Goal: Task Accomplishment & Management: Manage account settings

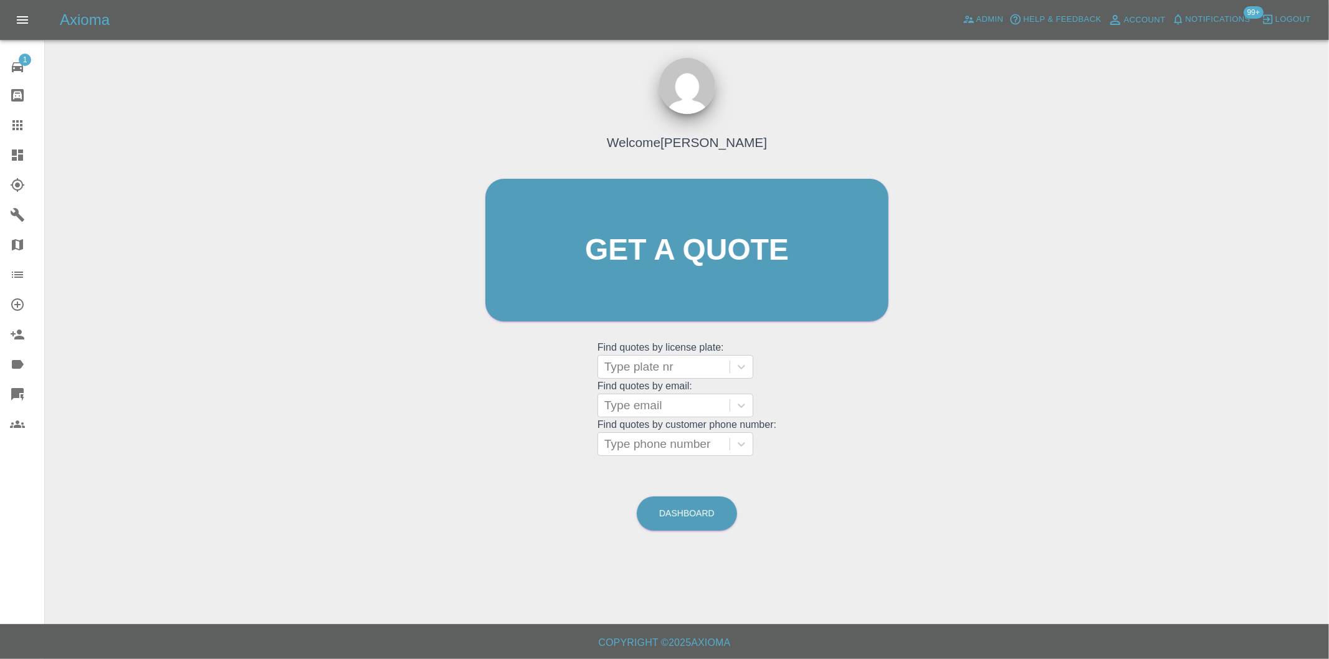
click at [14, 156] on icon at bounding box center [17, 155] width 15 height 15
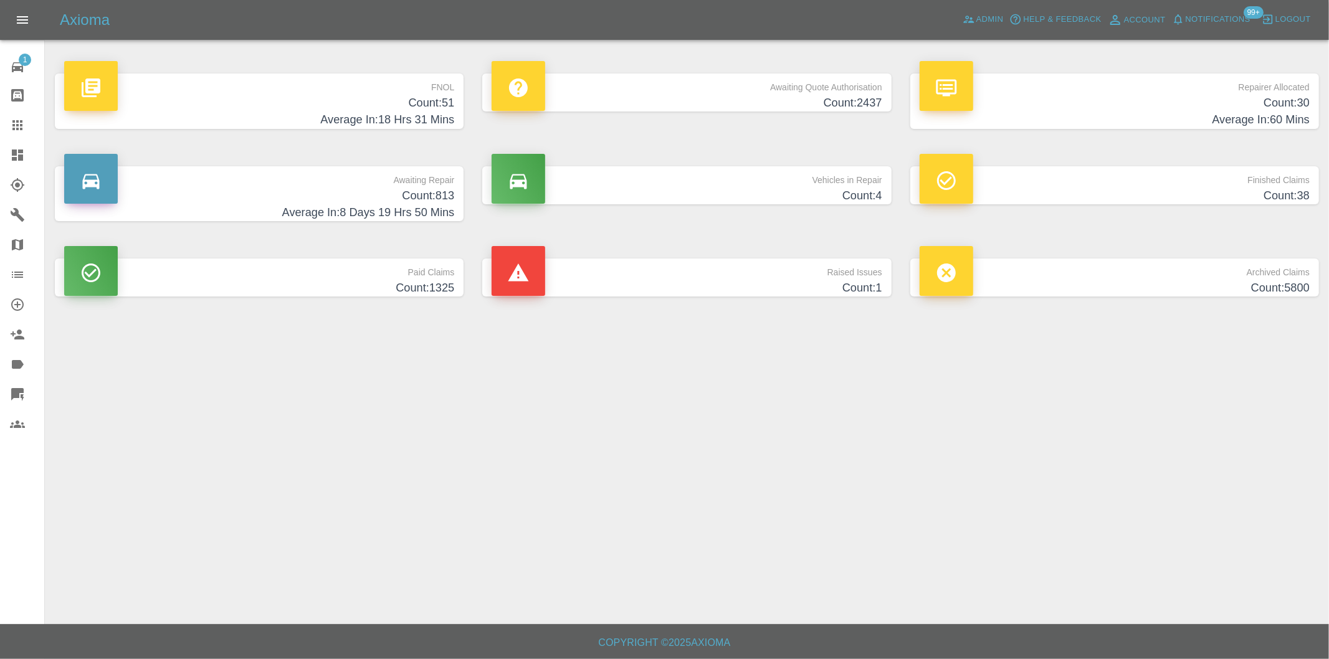
click at [434, 108] on h4 "Count: 51" at bounding box center [259, 103] width 390 height 17
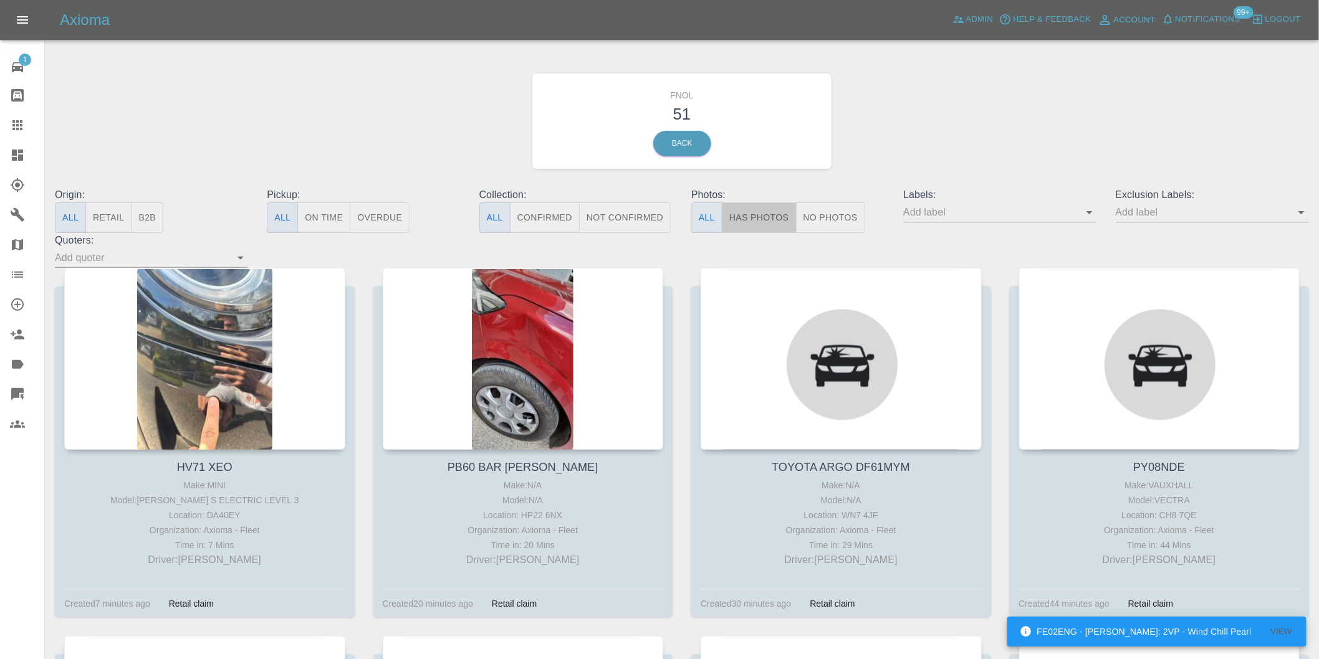
click at [770, 217] on button "Has Photos" at bounding box center [759, 218] width 75 height 31
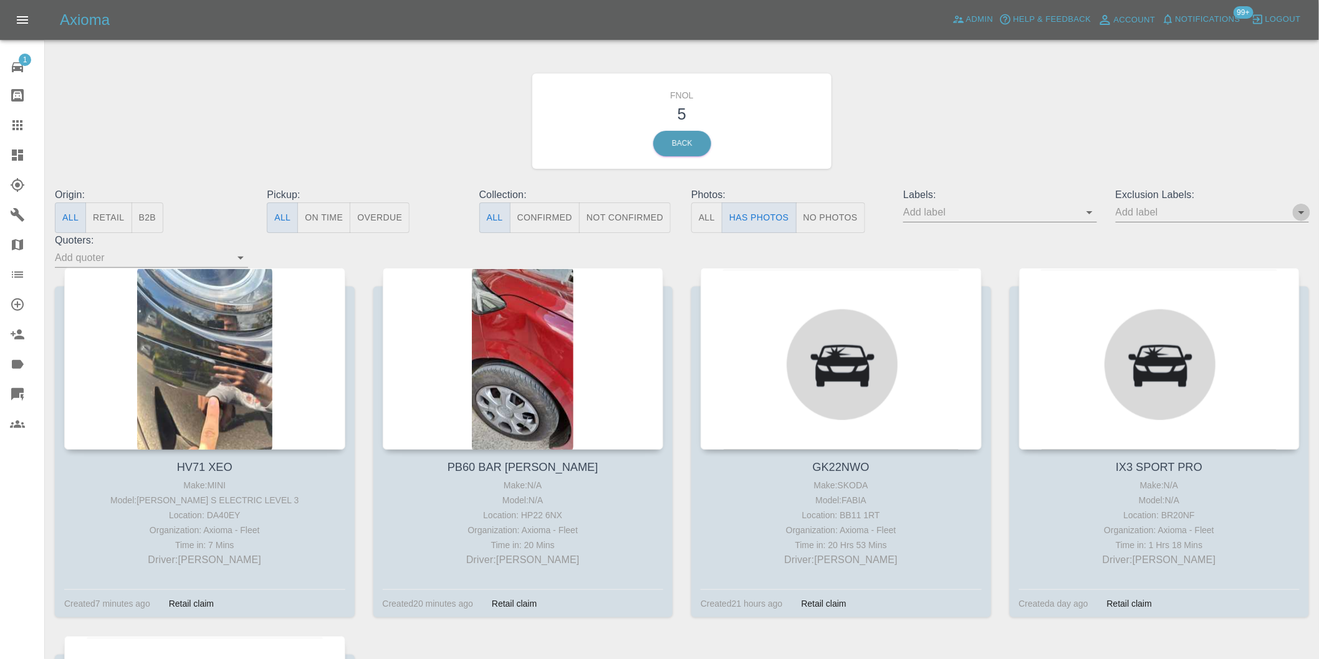
click at [1301, 213] on icon "Open" at bounding box center [1301, 212] width 6 height 3
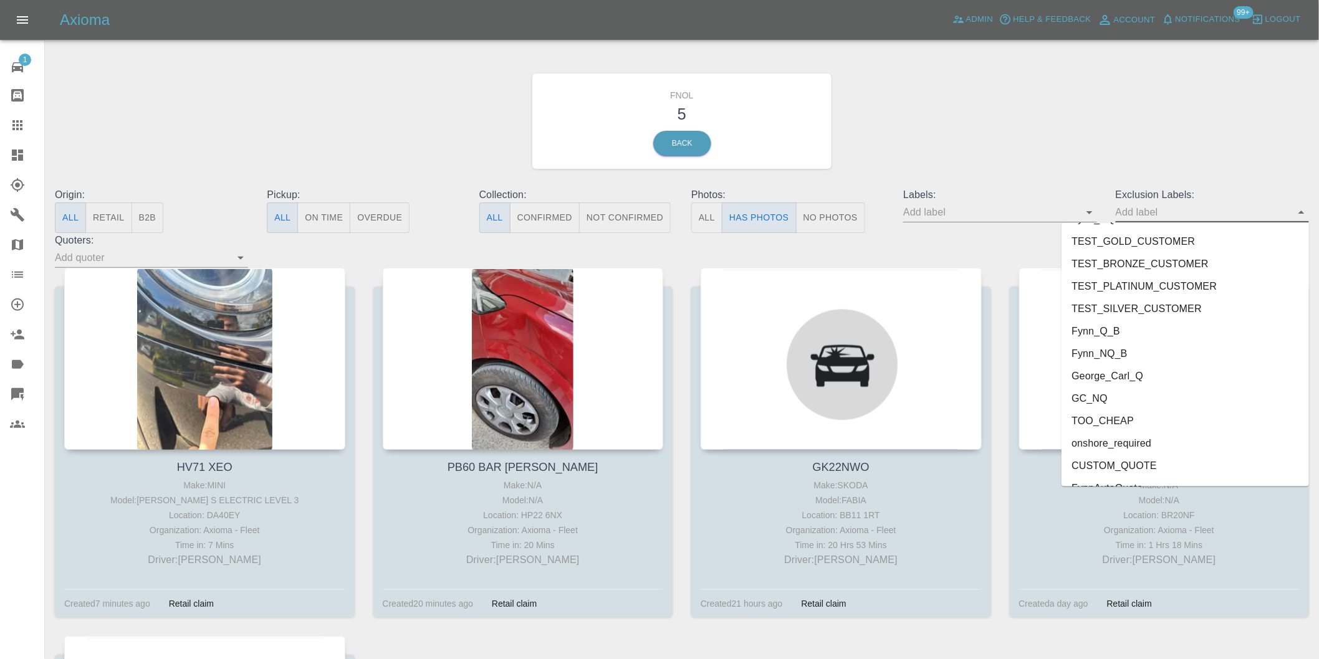
scroll to position [2684, 0]
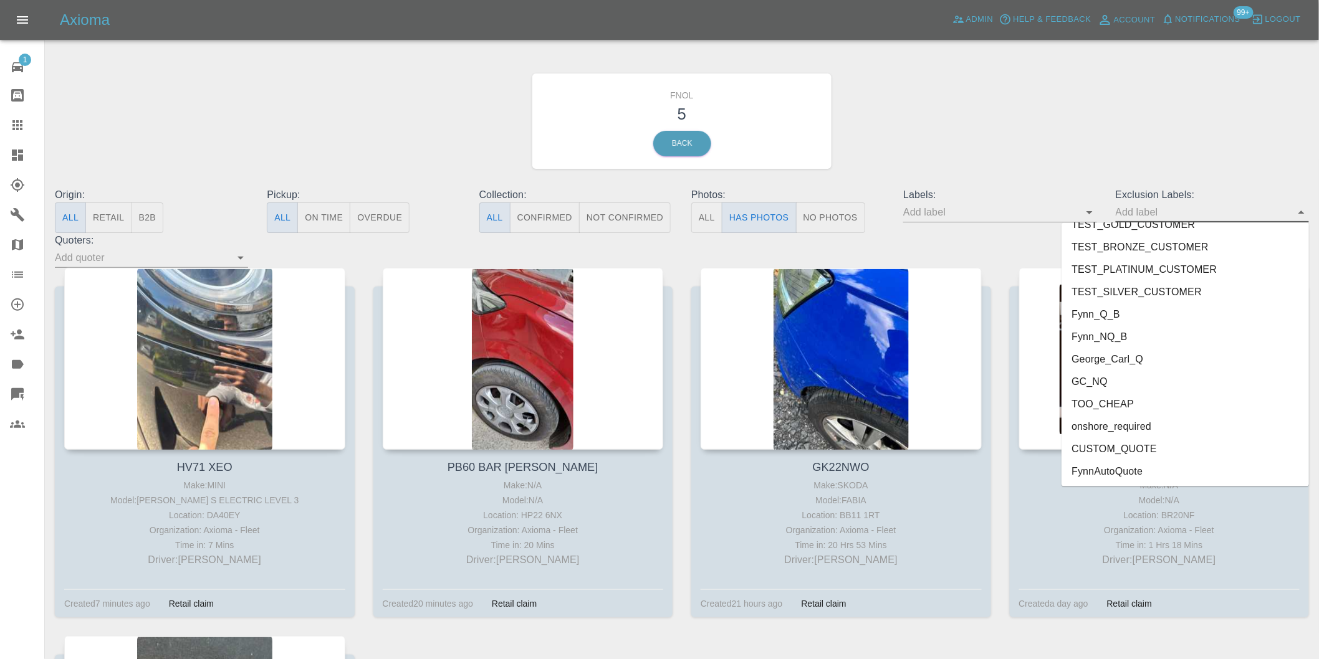
click at [1166, 421] on li "onshore_required" at bounding box center [1184, 427] width 247 height 22
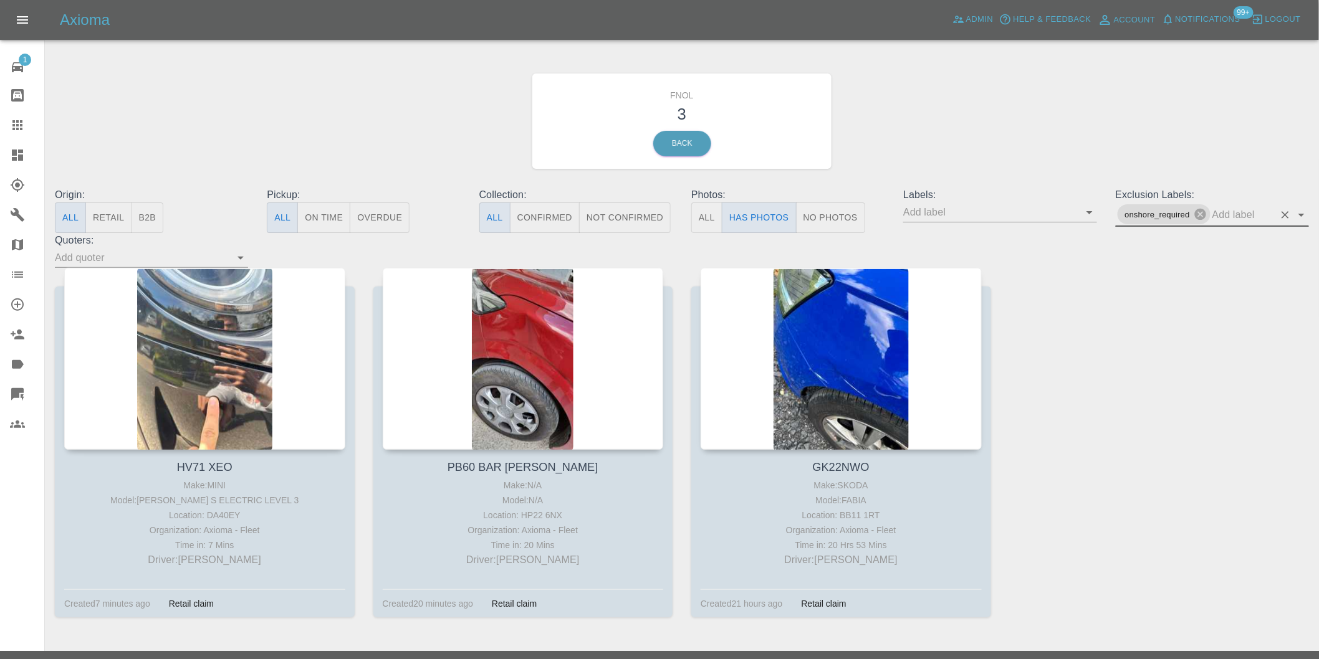
click at [1298, 214] on icon "Open" at bounding box center [1301, 215] width 15 height 15
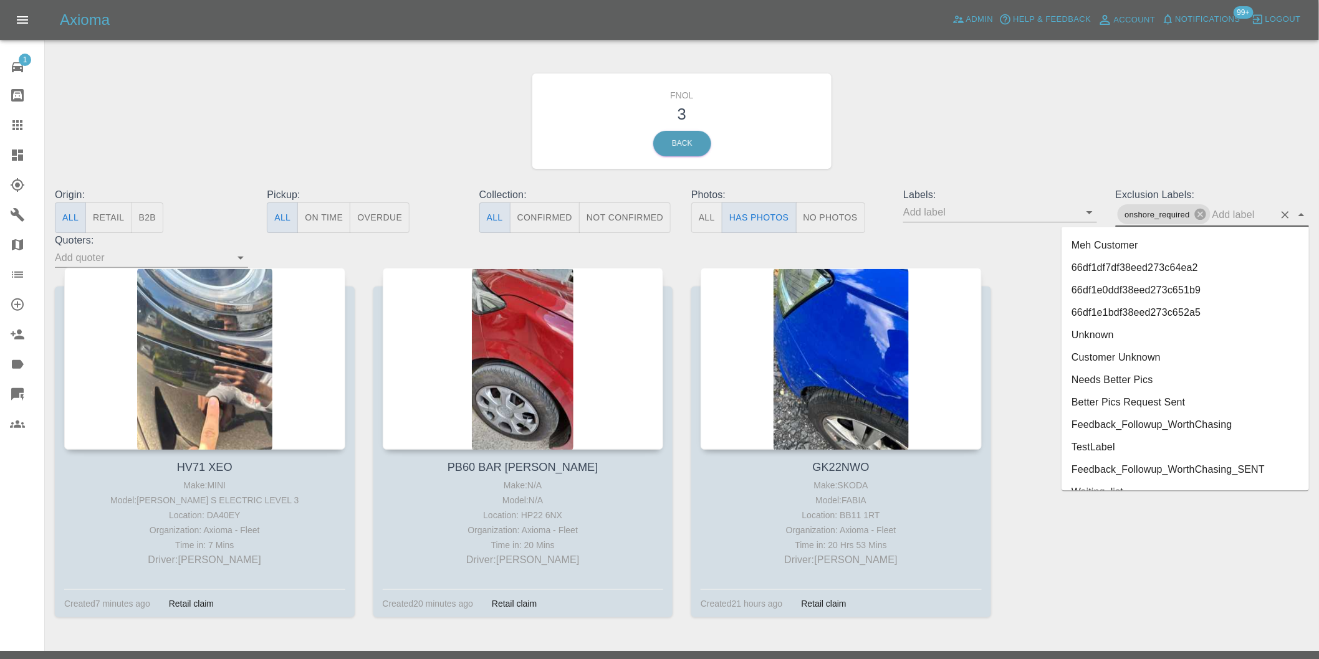
scroll to position [2662, 0]
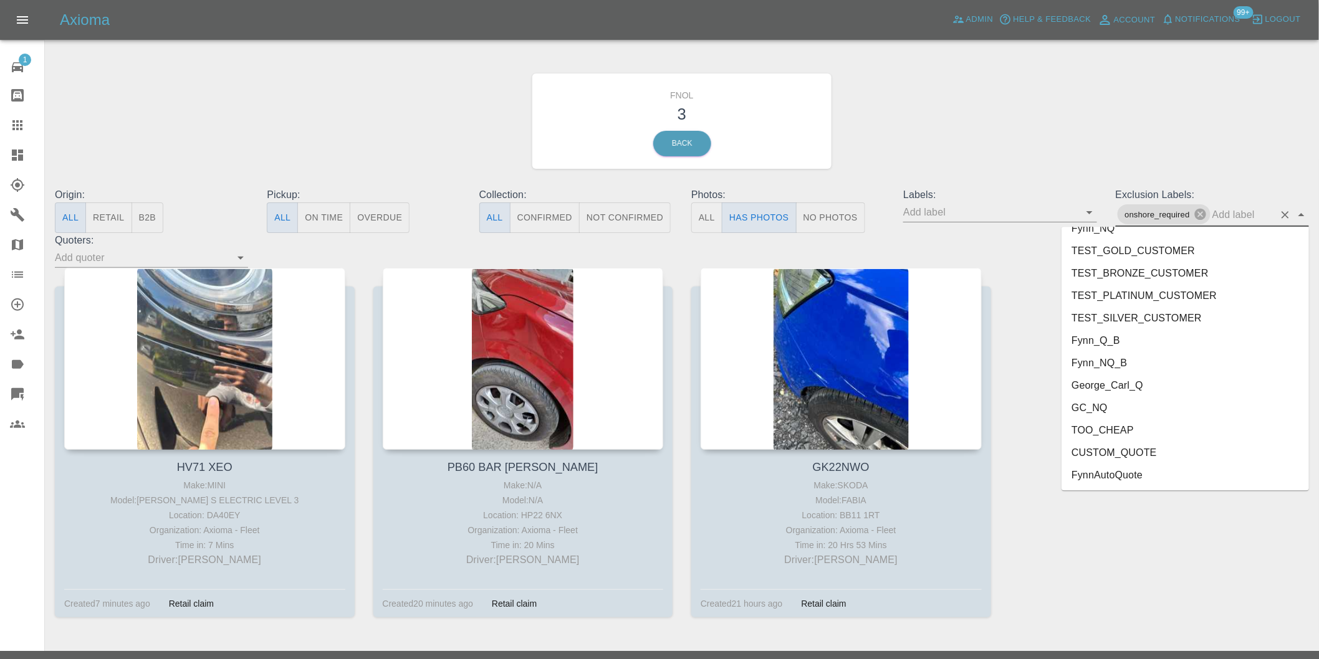
click at [1116, 389] on li "George_Carl_Q" at bounding box center [1184, 386] width 247 height 22
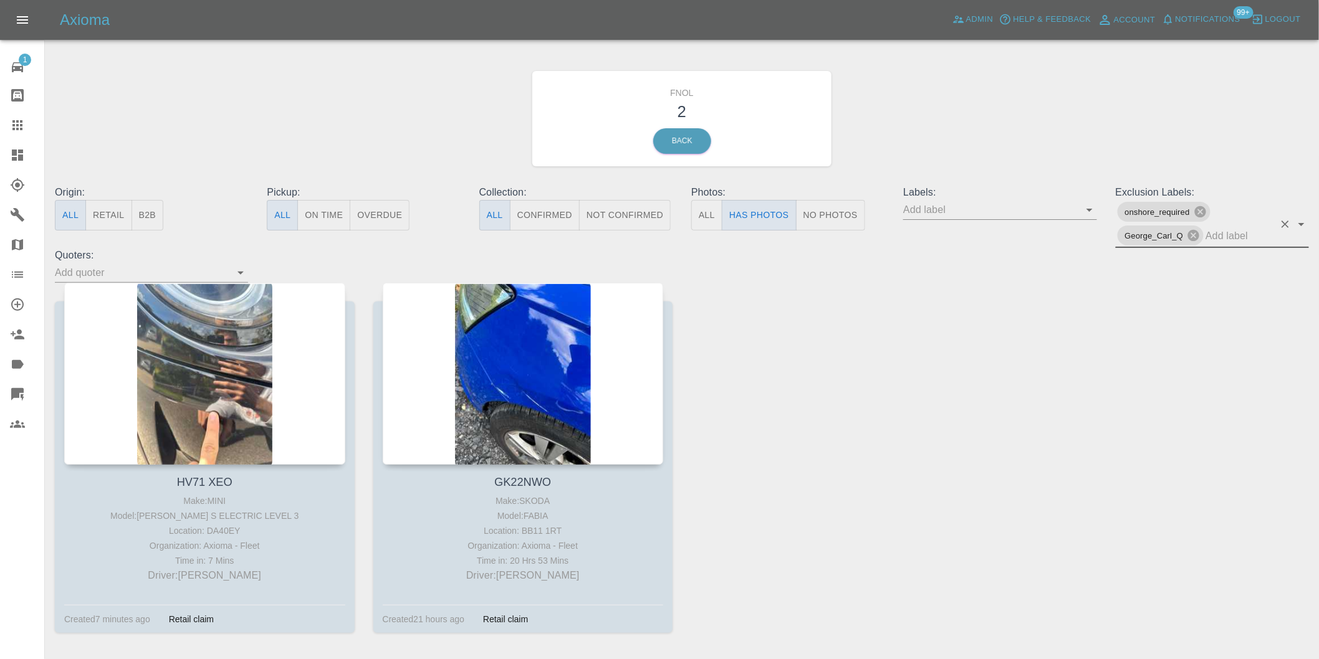
scroll to position [44, 0]
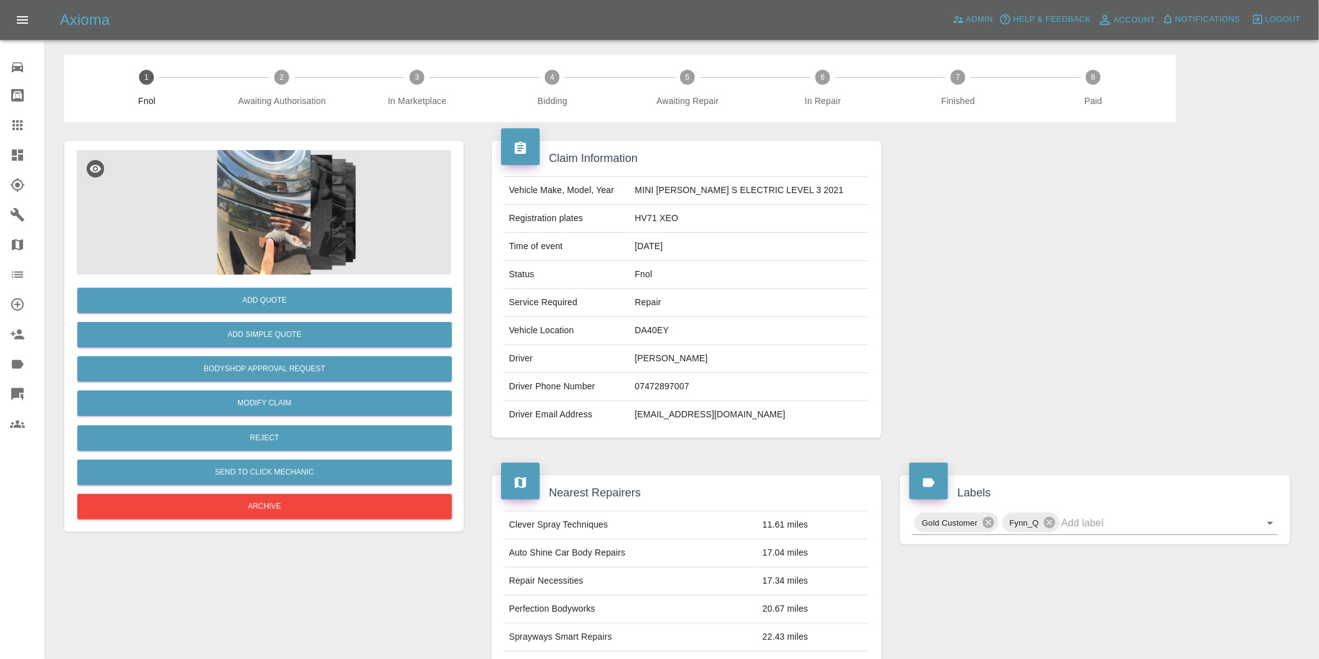
click at [259, 216] on img at bounding box center [264, 212] width 375 height 125
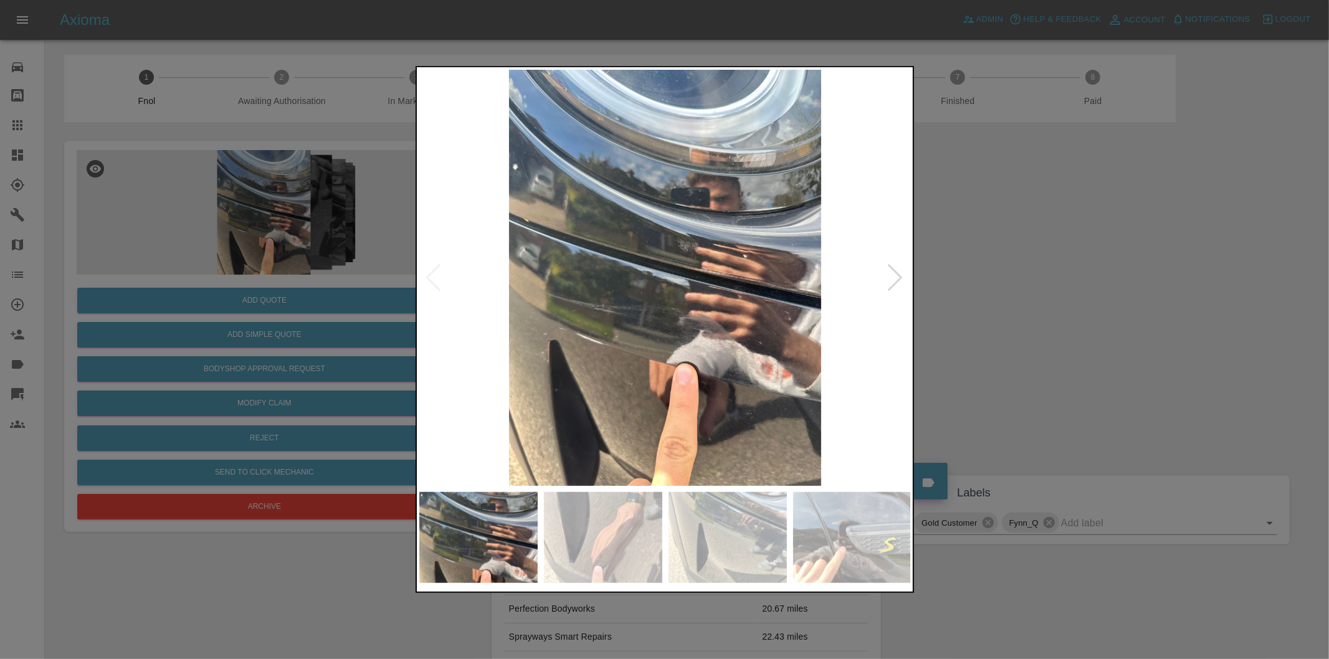
click at [894, 277] on div at bounding box center [896, 277] width 17 height 27
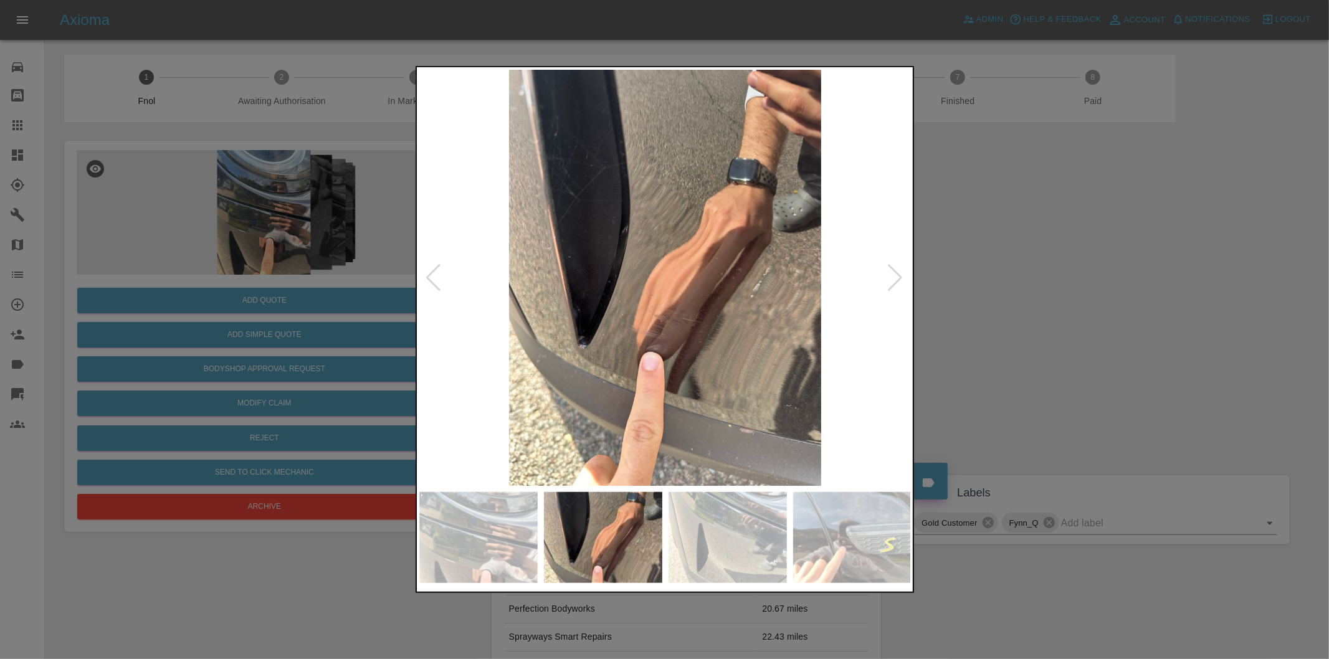
click at [894, 277] on div at bounding box center [896, 277] width 17 height 27
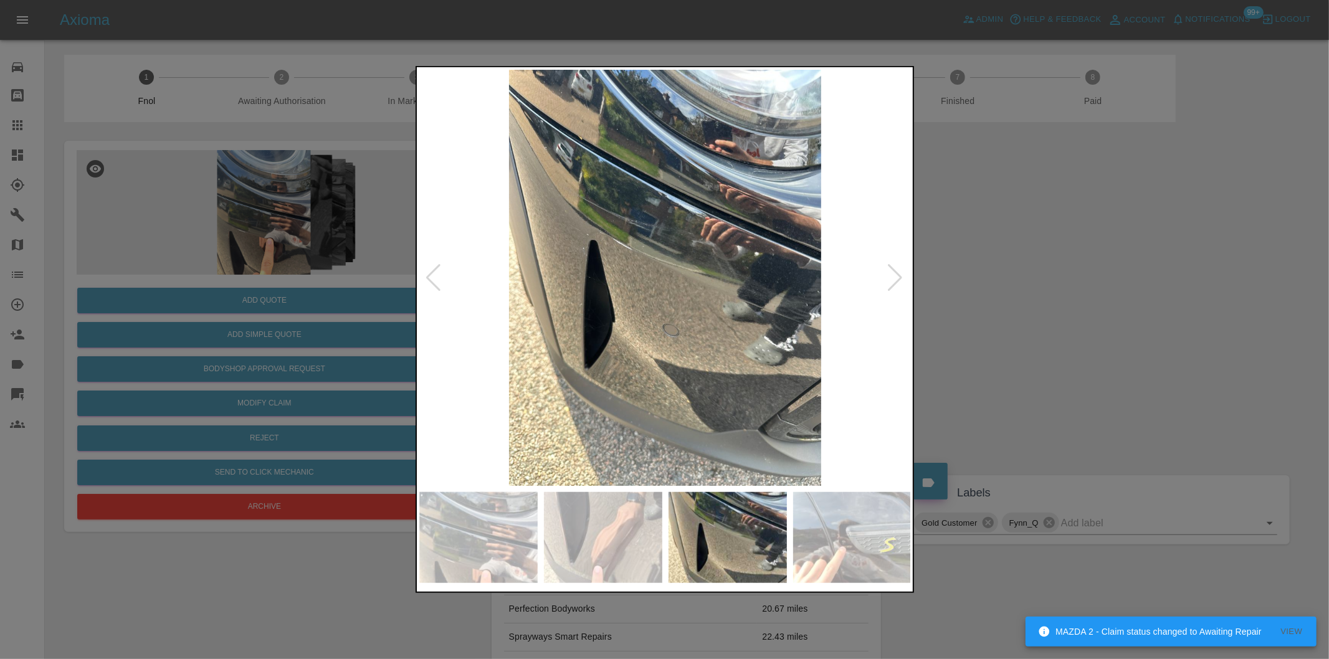
click at [894, 277] on div at bounding box center [896, 277] width 17 height 27
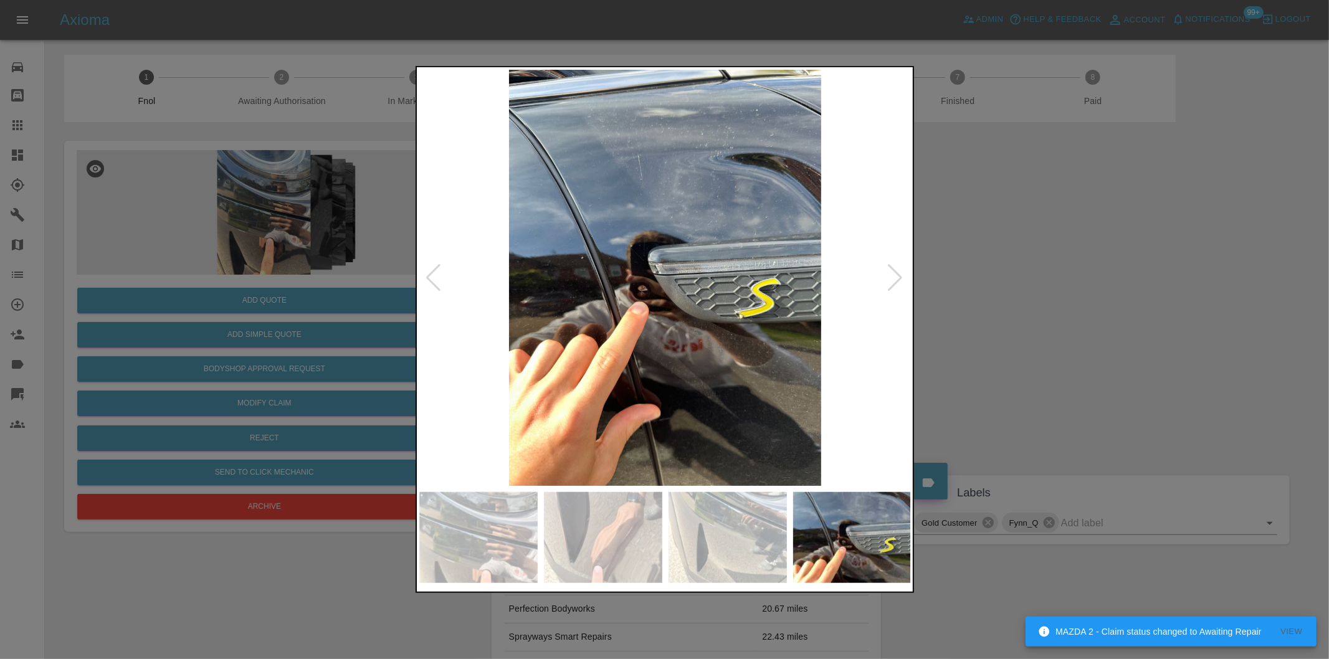
click at [894, 277] on div at bounding box center [896, 277] width 17 height 27
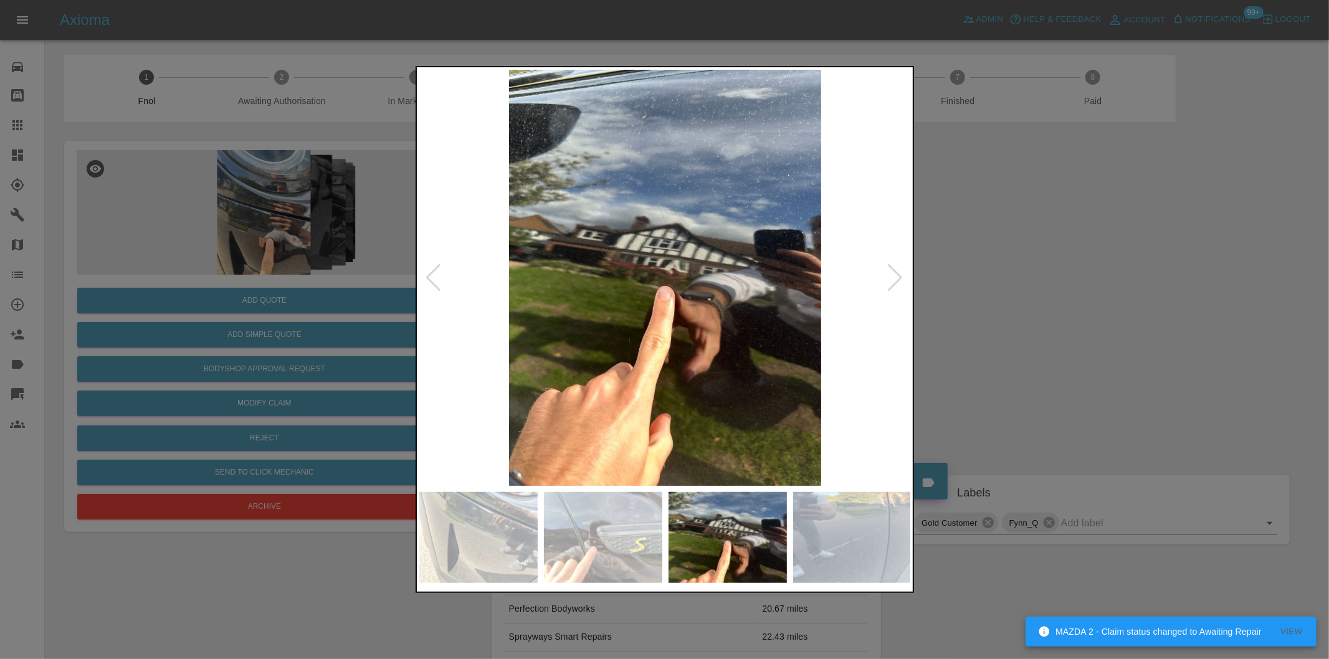
click at [894, 277] on div at bounding box center [896, 277] width 17 height 27
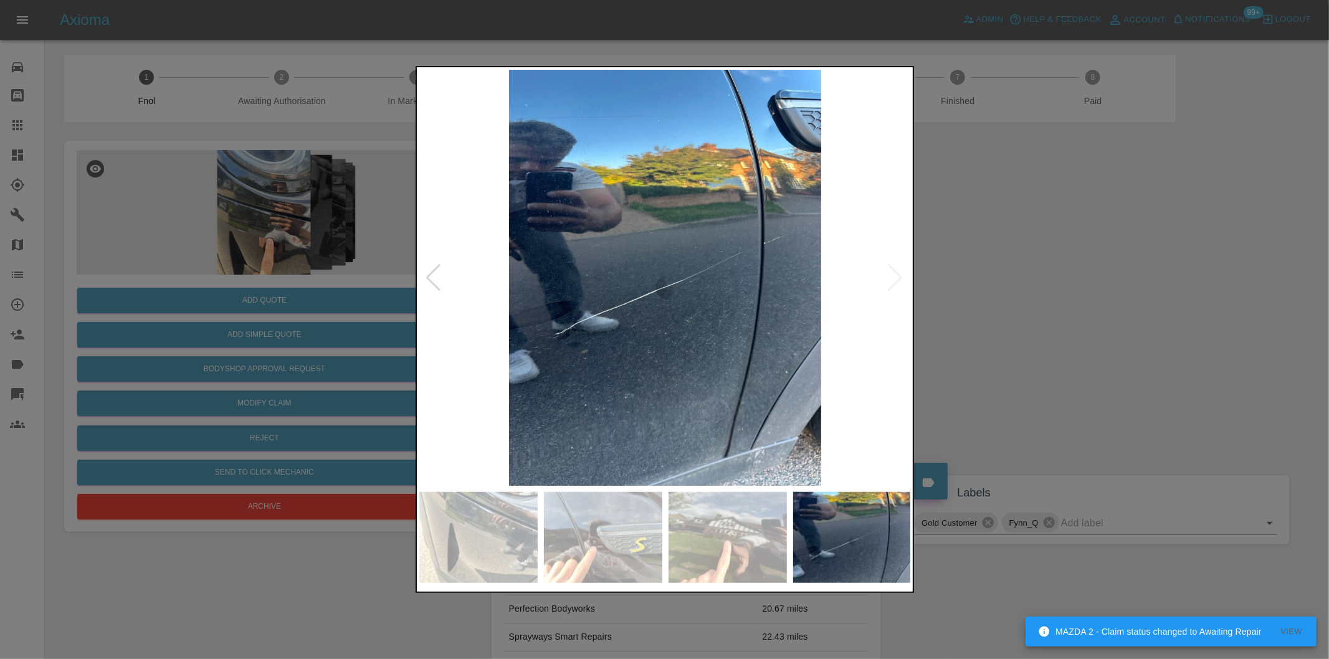
click at [894, 277] on img at bounding box center [665, 278] width 492 height 416
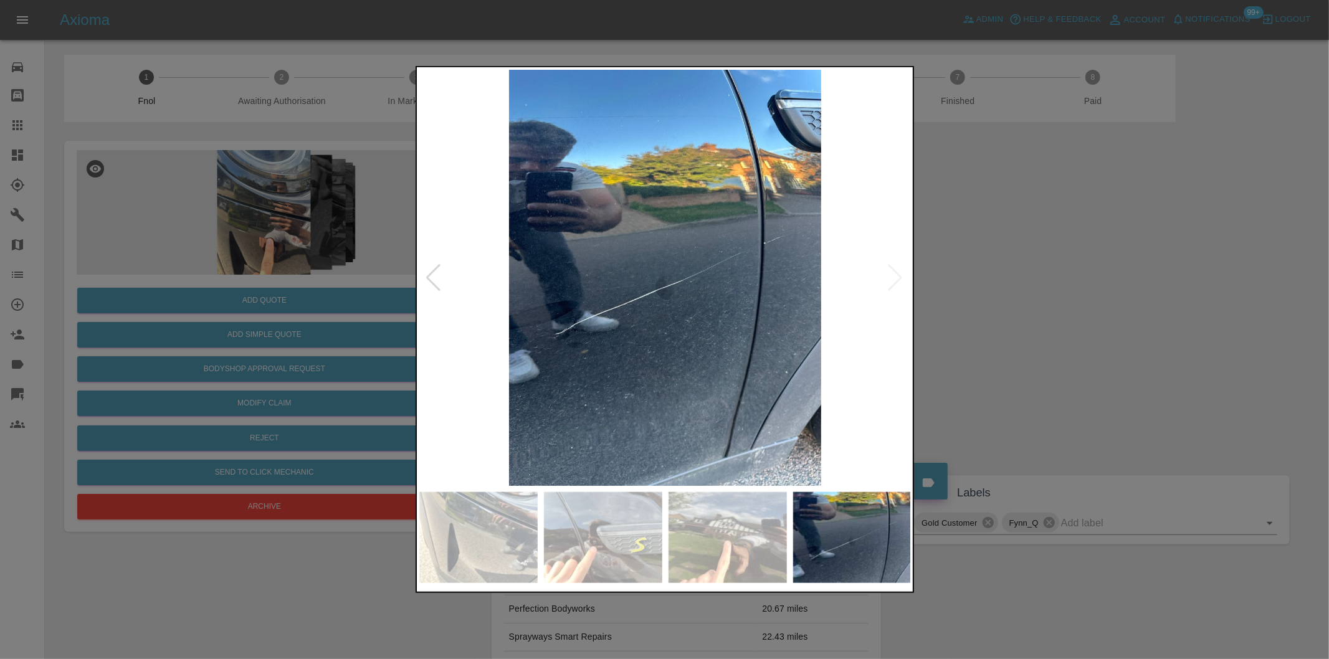
click at [902, 278] on img at bounding box center [665, 278] width 492 height 416
click at [438, 279] on div at bounding box center [434, 277] width 17 height 27
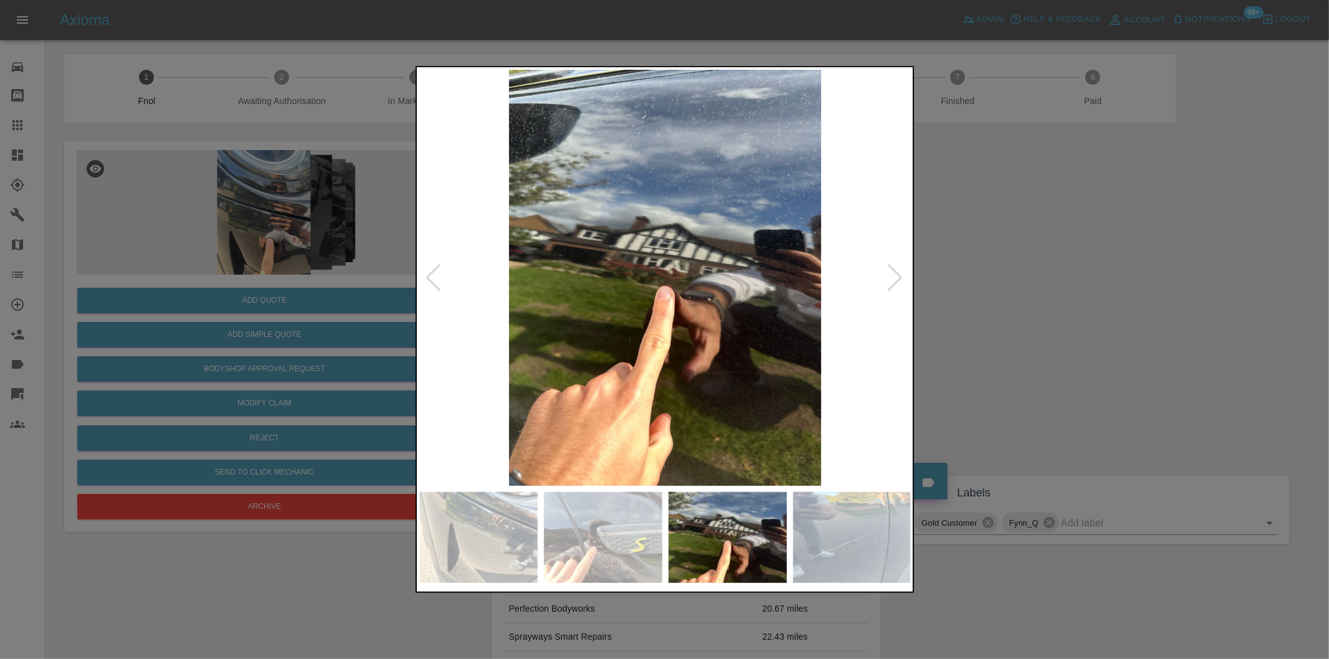
click at [438, 279] on div at bounding box center [434, 277] width 17 height 27
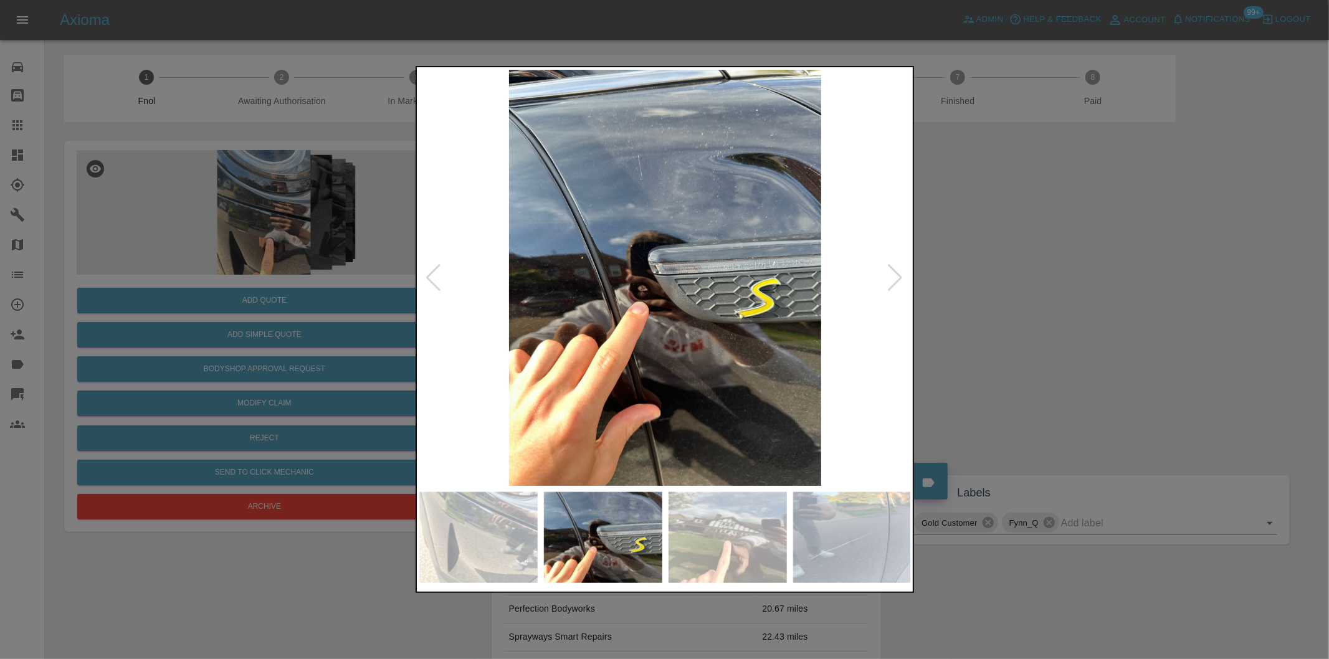
click at [1068, 290] on div at bounding box center [664, 329] width 1329 height 659
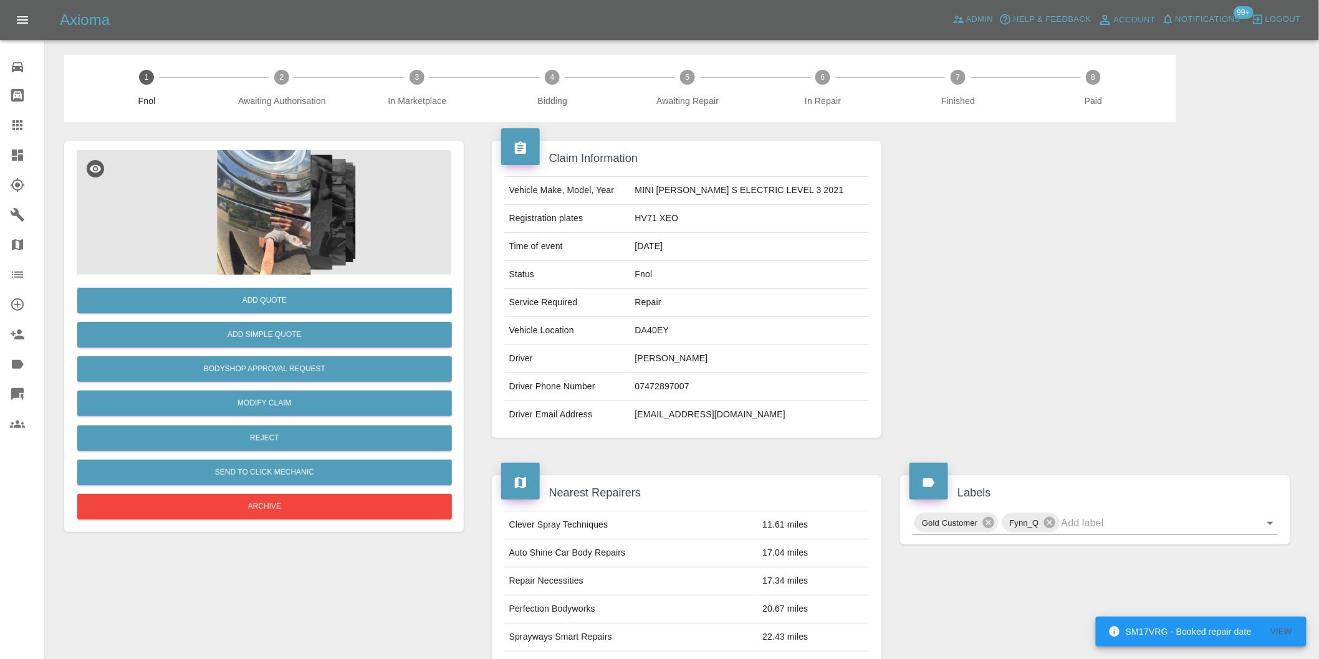
click at [262, 214] on img at bounding box center [264, 212] width 375 height 125
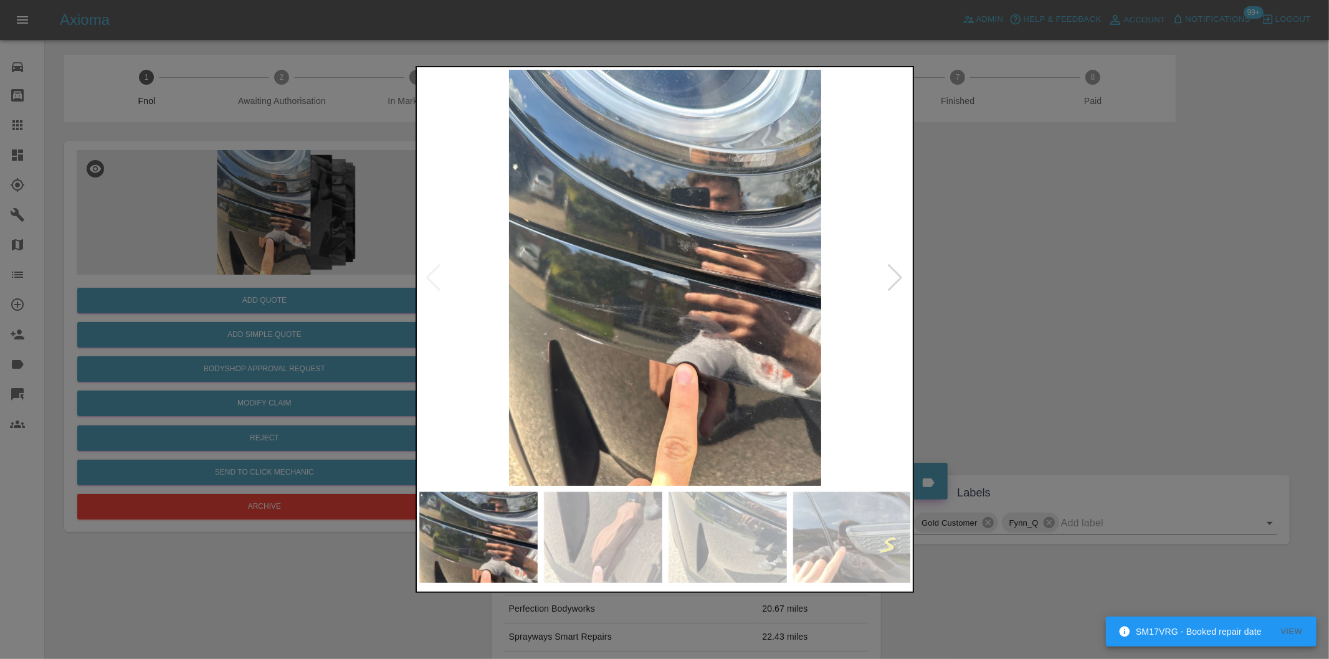
click at [900, 279] on div at bounding box center [896, 277] width 17 height 27
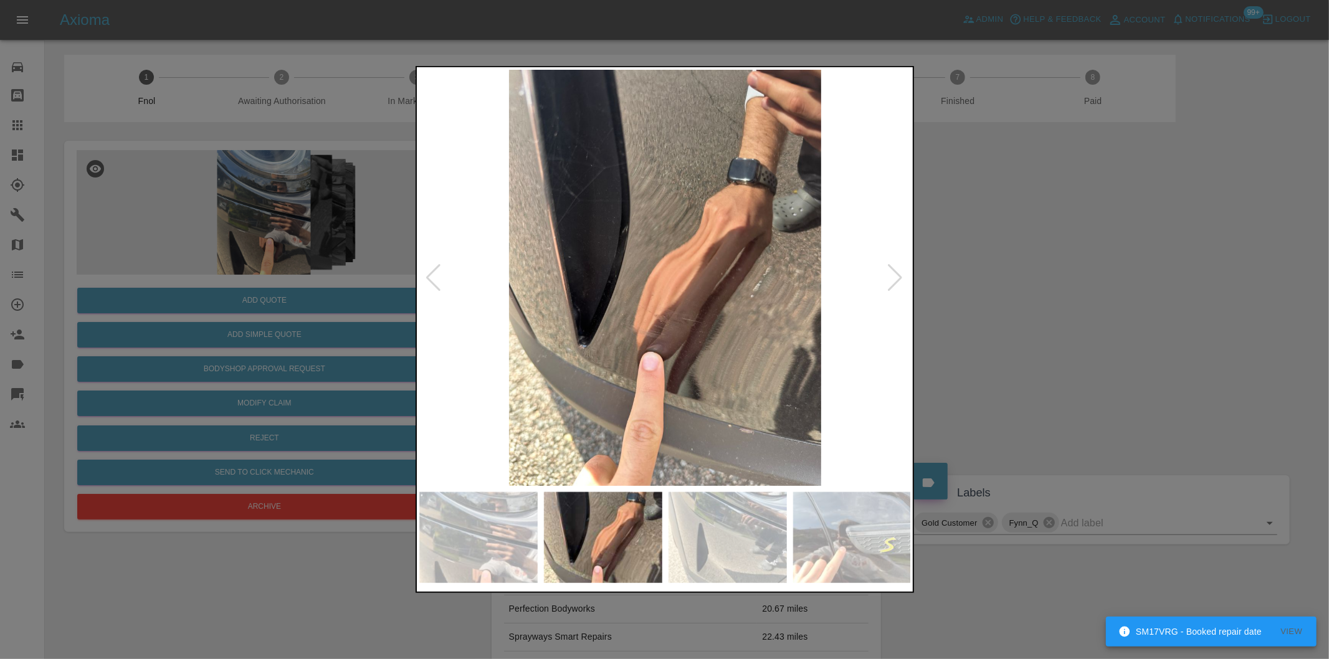
click at [900, 278] on div at bounding box center [896, 277] width 17 height 27
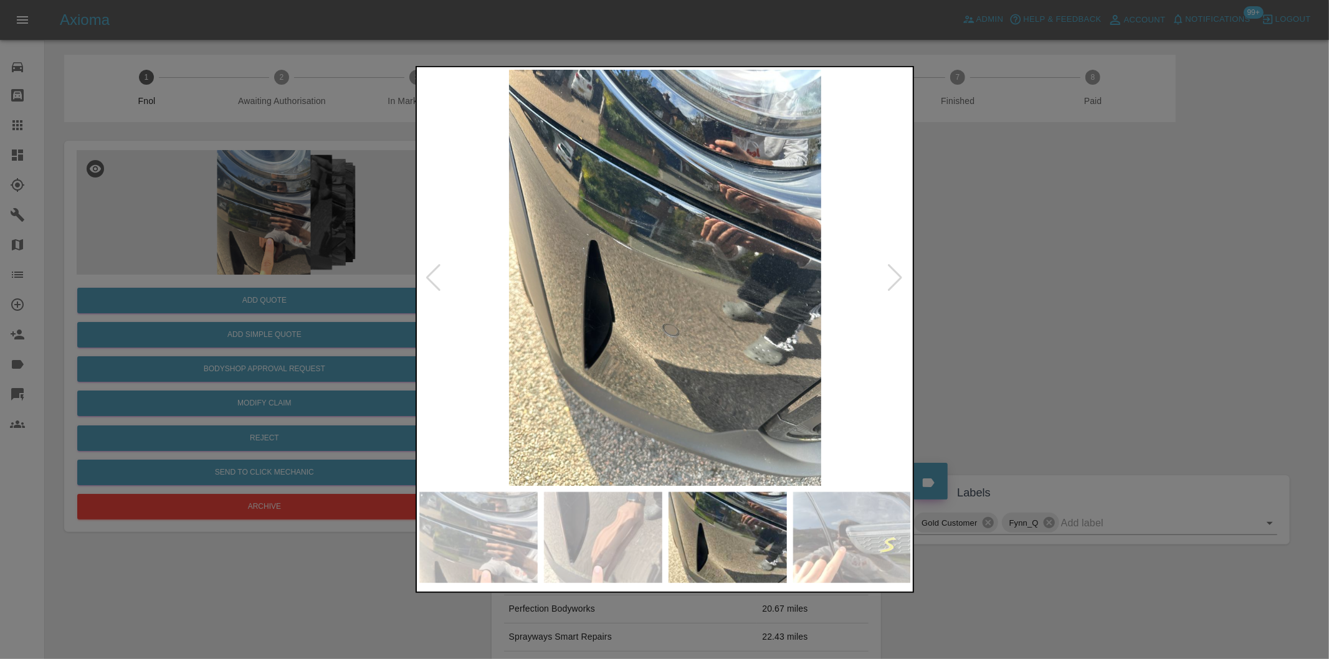
click at [900, 278] on div at bounding box center [896, 277] width 17 height 27
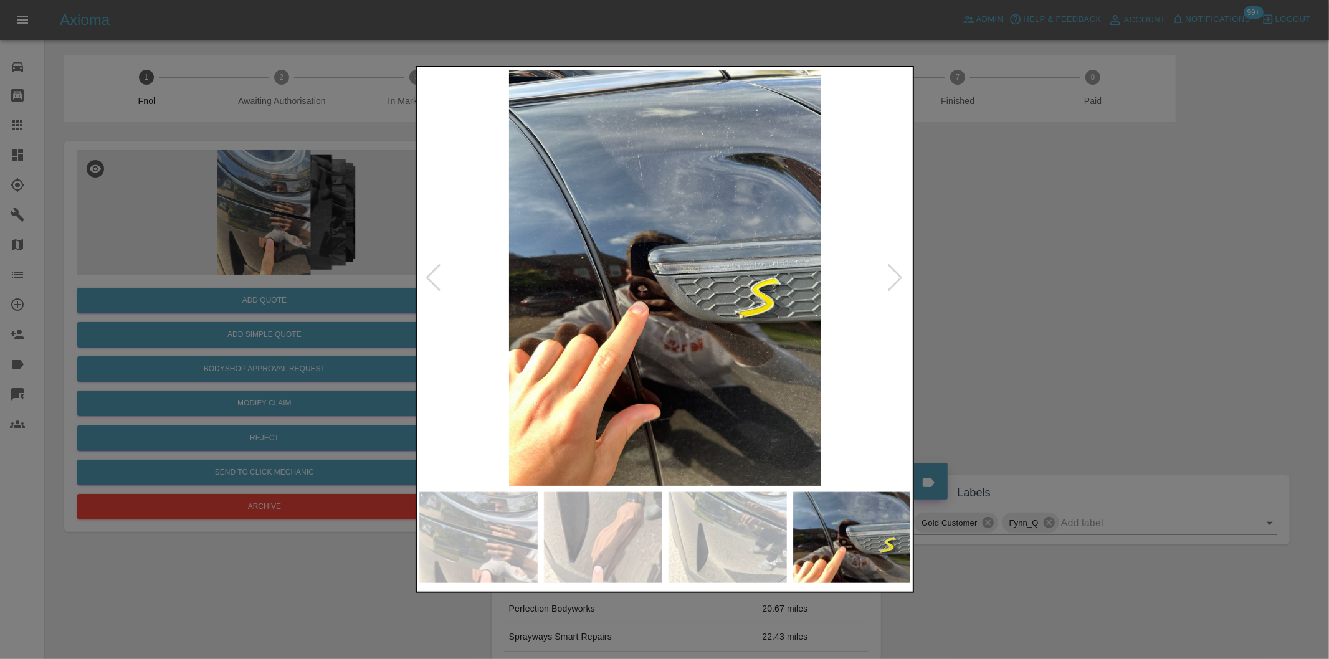
click at [900, 278] on div at bounding box center [896, 277] width 17 height 27
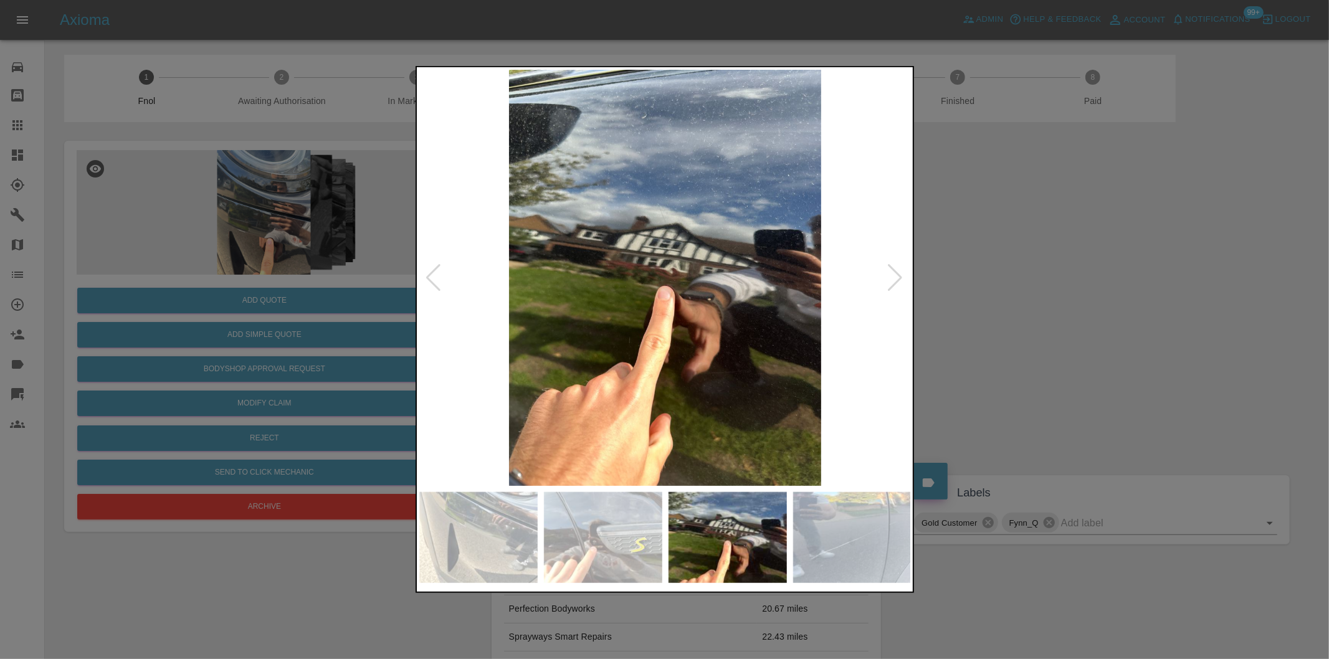
click at [900, 278] on div at bounding box center [896, 277] width 17 height 27
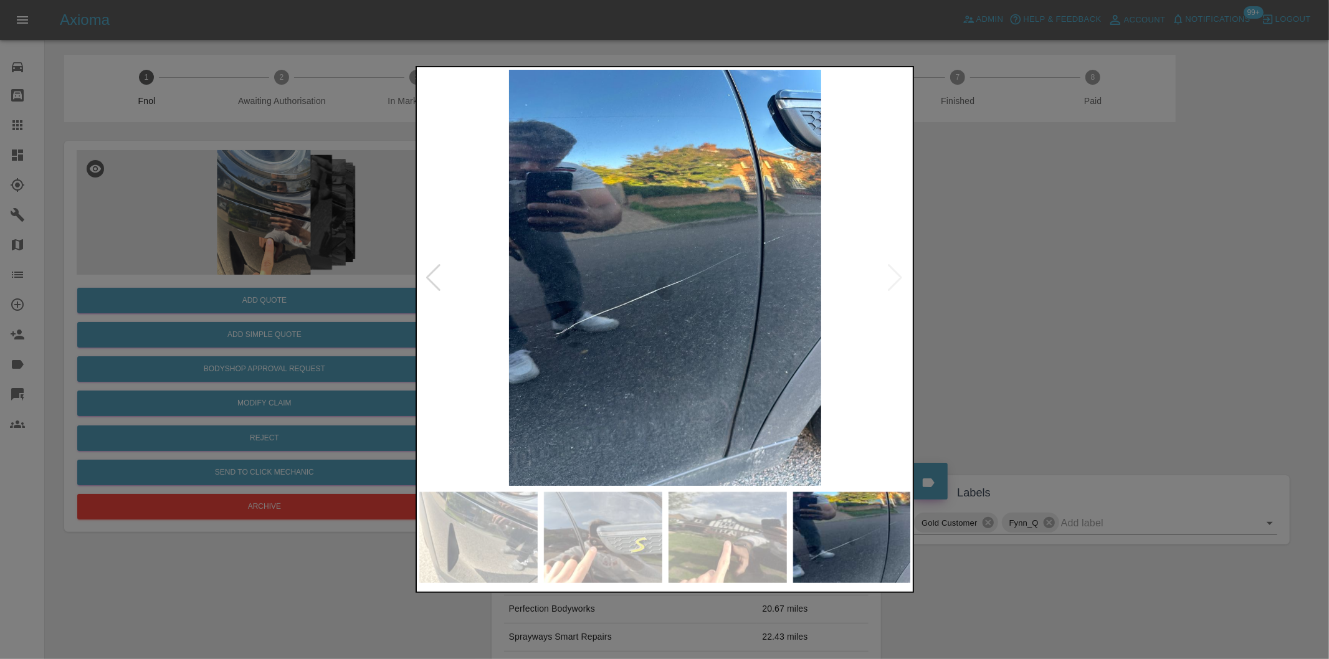
click at [900, 278] on img at bounding box center [665, 278] width 492 height 416
click at [989, 284] on div at bounding box center [664, 329] width 1329 height 659
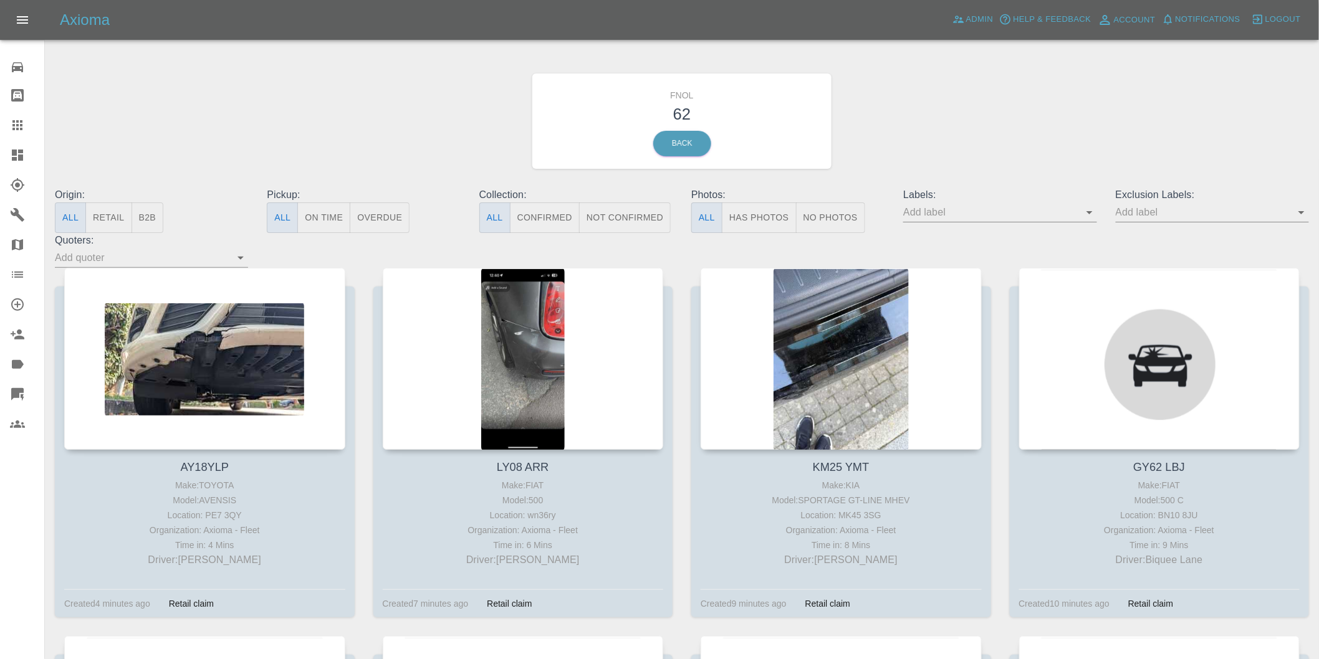
click at [750, 207] on button "Has Photos" at bounding box center [759, 218] width 75 height 31
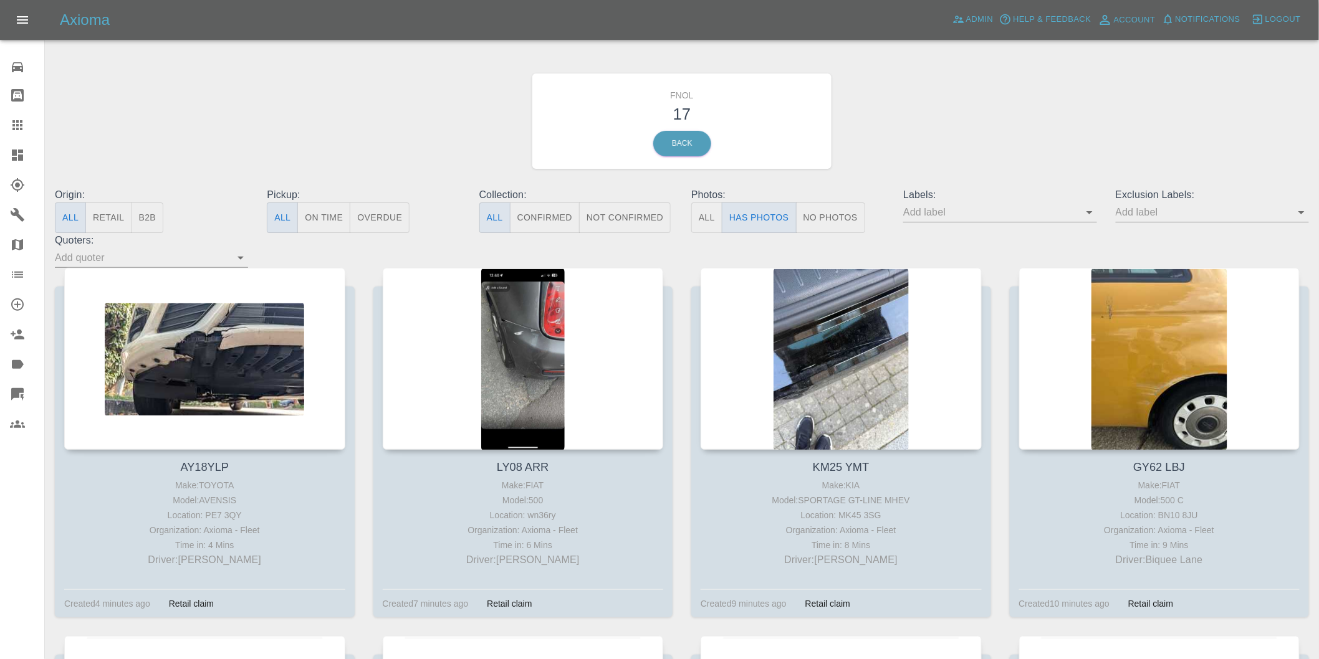
click at [1303, 214] on icon "Open" at bounding box center [1301, 212] width 15 height 15
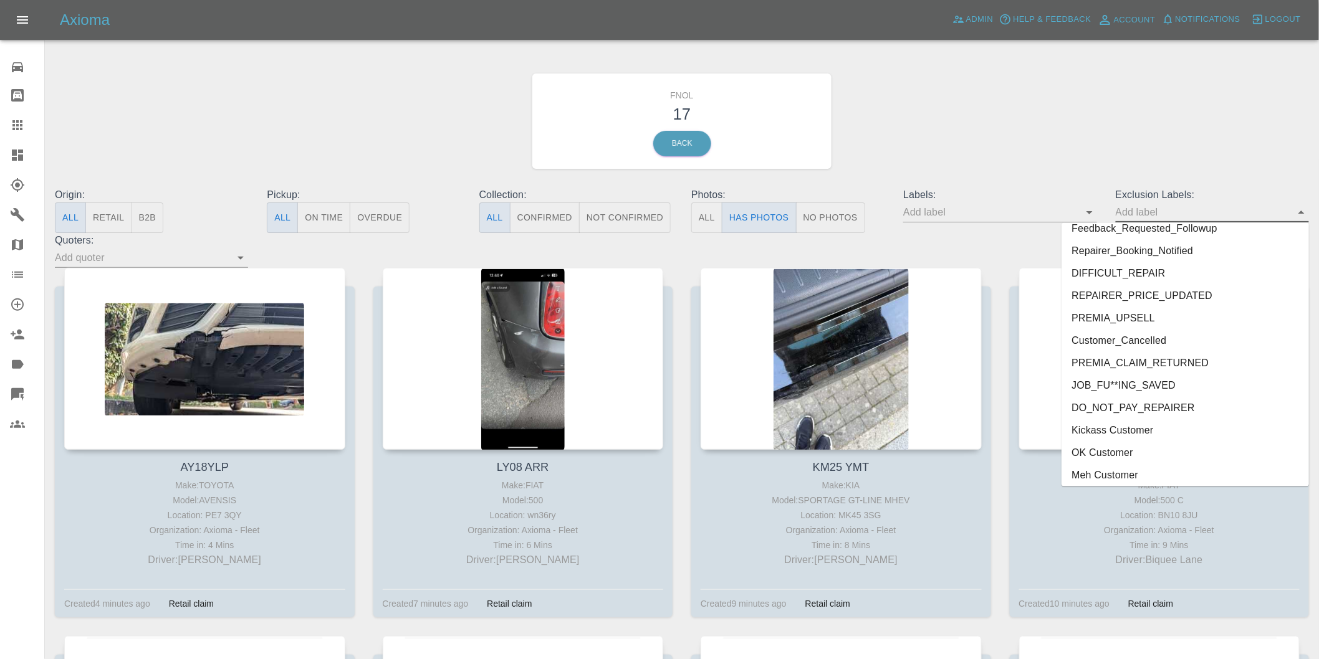
scroll to position [2684, 0]
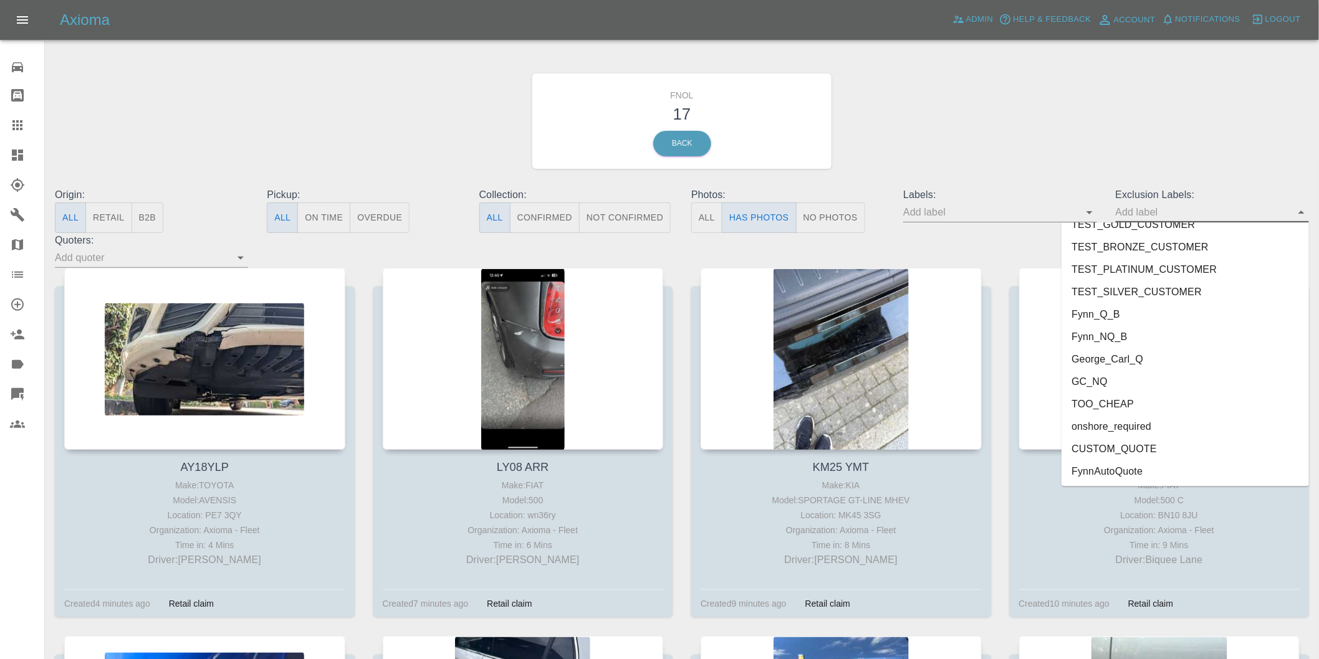
click at [1146, 426] on li "onshore_required" at bounding box center [1184, 427] width 247 height 22
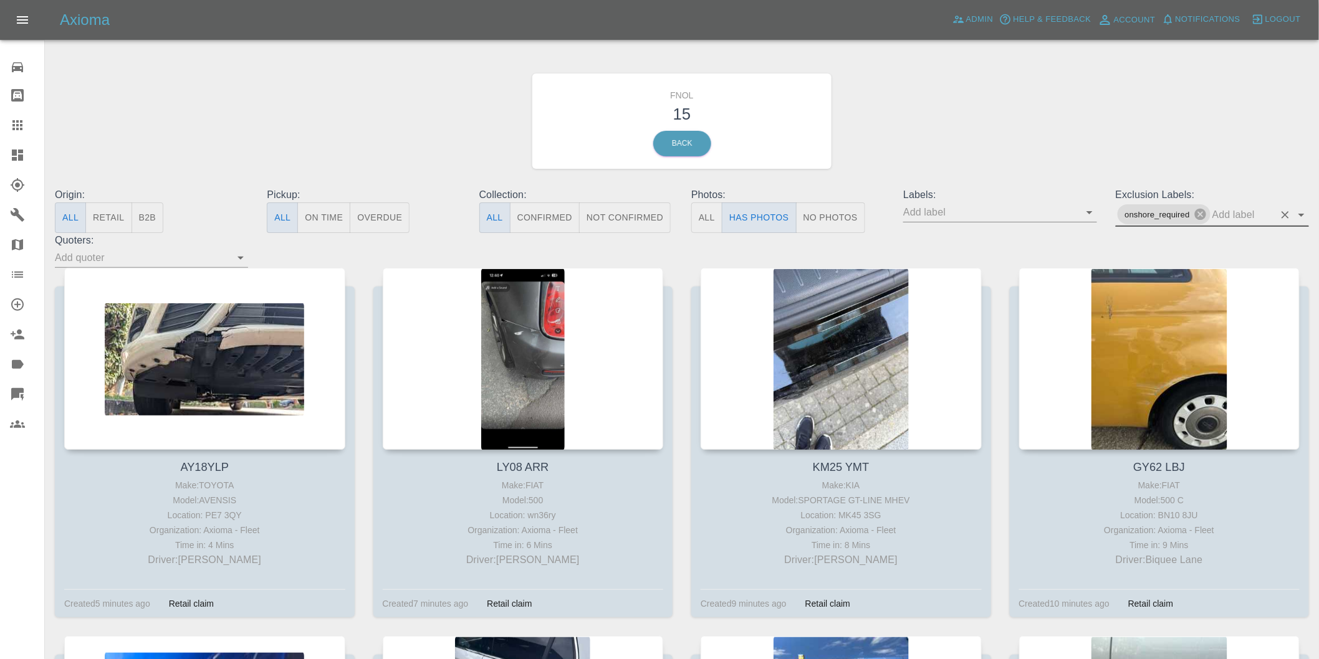
click at [1300, 213] on icon "Open" at bounding box center [1301, 215] width 15 height 15
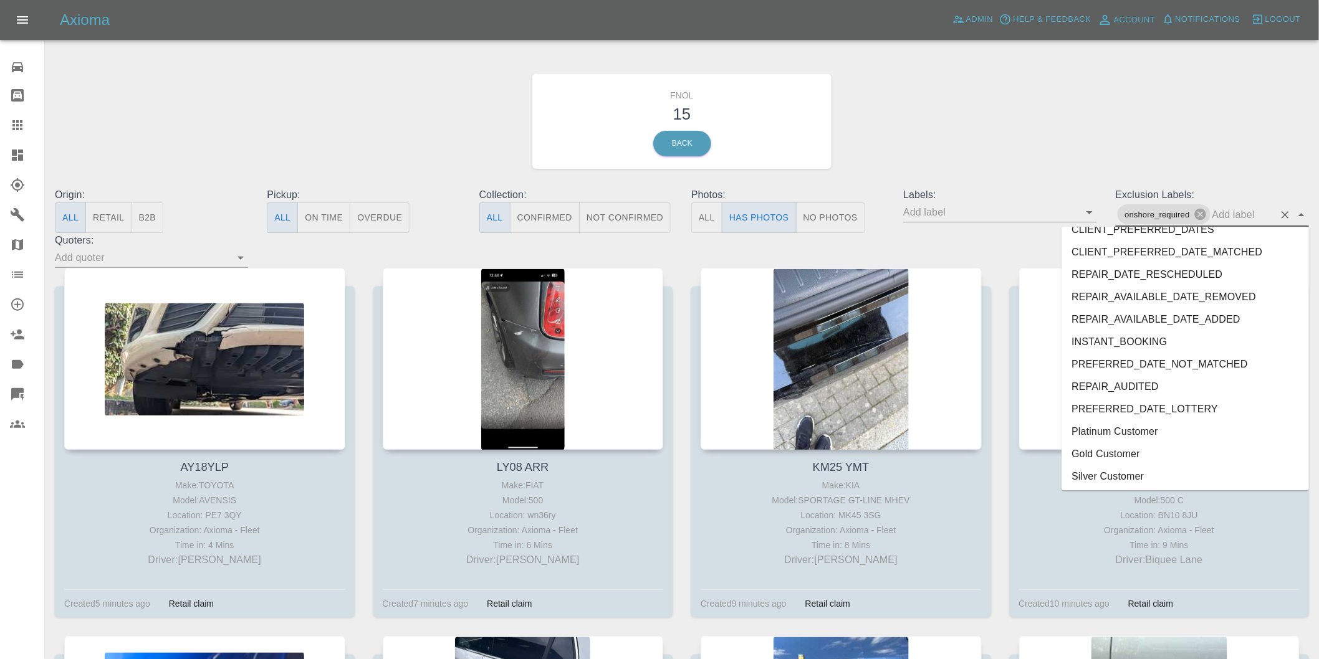
scroll to position [2662, 0]
click at [1142, 382] on li "George_Carl_Q" at bounding box center [1184, 386] width 247 height 22
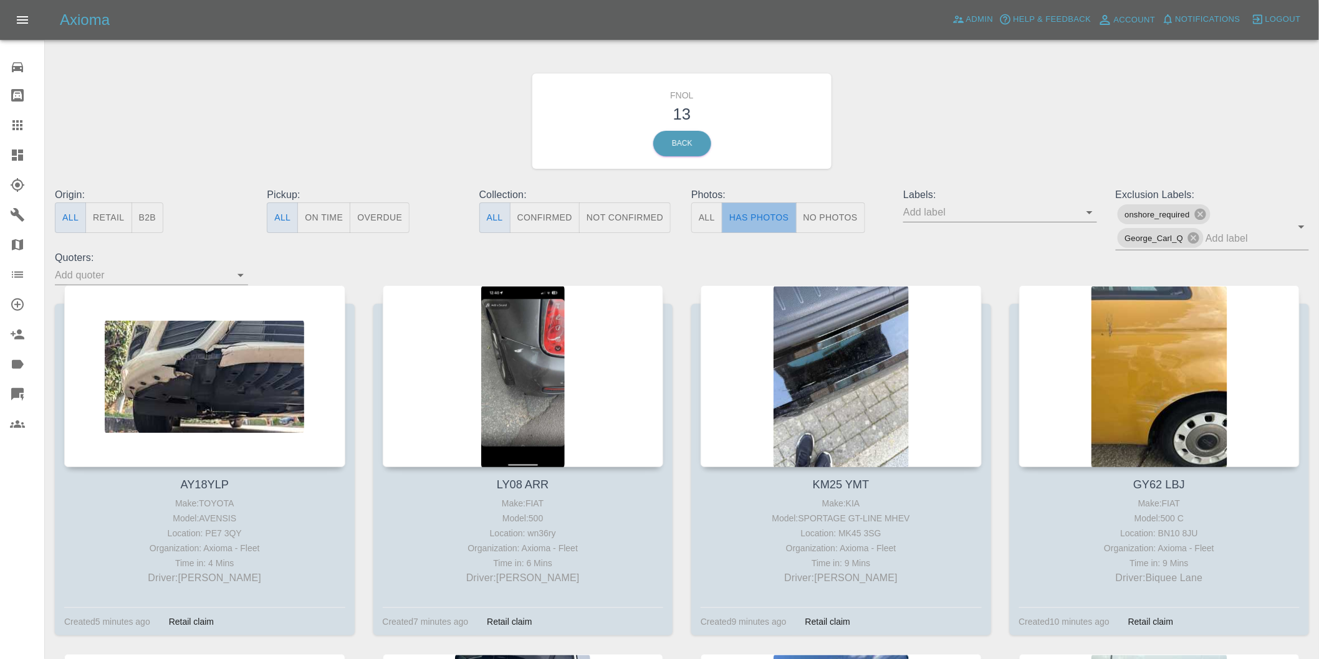
click at [767, 209] on button "Has Photos" at bounding box center [759, 218] width 75 height 31
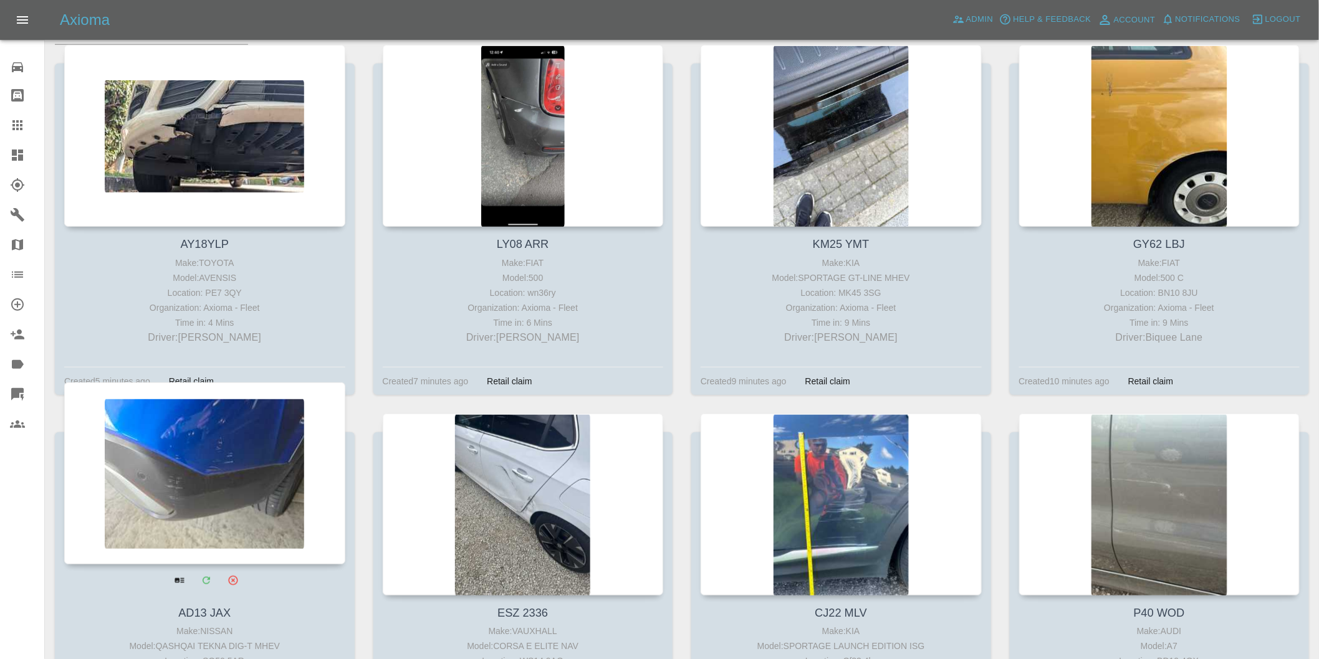
scroll to position [415, 0]
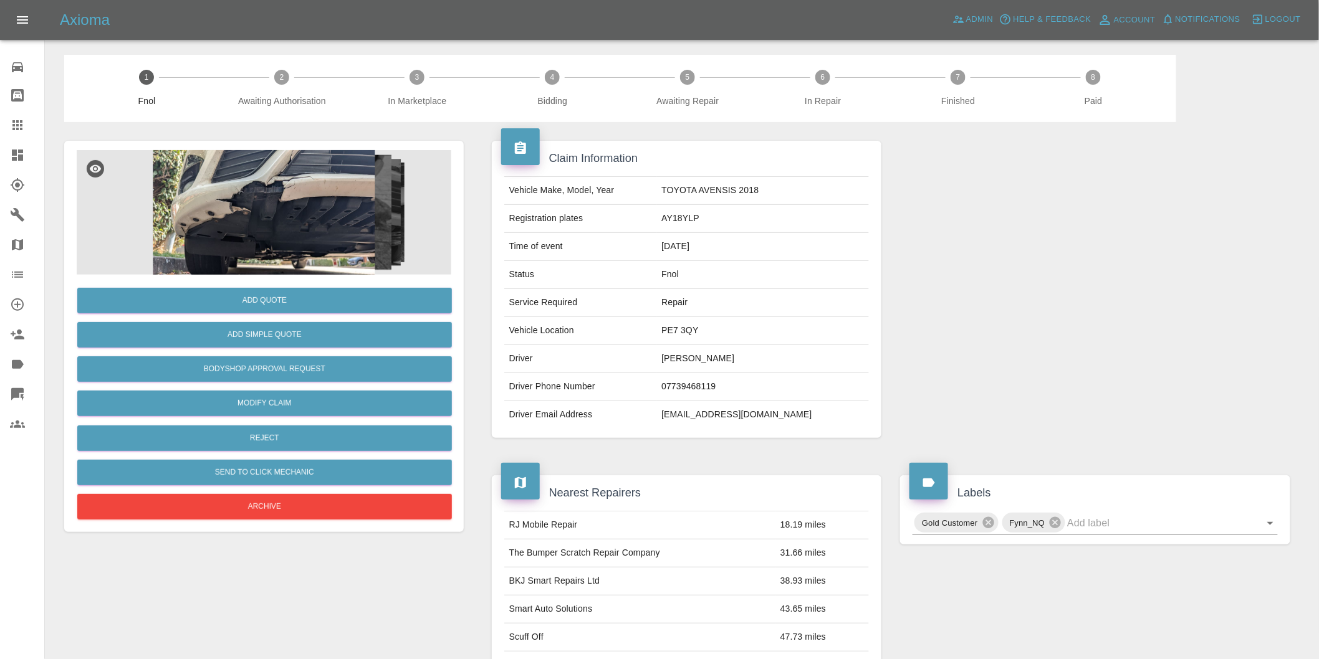
click at [203, 197] on img at bounding box center [264, 212] width 375 height 125
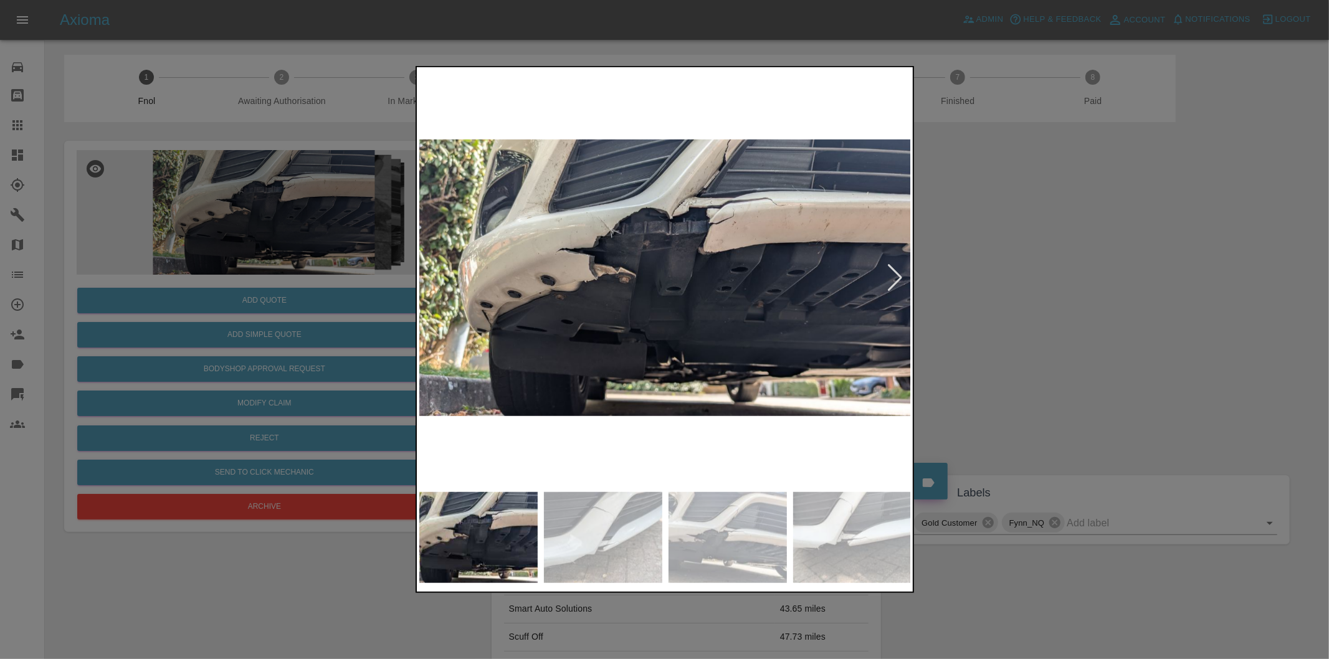
click at [889, 278] on div at bounding box center [896, 277] width 17 height 27
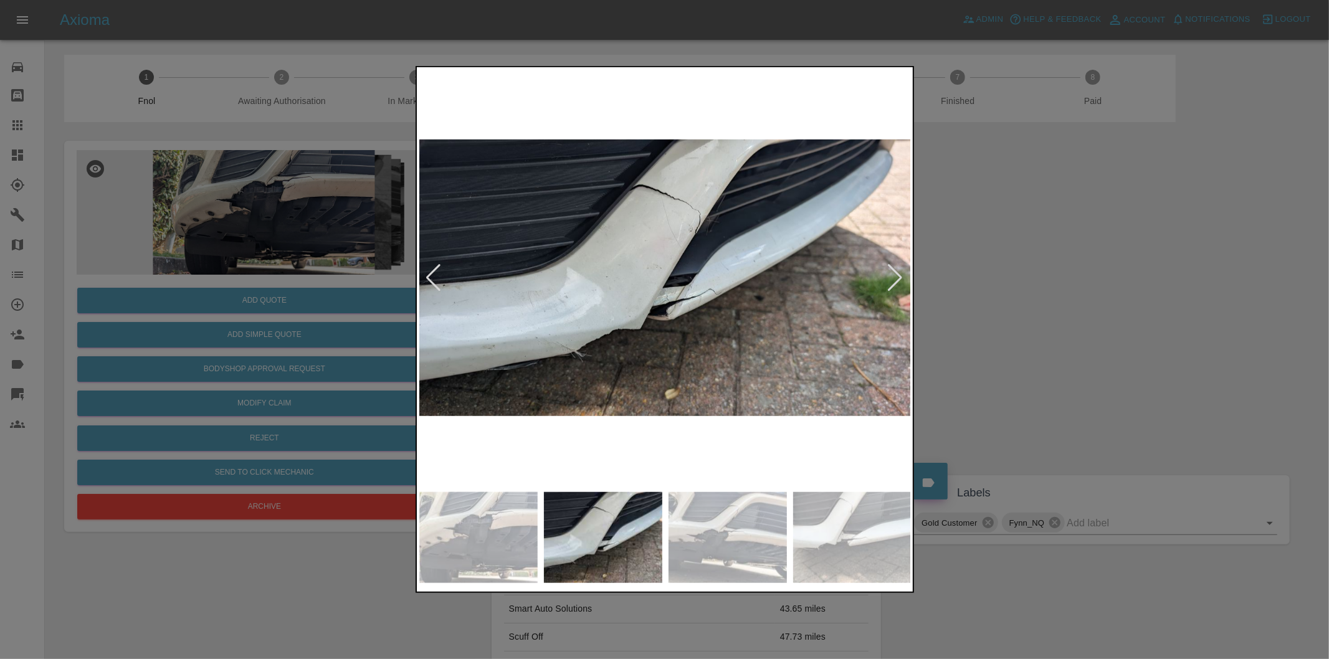
click at [889, 278] on div at bounding box center [896, 277] width 17 height 27
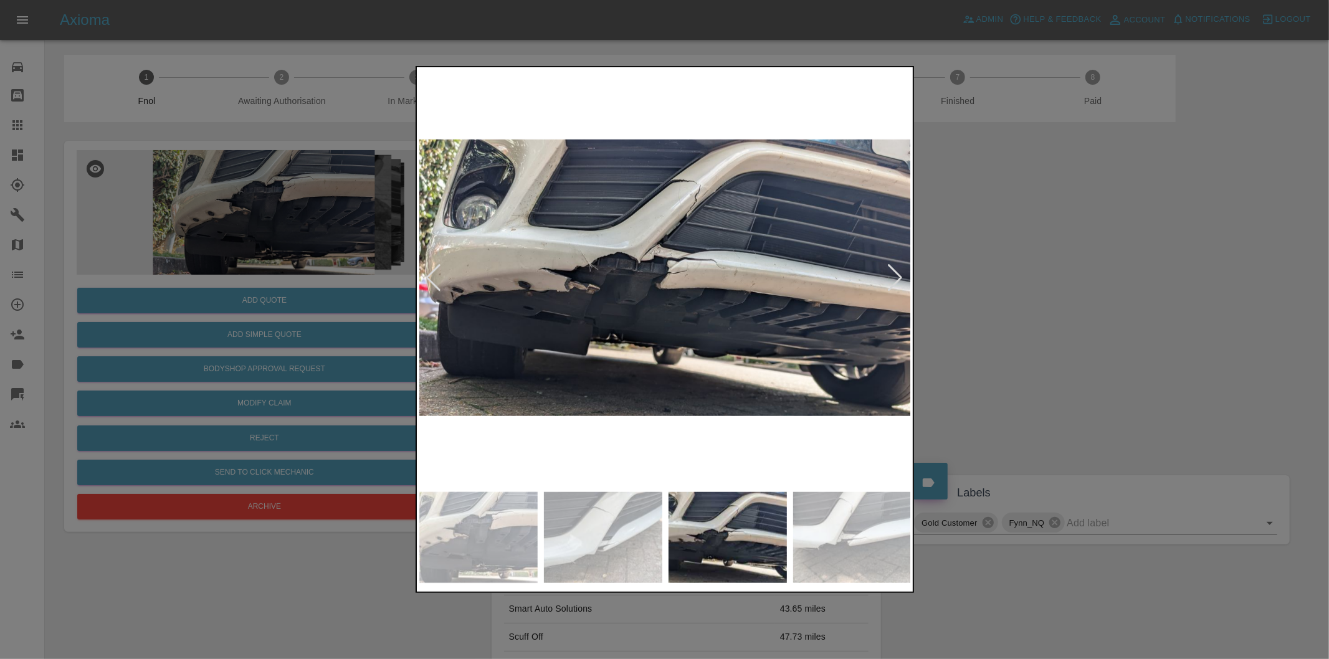
drag, startPoint x: 1056, startPoint y: 309, endPoint x: 982, endPoint y: 318, distance: 74.7
click at [1049, 309] on div at bounding box center [664, 329] width 1329 height 659
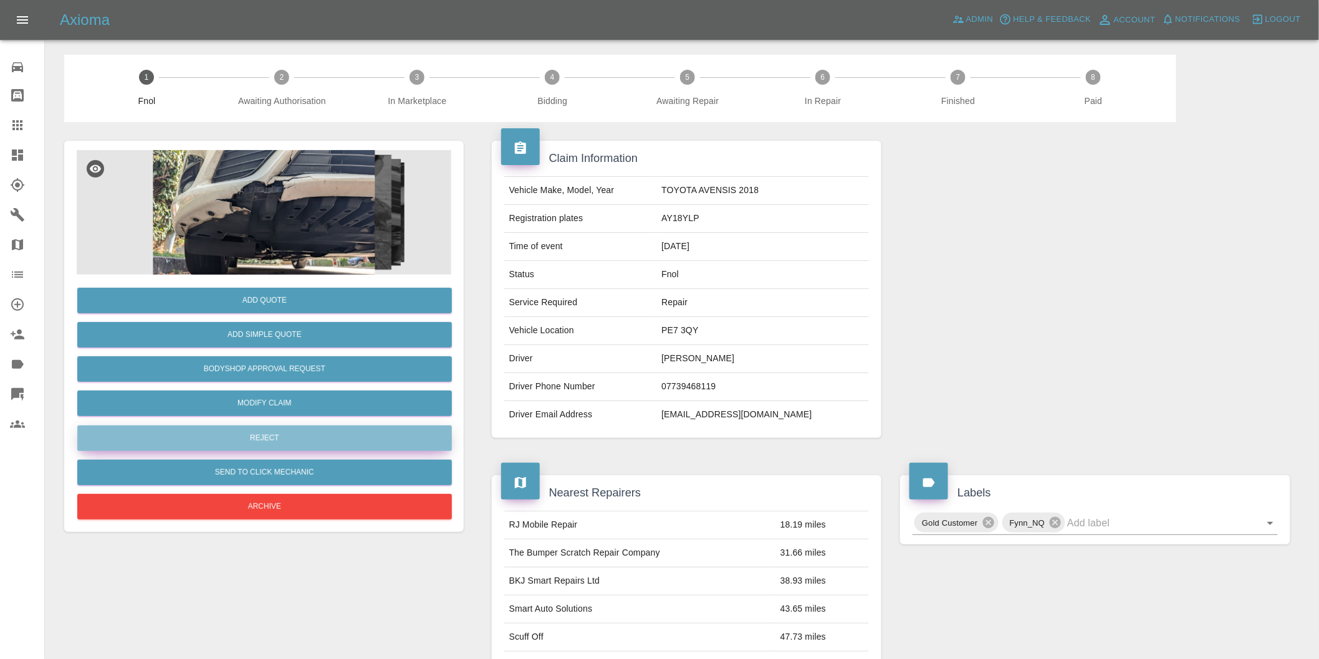
click at [288, 434] on button "Reject" at bounding box center [264, 439] width 375 height 26
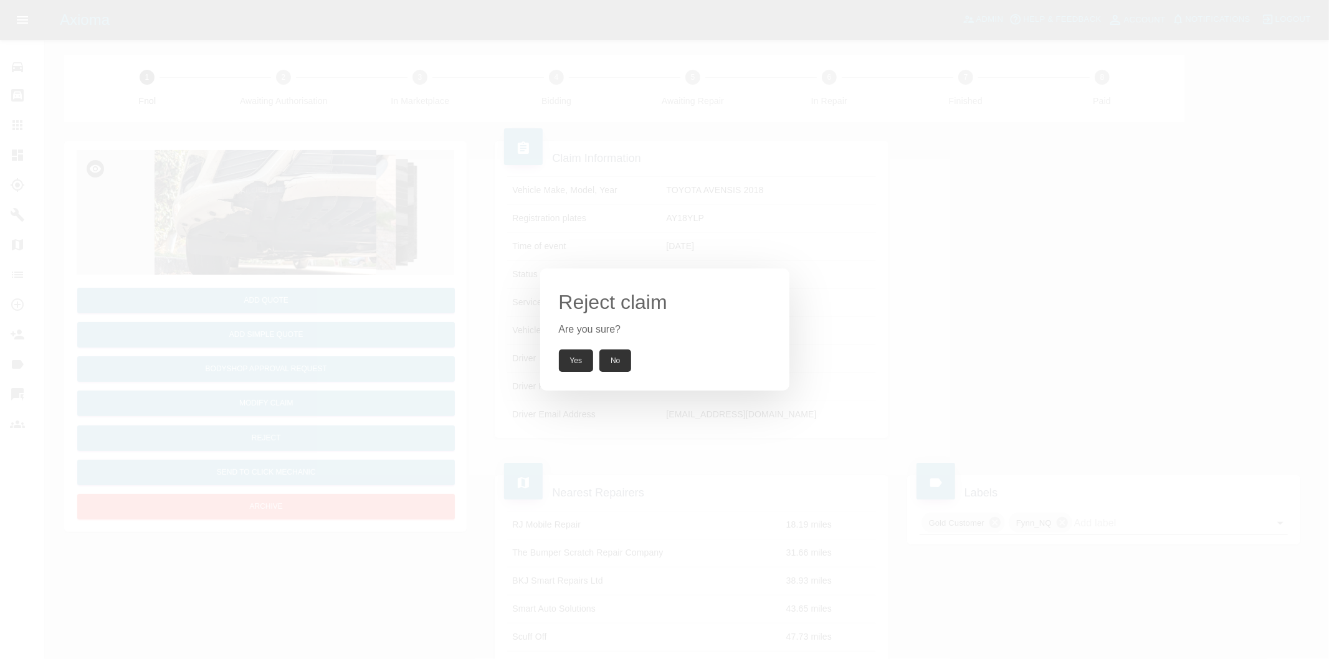
click at [562, 366] on button "Yes" at bounding box center [576, 361] width 35 height 22
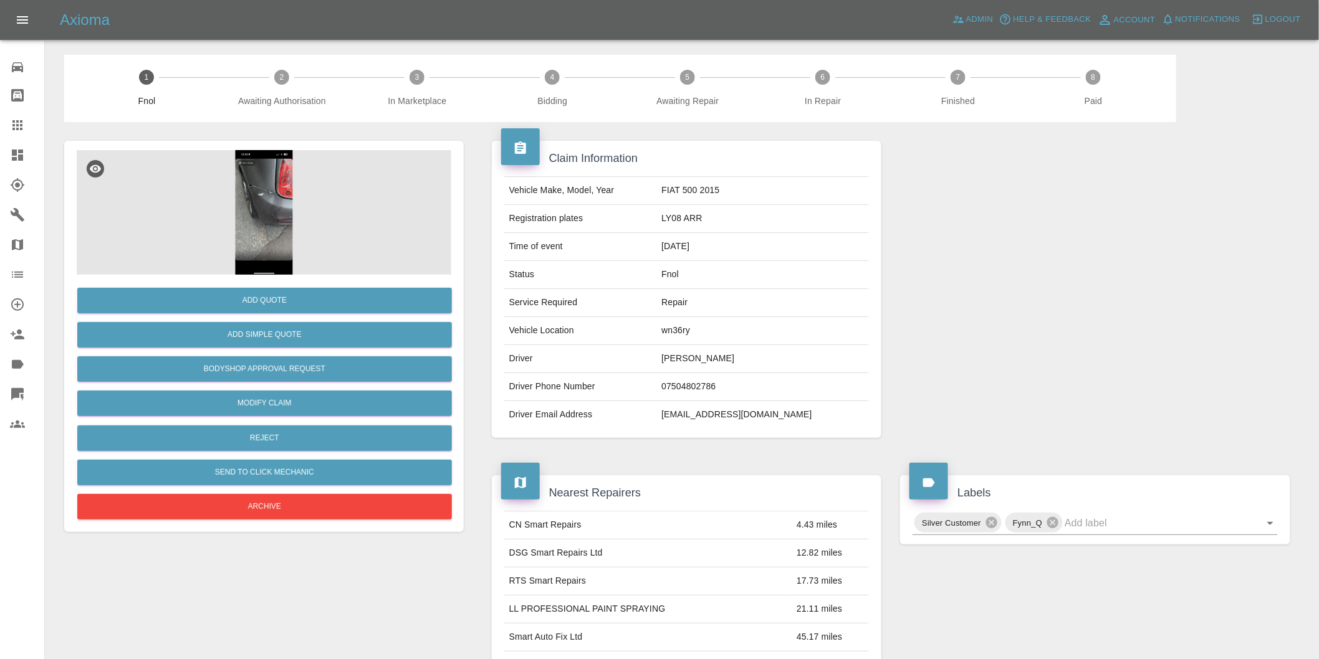
click at [257, 176] on img at bounding box center [264, 212] width 375 height 125
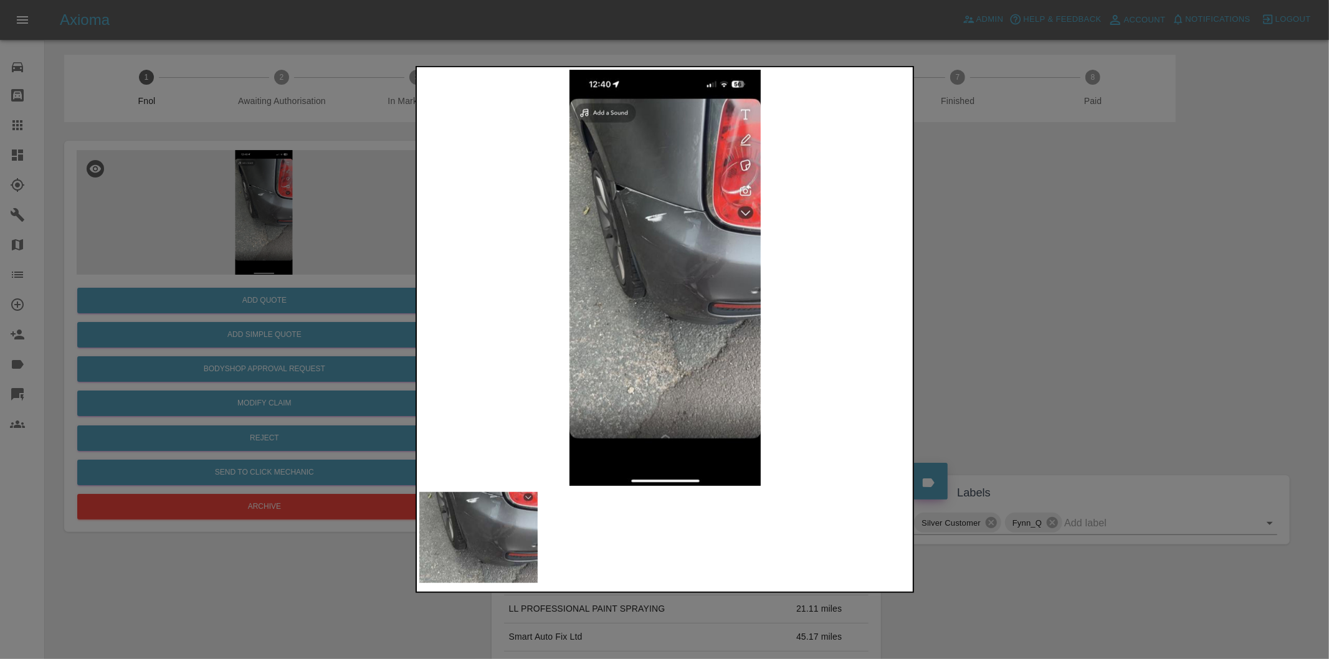
click at [620, 164] on img at bounding box center [665, 278] width 492 height 416
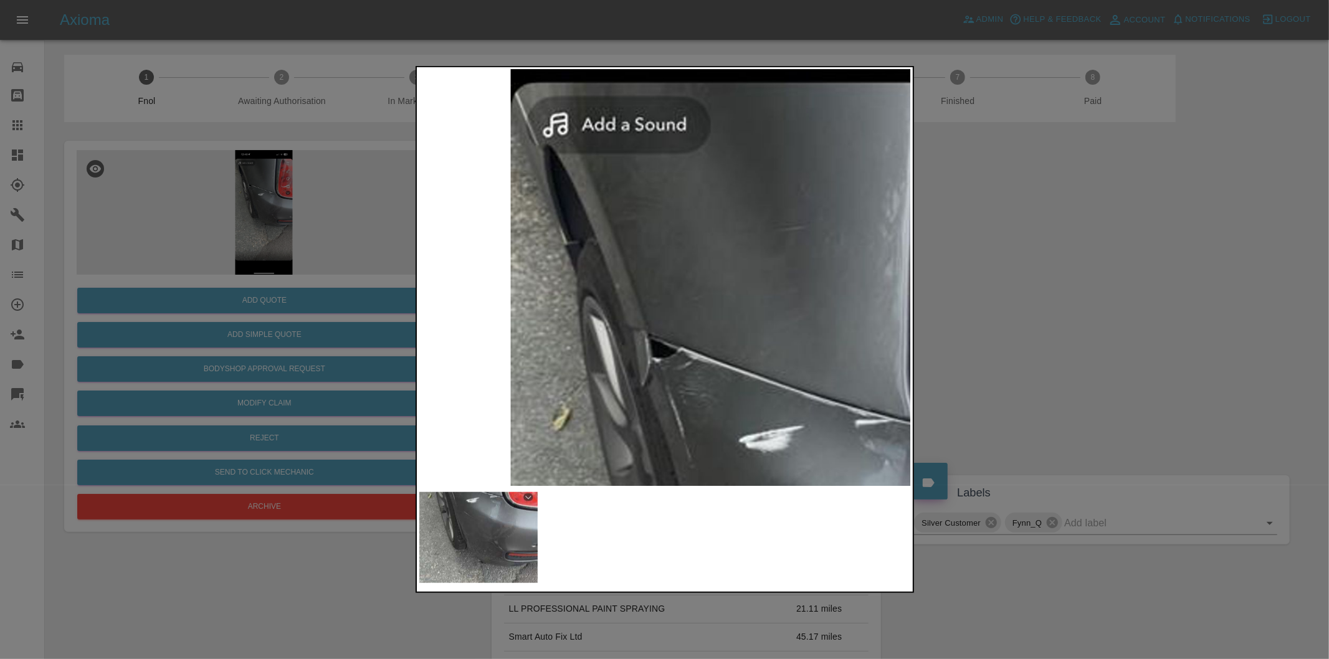
click at [1152, 260] on div at bounding box center [664, 329] width 1329 height 659
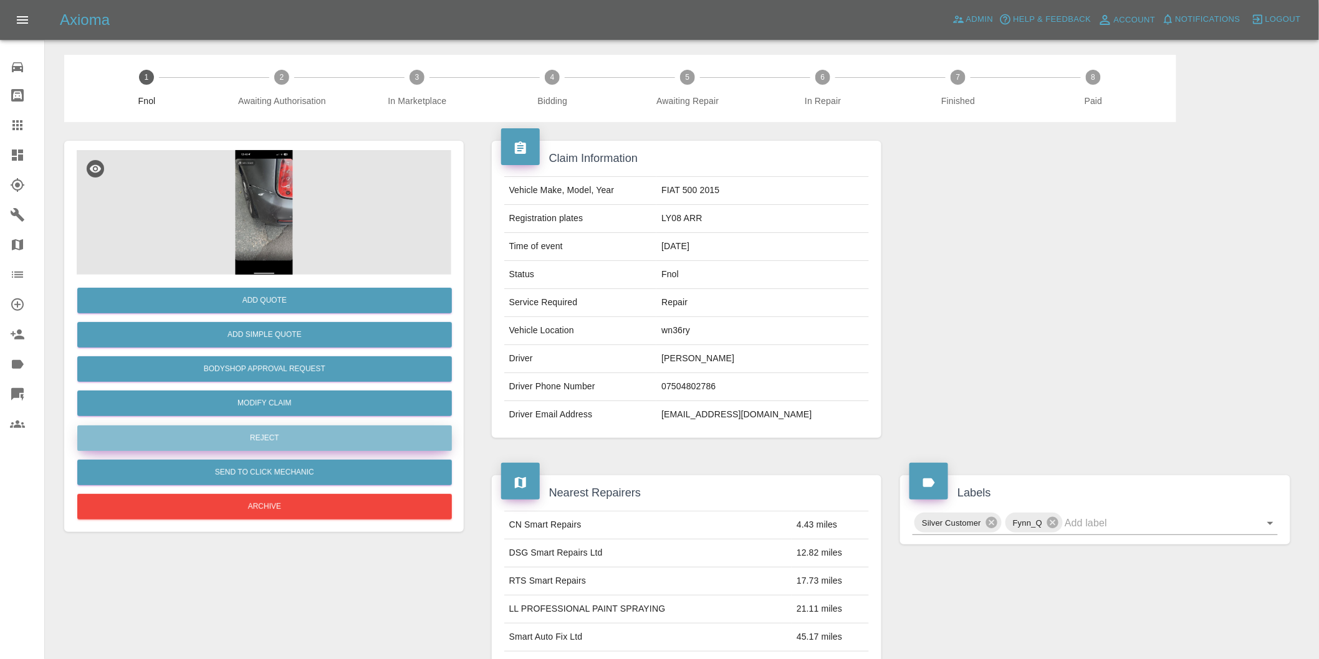
click at [240, 446] on button "Reject" at bounding box center [264, 439] width 375 height 26
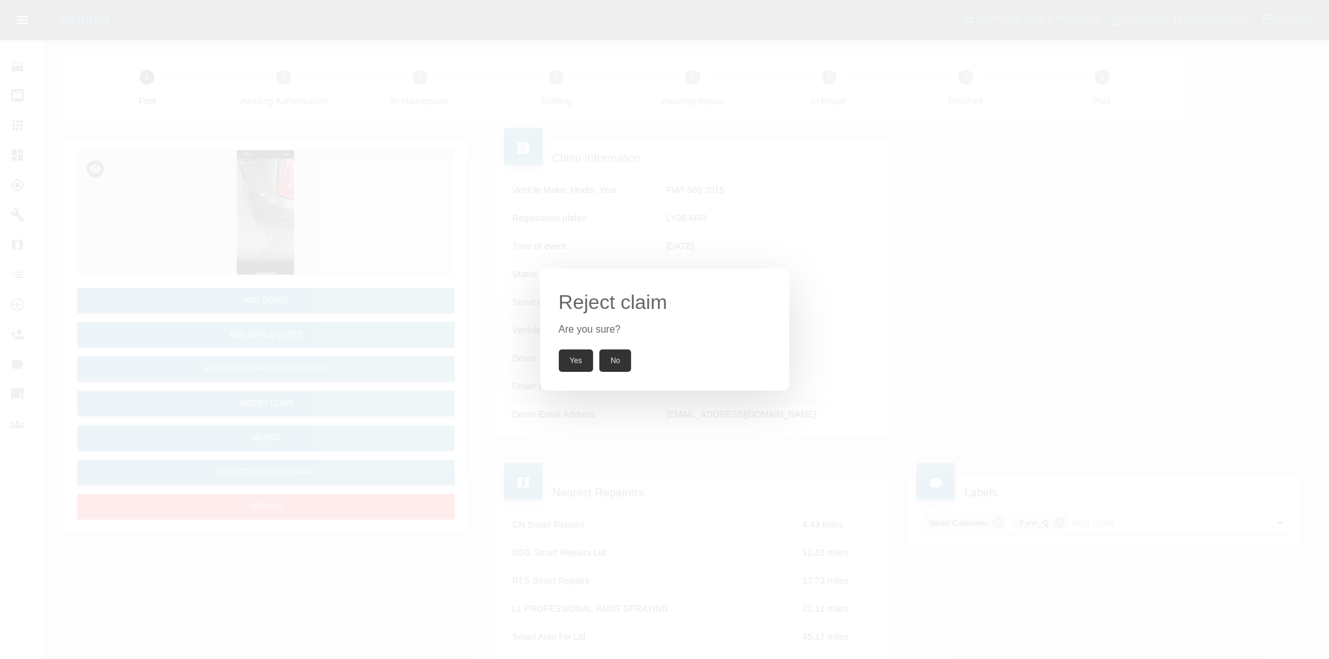
click at [575, 360] on button "Yes" at bounding box center [576, 361] width 35 height 22
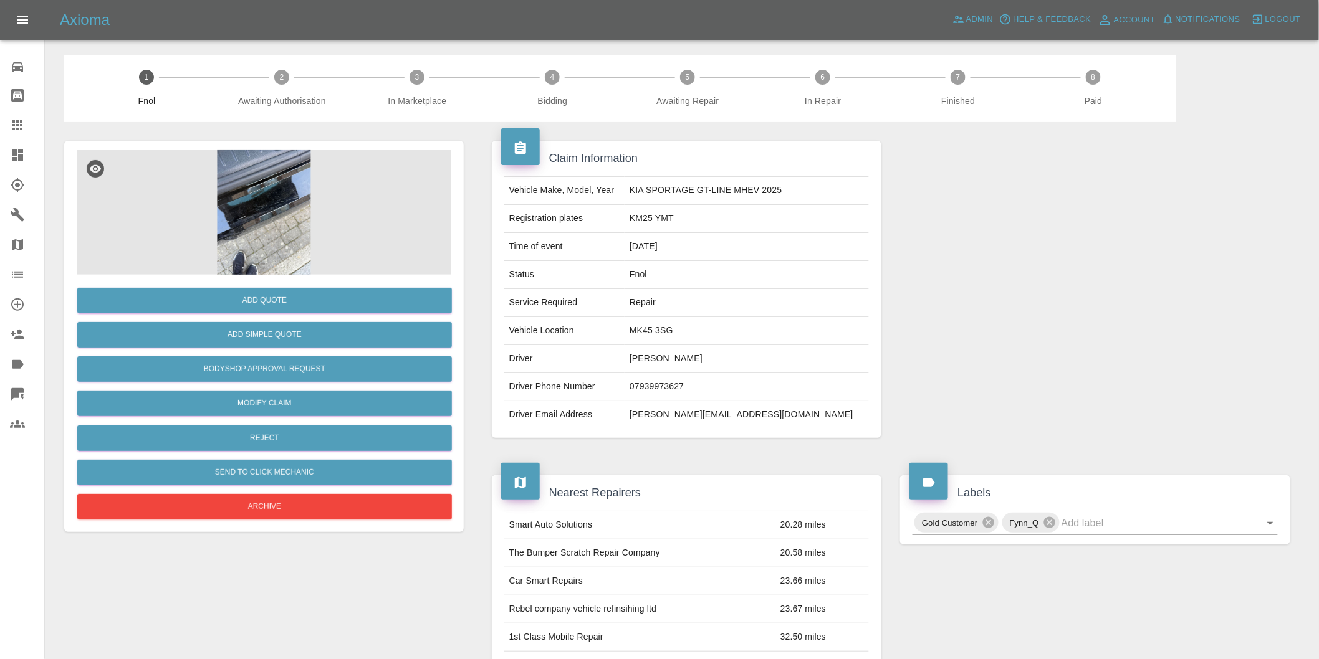
click at [263, 200] on img at bounding box center [264, 212] width 375 height 125
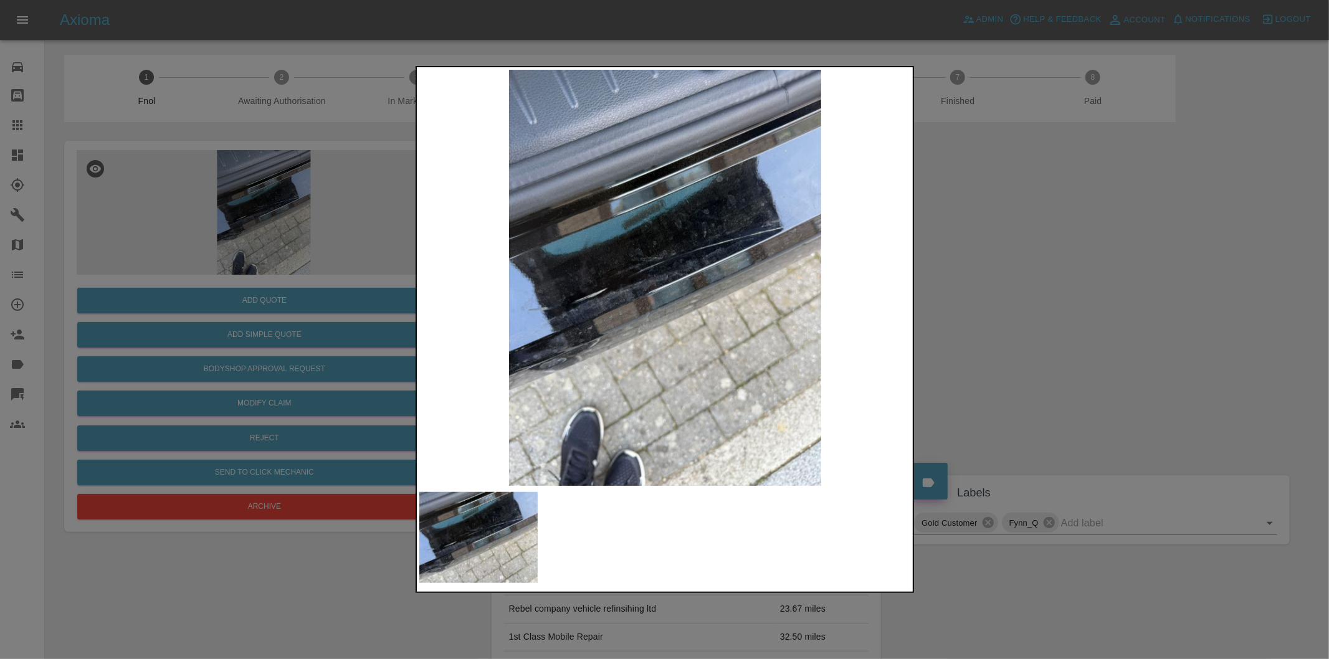
click at [1023, 254] on div at bounding box center [664, 329] width 1329 height 659
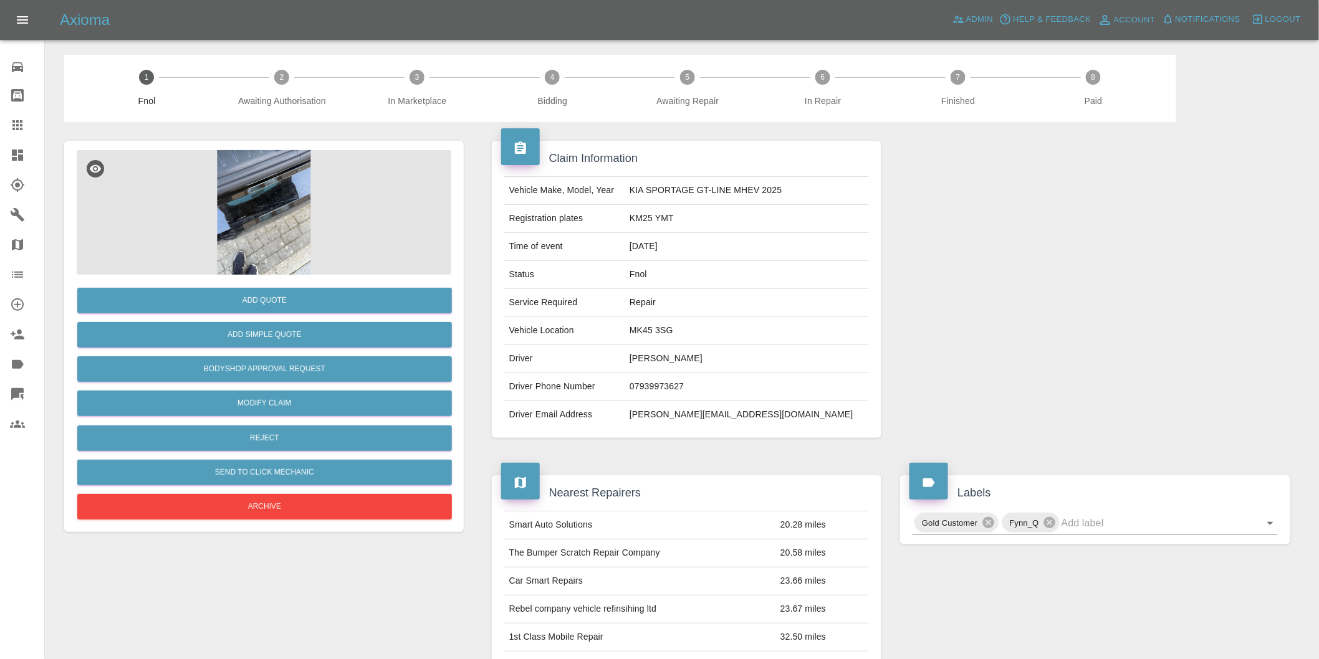
click at [260, 194] on img at bounding box center [264, 212] width 375 height 125
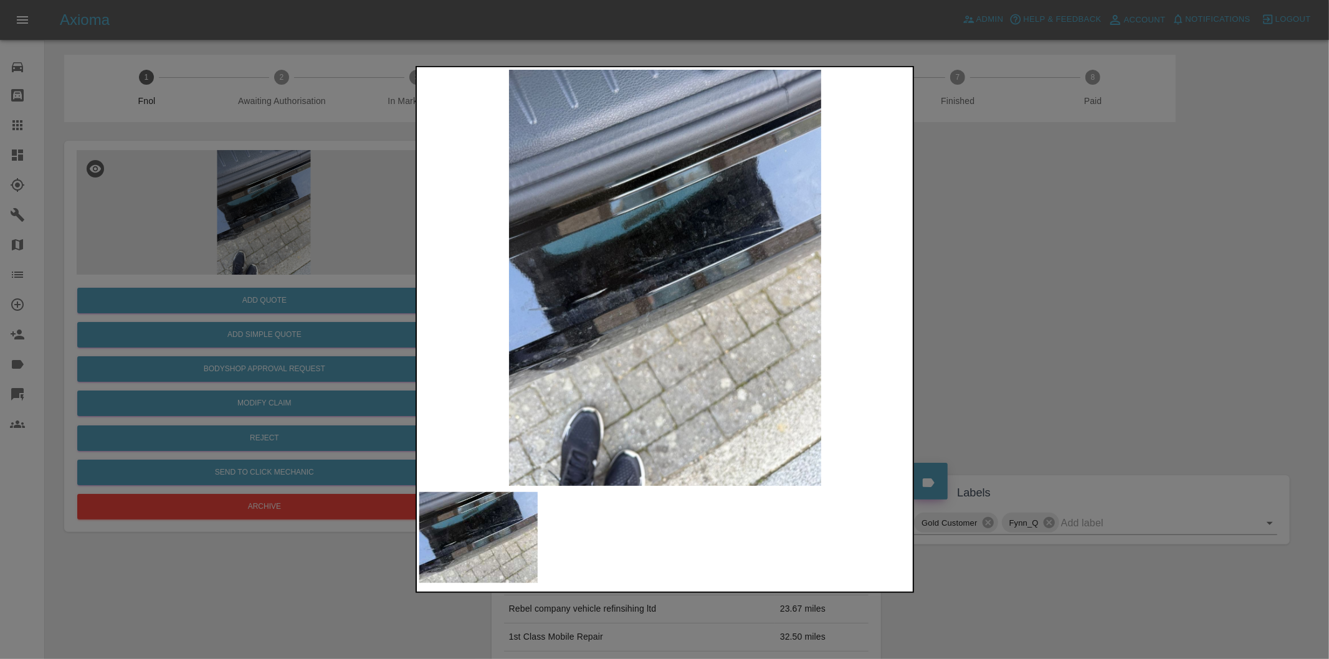
click at [691, 171] on img at bounding box center [665, 278] width 492 height 416
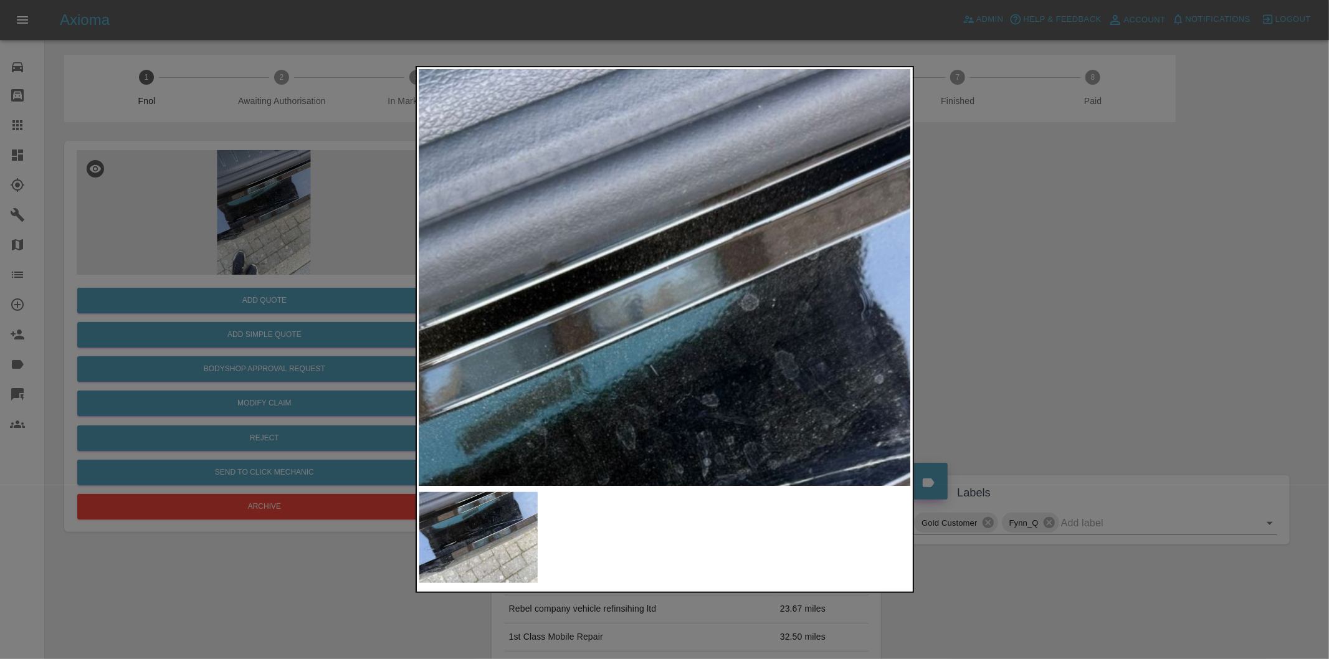
click at [691, 171] on img at bounding box center [586, 598] width 1477 height 1248
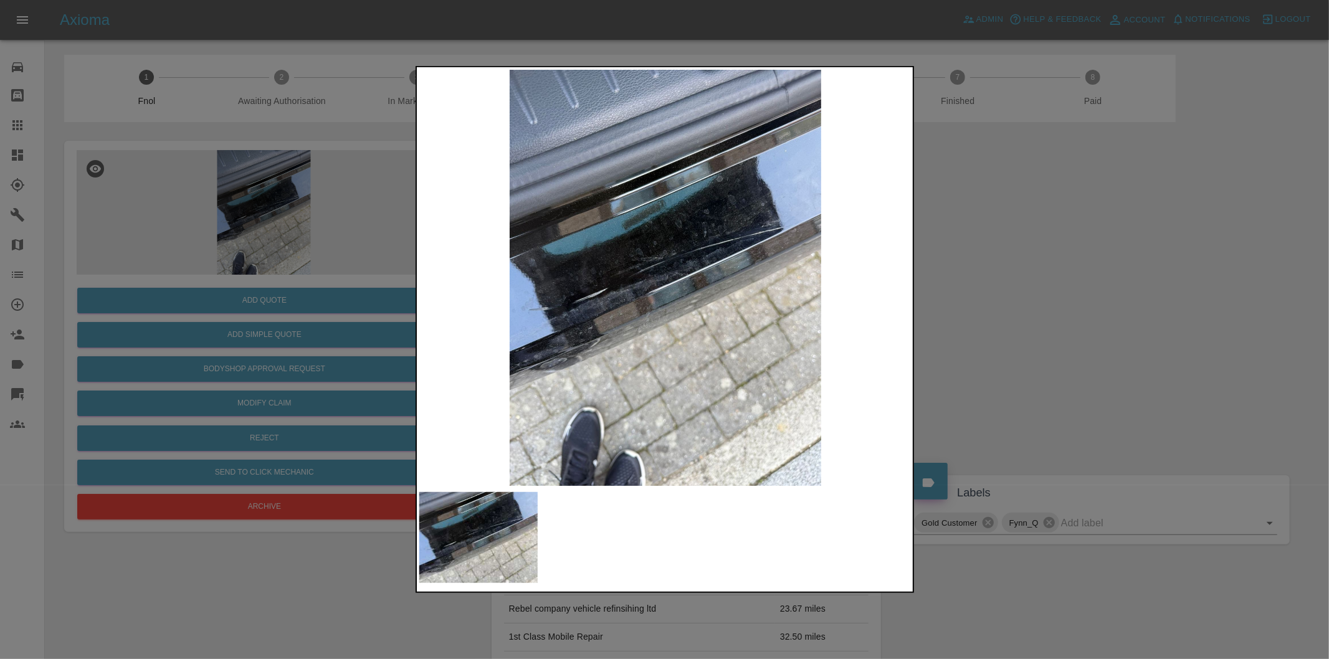
drag, startPoint x: 1064, startPoint y: 213, endPoint x: 930, endPoint y: 206, distance: 134.2
click at [1063, 213] on div at bounding box center [664, 329] width 1329 height 659
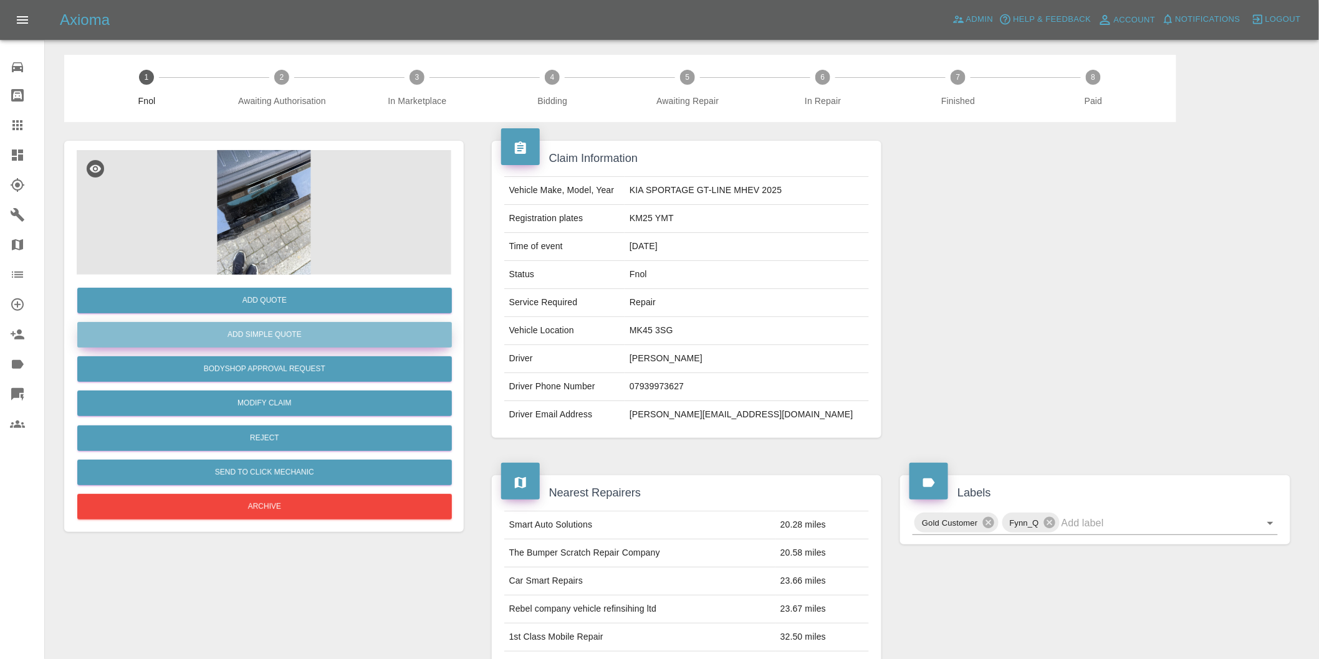
click at [291, 332] on button "Add Simple Quote" at bounding box center [264, 335] width 375 height 26
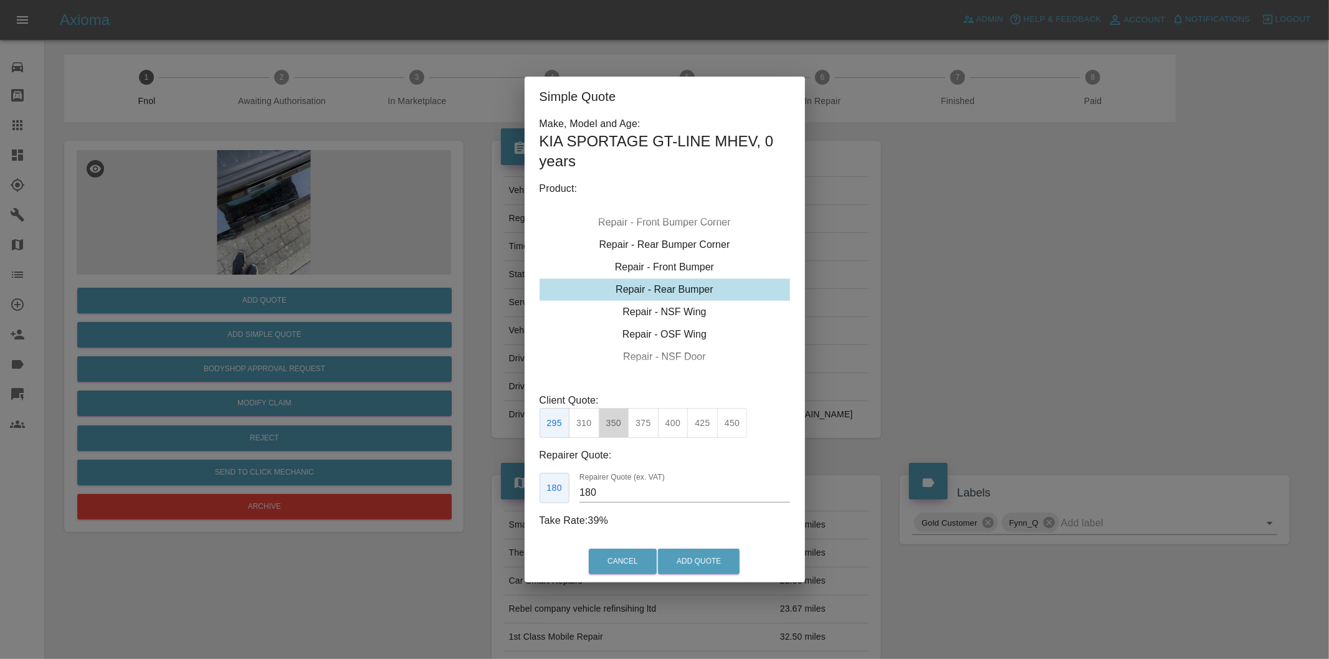
drag, startPoint x: 622, startPoint y: 424, endPoint x: 632, endPoint y: 444, distance: 22.9
click at [621, 424] on button "350" at bounding box center [614, 423] width 31 height 31
type input "210"
click at [694, 562] on button "Add Quote" at bounding box center [699, 562] width 82 height 26
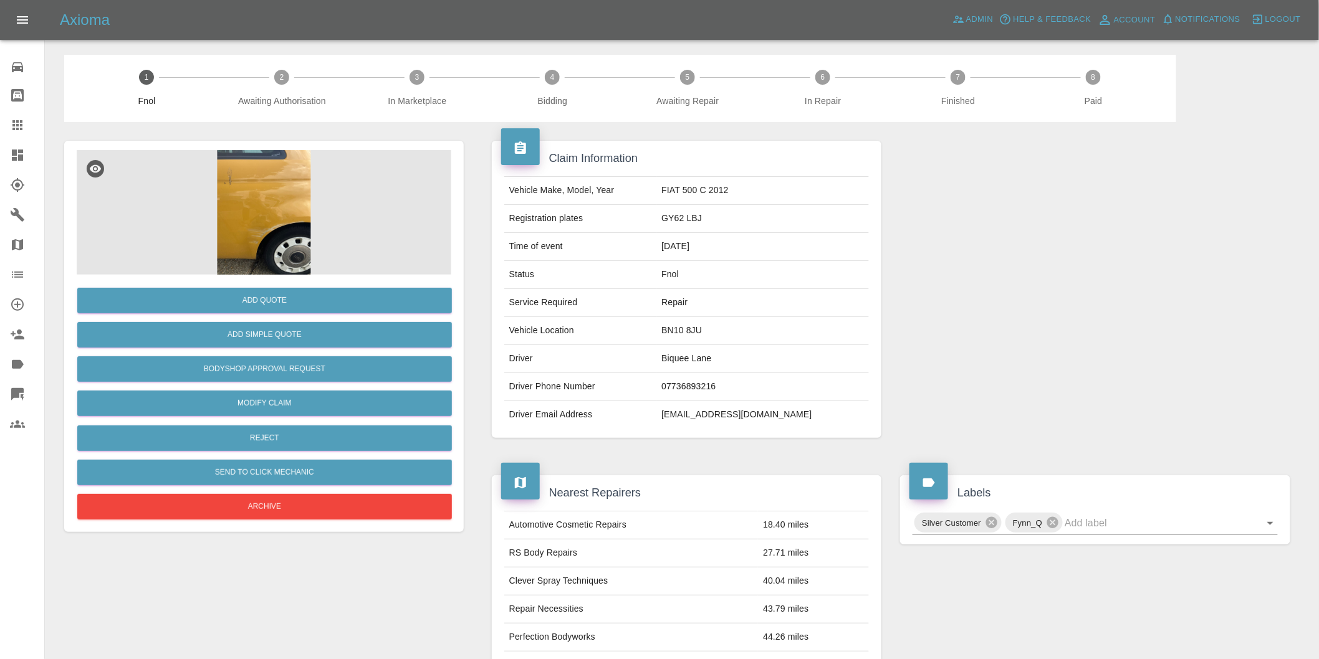
click at [262, 184] on img at bounding box center [264, 212] width 375 height 125
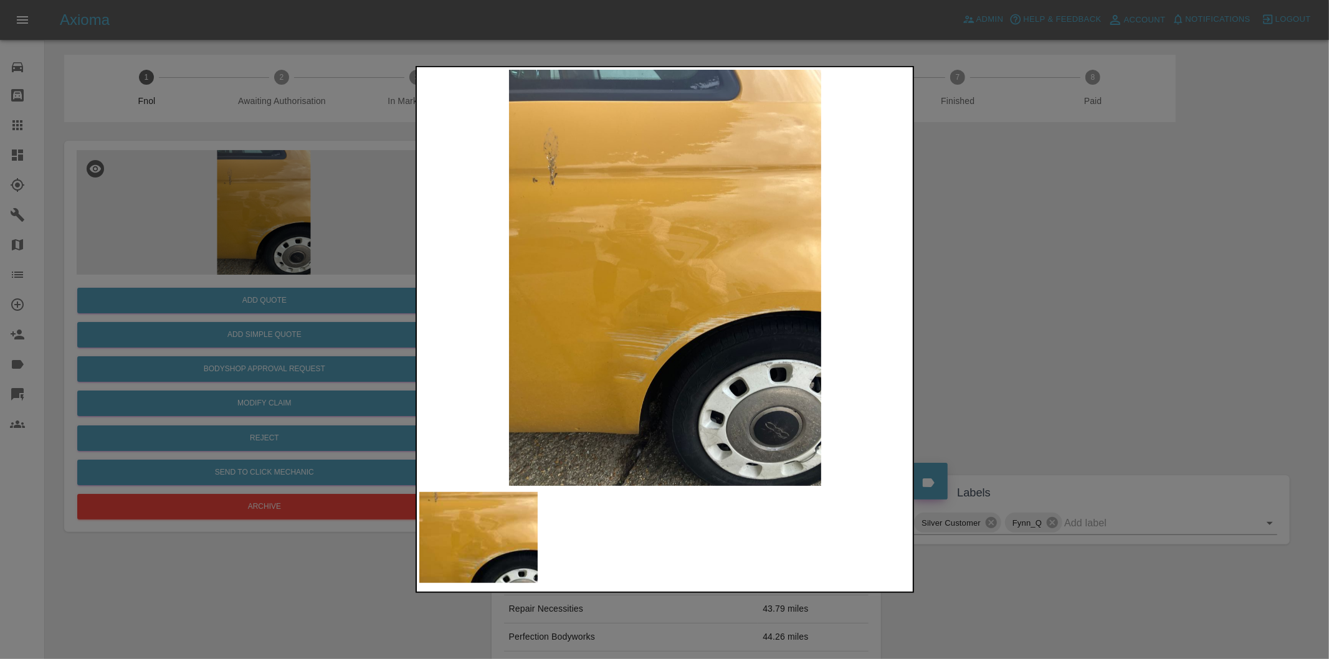
drag, startPoint x: 962, startPoint y: 289, endPoint x: 955, endPoint y: 285, distance: 8.4
click at [961, 289] on div at bounding box center [664, 329] width 1329 height 659
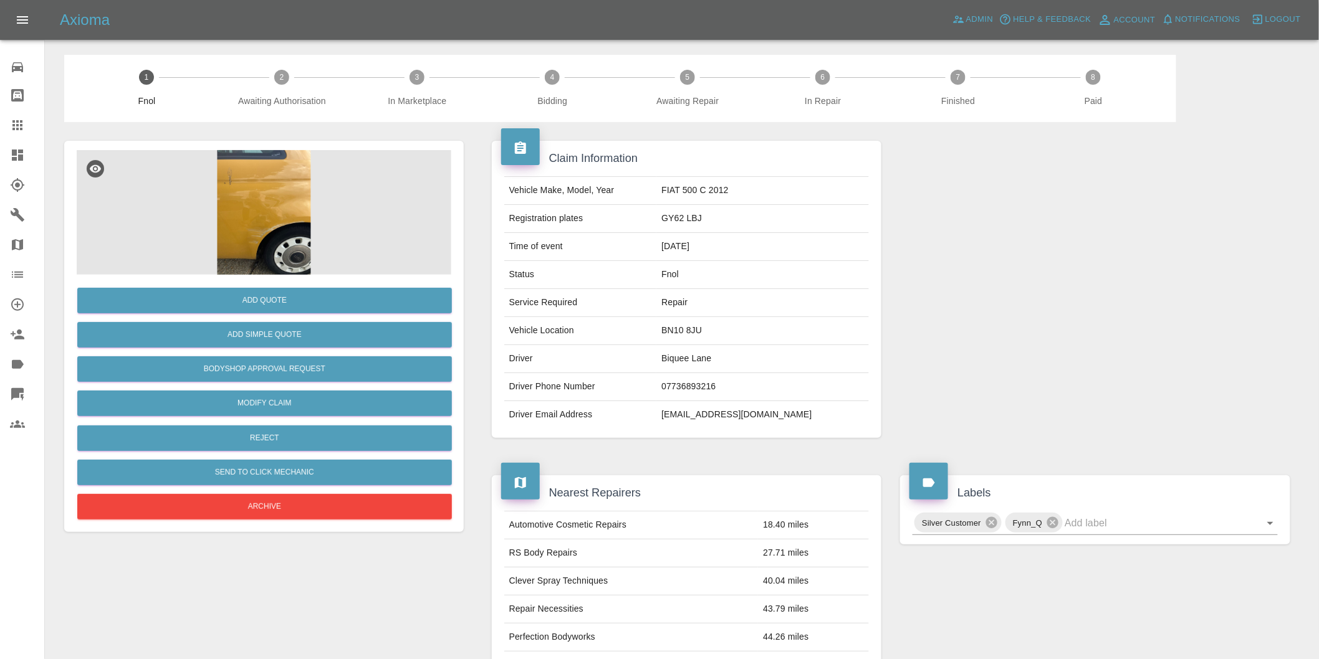
click at [251, 199] on img at bounding box center [264, 212] width 375 height 125
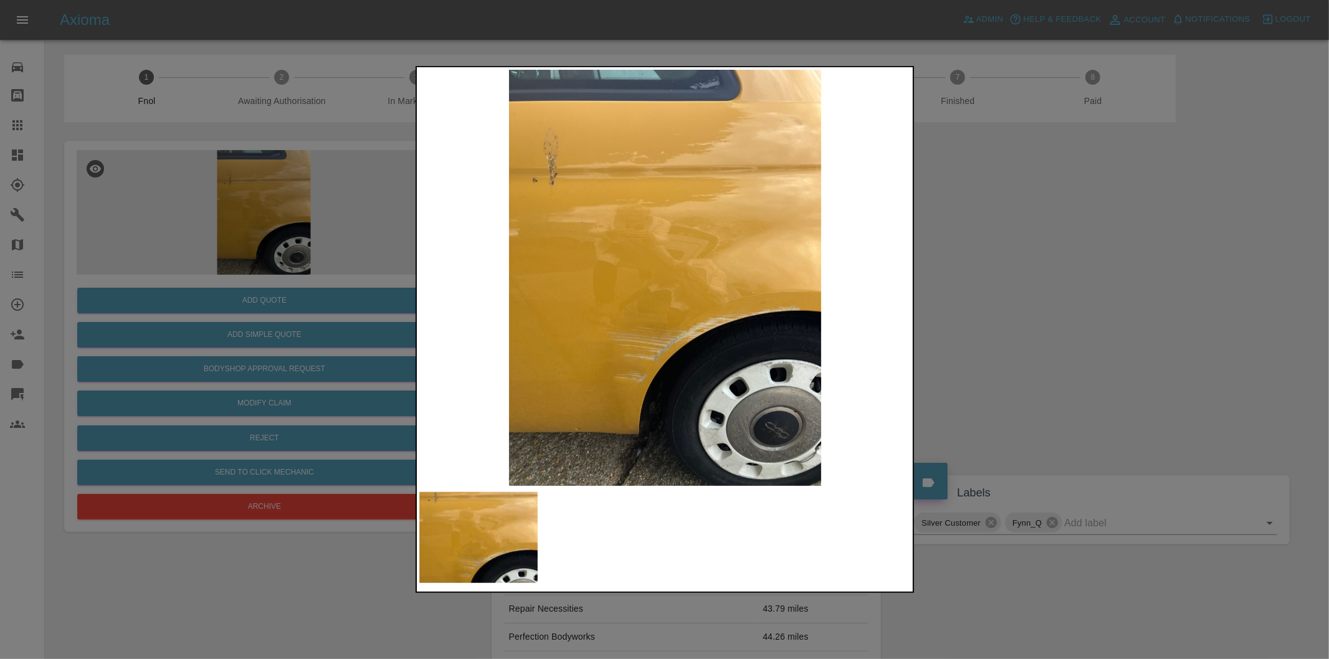
click at [1000, 328] on div at bounding box center [664, 329] width 1329 height 659
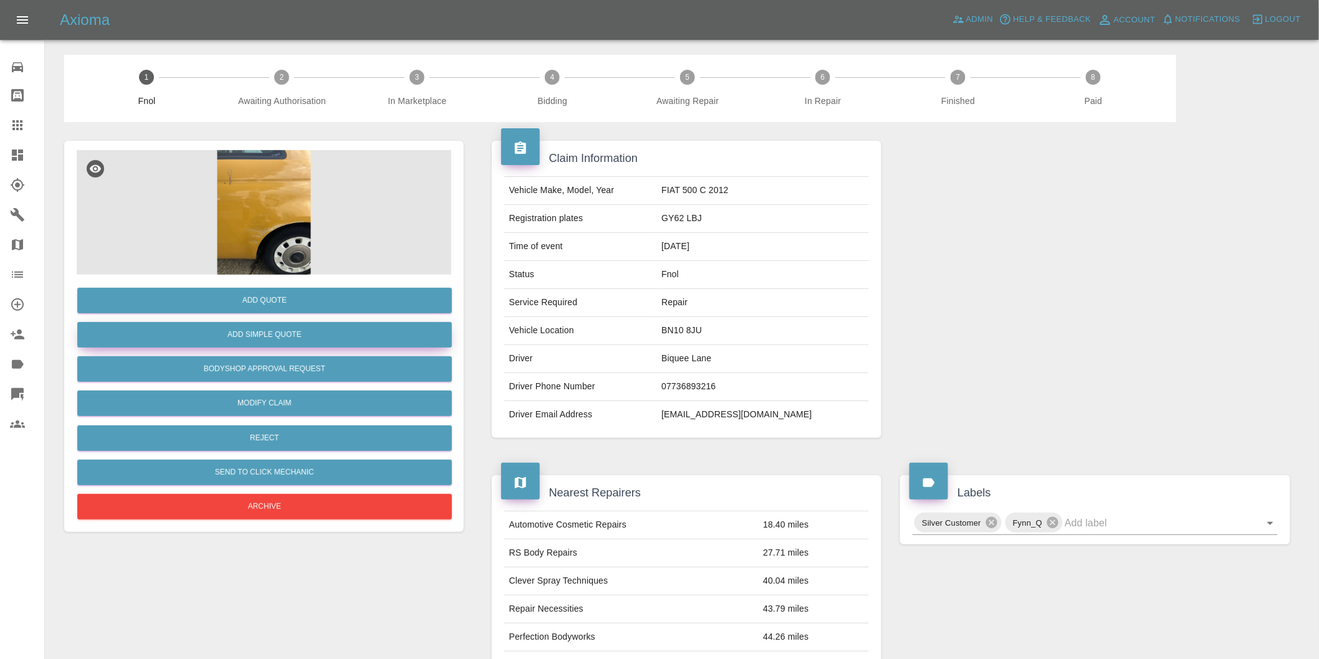
click at [294, 346] on button "Add Simple Quote" at bounding box center [264, 335] width 375 height 26
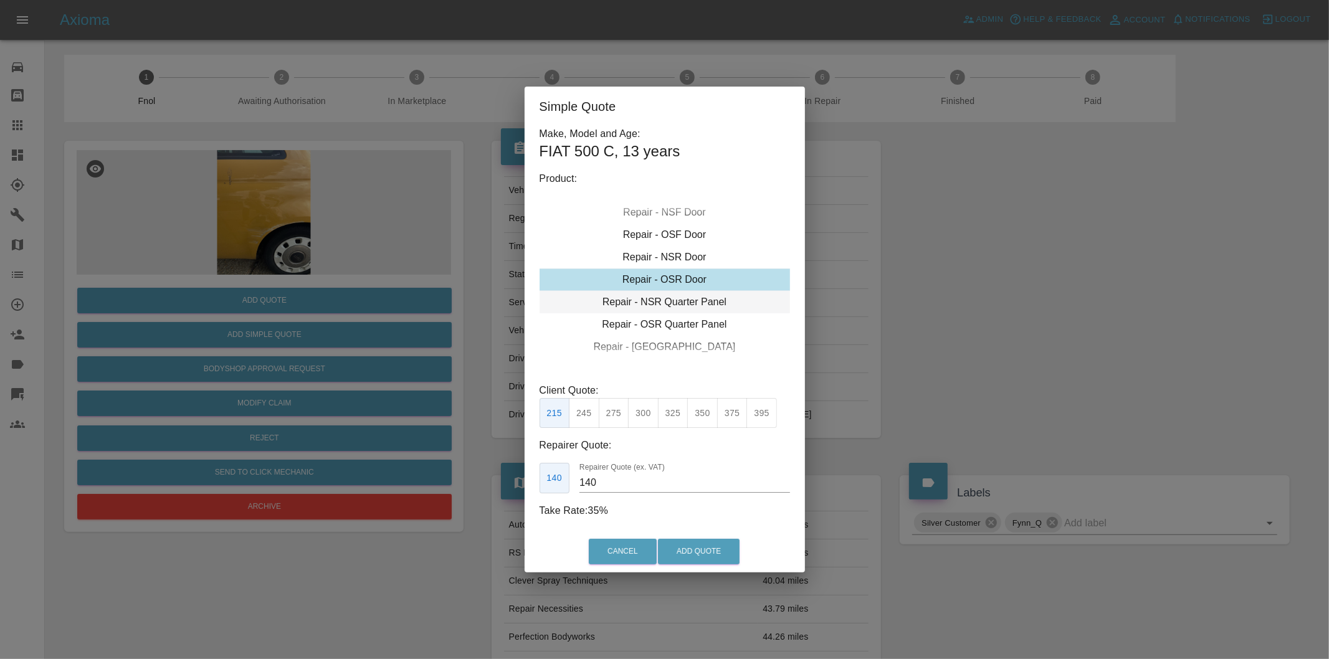
click at [675, 307] on div "Repair - NSR Quarter Panel" at bounding box center [665, 302] width 251 height 22
click at [767, 416] on button "395" at bounding box center [762, 413] width 31 height 31
type input "265"
click at [730, 548] on button "Add Quote" at bounding box center [699, 552] width 82 height 26
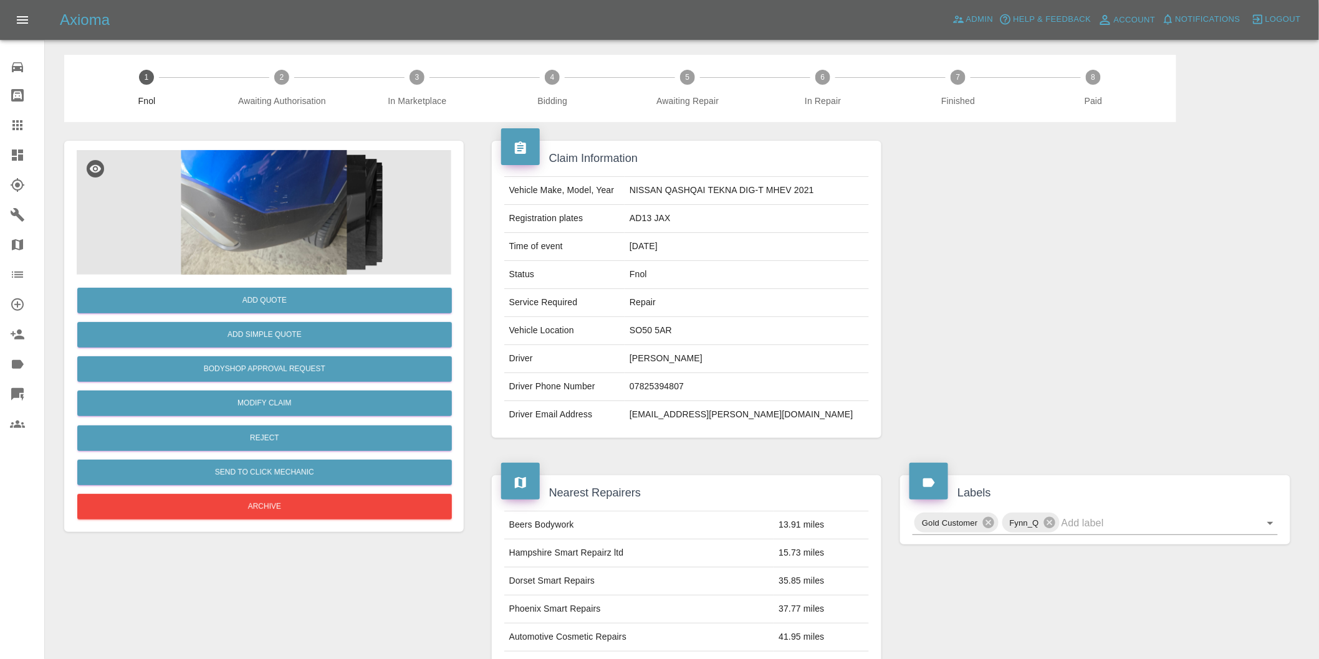
click at [285, 168] on img at bounding box center [264, 212] width 375 height 125
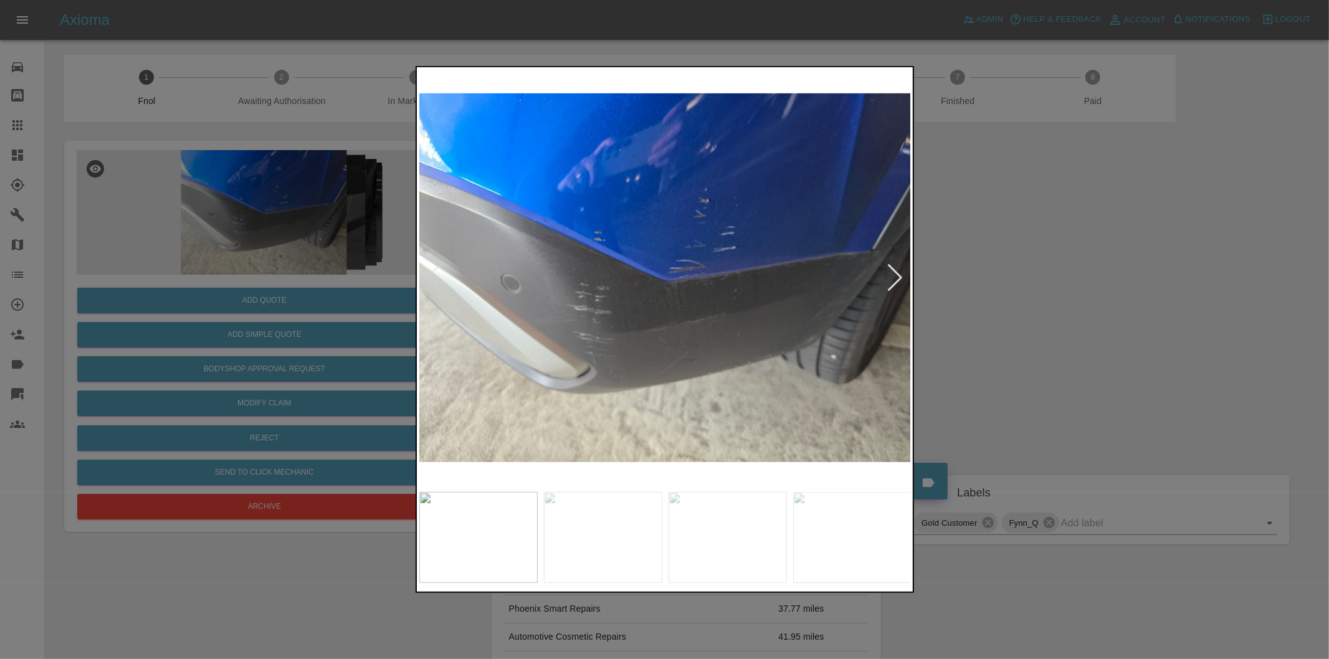
click at [897, 277] on div at bounding box center [896, 277] width 17 height 27
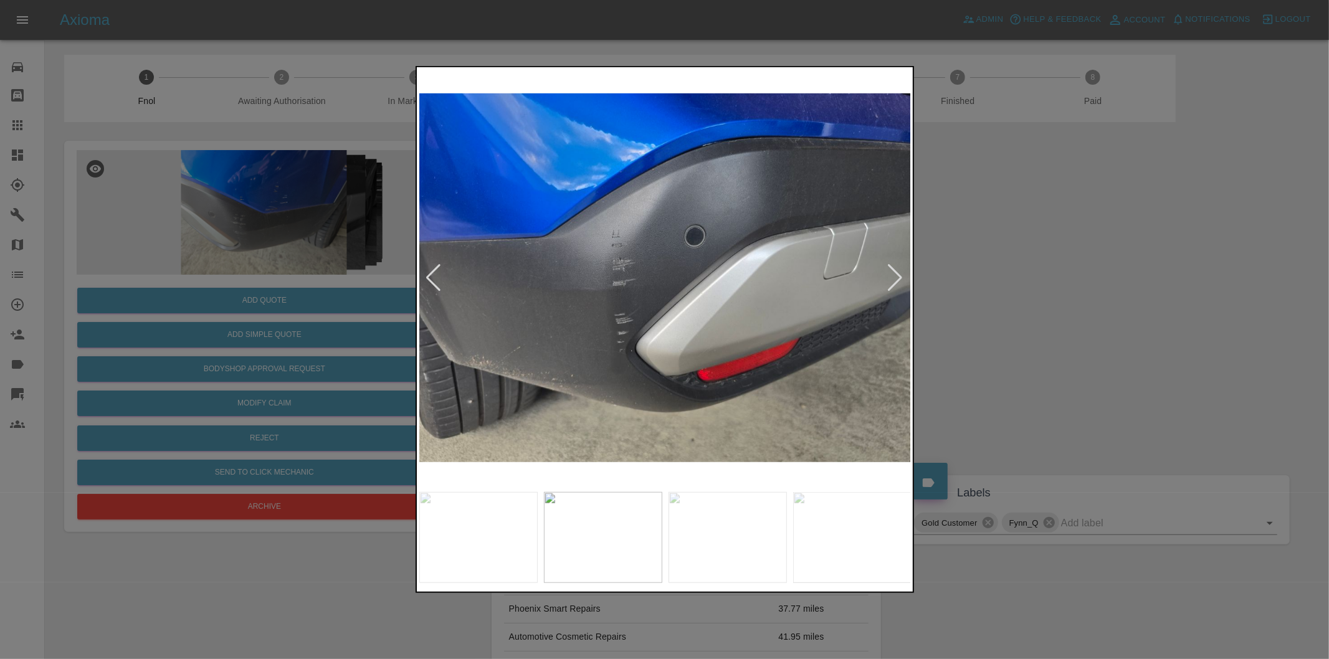
click at [898, 276] on div at bounding box center [896, 277] width 17 height 27
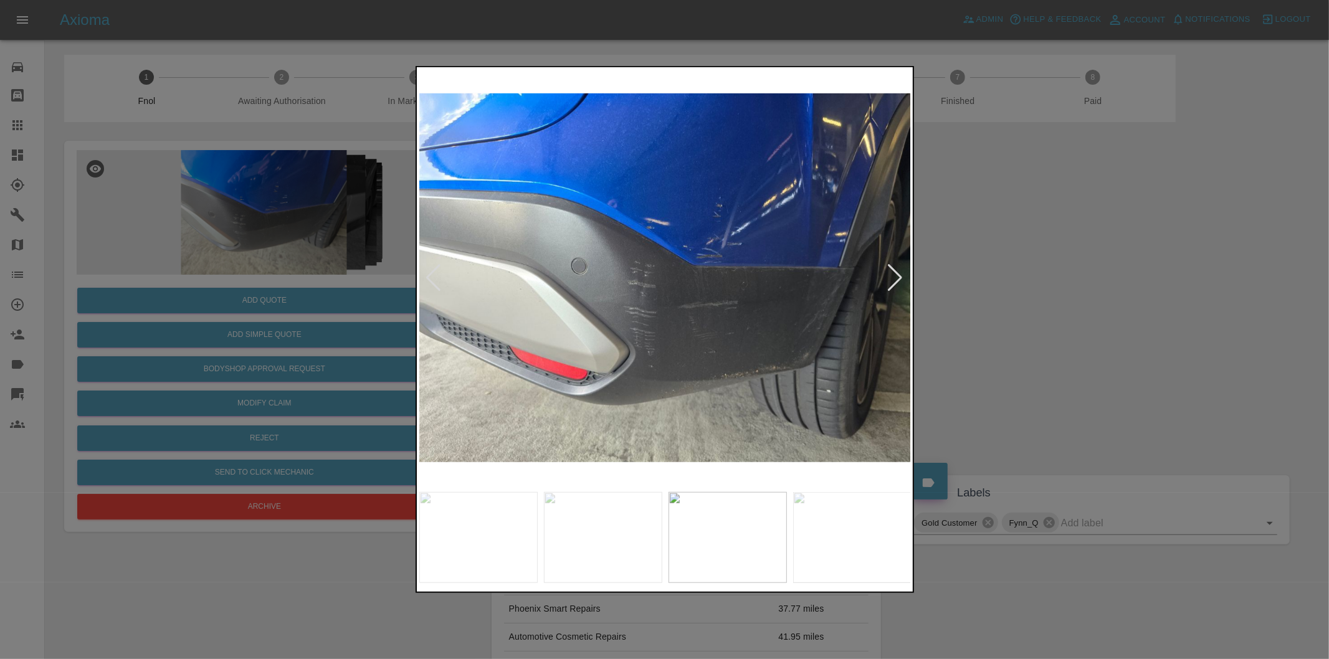
click at [898, 276] on div at bounding box center [896, 277] width 17 height 27
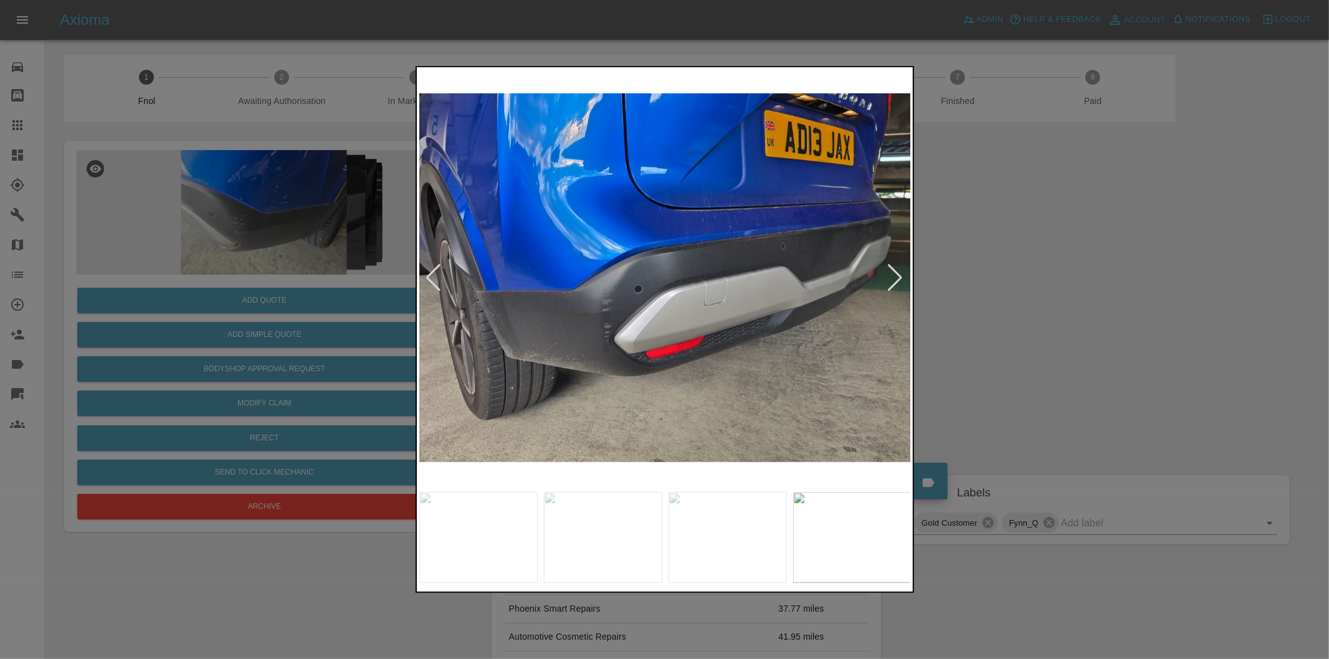
click at [898, 276] on div at bounding box center [896, 277] width 17 height 27
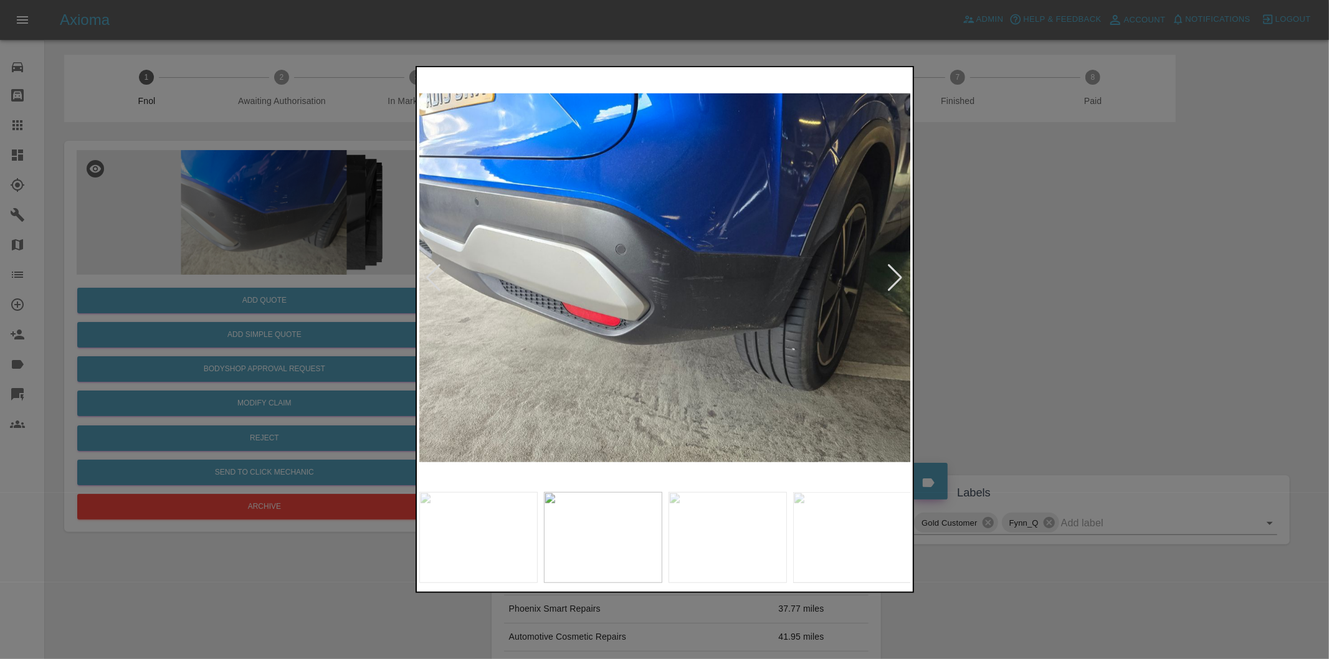
click at [898, 276] on div at bounding box center [896, 277] width 17 height 27
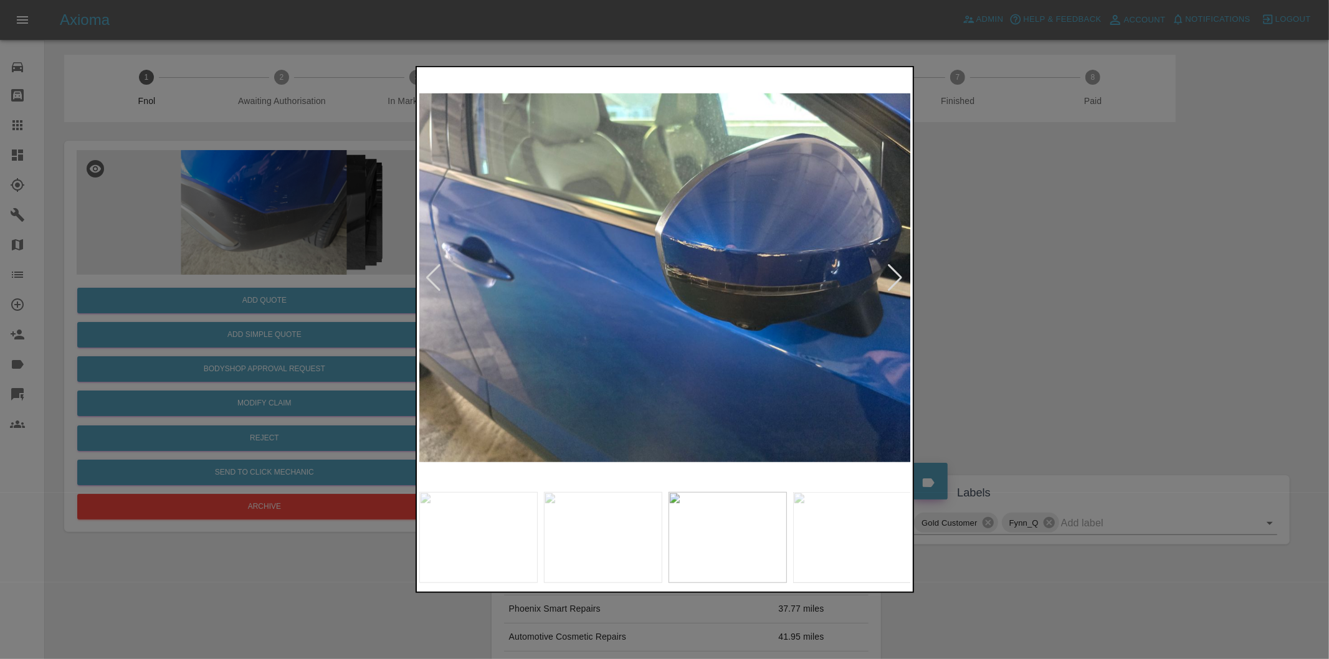
click at [898, 276] on div at bounding box center [896, 277] width 17 height 27
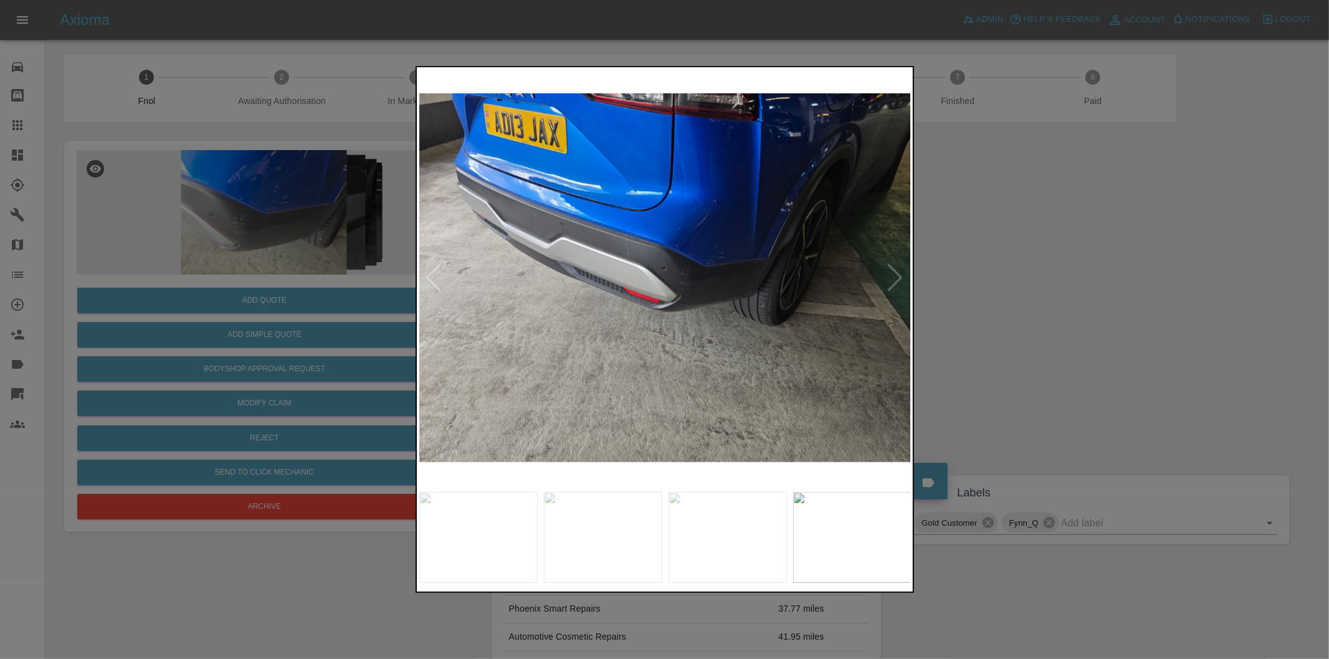
click at [898, 276] on img at bounding box center [665, 278] width 492 height 416
click at [431, 279] on div at bounding box center [434, 277] width 17 height 27
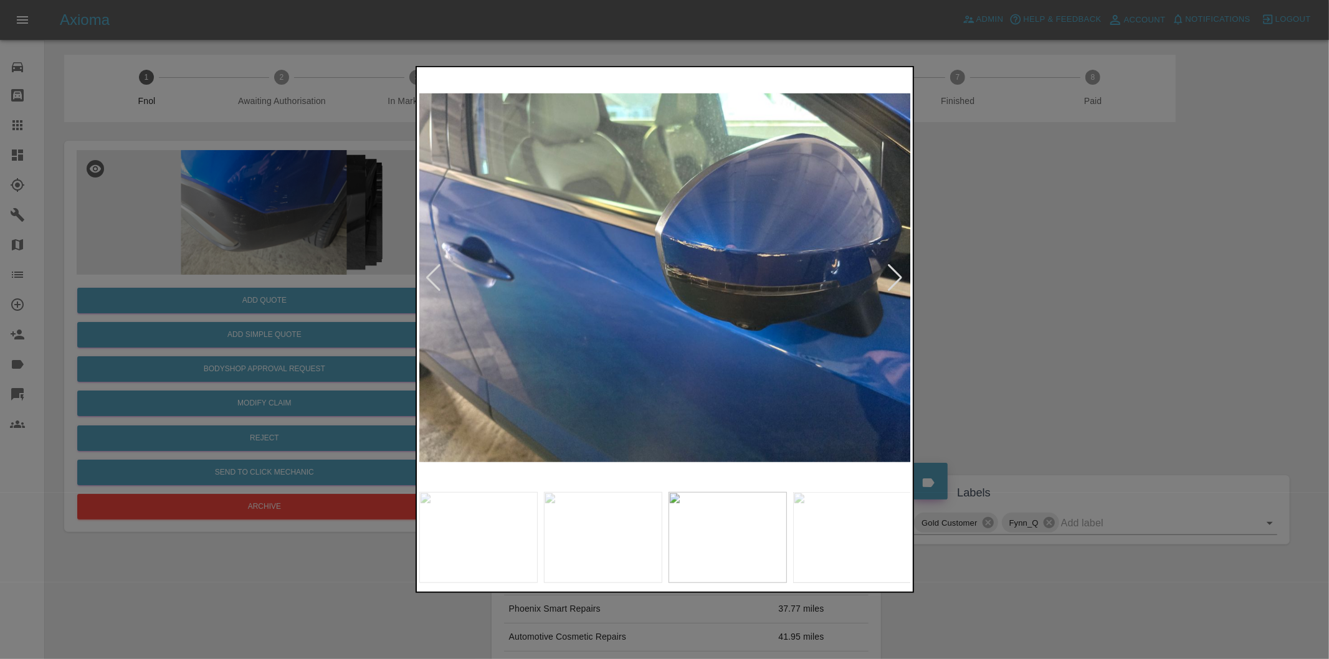
click at [737, 223] on img at bounding box center [665, 278] width 492 height 416
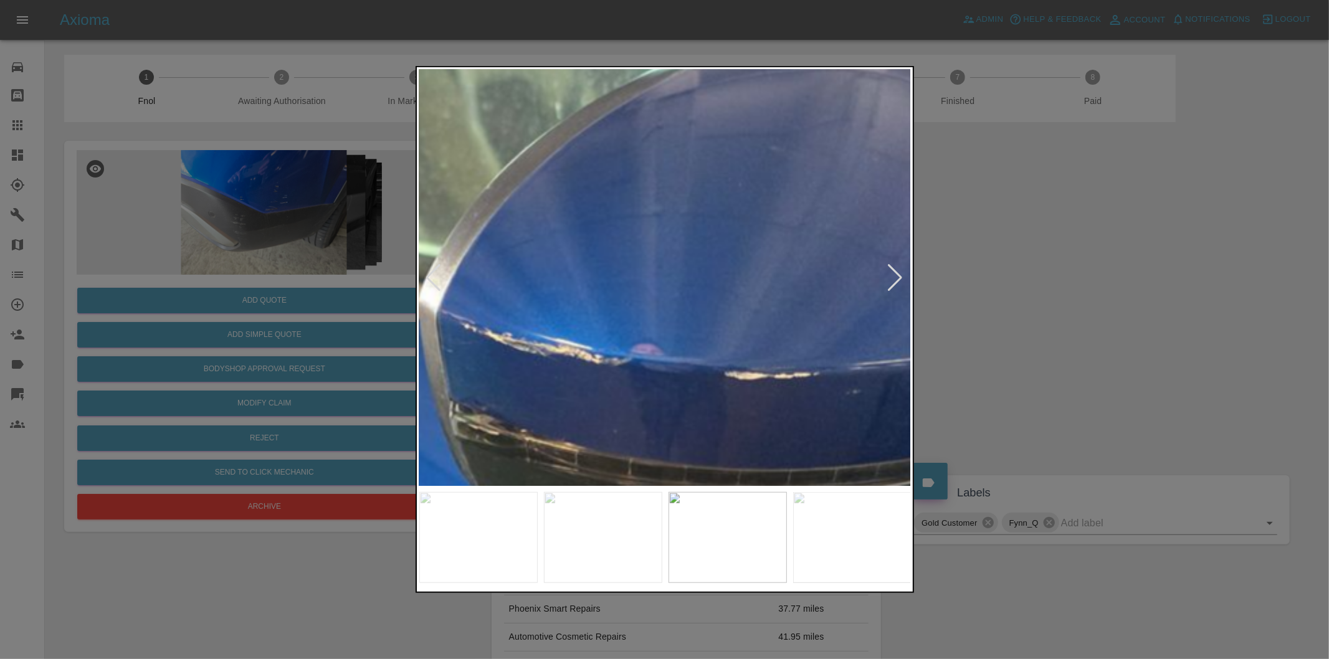
click at [745, 225] on img at bounding box center [449, 443] width 1477 height 1248
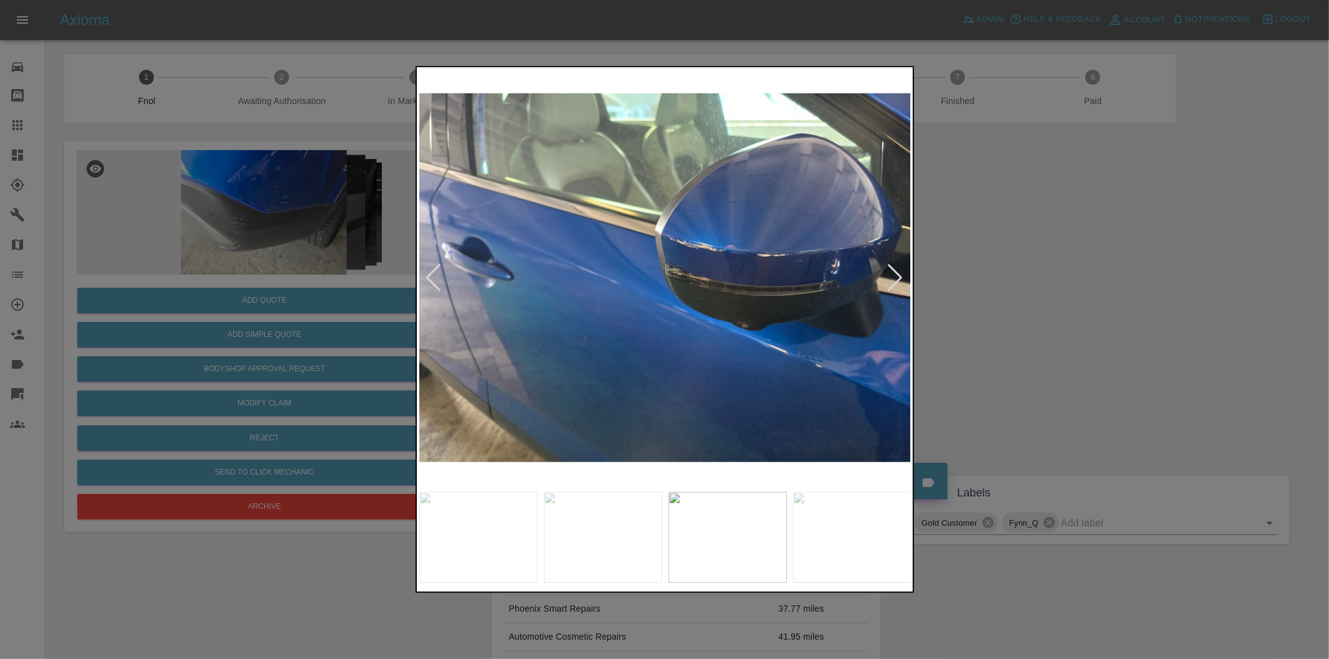
drag, startPoint x: 1063, startPoint y: 268, endPoint x: 1054, endPoint y: 268, distance: 9.3
click at [1061, 268] on div at bounding box center [664, 329] width 1329 height 659
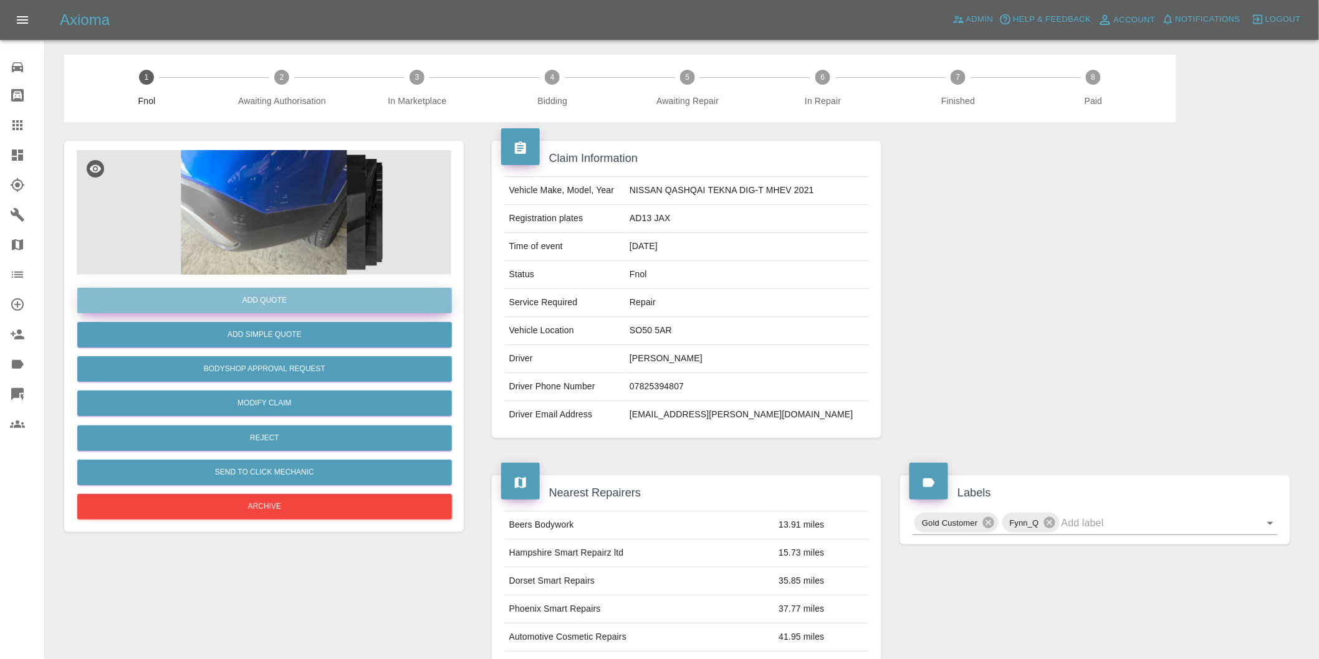
click at [282, 306] on button "Add Quote" at bounding box center [264, 301] width 375 height 26
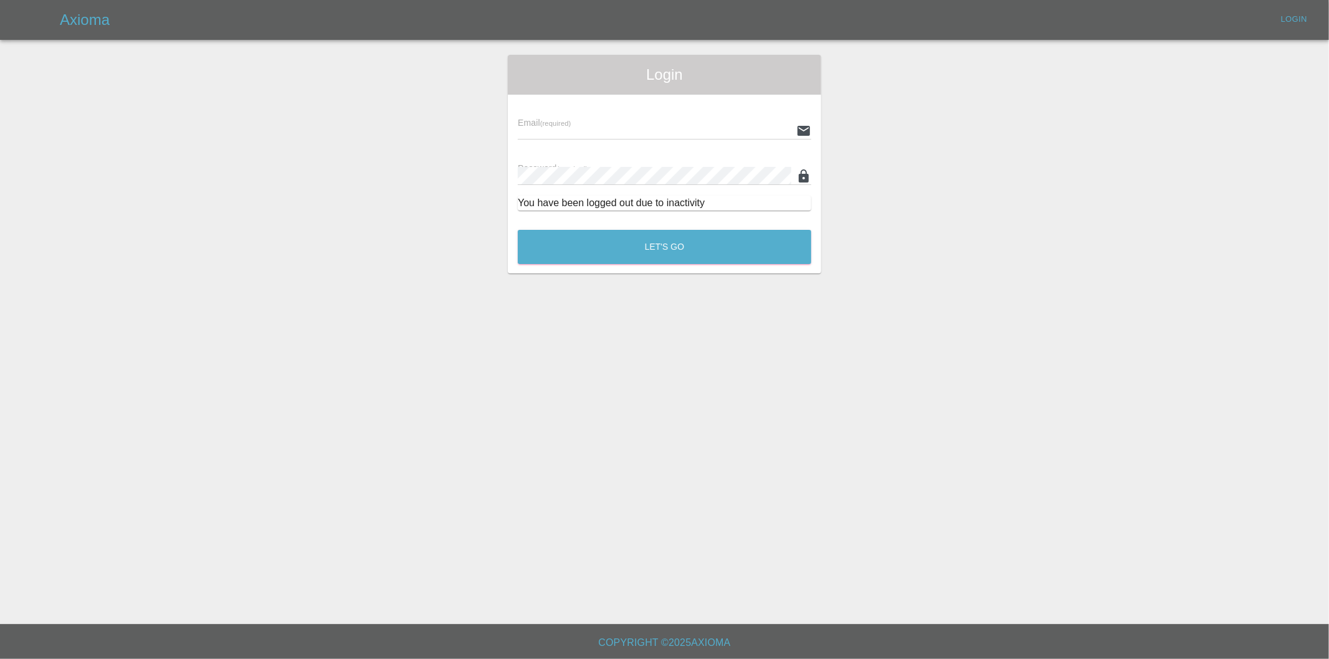
type input "eric.ordano@gmail.com"
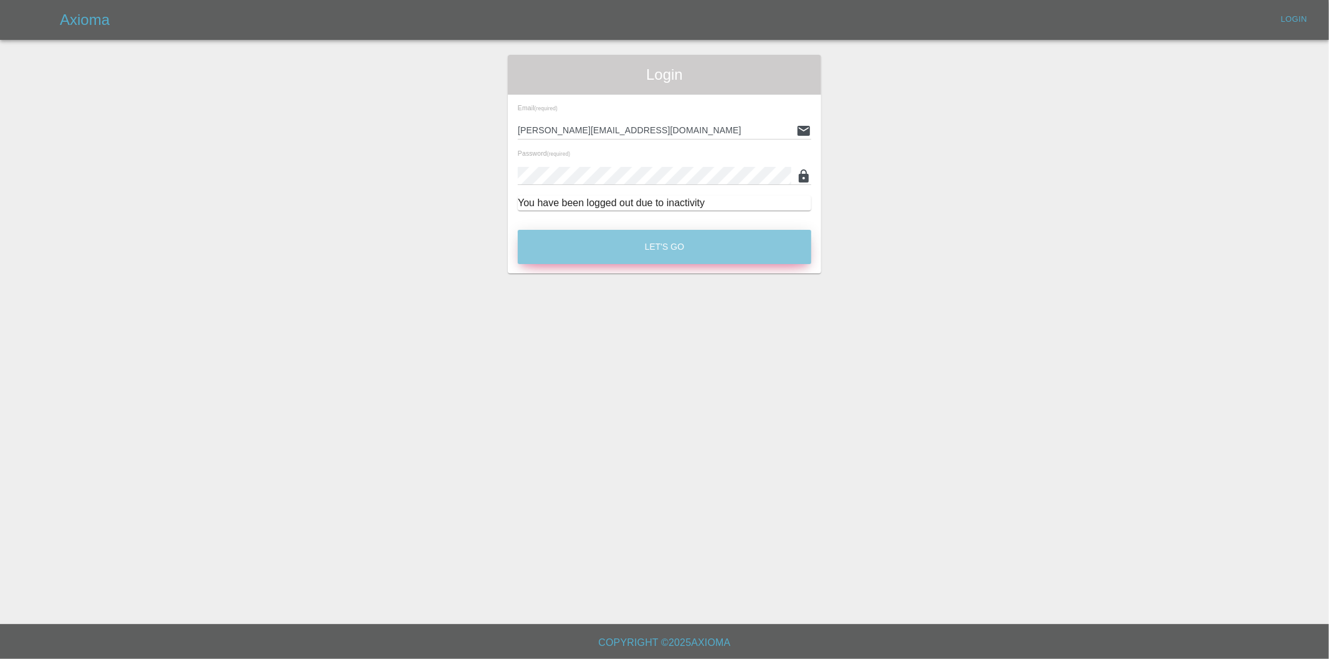
click at [668, 253] on button "Let's Go" at bounding box center [665, 247] width 294 height 34
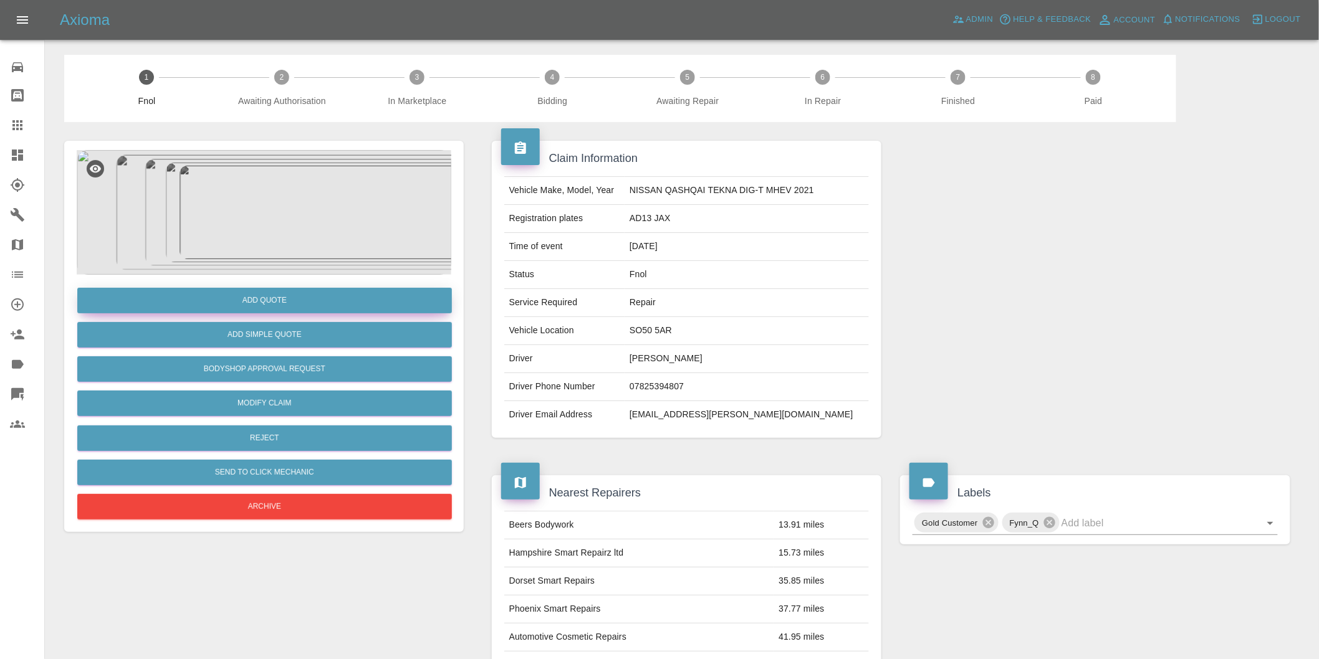
click at [282, 300] on button "Add Quote" at bounding box center [264, 301] width 375 height 26
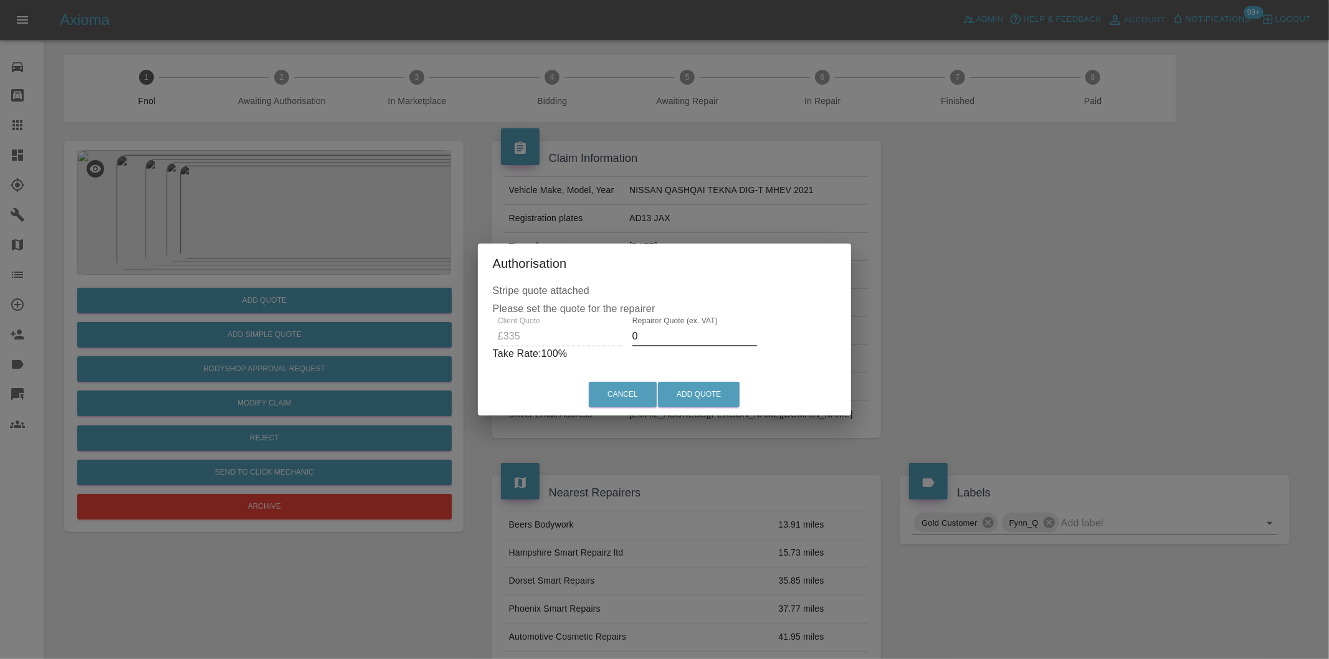
click at [669, 343] on input "0" at bounding box center [695, 337] width 125 height 20
drag, startPoint x: 708, startPoint y: 393, endPoint x: 814, endPoint y: 389, distance: 106.0
click at [841, 400] on div "Cancel Add Quote" at bounding box center [665, 395] width 368 height 42
click at [661, 340] on input "0220" at bounding box center [697, 337] width 125 height 20
type input "0215"
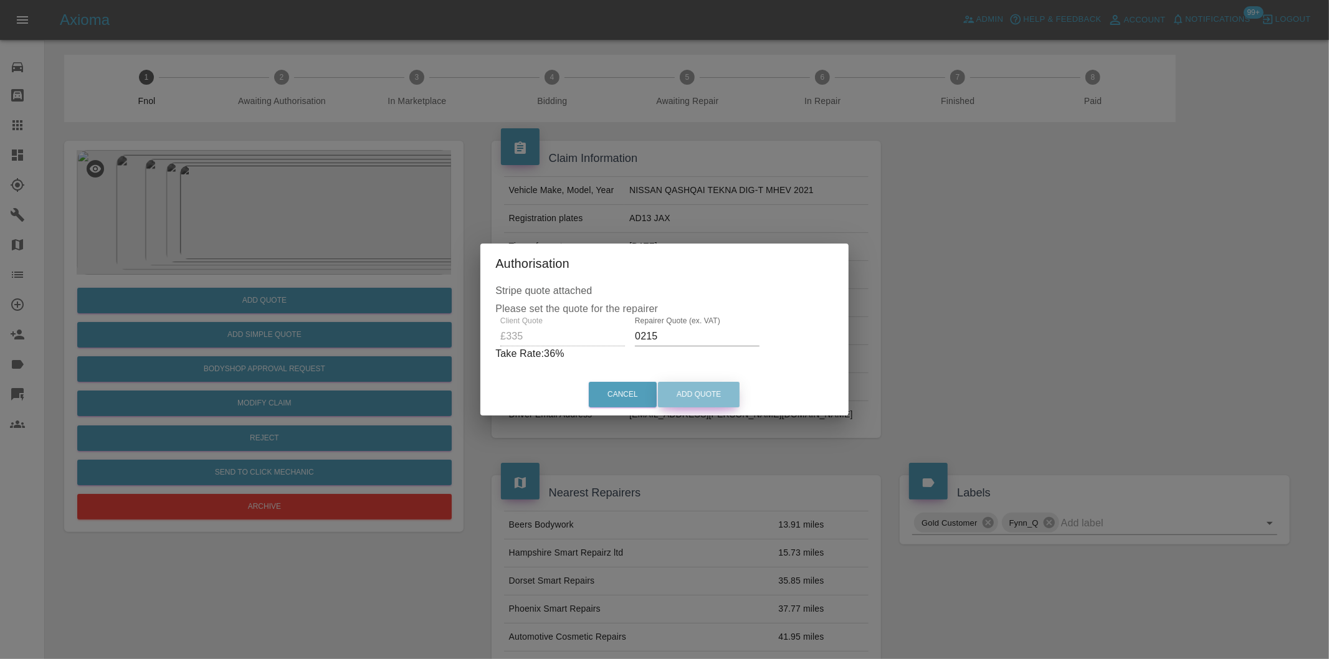
click at [692, 390] on button "Add Quote" at bounding box center [699, 395] width 82 height 26
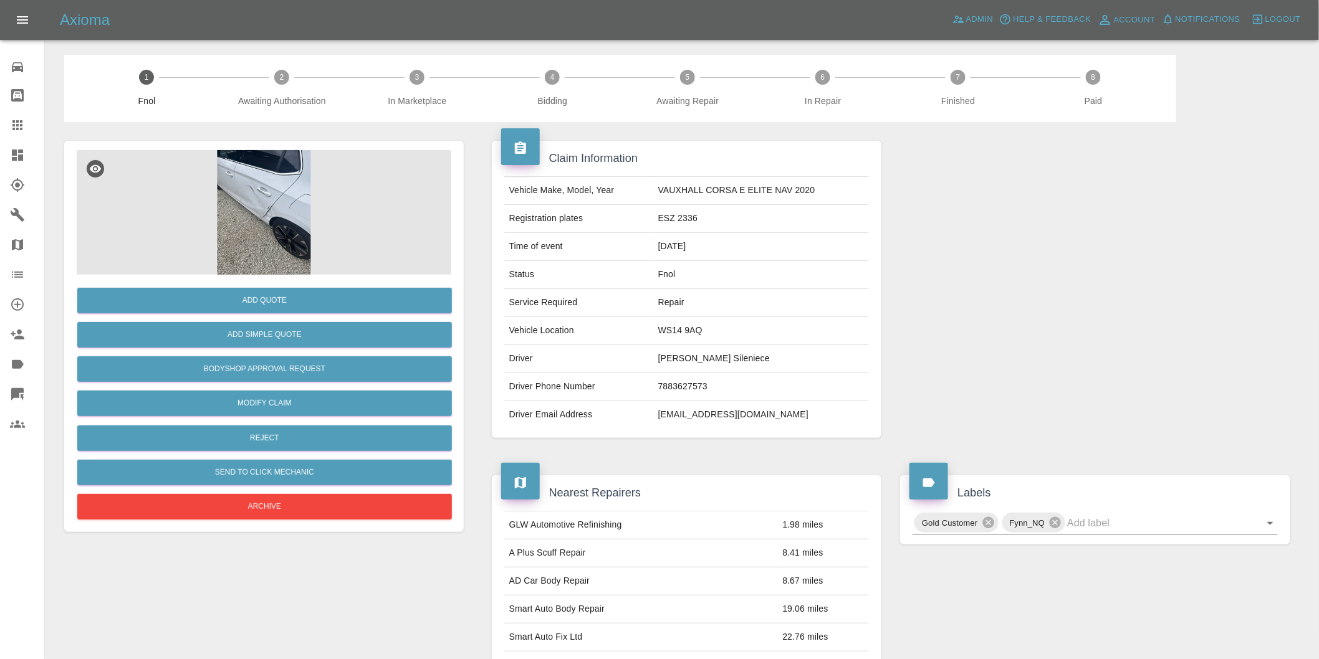
click at [283, 199] on img at bounding box center [264, 212] width 375 height 125
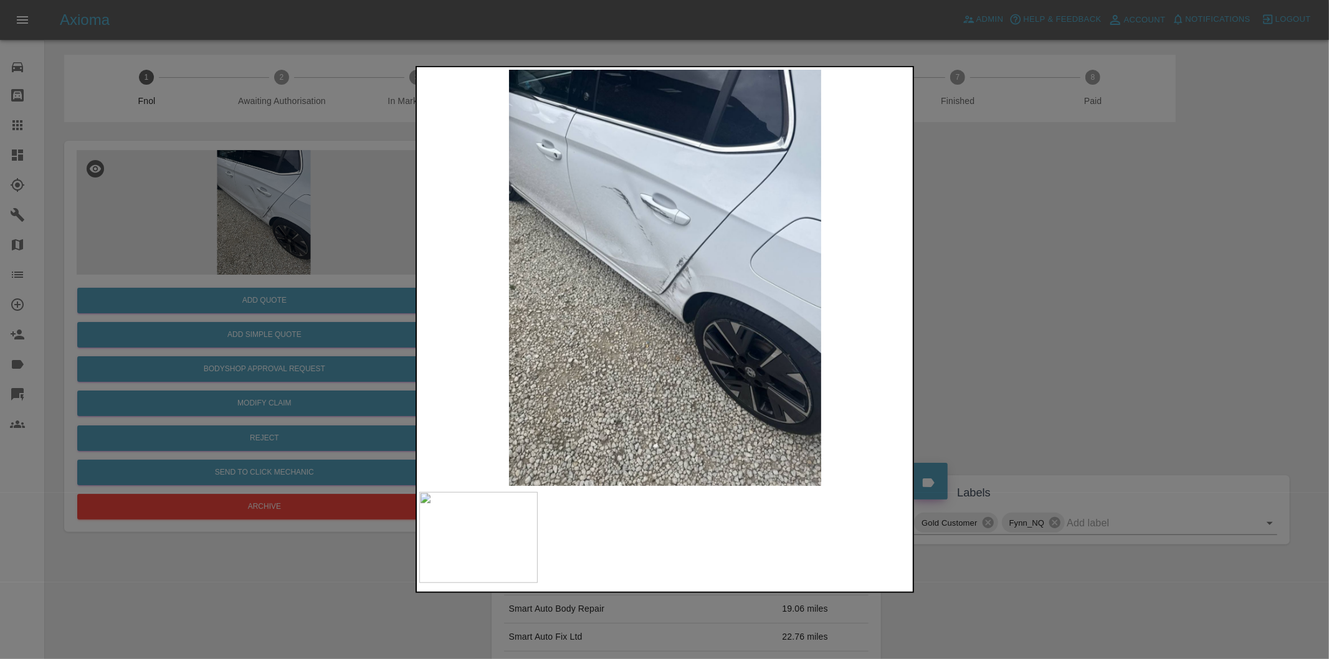
drag, startPoint x: 1046, startPoint y: 305, endPoint x: 610, endPoint y: 404, distance: 447.3
click at [1045, 305] on div at bounding box center [664, 329] width 1329 height 659
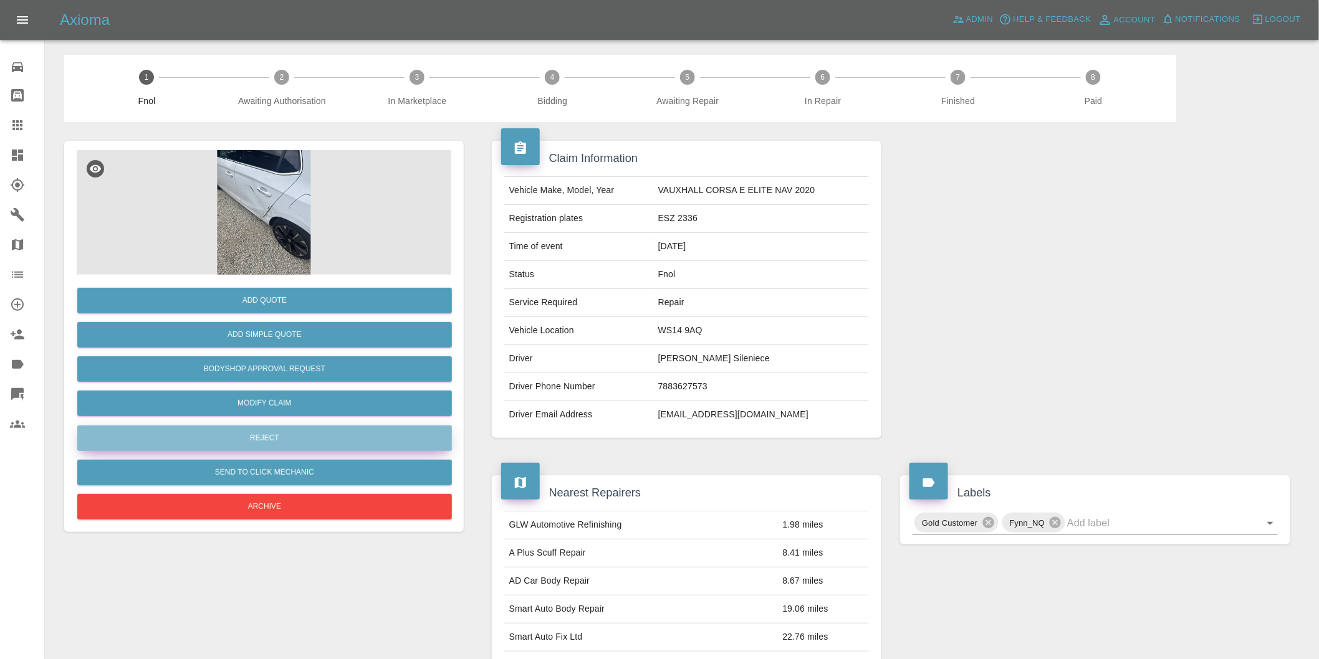
click at [306, 443] on button "Reject" at bounding box center [264, 439] width 375 height 26
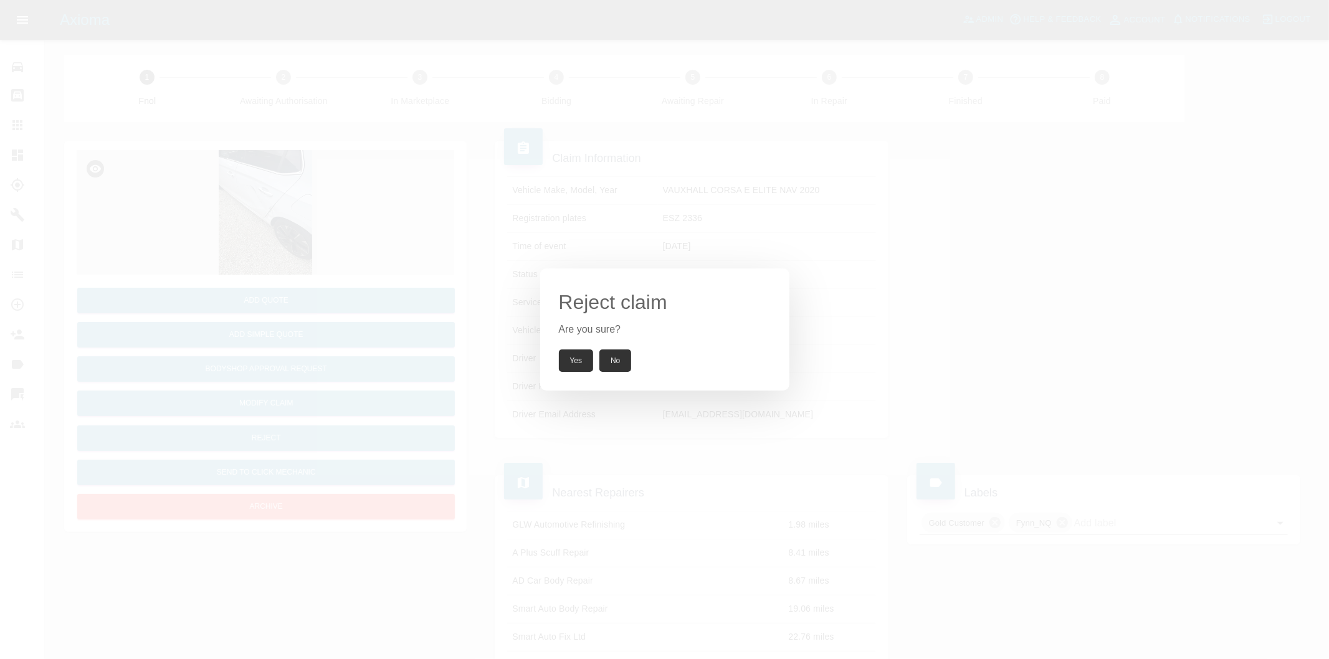
click at [583, 361] on button "Yes" at bounding box center [576, 361] width 35 height 22
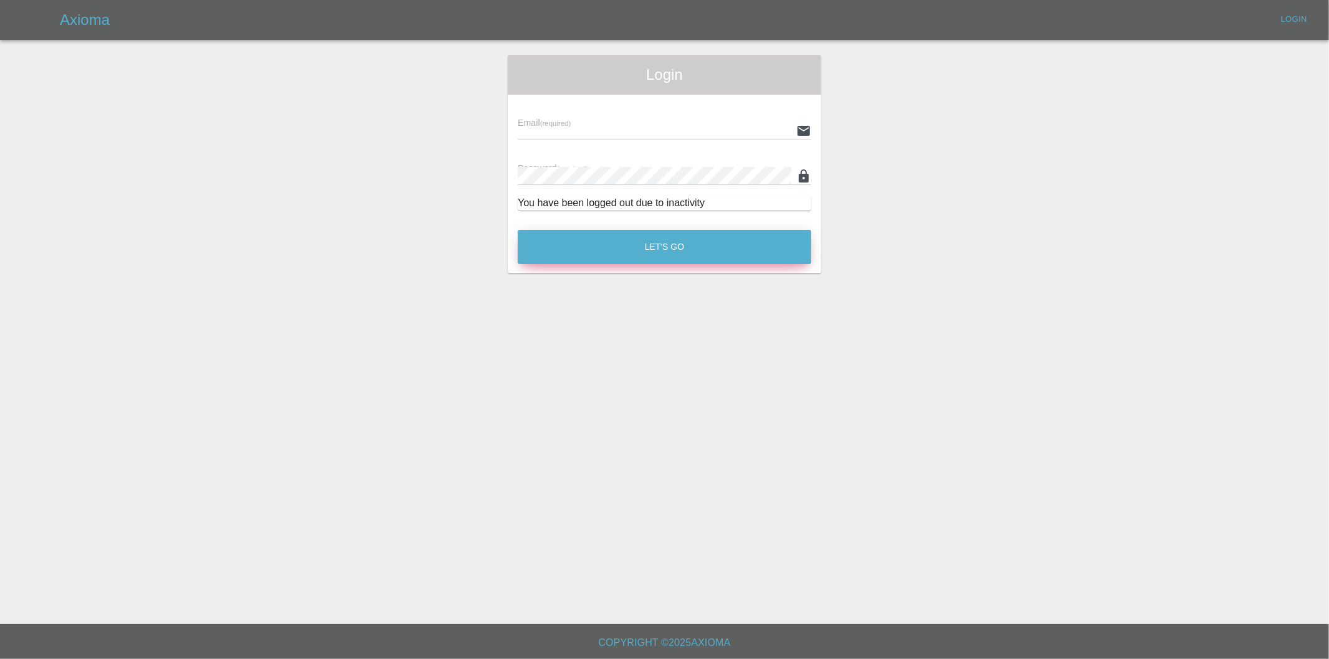
type input "[PERSON_NAME][EMAIL_ADDRESS][DOMAIN_NAME]"
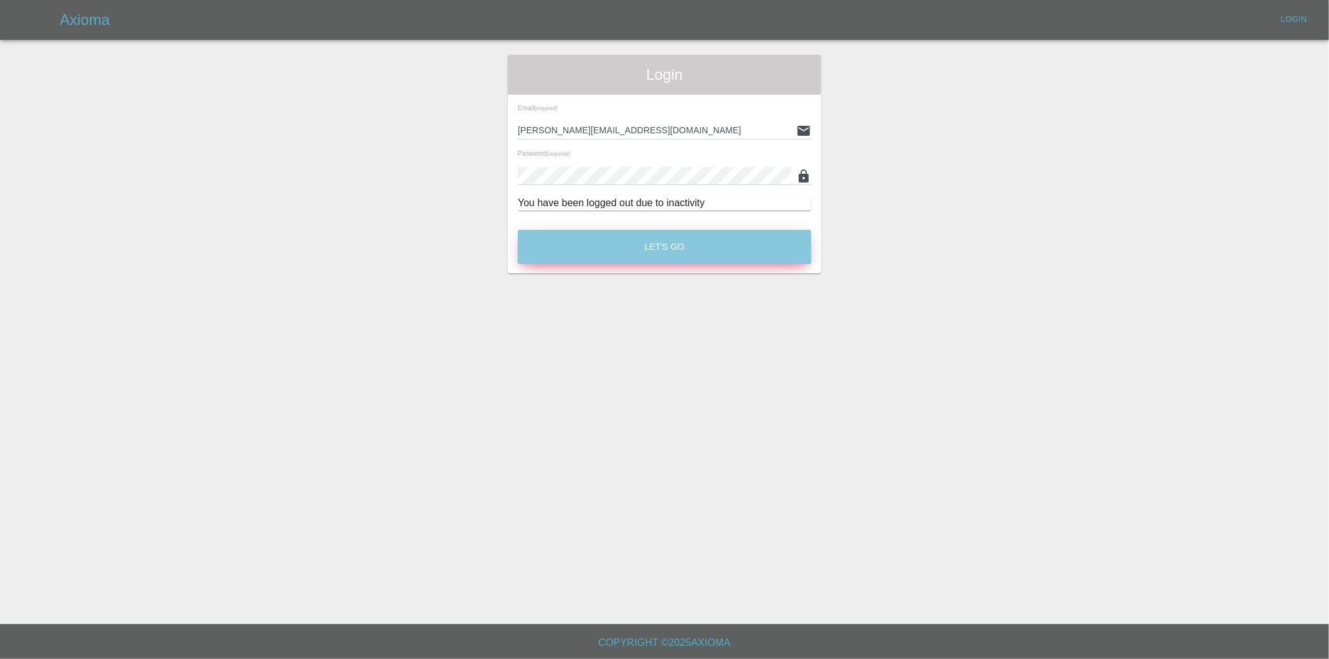
click at [694, 239] on button "Let's Go" at bounding box center [665, 247] width 294 height 34
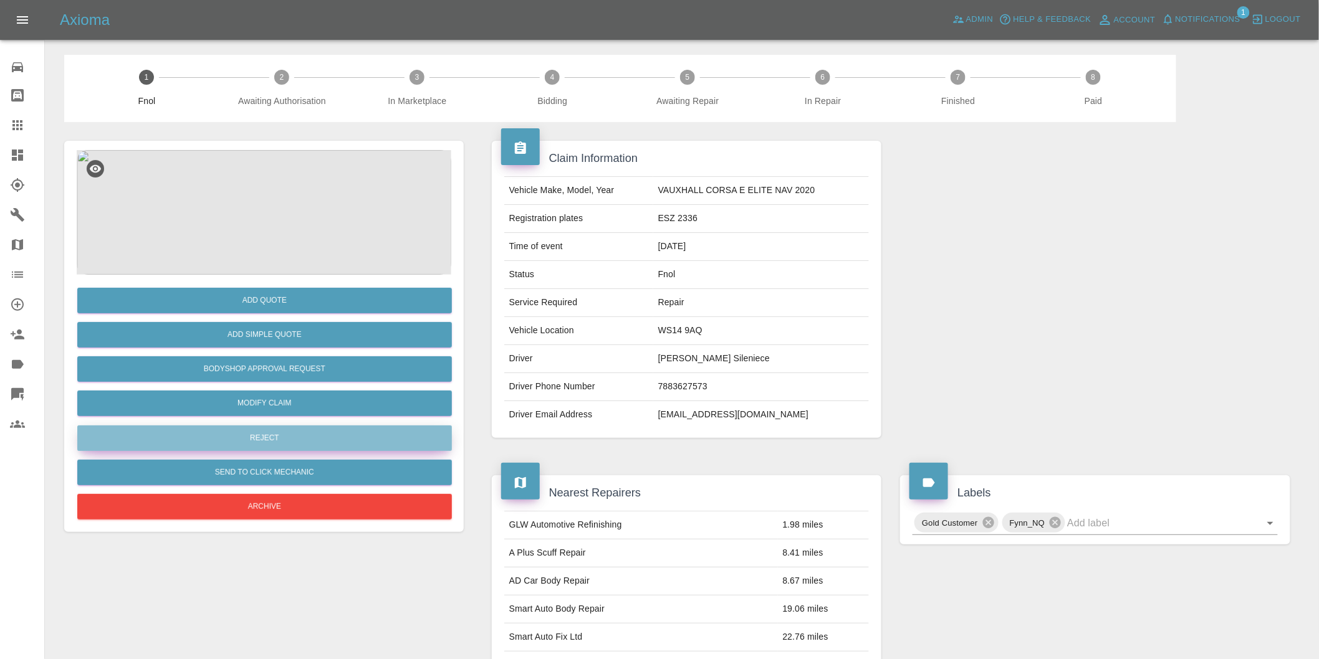
click at [277, 443] on button "Reject" at bounding box center [264, 439] width 375 height 26
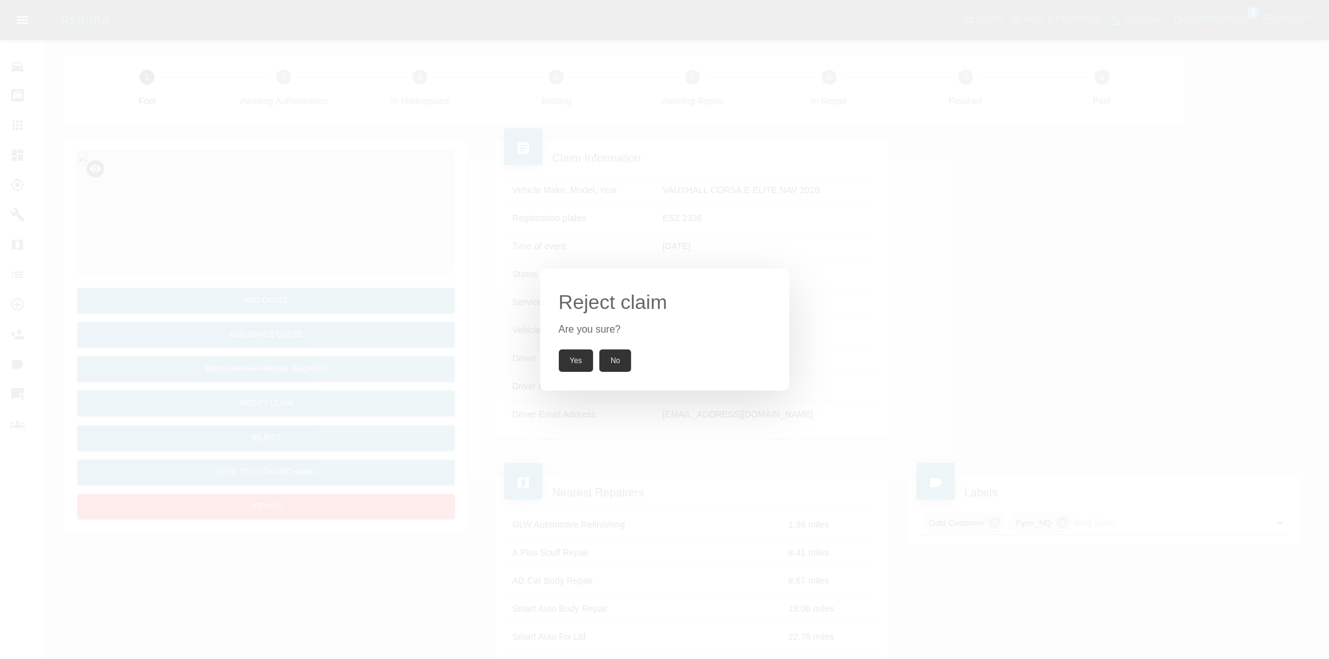
click at [592, 357] on button "Yes" at bounding box center [576, 361] width 35 height 22
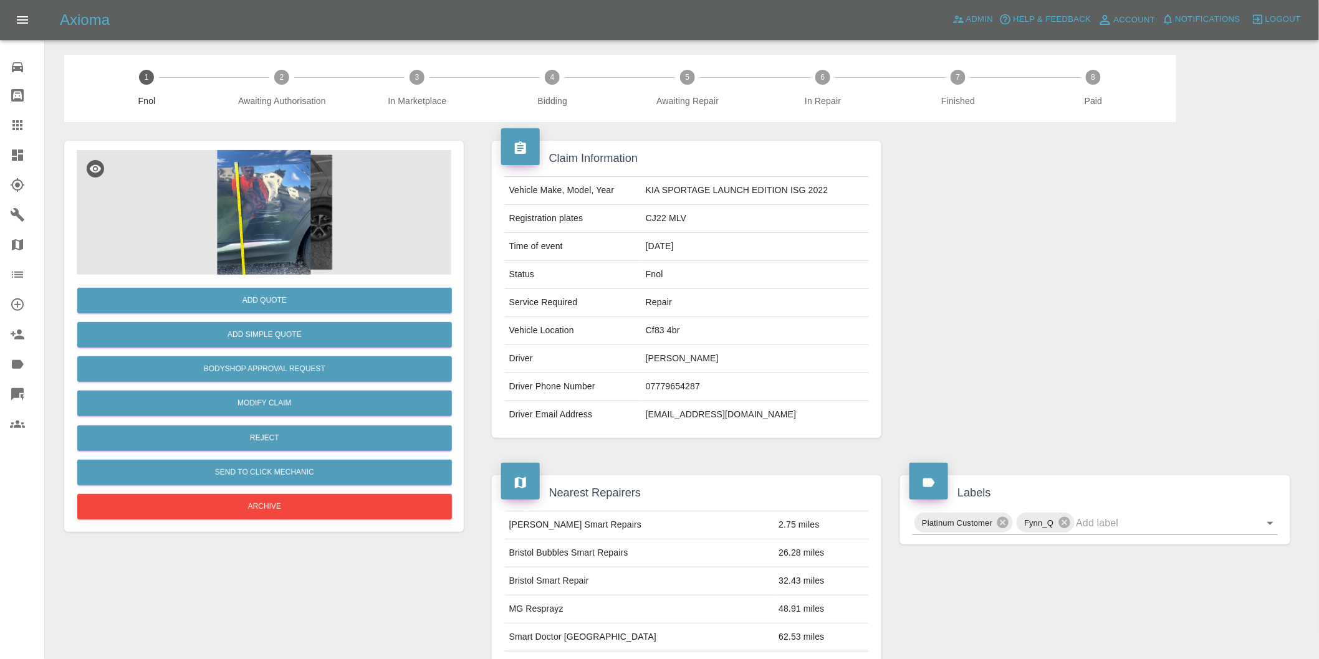
click at [270, 196] on img at bounding box center [264, 212] width 375 height 125
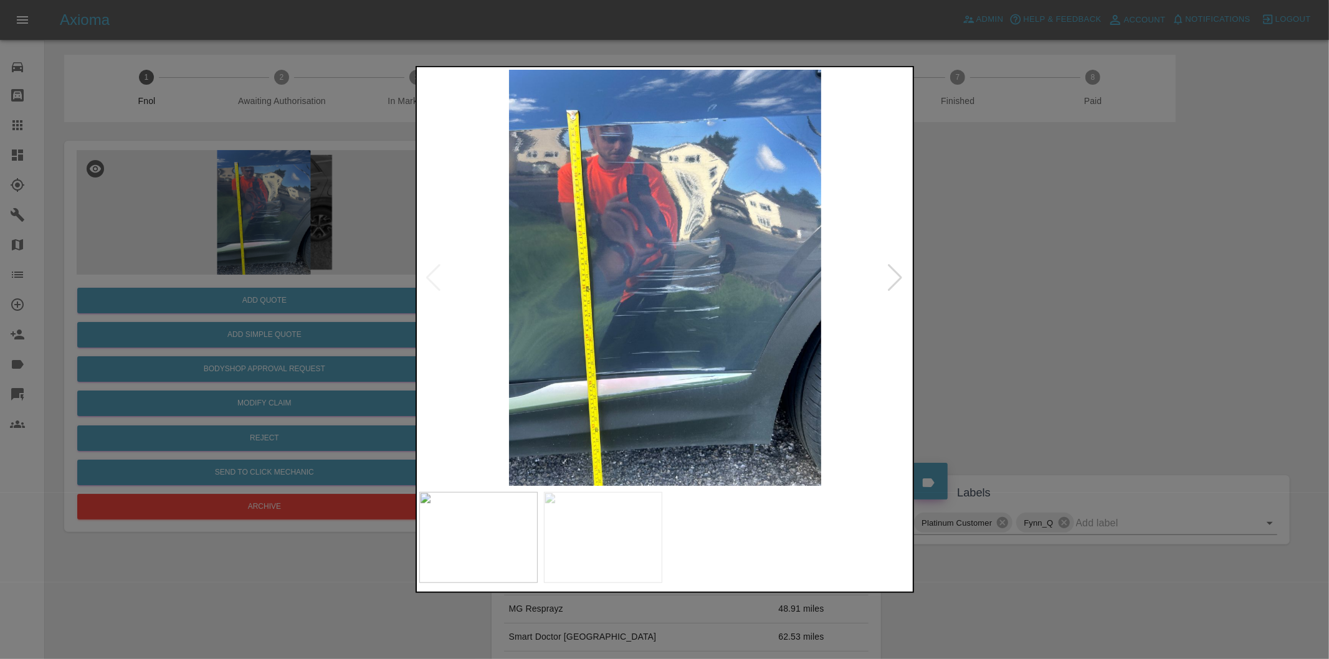
click at [895, 279] on div at bounding box center [896, 277] width 17 height 27
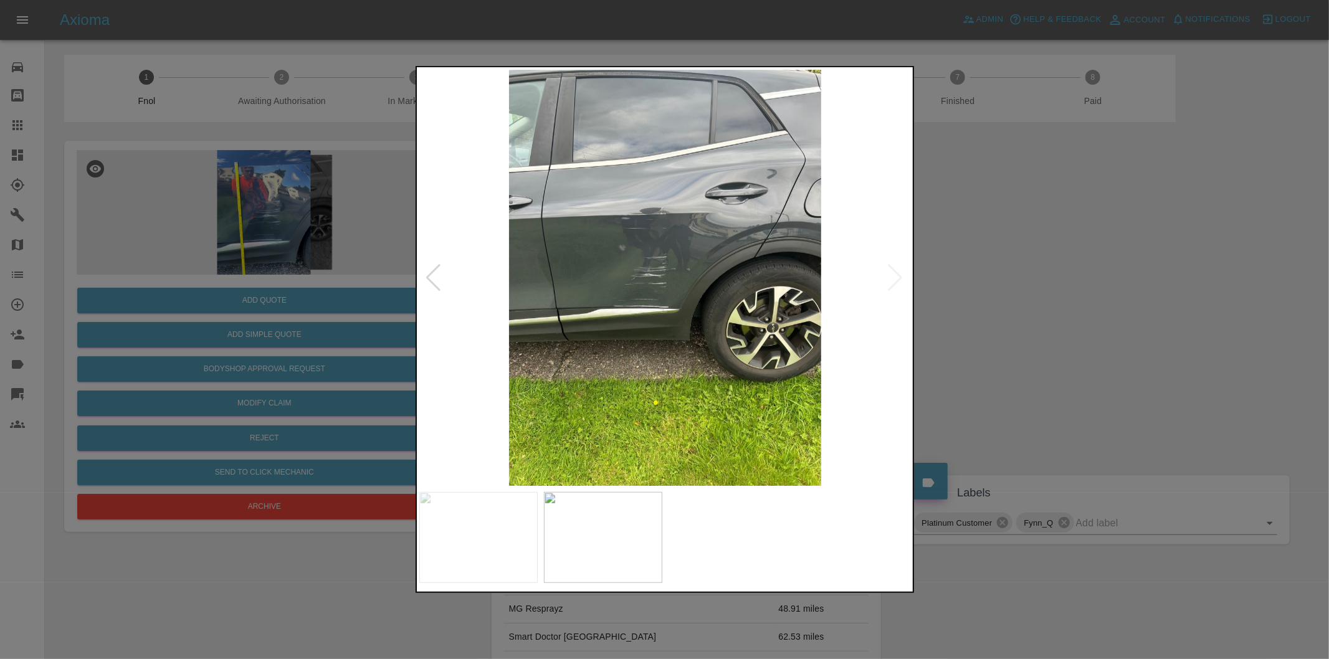
click at [895, 279] on img at bounding box center [665, 278] width 492 height 416
click at [987, 283] on div at bounding box center [664, 329] width 1329 height 659
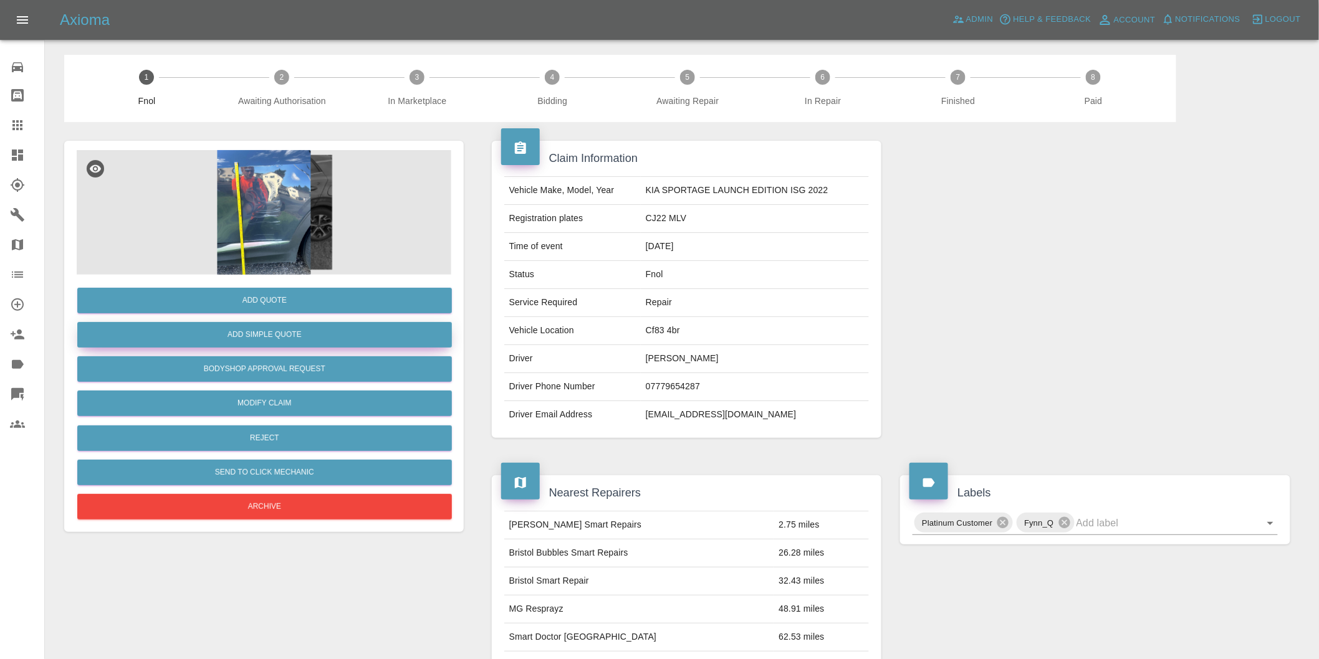
click at [285, 332] on button "Add Simple Quote" at bounding box center [264, 335] width 375 height 26
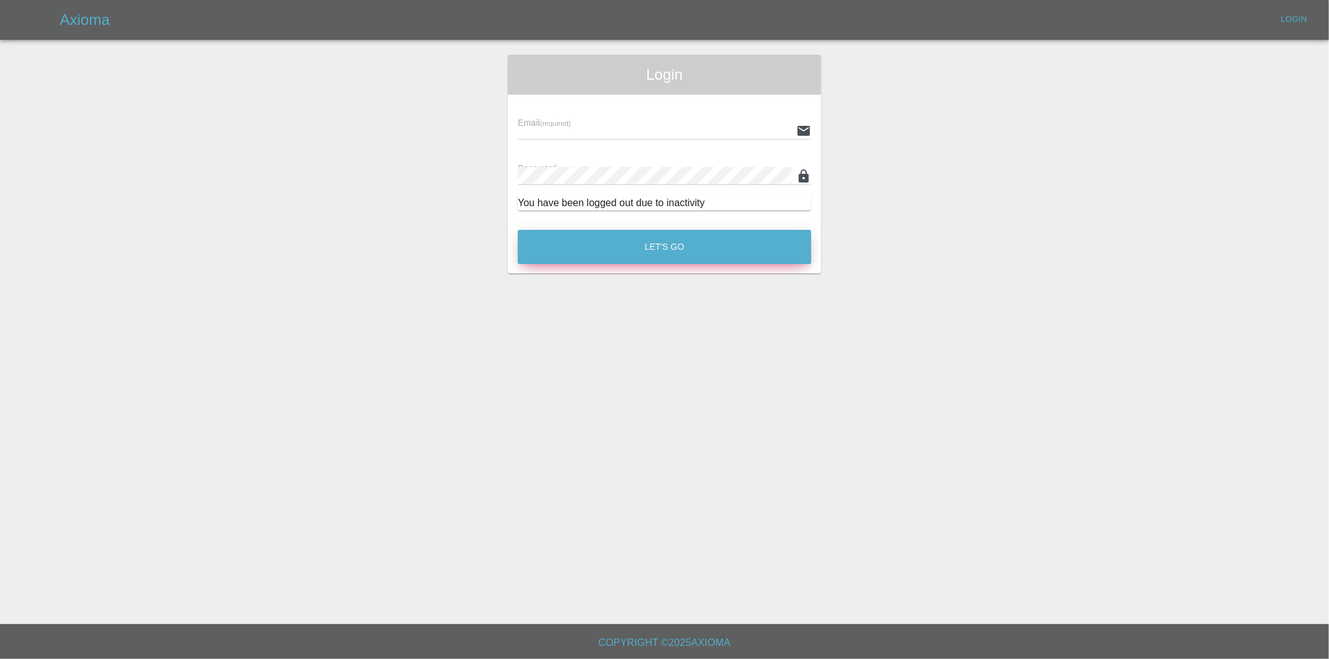
type input "[PERSON_NAME][EMAIL_ADDRESS][DOMAIN_NAME]"
click at [668, 256] on button "Let's Go" at bounding box center [665, 247] width 294 height 34
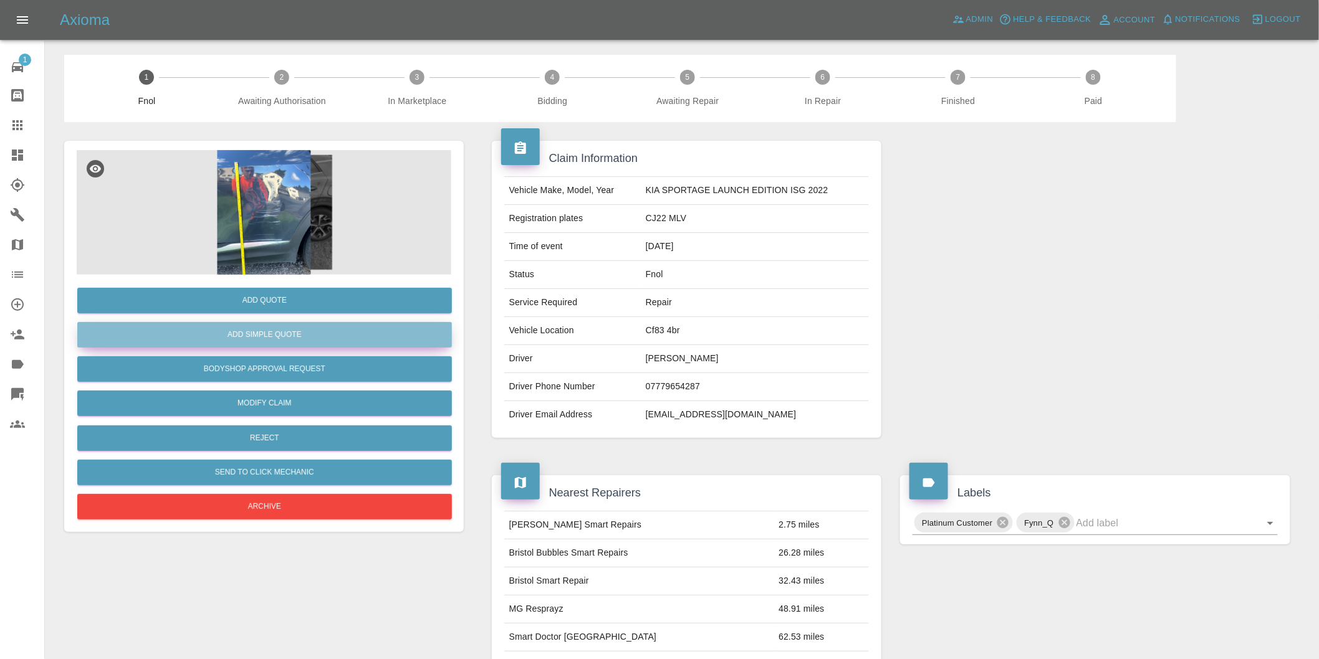
click at [287, 338] on button "Add Simple Quote" at bounding box center [264, 335] width 375 height 26
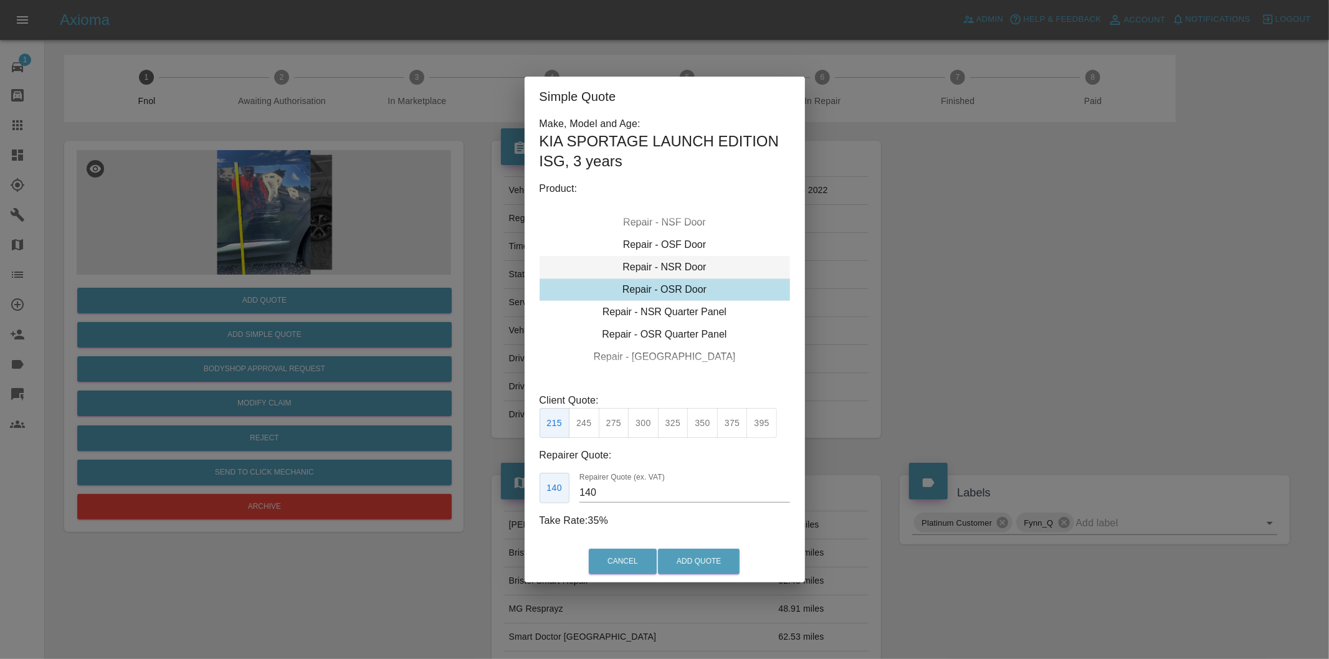
click at [688, 266] on div "Repair - NSR Door" at bounding box center [665, 267] width 251 height 22
click at [674, 426] on button "325" at bounding box center [673, 423] width 31 height 31
click at [701, 431] on button "350" at bounding box center [702, 423] width 31 height 31
type input "230"
click at [702, 575] on button "Add Quote" at bounding box center [699, 562] width 82 height 26
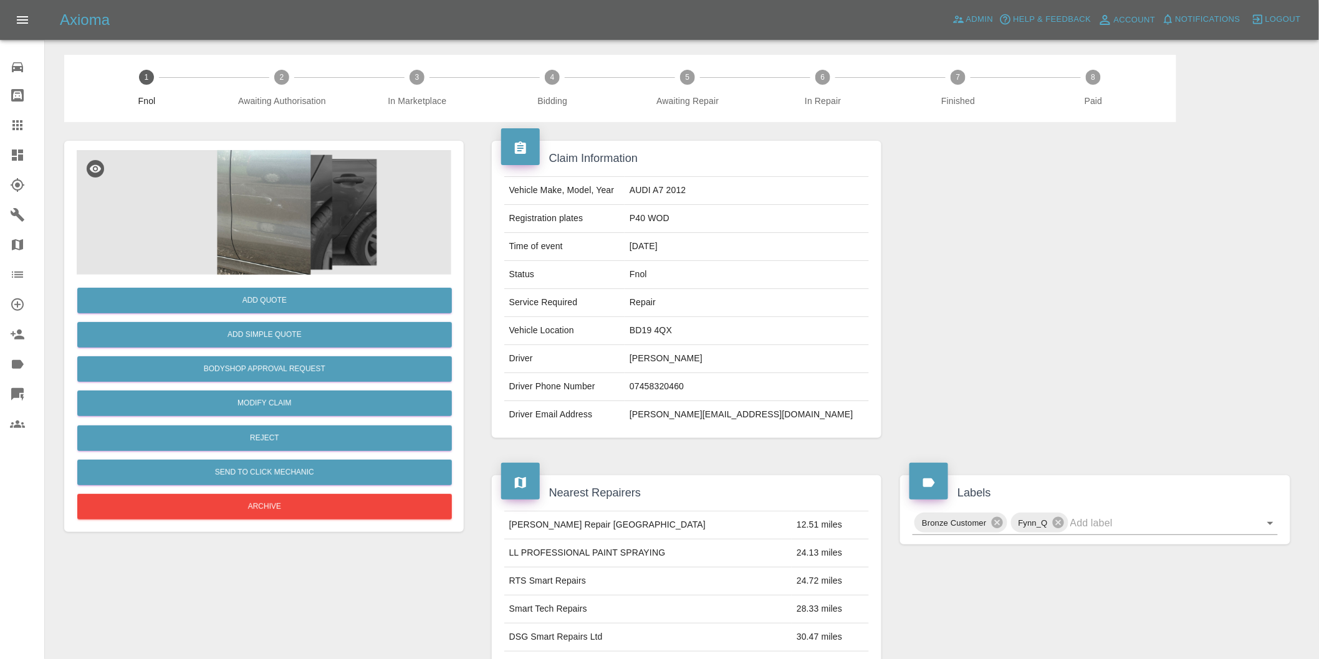
click at [262, 194] on img at bounding box center [264, 212] width 375 height 125
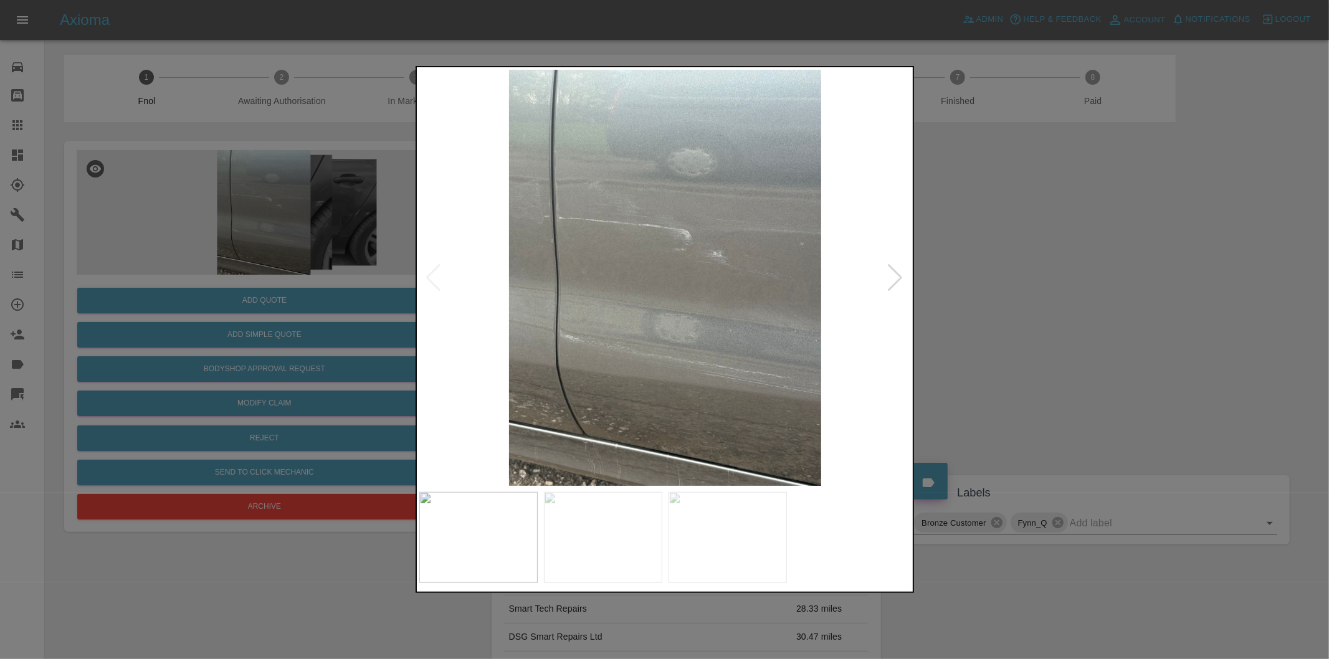
click at [892, 275] on div at bounding box center [896, 277] width 17 height 27
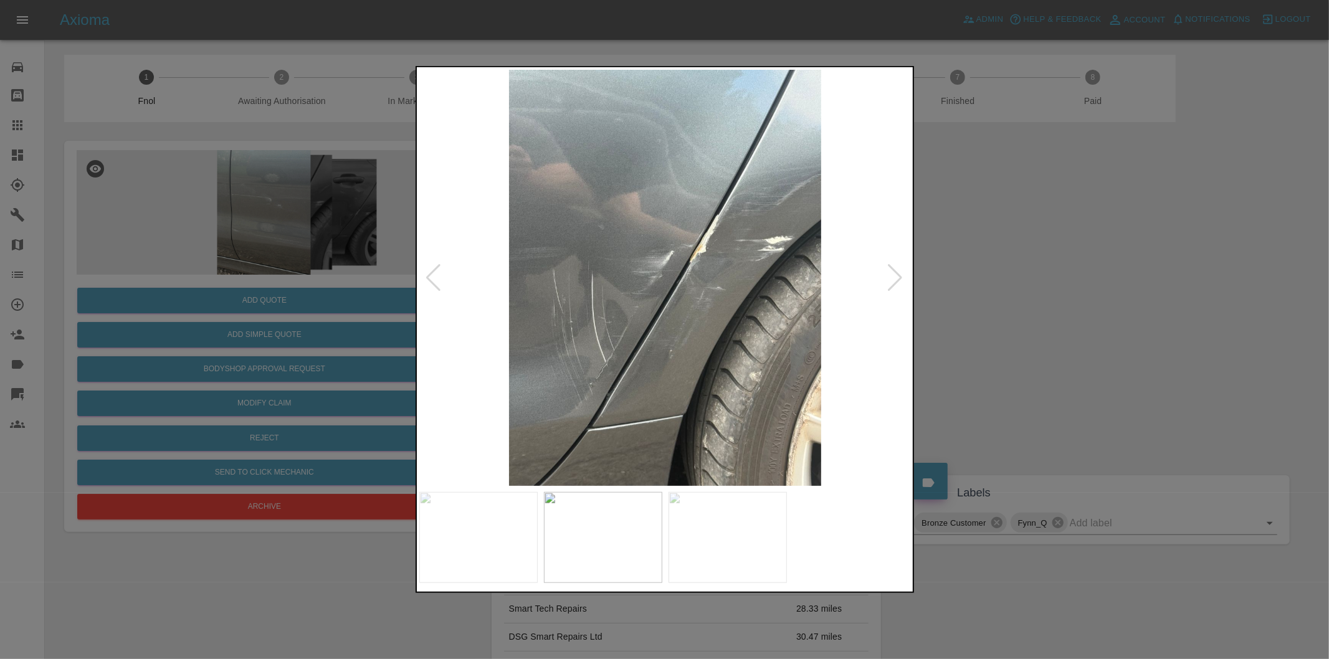
click at [892, 275] on div at bounding box center [896, 277] width 17 height 27
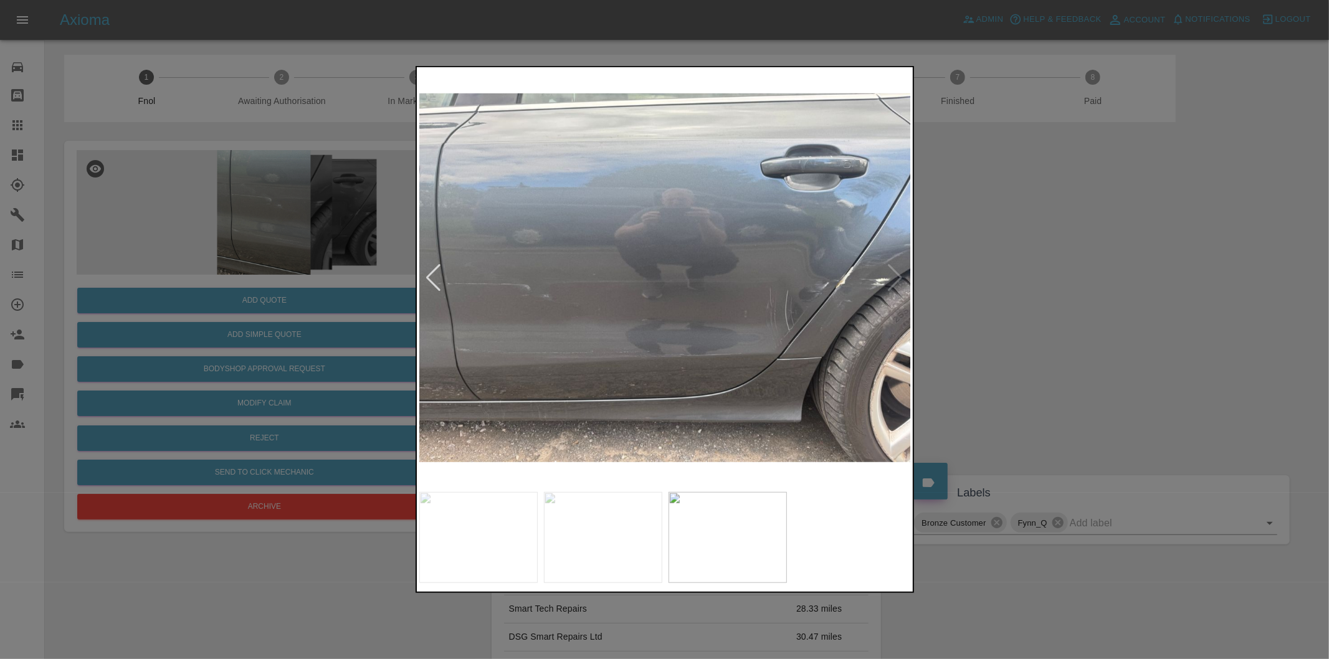
click at [892, 275] on img at bounding box center [665, 278] width 492 height 416
click at [1000, 273] on div at bounding box center [664, 329] width 1329 height 659
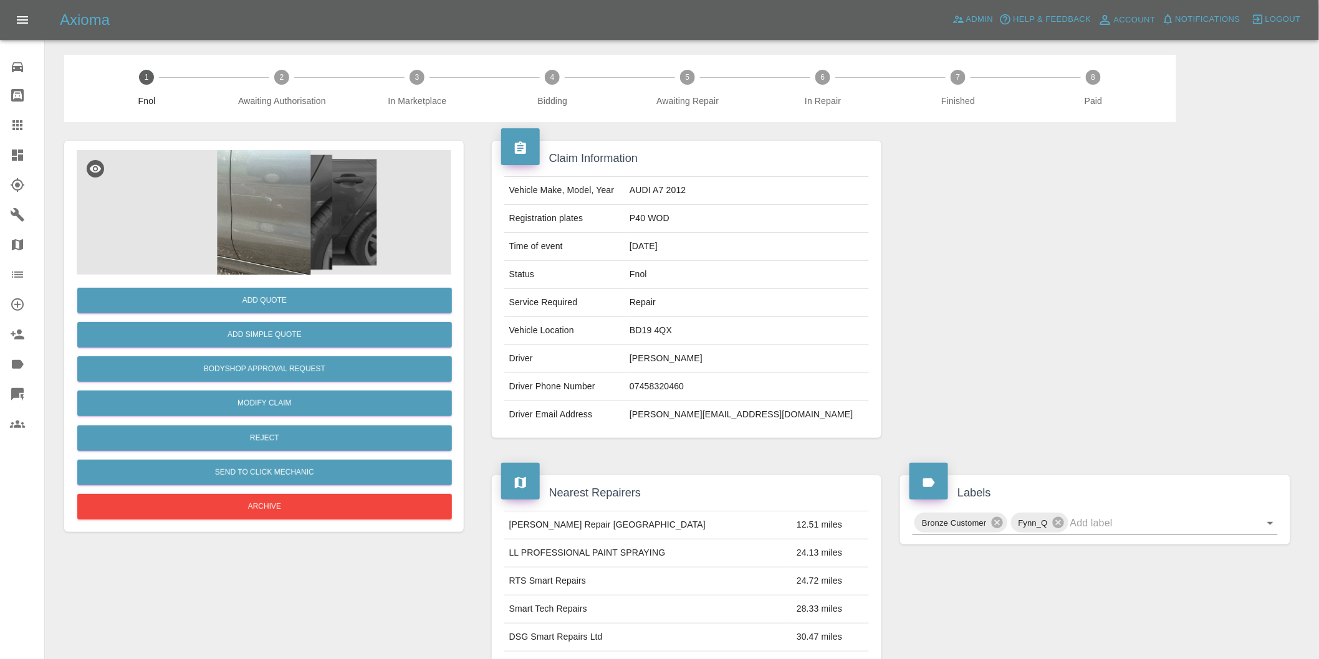
click at [270, 209] on img at bounding box center [264, 212] width 375 height 125
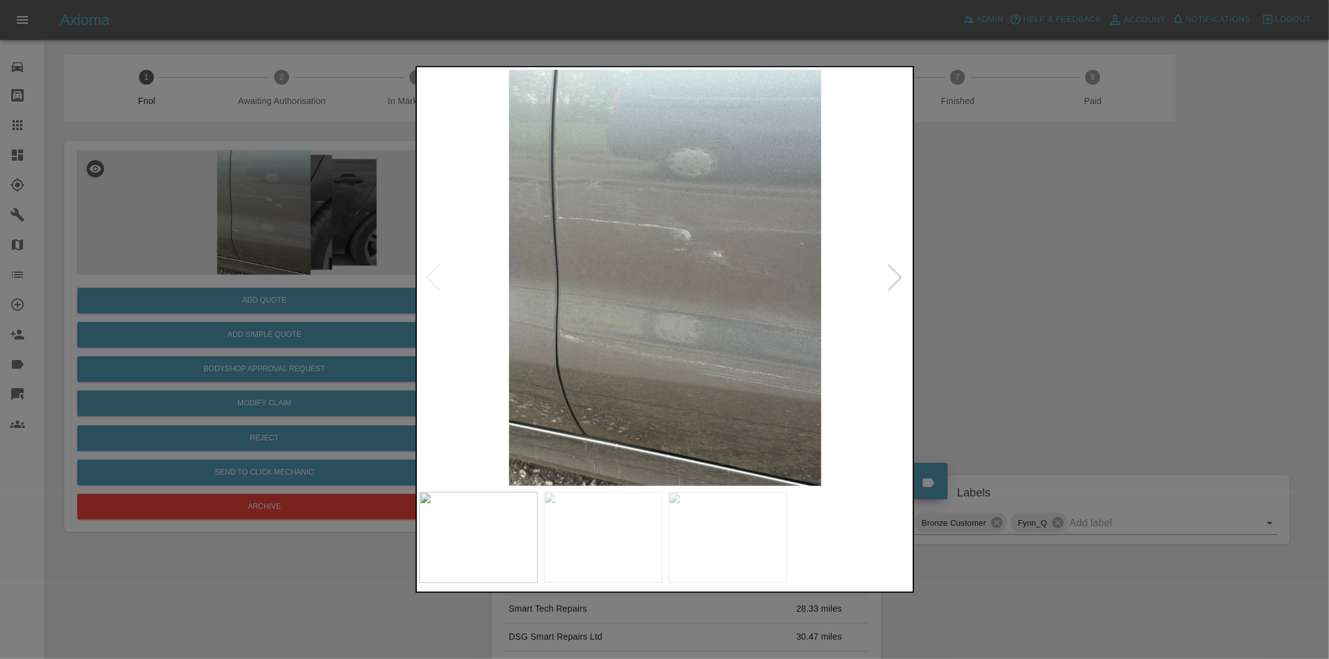
click at [545, 231] on img at bounding box center [665, 278] width 492 height 416
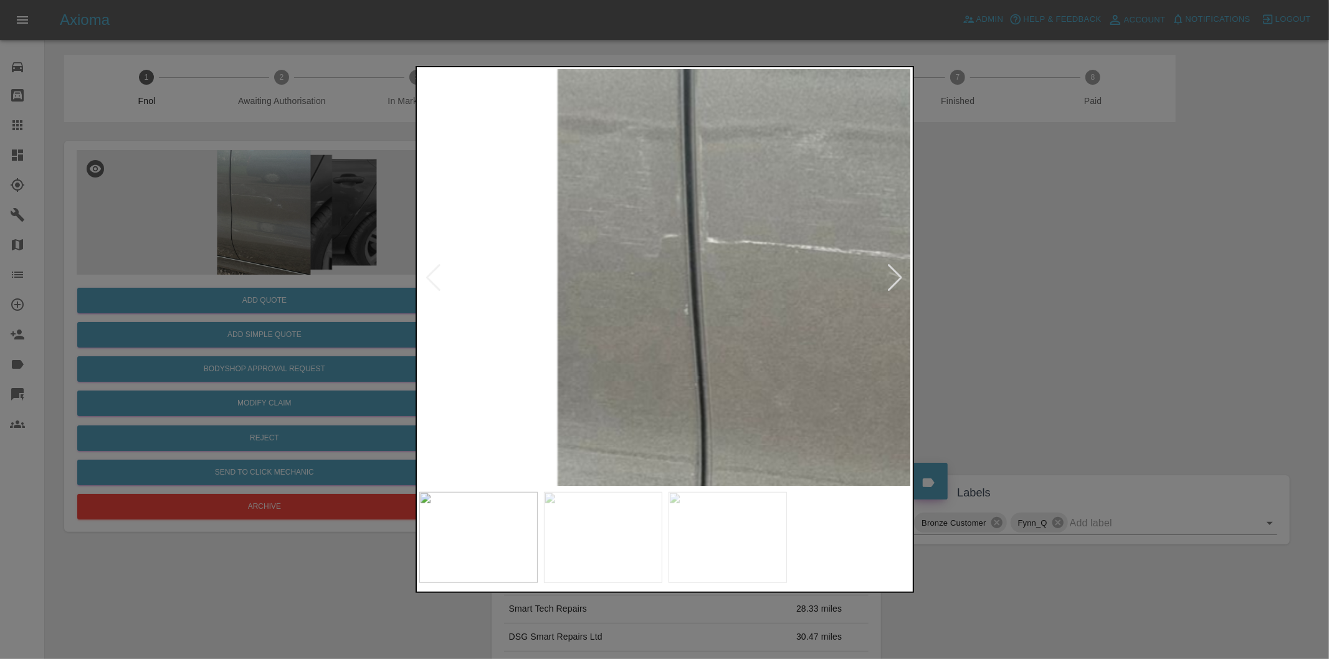
click at [545, 231] on img at bounding box center [1024, 420] width 1477 height 1248
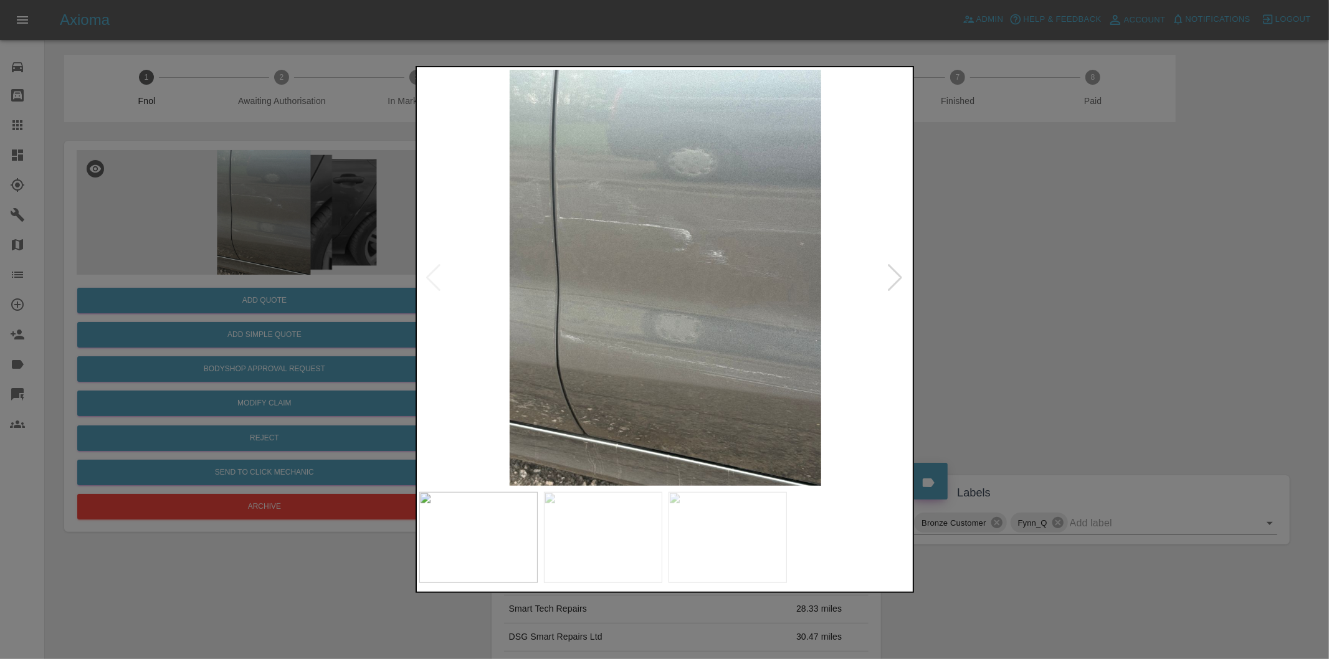
click at [959, 290] on div at bounding box center [664, 329] width 1329 height 659
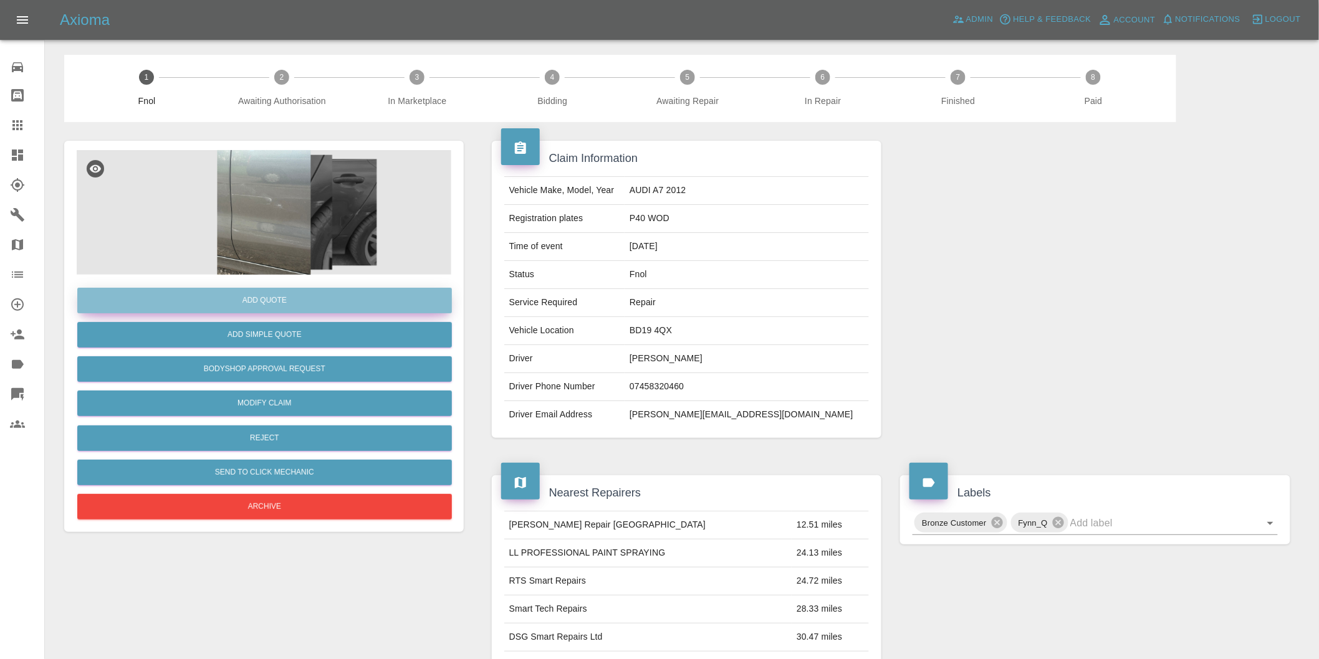
click at [277, 307] on button "Add Quote" at bounding box center [264, 301] width 375 height 26
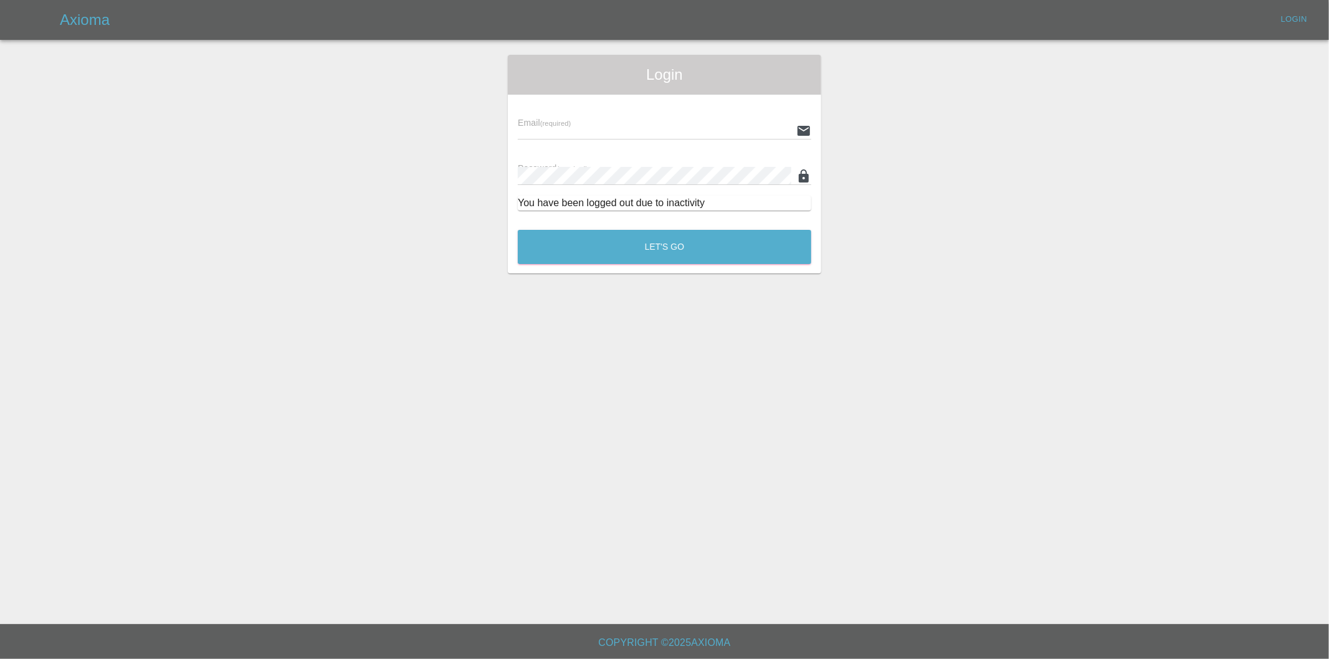
type input "[PERSON_NAME][EMAIL_ADDRESS][DOMAIN_NAME]"
click at [682, 252] on button "Let's Go" at bounding box center [665, 247] width 294 height 34
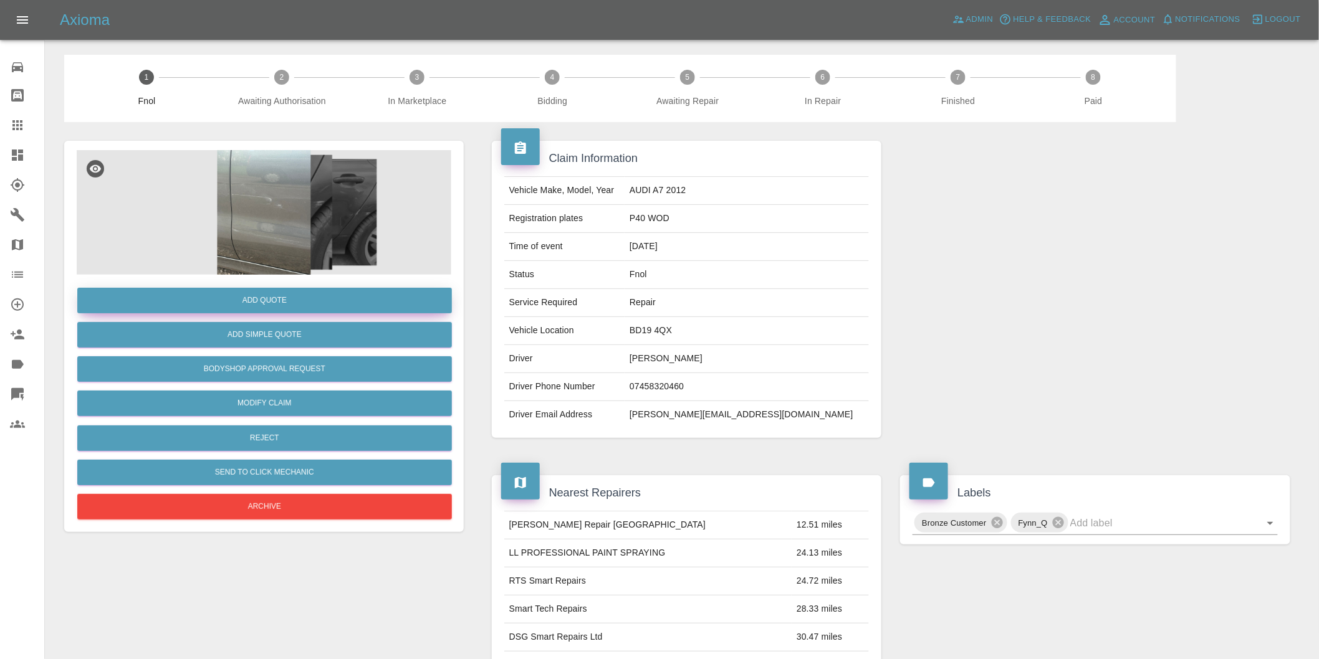
click at [264, 309] on button "Add Quote" at bounding box center [264, 301] width 375 height 26
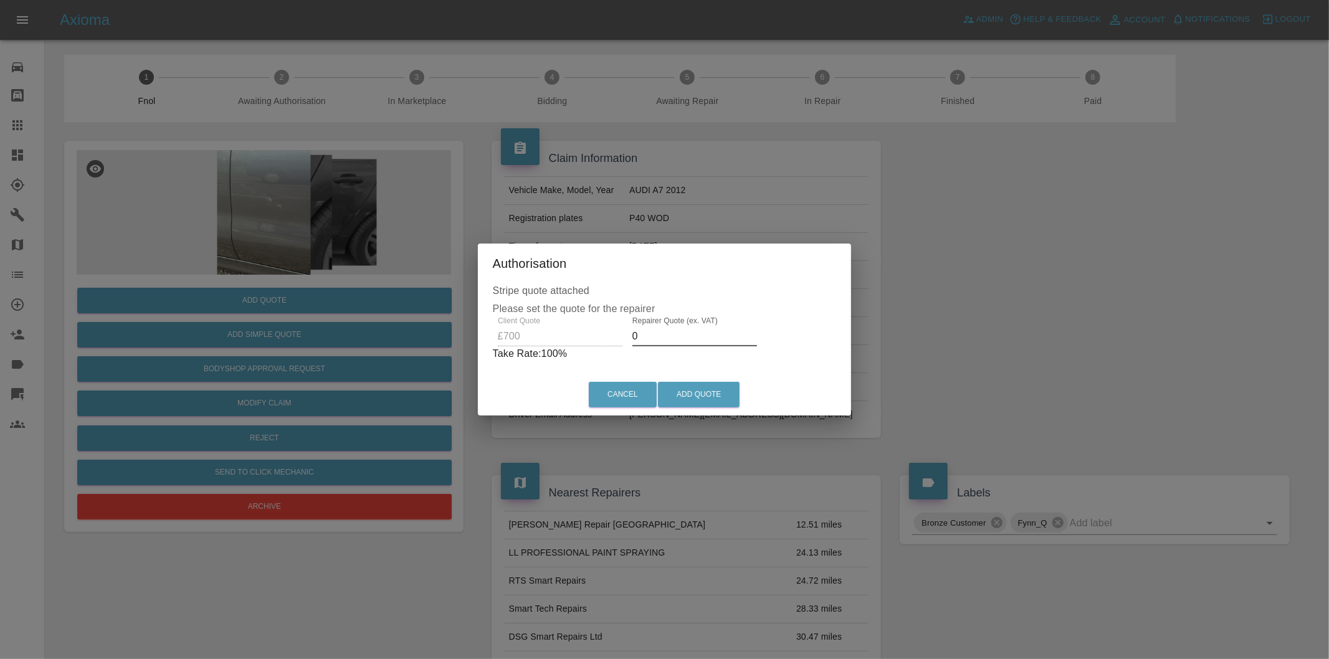
click at [666, 343] on input "0" at bounding box center [695, 337] width 125 height 20
type input "0425"
click at [693, 391] on button "Add Quote" at bounding box center [699, 395] width 82 height 26
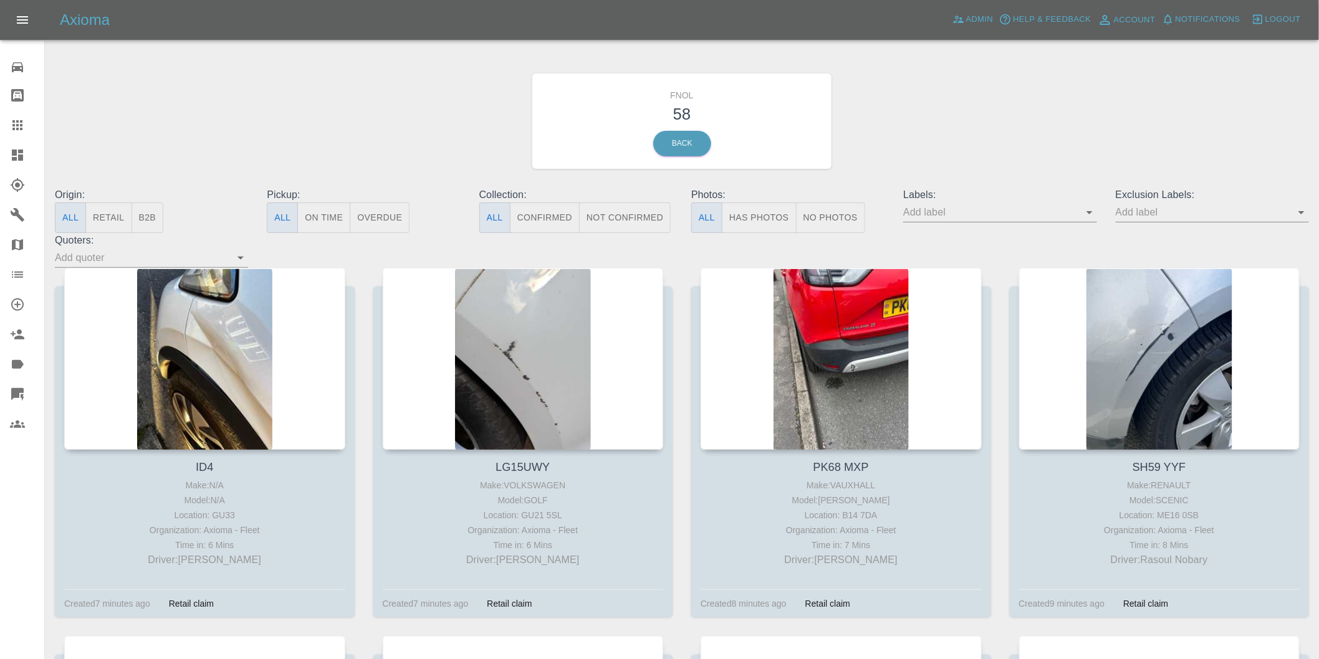
click at [731, 209] on button "Has Photos" at bounding box center [759, 218] width 75 height 31
click at [759, 219] on button "Has Photos" at bounding box center [759, 218] width 75 height 31
click at [1303, 216] on icon "Open" at bounding box center [1301, 212] width 15 height 15
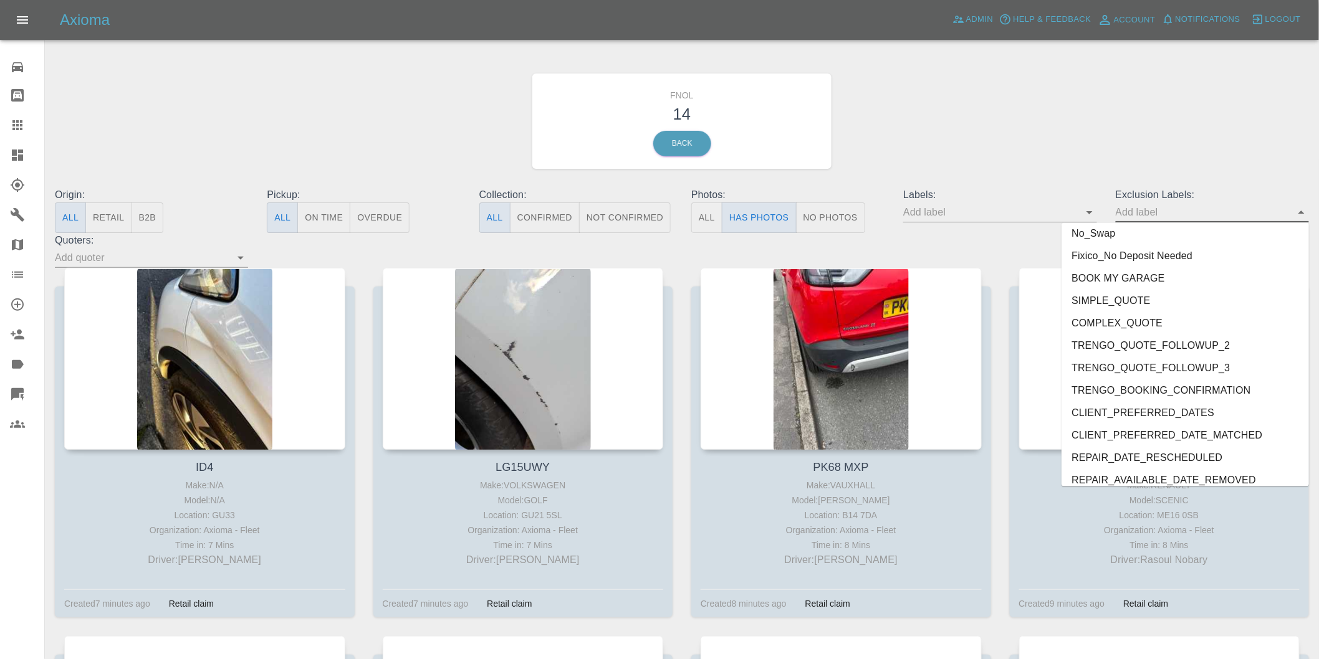
scroll to position [2684, 0]
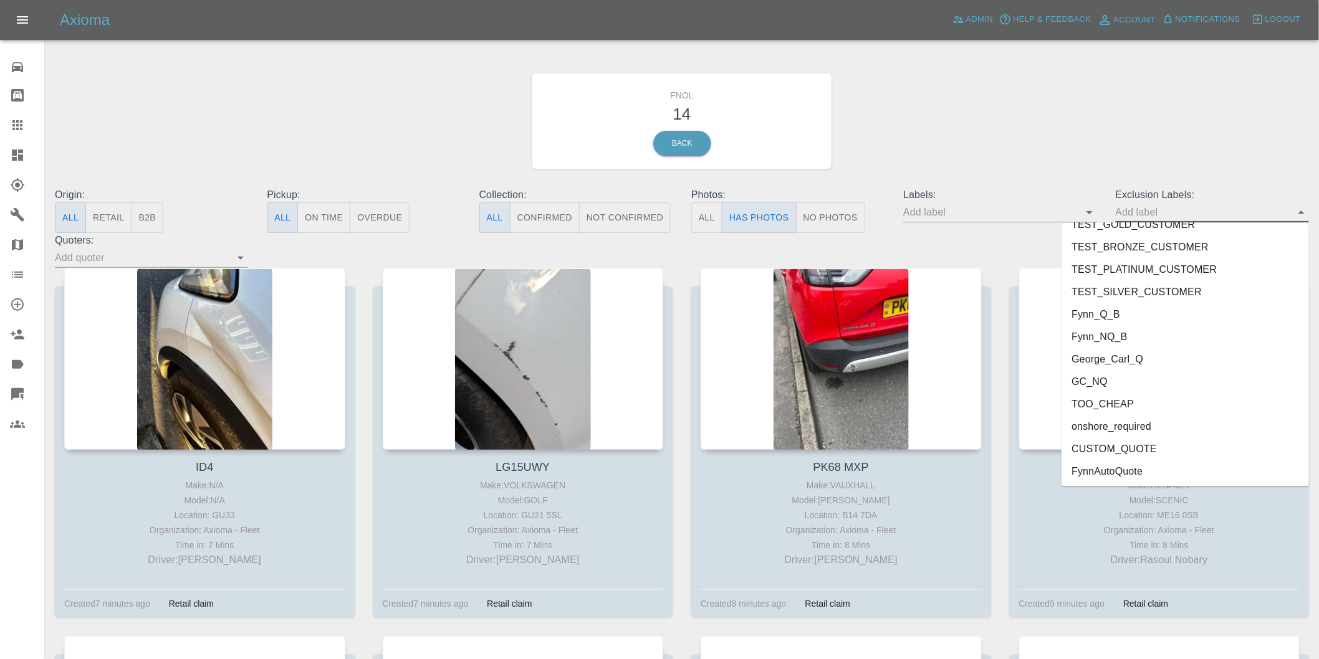
click at [1130, 361] on li "George_Carl_Q" at bounding box center [1184, 359] width 247 height 22
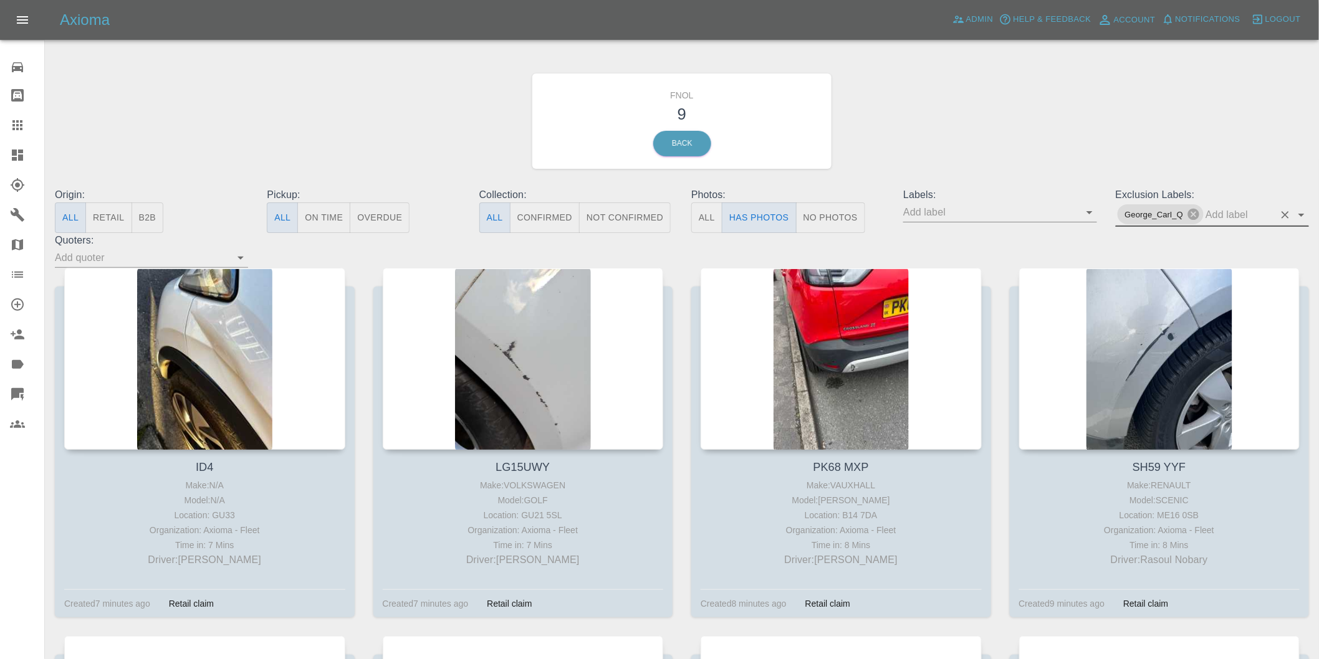
click at [1304, 211] on icon "Open" at bounding box center [1301, 215] width 15 height 15
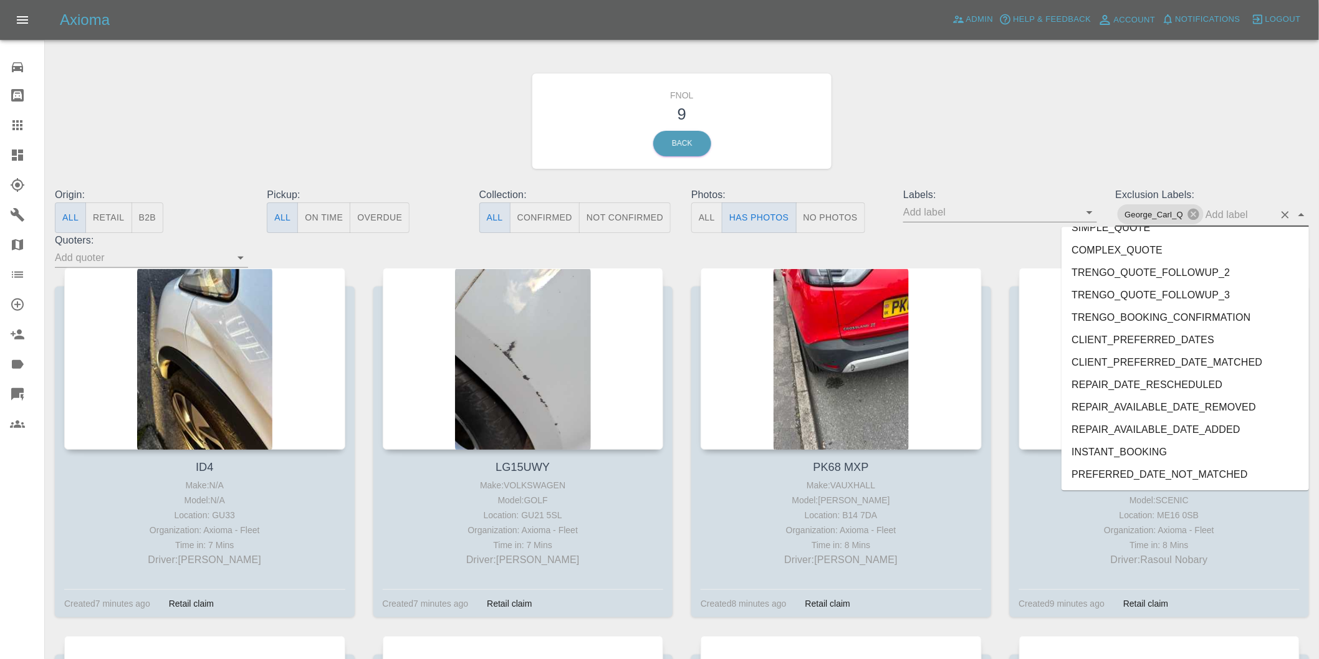
scroll to position [2662, 0]
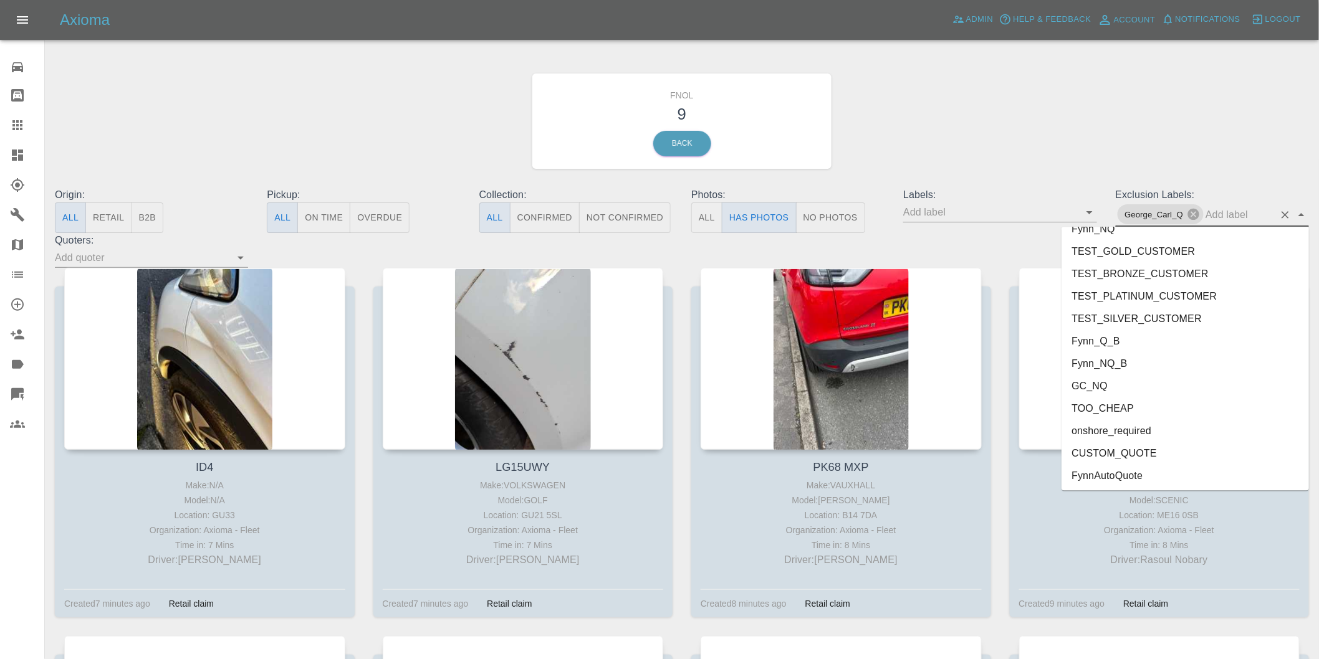
click at [1130, 426] on li "onshore_required" at bounding box center [1184, 430] width 247 height 22
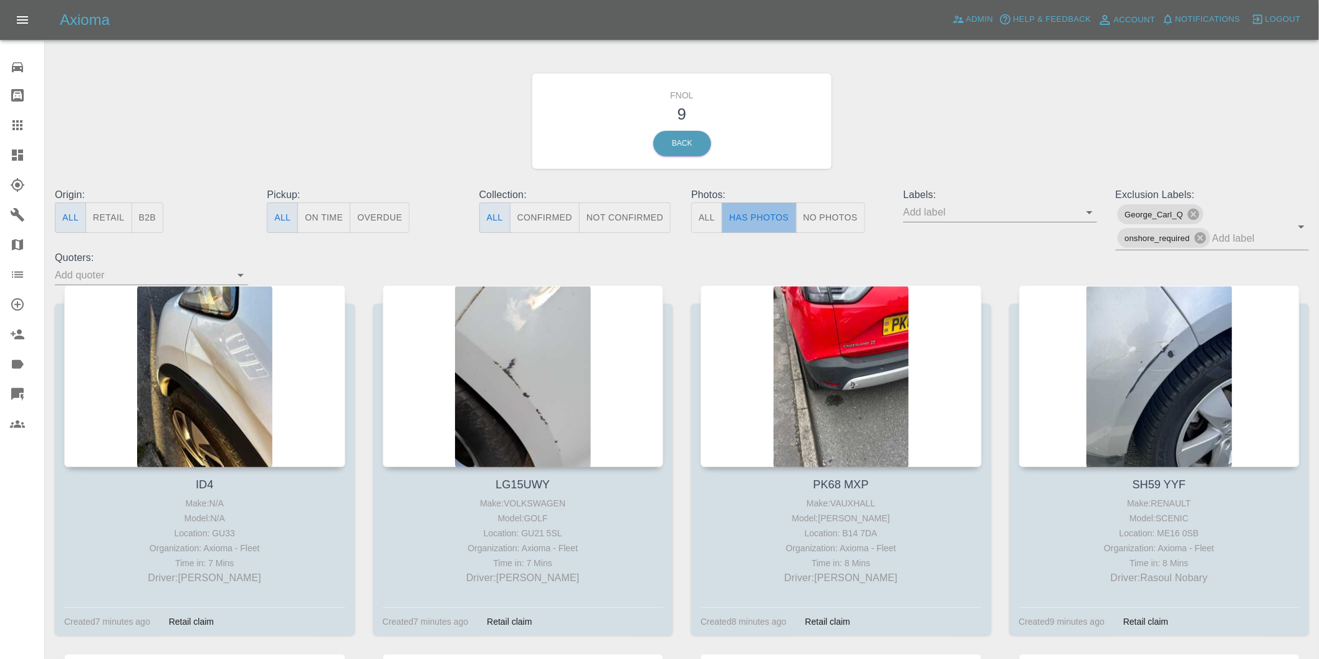
click at [755, 217] on button "Has Photos" at bounding box center [759, 218] width 75 height 31
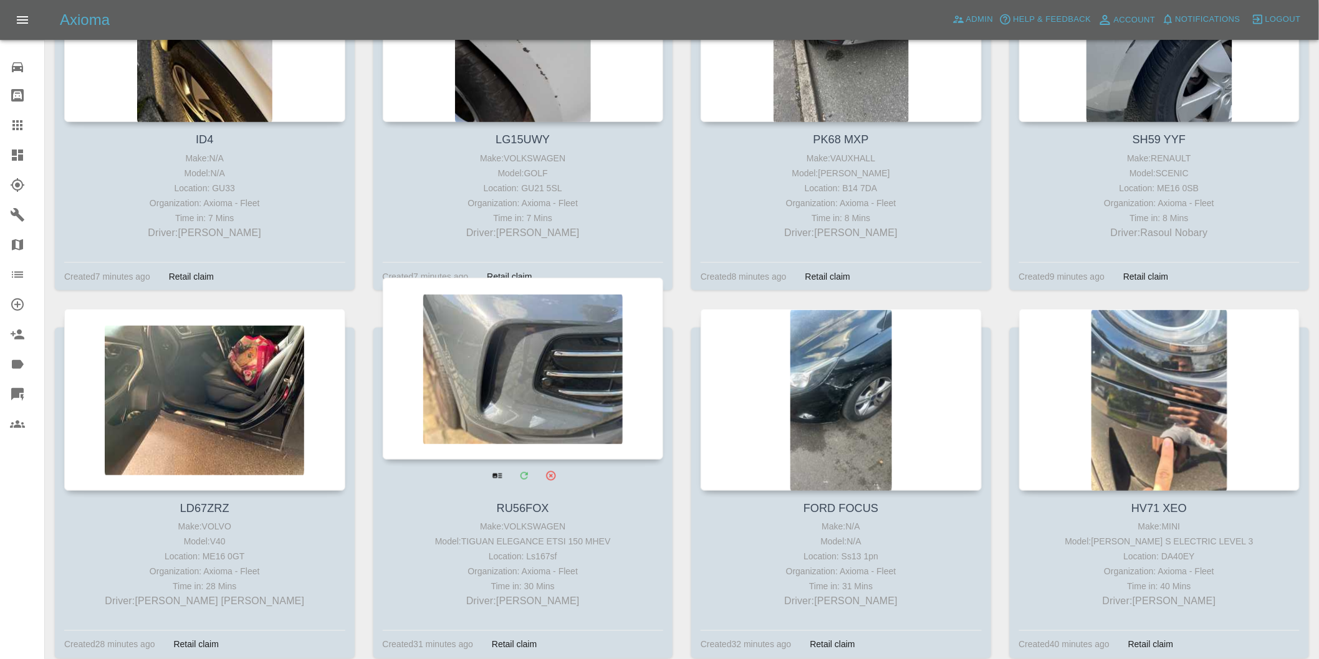
scroll to position [346, 0]
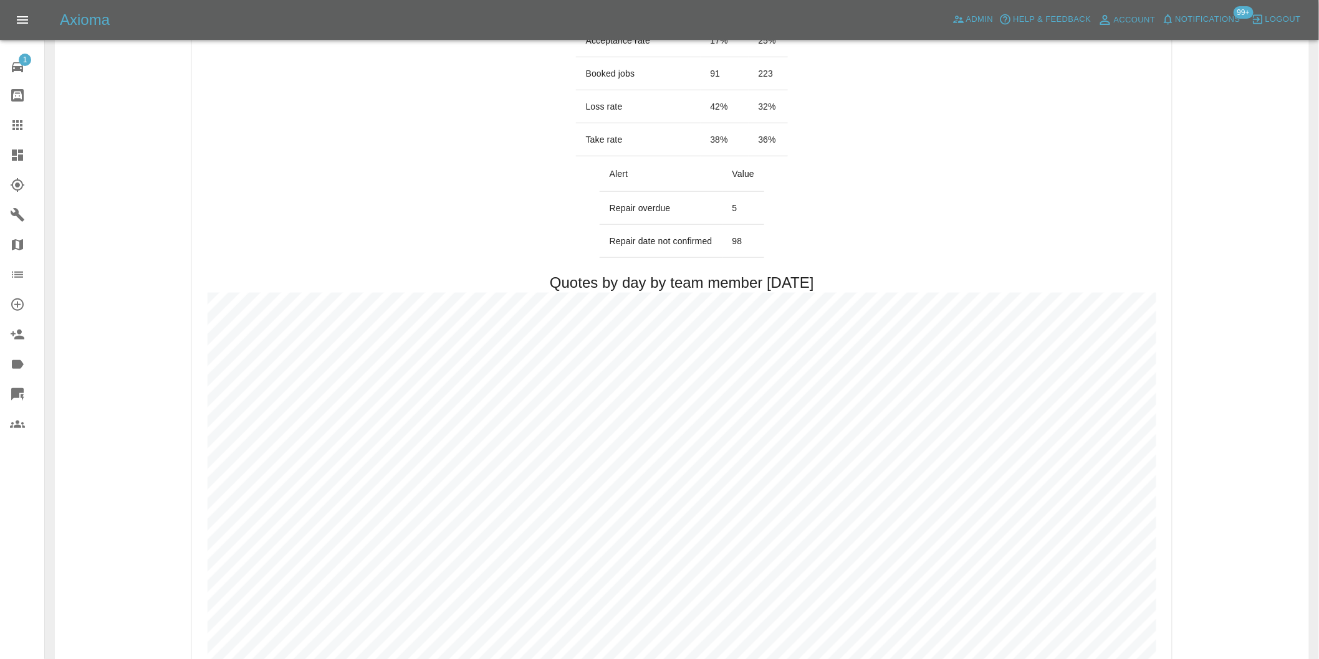
scroll to position [553, 0]
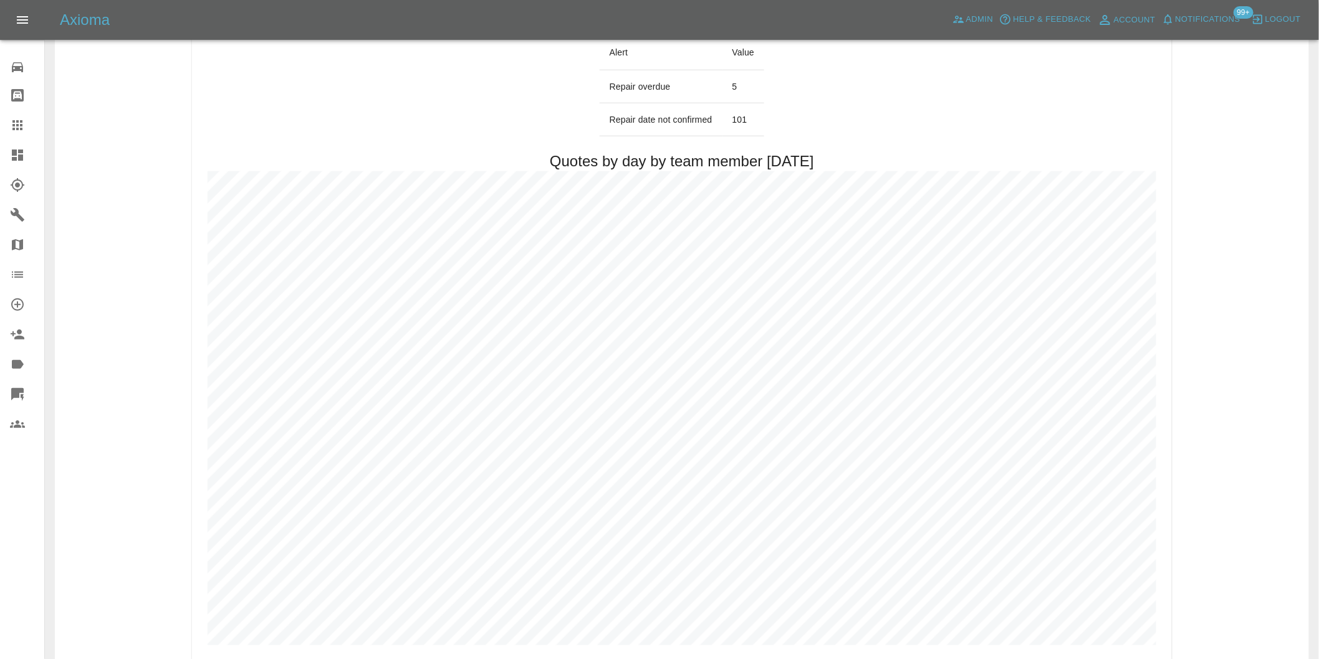
scroll to position [553, 0]
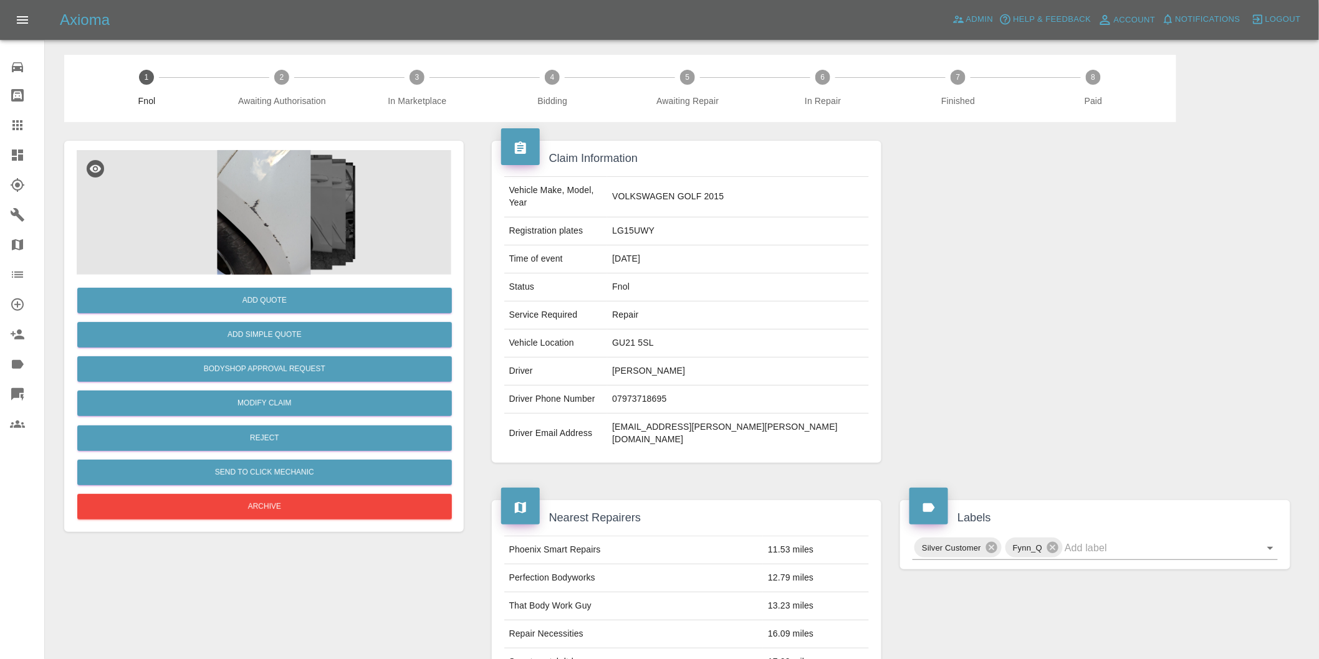
click at [263, 214] on img at bounding box center [264, 212] width 375 height 125
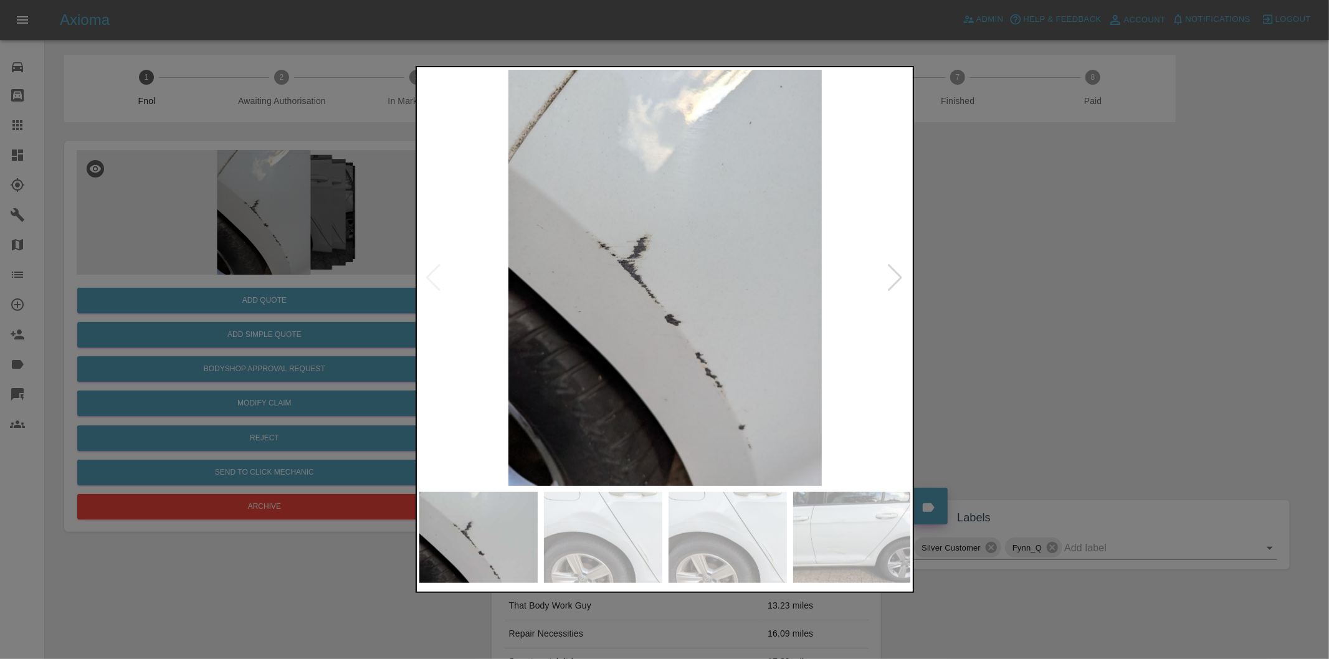
click at [891, 275] on div at bounding box center [896, 277] width 17 height 27
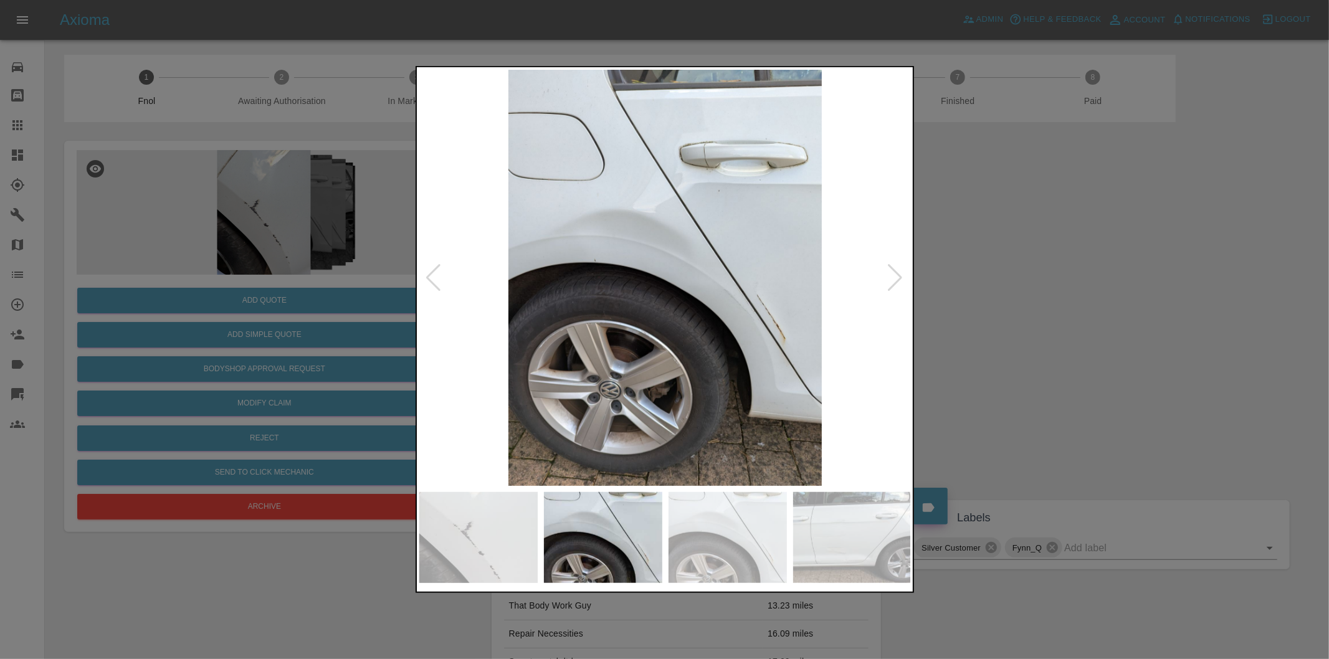
click at [891, 275] on div at bounding box center [896, 277] width 17 height 27
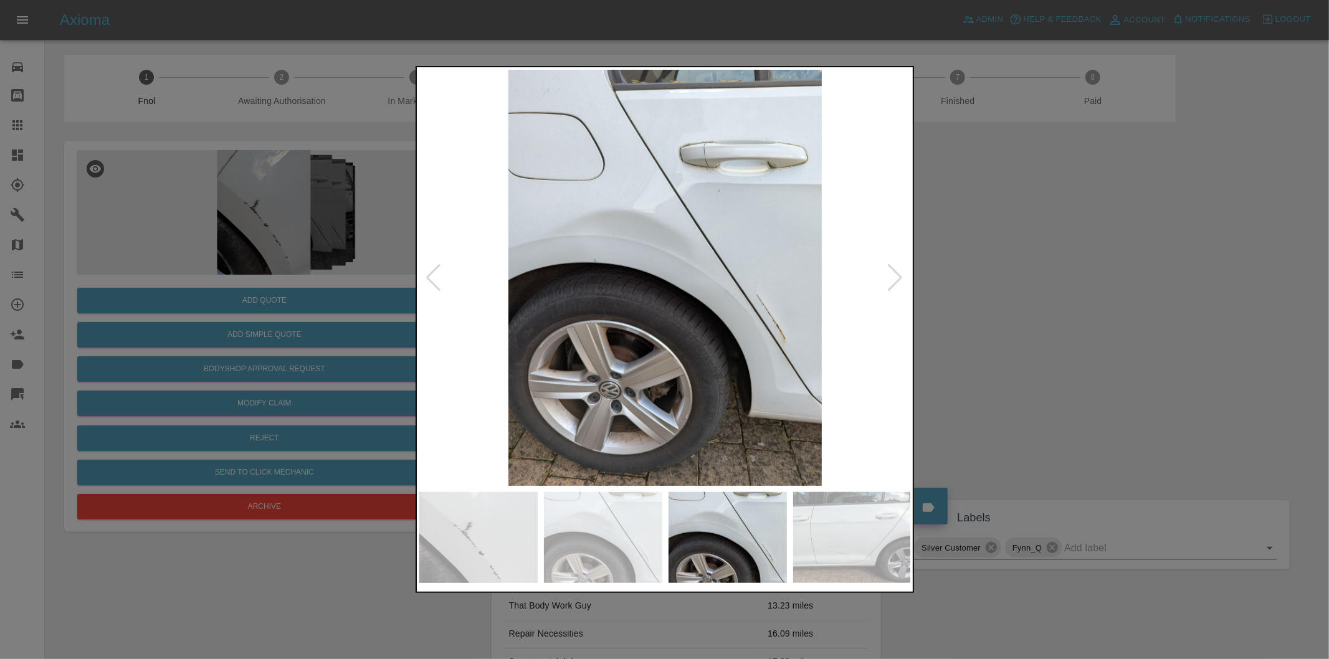
click at [891, 275] on div at bounding box center [896, 277] width 17 height 27
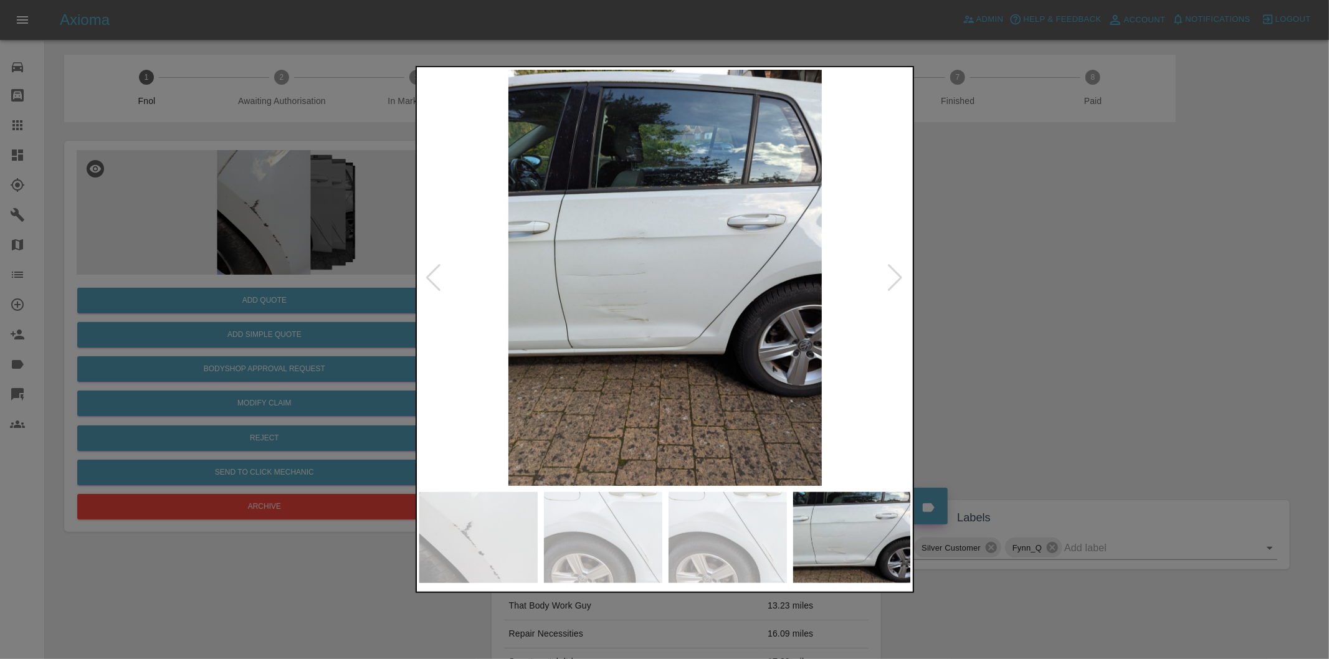
click at [891, 275] on div at bounding box center [896, 277] width 17 height 27
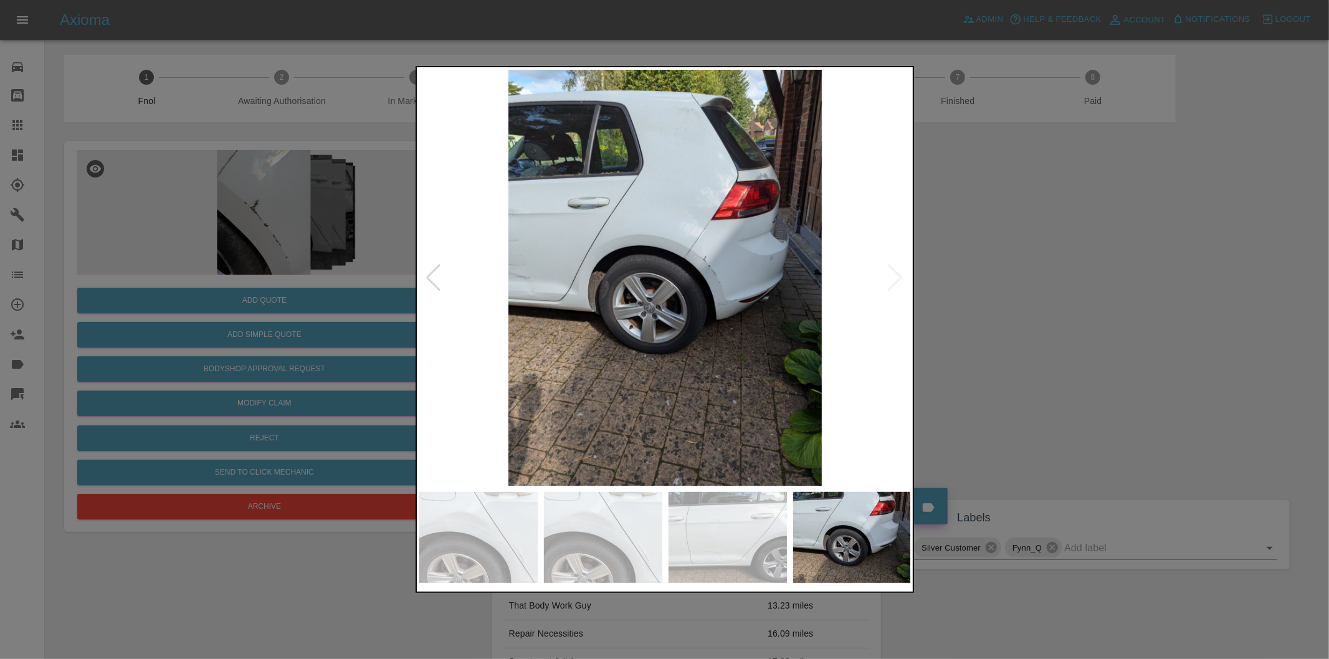
click at [891, 275] on img at bounding box center [665, 278] width 492 height 416
click at [1051, 284] on div at bounding box center [664, 329] width 1329 height 659
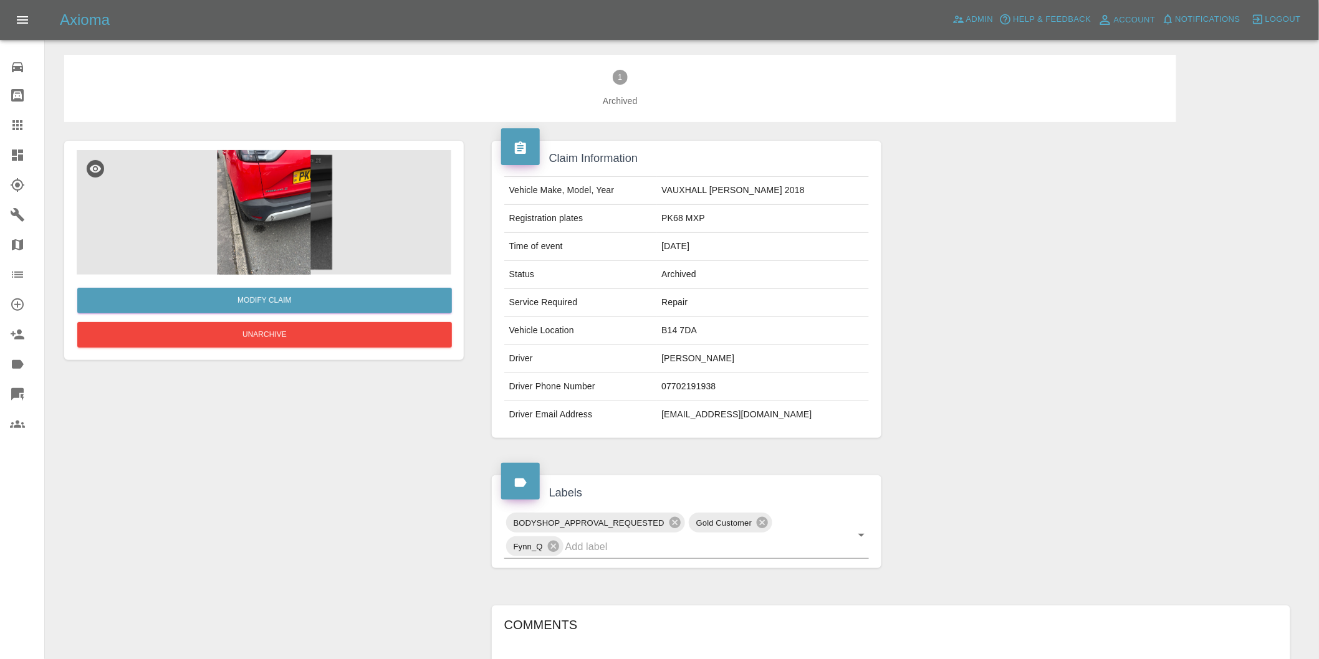
click at [241, 223] on img at bounding box center [264, 212] width 375 height 125
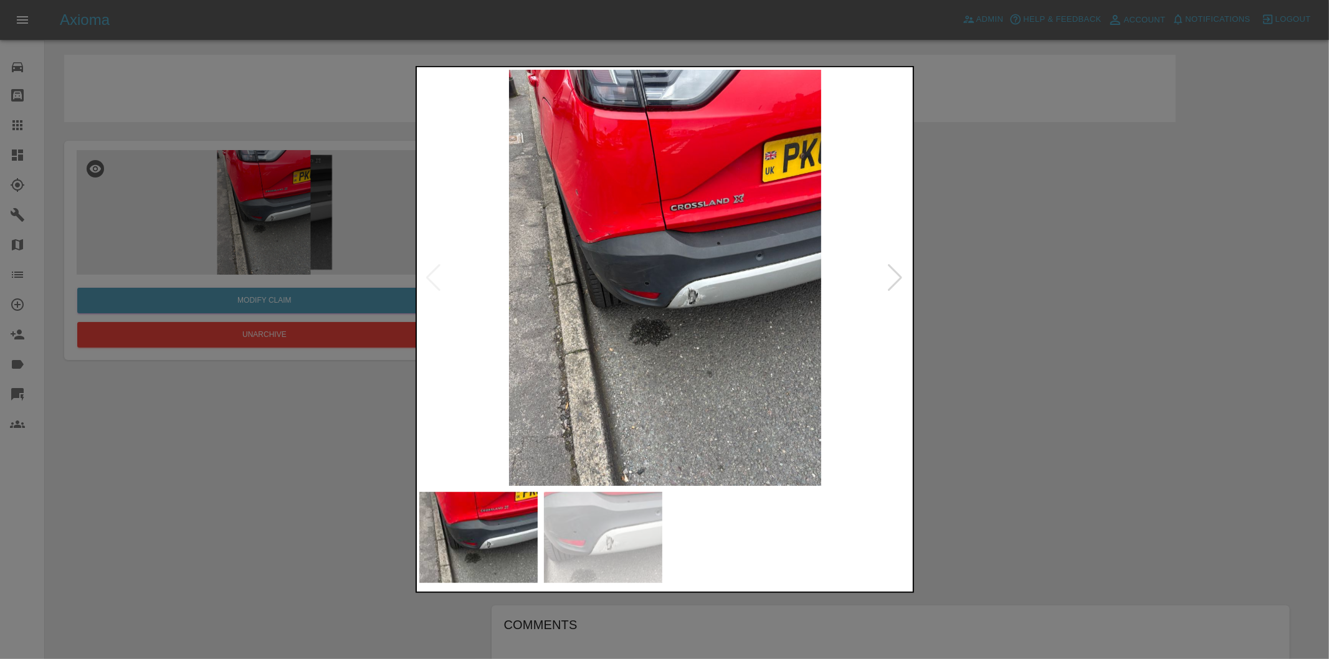
click at [893, 277] on div at bounding box center [896, 277] width 17 height 27
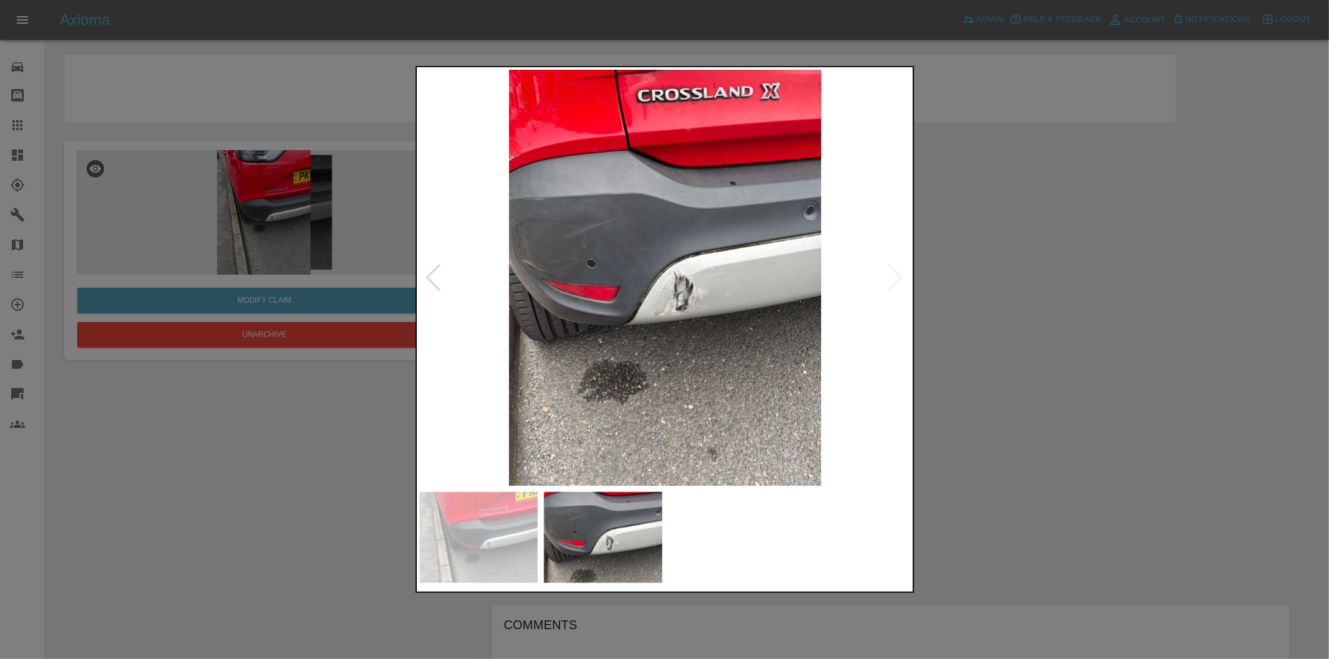
click at [671, 287] on img at bounding box center [665, 278] width 492 height 416
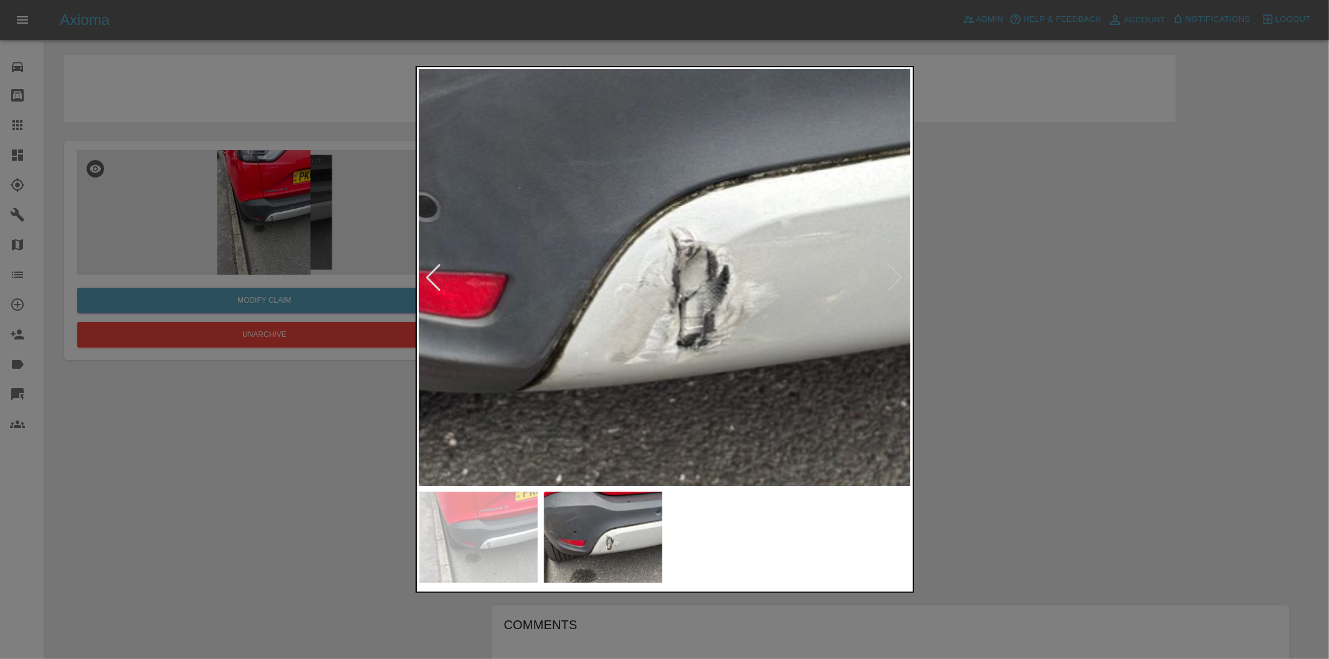
click at [657, 272] on img at bounding box center [644, 249] width 1477 height 1248
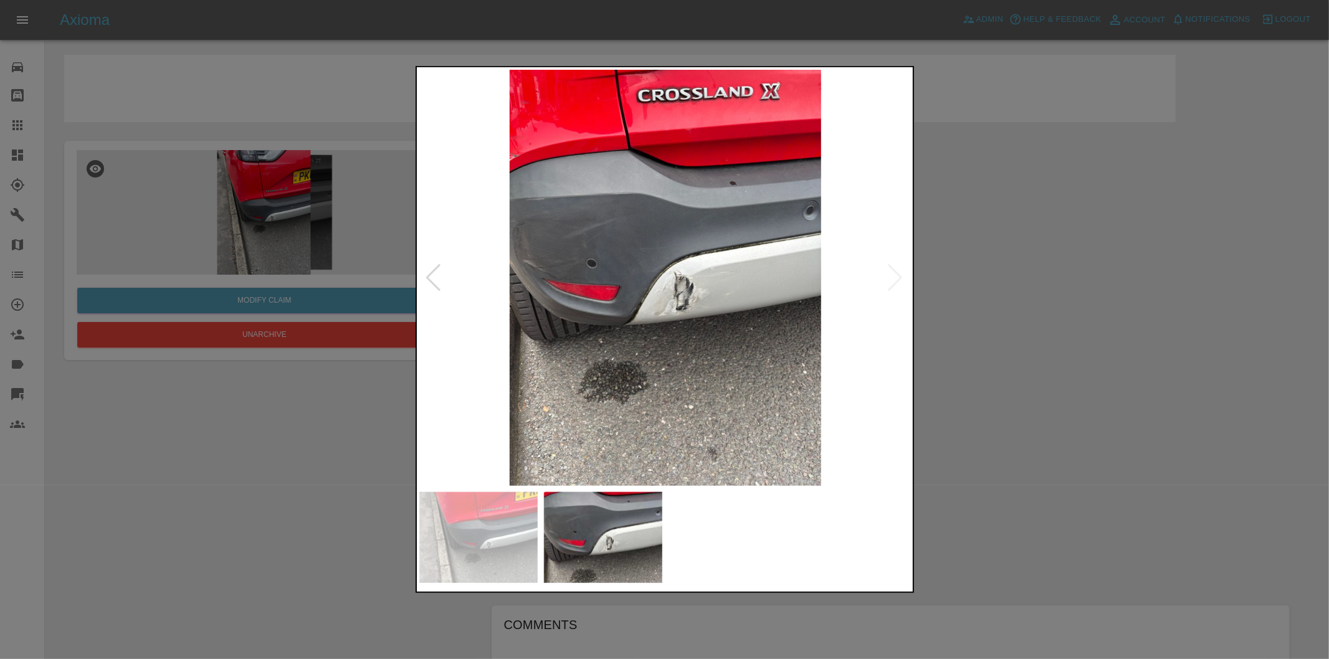
click at [730, 297] on img at bounding box center [665, 278] width 492 height 416
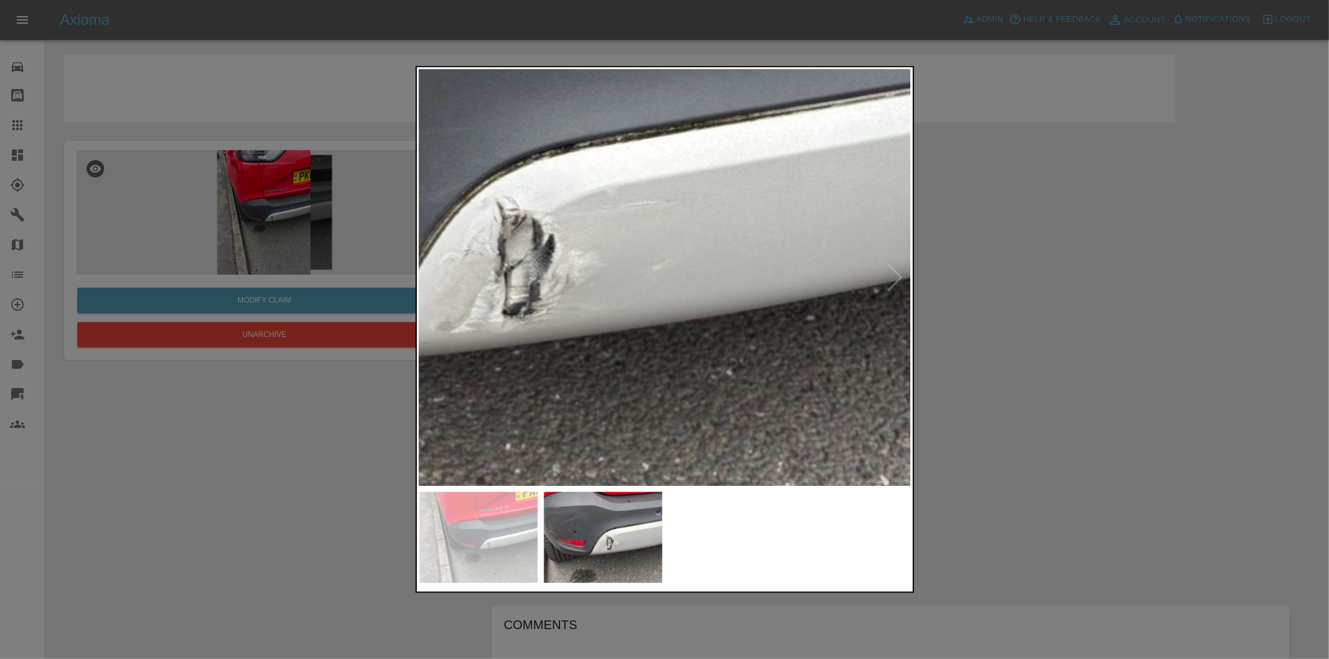
click at [598, 295] on img at bounding box center [469, 218] width 1477 height 1248
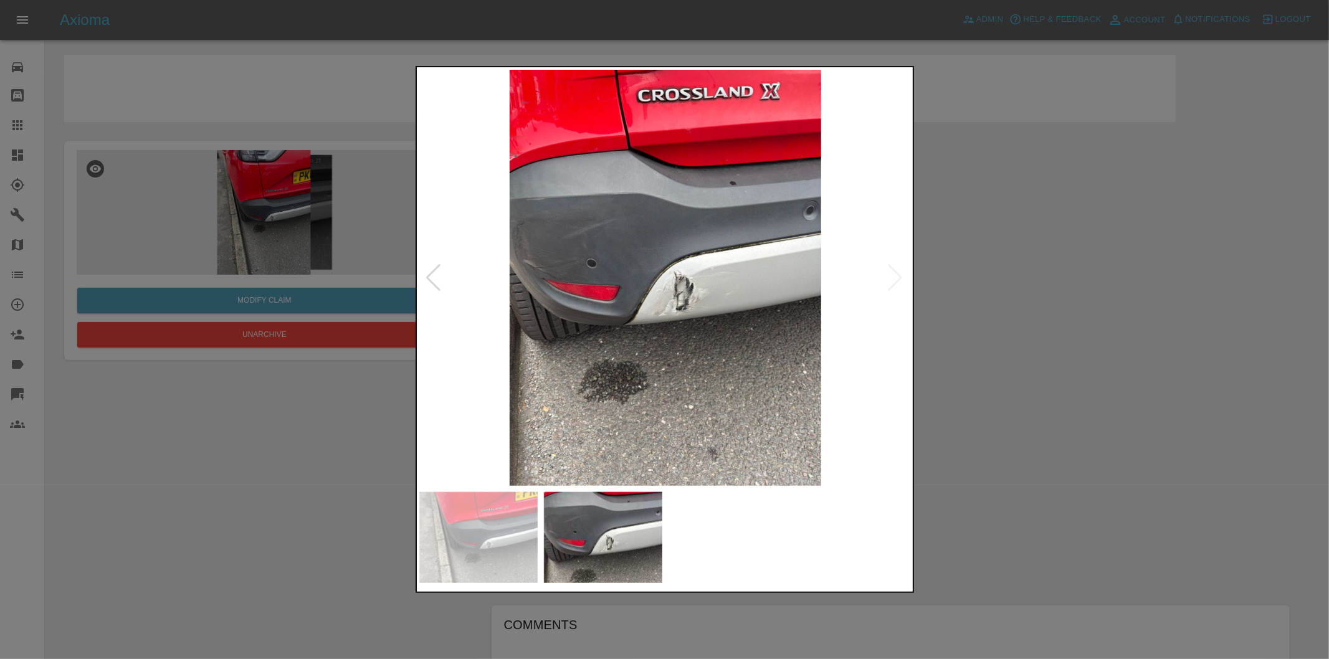
click at [1113, 306] on div at bounding box center [664, 329] width 1329 height 659
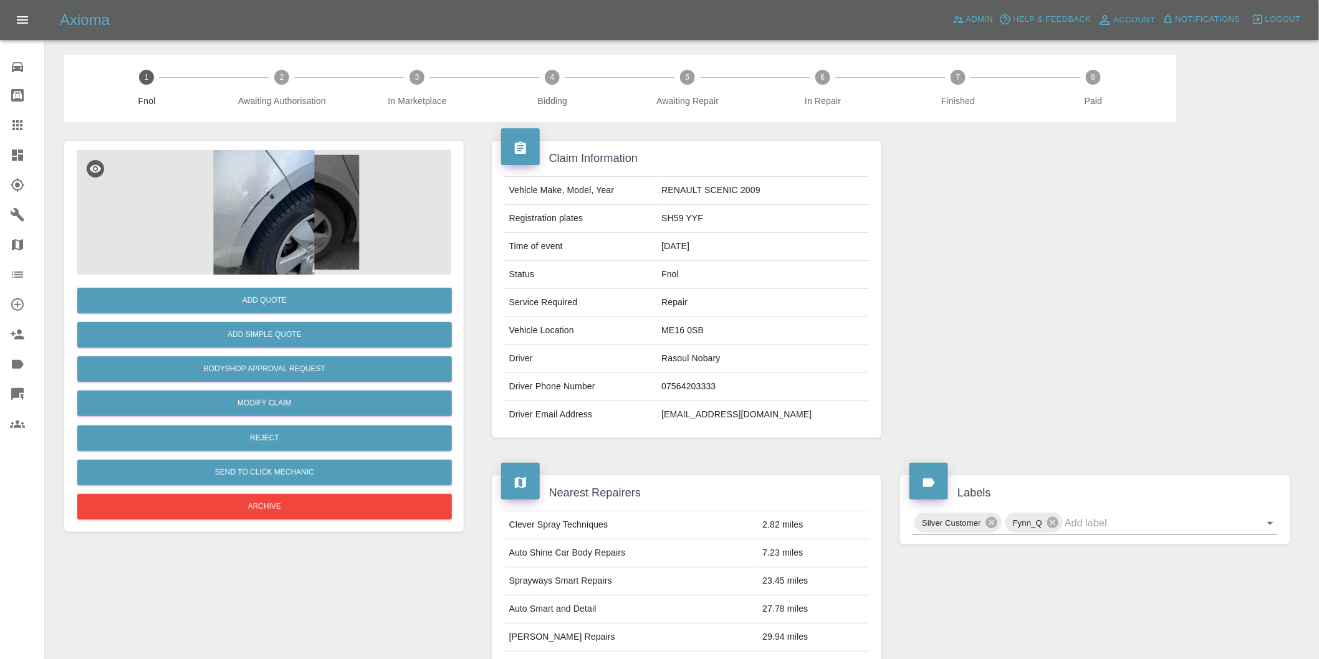
click at [266, 198] on img at bounding box center [264, 212] width 375 height 125
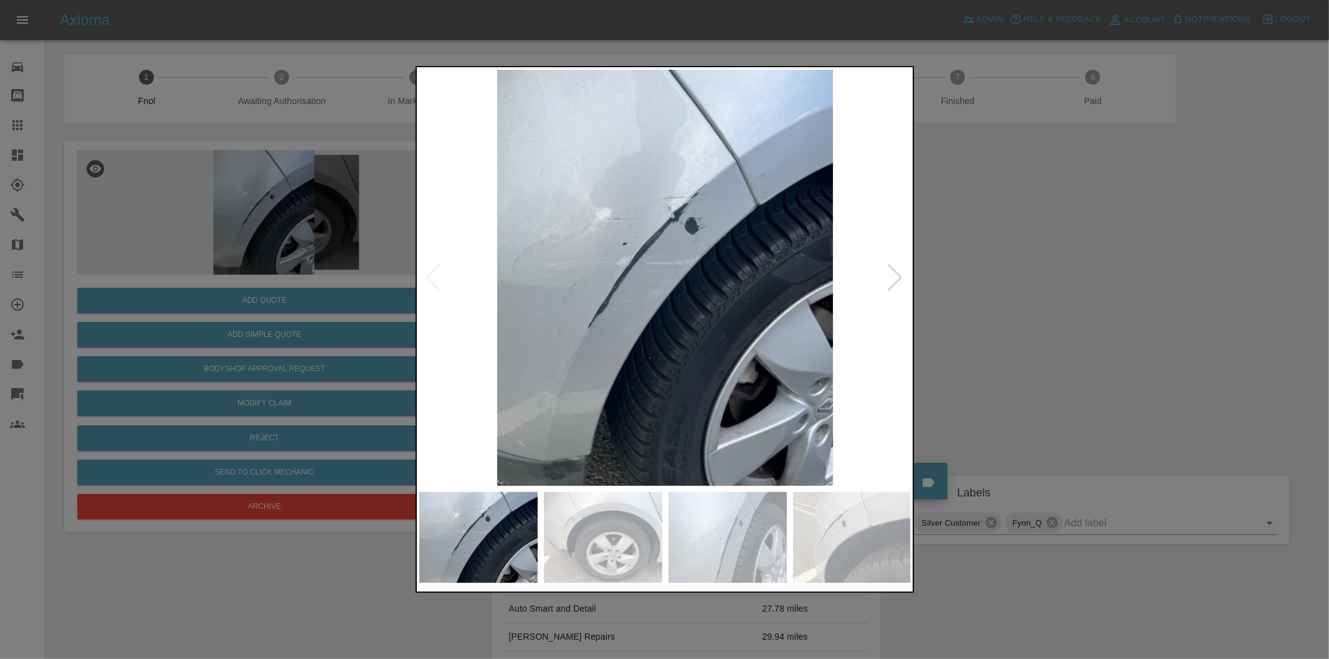
click at [895, 273] on div at bounding box center [896, 277] width 17 height 27
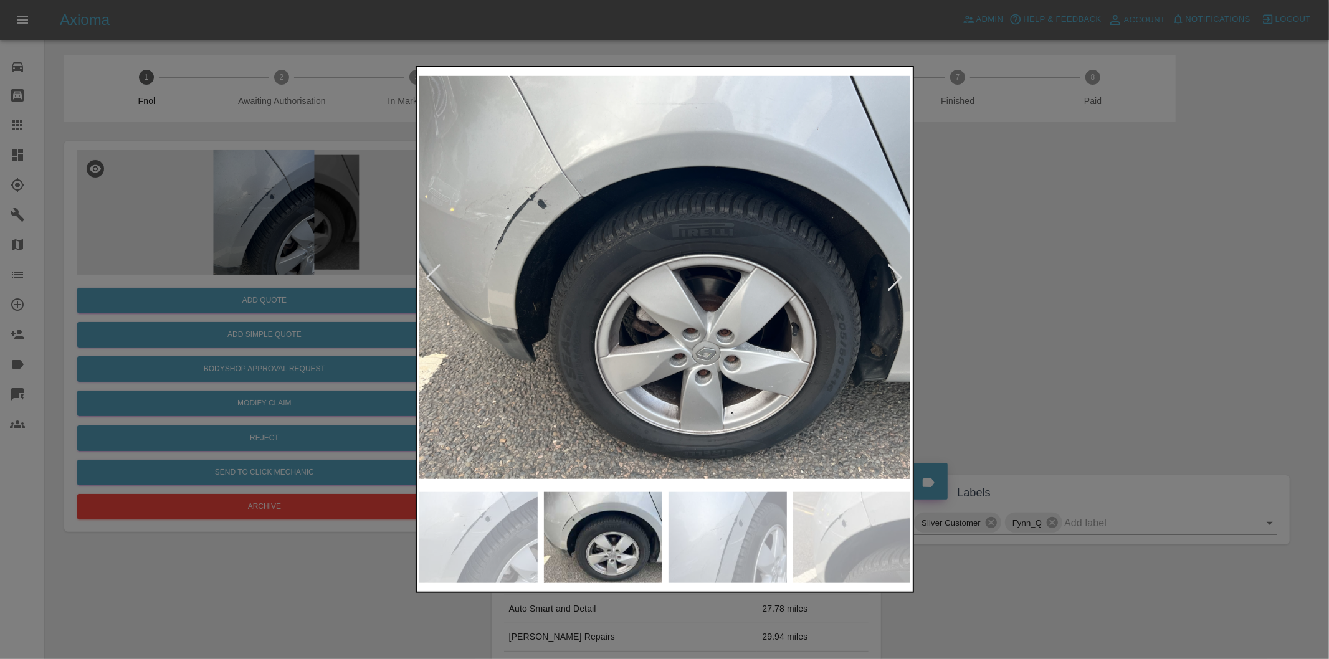
click at [895, 273] on div at bounding box center [896, 277] width 17 height 27
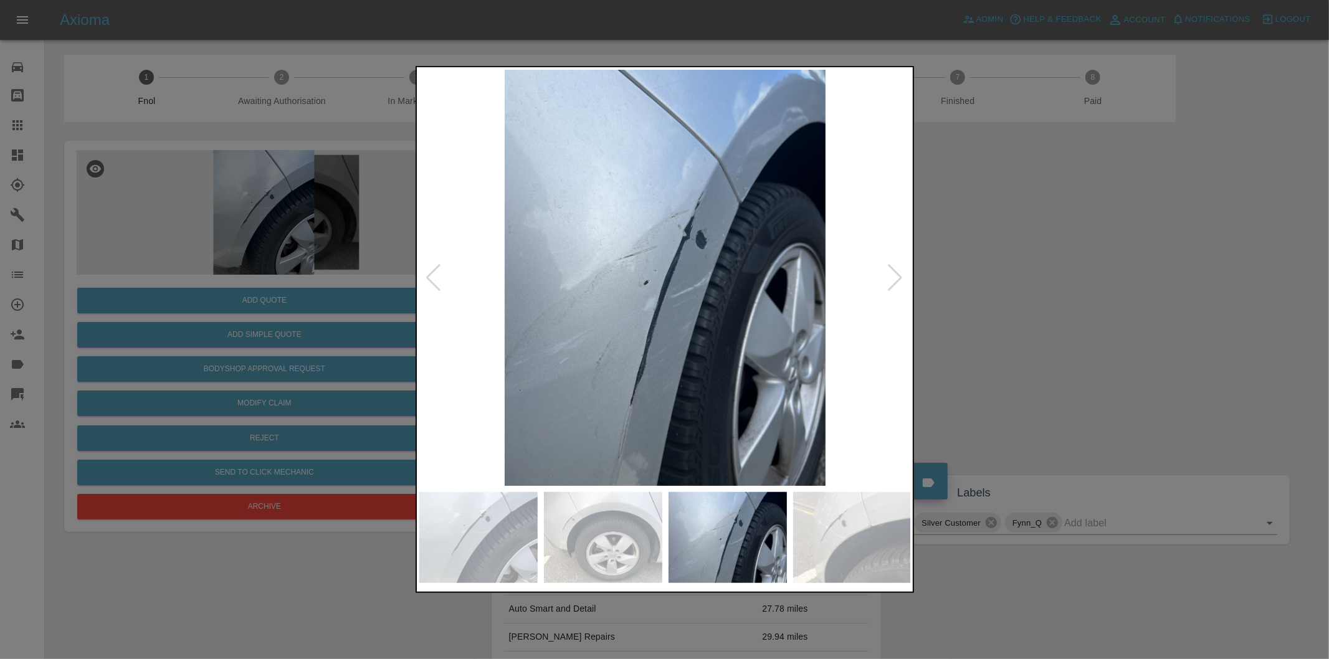
click at [895, 273] on div at bounding box center [896, 277] width 17 height 27
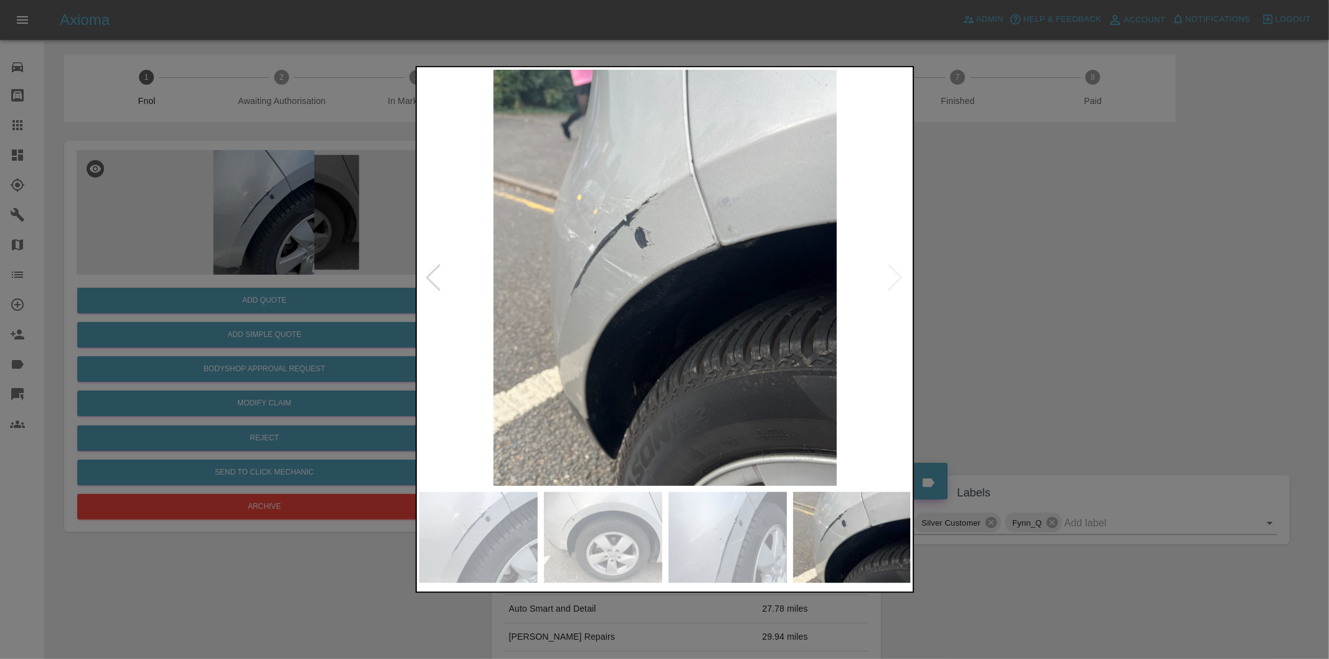
click at [895, 273] on img at bounding box center [665, 278] width 492 height 416
click at [744, 167] on img at bounding box center [665, 278] width 492 height 416
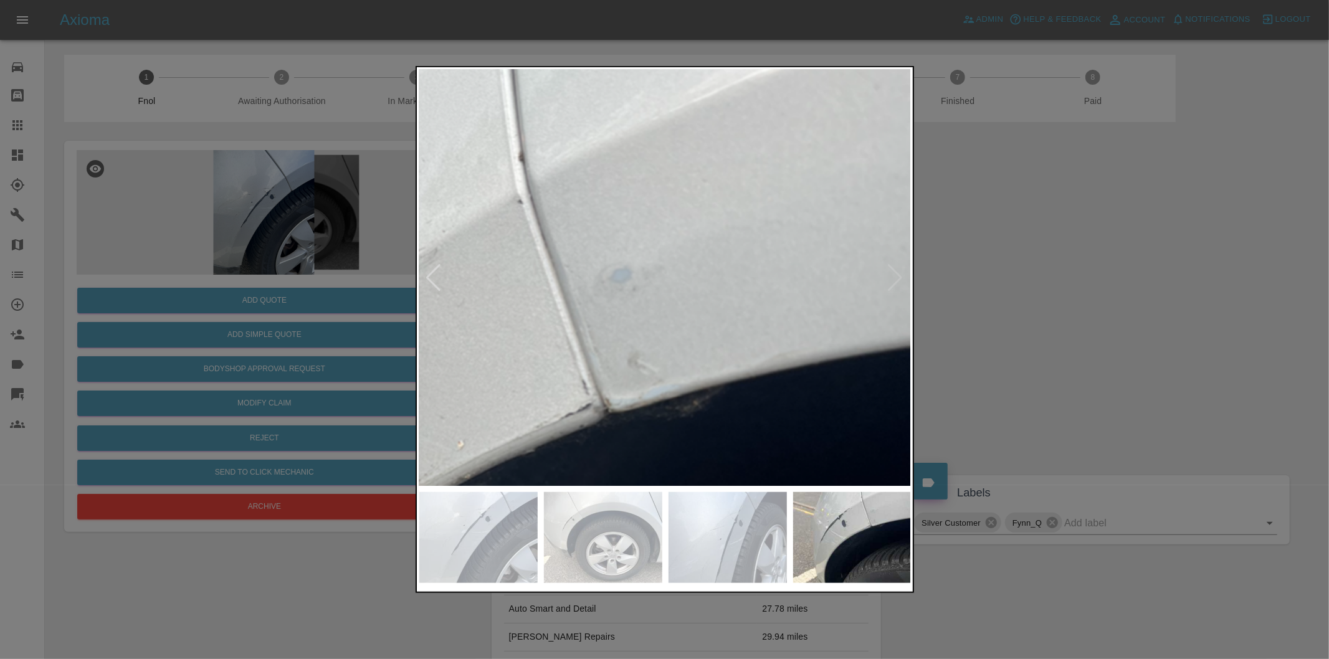
click at [702, 145] on img at bounding box center [438, 507] width 1477 height 1248
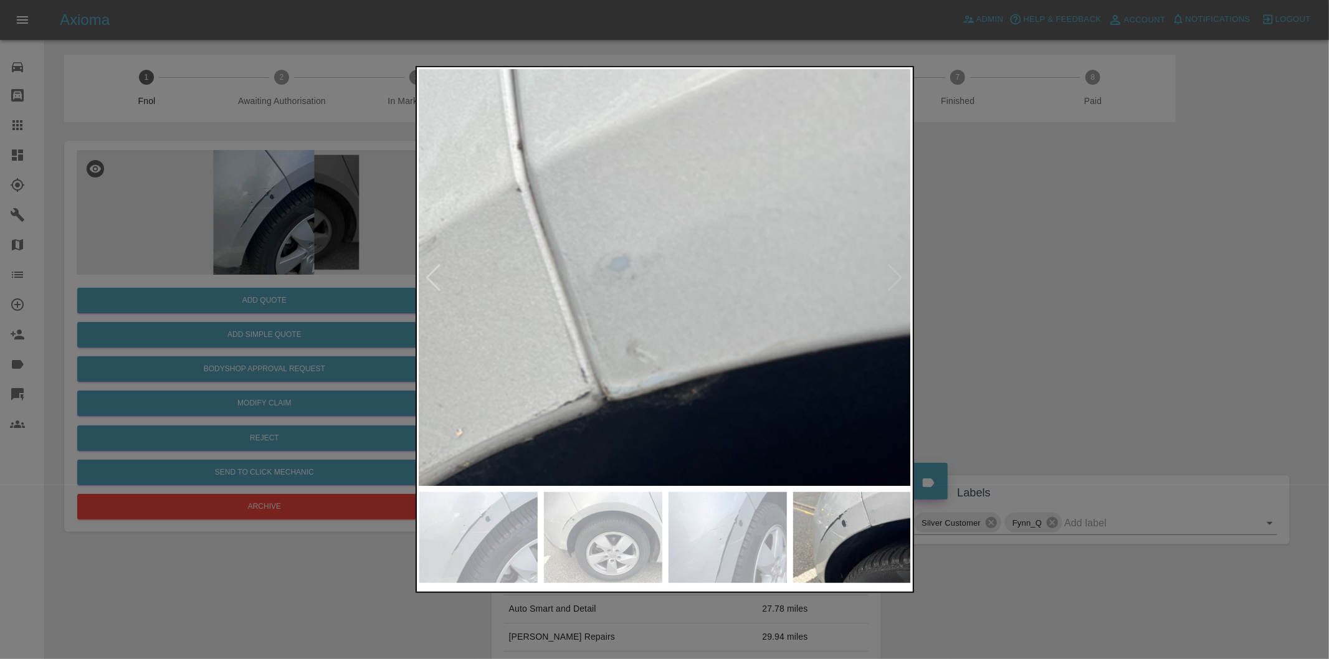
click at [702, 184] on img at bounding box center [437, 495] width 1477 height 1248
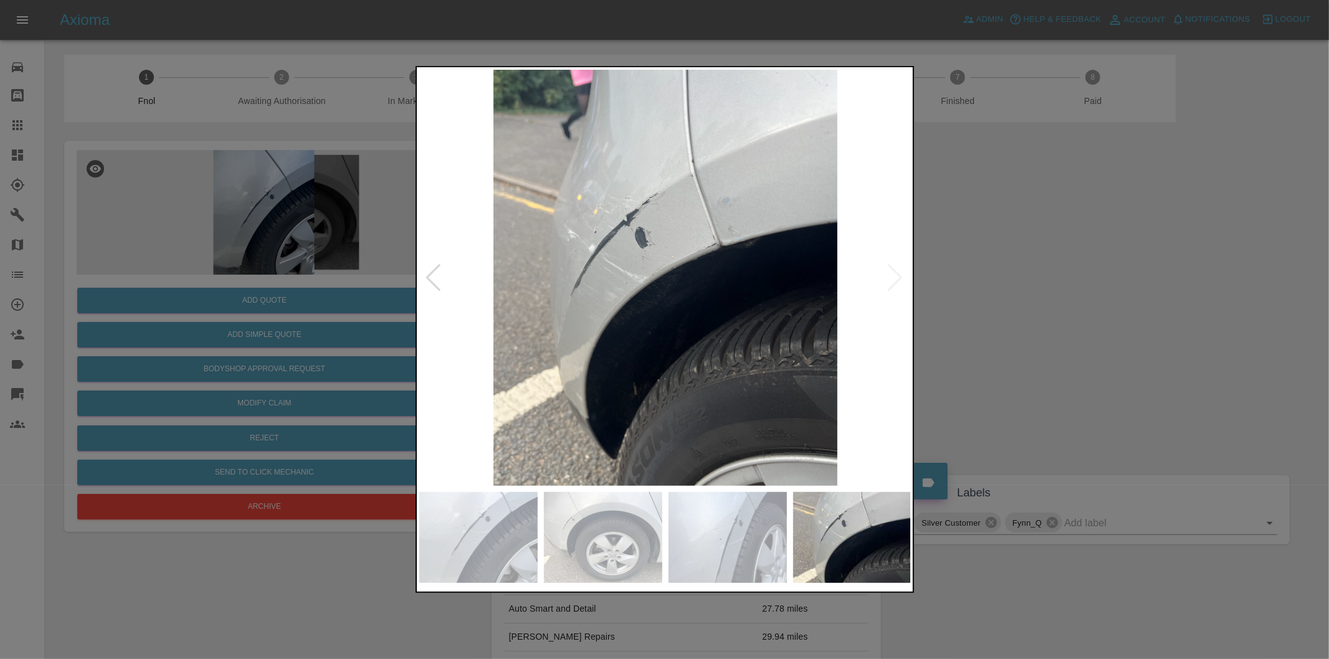
click at [1177, 282] on div at bounding box center [664, 329] width 1329 height 659
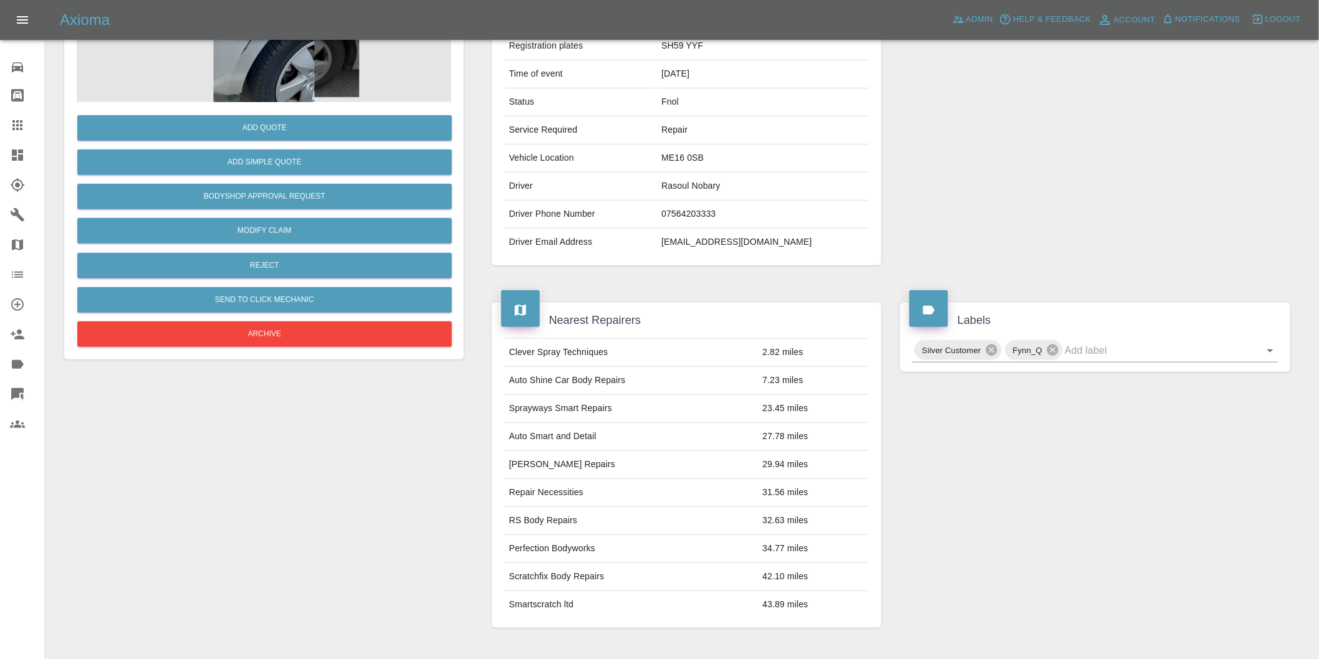
scroll to position [86, 0]
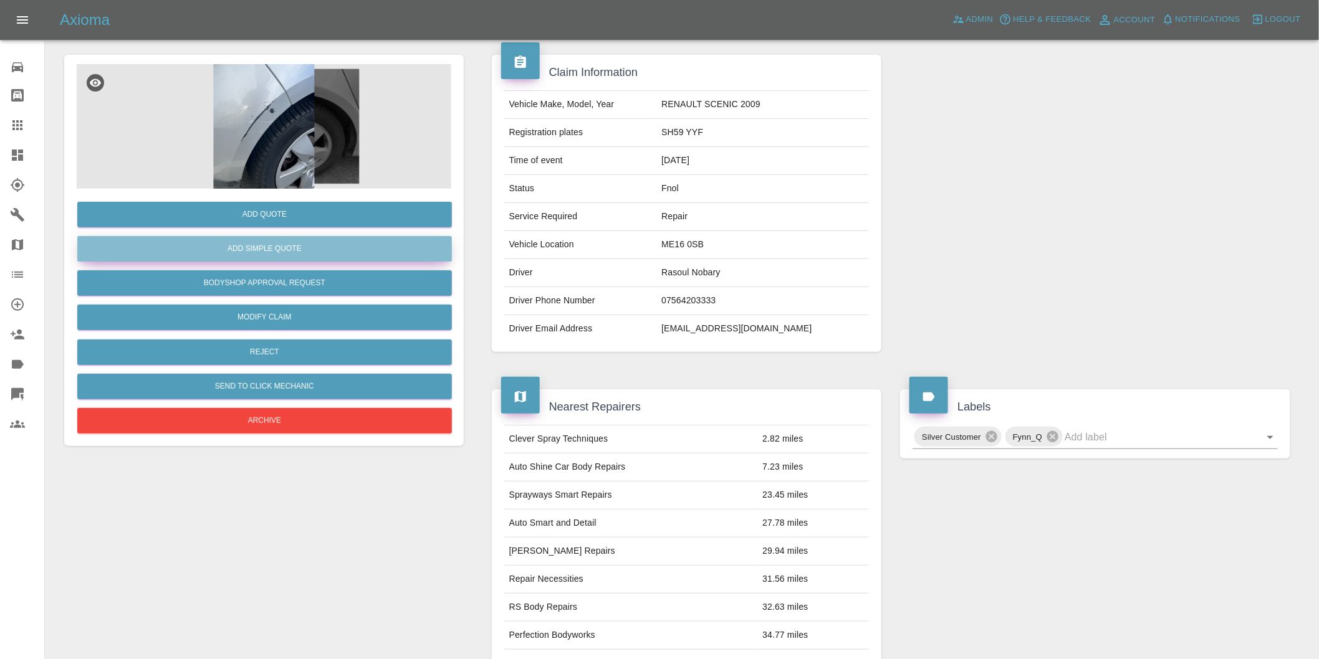
click at [269, 245] on button "Add Simple Quote" at bounding box center [264, 249] width 375 height 26
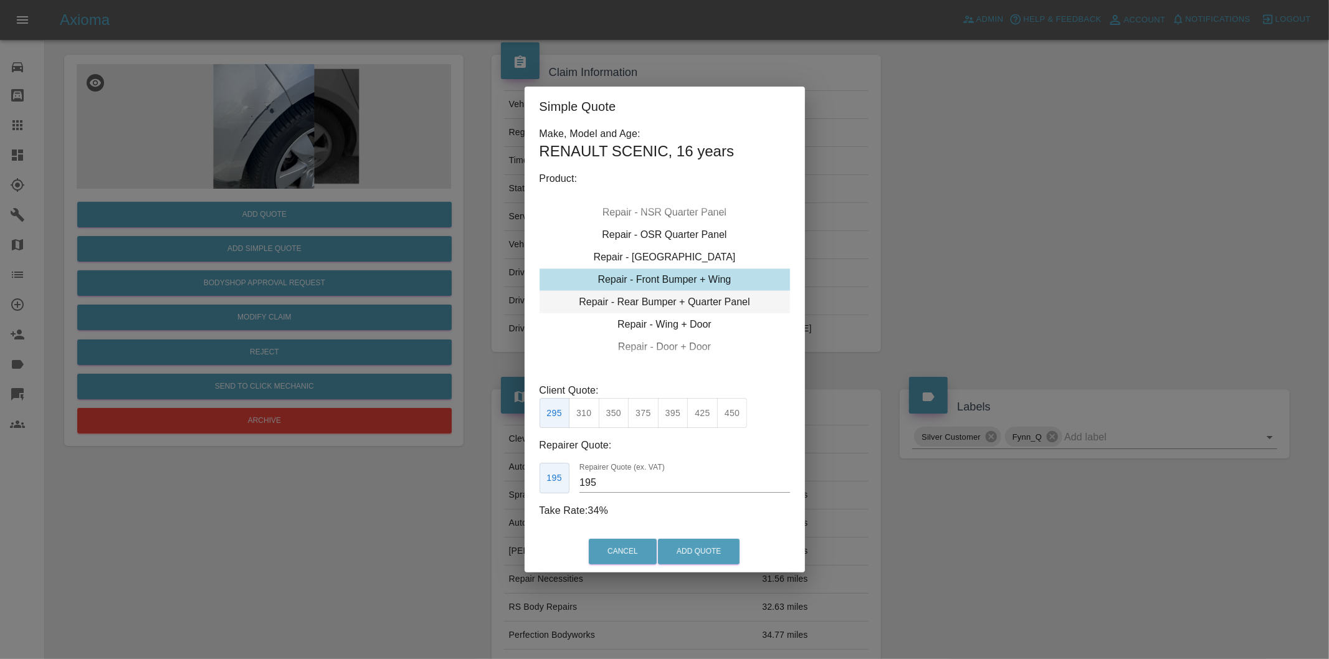
click at [724, 304] on div "Repair - Rear Bumper + Quarter Panel" at bounding box center [665, 302] width 251 height 22
drag, startPoint x: 613, startPoint y: 408, endPoint x: 629, endPoint y: 446, distance: 41.3
click at [613, 410] on button "350" at bounding box center [614, 413] width 31 height 31
type input "210"
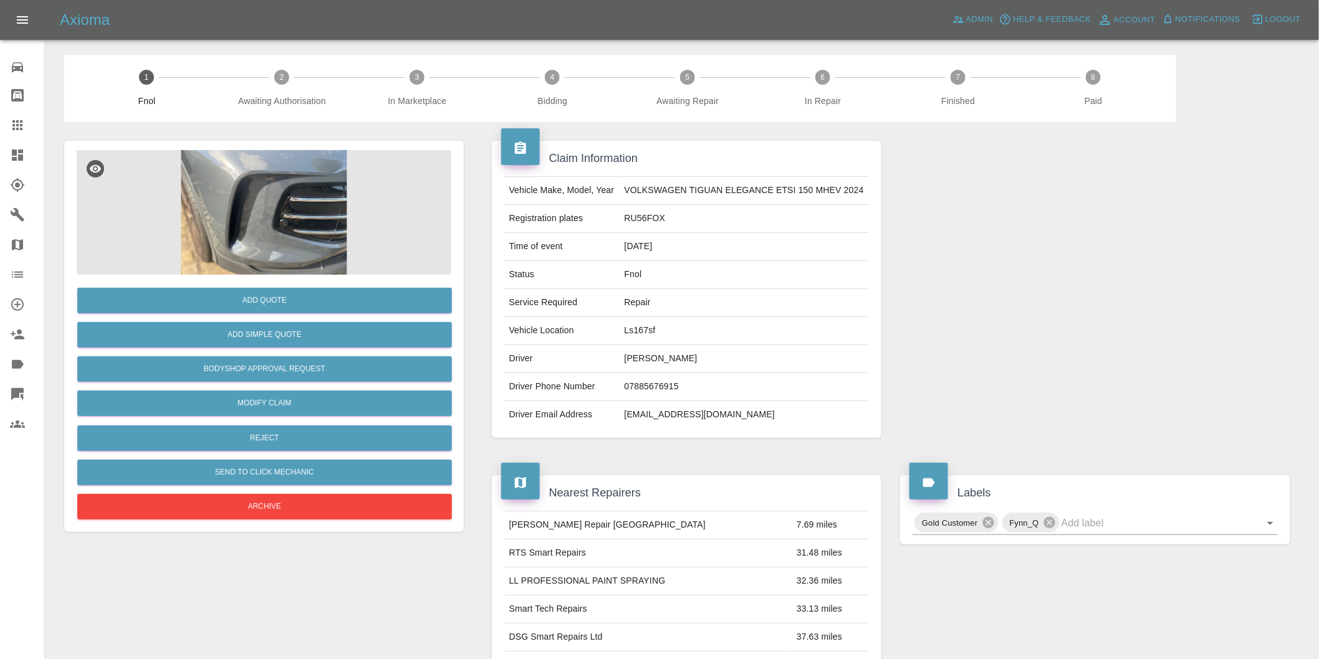
click at [272, 184] on img at bounding box center [264, 212] width 375 height 125
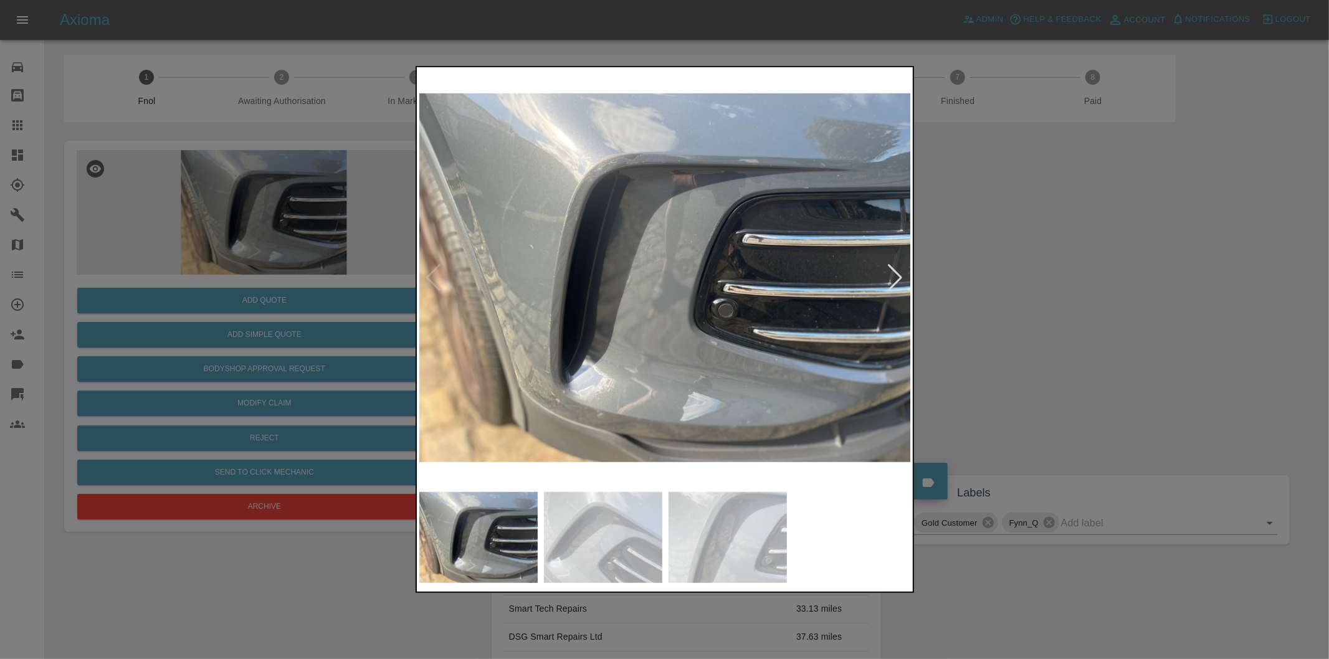
click at [904, 277] on div at bounding box center [896, 277] width 17 height 27
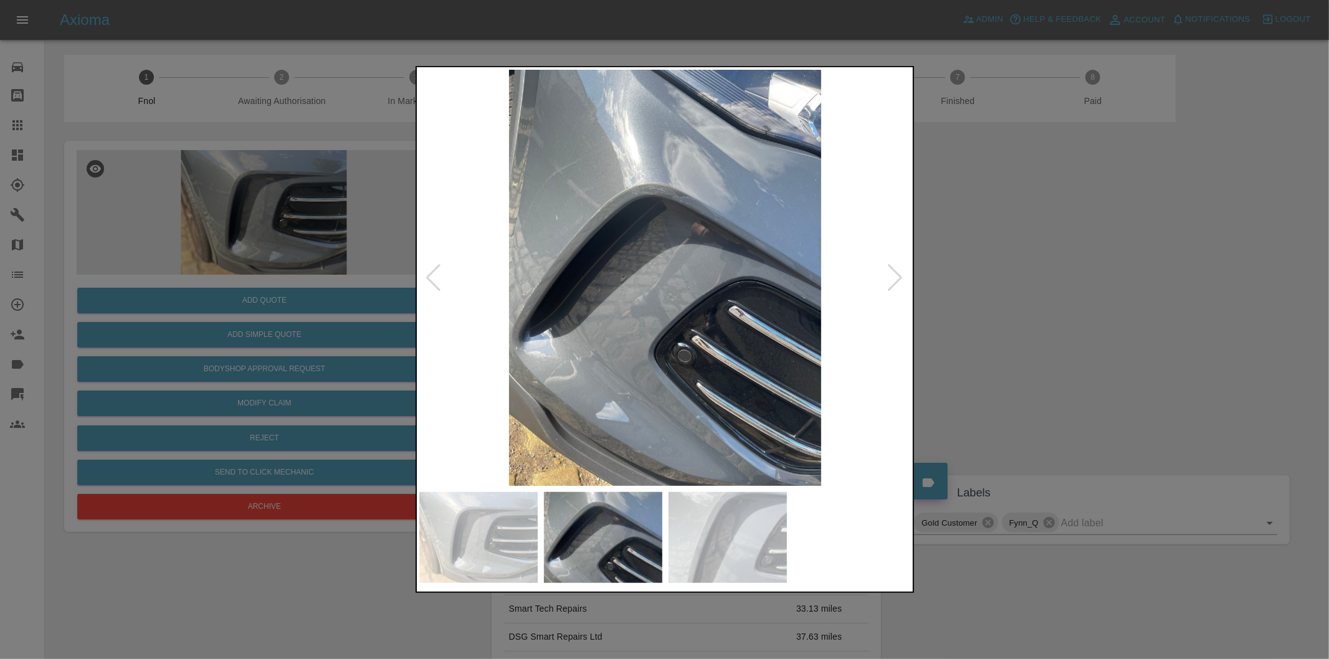
click at [893, 277] on div at bounding box center [896, 277] width 17 height 27
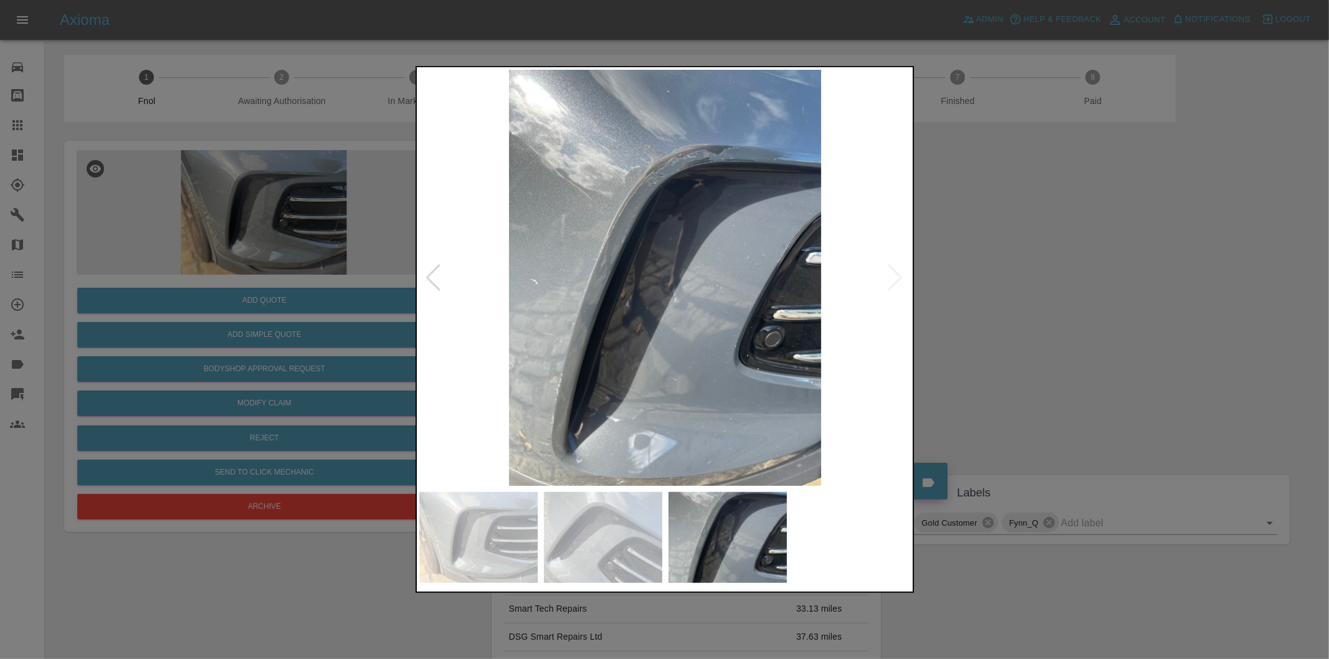
click at [893, 277] on img at bounding box center [665, 278] width 492 height 416
click at [1040, 277] on div at bounding box center [664, 329] width 1329 height 659
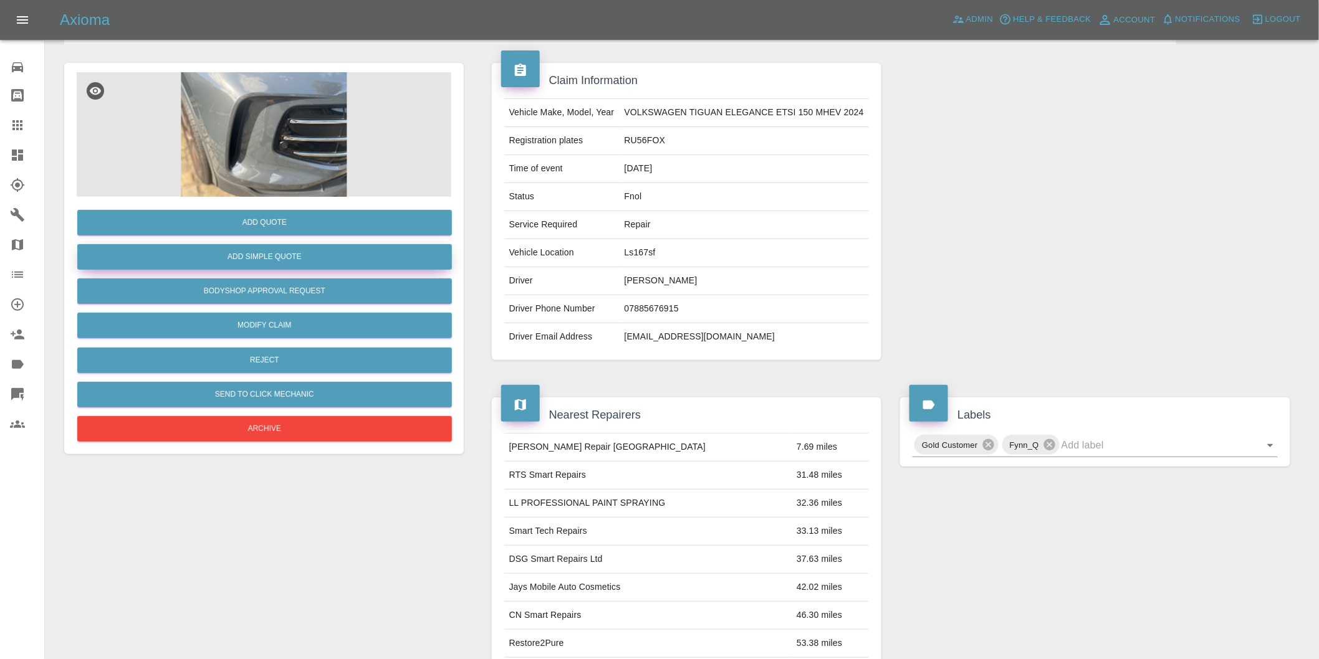
scroll to position [17, 0]
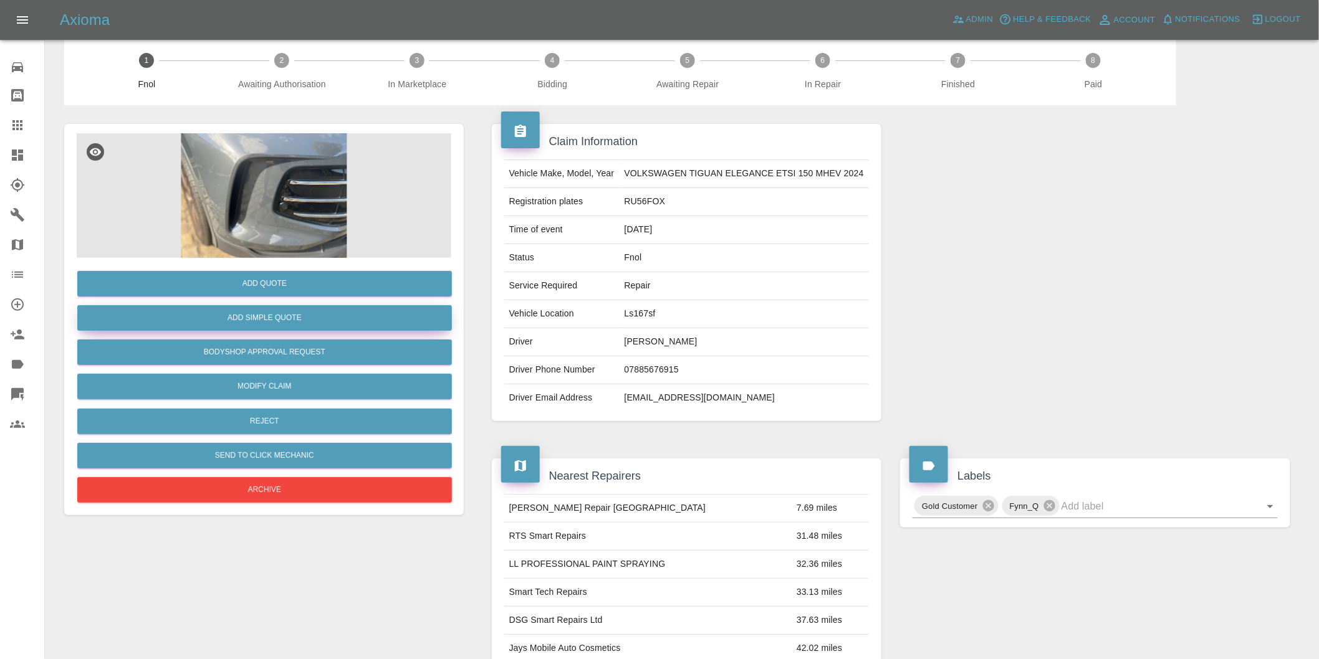
click at [333, 312] on button "Add Simple Quote" at bounding box center [264, 318] width 375 height 26
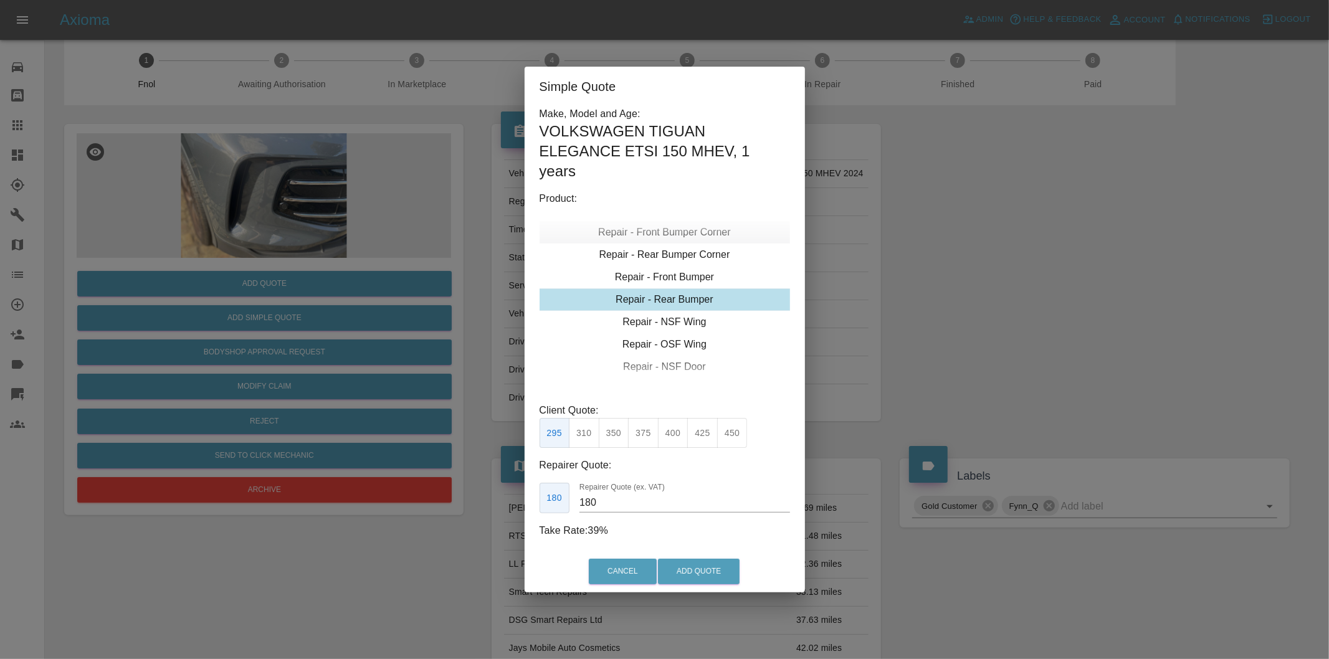
click at [696, 235] on div "Repair - Front Bumper Corner" at bounding box center [665, 232] width 251 height 22
type input "120"
click at [682, 568] on button "Add Quote" at bounding box center [699, 572] width 82 height 26
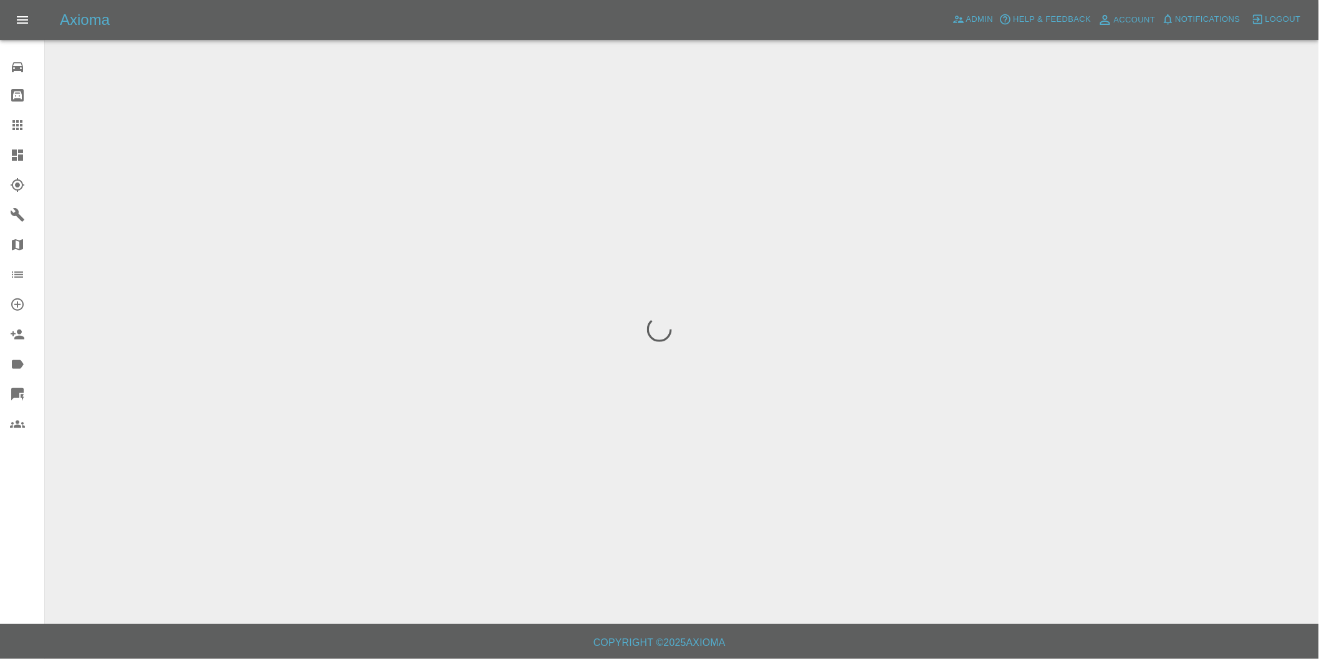
scroll to position [0, 0]
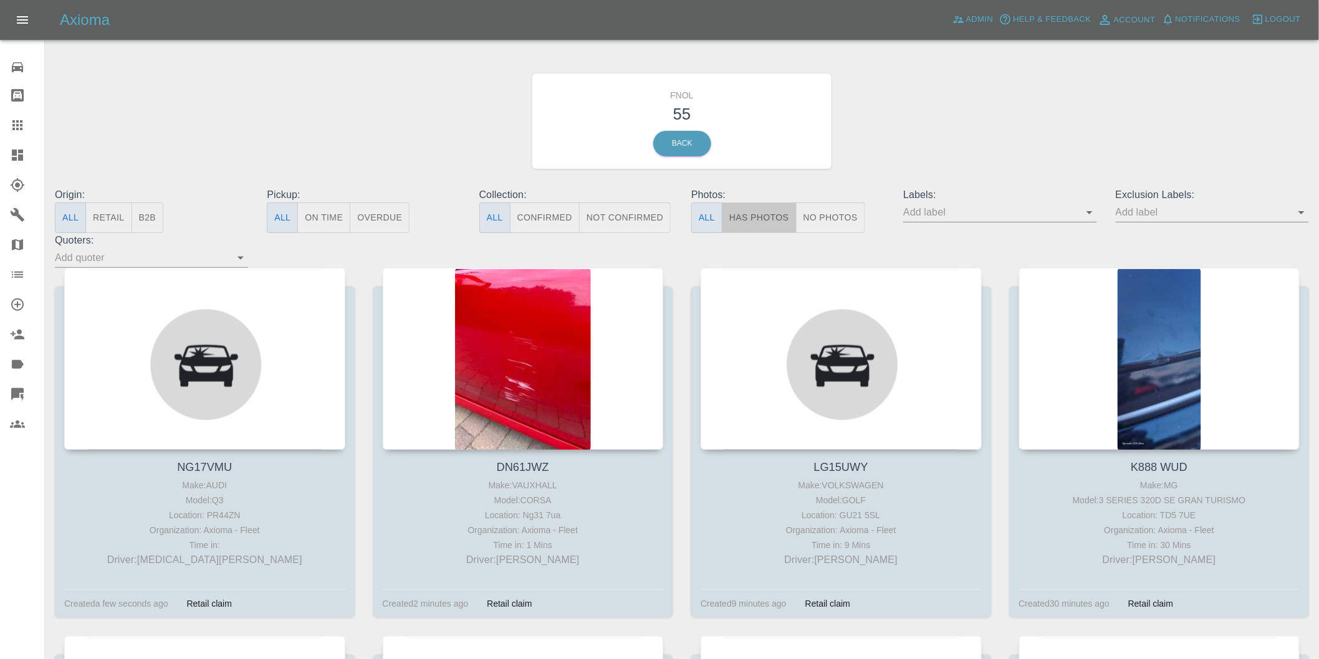
click at [765, 221] on button "Has Photos" at bounding box center [759, 218] width 75 height 31
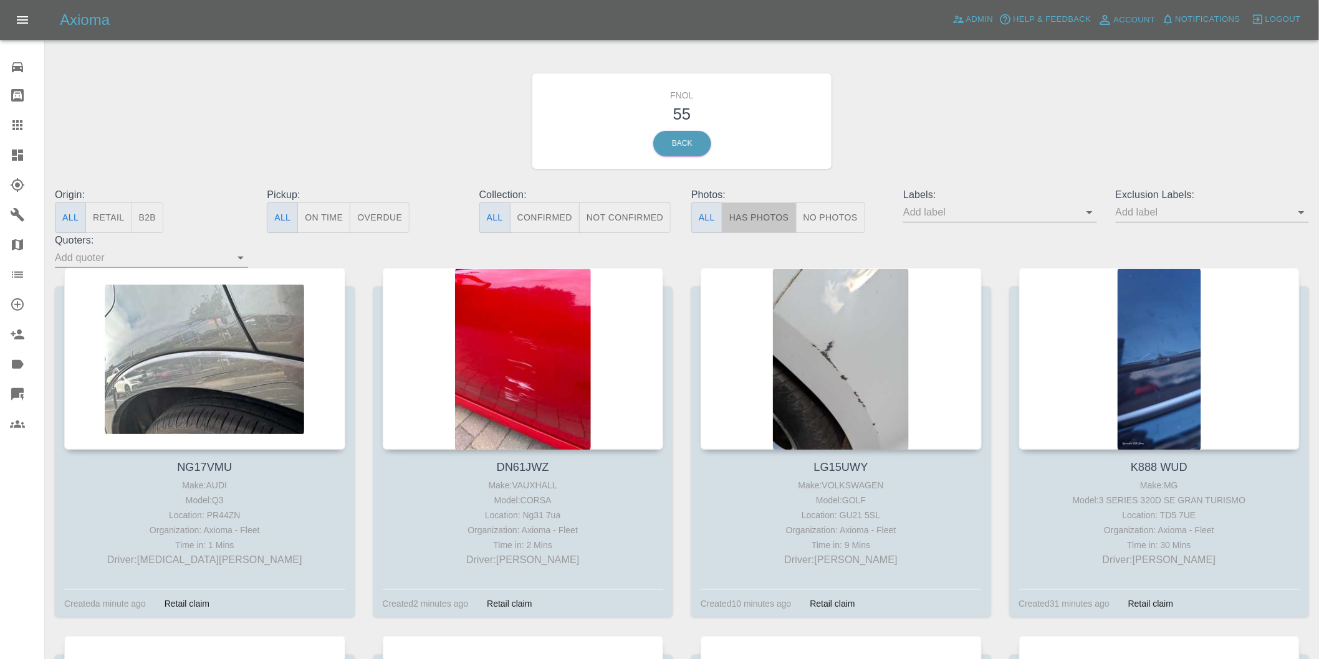
click at [754, 217] on button "Has Photos" at bounding box center [759, 218] width 75 height 31
click at [1304, 213] on icon "Open" at bounding box center [1301, 212] width 15 height 15
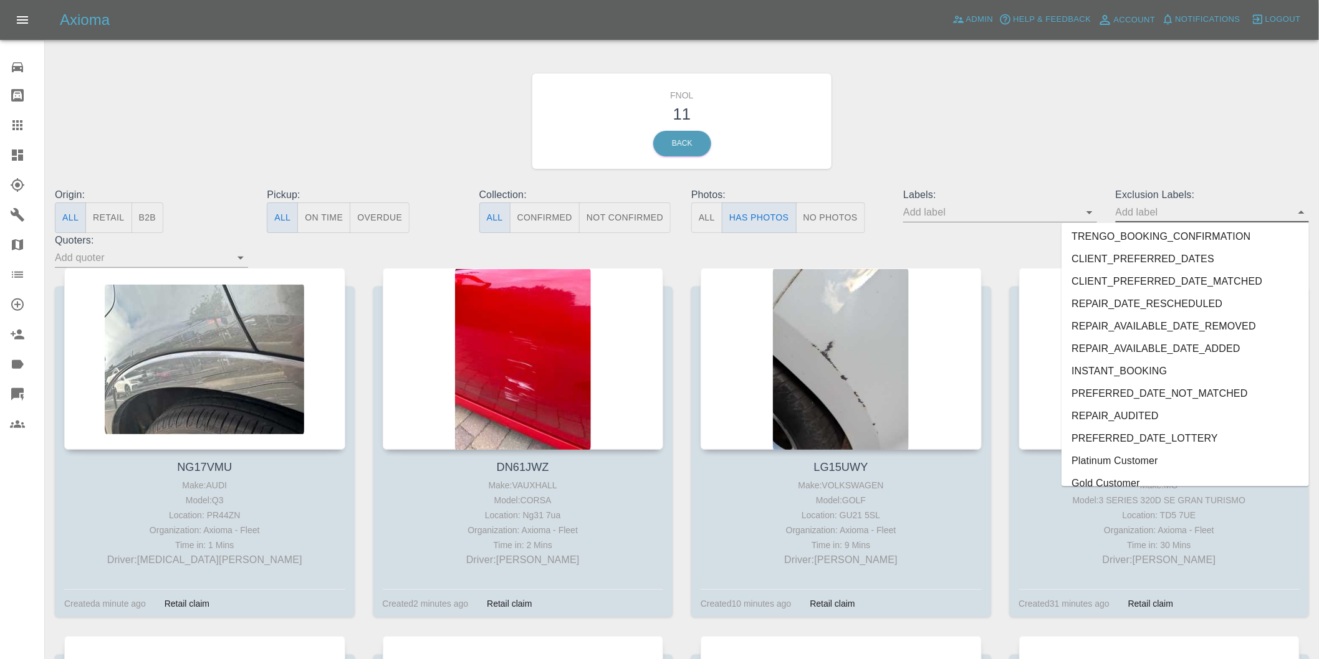
scroll to position [2684, 0]
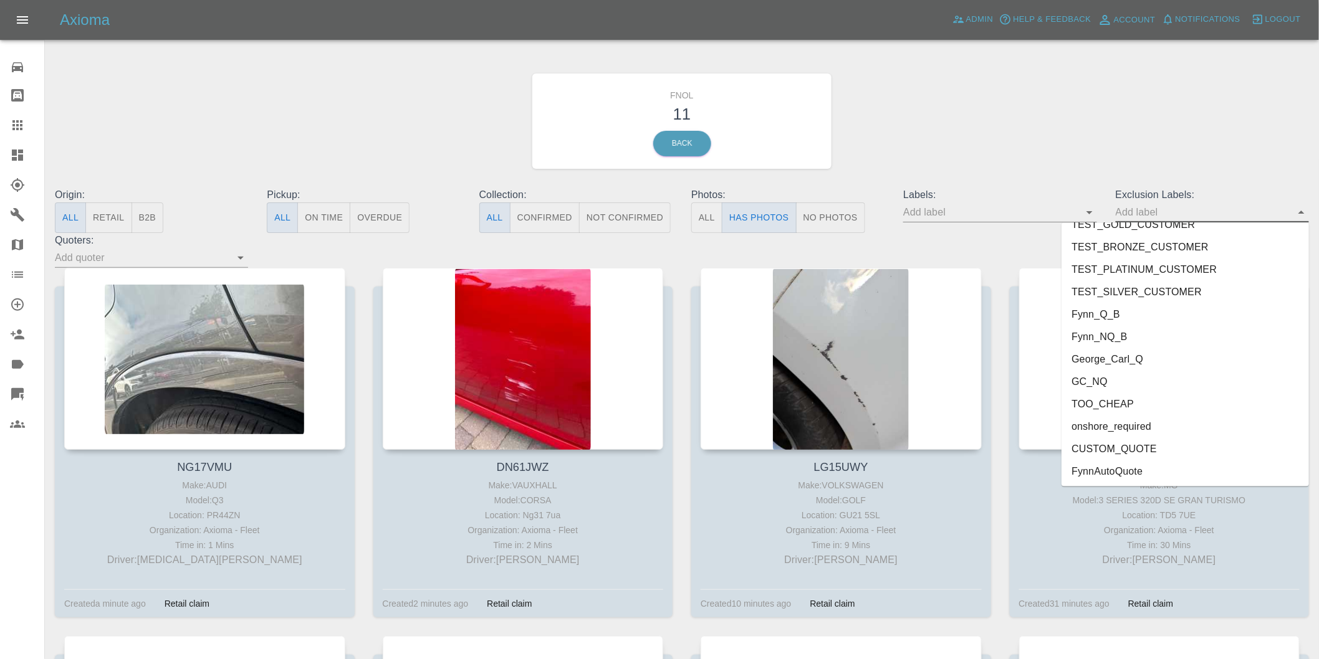
click at [1149, 426] on li "onshore_required" at bounding box center [1184, 427] width 247 height 22
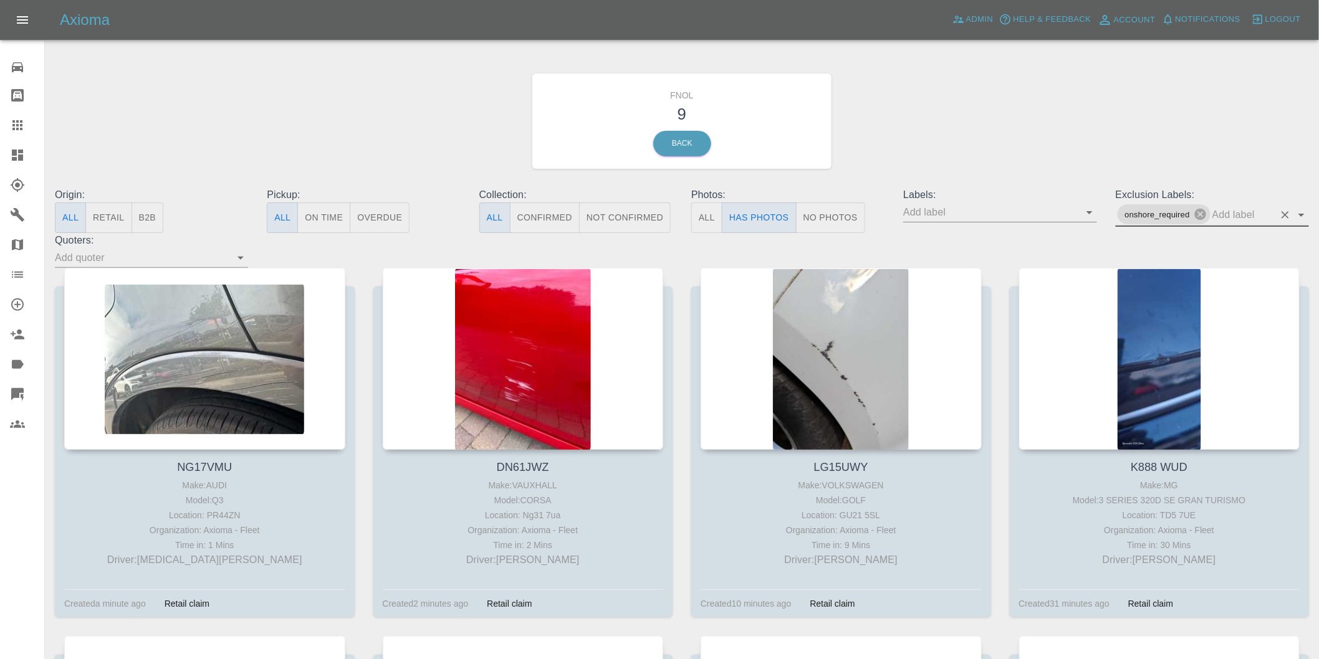
click at [1300, 216] on icon "Open" at bounding box center [1301, 215] width 15 height 15
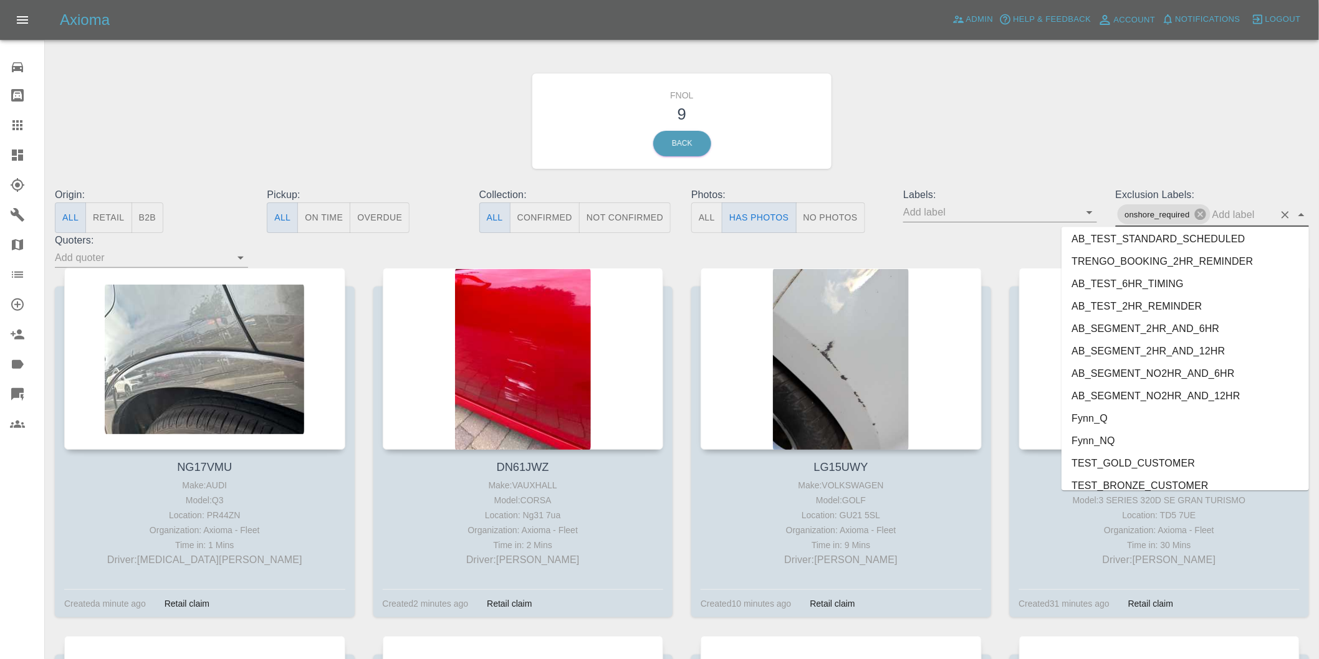
scroll to position [2662, 0]
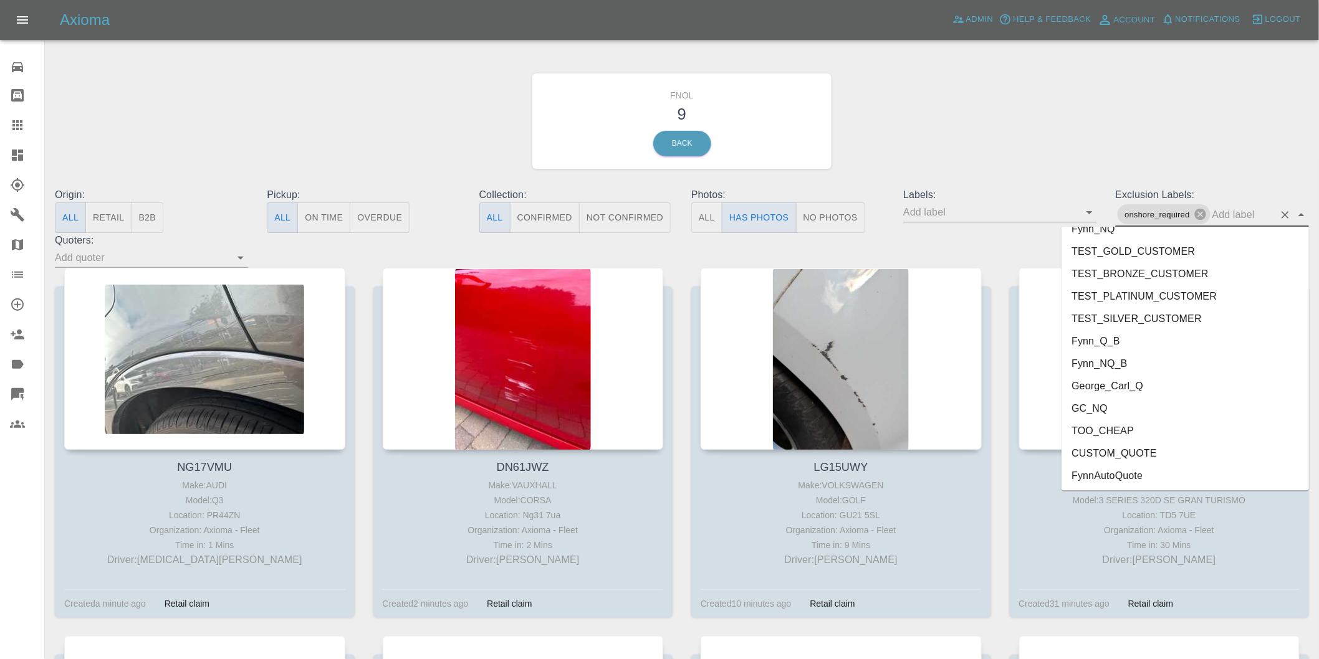
click at [1109, 383] on li "George_Carl_Q" at bounding box center [1184, 386] width 247 height 22
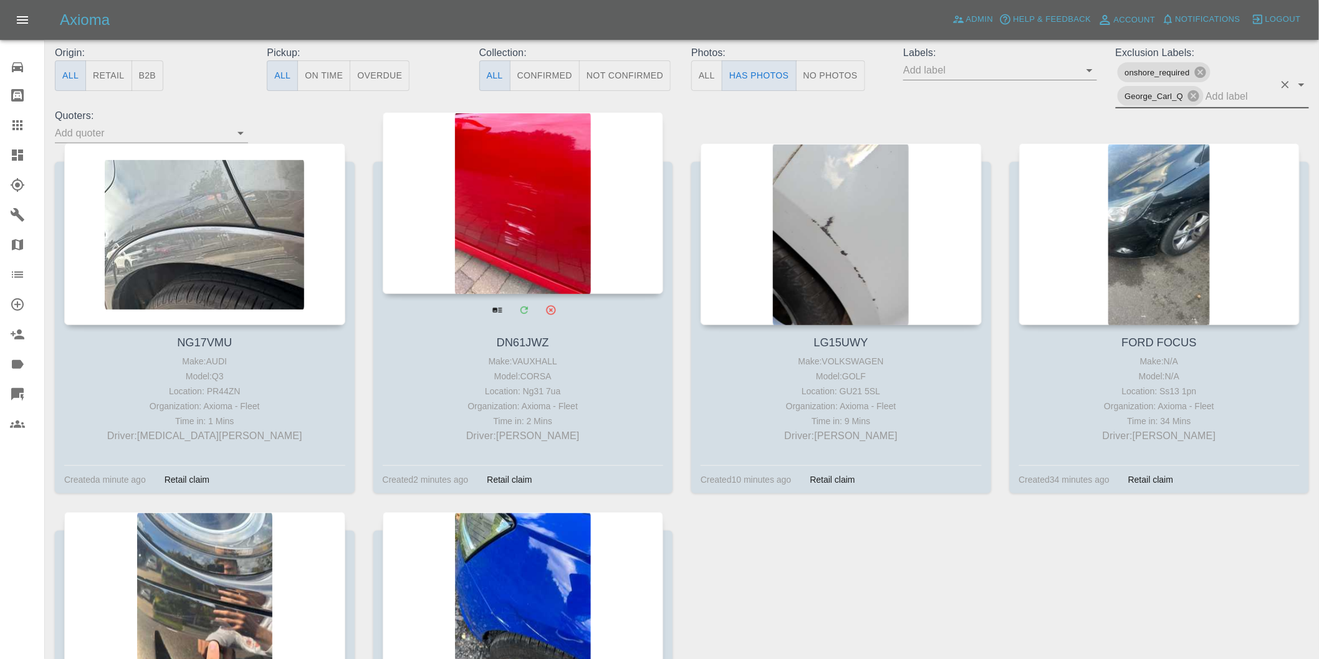
scroll to position [138, 0]
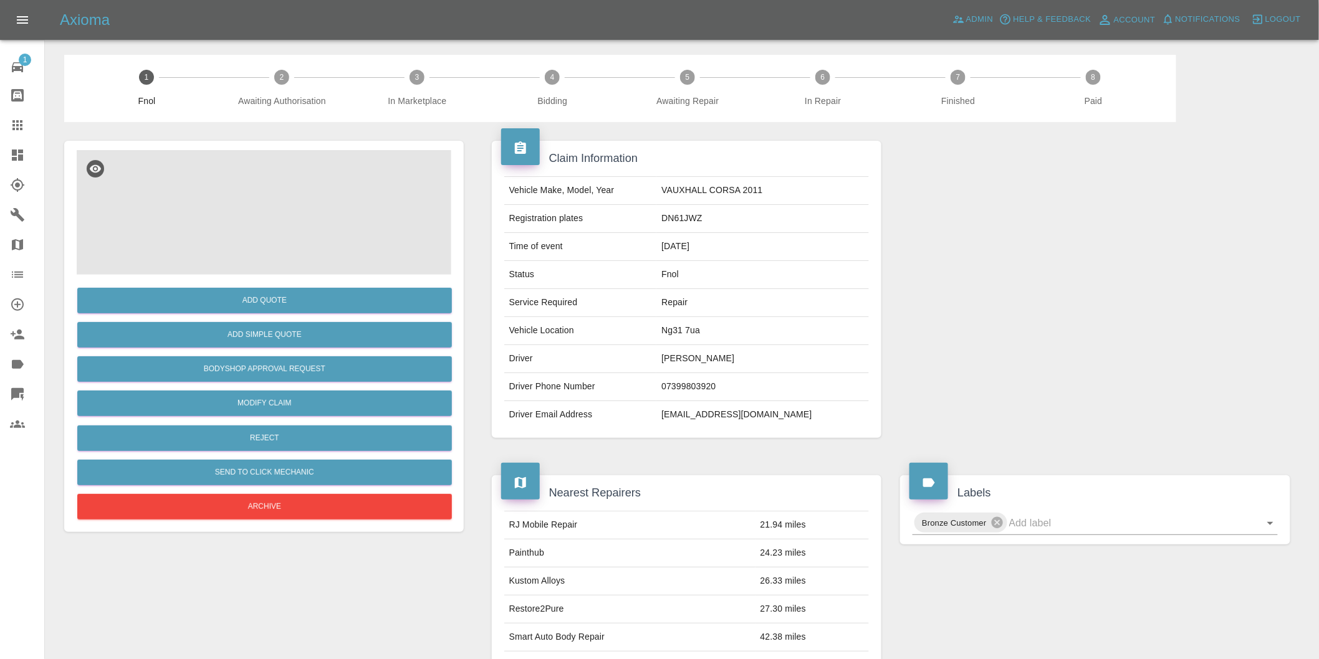
click at [278, 186] on img at bounding box center [264, 212] width 375 height 125
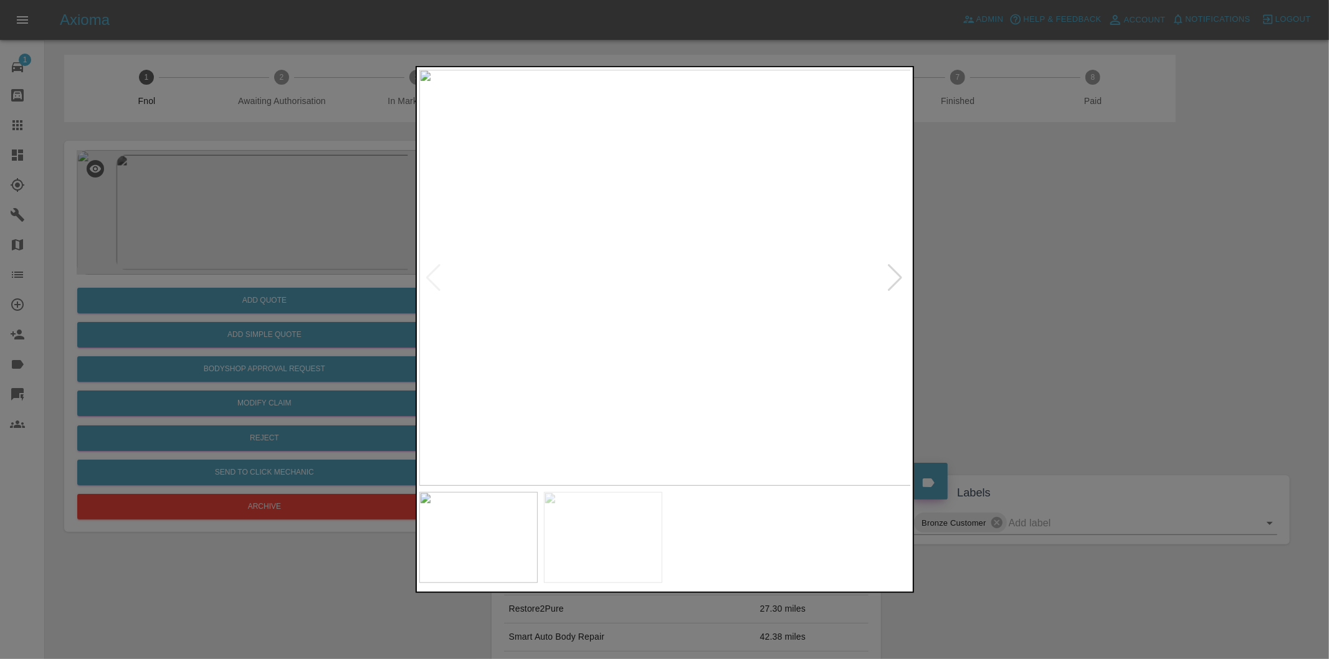
click at [899, 277] on div at bounding box center [896, 277] width 17 height 27
click at [899, 277] on img at bounding box center [665, 278] width 492 height 416
click at [1025, 263] on div at bounding box center [664, 329] width 1329 height 659
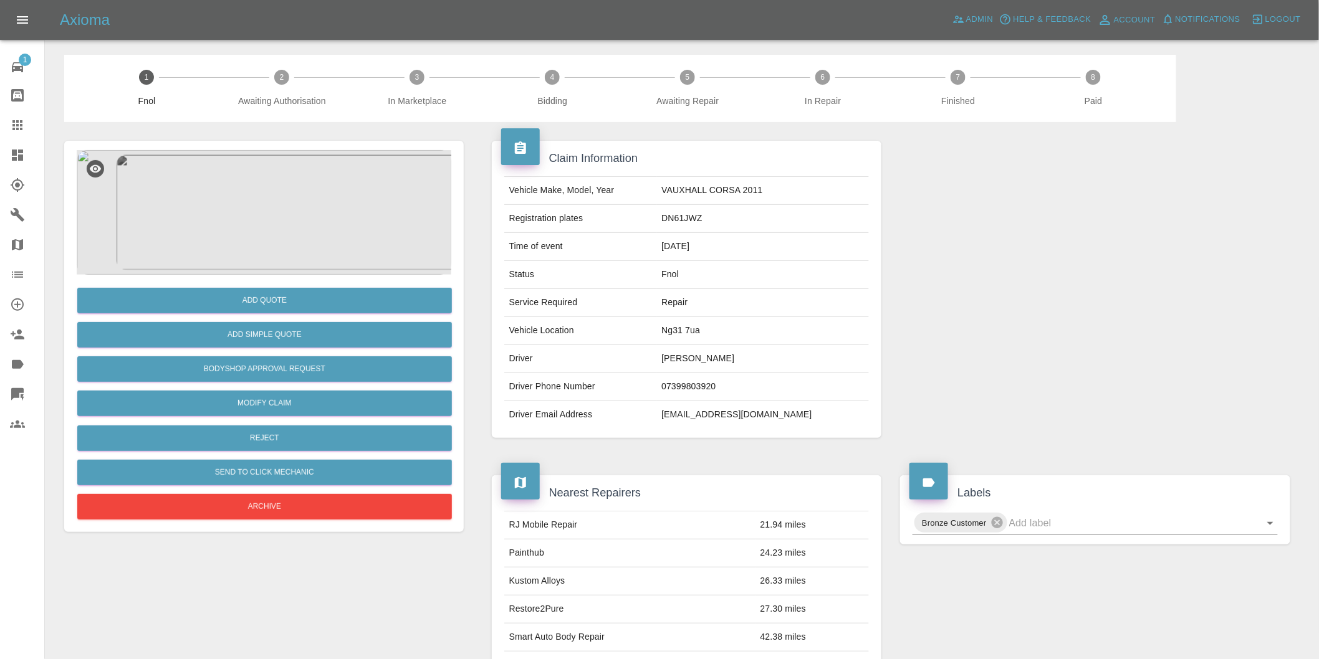
click at [253, 190] on img at bounding box center [264, 212] width 375 height 125
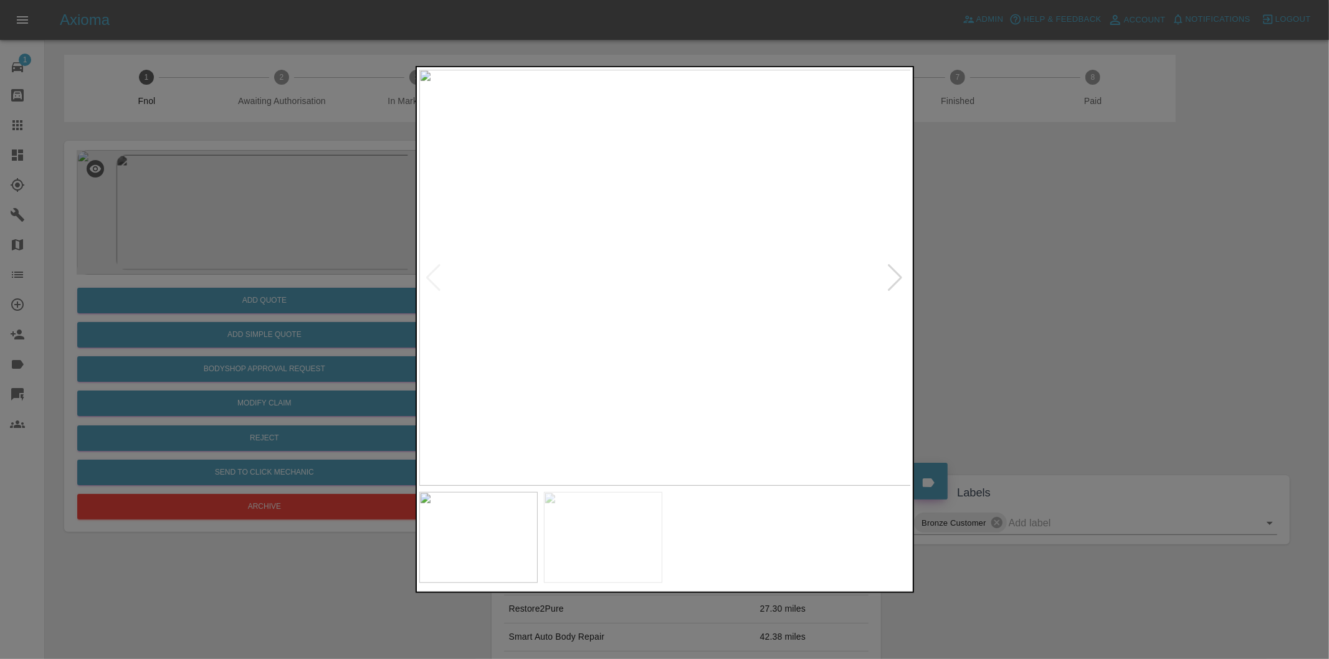
click at [885, 271] on img at bounding box center [665, 278] width 492 height 416
click at [889, 270] on div at bounding box center [896, 277] width 17 height 27
click at [889, 270] on img at bounding box center [665, 278] width 492 height 416
click at [987, 317] on div at bounding box center [664, 329] width 1329 height 659
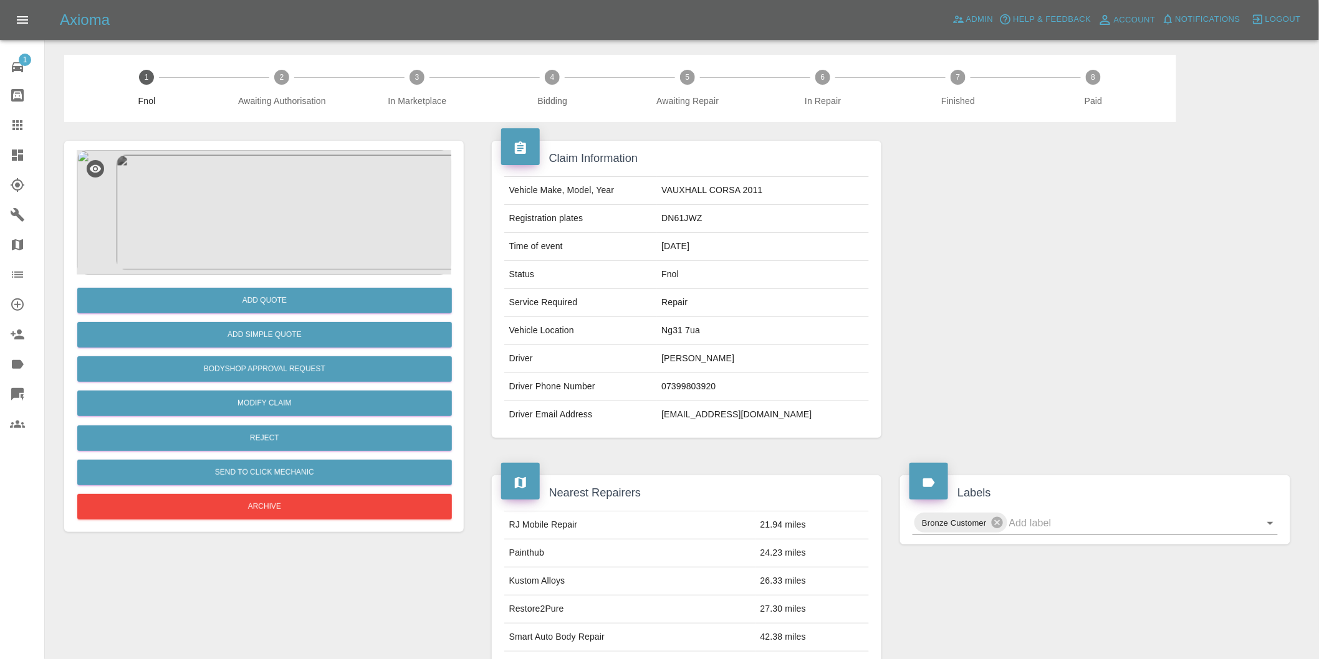
click at [237, 219] on img at bounding box center [264, 212] width 375 height 125
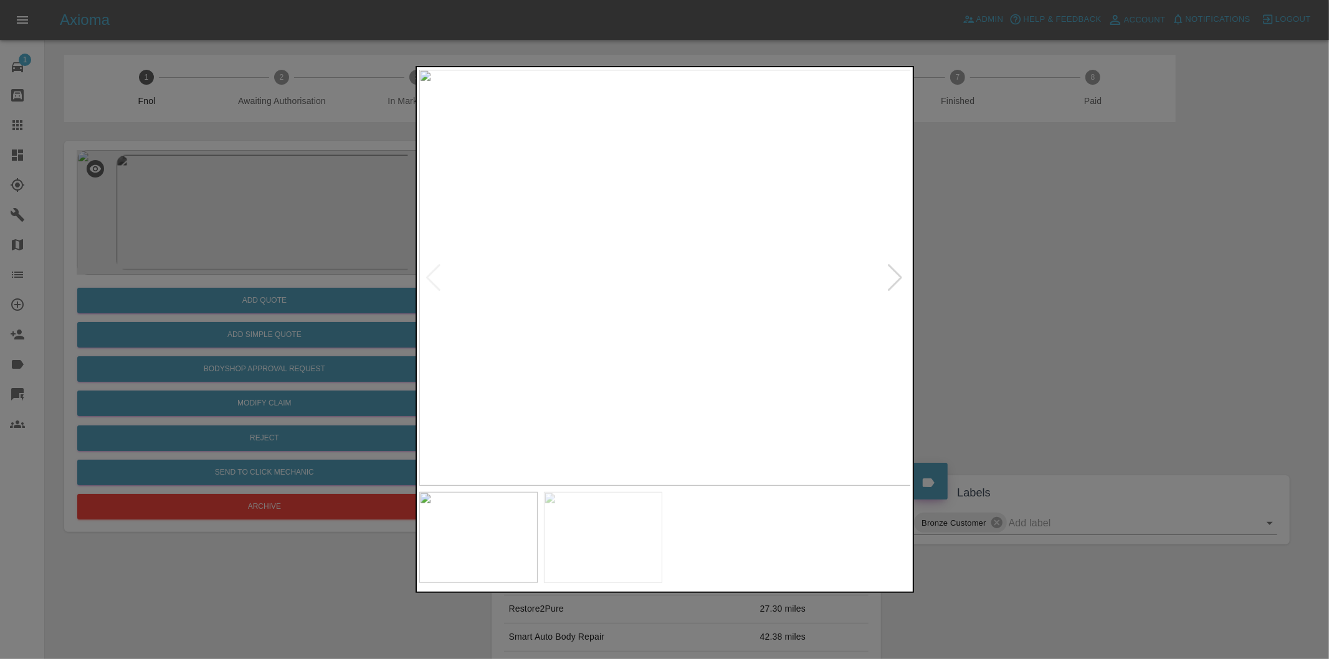
click at [889, 273] on div at bounding box center [896, 277] width 17 height 27
drag, startPoint x: 1032, startPoint y: 274, endPoint x: 811, endPoint y: 278, distance: 221.3
click at [1031, 274] on div at bounding box center [664, 329] width 1329 height 659
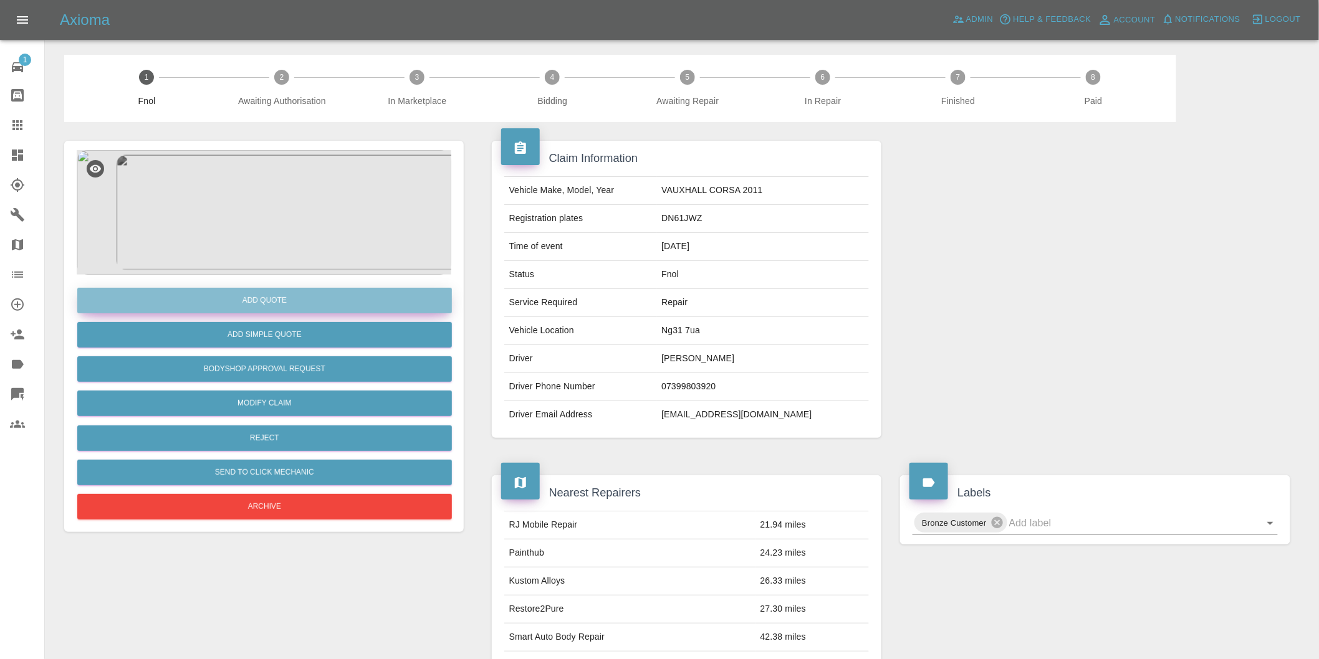
click at [302, 295] on button "Add Quote" at bounding box center [264, 301] width 375 height 26
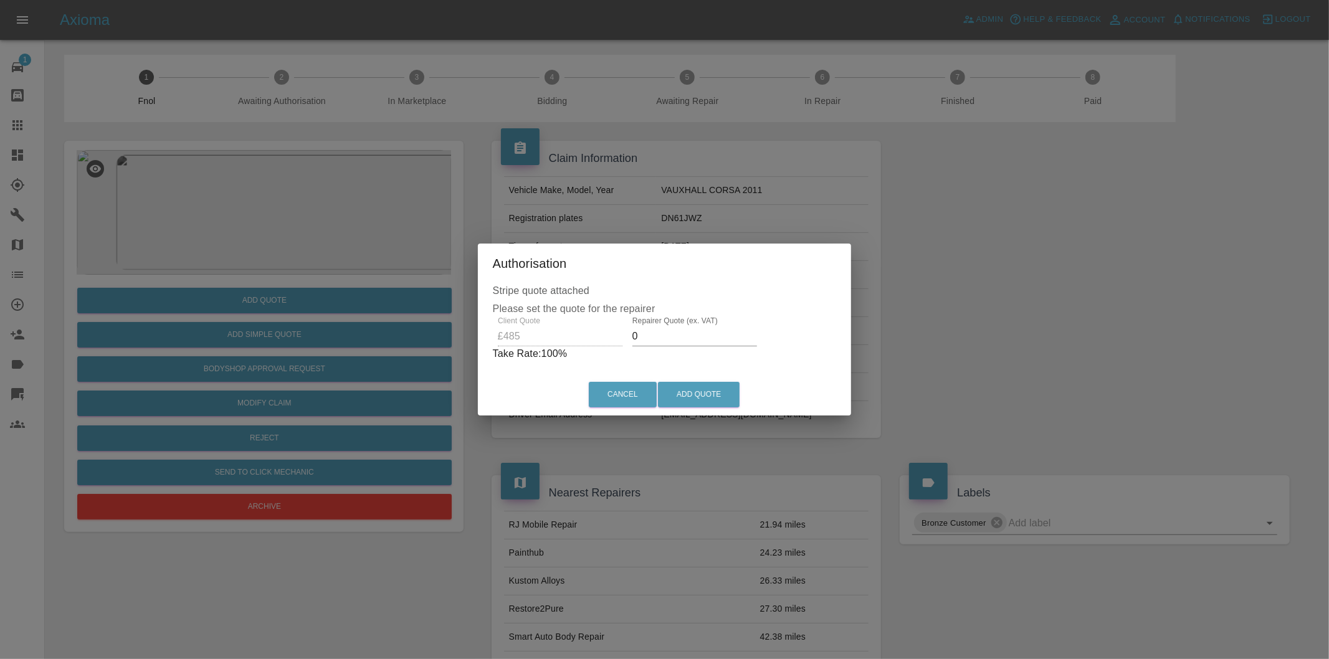
click at [658, 335] on input "0" at bounding box center [695, 337] width 125 height 20
type input "0300"
click at [697, 395] on button "Add Quote" at bounding box center [699, 395] width 82 height 26
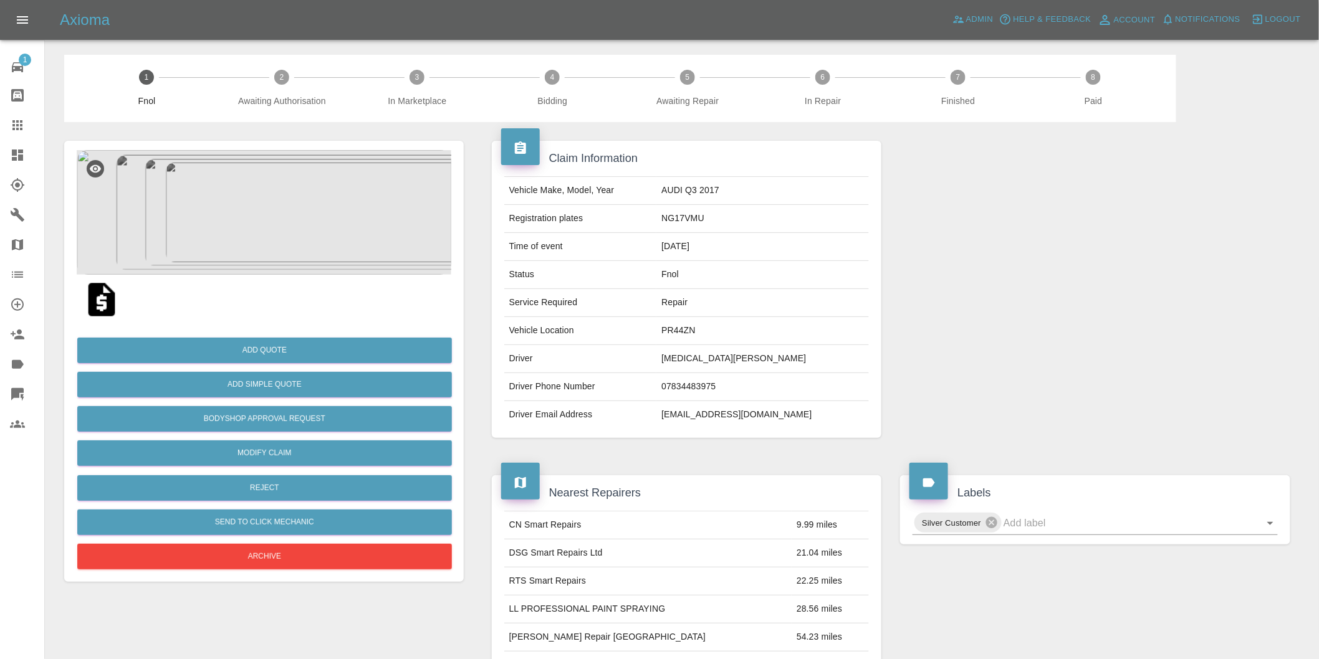
click at [295, 199] on img at bounding box center [264, 212] width 375 height 125
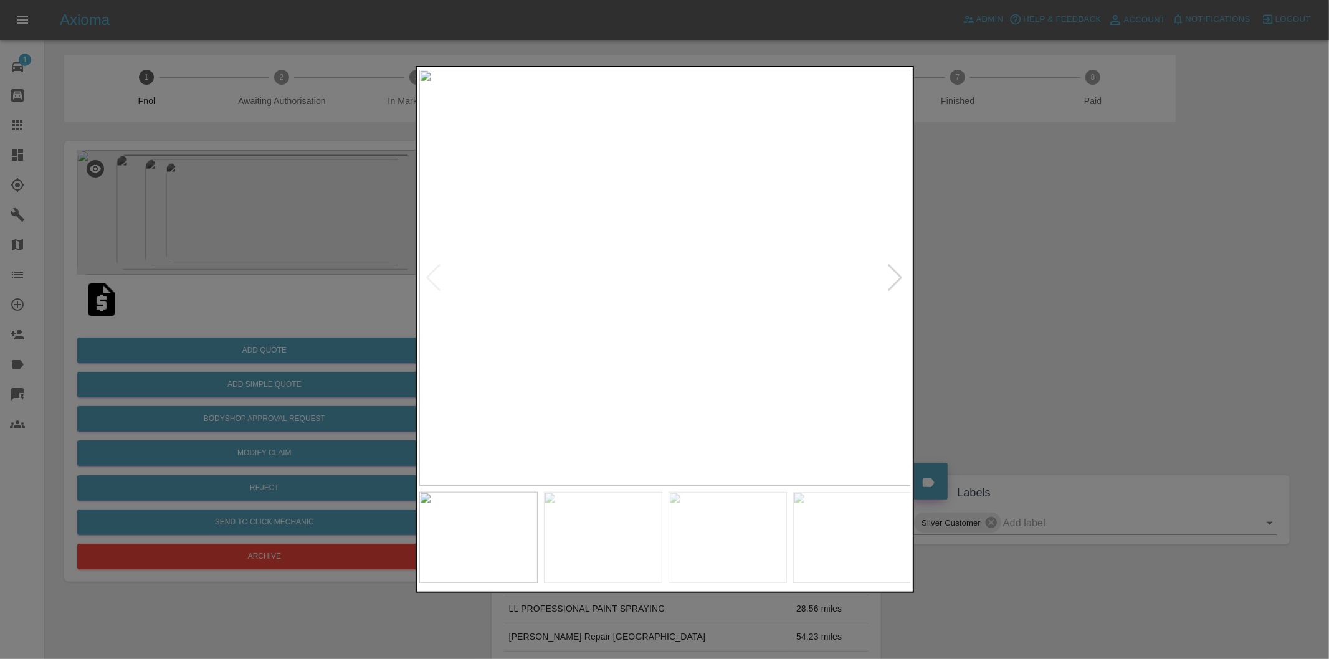
drag, startPoint x: 1057, startPoint y: 213, endPoint x: 1061, endPoint y: 132, distance: 81.1
click at [1060, 200] on div at bounding box center [664, 329] width 1329 height 659
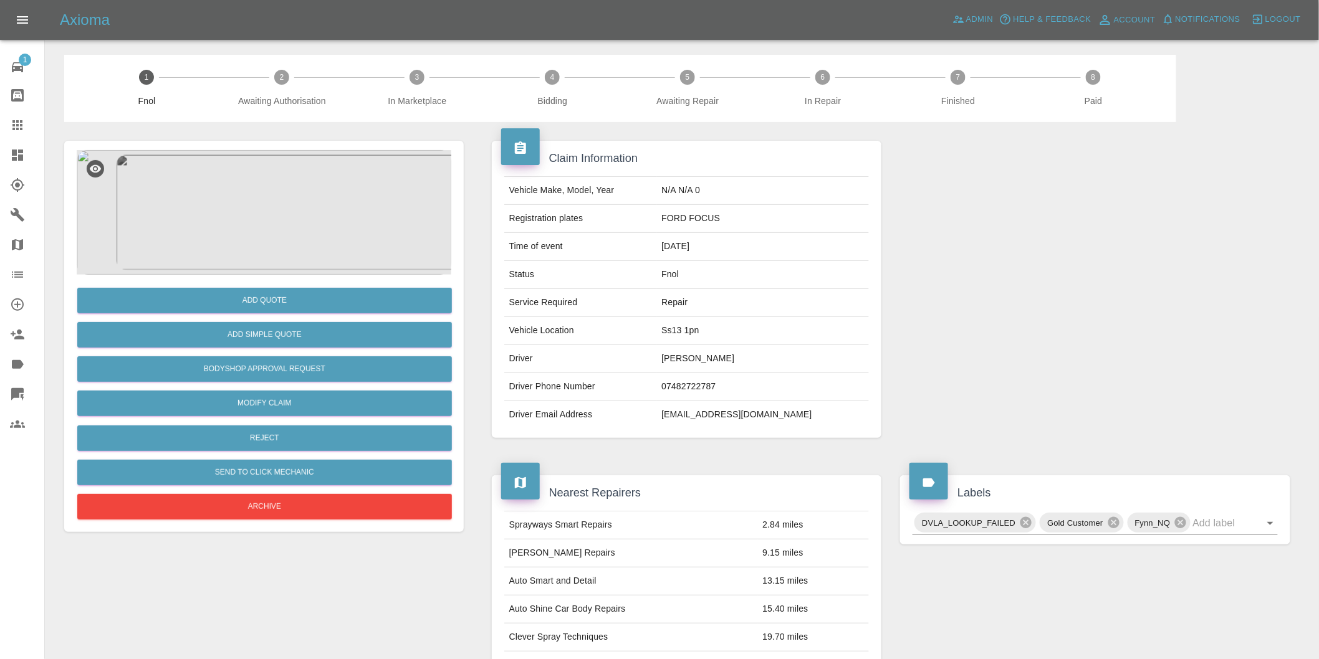
click at [213, 239] on img at bounding box center [264, 212] width 375 height 125
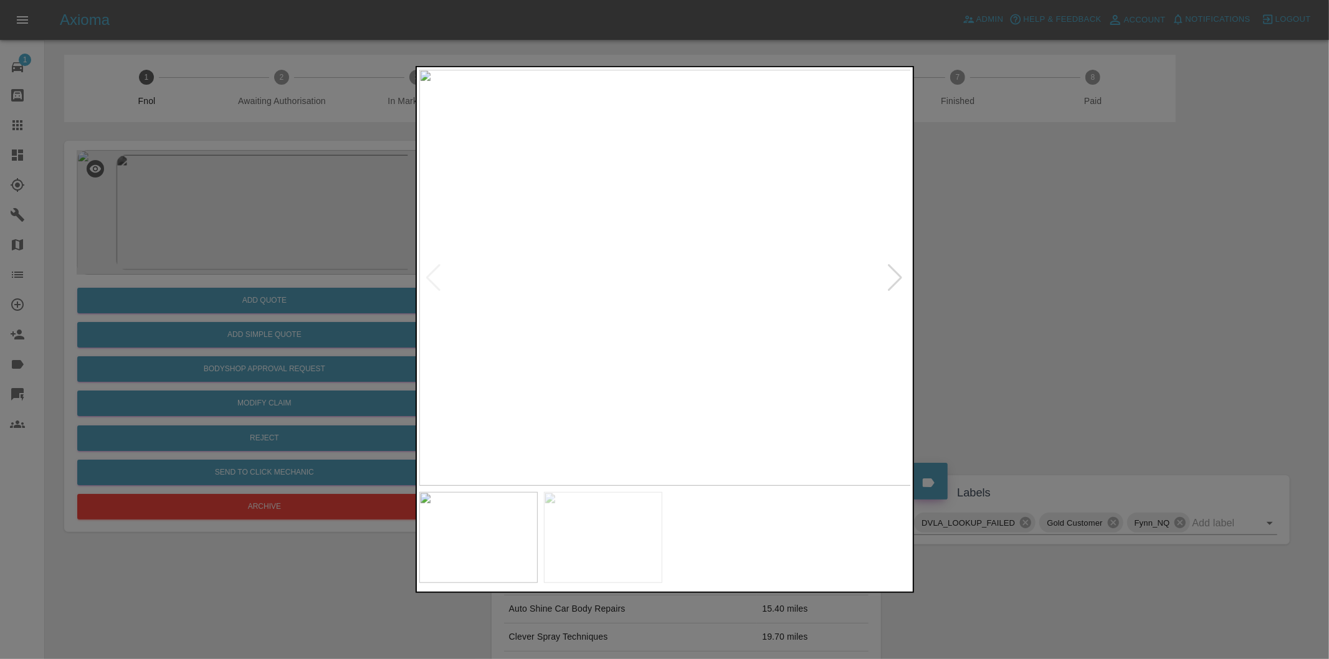
click at [708, 221] on img at bounding box center [665, 278] width 492 height 416
click at [708, 221] on img at bounding box center [534, 447] width 1477 height 1248
drag, startPoint x: 1106, startPoint y: 304, endPoint x: 634, endPoint y: 400, distance: 482.1
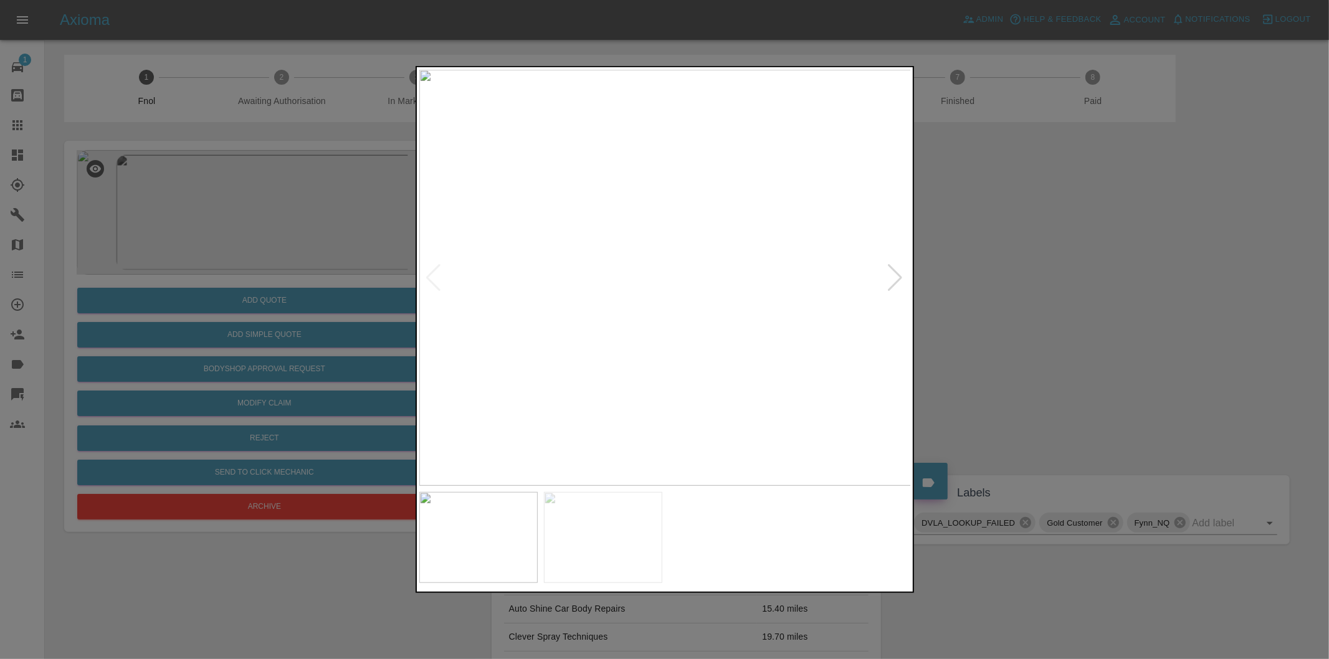
click at [1103, 304] on div at bounding box center [664, 329] width 1329 height 659
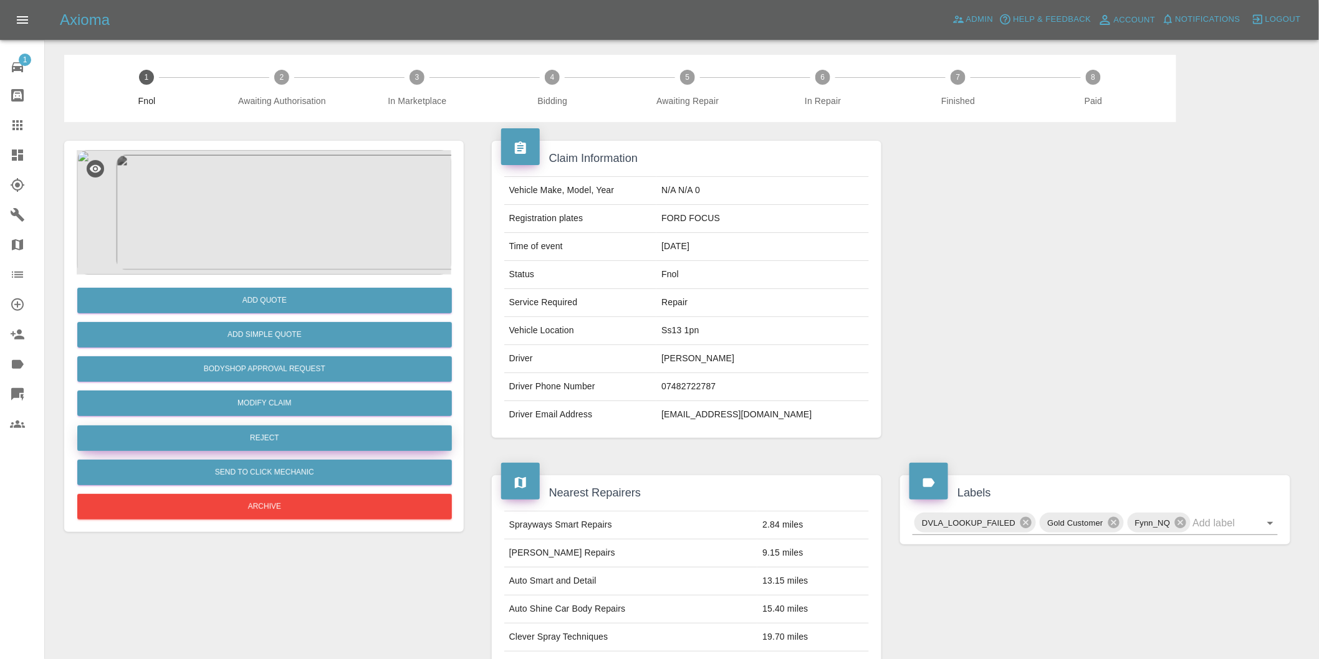
click at [283, 431] on button "Reject" at bounding box center [264, 439] width 375 height 26
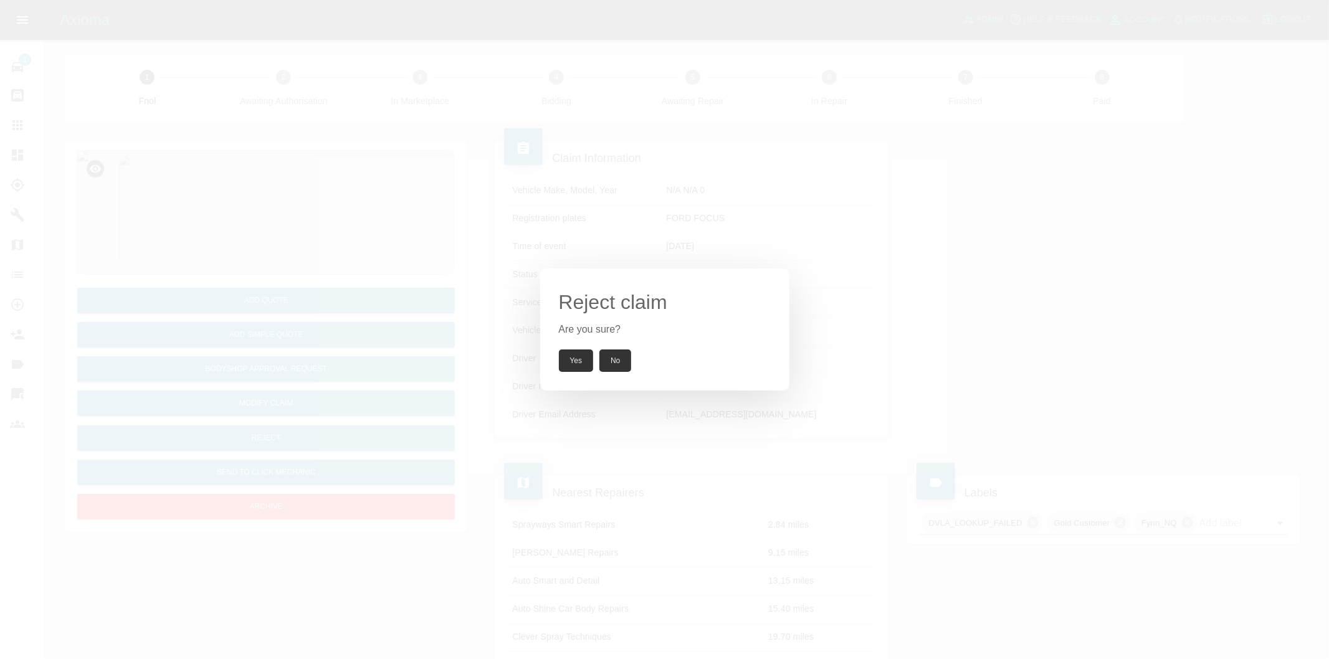
click at [583, 359] on button "Yes" at bounding box center [576, 361] width 35 height 22
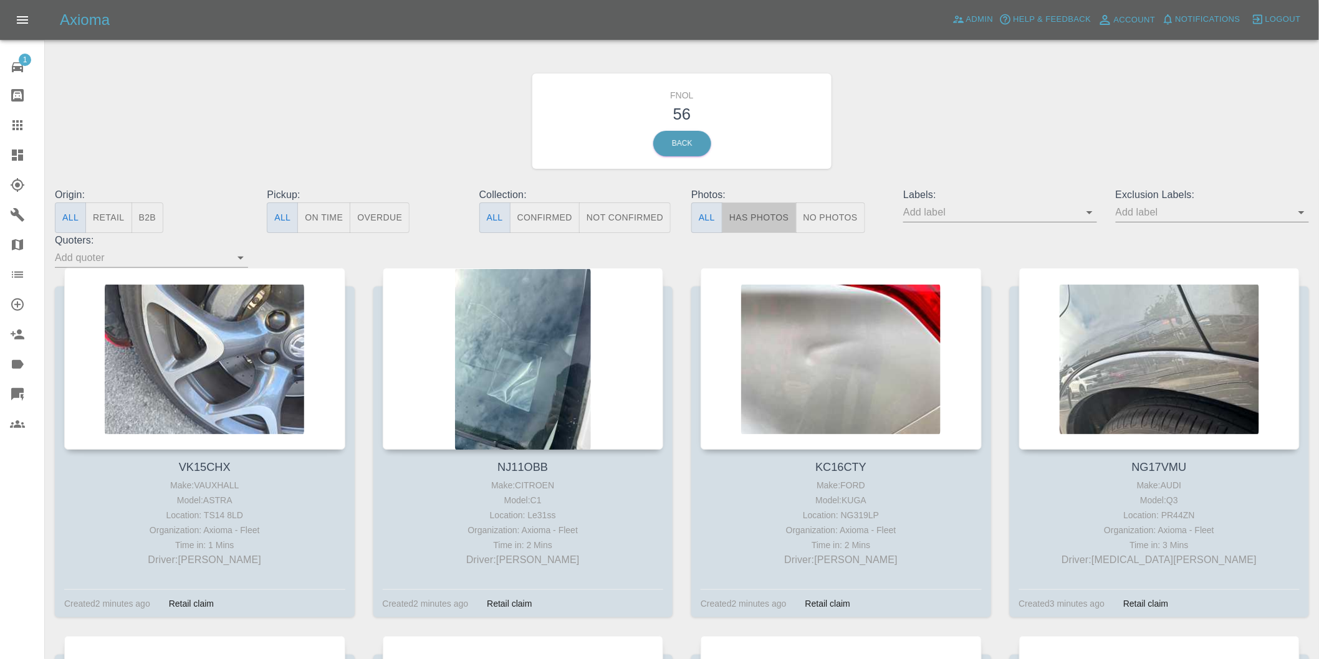
click at [753, 223] on button "Has Photos" at bounding box center [759, 218] width 75 height 31
click at [1298, 214] on icon "Open" at bounding box center [1301, 212] width 15 height 15
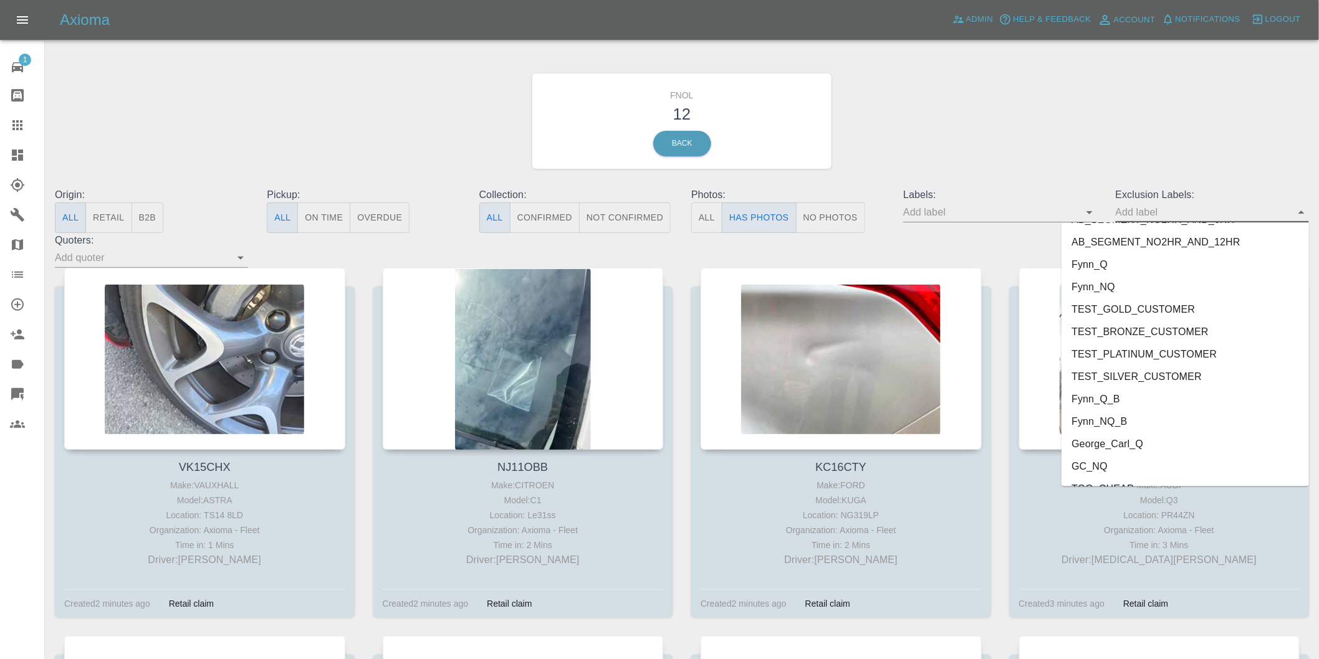
scroll to position [2684, 0]
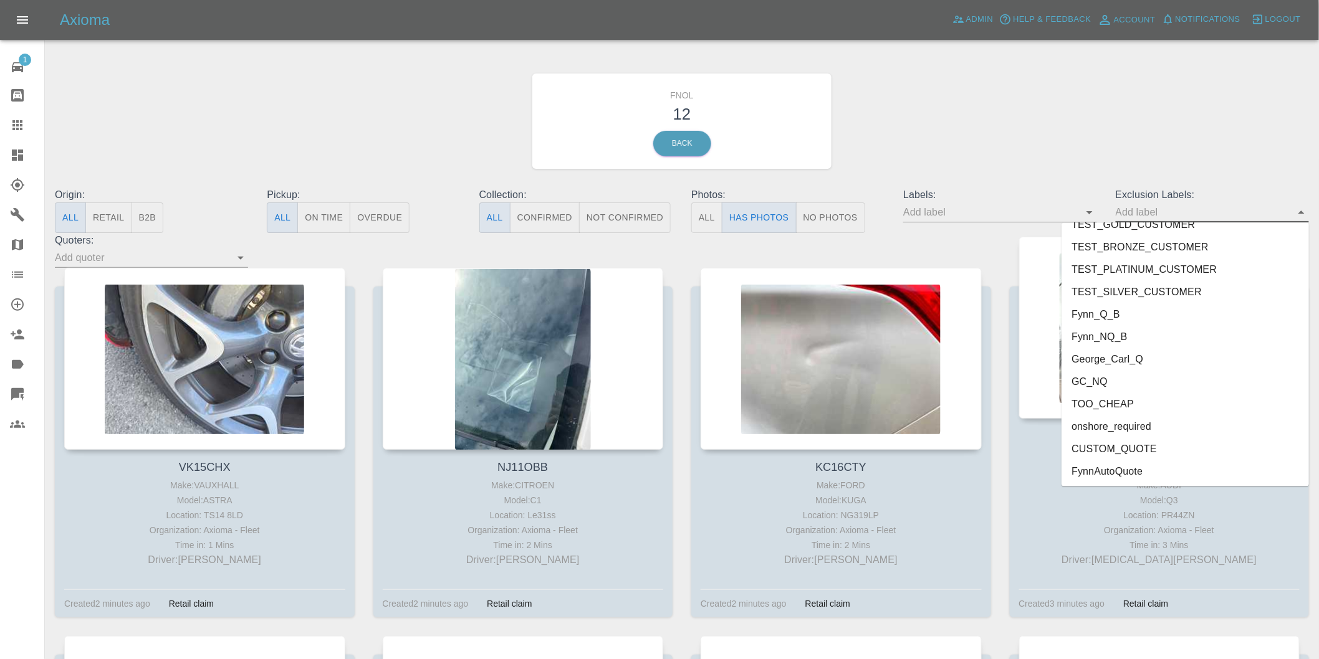
drag, startPoint x: 1108, startPoint y: 421, endPoint x: 1119, endPoint y: 402, distance: 22.3
click at [1108, 422] on li "onshore_required" at bounding box center [1184, 427] width 247 height 22
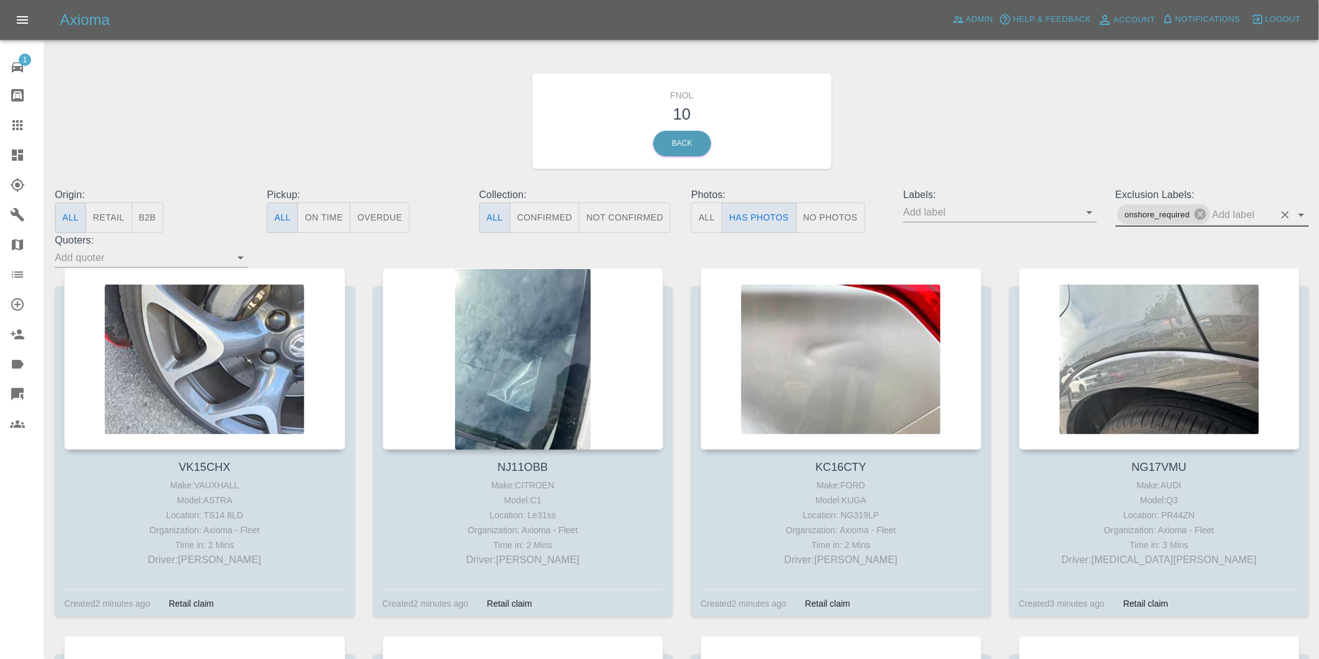
click at [1297, 216] on icon "Open" at bounding box center [1301, 215] width 15 height 15
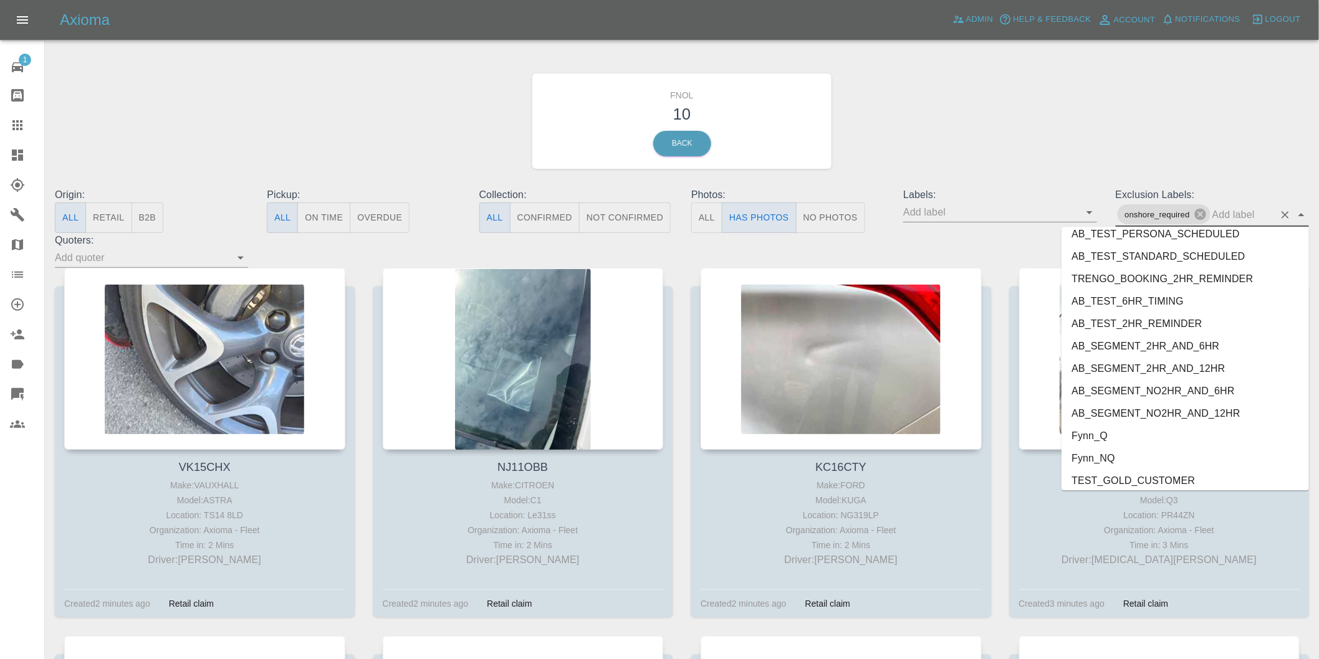
scroll to position [2662, 0]
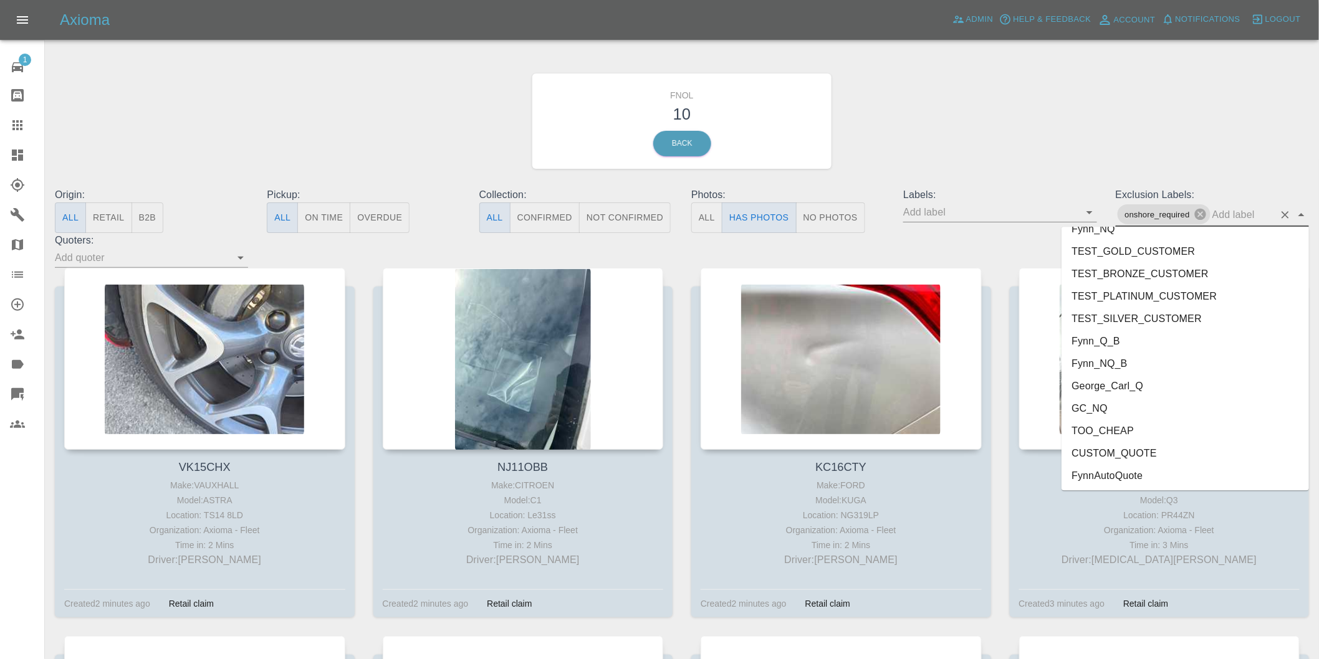
click at [1124, 385] on li "George_Carl_Q" at bounding box center [1184, 386] width 247 height 22
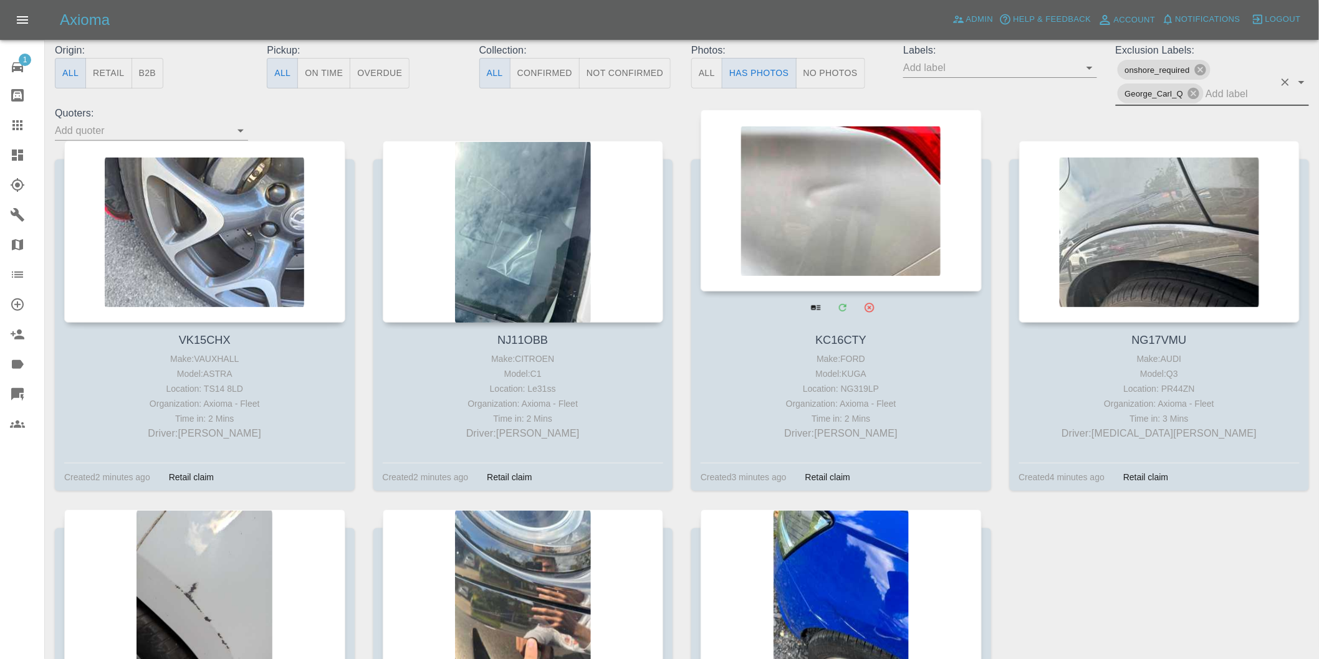
scroll to position [138, 0]
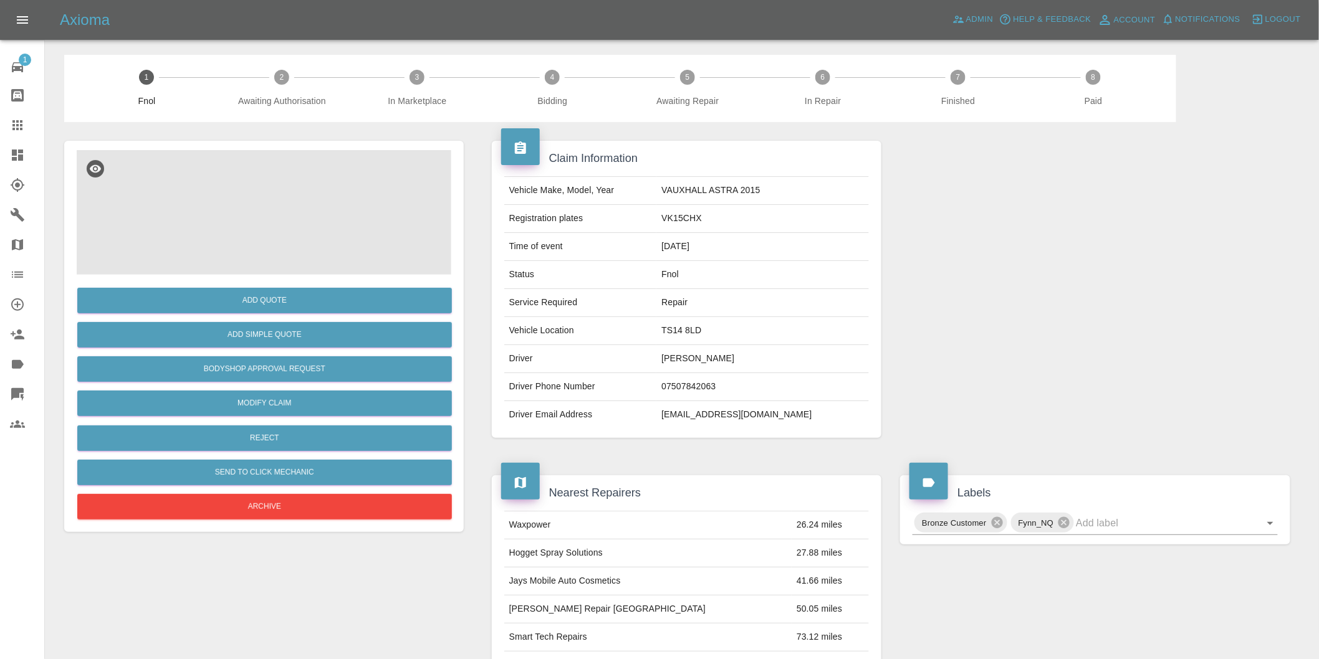
click at [297, 225] on img at bounding box center [264, 212] width 375 height 125
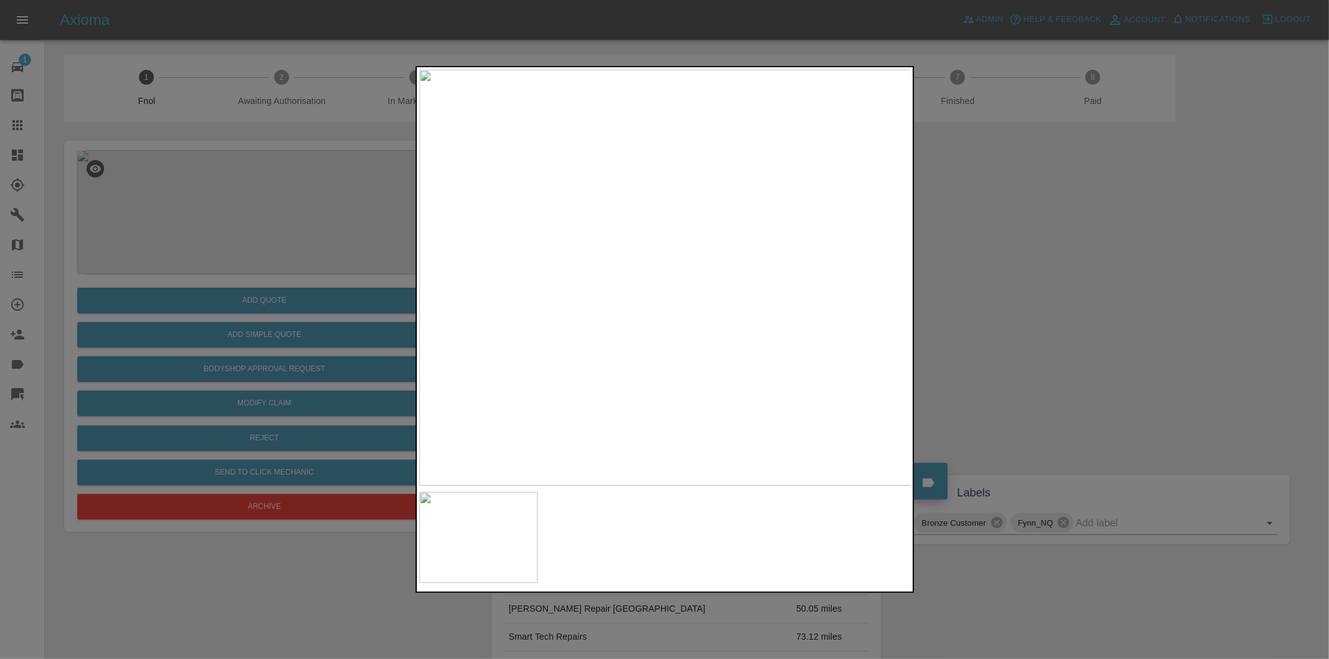
click at [1023, 266] on div at bounding box center [664, 329] width 1329 height 659
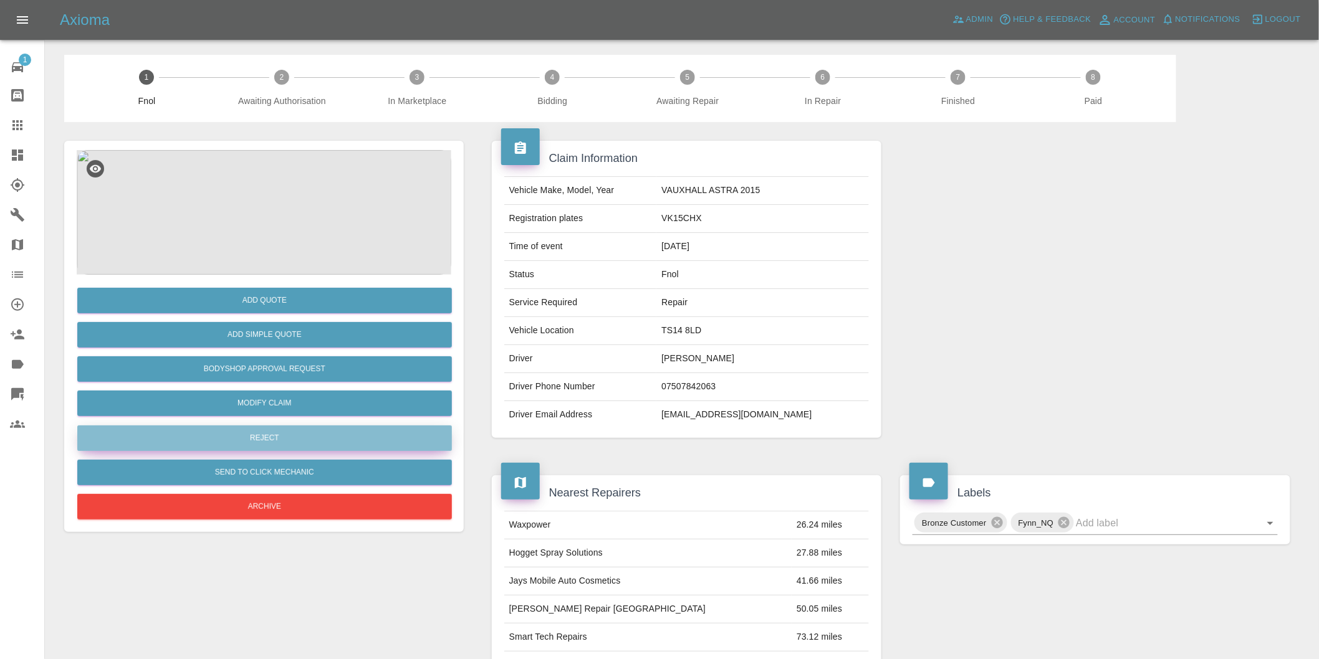
click at [294, 432] on button "Reject" at bounding box center [264, 439] width 375 height 26
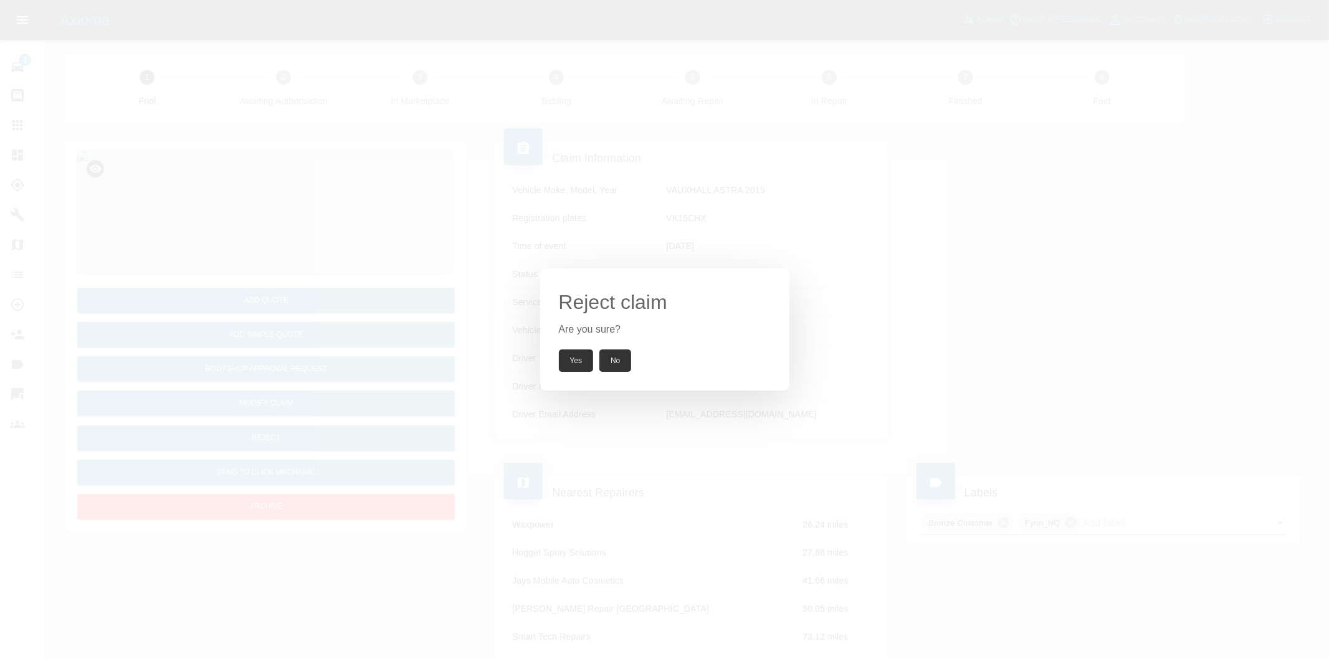
click at [580, 363] on button "Yes" at bounding box center [576, 361] width 35 height 22
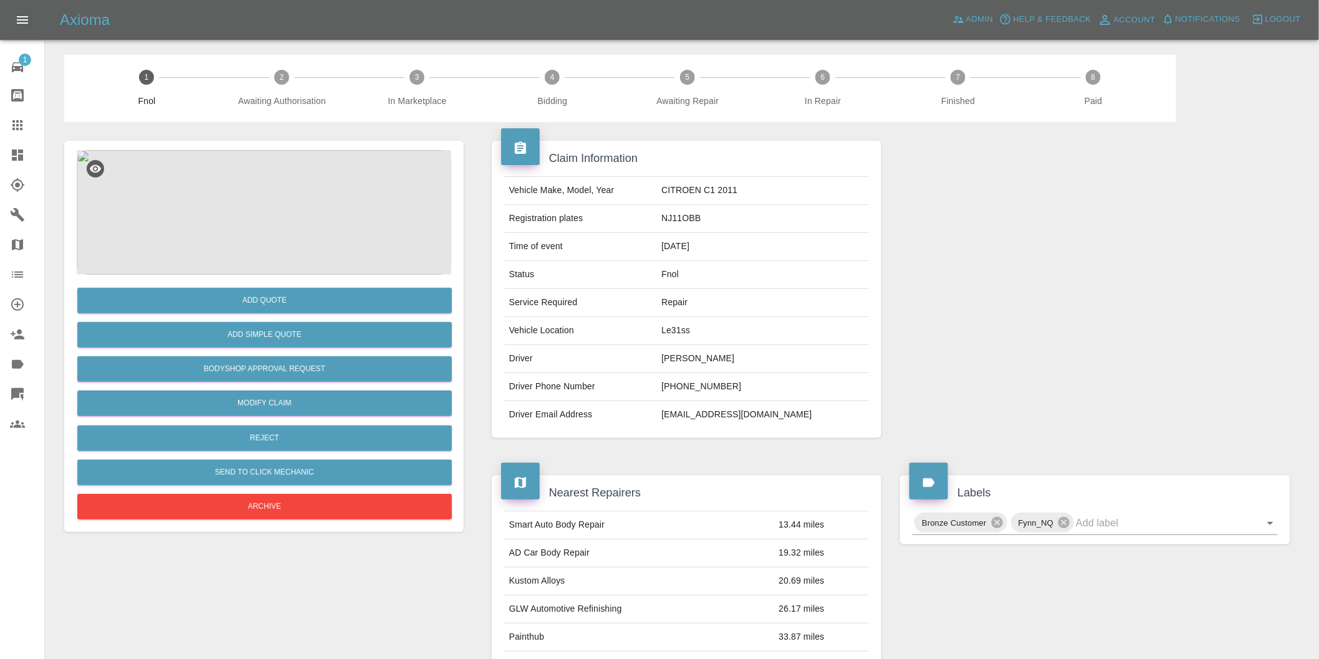
click at [281, 191] on img at bounding box center [264, 212] width 375 height 125
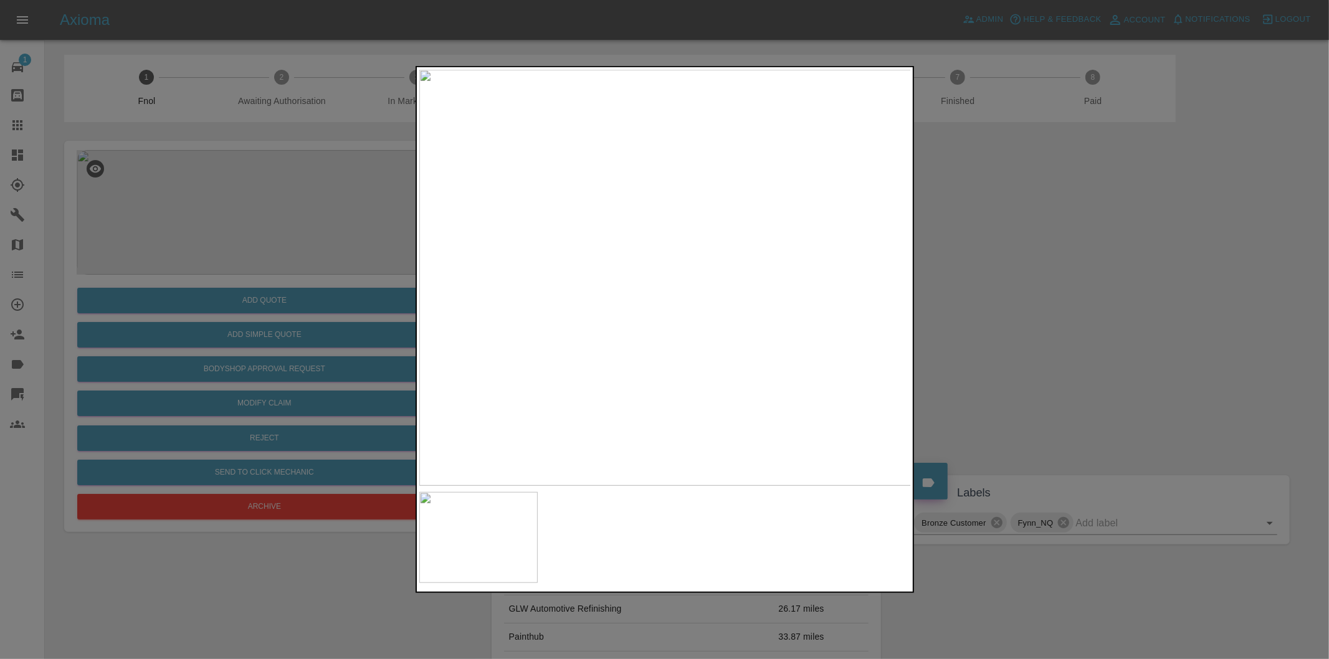
click at [1021, 300] on div at bounding box center [664, 329] width 1329 height 659
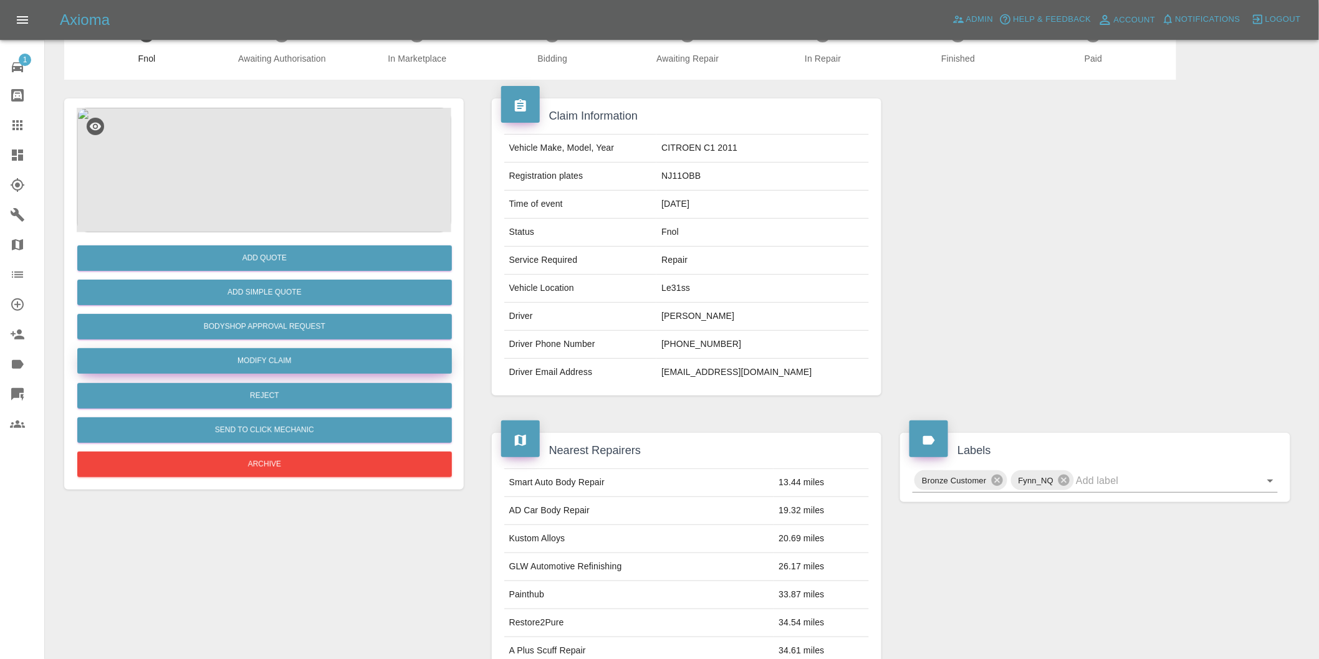
scroll to position [17, 0]
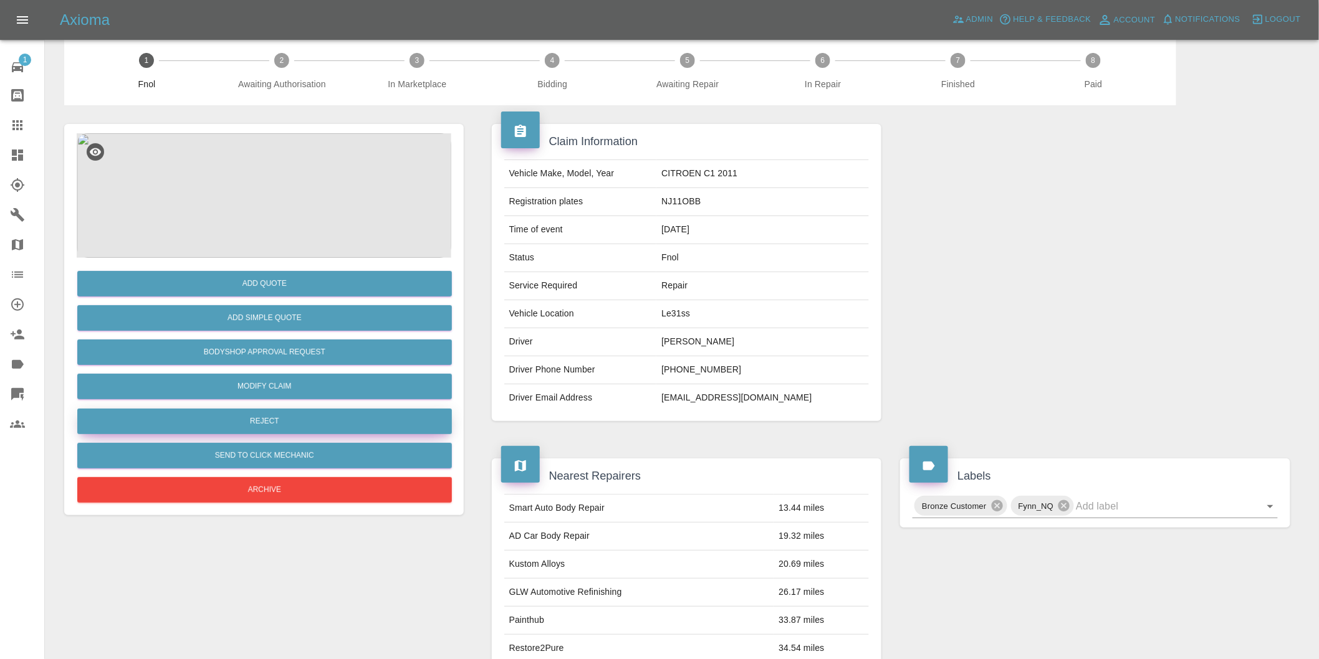
click at [274, 416] on button "Reject" at bounding box center [264, 422] width 375 height 26
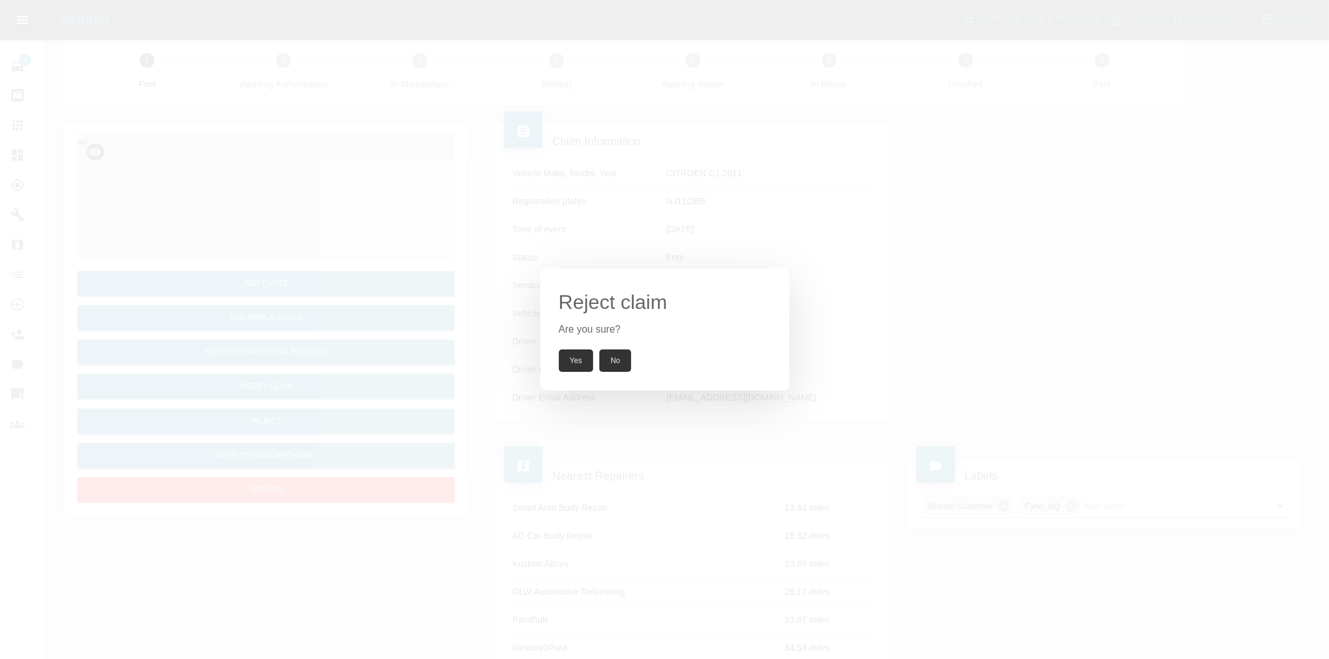
click at [580, 366] on button "Yes" at bounding box center [576, 361] width 35 height 22
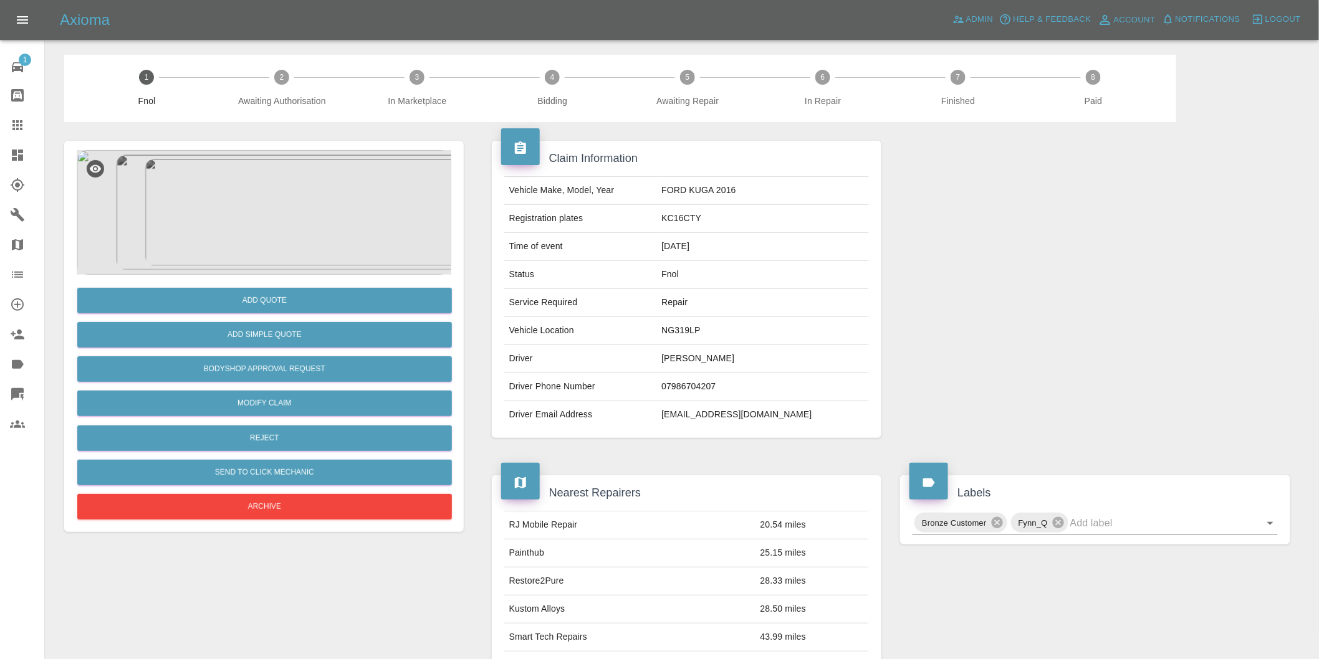
click at [264, 226] on img at bounding box center [264, 212] width 375 height 125
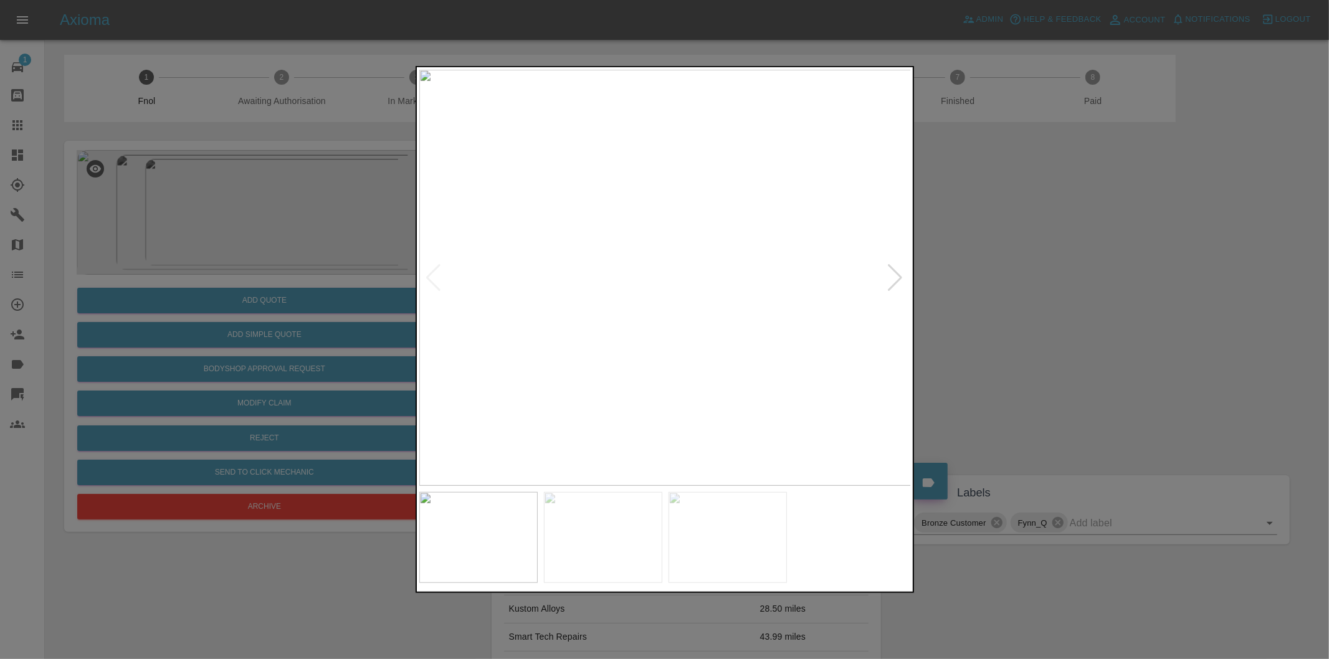
click at [894, 277] on div at bounding box center [896, 277] width 17 height 27
click at [894, 277] on img at bounding box center [665, 278] width 492 height 416
click at [1104, 291] on div at bounding box center [664, 329] width 1329 height 659
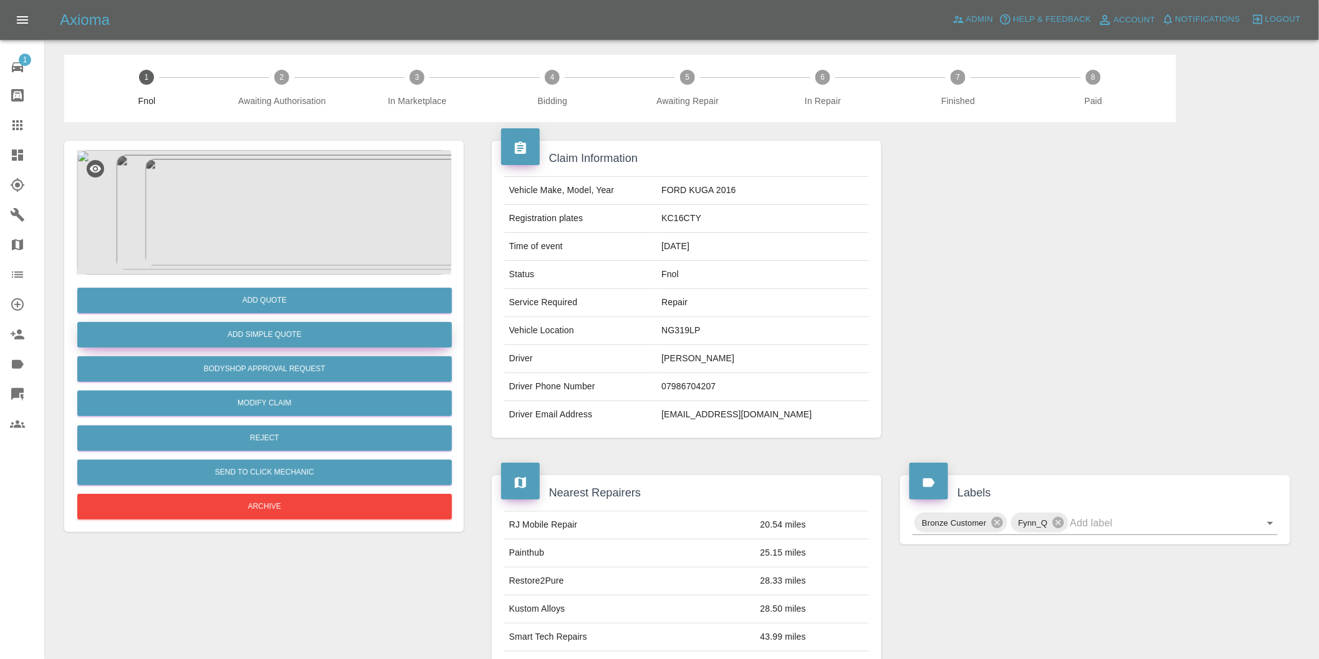
click at [310, 332] on button "Add Simple Quote" at bounding box center [264, 335] width 375 height 26
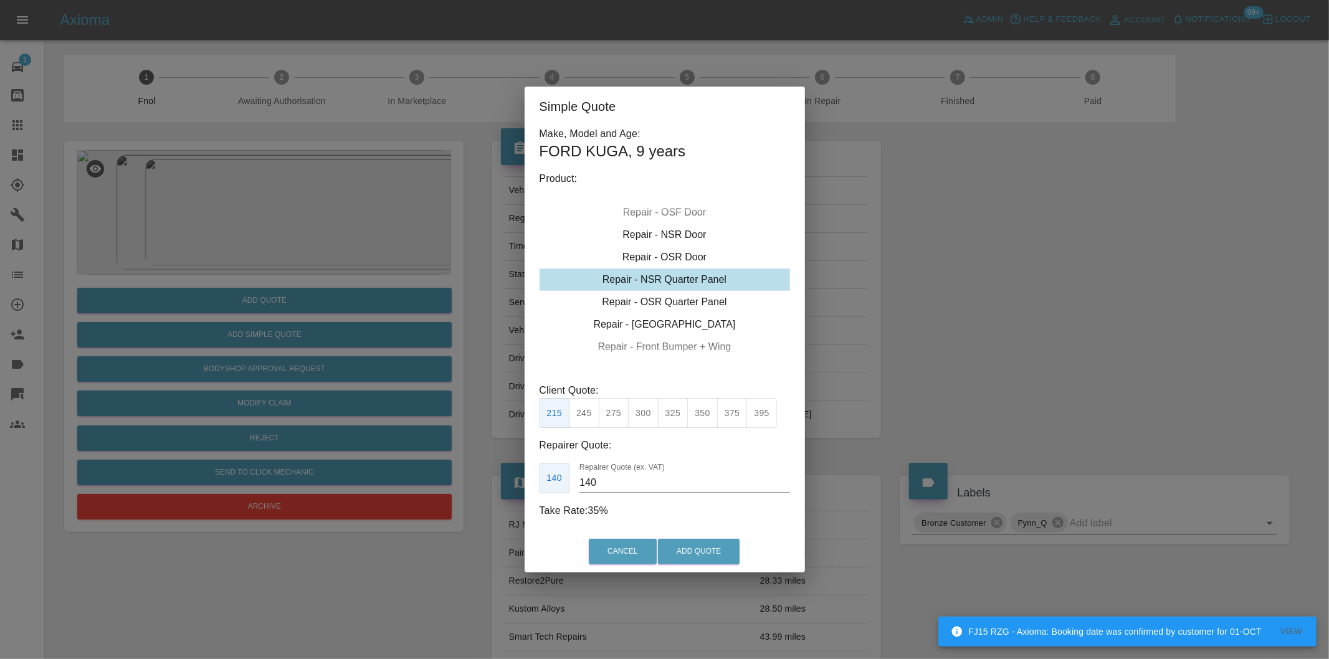
click at [648, 418] on button "300" at bounding box center [643, 413] width 31 height 31
type input "190"
click at [694, 551] on button "Add Quote" at bounding box center [699, 552] width 82 height 26
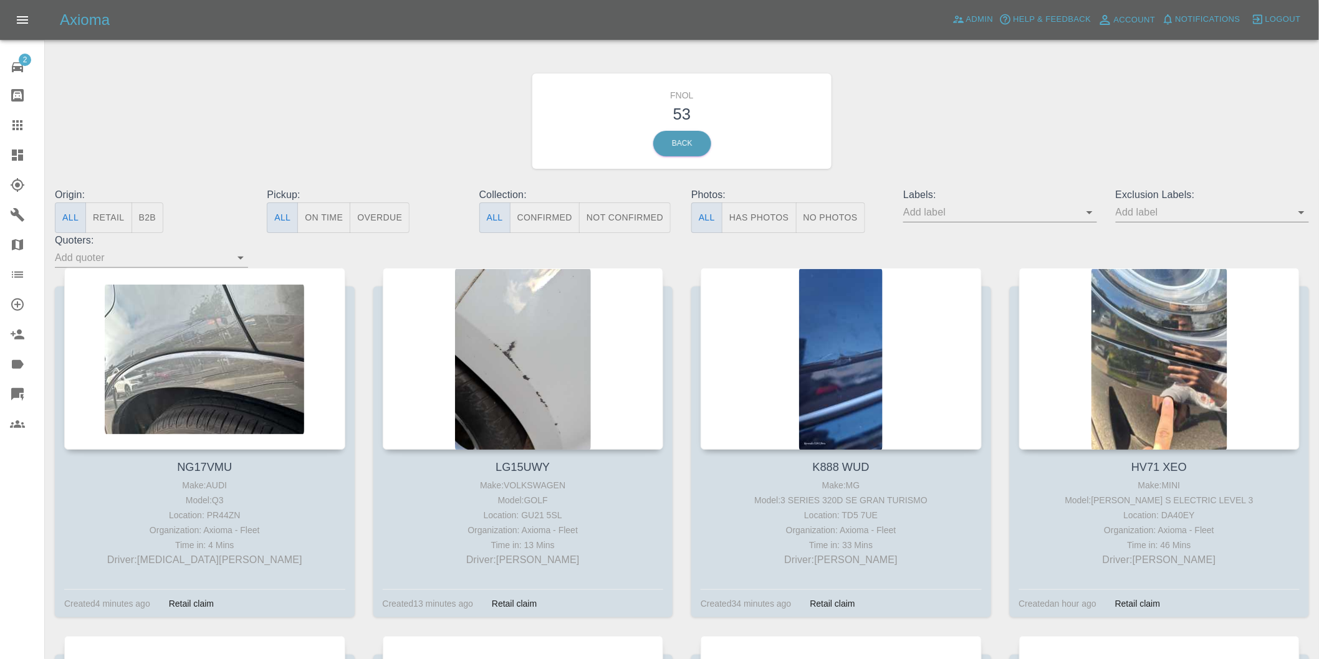
click at [763, 219] on button "Has Photos" at bounding box center [759, 218] width 75 height 31
click at [1300, 217] on icon "Open" at bounding box center [1301, 212] width 15 height 15
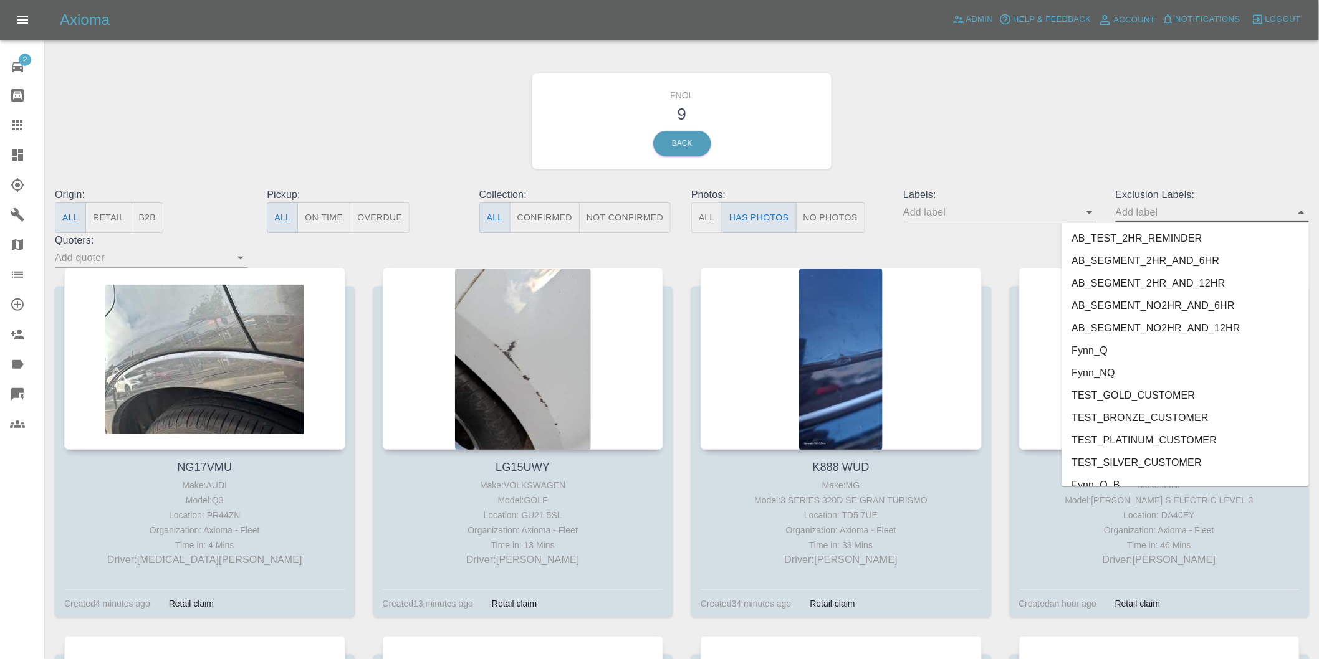
scroll to position [2684, 0]
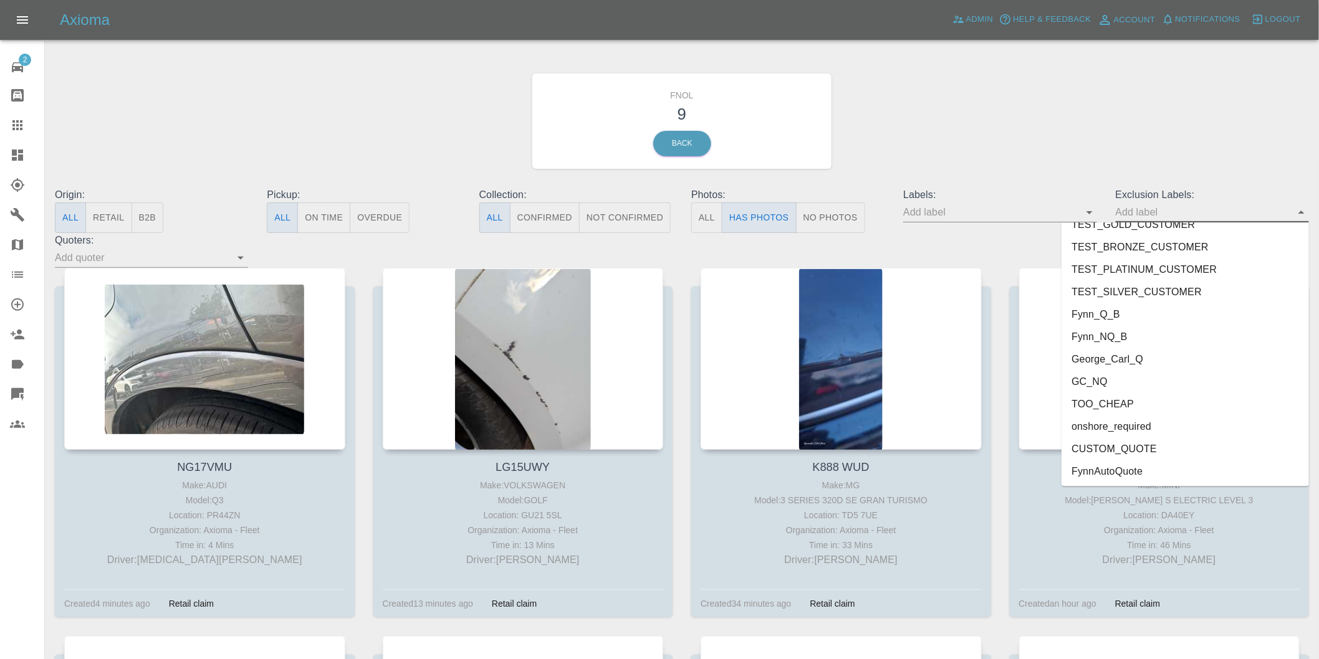
click at [1126, 421] on li "onshore_required" at bounding box center [1184, 427] width 247 height 22
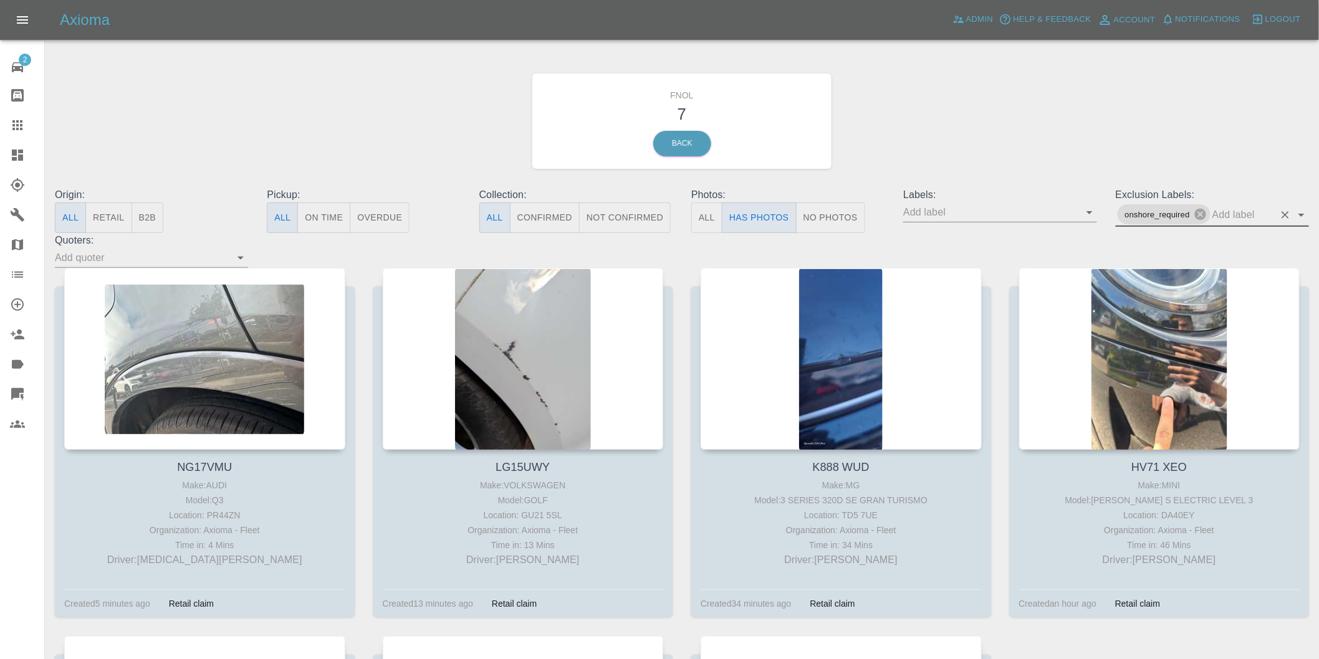
click at [1301, 214] on icon "Open" at bounding box center [1301, 215] width 6 height 3
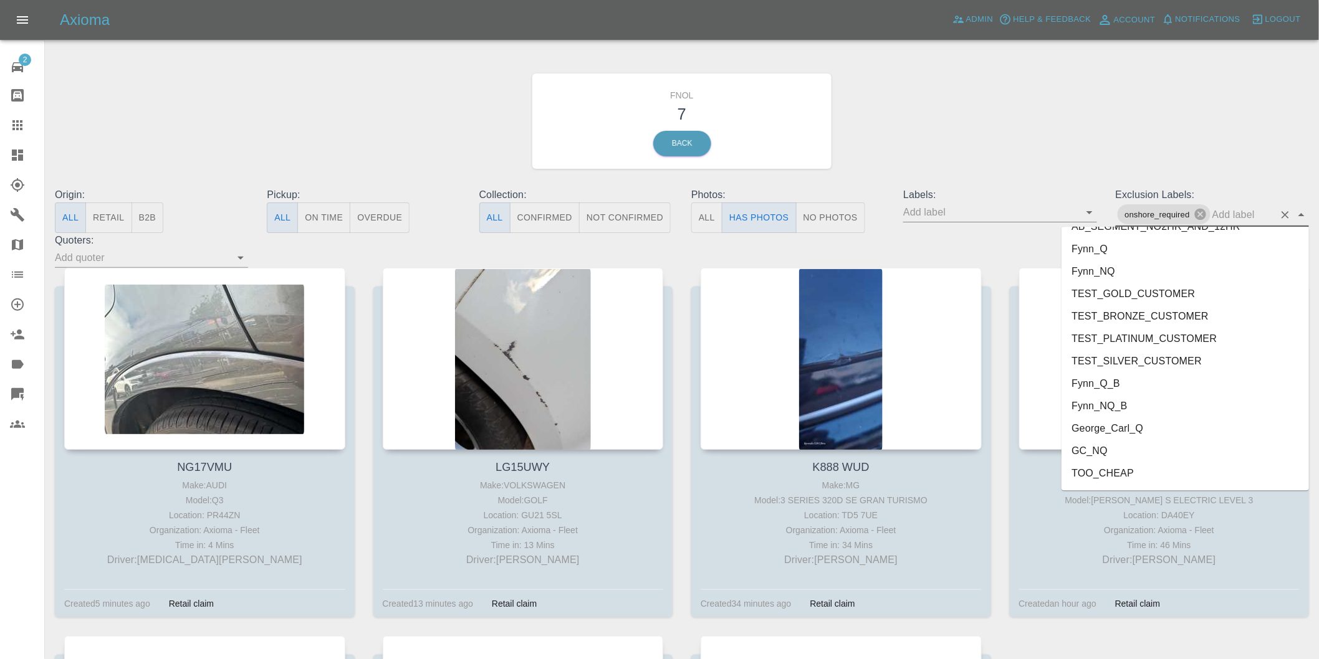
scroll to position [2662, 0]
click at [1117, 387] on li "George_Carl_Q" at bounding box center [1184, 386] width 247 height 22
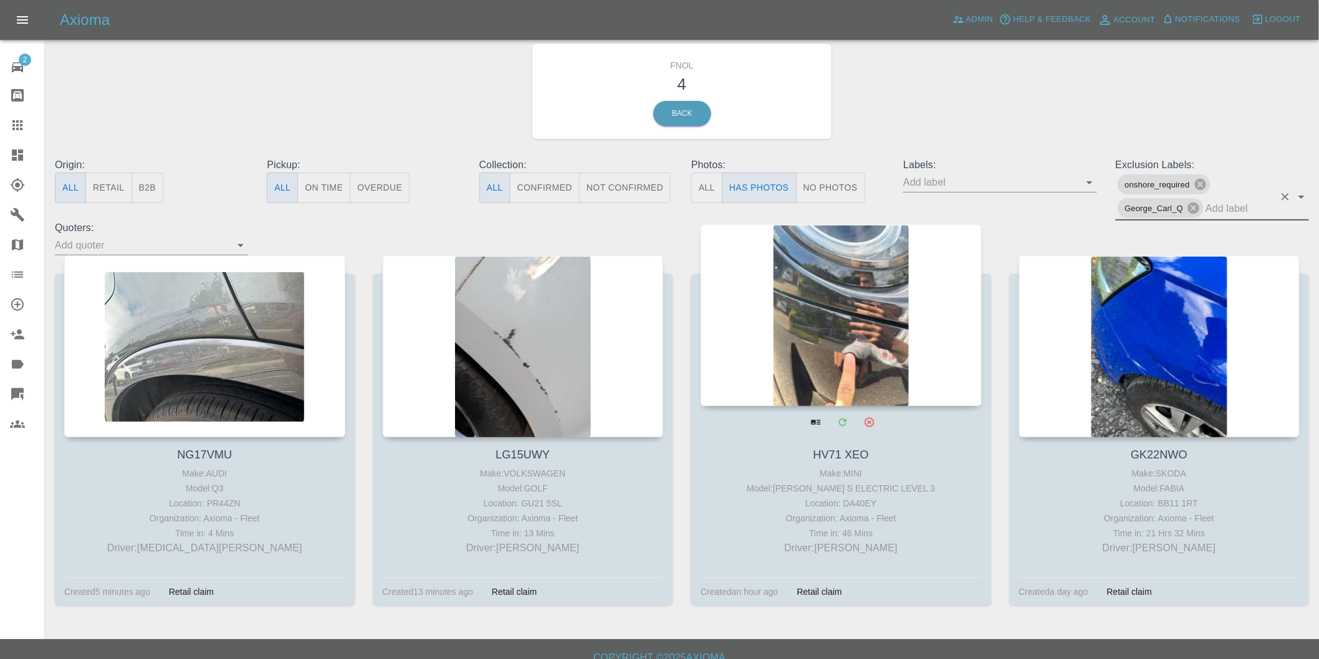
scroll to position [44, 0]
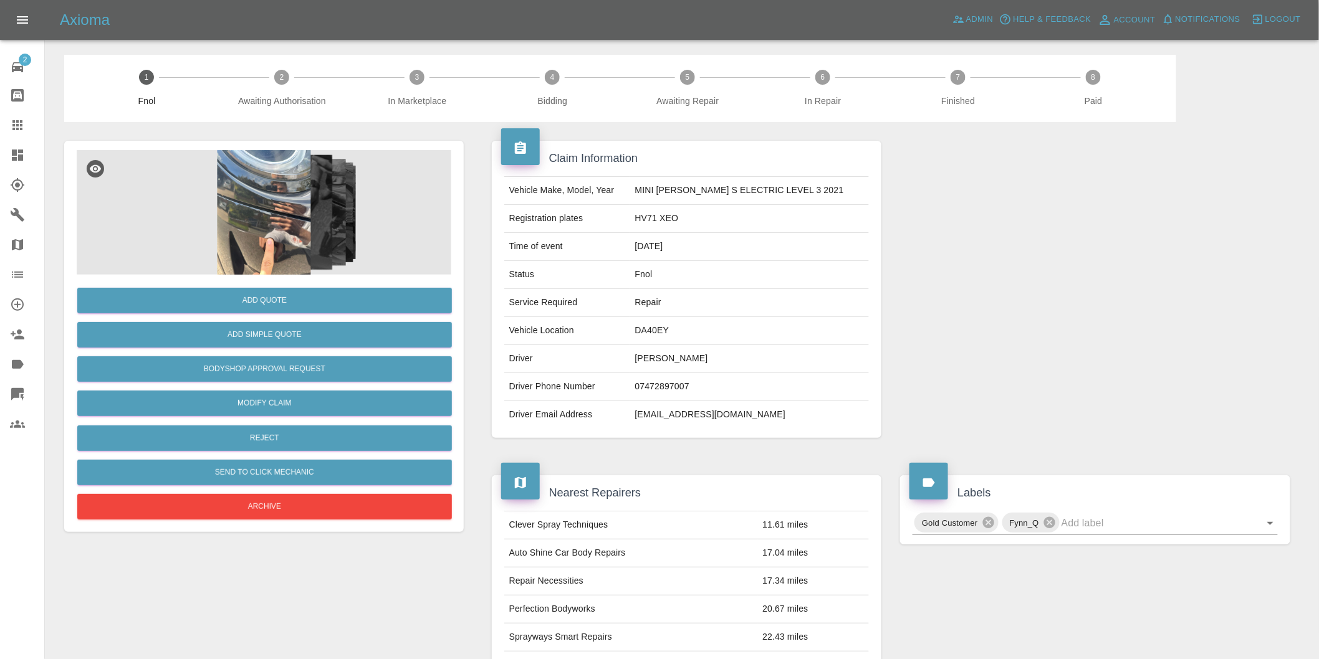
click at [314, 190] on img at bounding box center [264, 212] width 375 height 125
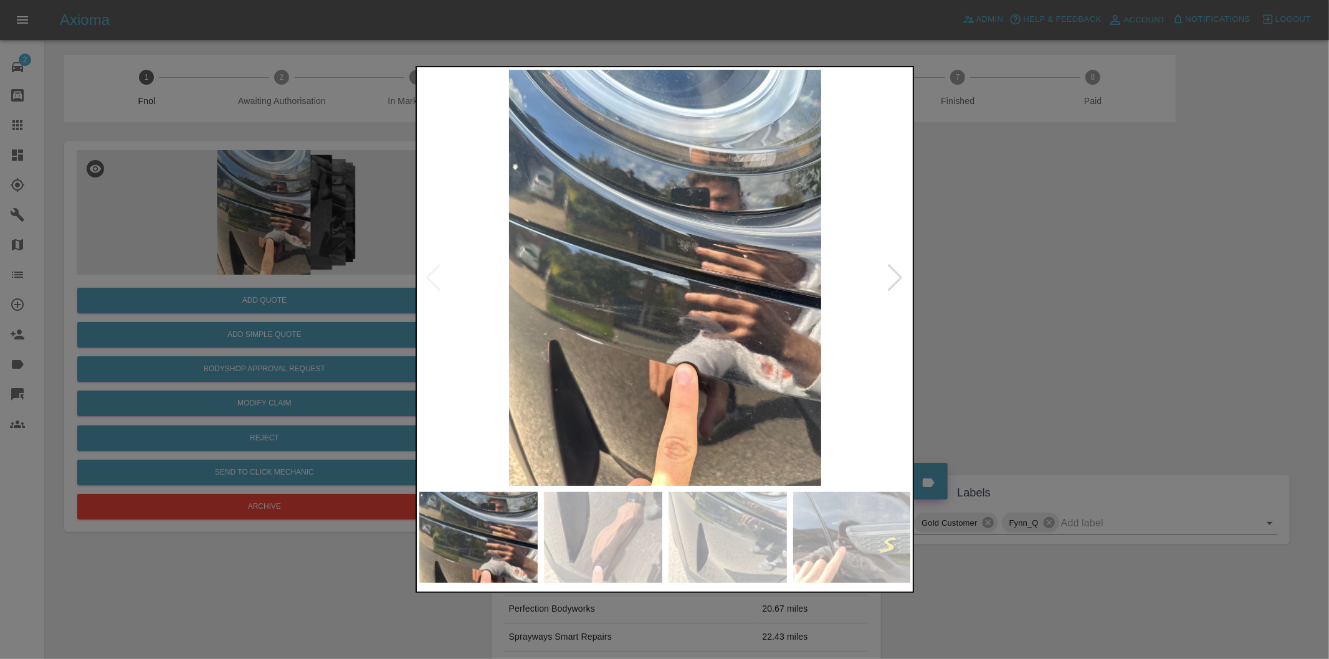
click at [890, 282] on div at bounding box center [896, 277] width 17 height 27
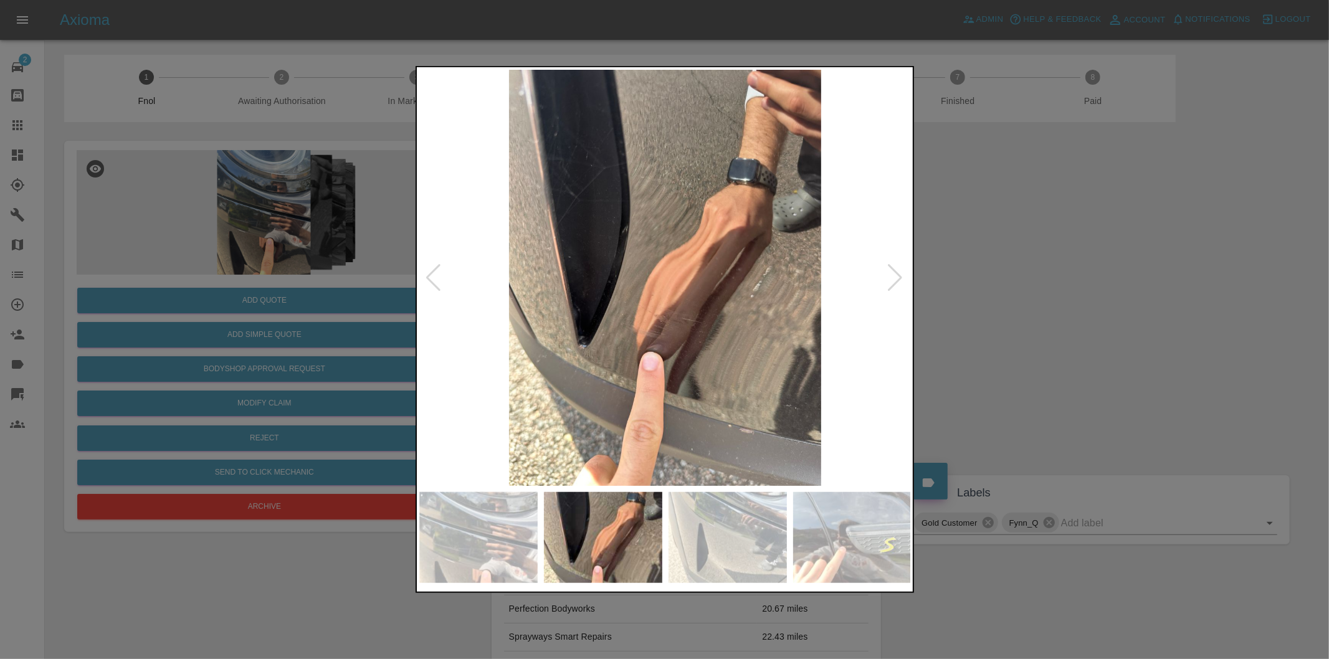
click at [890, 282] on div at bounding box center [896, 277] width 17 height 27
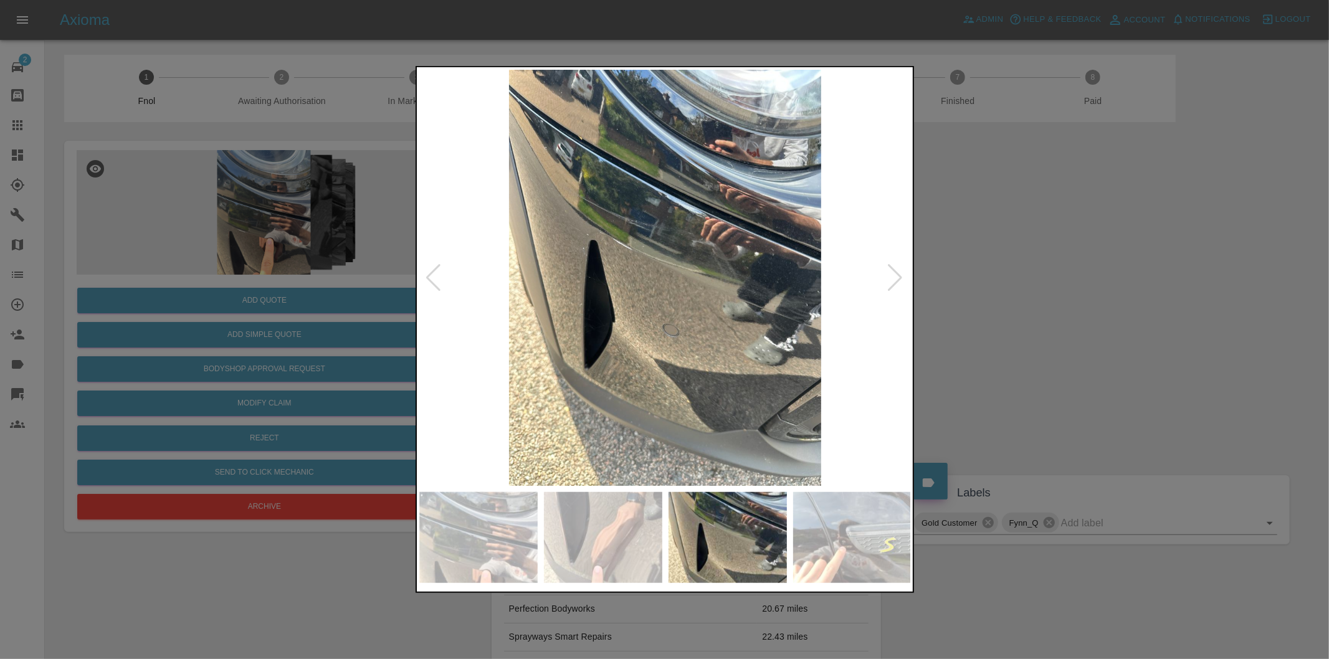
click at [891, 282] on div at bounding box center [896, 277] width 17 height 27
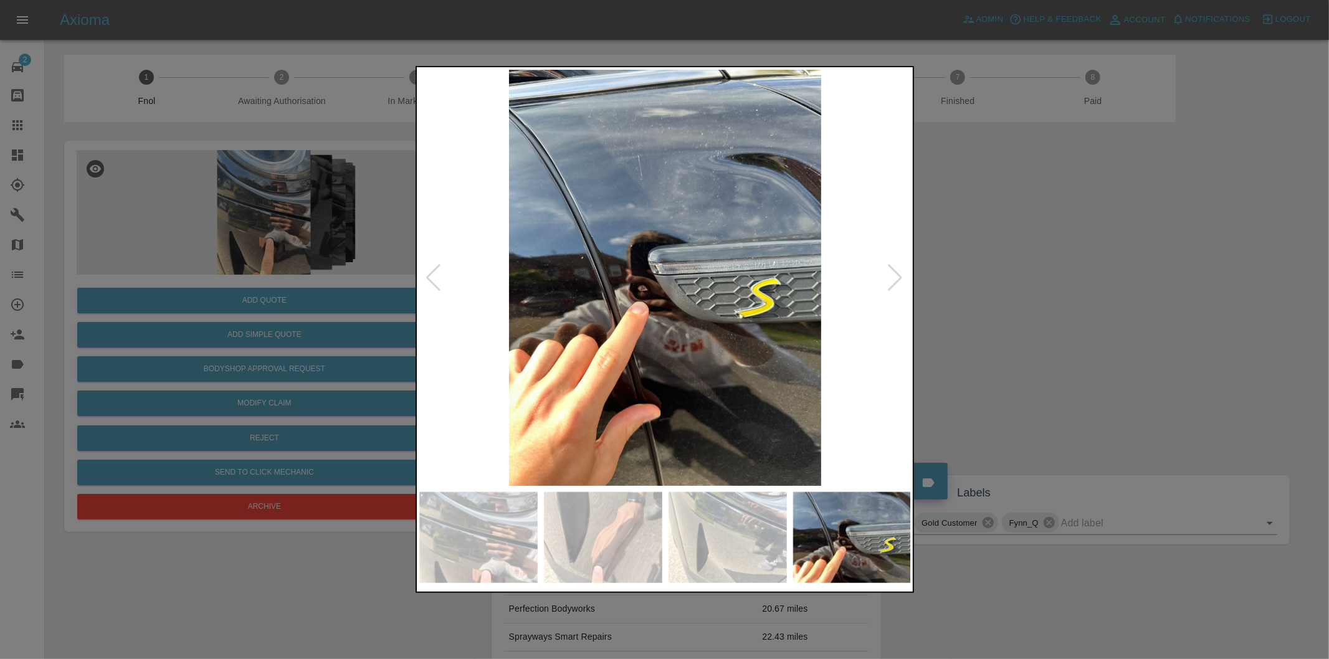
click at [891, 282] on div at bounding box center [896, 277] width 17 height 27
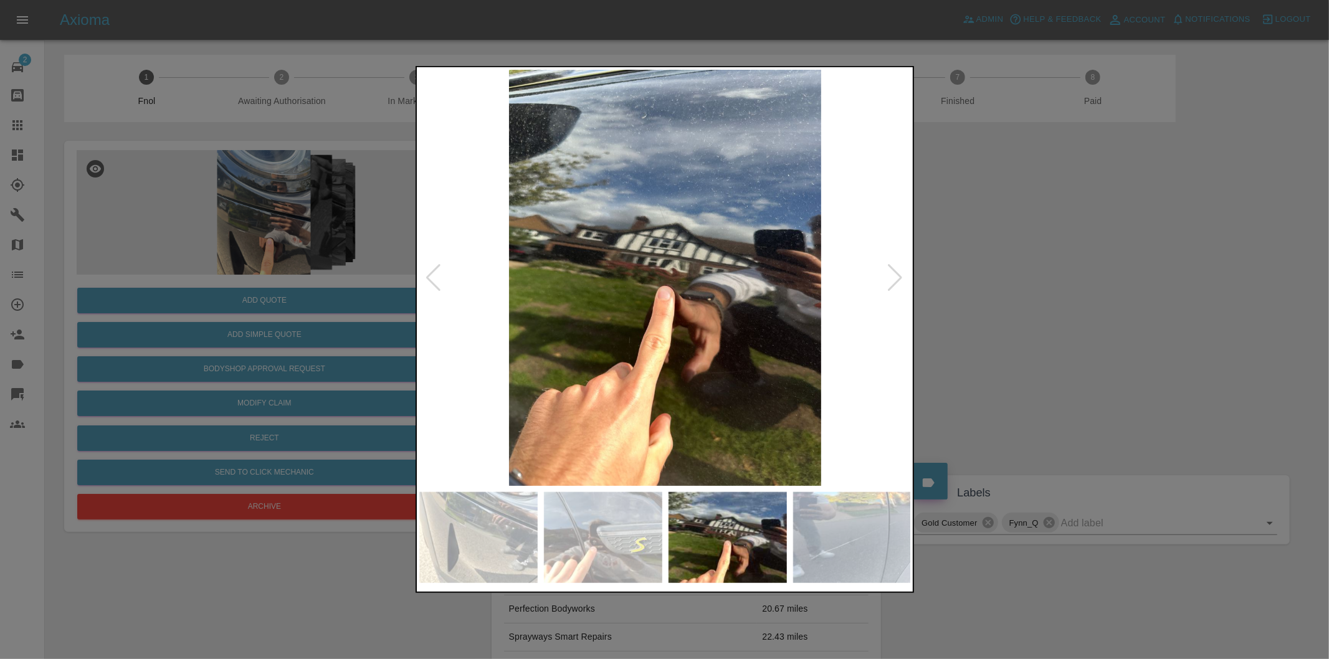
click at [892, 282] on div at bounding box center [896, 277] width 17 height 27
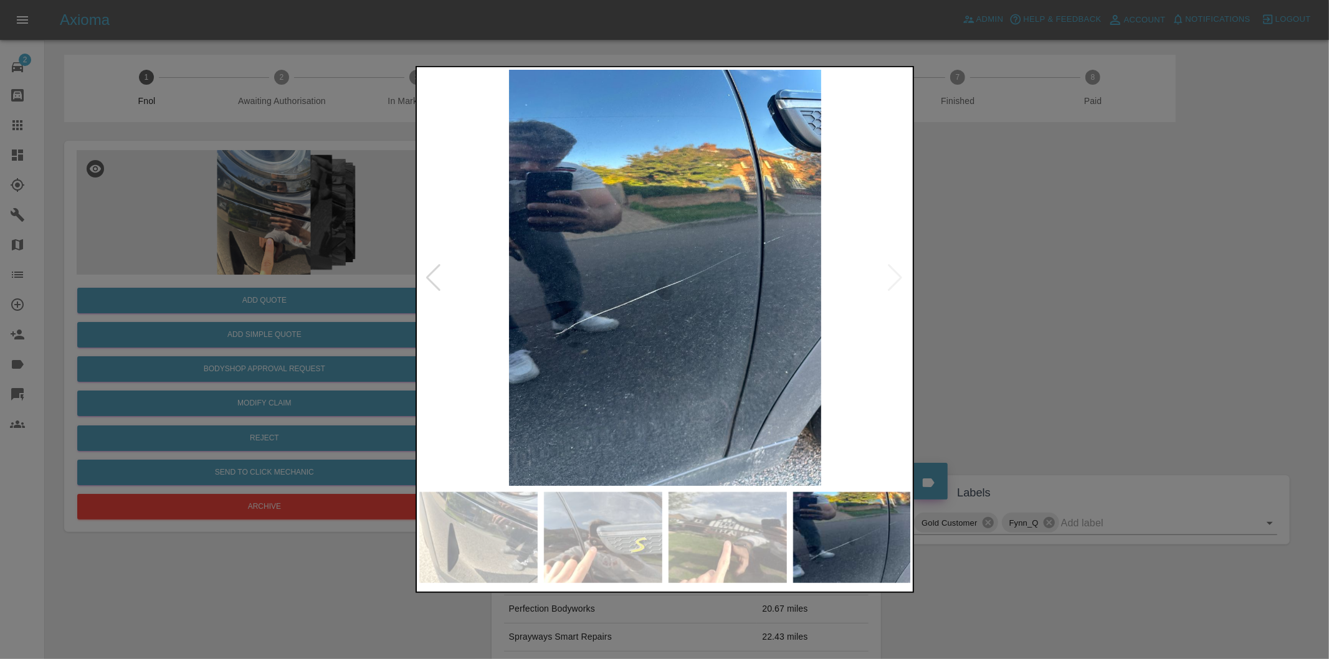
click at [892, 282] on img at bounding box center [665, 278] width 492 height 416
click at [1021, 280] on div at bounding box center [664, 329] width 1329 height 659
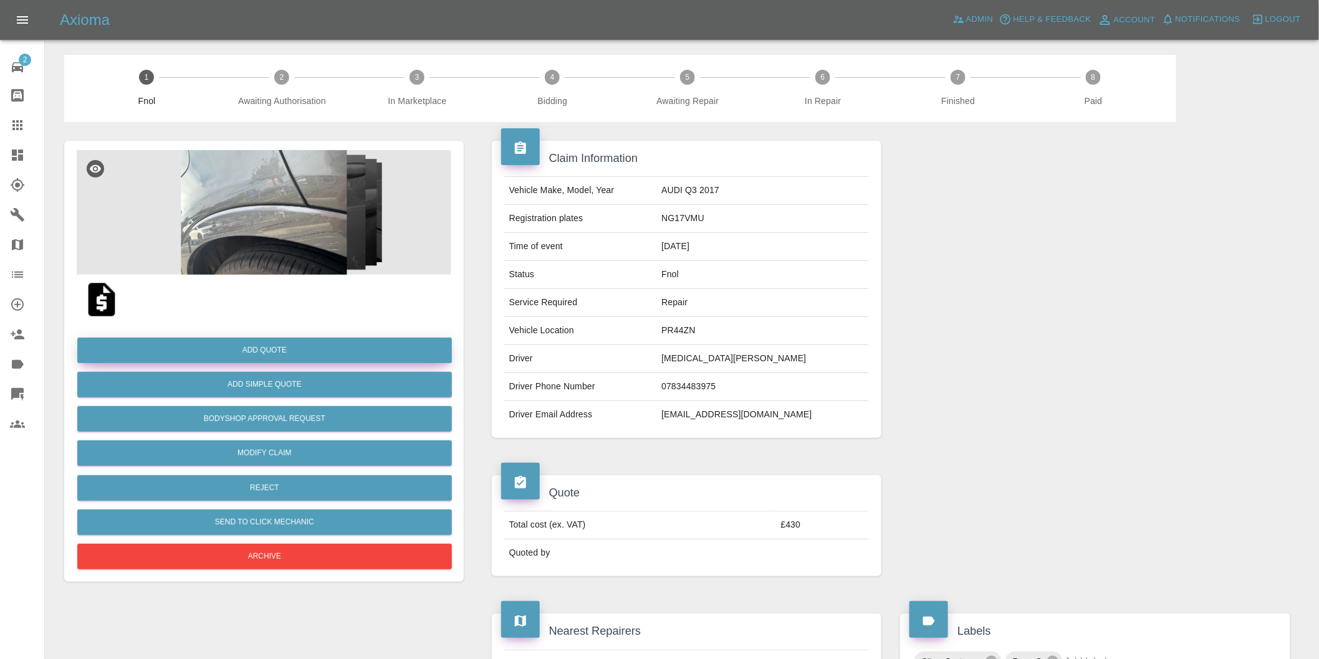
click at [318, 344] on button "Add Quote" at bounding box center [264, 351] width 375 height 26
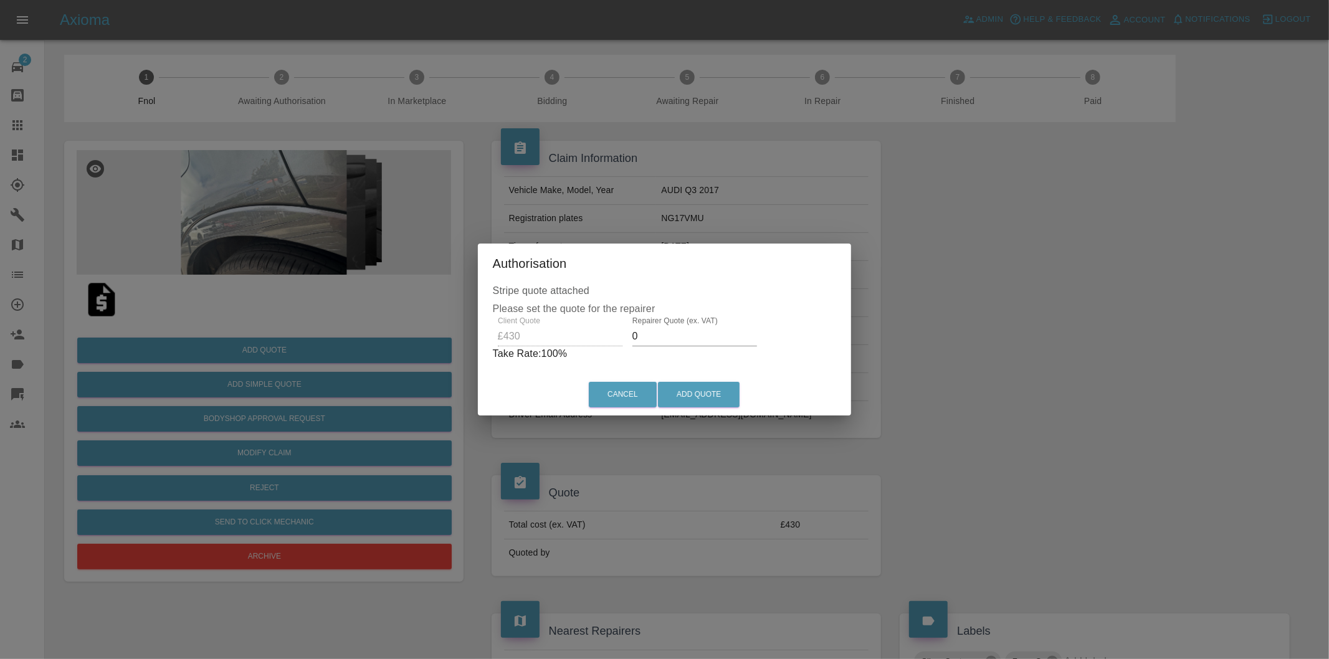
click at [689, 342] on input "0" at bounding box center [695, 337] width 125 height 20
type input "0280"
click at [712, 395] on button "Add Quote" at bounding box center [699, 395] width 82 height 26
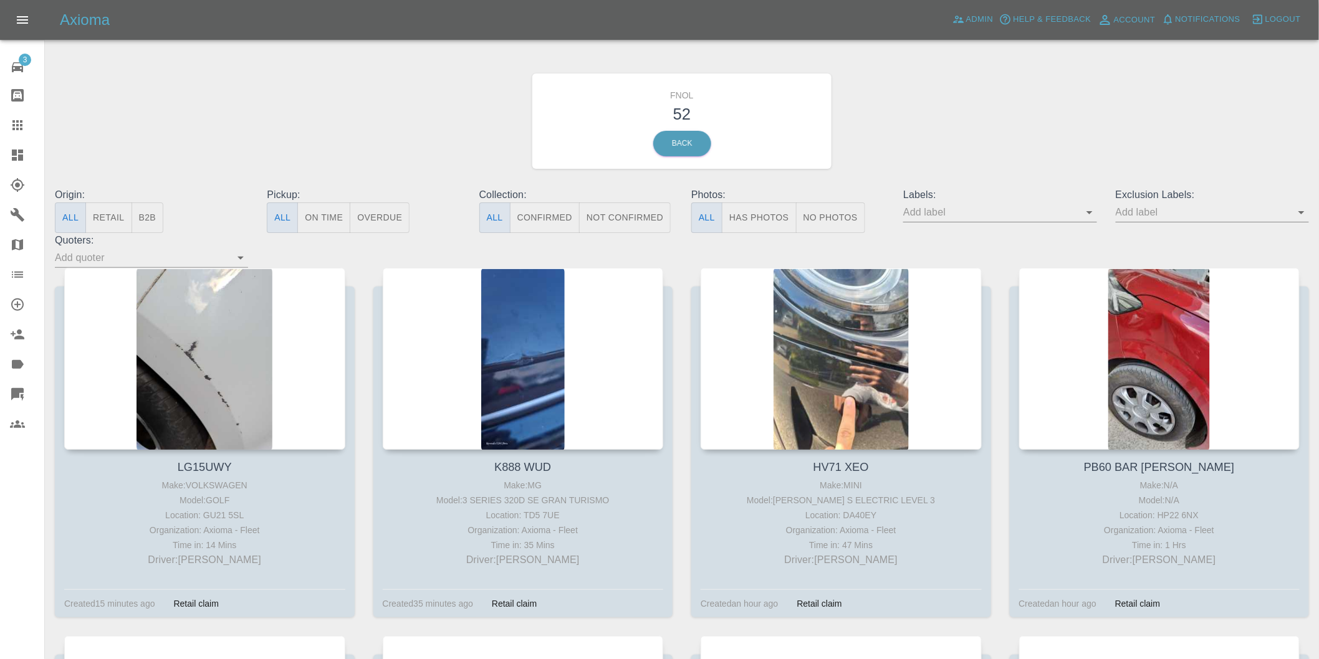
click at [749, 207] on button "Has Photos" at bounding box center [759, 218] width 75 height 31
click at [1304, 214] on icon "Open" at bounding box center [1301, 212] width 15 height 15
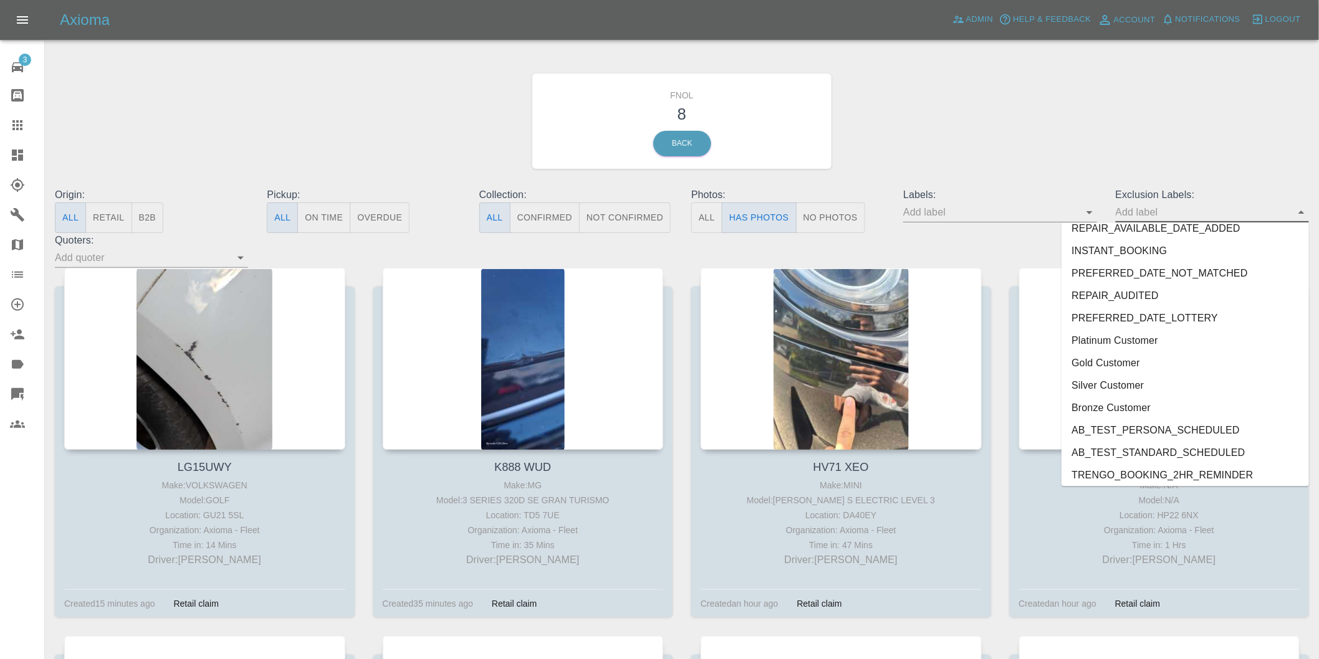
scroll to position [2684, 0]
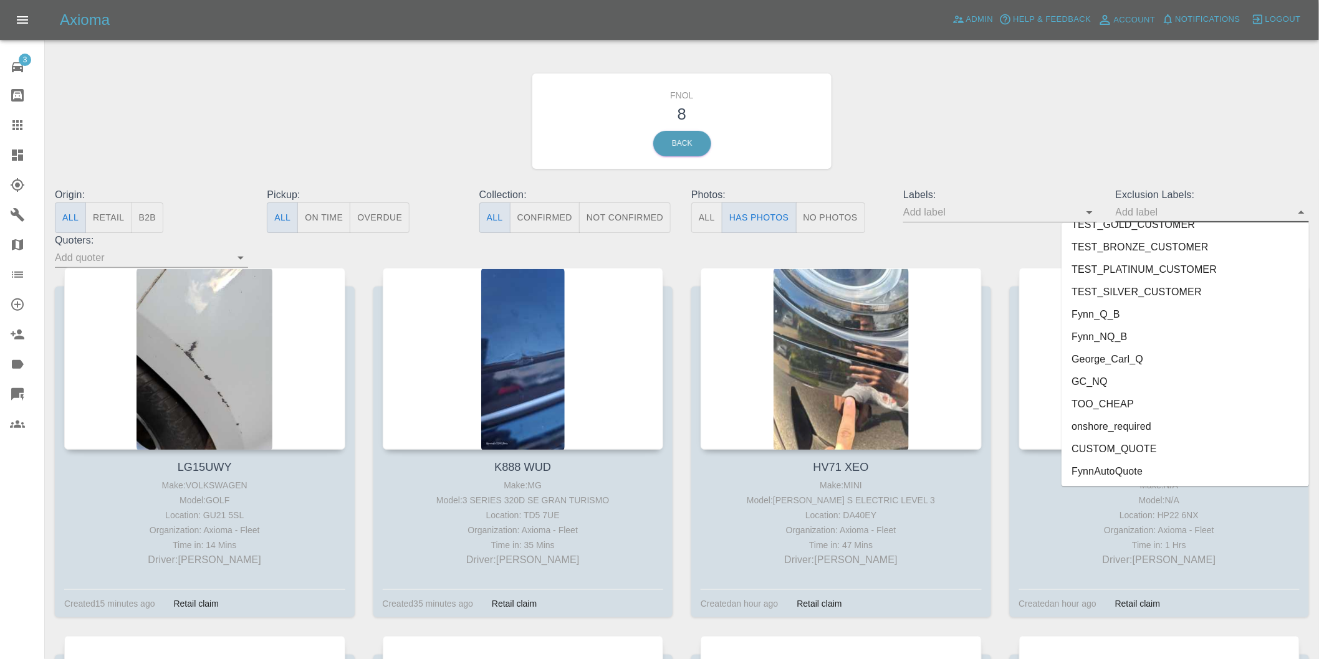
click at [1162, 428] on li "onshore_required" at bounding box center [1184, 427] width 247 height 22
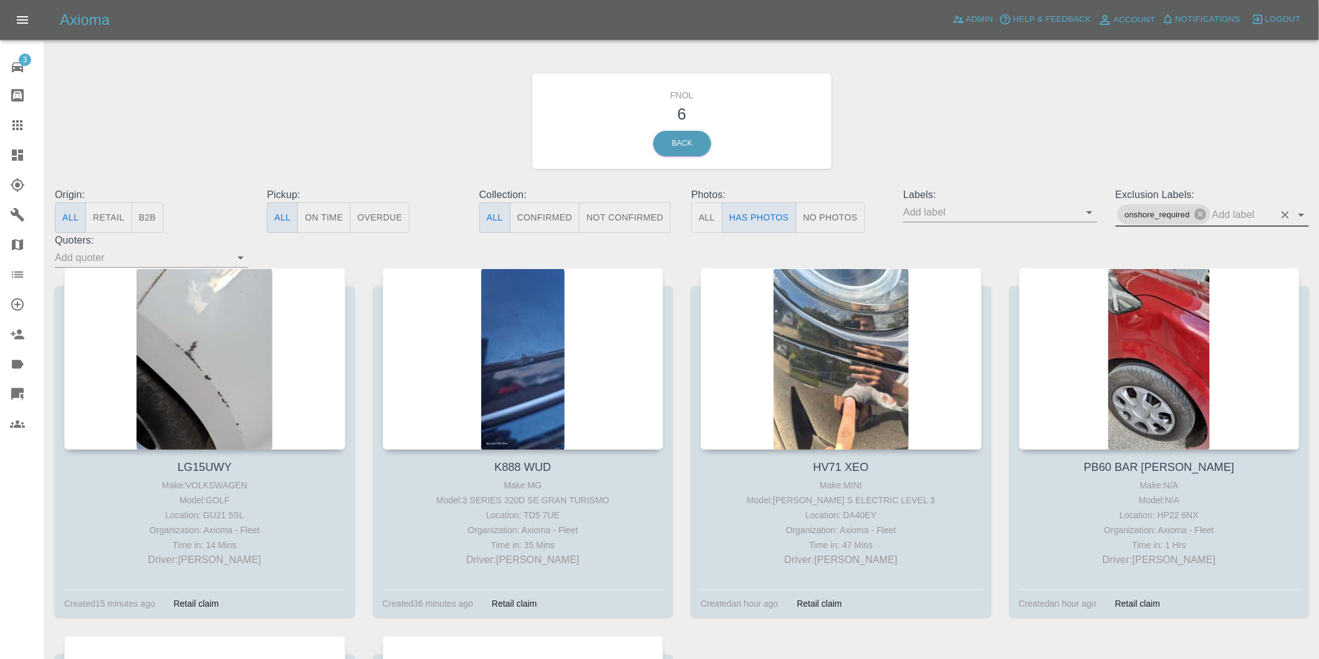
click at [1301, 219] on icon "Open" at bounding box center [1301, 215] width 15 height 15
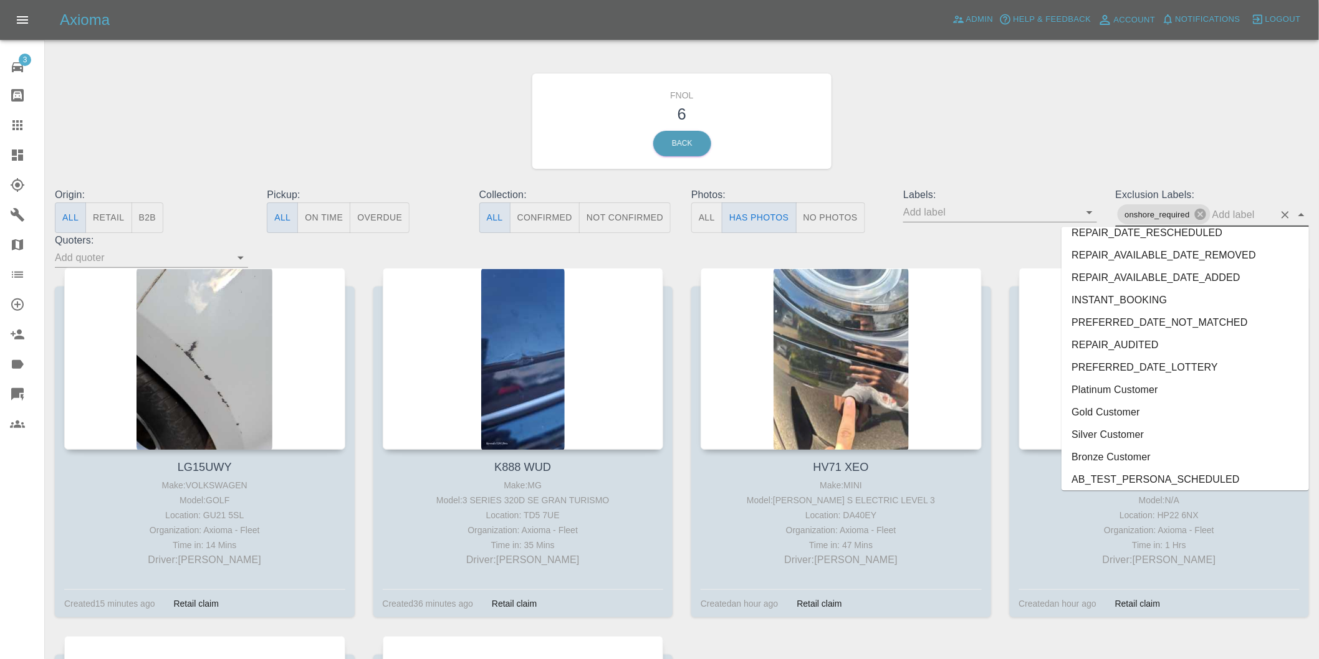
scroll to position [2662, 0]
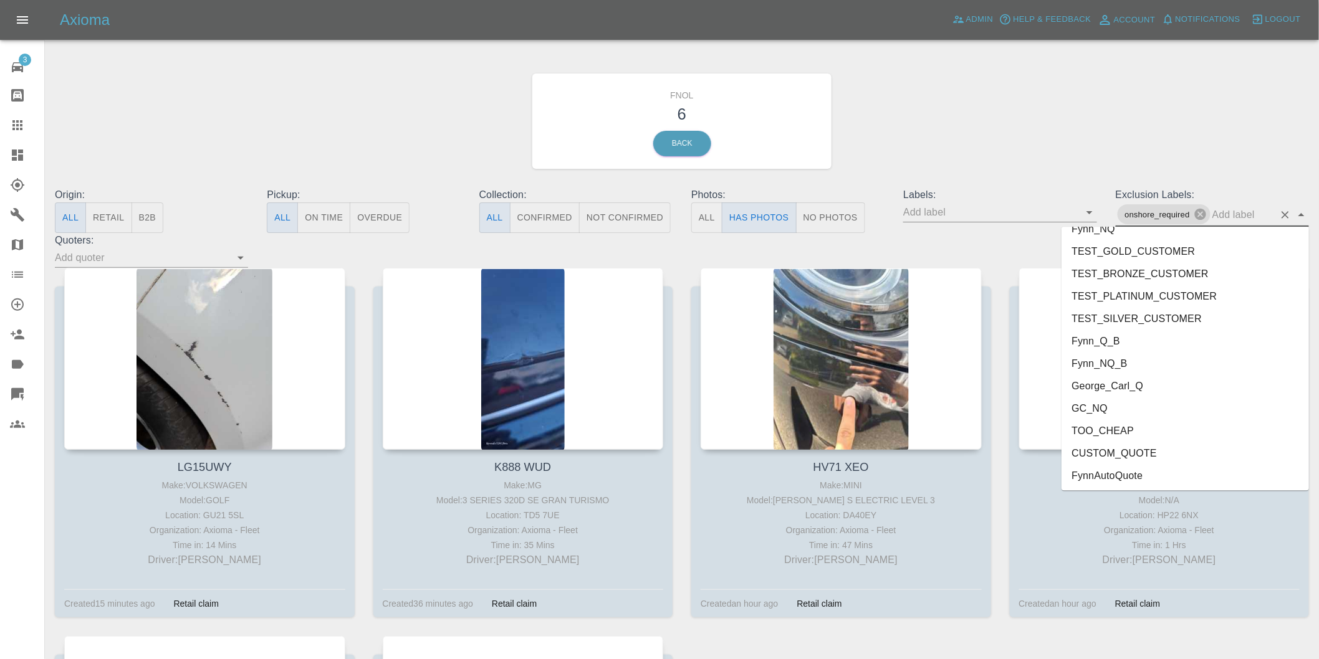
click at [1131, 391] on li "George_Carl_Q" at bounding box center [1184, 386] width 247 height 22
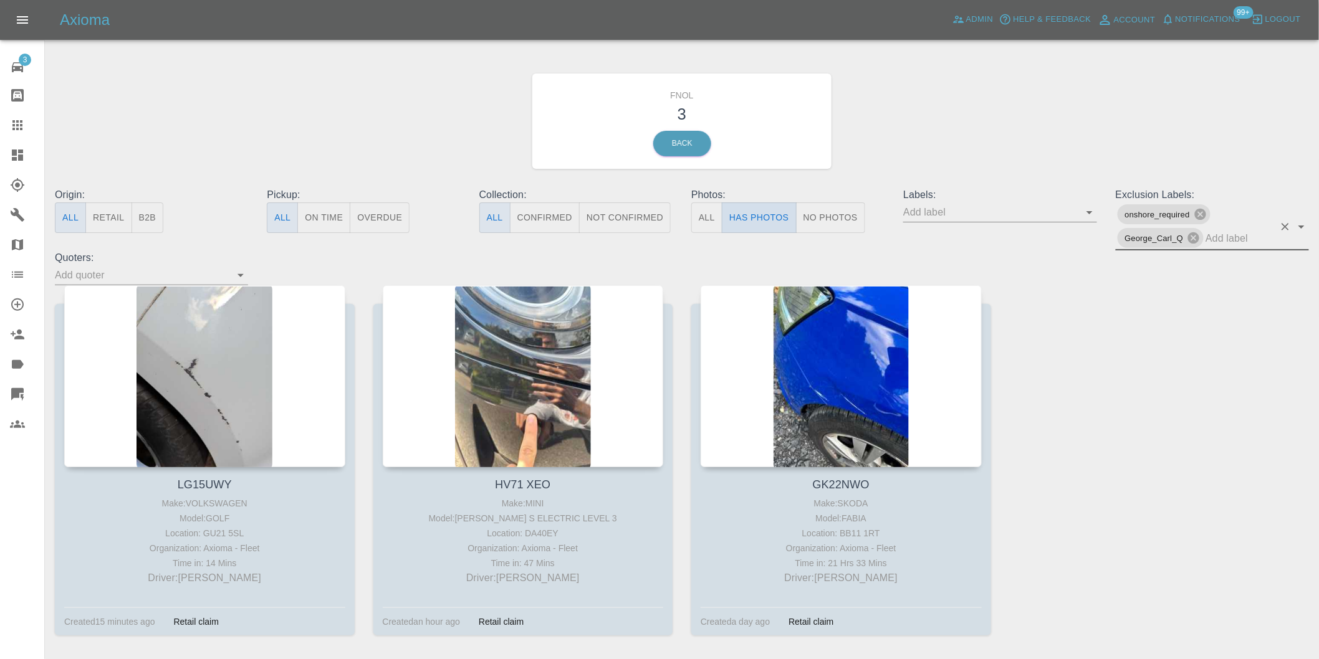
click at [765, 218] on button "Has Photos" at bounding box center [759, 218] width 75 height 31
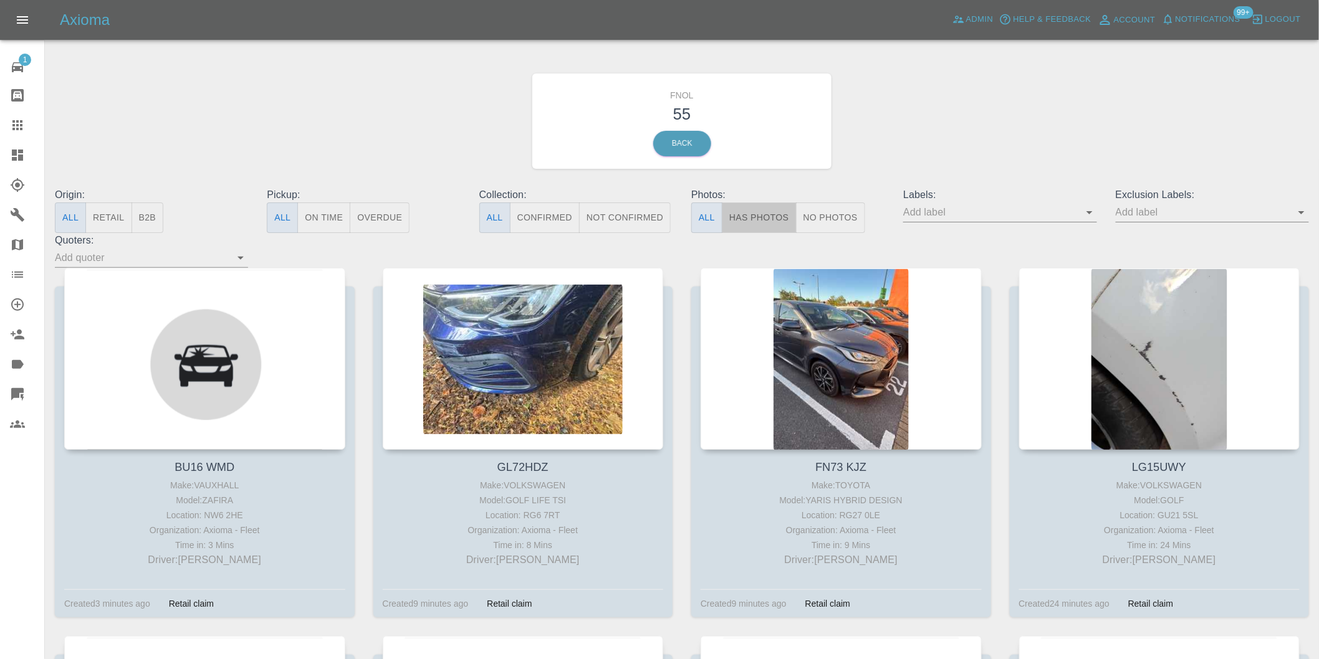
click at [760, 220] on button "Has Photos" at bounding box center [759, 218] width 75 height 31
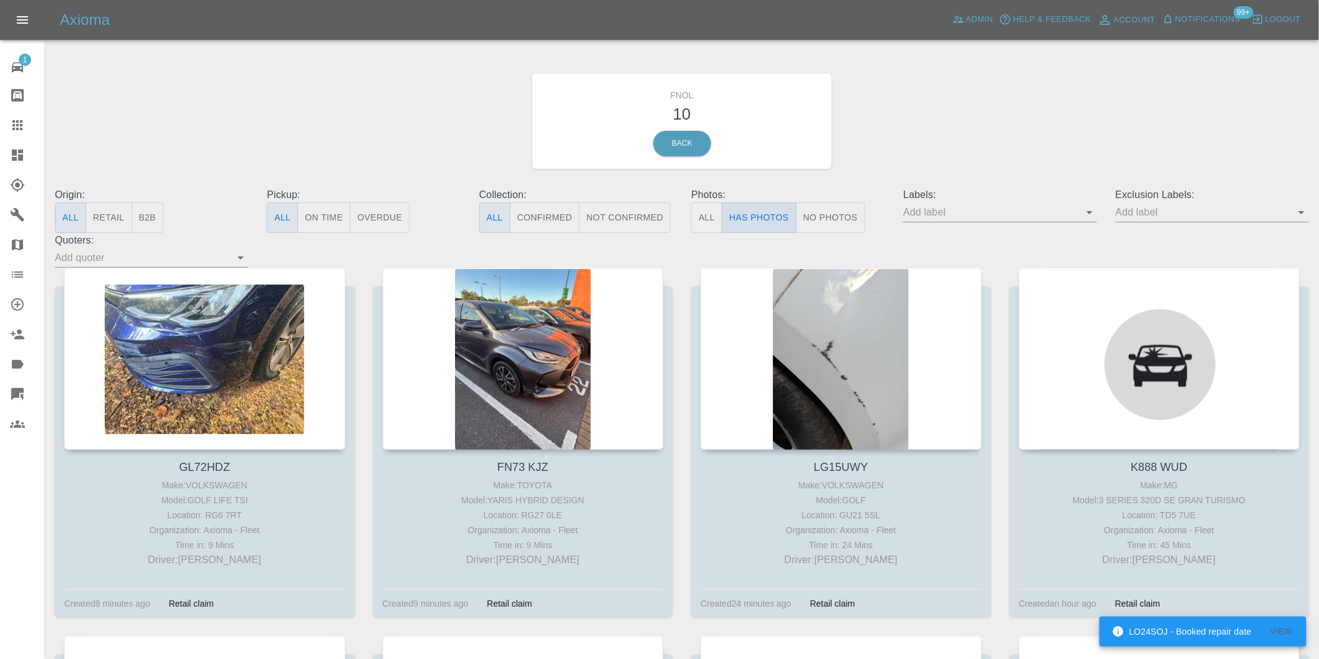
click at [760, 220] on button "Has Photos" at bounding box center [759, 218] width 75 height 31
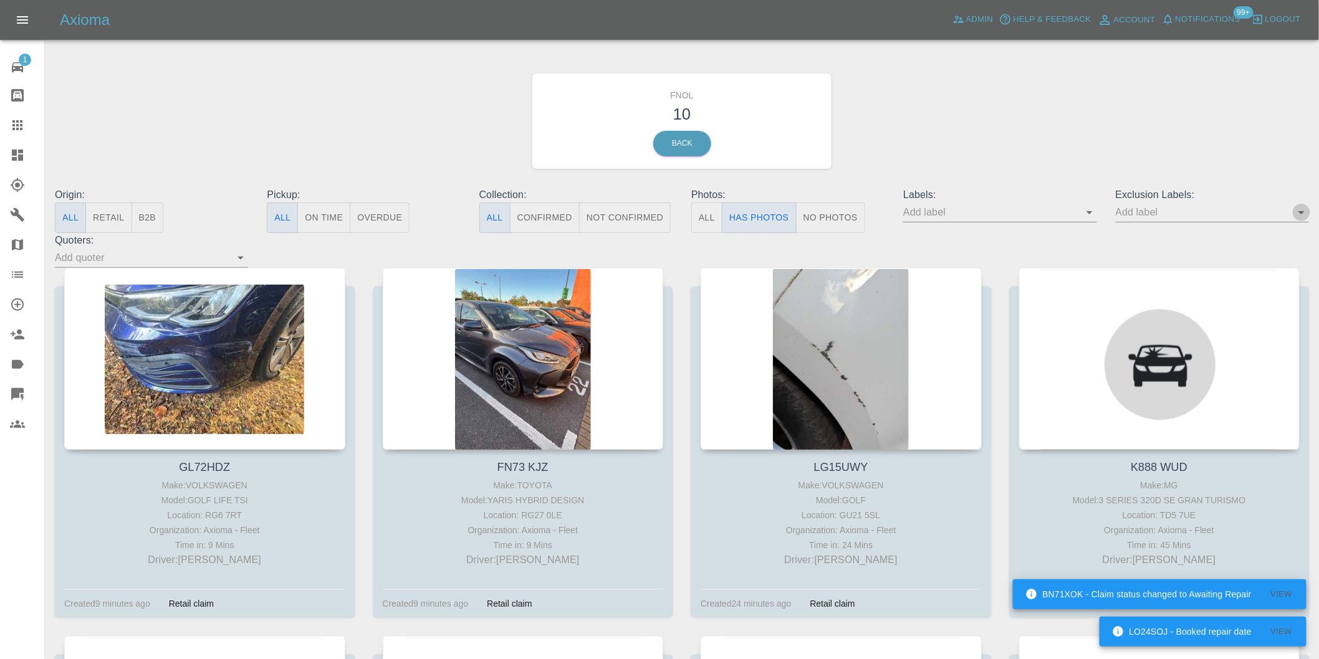
click at [1299, 216] on icon "Open" at bounding box center [1301, 212] width 15 height 15
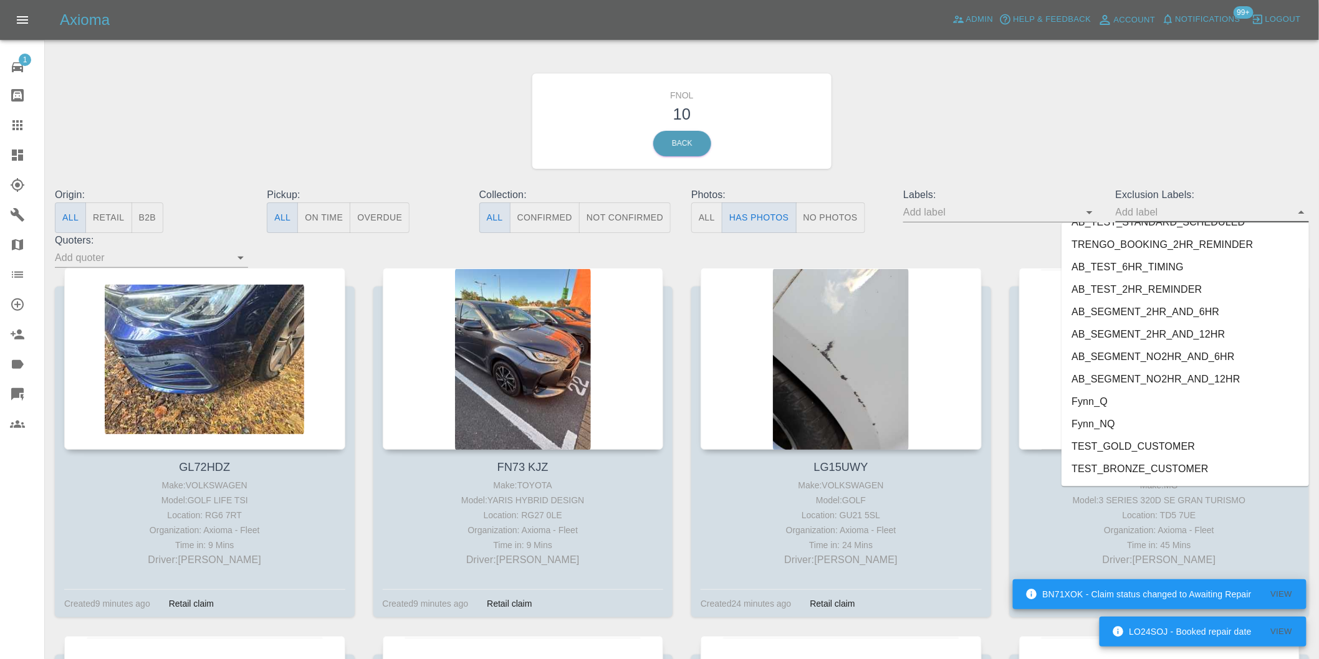
scroll to position [2684, 0]
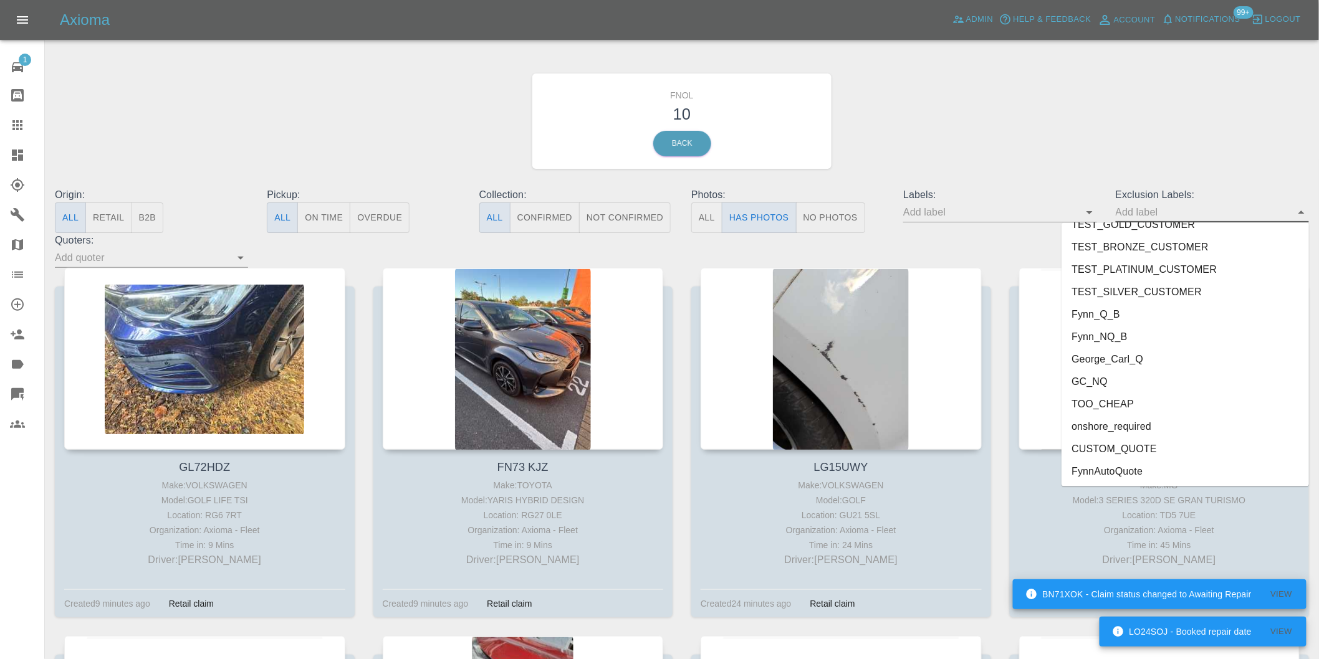
click at [1113, 421] on li "onshore_required" at bounding box center [1184, 427] width 247 height 22
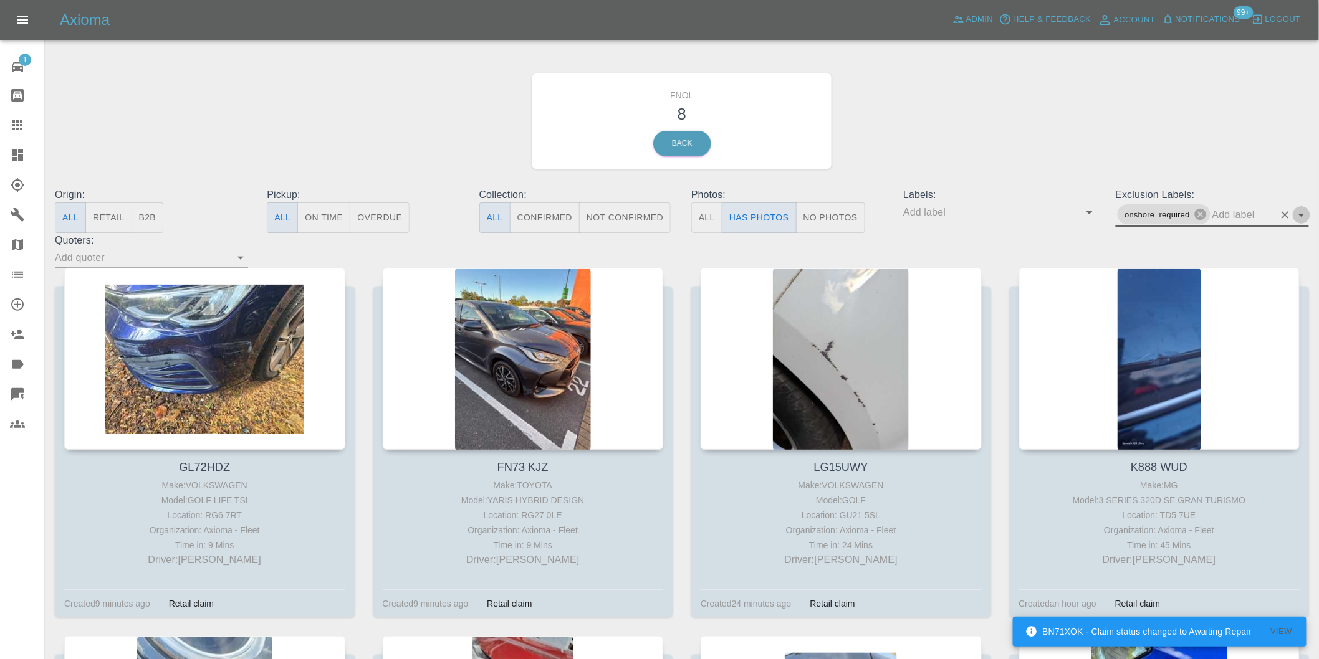
click at [1301, 218] on icon "Open" at bounding box center [1301, 215] width 15 height 15
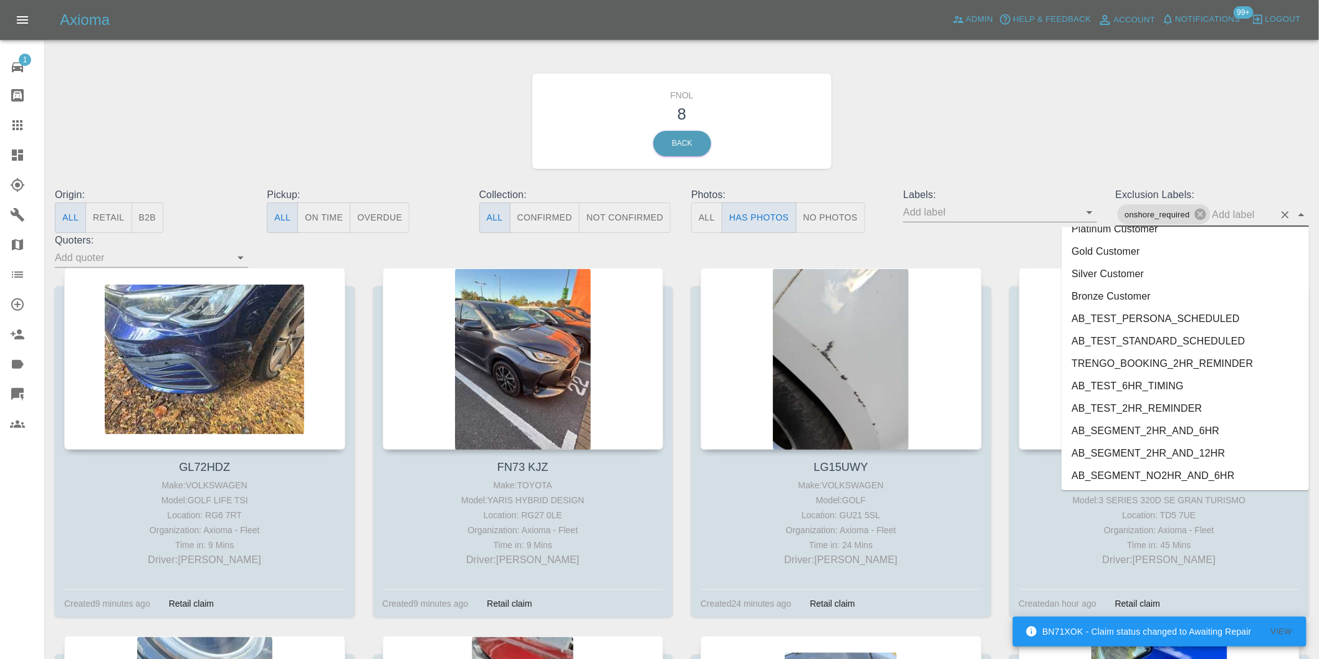
scroll to position [2662, 0]
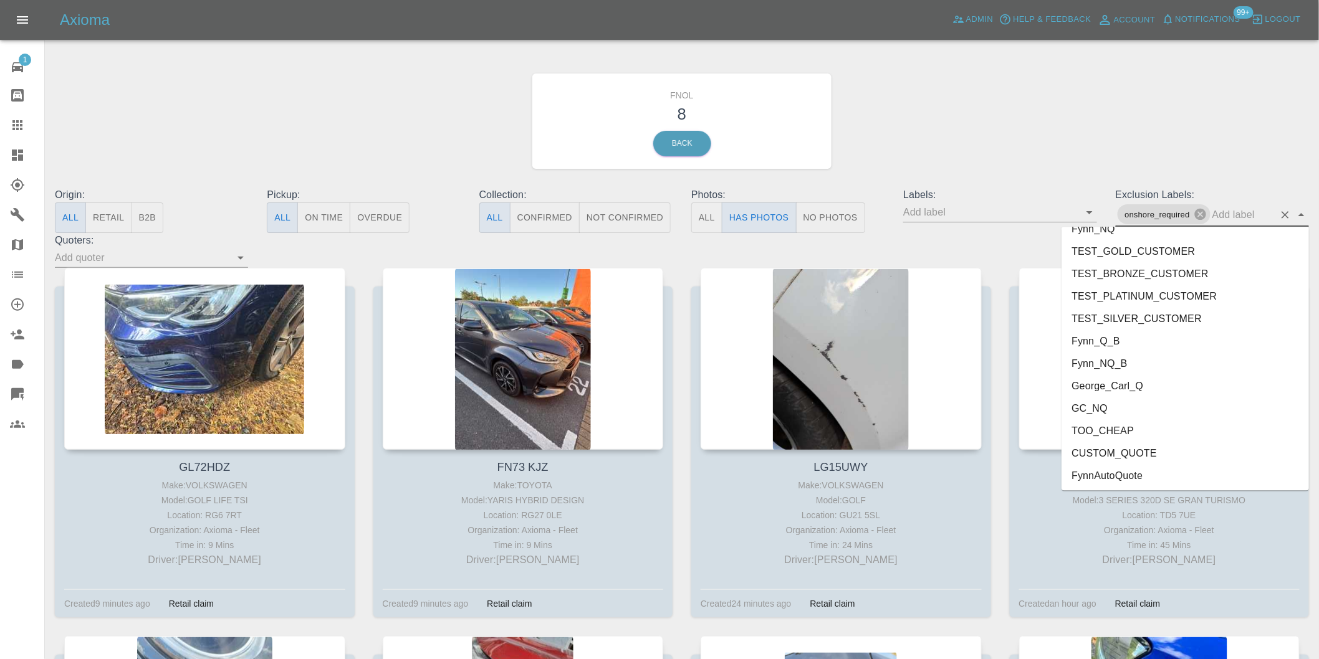
click at [1122, 390] on li "George_Carl_Q" at bounding box center [1184, 386] width 247 height 22
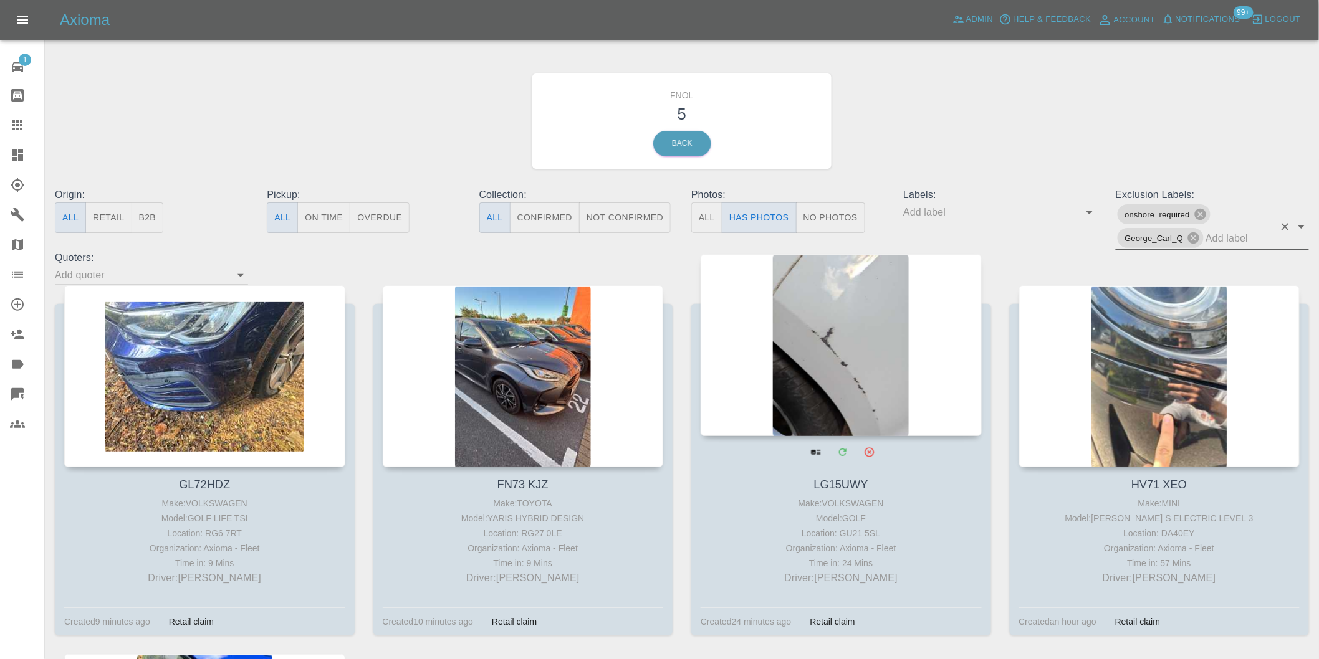
scroll to position [138, 0]
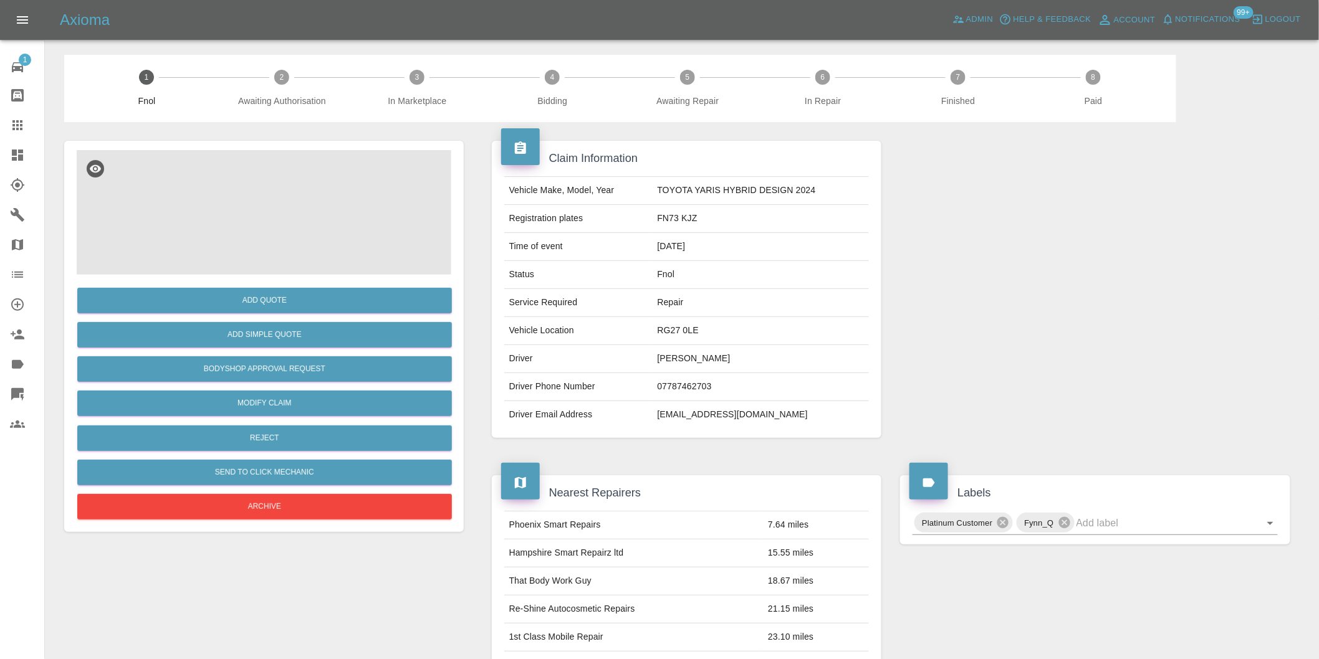
click at [247, 197] on img at bounding box center [264, 212] width 375 height 125
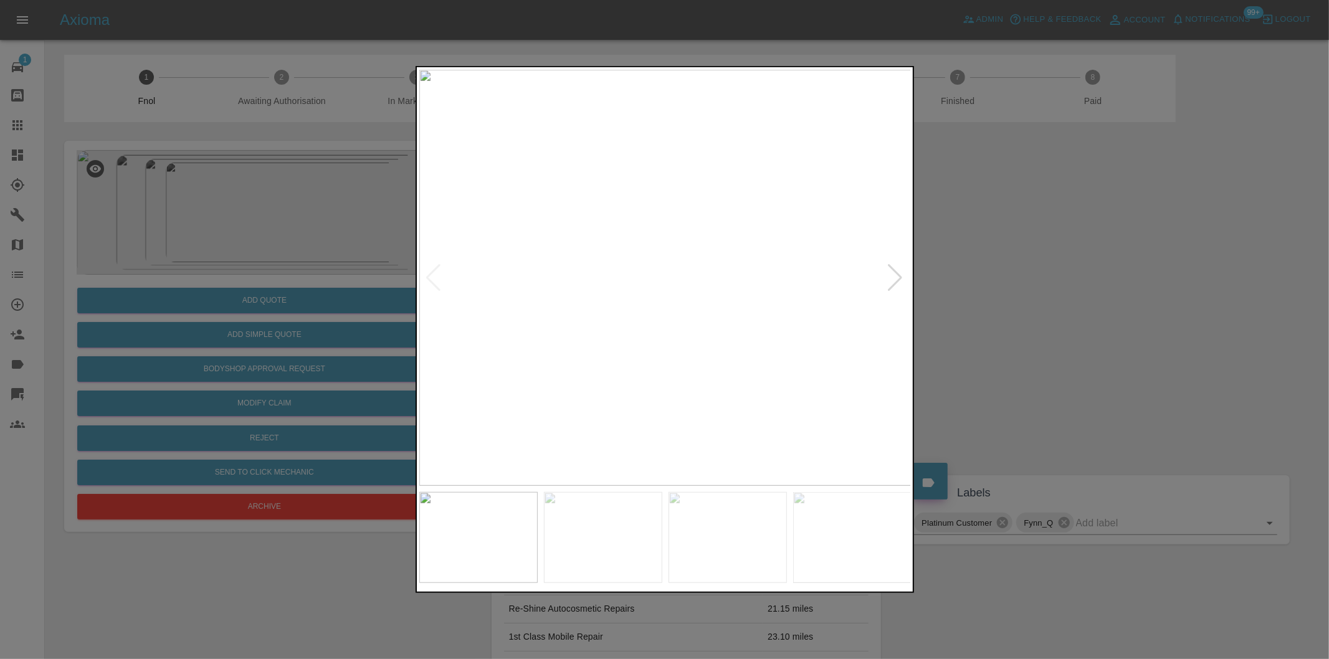
click at [899, 271] on div at bounding box center [896, 277] width 17 height 27
click at [894, 277] on div at bounding box center [896, 277] width 17 height 27
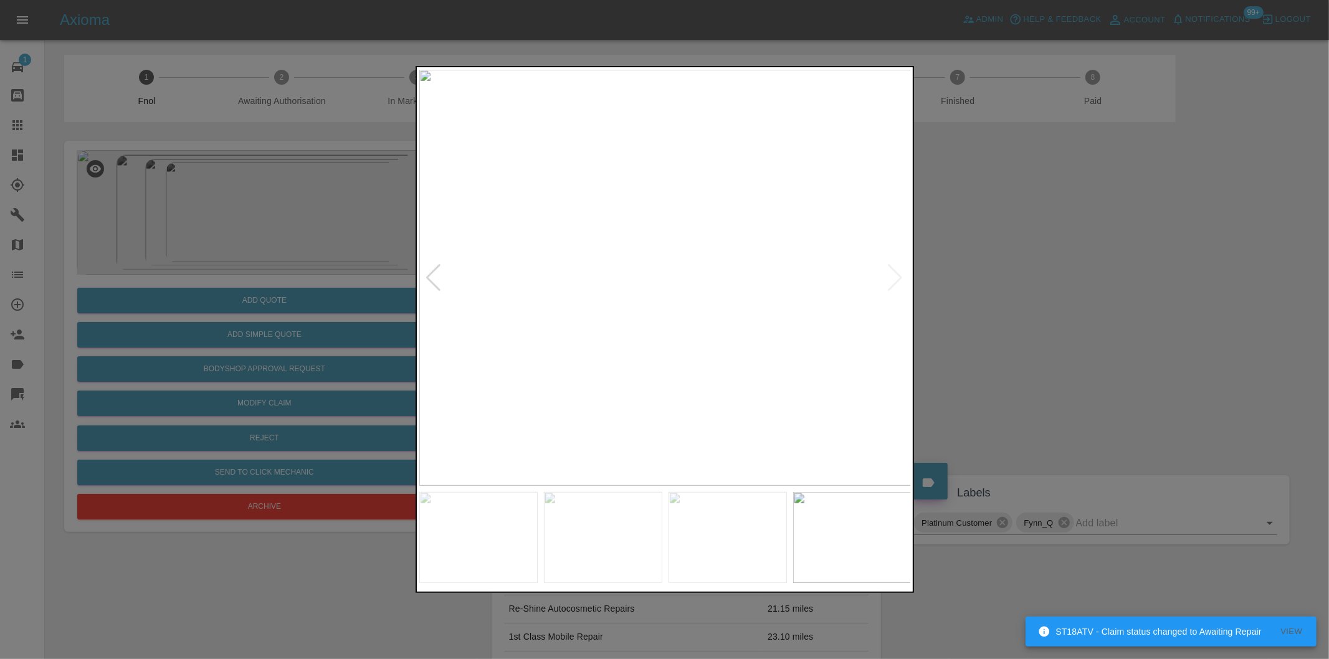
click at [894, 277] on img at bounding box center [665, 278] width 492 height 416
click at [997, 283] on div at bounding box center [664, 329] width 1329 height 659
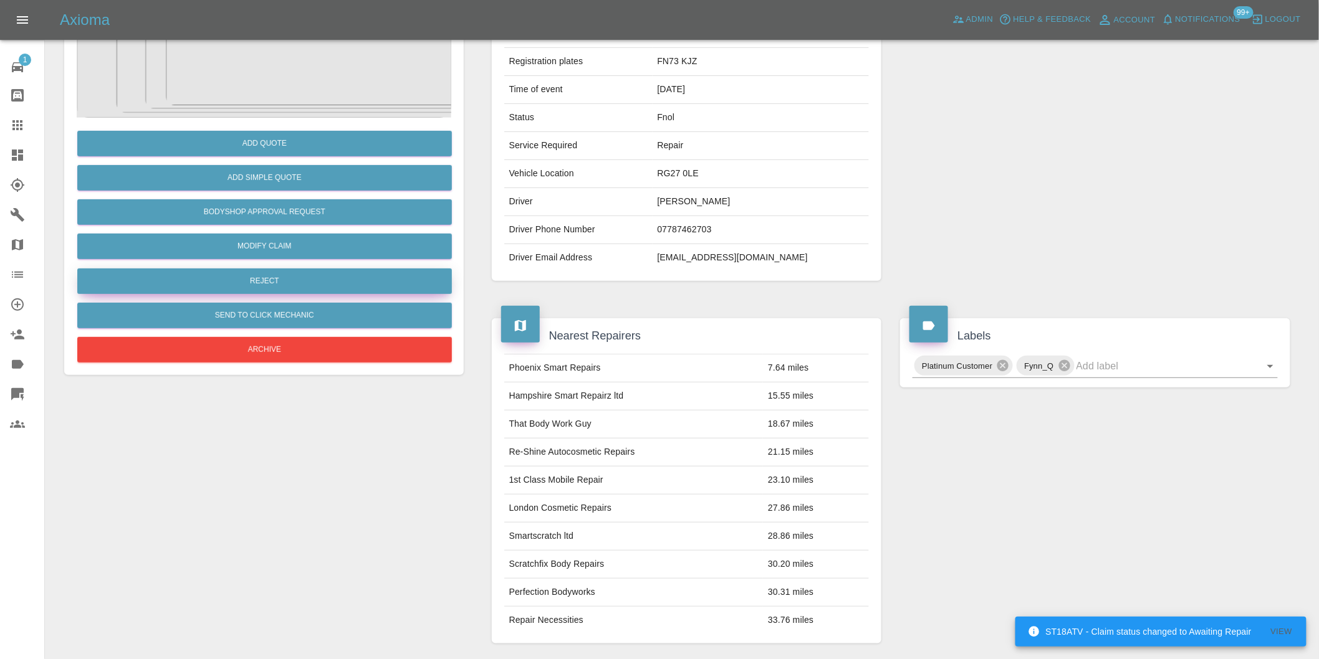
scroll to position [86, 0]
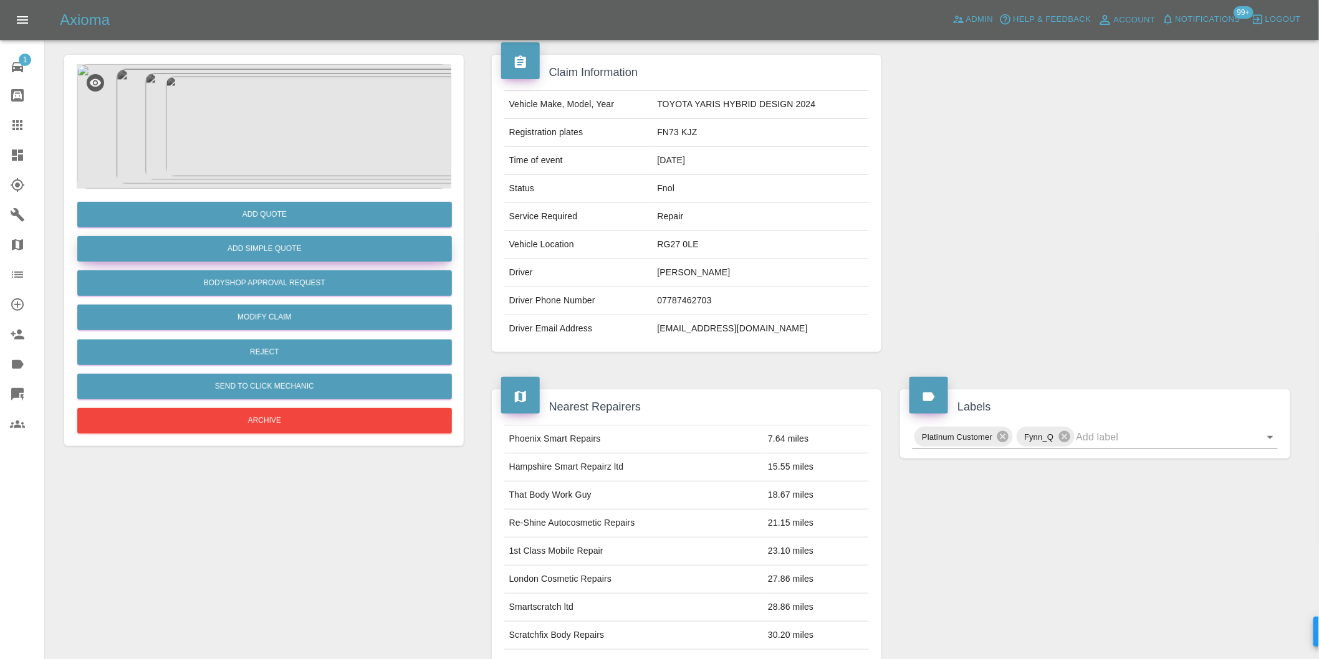
click at [285, 248] on button "Add Simple Quote" at bounding box center [264, 249] width 375 height 26
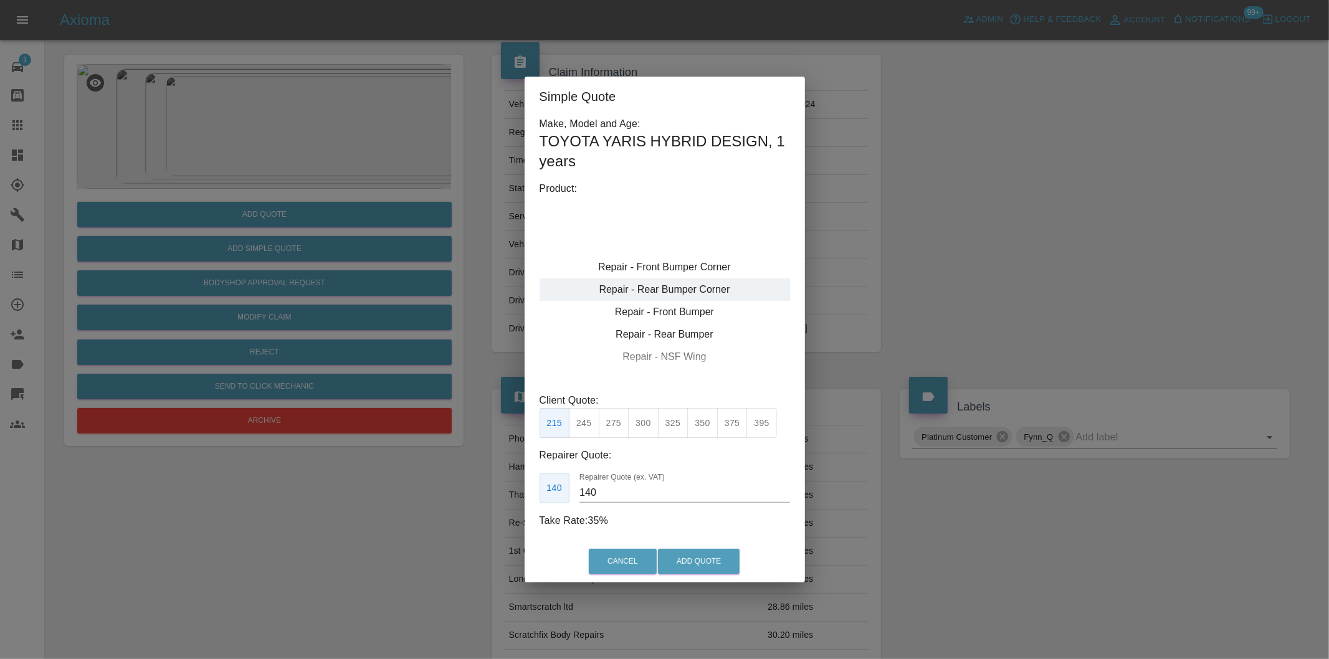
type input "120"
click at [700, 265] on div "Repair - Front Bumper Corner" at bounding box center [665, 267] width 251 height 22
click at [692, 555] on button "Add Quote" at bounding box center [699, 562] width 82 height 26
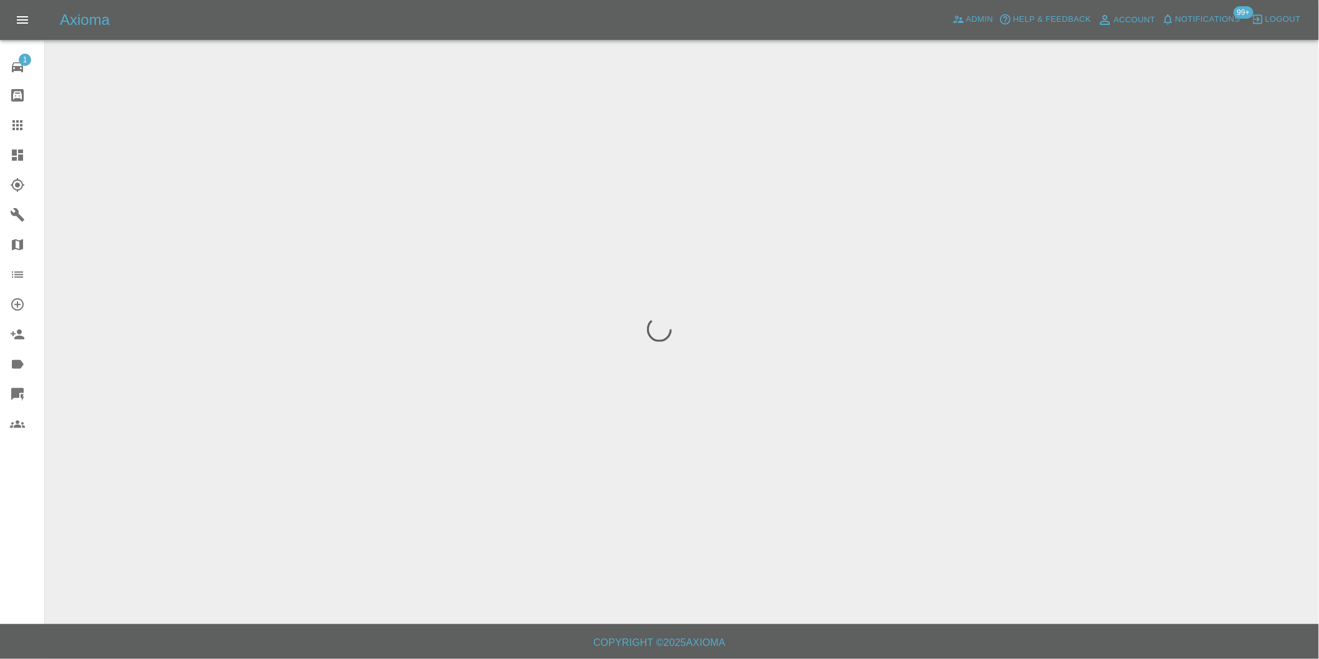
scroll to position [0, 0]
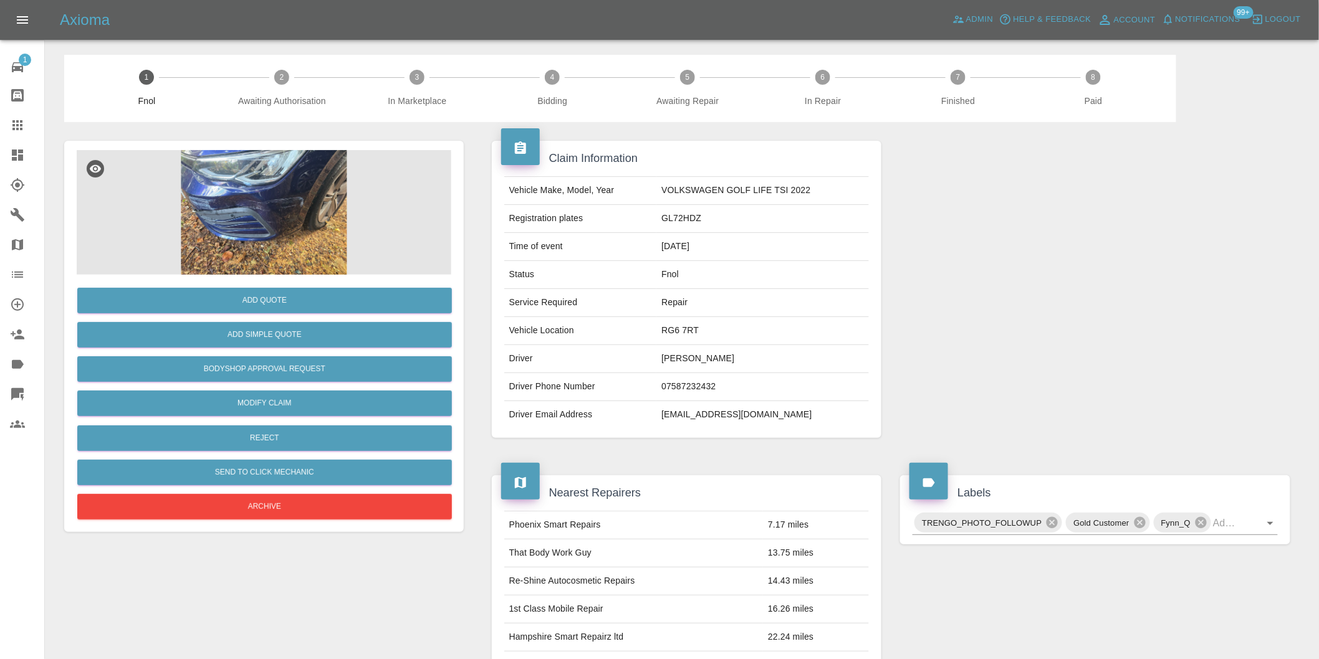
click at [256, 220] on img at bounding box center [264, 212] width 375 height 125
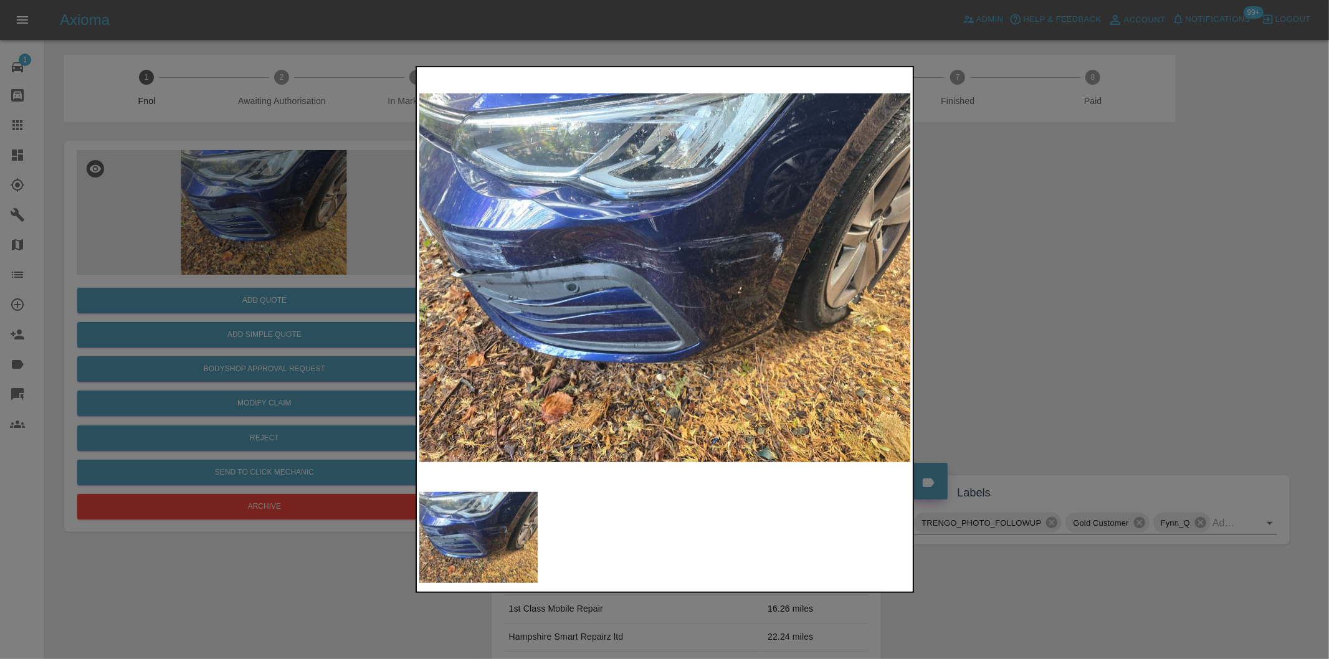
click at [581, 237] on img at bounding box center [665, 278] width 492 height 416
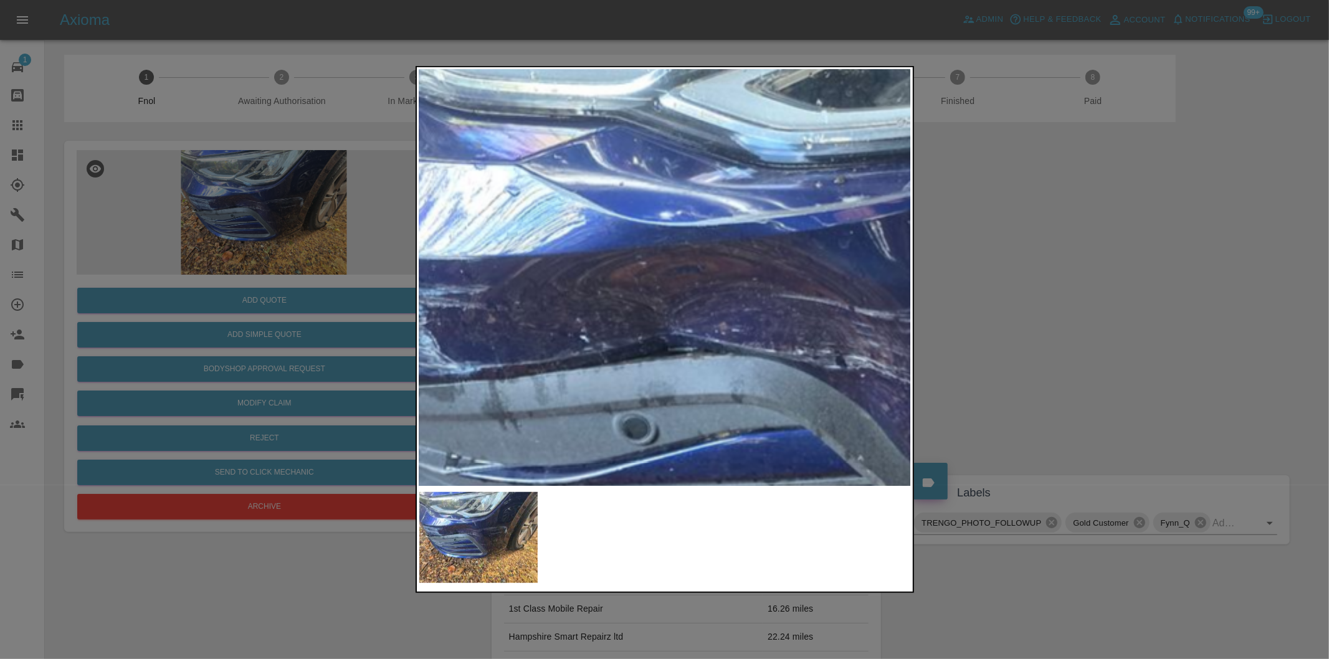
click at [581, 237] on img at bounding box center [916, 399] width 1477 height 1248
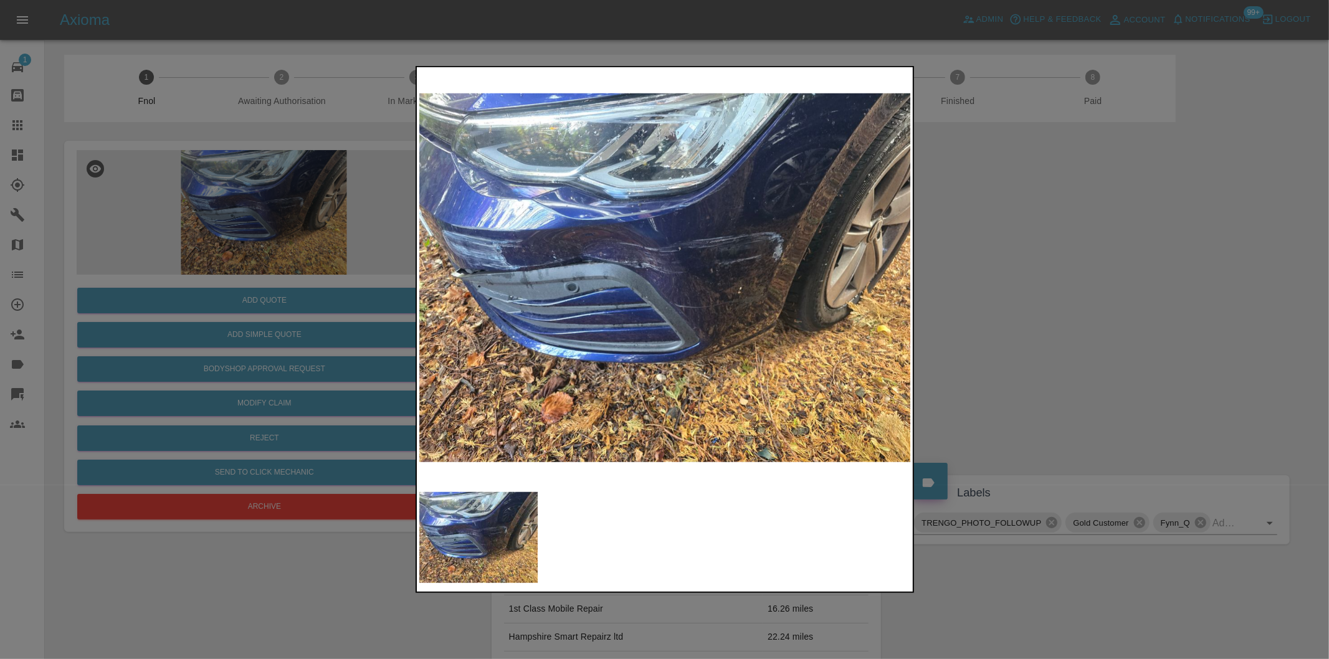
click at [1062, 153] on div at bounding box center [664, 329] width 1329 height 659
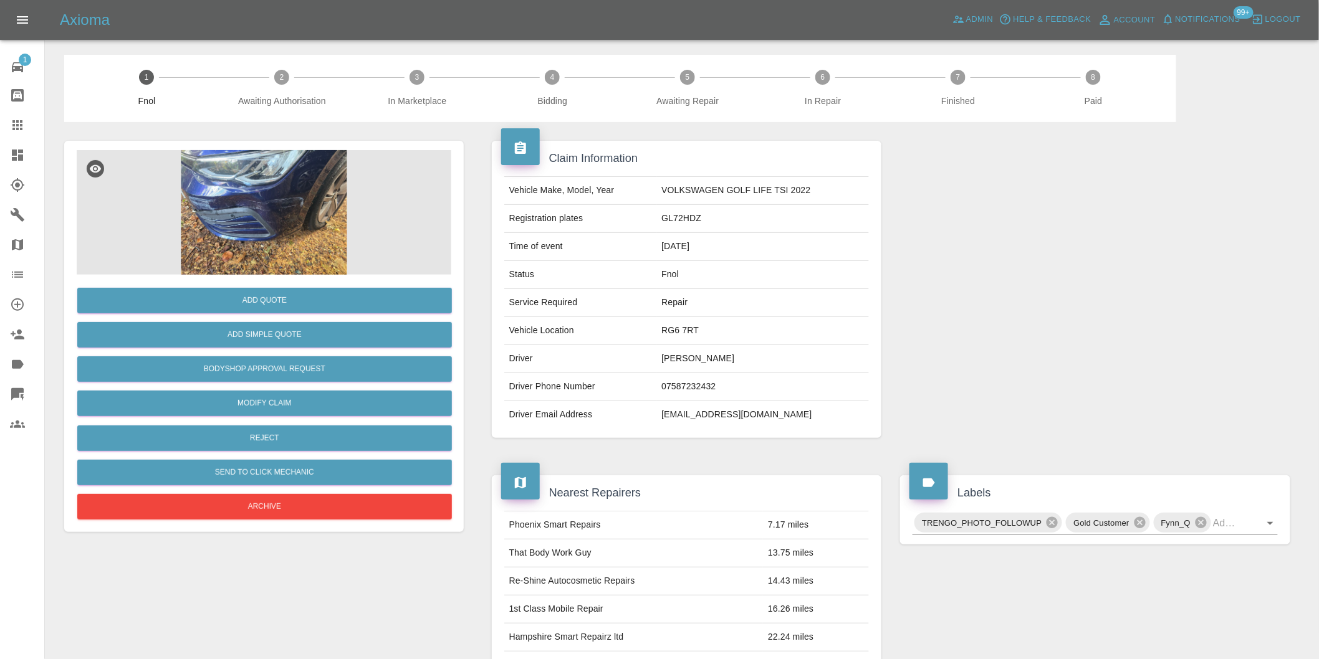
click at [242, 207] on img at bounding box center [264, 212] width 375 height 125
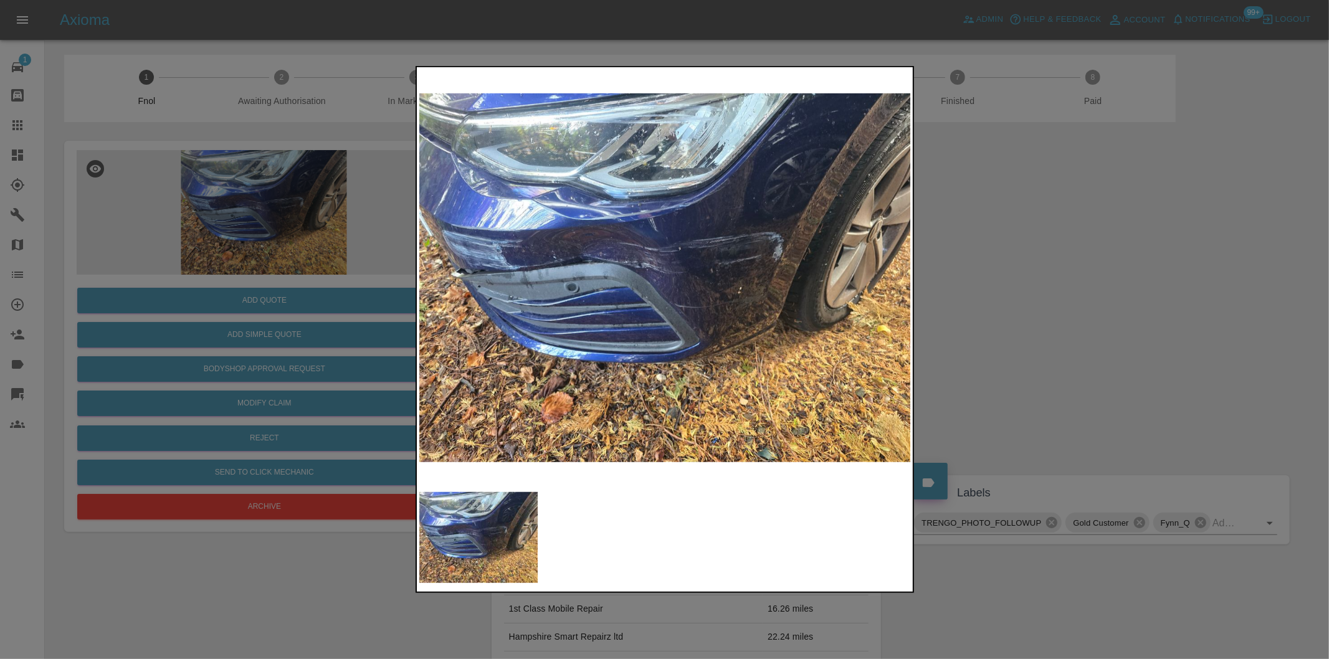
click at [1102, 237] on div at bounding box center [664, 329] width 1329 height 659
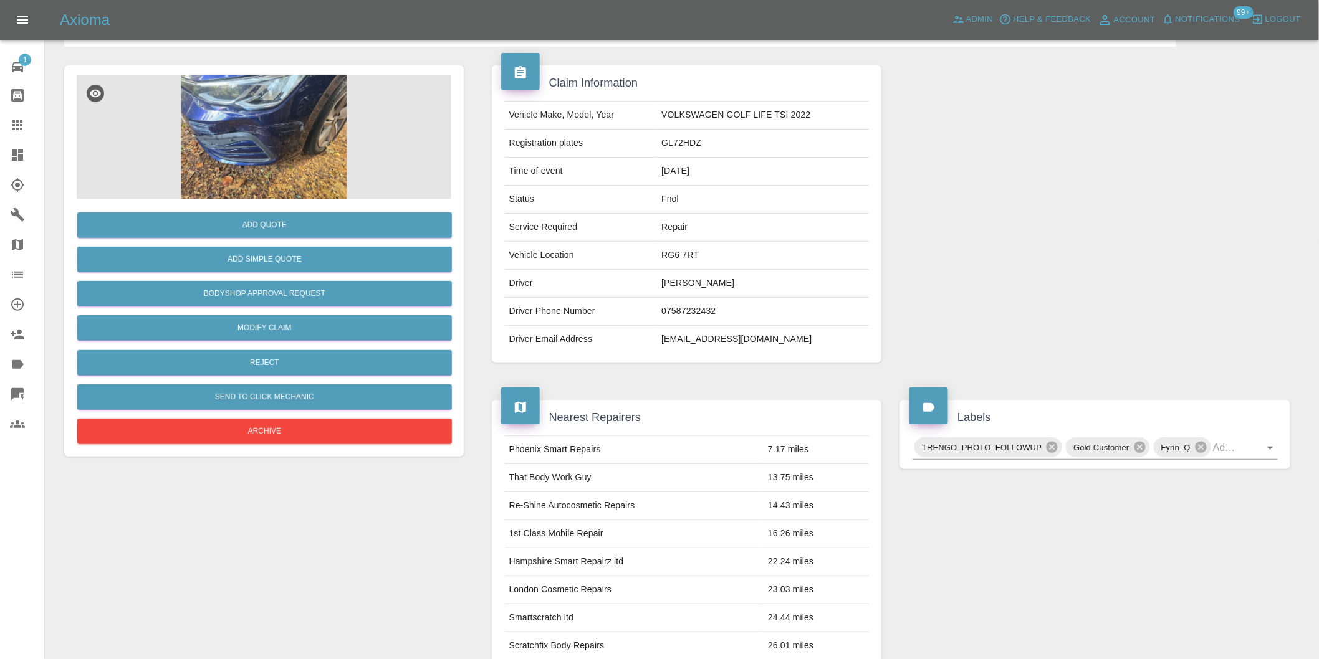
scroll to position [208, 0]
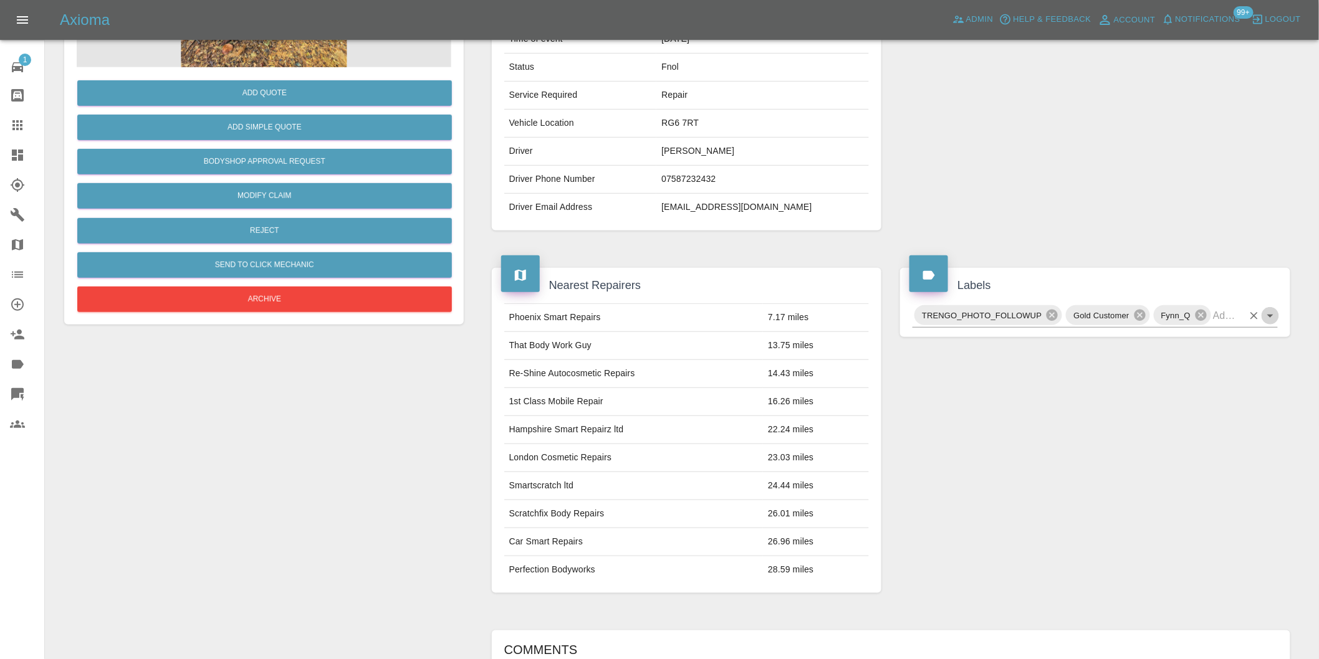
click at [1268, 315] on icon "Open" at bounding box center [1270, 316] width 6 height 3
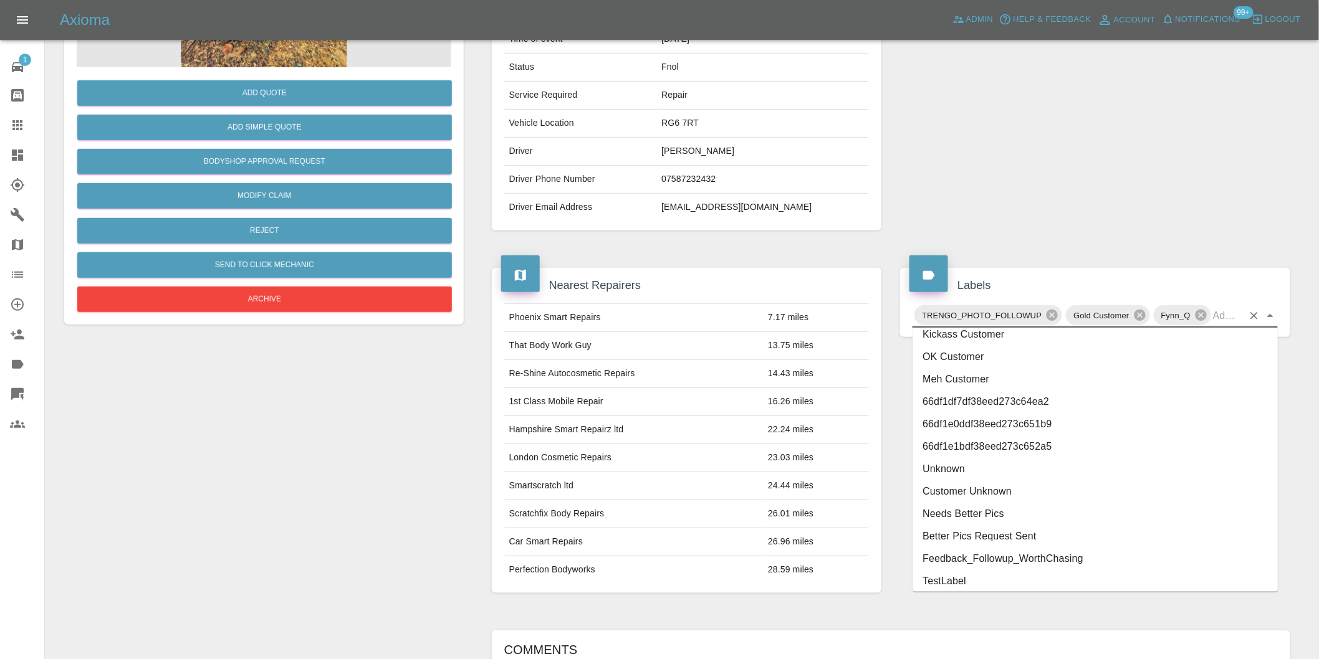
scroll to position [2616, 0]
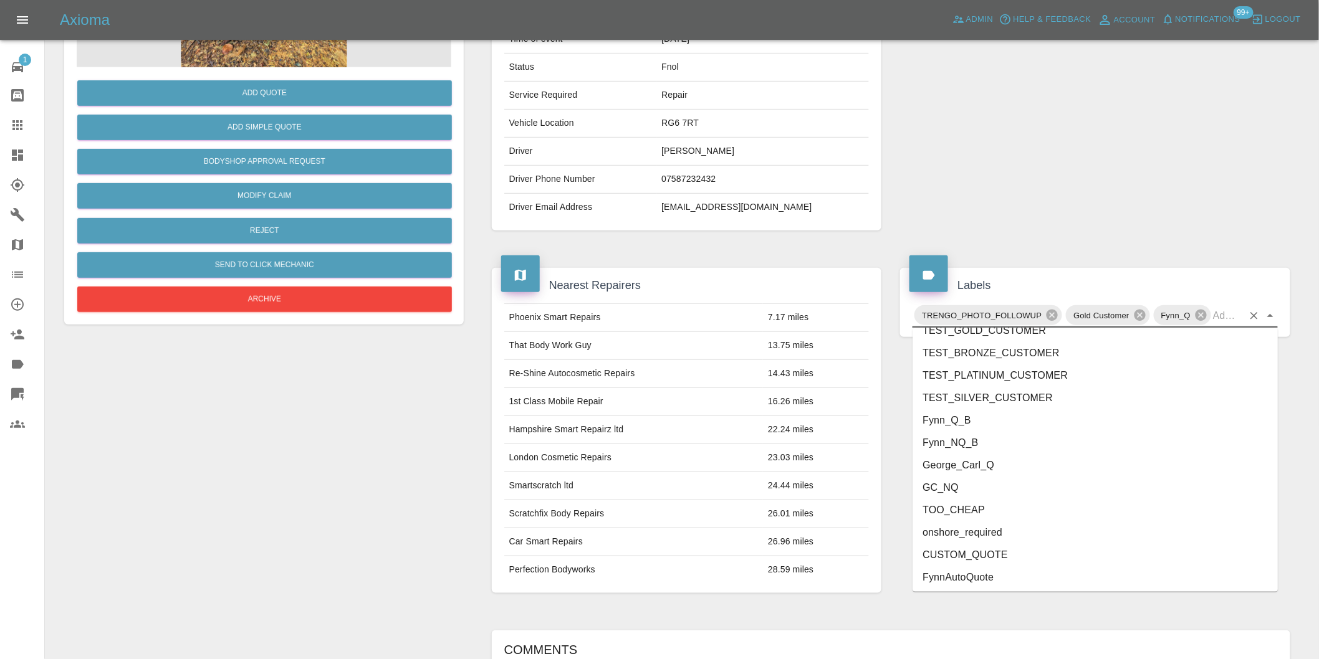
click at [1023, 540] on li "onshore_required" at bounding box center [1094, 533] width 365 height 22
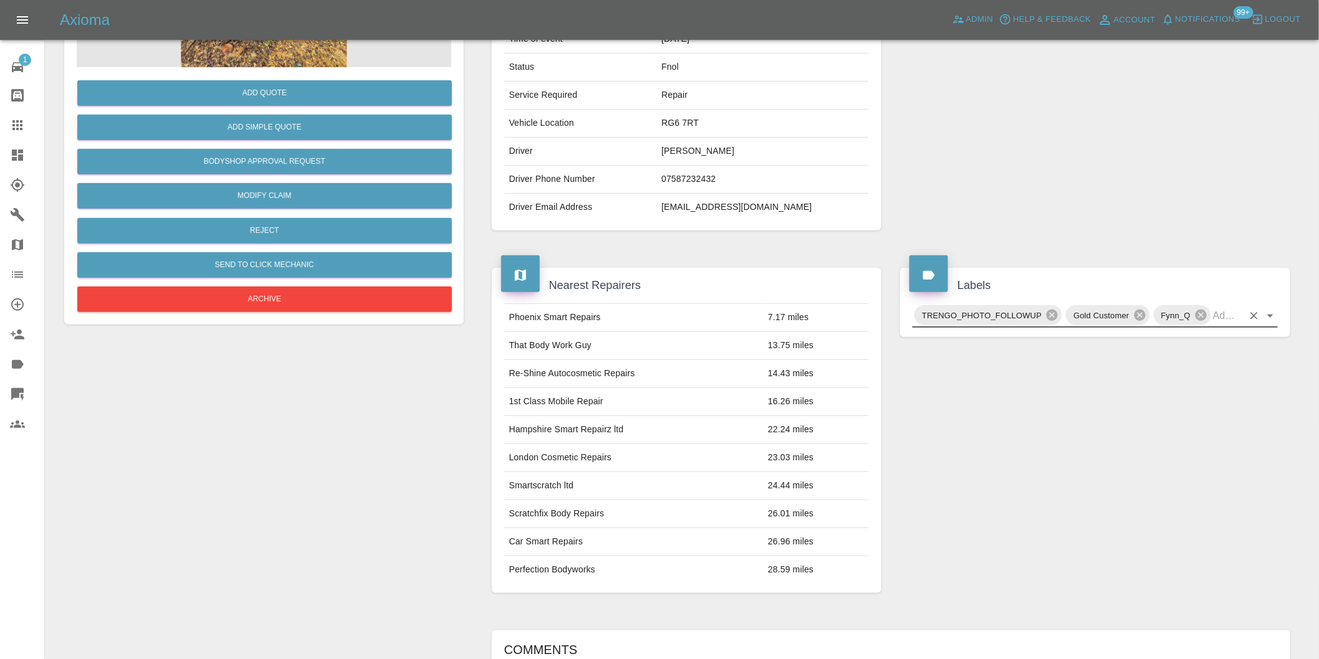
click at [1268, 310] on icon "Open" at bounding box center [1270, 316] width 15 height 15
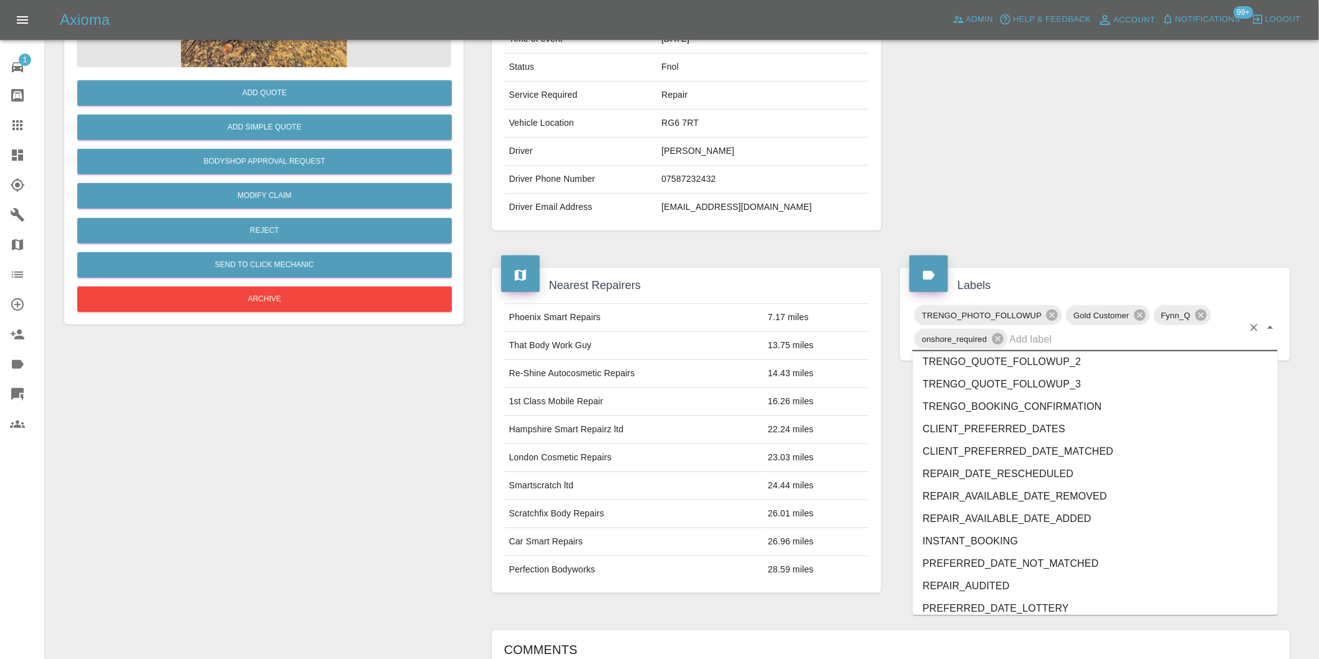
scroll to position [2595, 0]
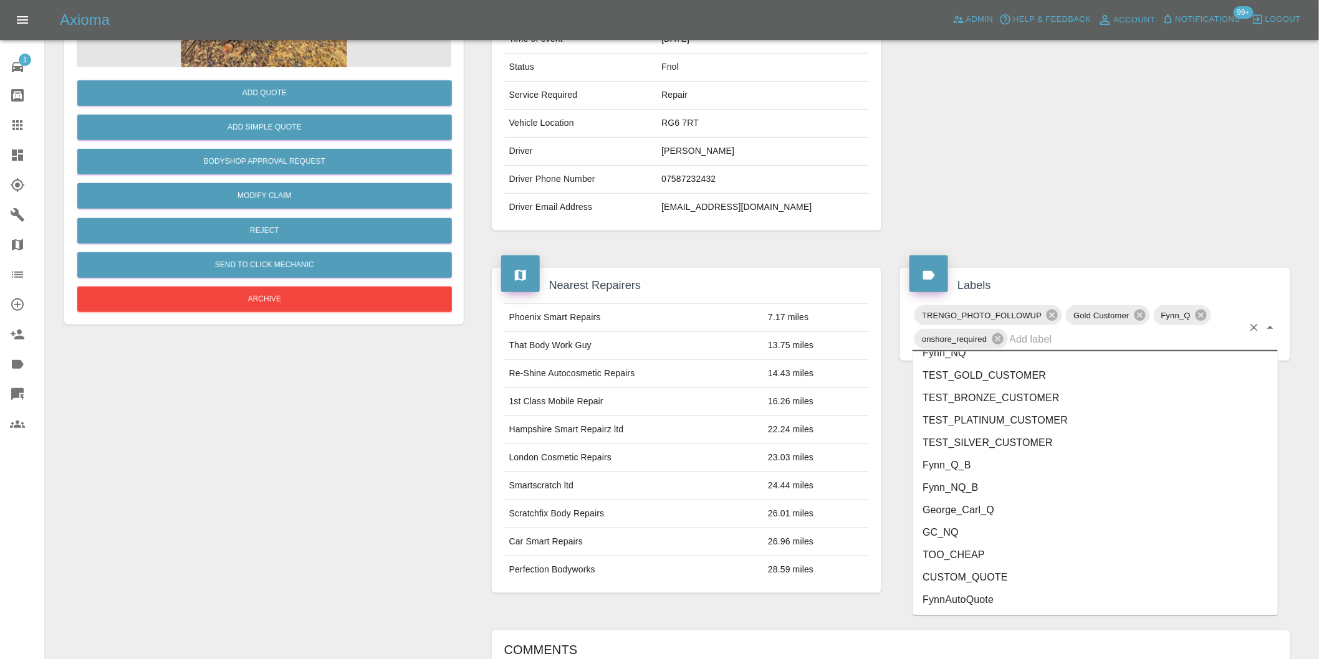
click at [981, 514] on li "George_Carl_Q" at bounding box center [1094, 511] width 365 height 22
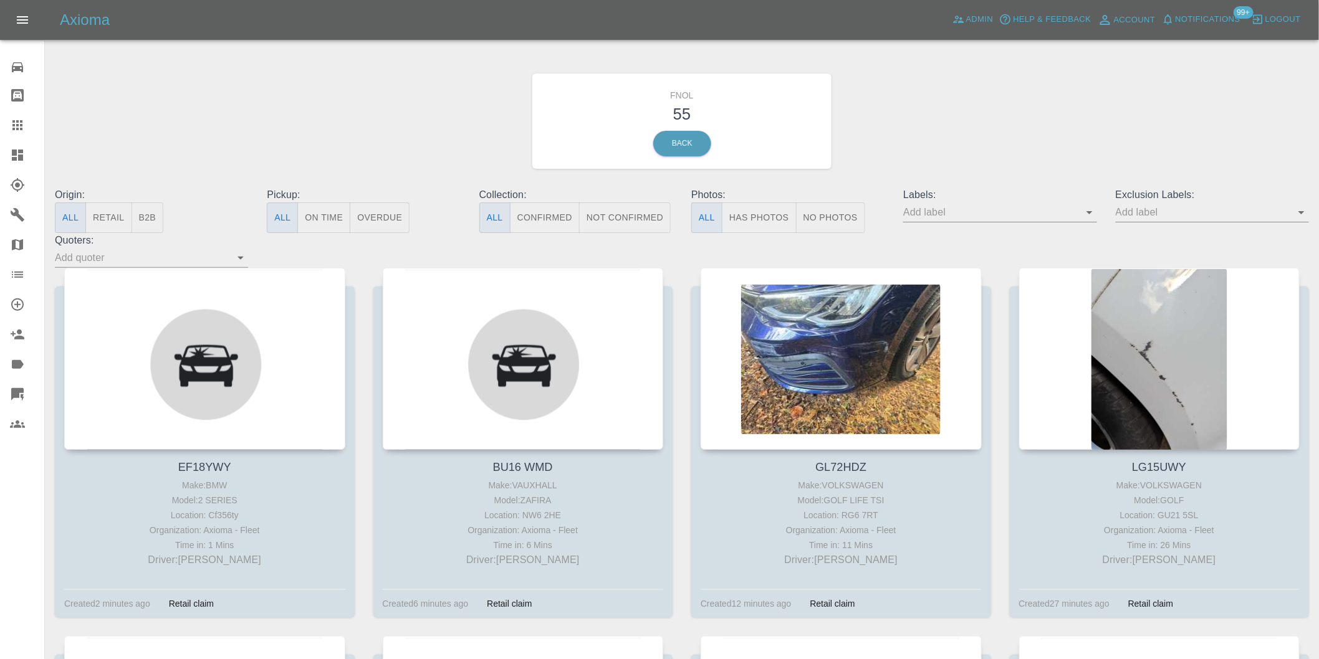
click at [774, 219] on button "Has Photos" at bounding box center [759, 218] width 75 height 31
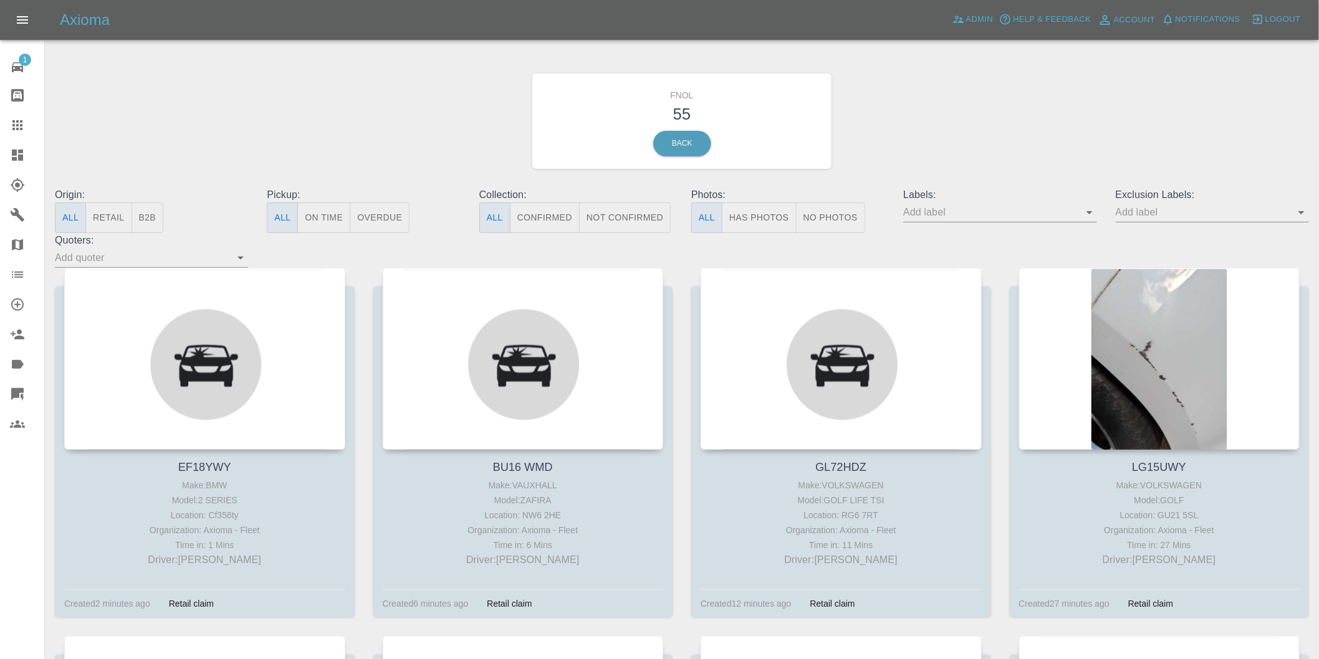
click at [782, 213] on button "Has Photos" at bounding box center [759, 218] width 75 height 31
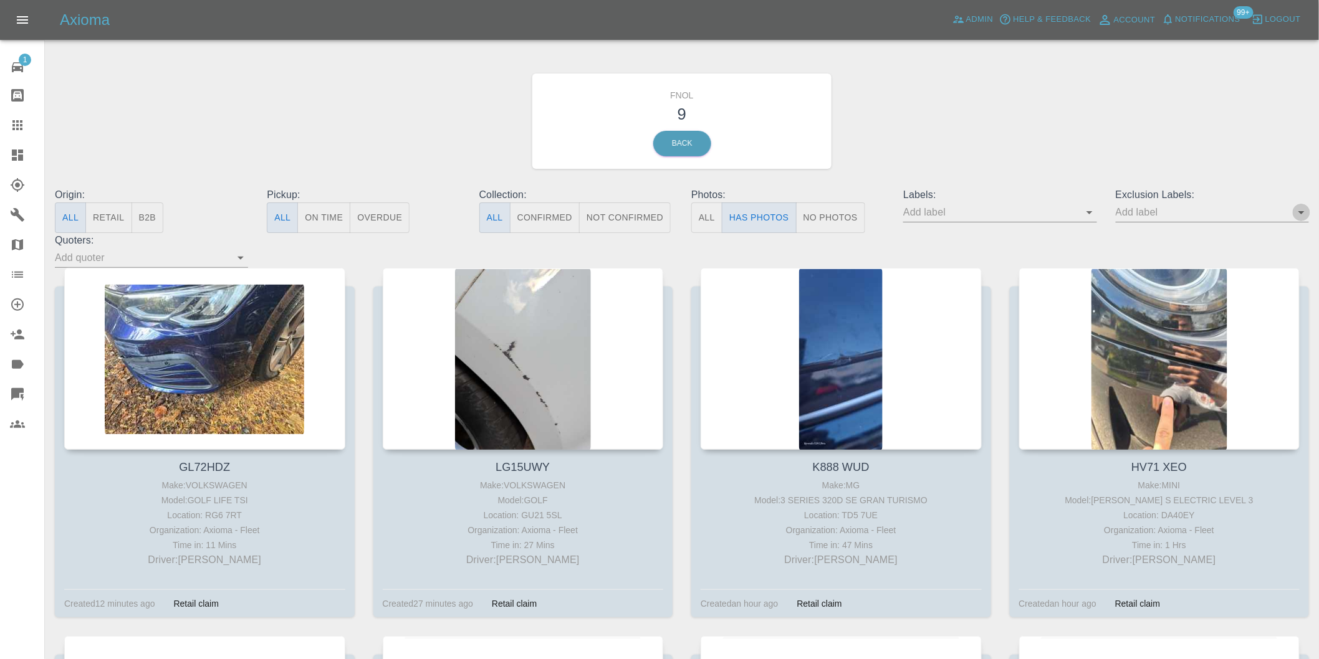
click at [1298, 214] on icon "Open" at bounding box center [1301, 212] width 15 height 15
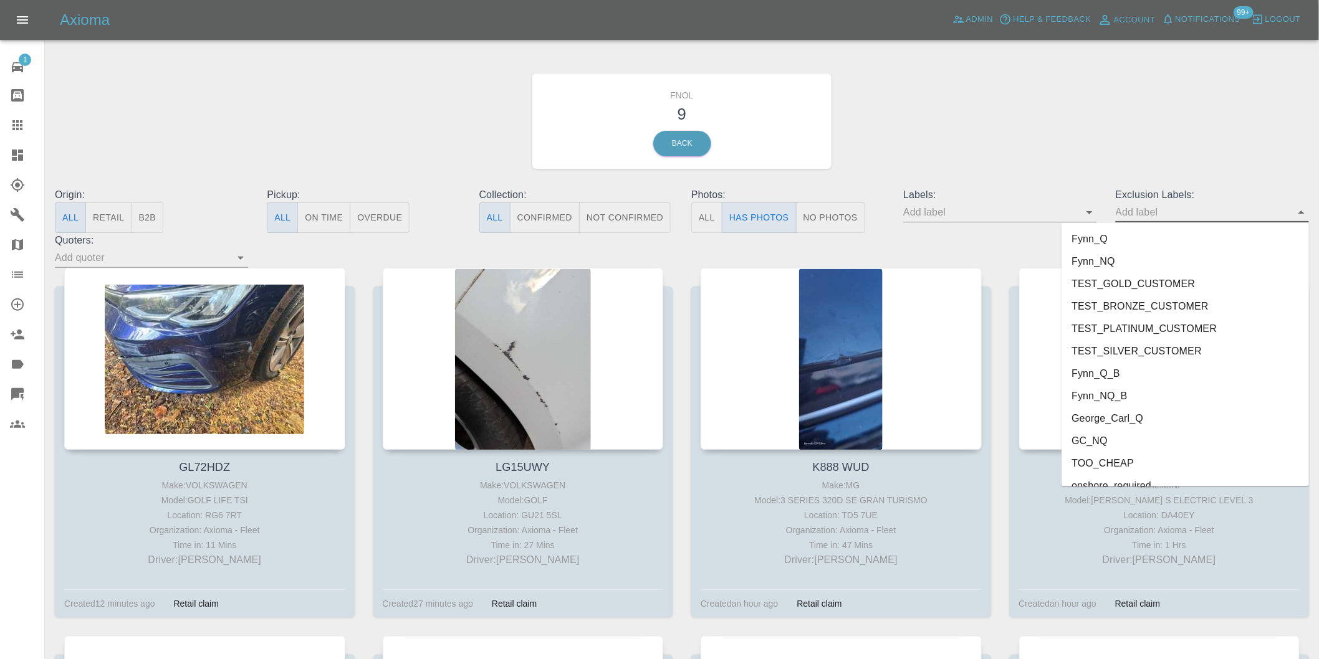
scroll to position [2684, 0]
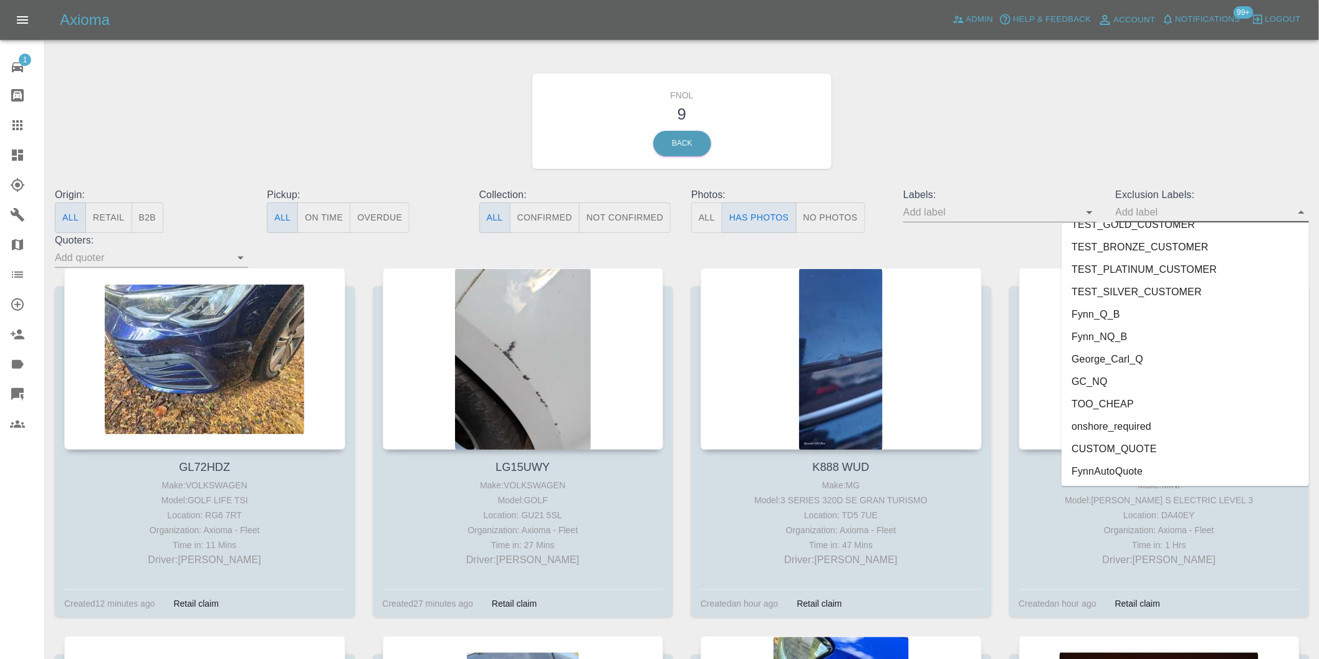
drag, startPoint x: 1148, startPoint y: 424, endPoint x: 1205, endPoint y: 329, distance: 110.7
click at [1148, 423] on li "onshore_required" at bounding box center [1184, 427] width 247 height 22
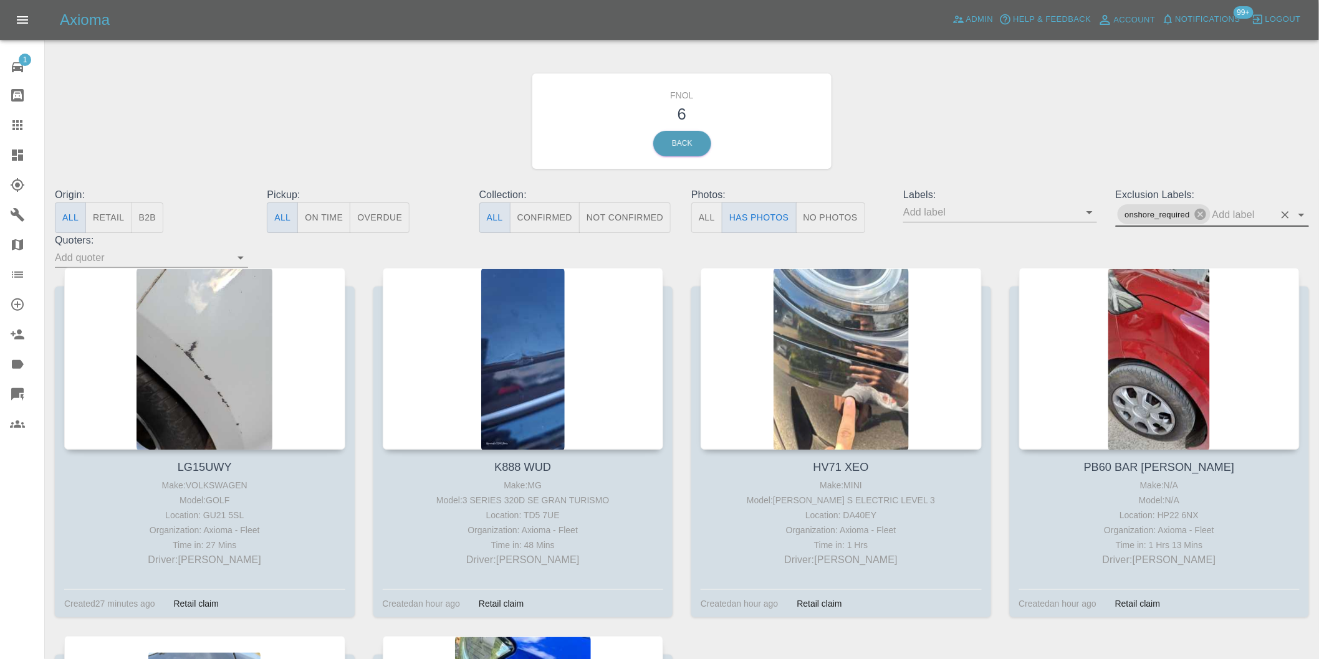
click at [1303, 217] on icon "Open" at bounding box center [1301, 215] width 15 height 15
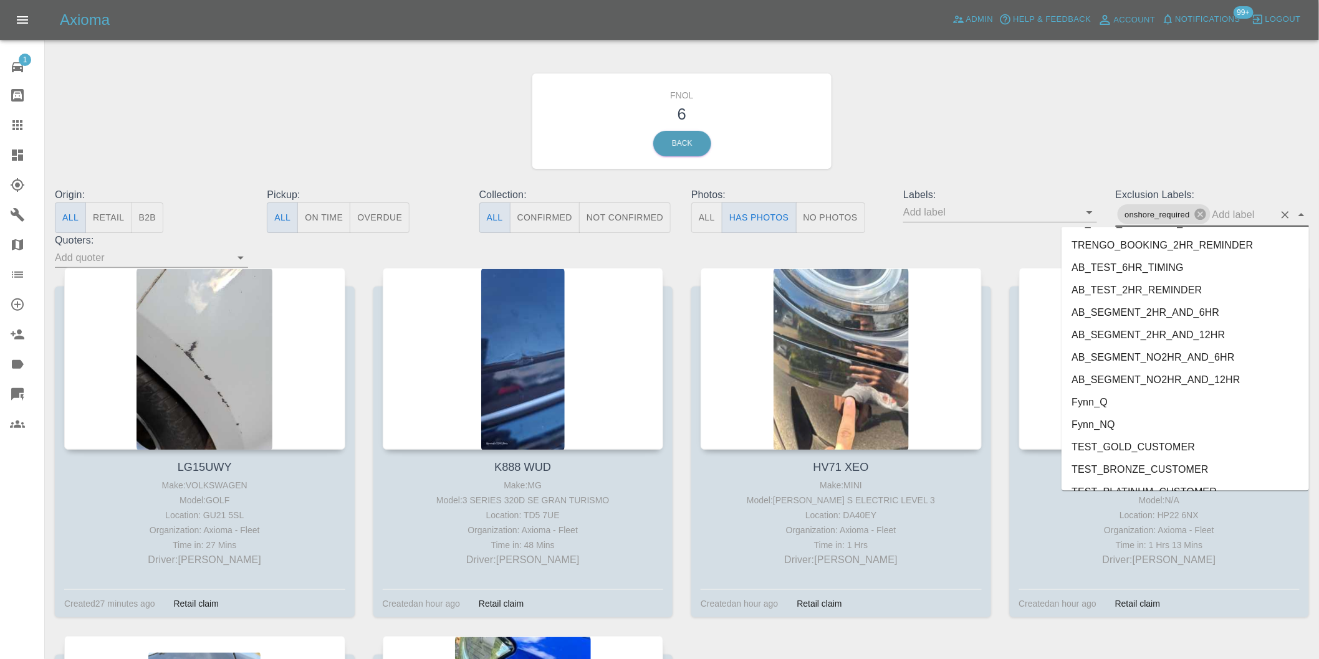
scroll to position [2662, 0]
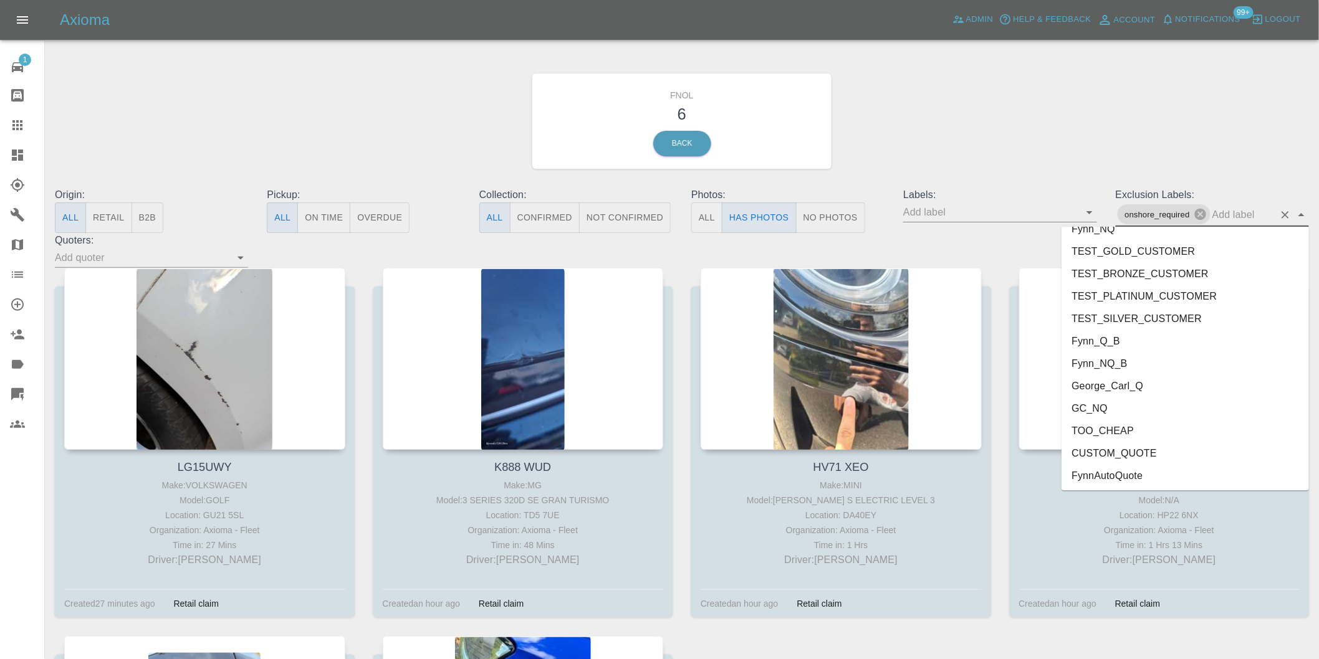
click at [1119, 381] on li "George_Carl_Q" at bounding box center [1184, 386] width 247 height 22
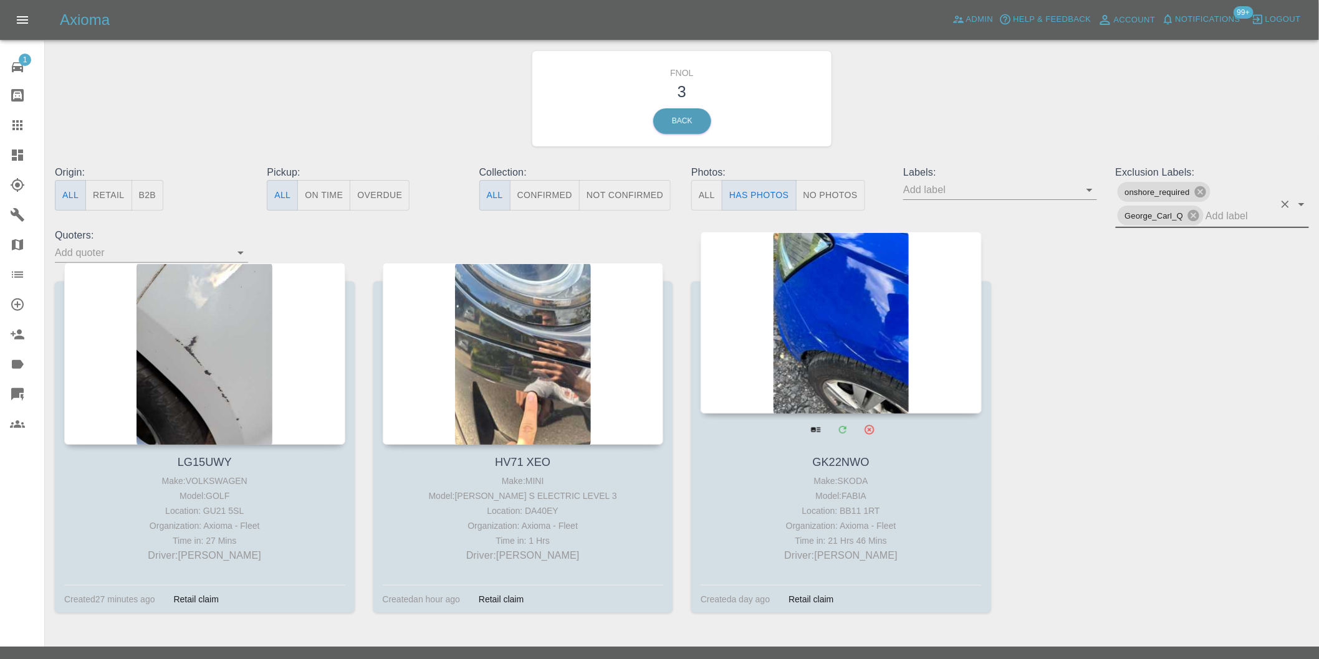
scroll to position [44, 0]
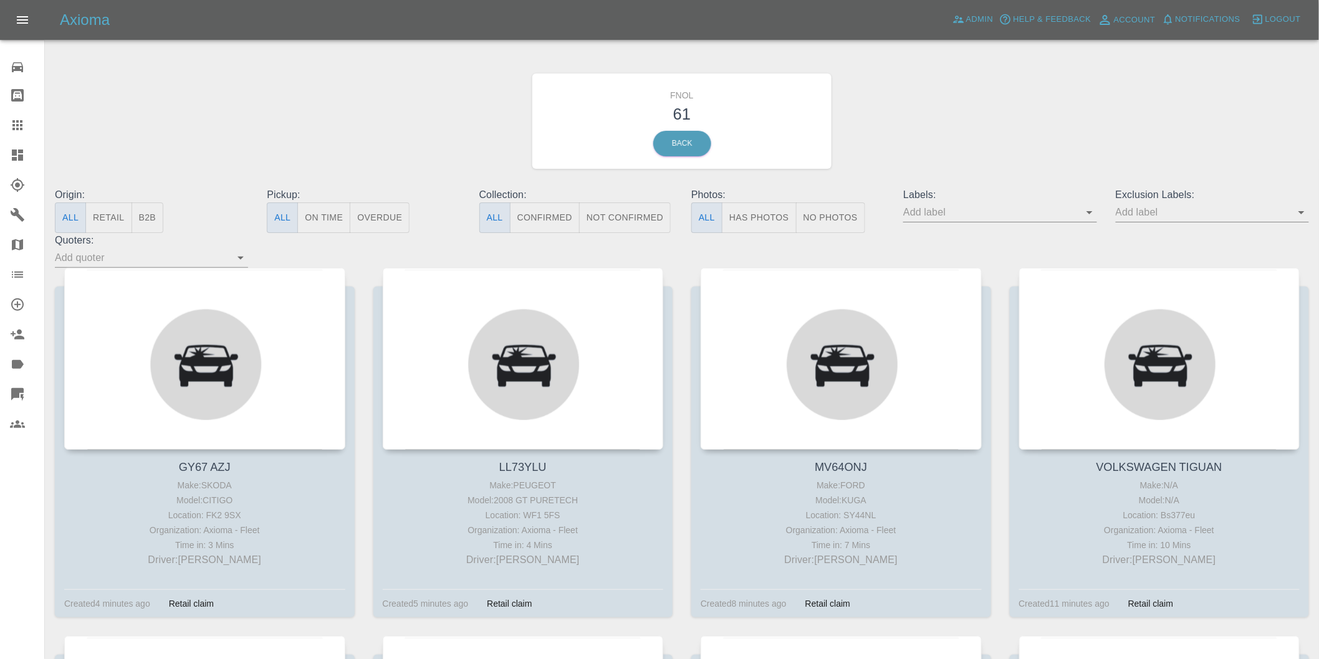
click at [778, 219] on button "Has Photos" at bounding box center [759, 218] width 75 height 31
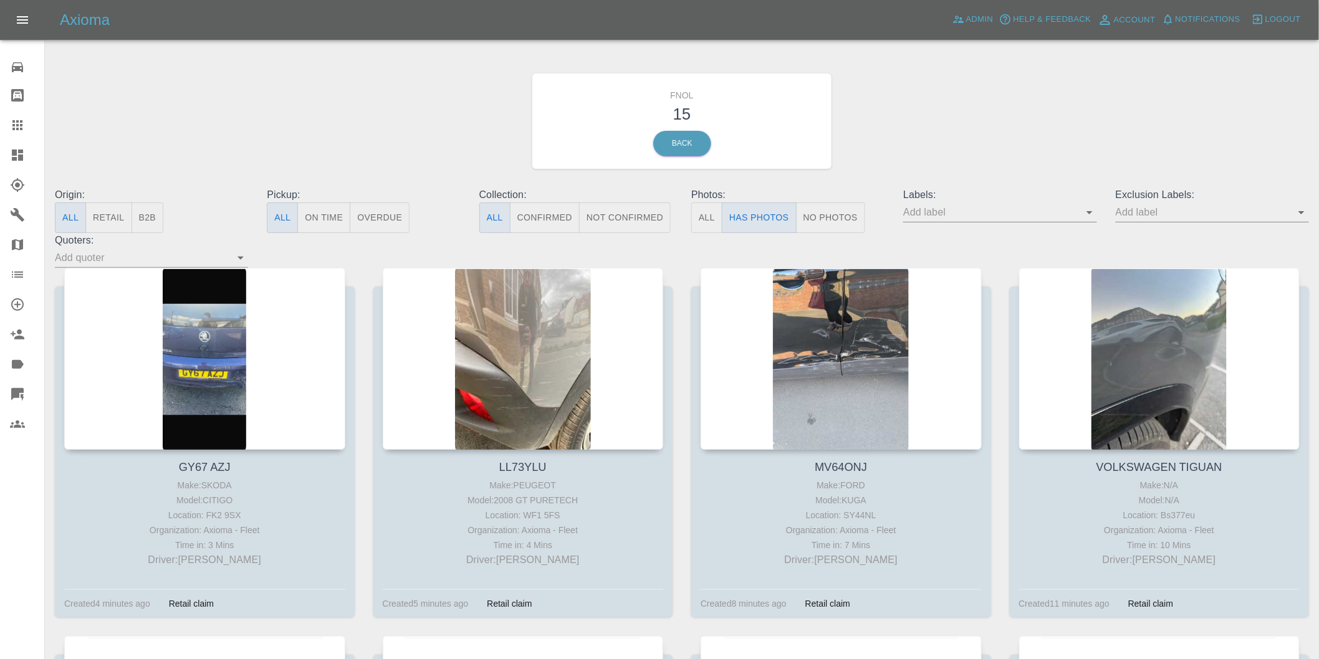
click at [1298, 214] on icon "Open" at bounding box center [1301, 212] width 15 height 15
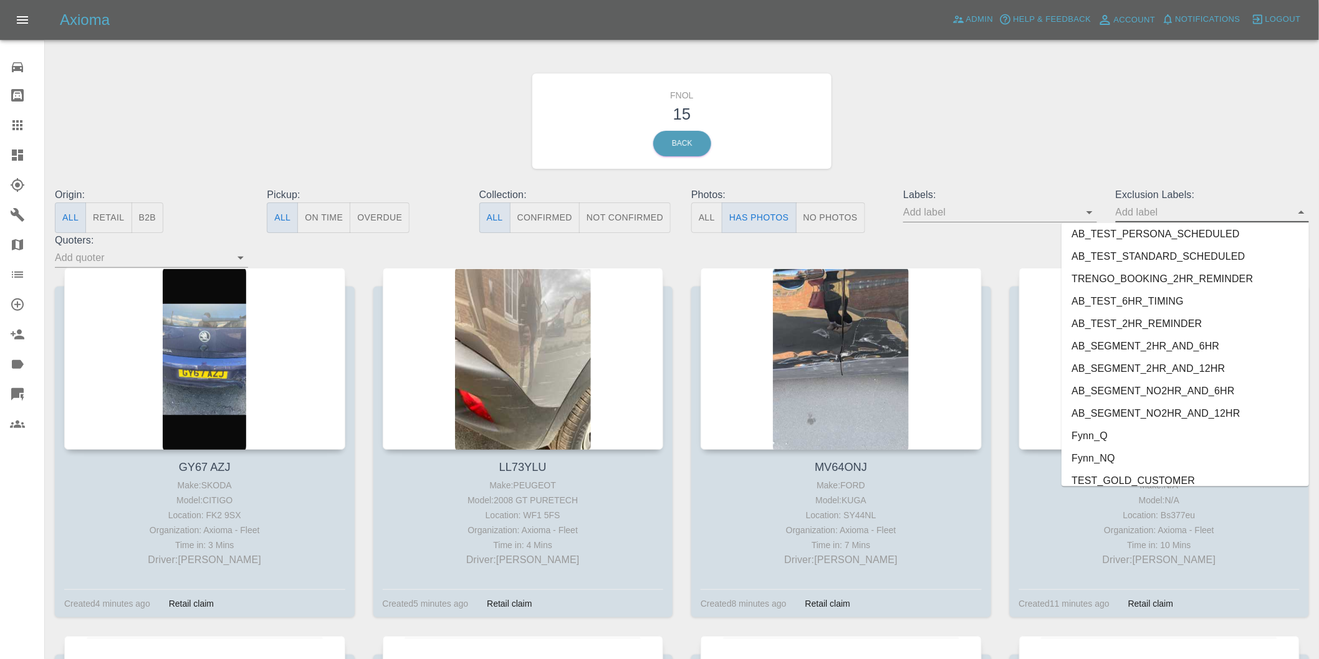
scroll to position [2684, 0]
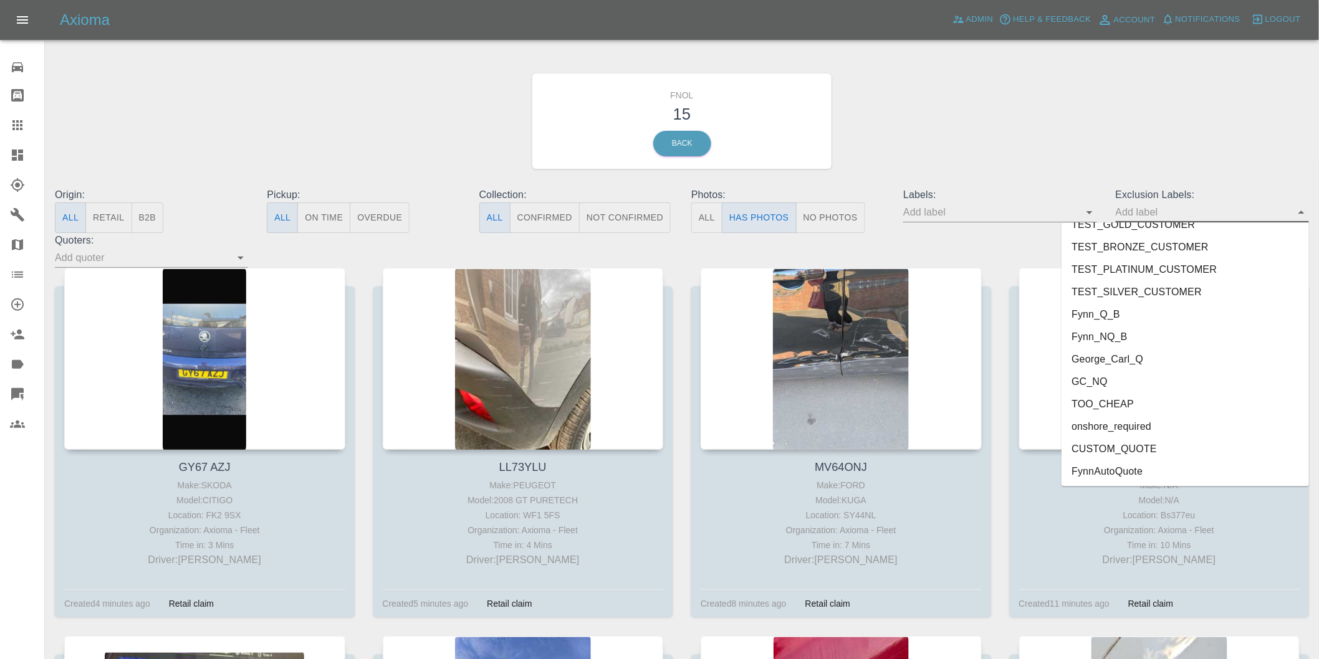
click at [1122, 423] on li "onshore_required" at bounding box center [1184, 427] width 247 height 22
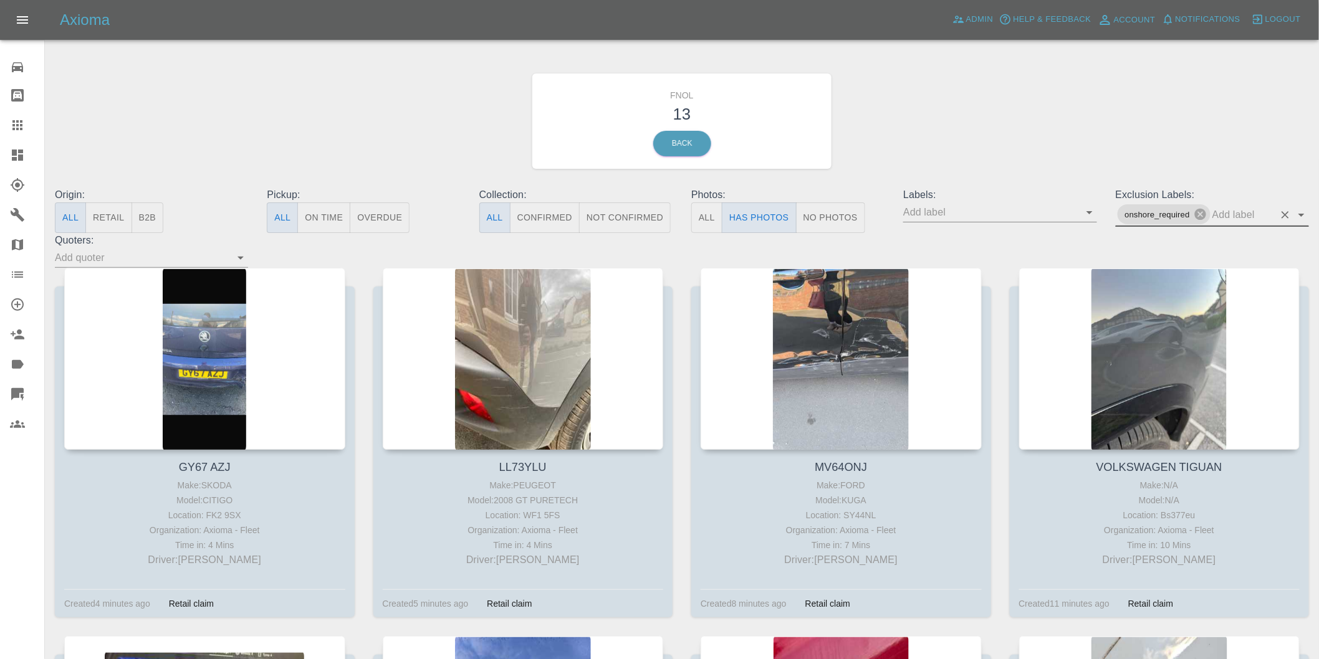
click at [1301, 211] on icon "Open" at bounding box center [1301, 215] width 15 height 15
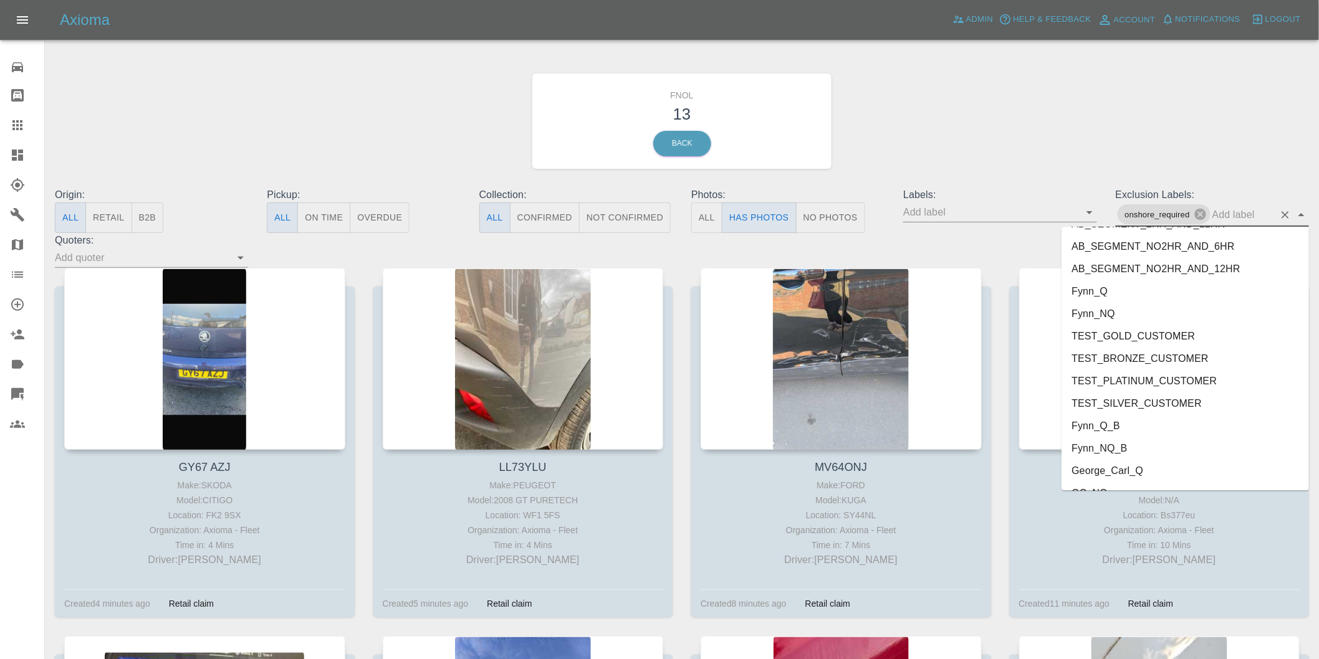
scroll to position [2662, 0]
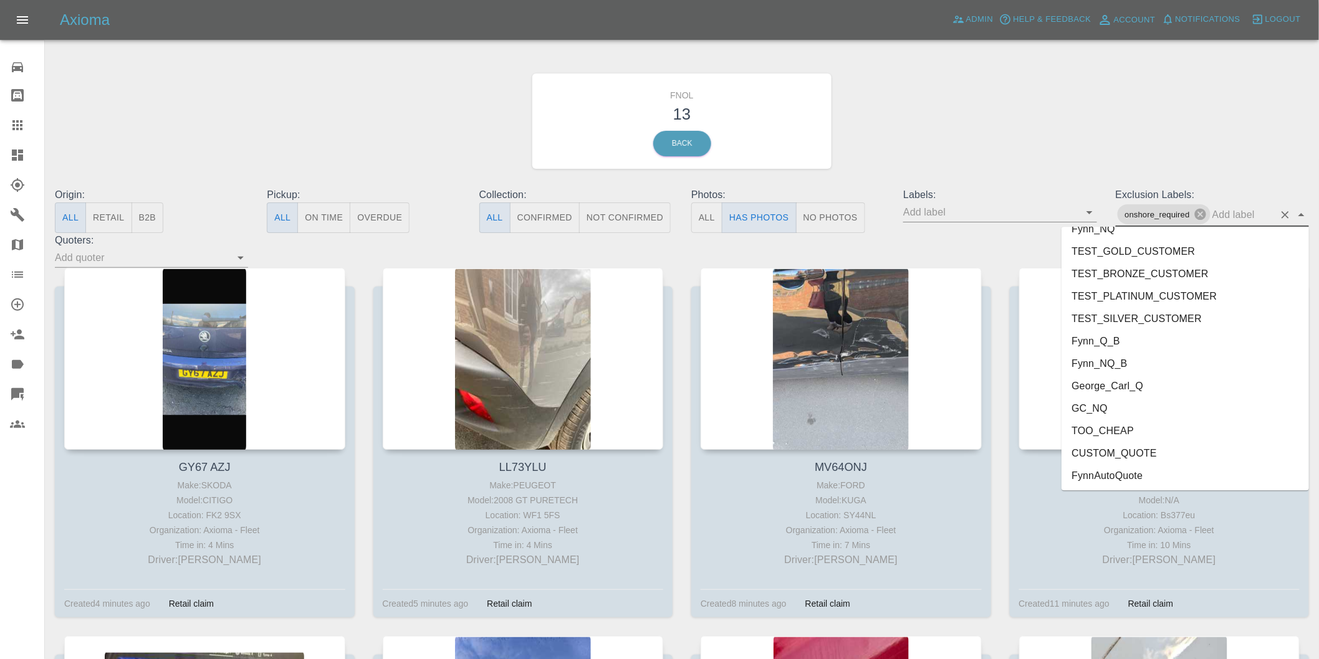
click at [1136, 390] on li "George_Carl_Q" at bounding box center [1184, 386] width 247 height 22
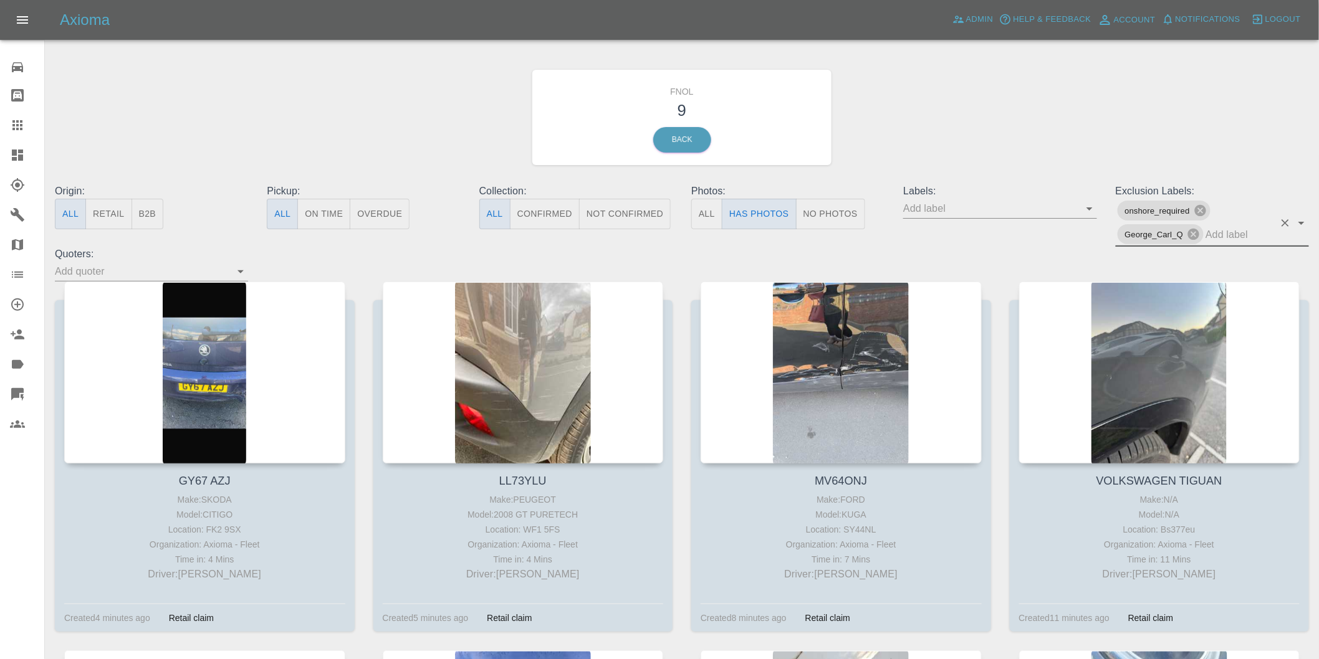
scroll to position [0, 0]
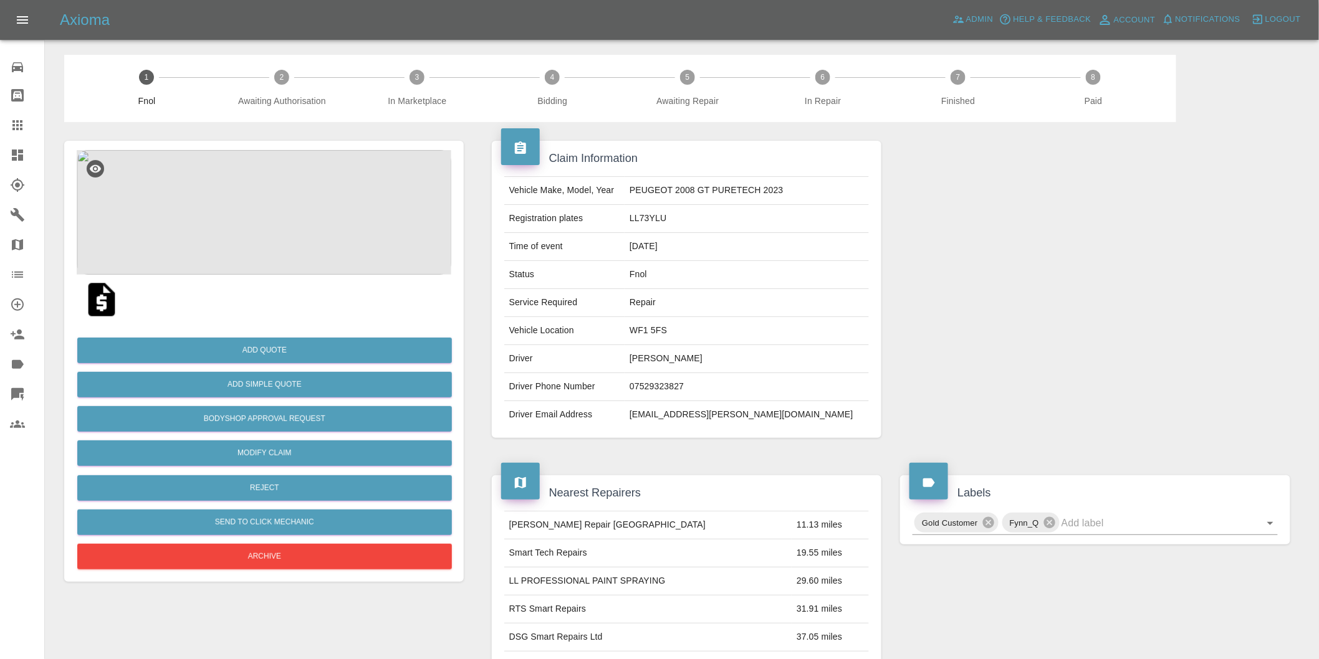
click at [251, 196] on img at bounding box center [264, 212] width 375 height 125
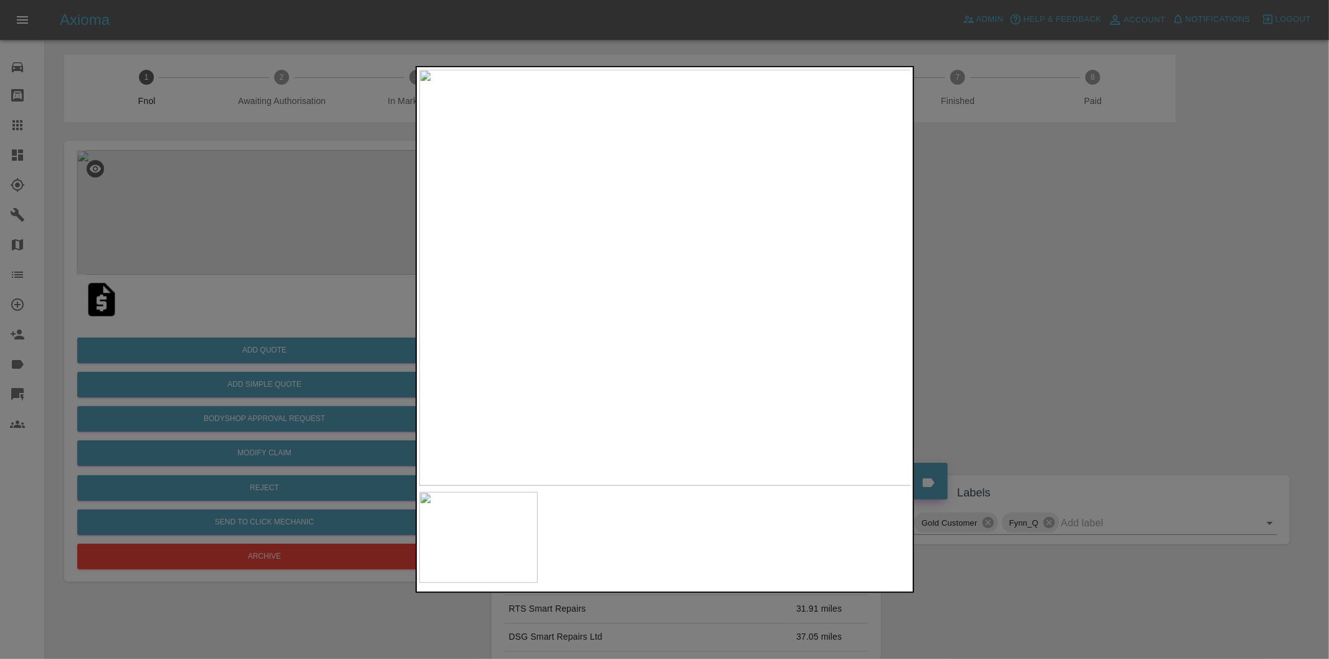
click at [1005, 301] on div at bounding box center [664, 329] width 1329 height 659
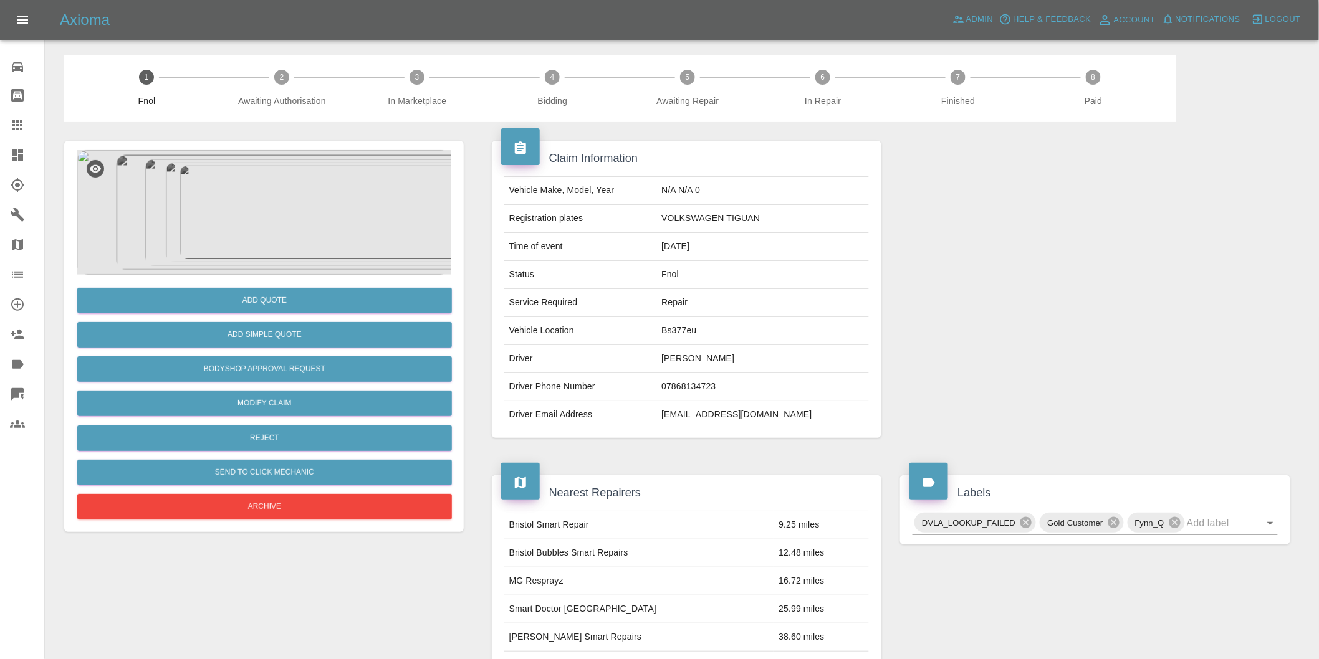
click at [250, 188] on img at bounding box center [264, 212] width 375 height 125
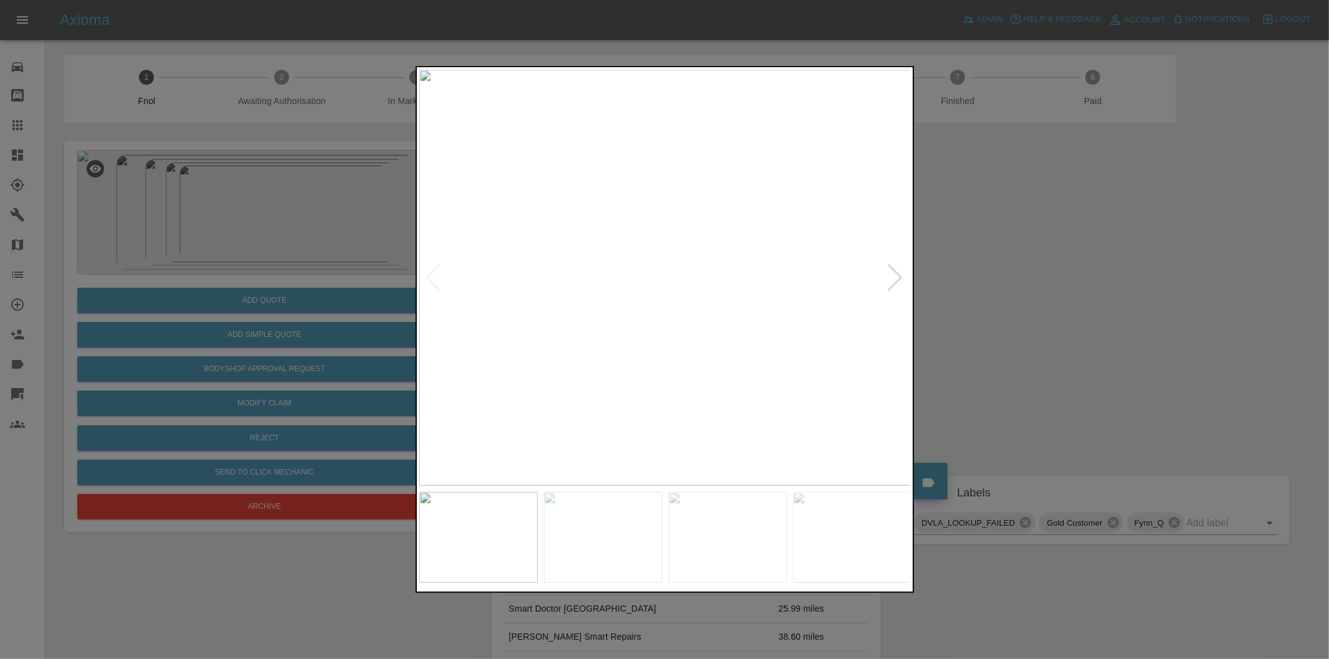
click at [891, 268] on div at bounding box center [896, 277] width 17 height 27
click at [891, 270] on div at bounding box center [896, 277] width 17 height 27
click at [894, 273] on div at bounding box center [896, 277] width 17 height 27
click at [898, 277] on div at bounding box center [896, 277] width 17 height 27
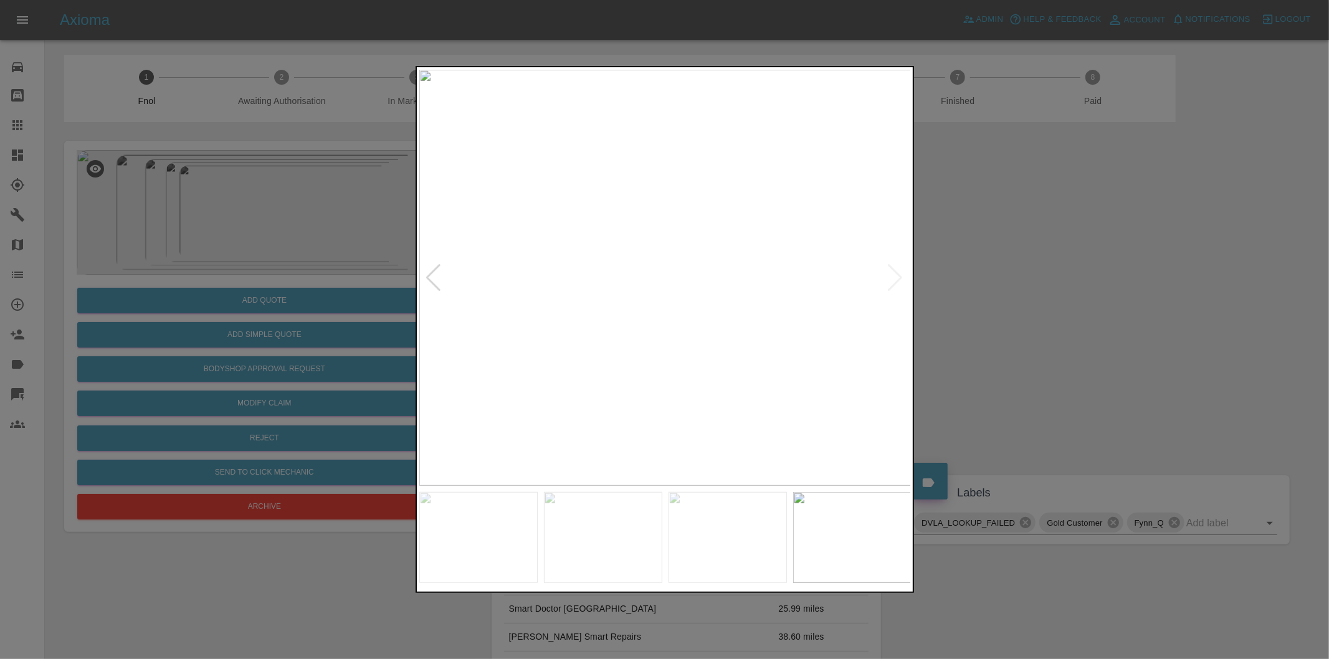
click at [898, 277] on img at bounding box center [665, 278] width 492 height 416
click at [429, 276] on div at bounding box center [434, 277] width 17 height 27
click at [982, 282] on div at bounding box center [664, 329] width 1329 height 659
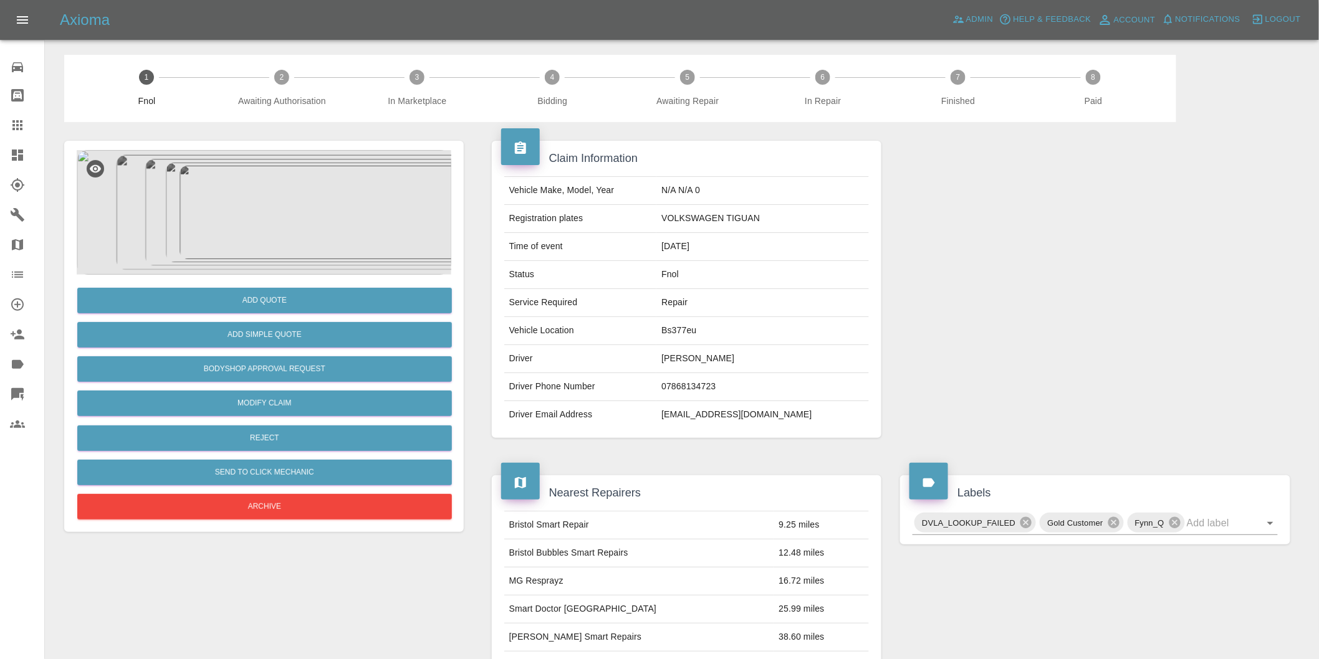
click at [269, 190] on img at bounding box center [264, 212] width 375 height 125
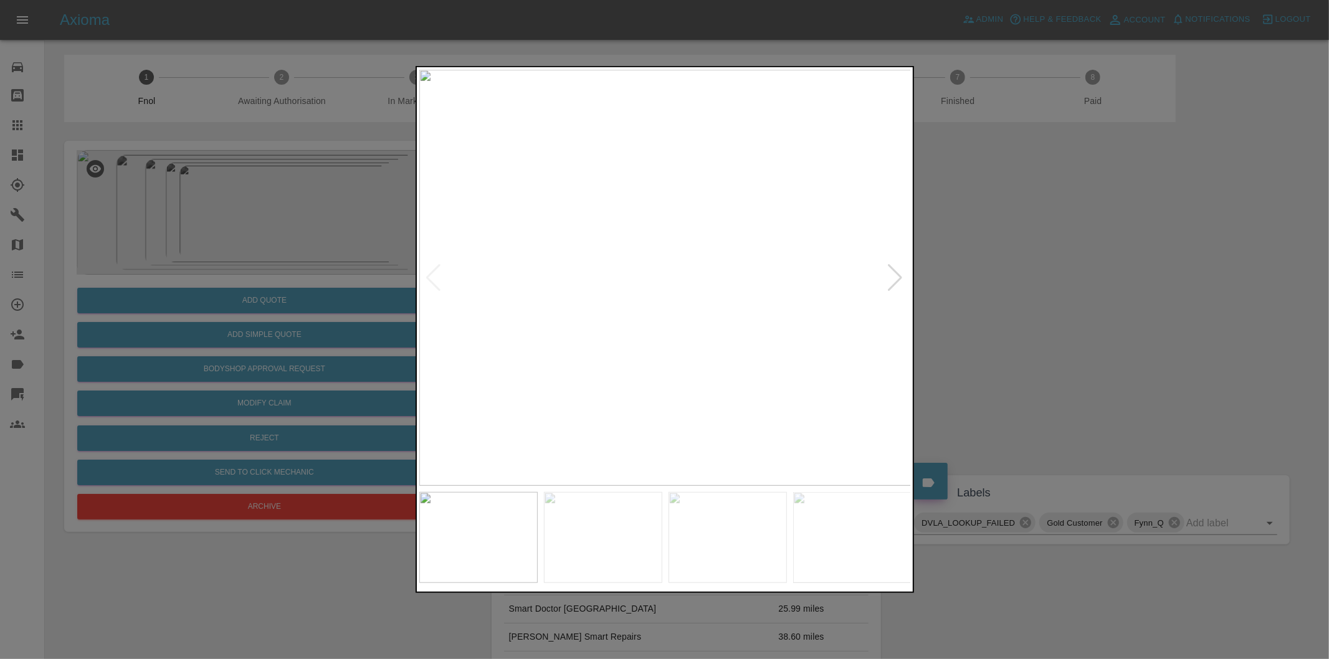
click at [894, 277] on div at bounding box center [896, 277] width 17 height 27
click at [1070, 271] on div at bounding box center [664, 329] width 1329 height 659
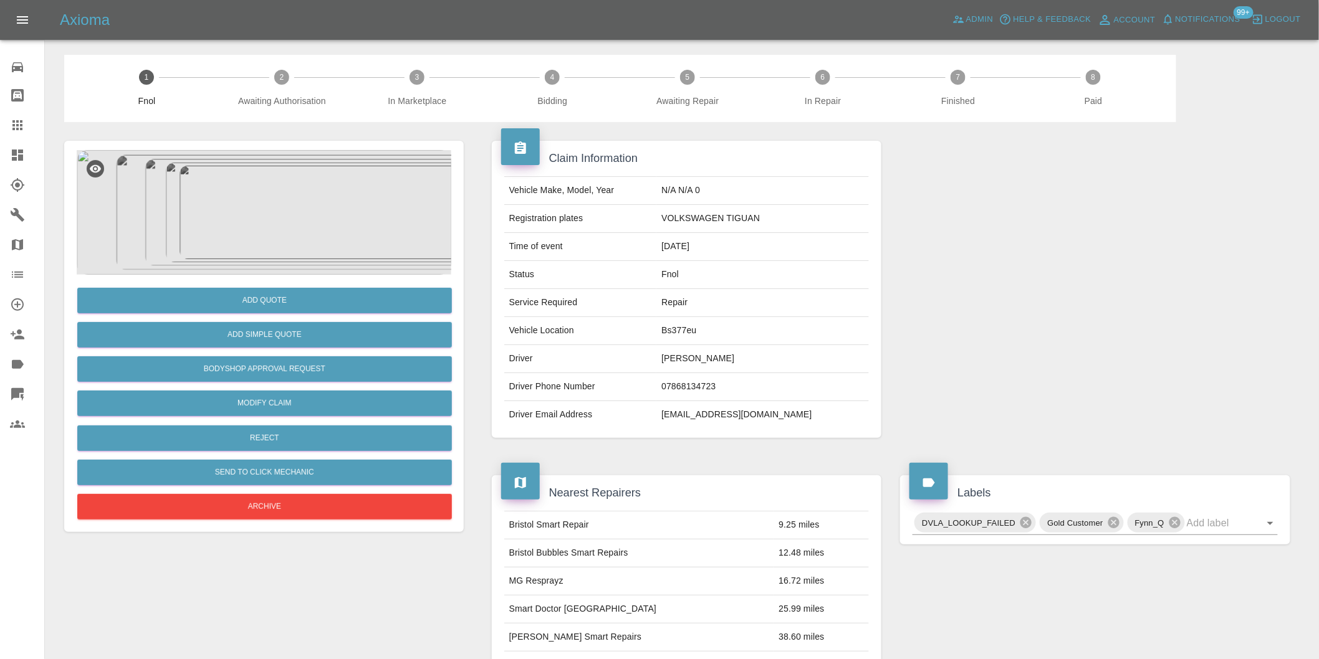
click at [272, 175] on img at bounding box center [264, 212] width 375 height 125
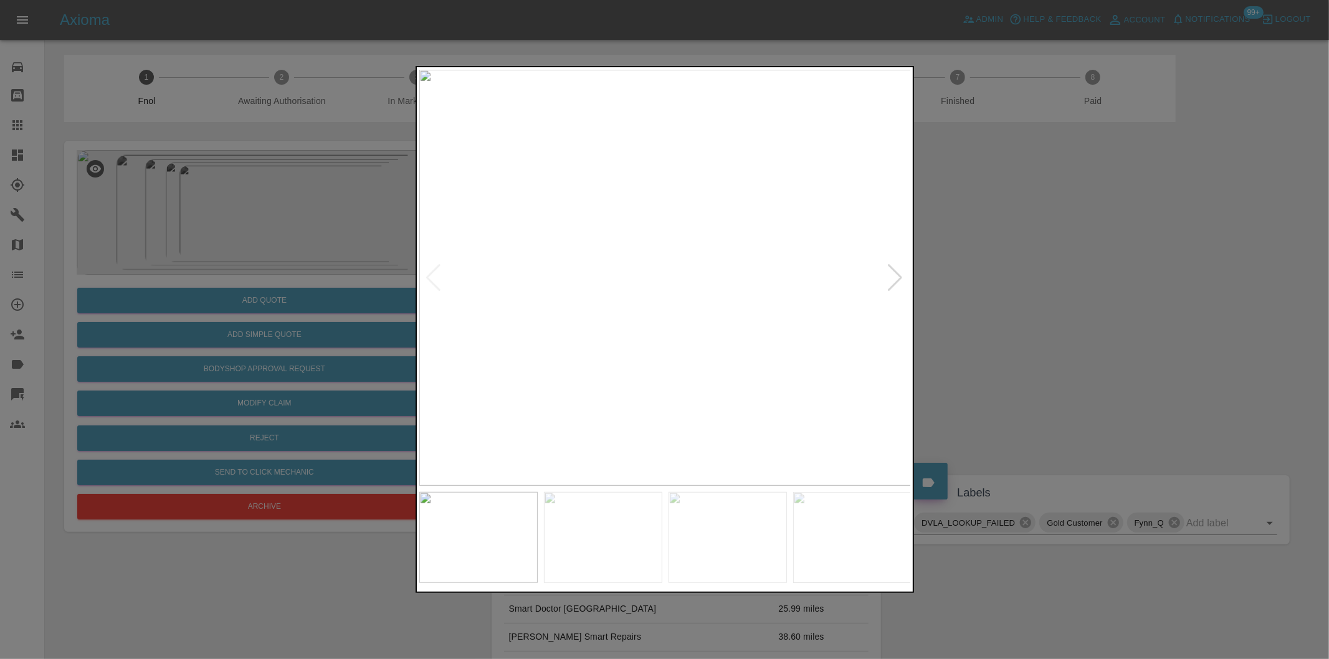
click at [901, 275] on div at bounding box center [896, 277] width 17 height 27
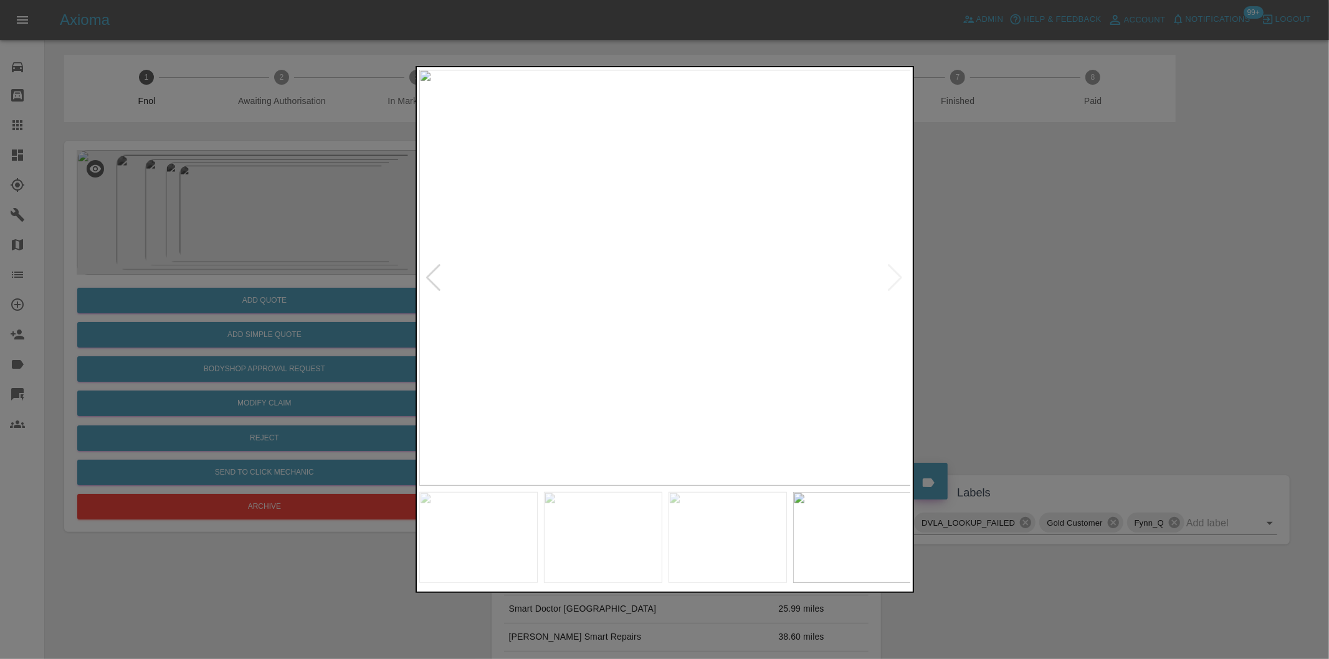
click at [901, 275] on img at bounding box center [665, 278] width 492 height 416
click at [1104, 287] on div at bounding box center [664, 329] width 1329 height 659
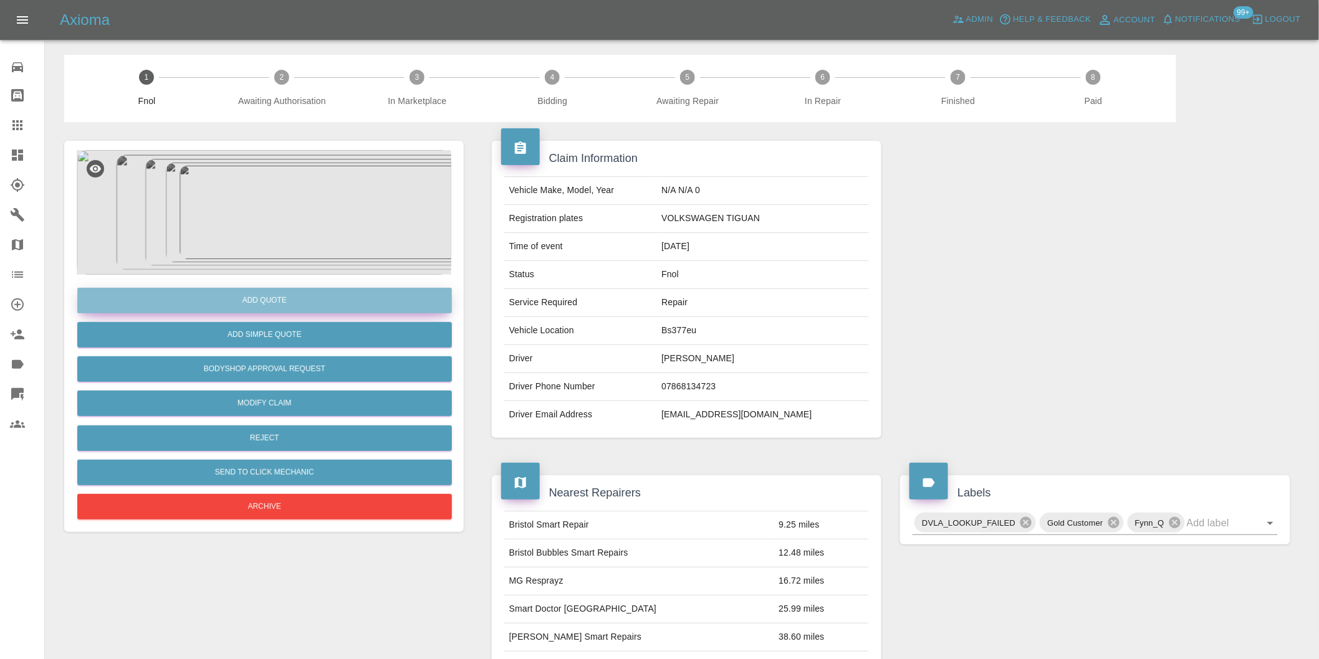
click at [312, 297] on button "Add Quote" at bounding box center [264, 301] width 375 height 26
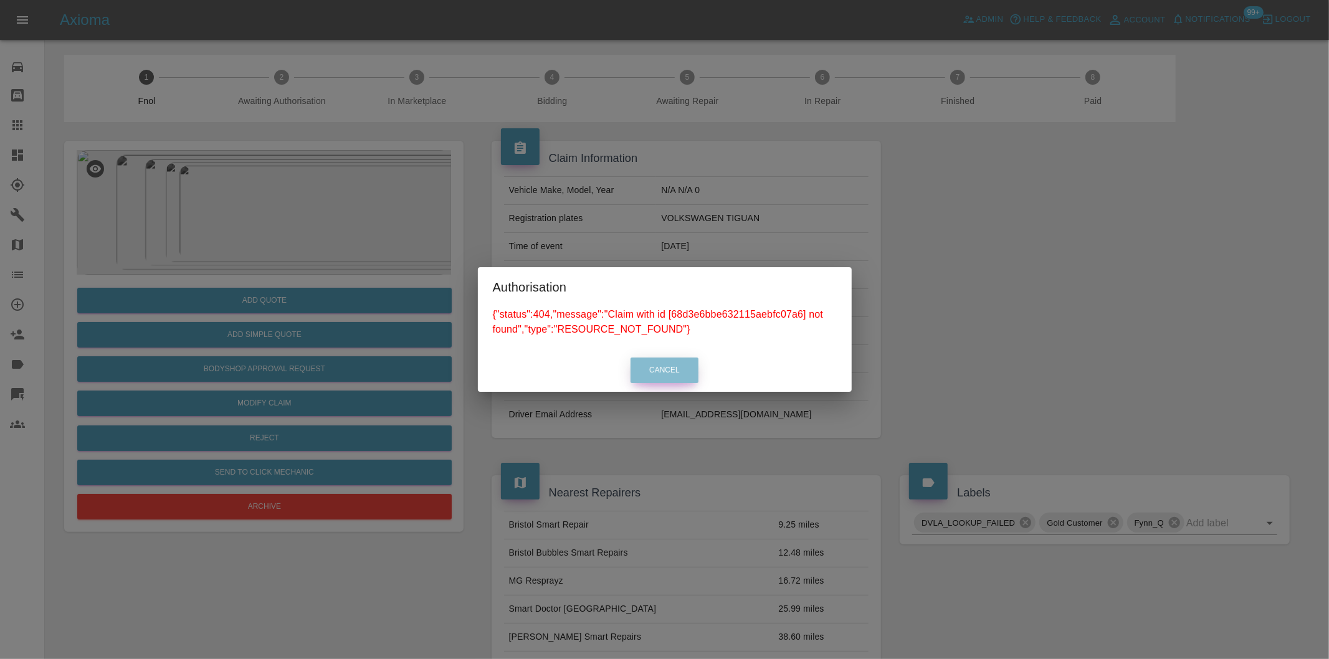
click at [661, 375] on button "Cancel" at bounding box center [665, 371] width 68 height 26
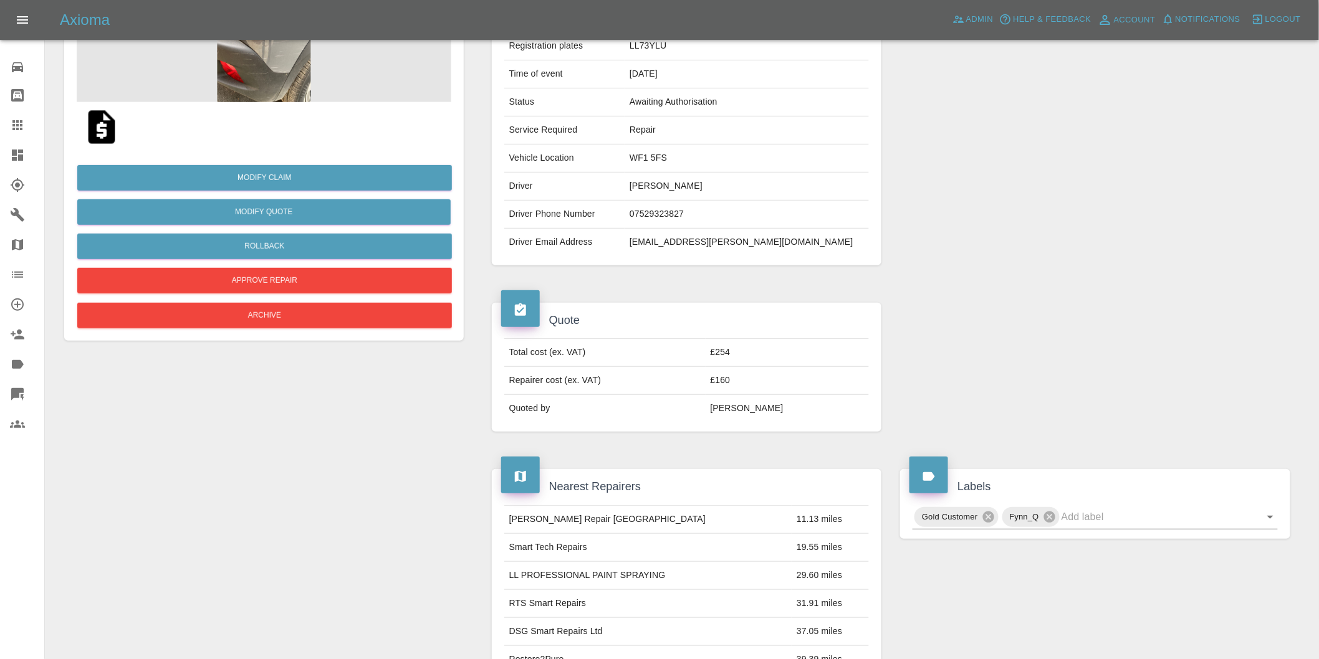
scroll to position [69, 0]
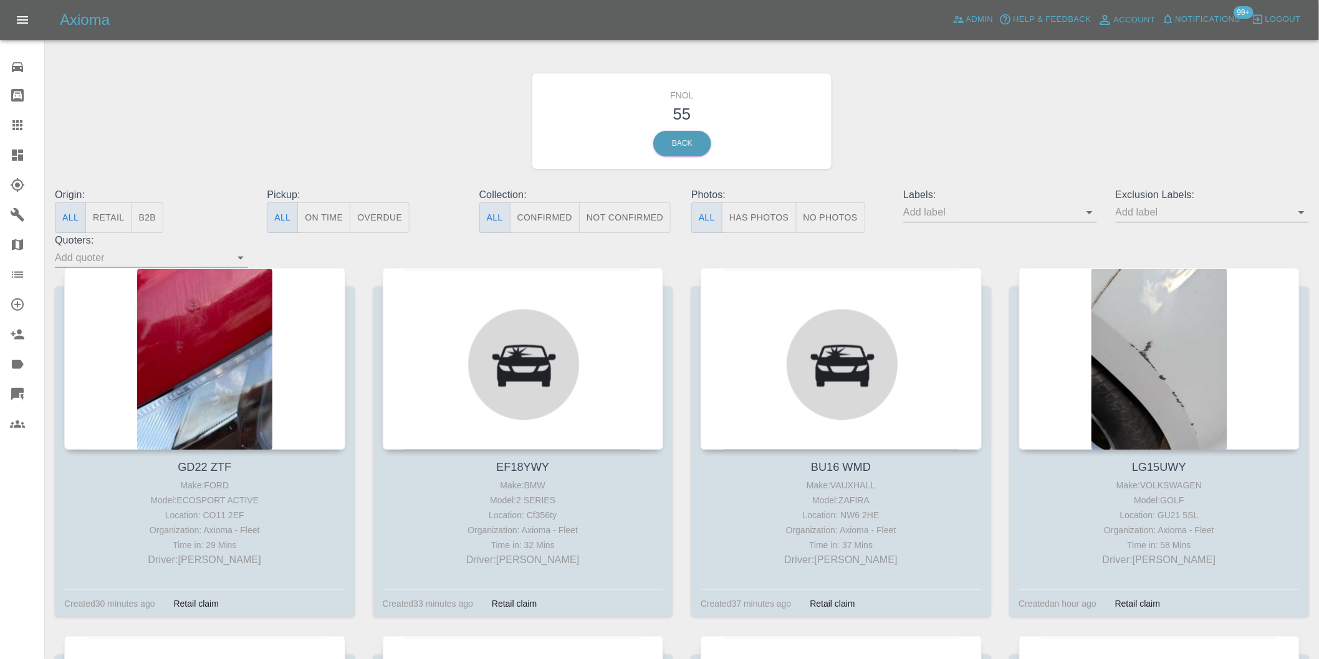
click at [754, 225] on button "Has Photos" at bounding box center [759, 218] width 75 height 31
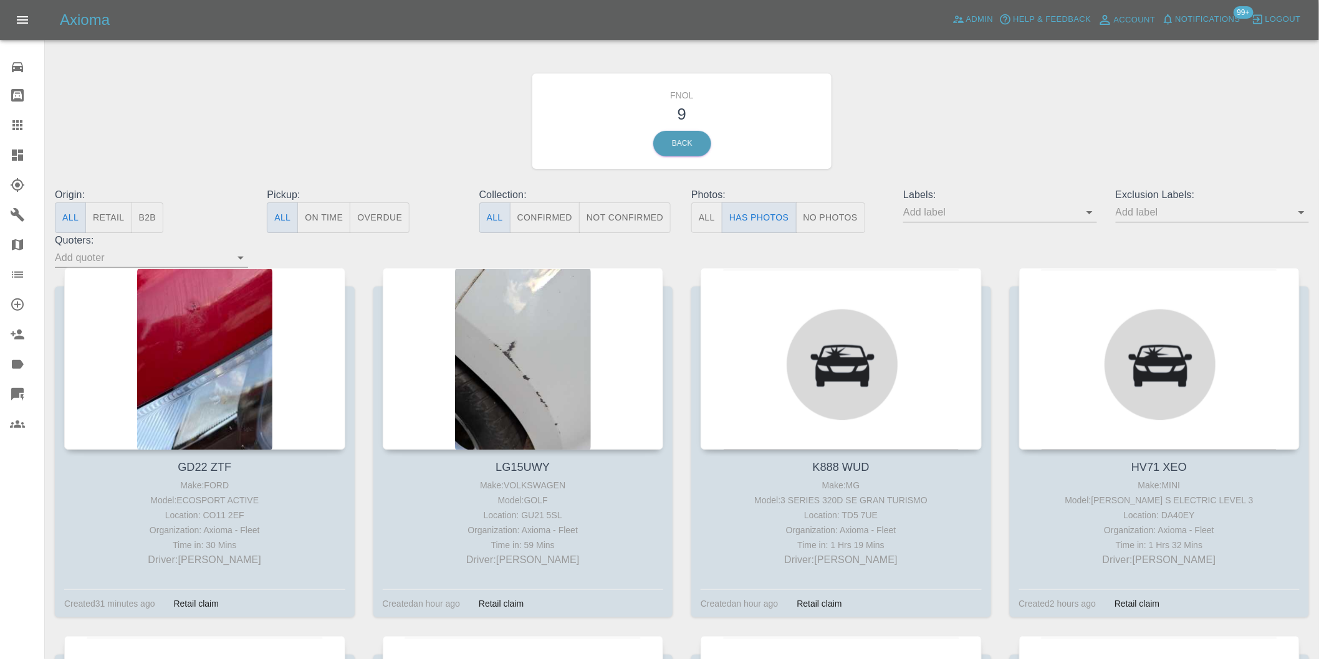
click at [1299, 212] on icon "Open" at bounding box center [1301, 212] width 6 height 3
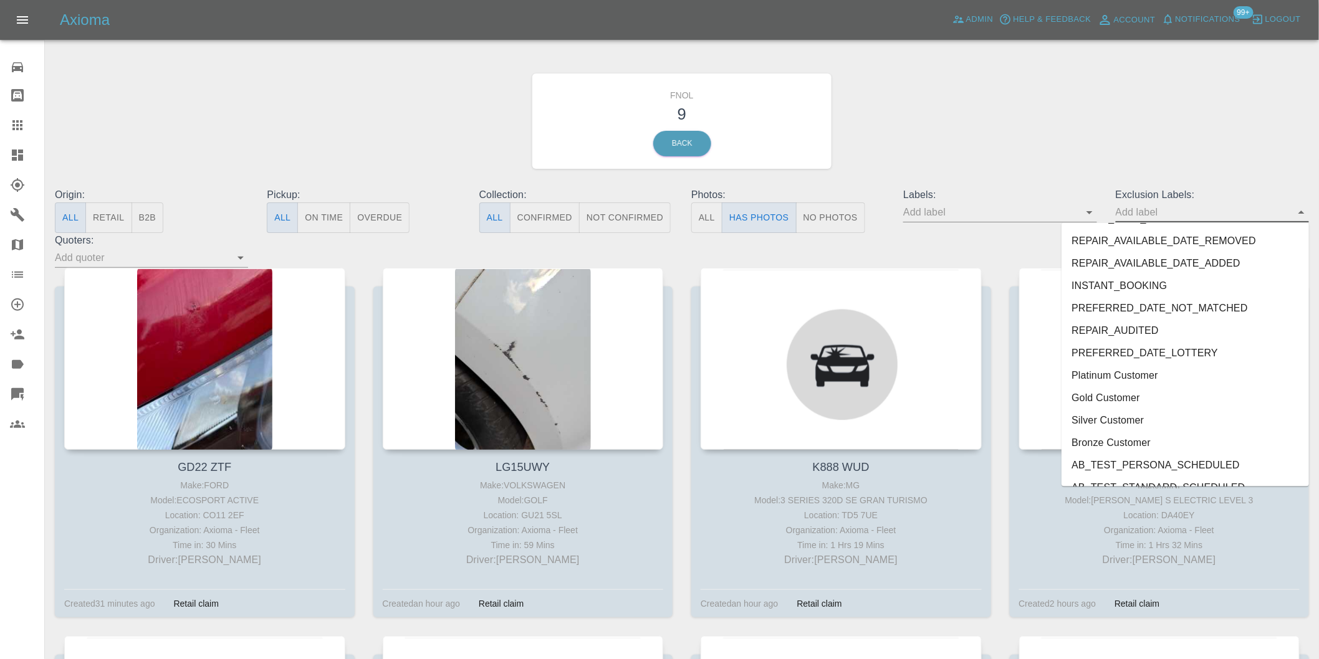
scroll to position [2684, 0]
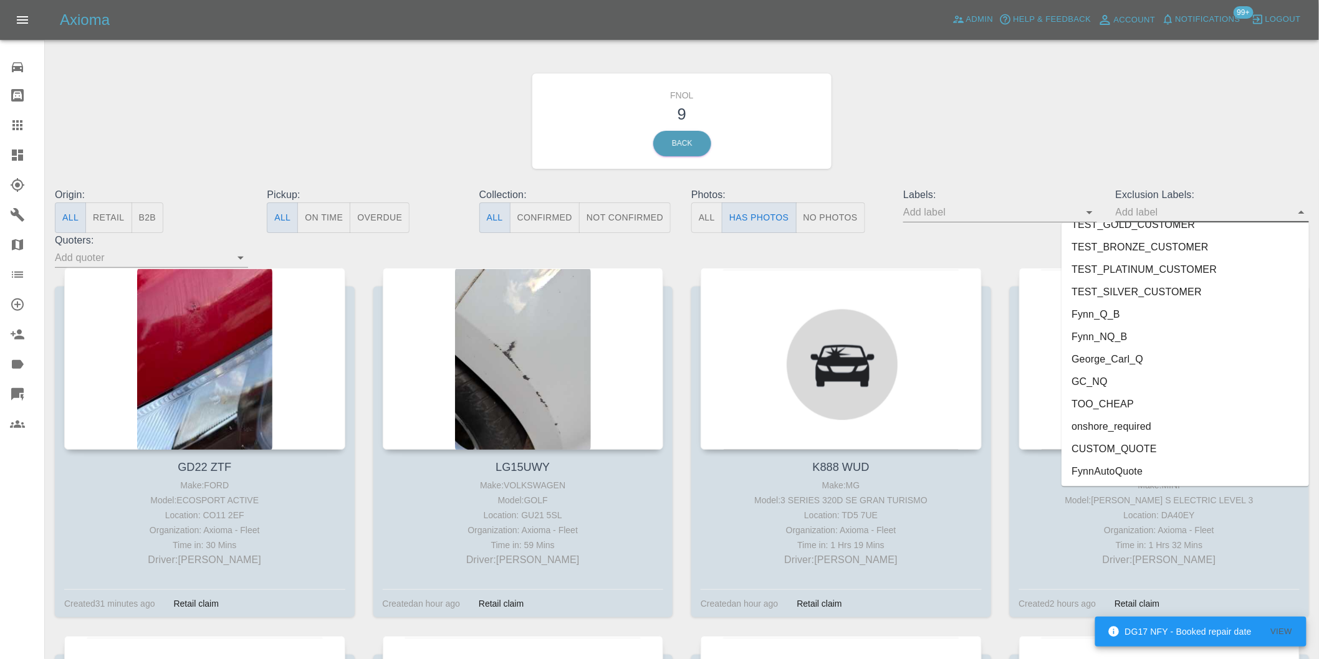
click at [1141, 422] on li "onshore_required" at bounding box center [1184, 427] width 247 height 22
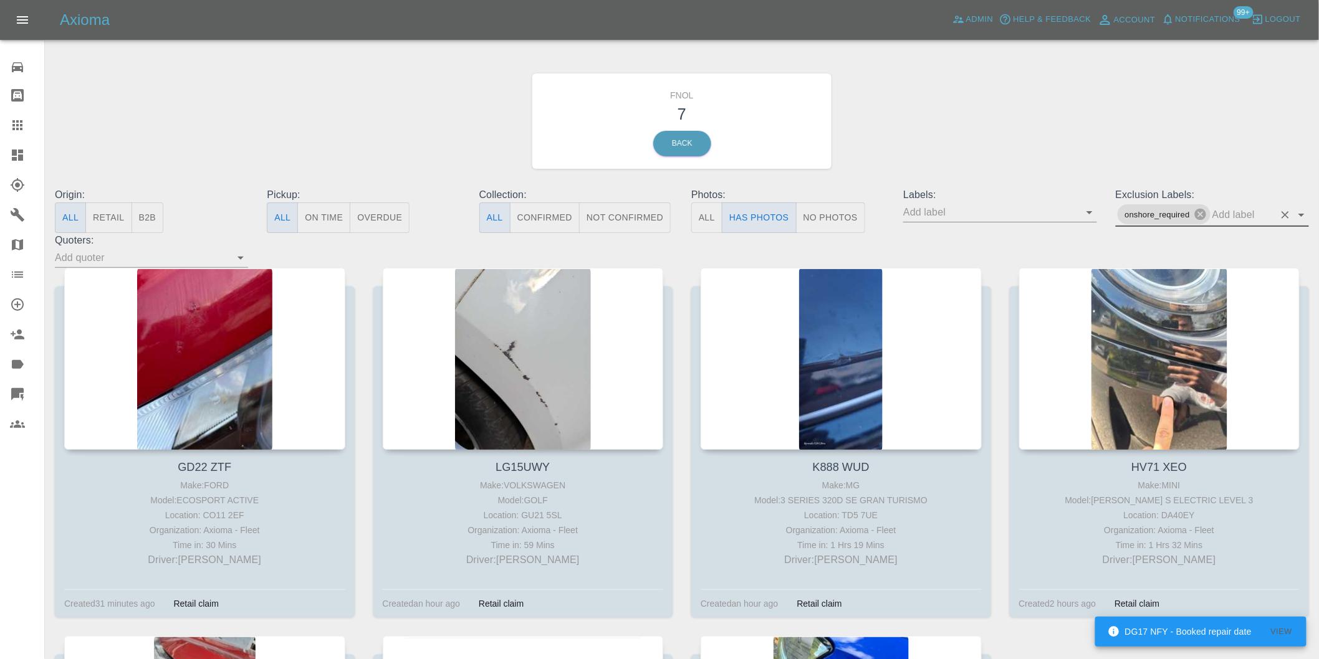
click at [1298, 216] on icon "Open" at bounding box center [1301, 215] width 15 height 15
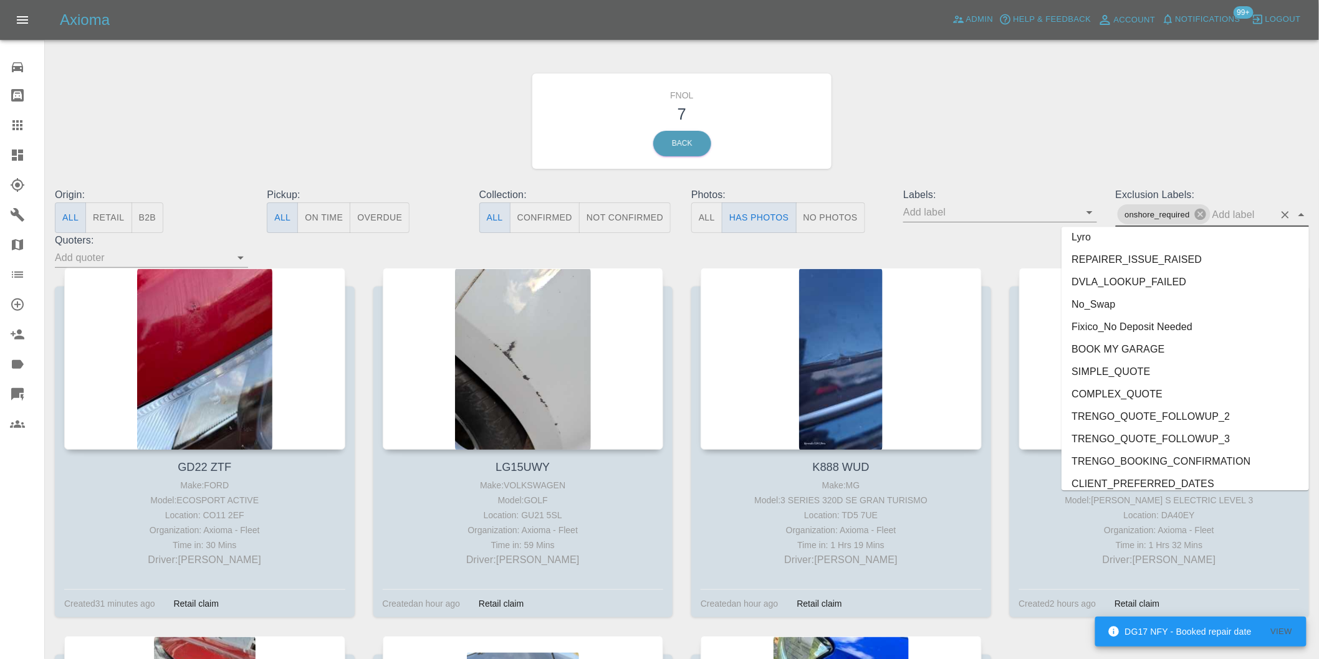
scroll to position [2662, 0]
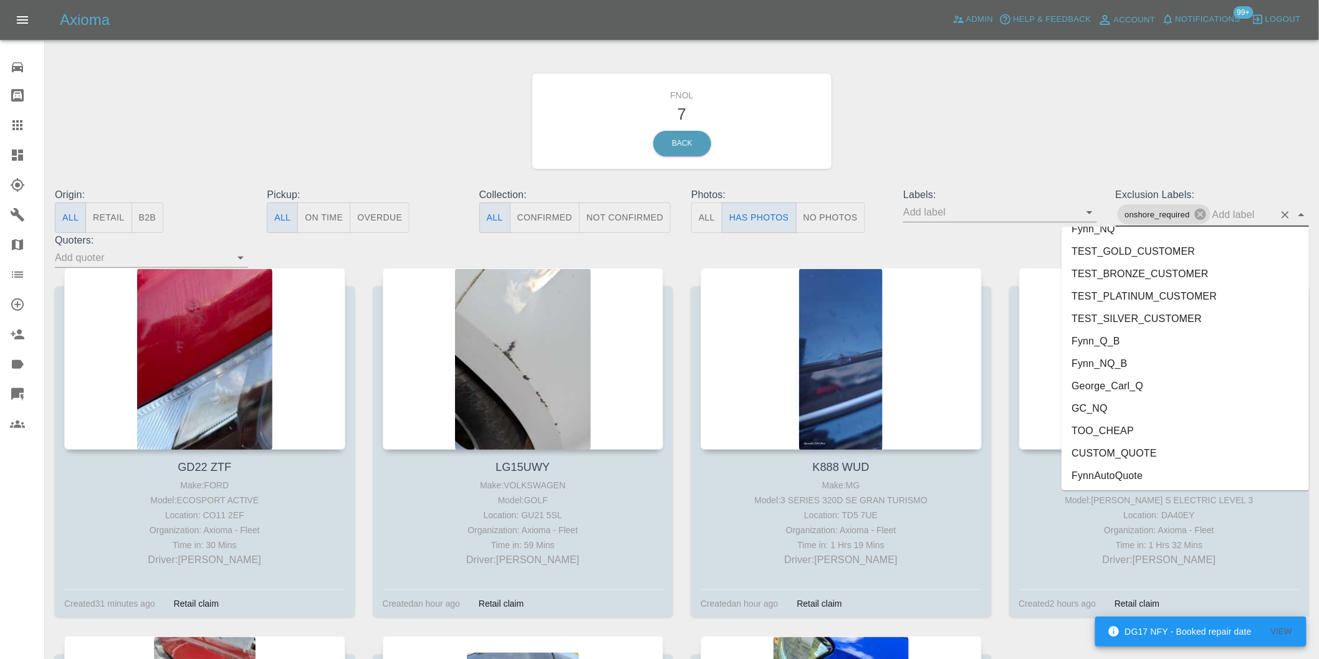
click at [1129, 395] on li "George_Carl_Q" at bounding box center [1184, 386] width 247 height 22
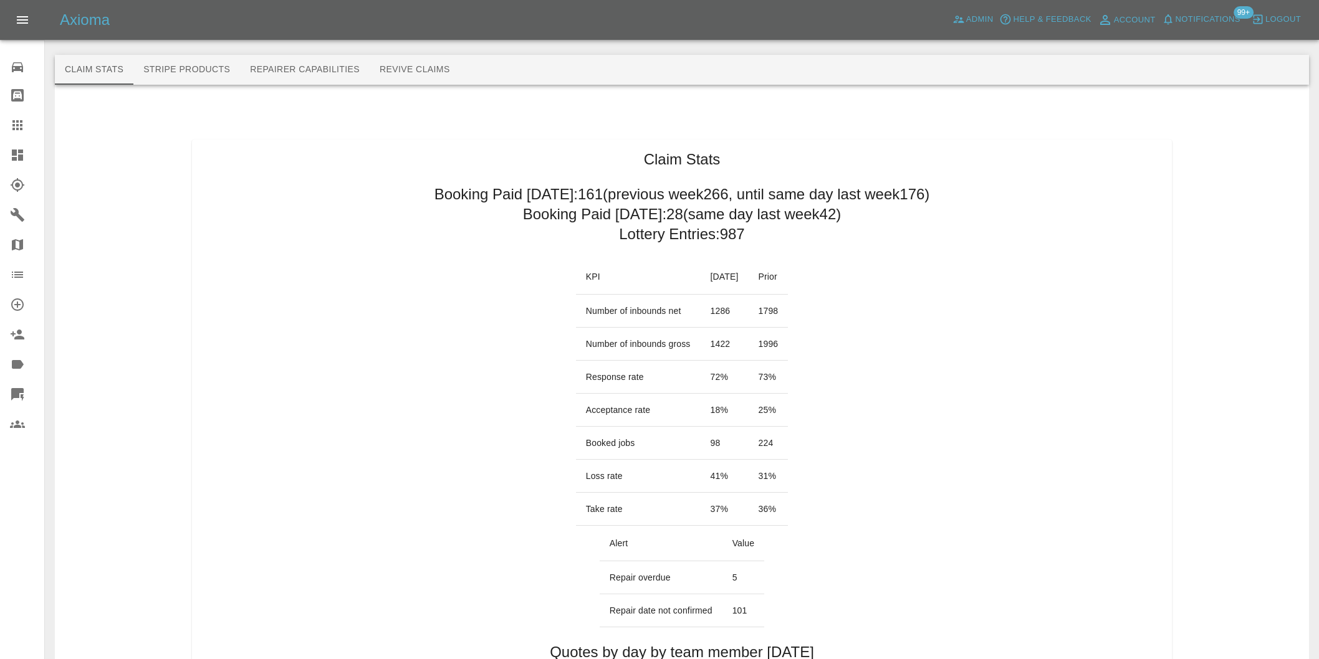
scroll to position [553, 0]
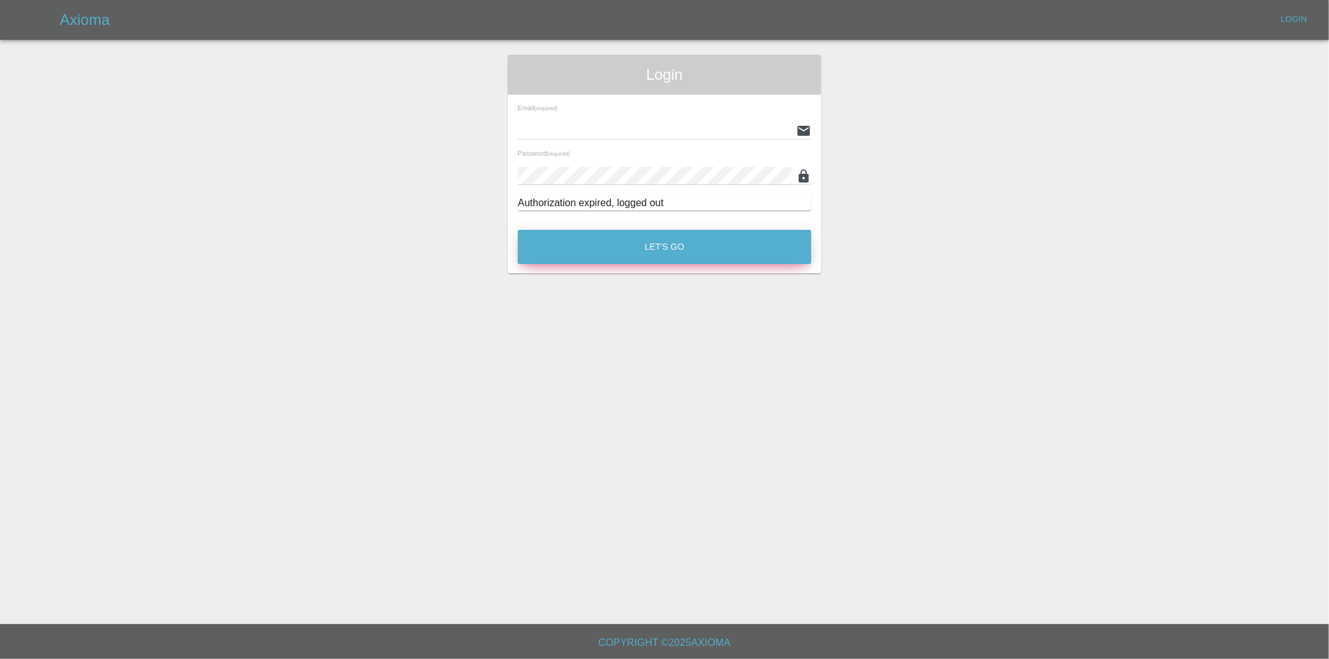
type input "[PERSON_NAME][EMAIL_ADDRESS][DOMAIN_NAME]"
click at [621, 234] on button "Let's Go" at bounding box center [665, 247] width 294 height 34
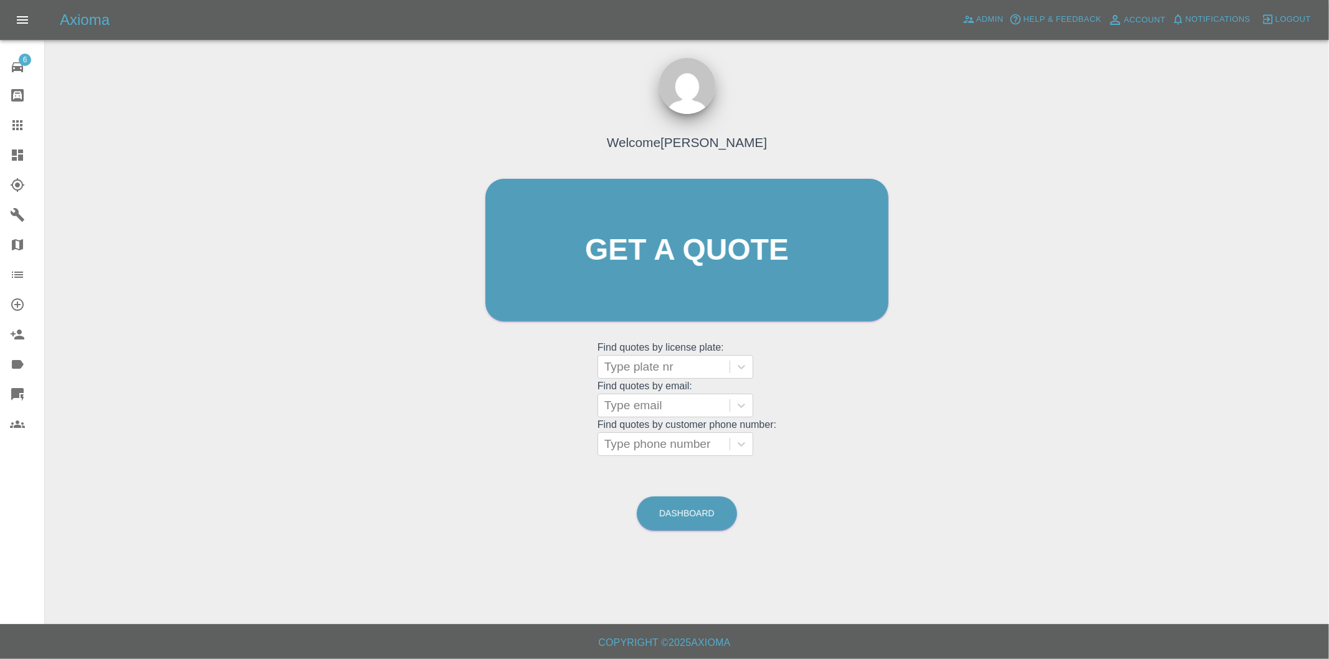
click at [10, 160] on icon at bounding box center [17, 155] width 15 height 15
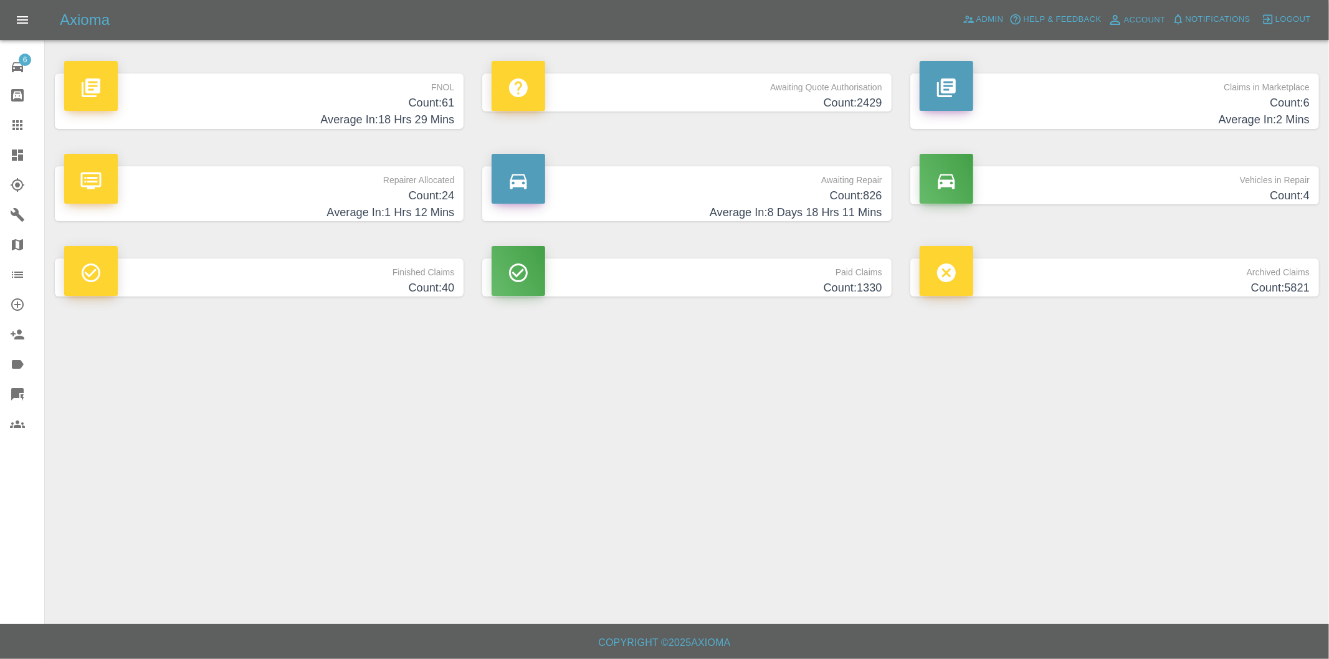
click at [432, 105] on h4 "Count: 61" at bounding box center [259, 103] width 390 height 17
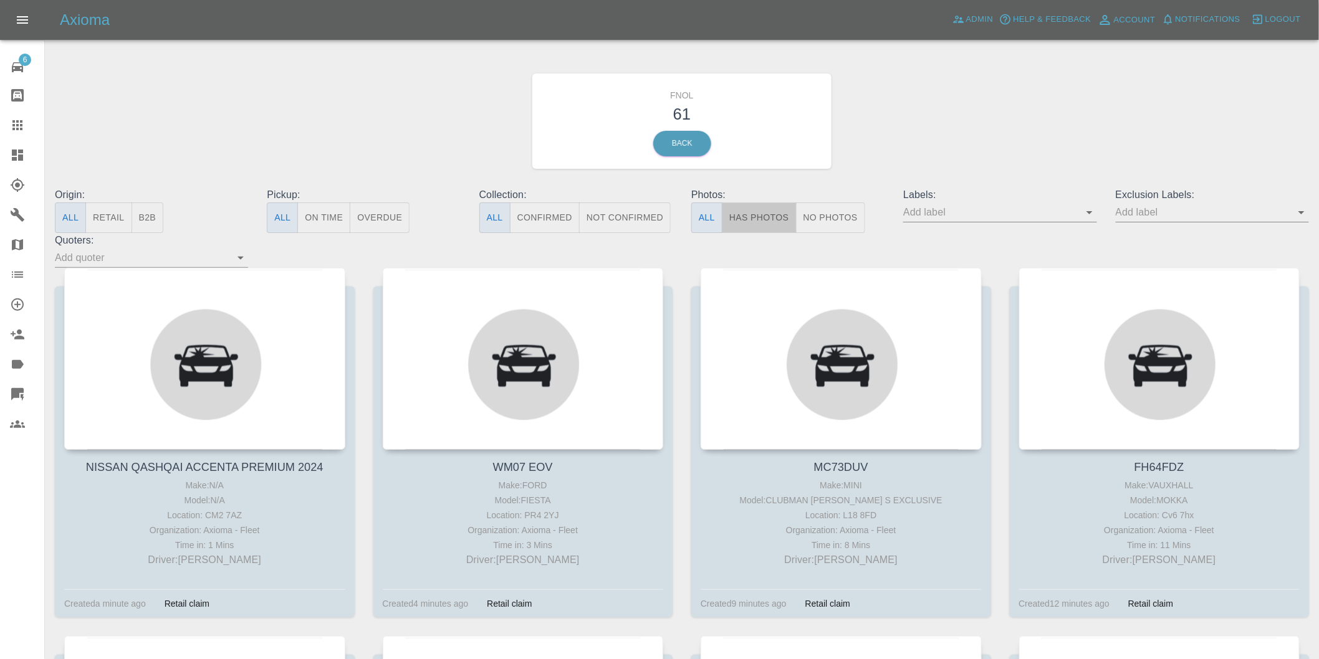
click at [765, 216] on button "Has Photos" at bounding box center [759, 218] width 75 height 31
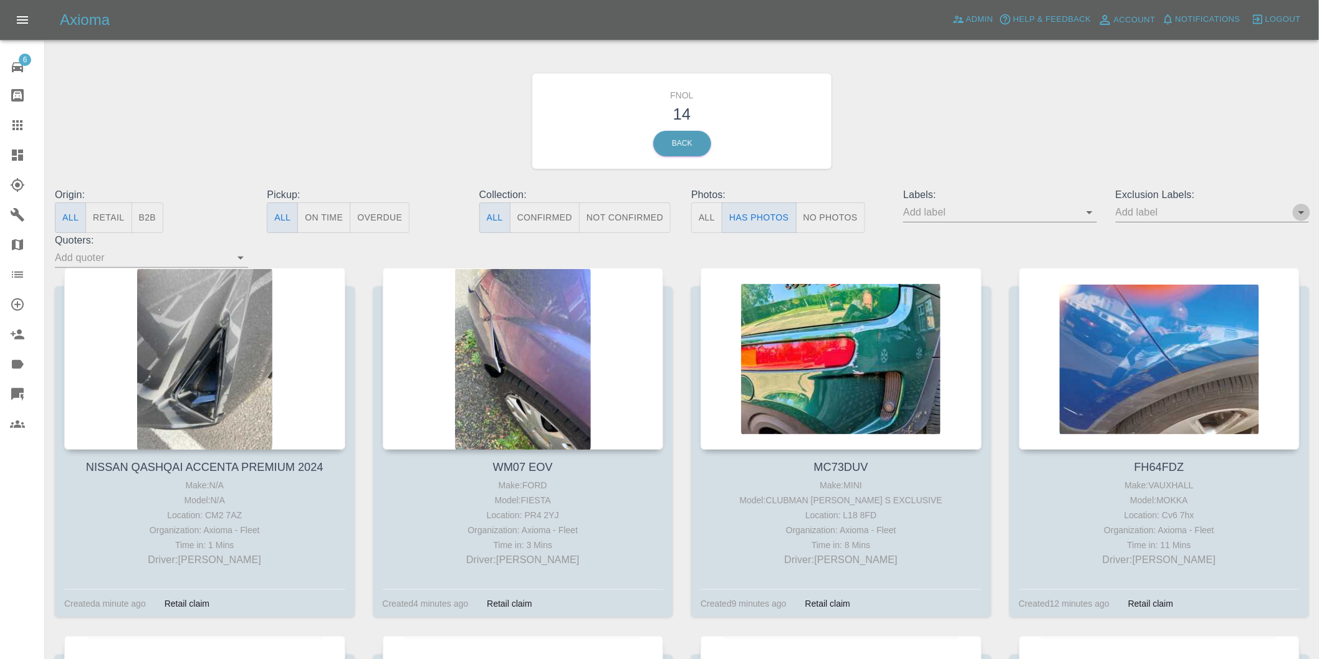
click at [1301, 214] on icon "Open" at bounding box center [1301, 212] width 15 height 15
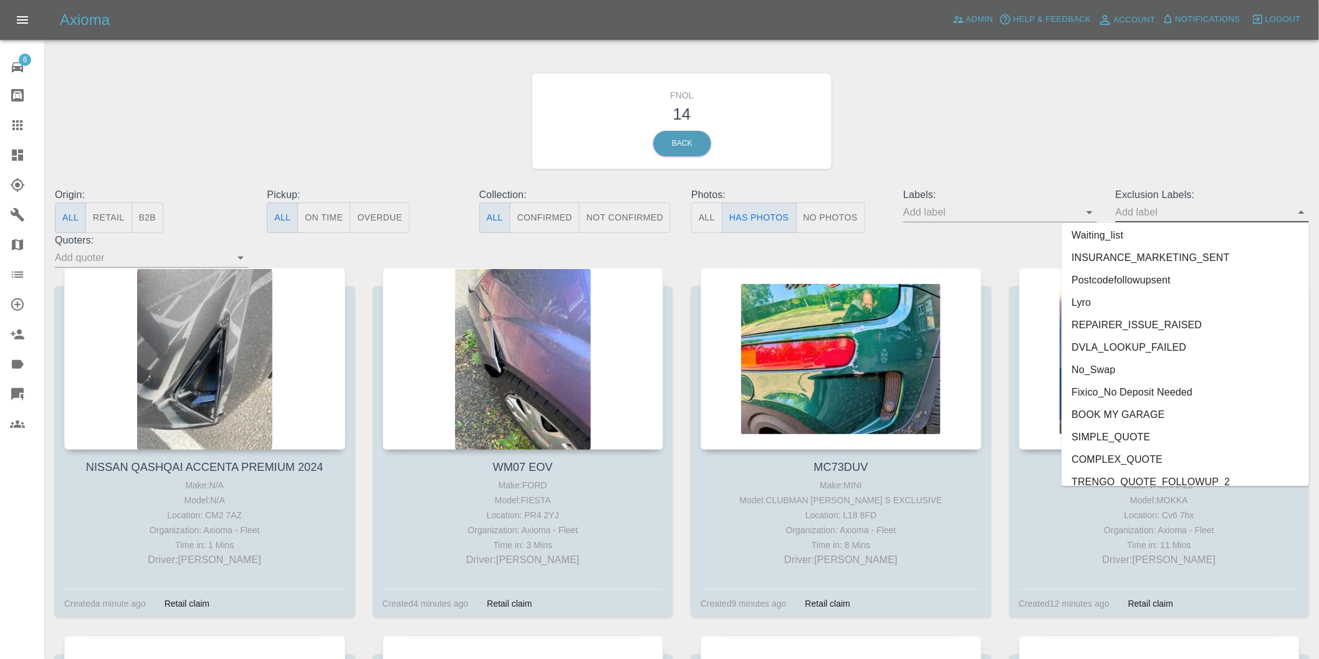
scroll to position [2684, 0]
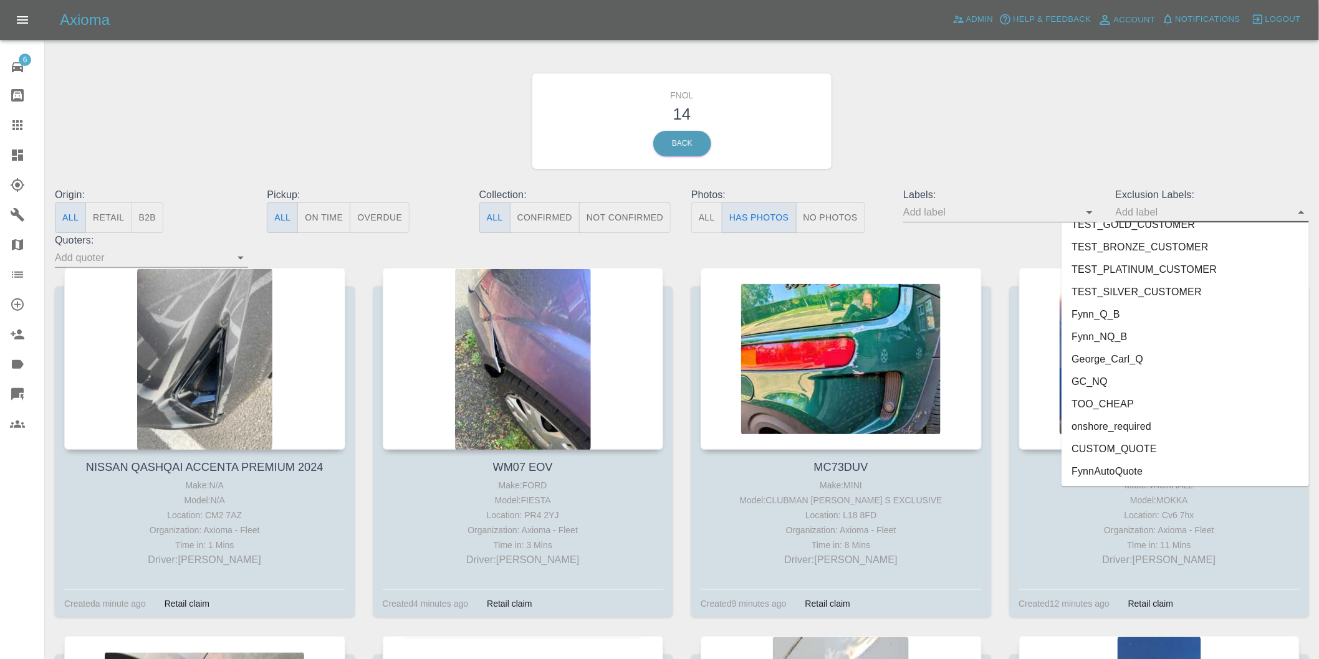
click at [1116, 424] on li "onshore_required" at bounding box center [1184, 427] width 247 height 22
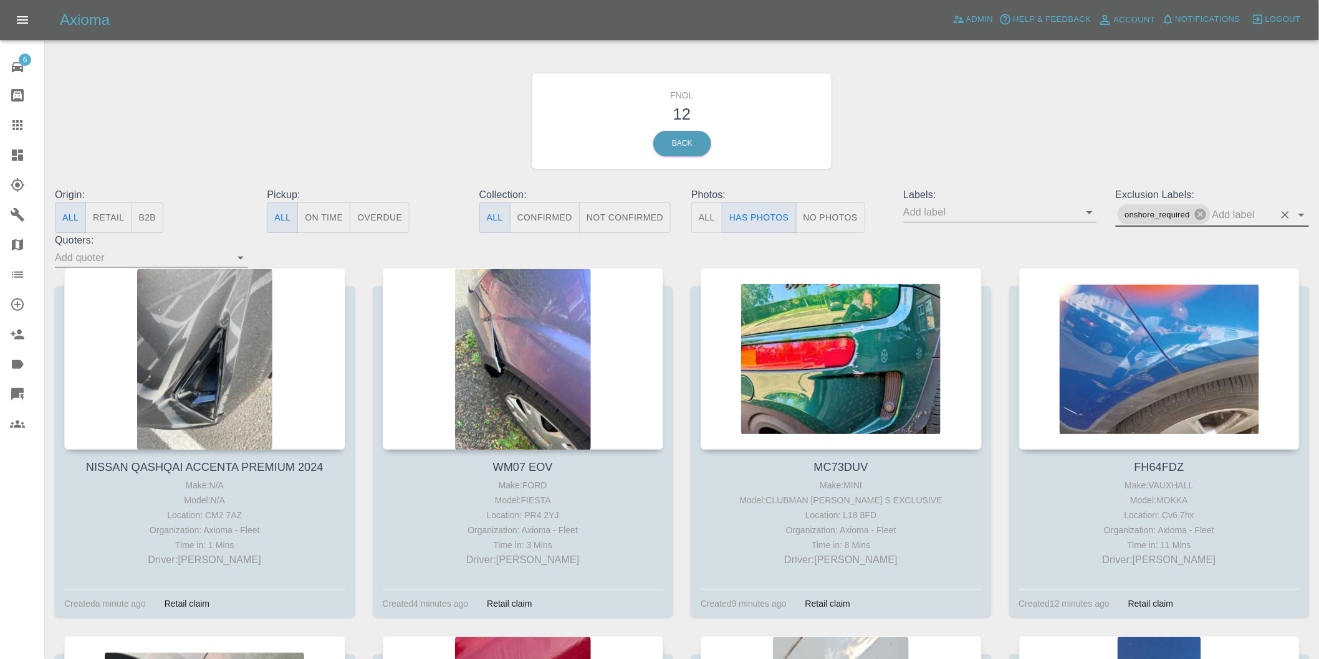
click at [1300, 213] on icon "Open" at bounding box center [1301, 215] width 15 height 15
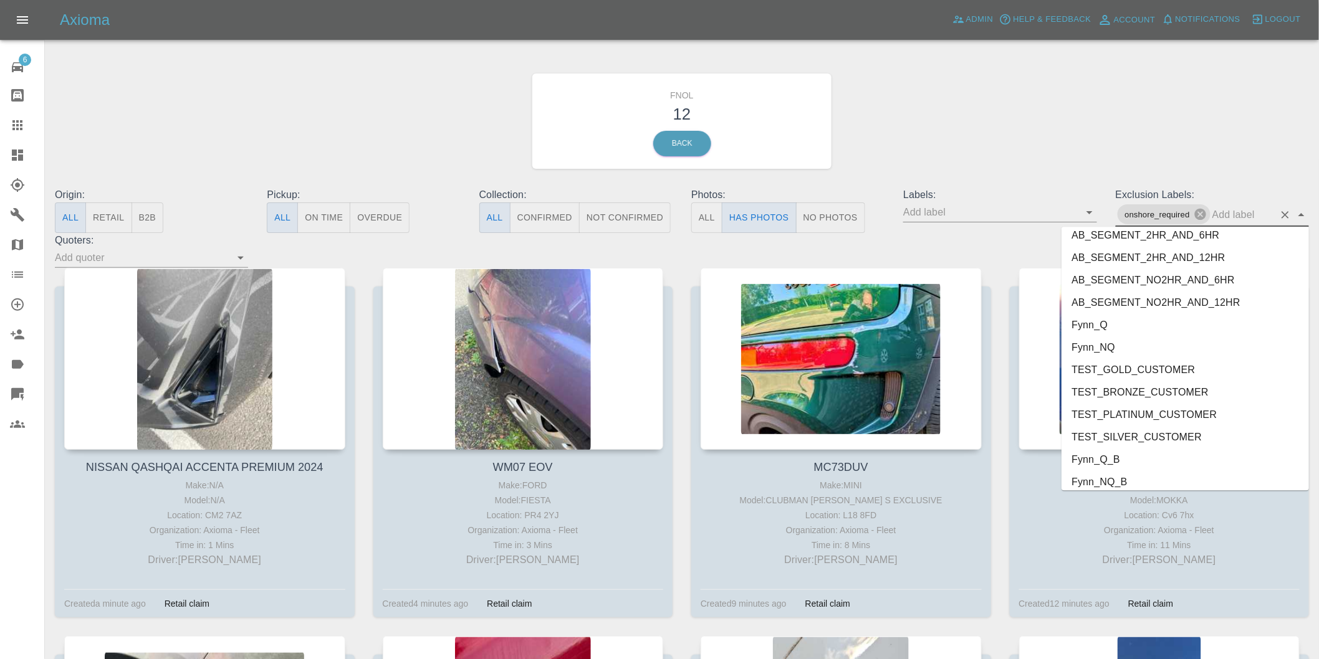
scroll to position [2662, 0]
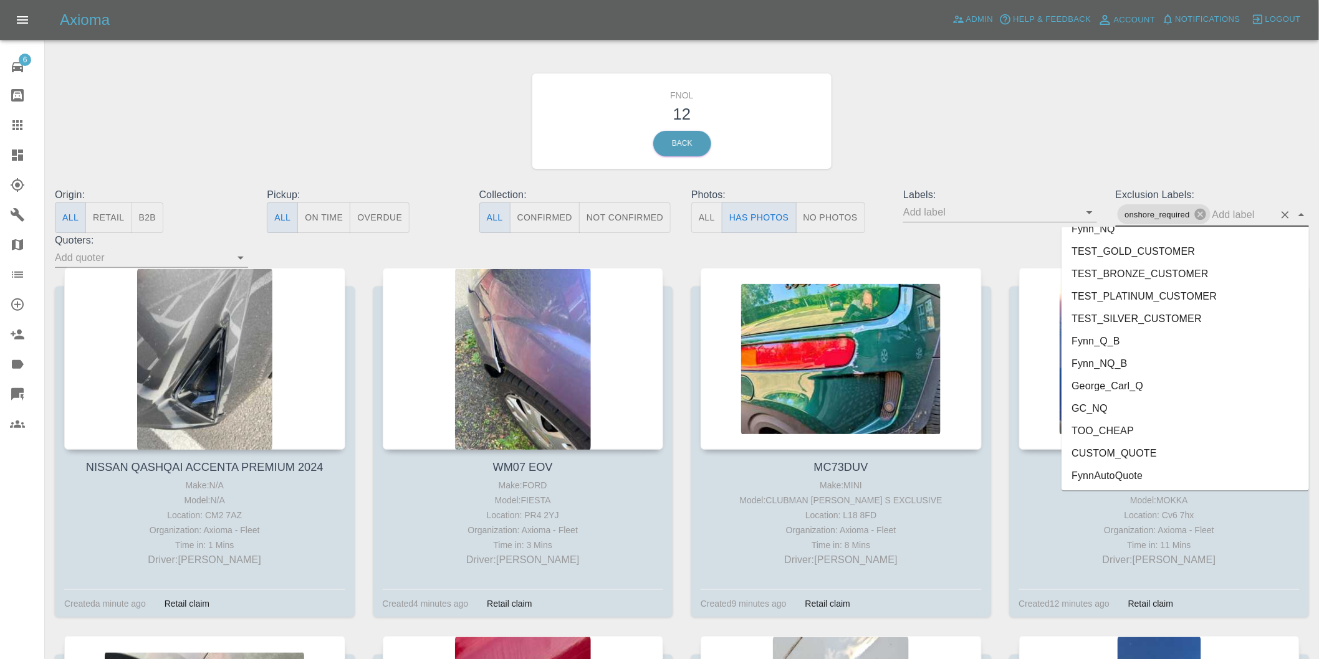
click at [1116, 378] on li "George_Carl_Q" at bounding box center [1184, 386] width 247 height 22
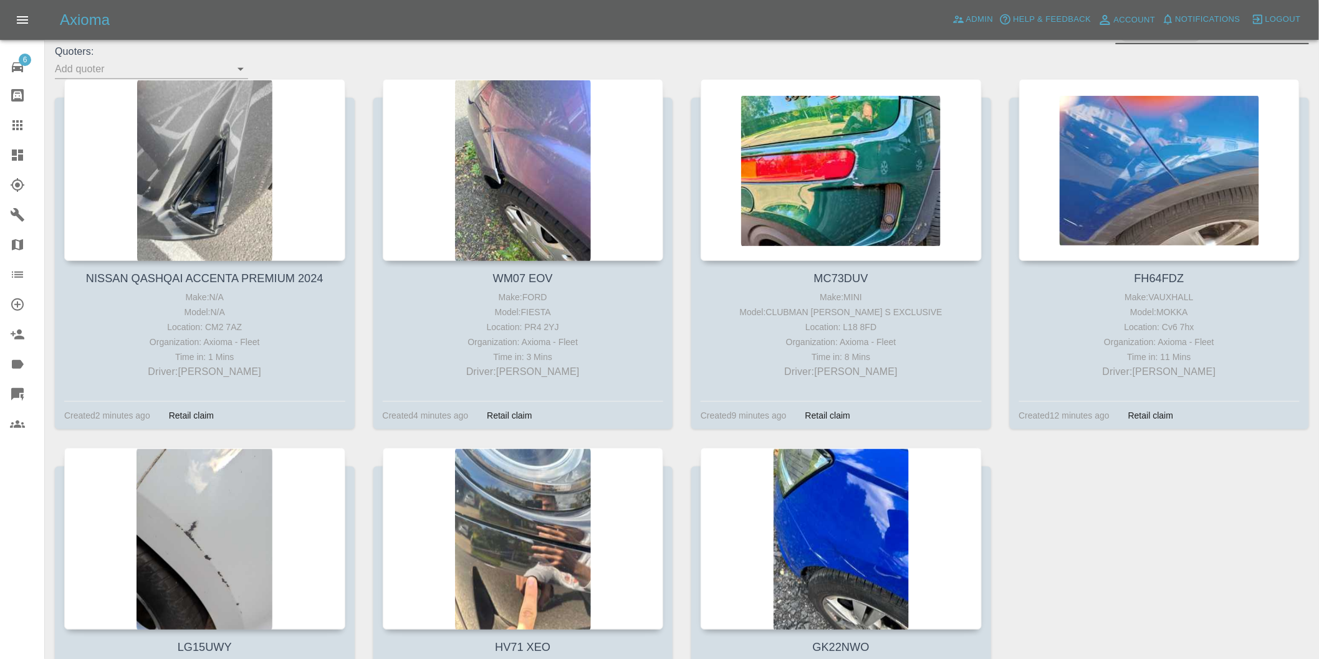
scroll to position [138, 0]
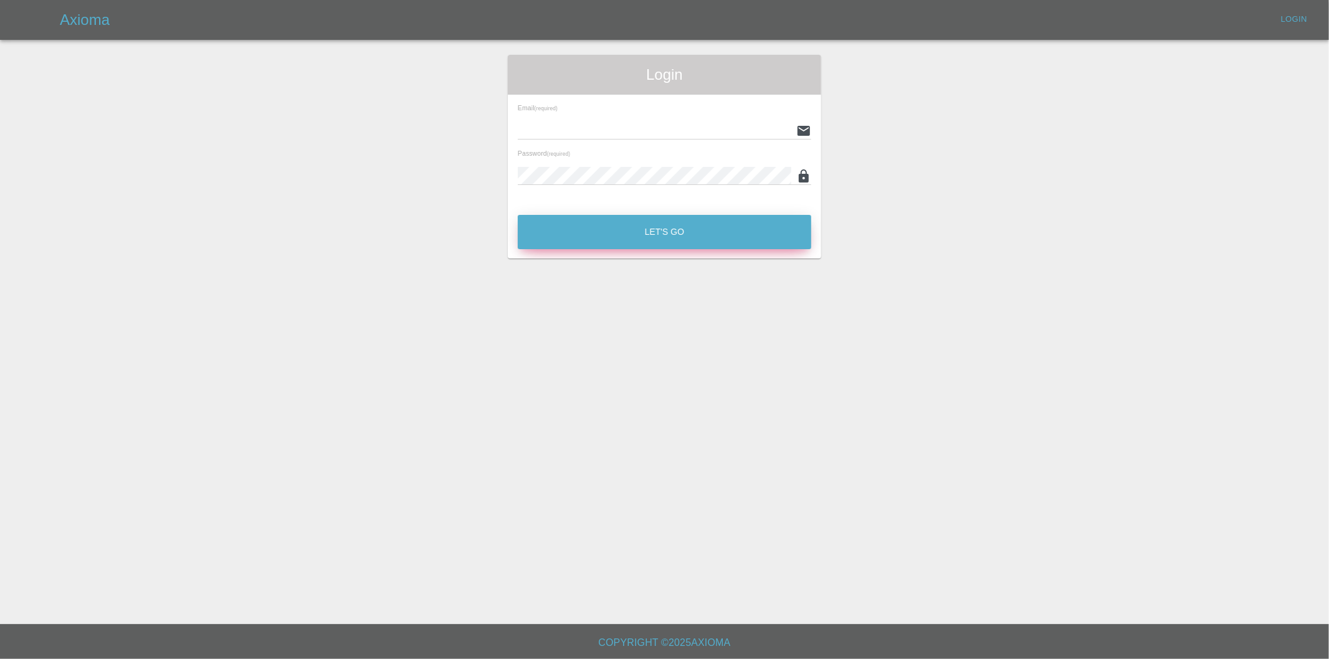
type input "[PERSON_NAME][EMAIL_ADDRESS][DOMAIN_NAME]"
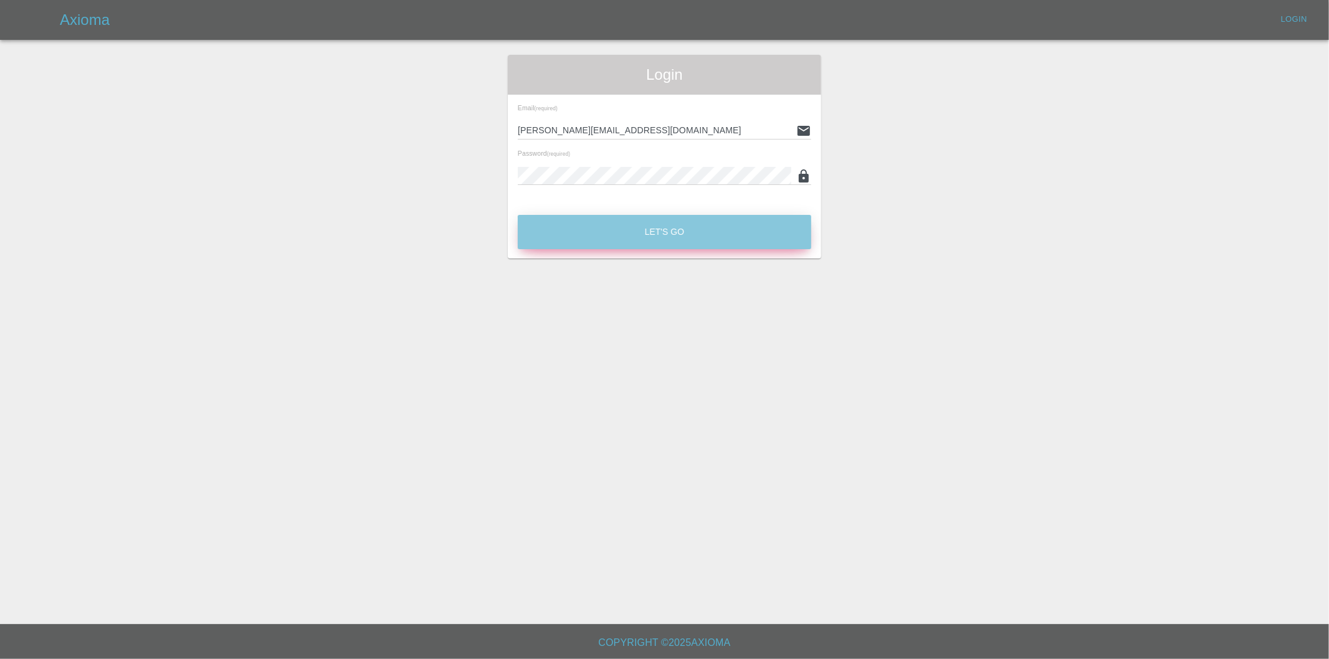
click at [652, 234] on button "Let's Go" at bounding box center [665, 232] width 294 height 34
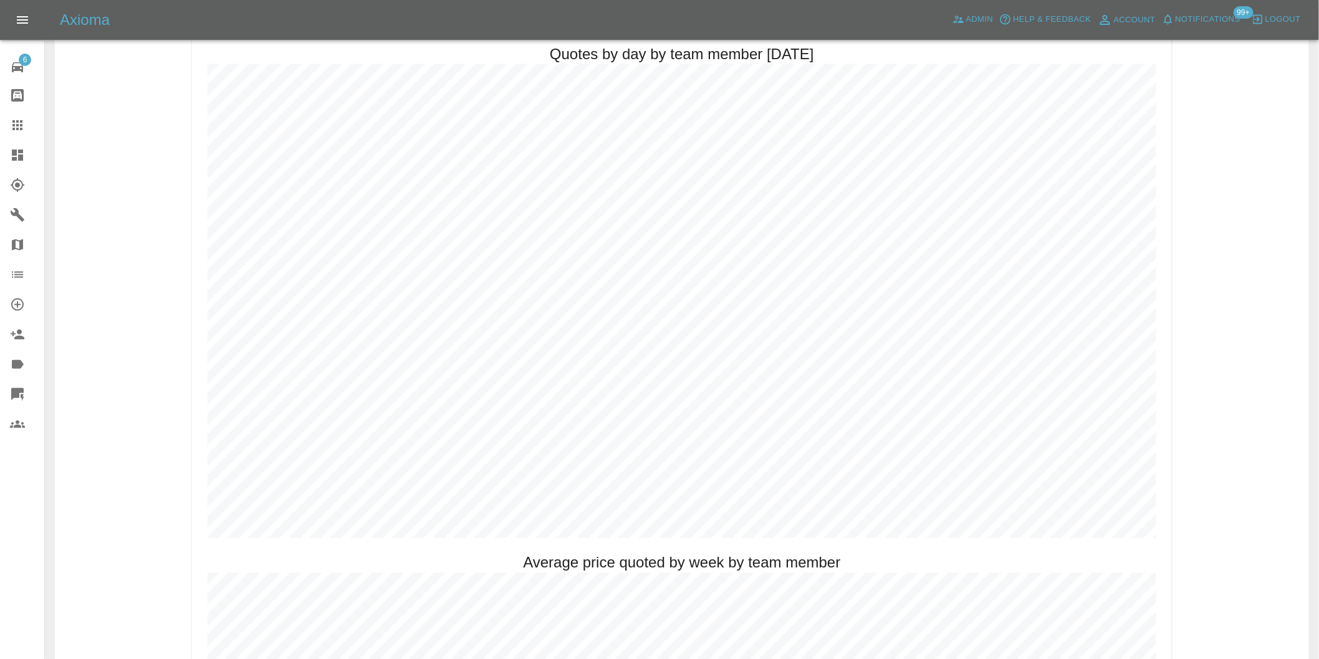
scroll to position [623, 0]
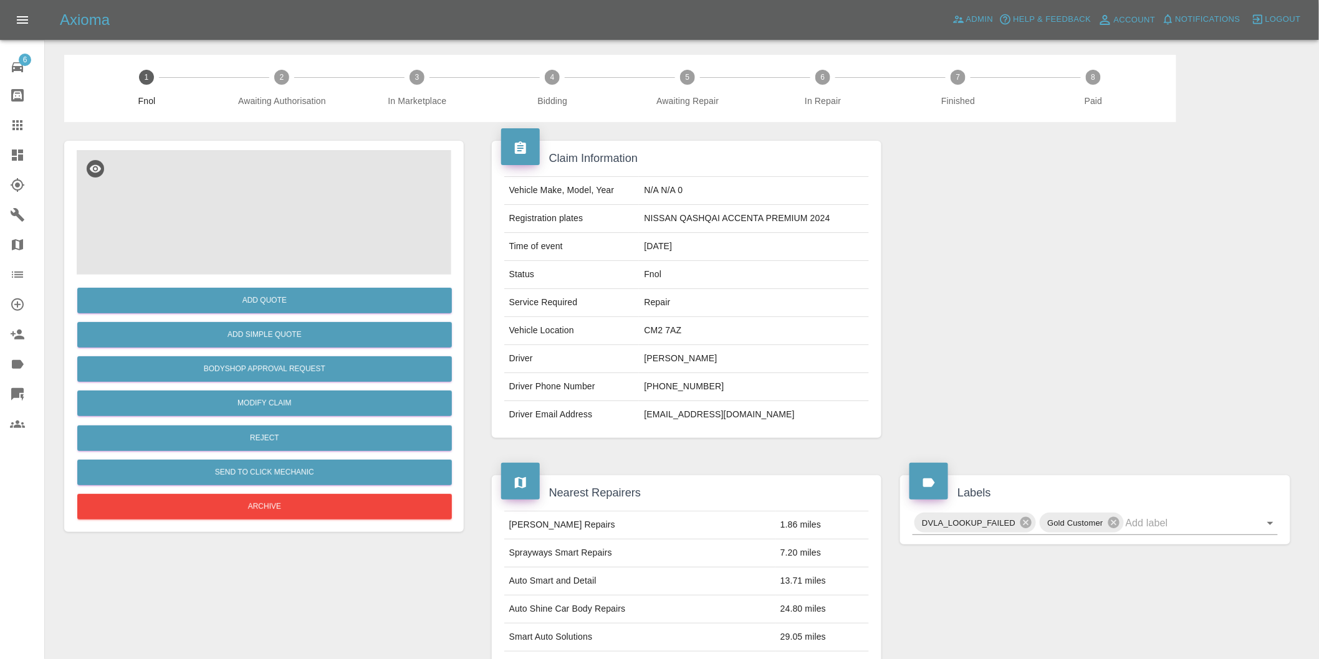
click at [258, 182] on img at bounding box center [264, 212] width 375 height 125
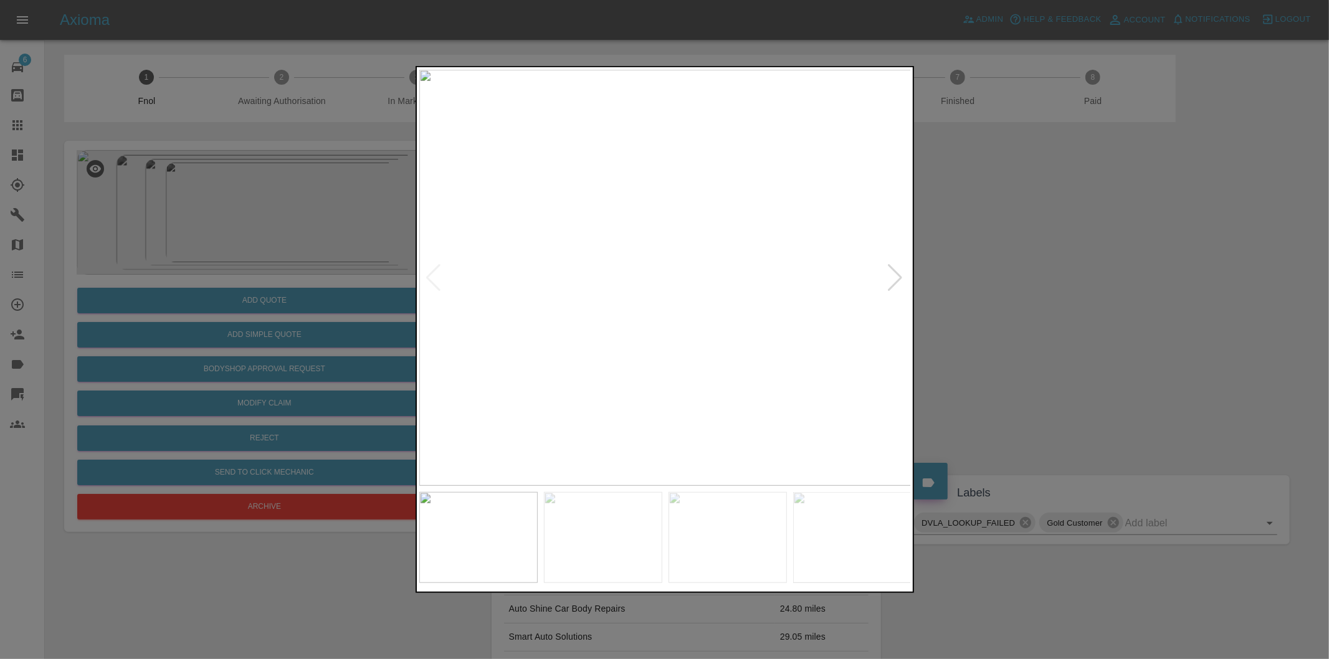
click at [893, 279] on div at bounding box center [896, 277] width 17 height 27
click at [670, 397] on img at bounding box center [665, 278] width 492 height 416
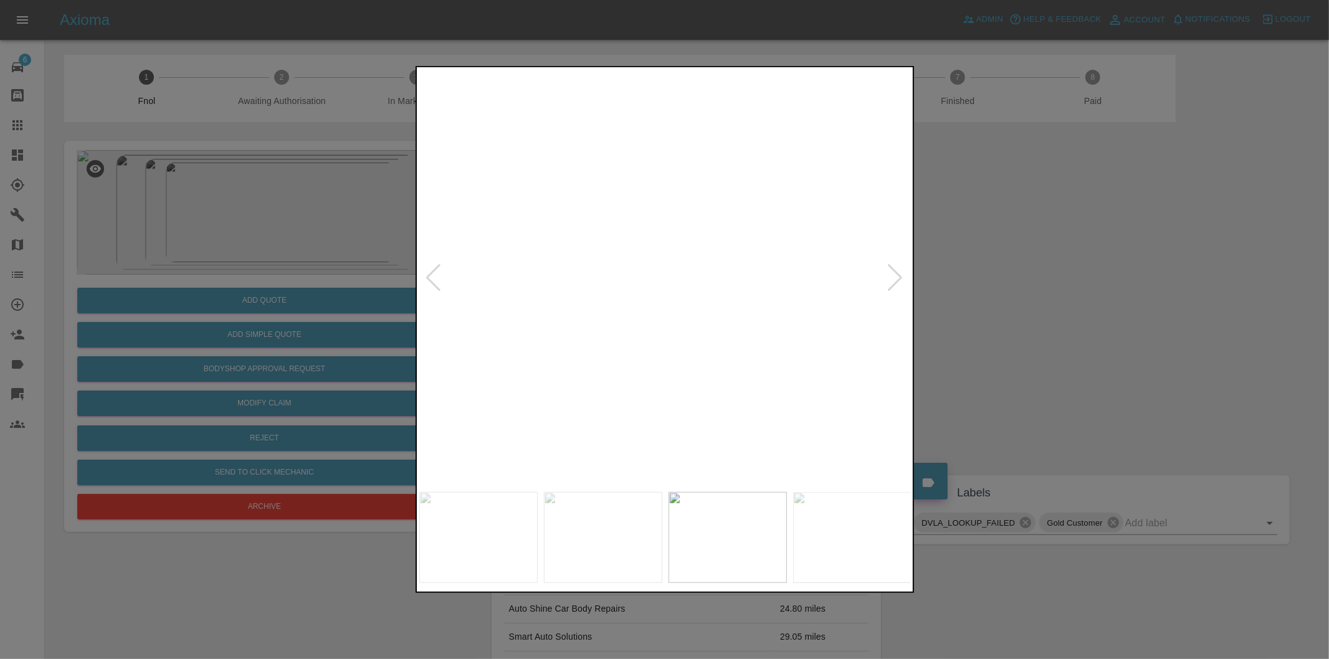
click at [1015, 300] on div at bounding box center [664, 329] width 1329 height 659
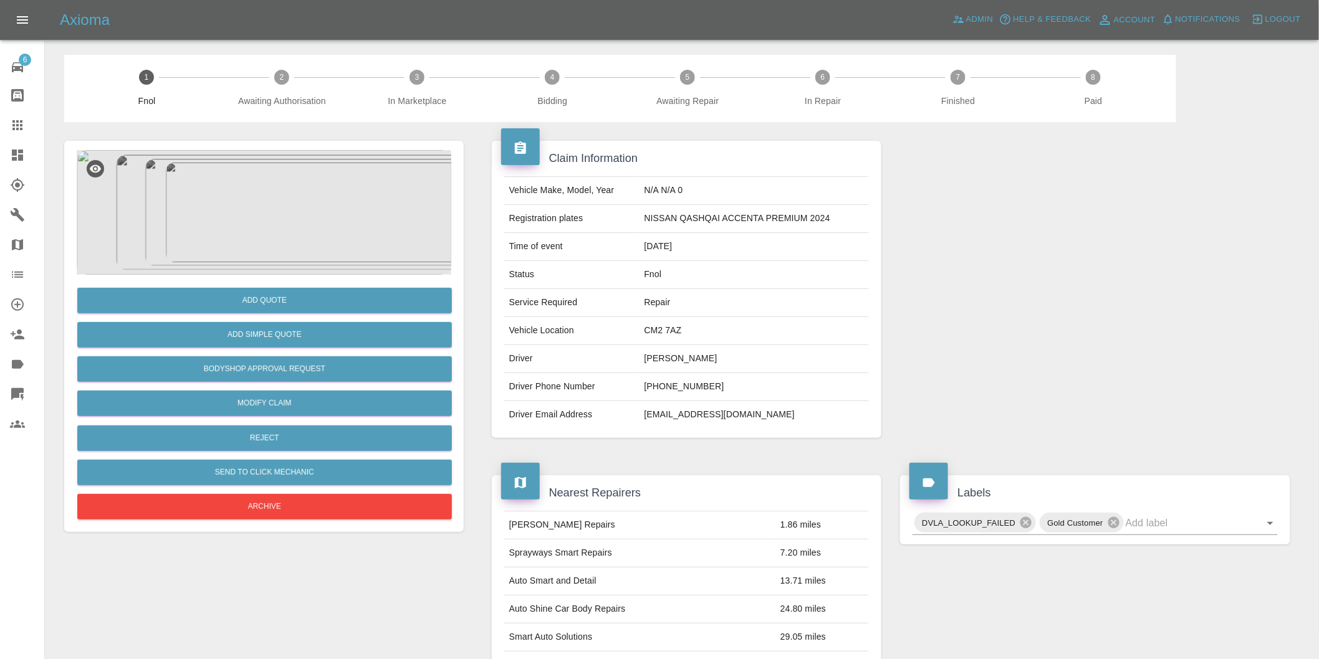
click at [272, 214] on img at bounding box center [264, 212] width 375 height 125
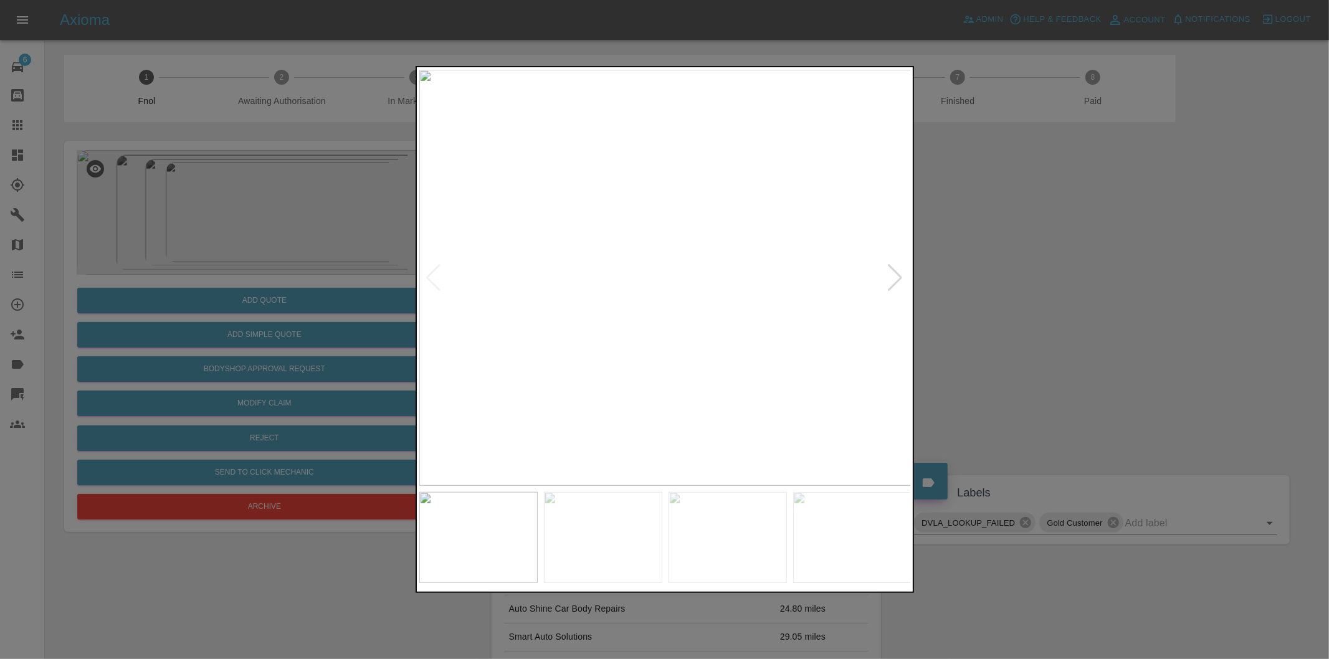
click at [697, 414] on img at bounding box center [665, 278] width 492 height 416
click at [899, 274] on div at bounding box center [896, 277] width 17 height 27
click at [714, 421] on img at bounding box center [665, 278] width 492 height 416
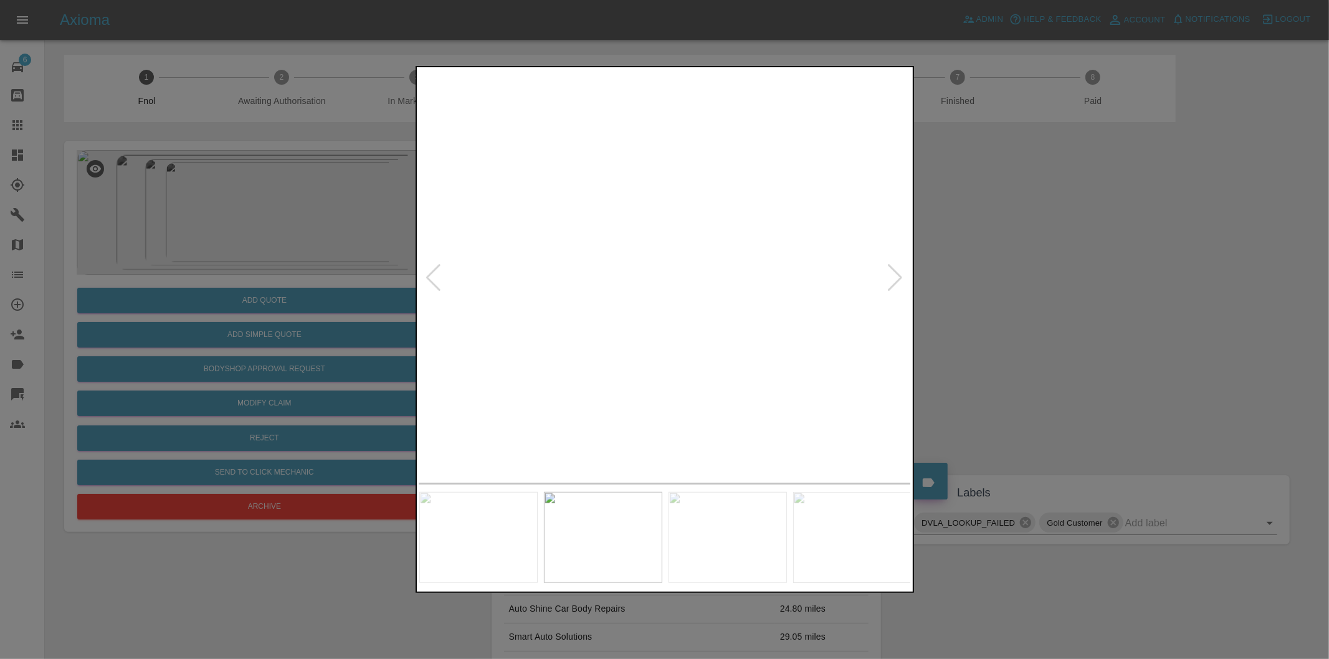
click at [897, 270] on div at bounding box center [896, 277] width 17 height 27
click at [670, 397] on img at bounding box center [665, 278] width 492 height 416
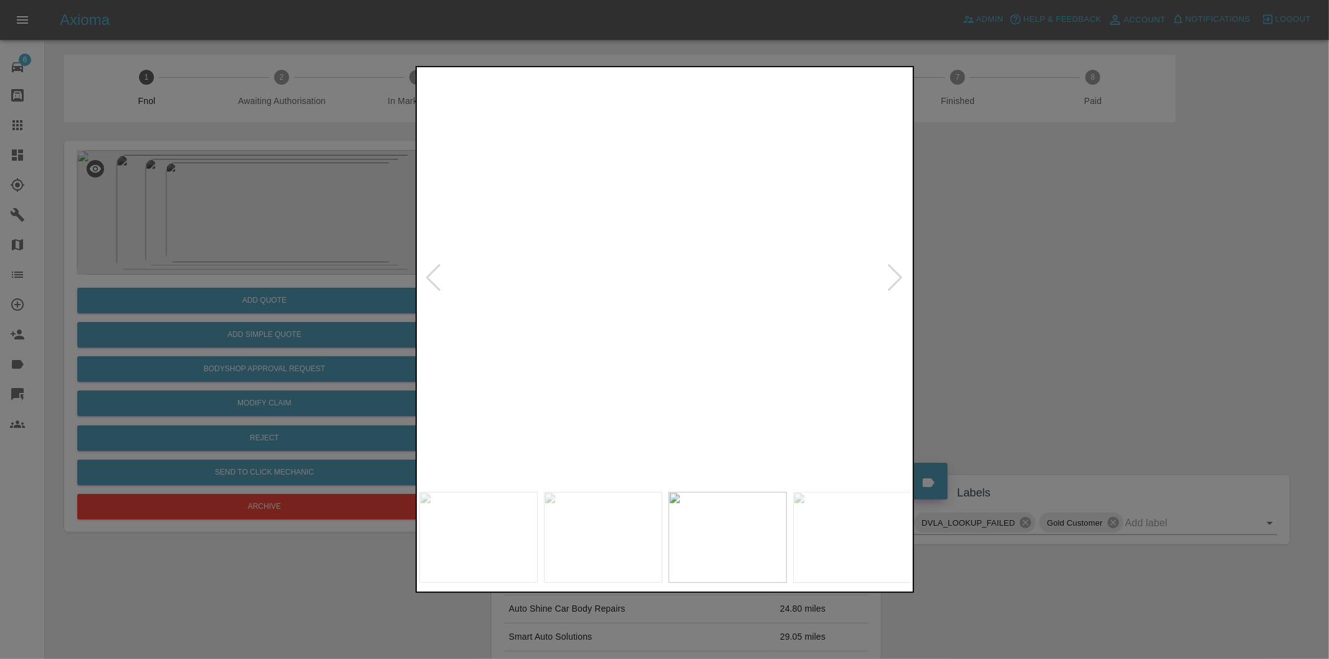
drag, startPoint x: 1116, startPoint y: 300, endPoint x: 902, endPoint y: 386, distance: 230.4
click at [1114, 302] on div at bounding box center [664, 329] width 1329 height 659
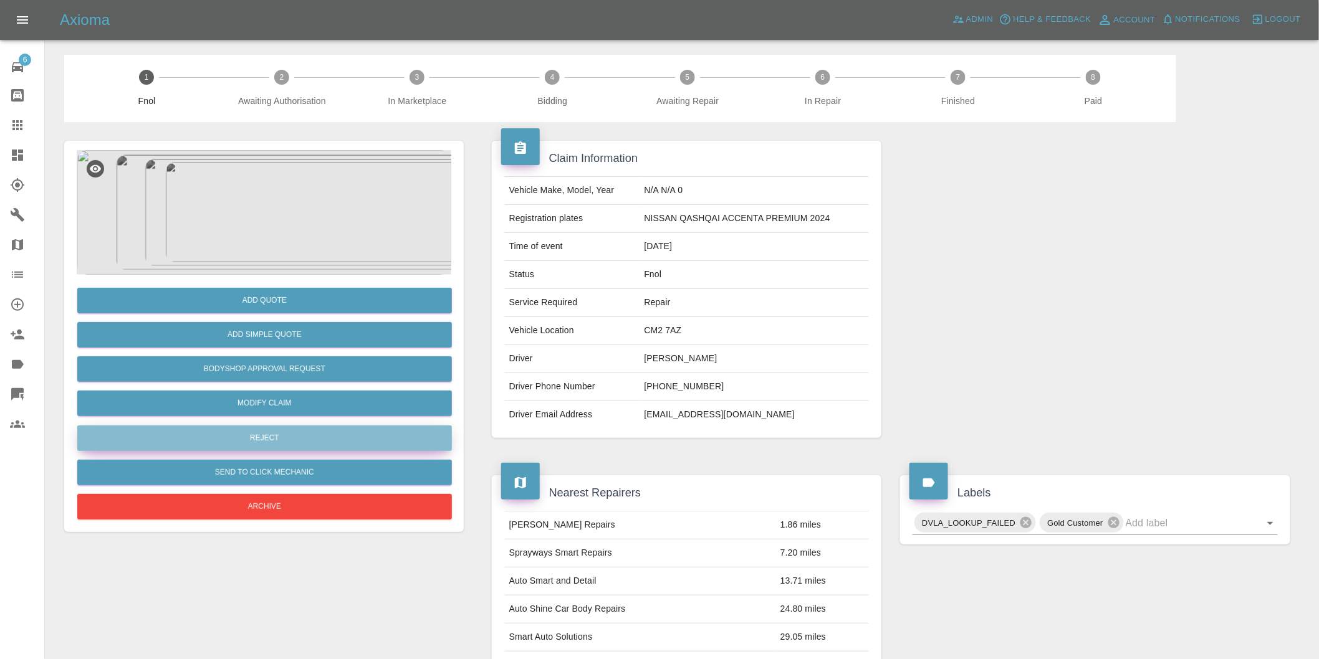
click at [296, 446] on button "Reject" at bounding box center [264, 439] width 375 height 26
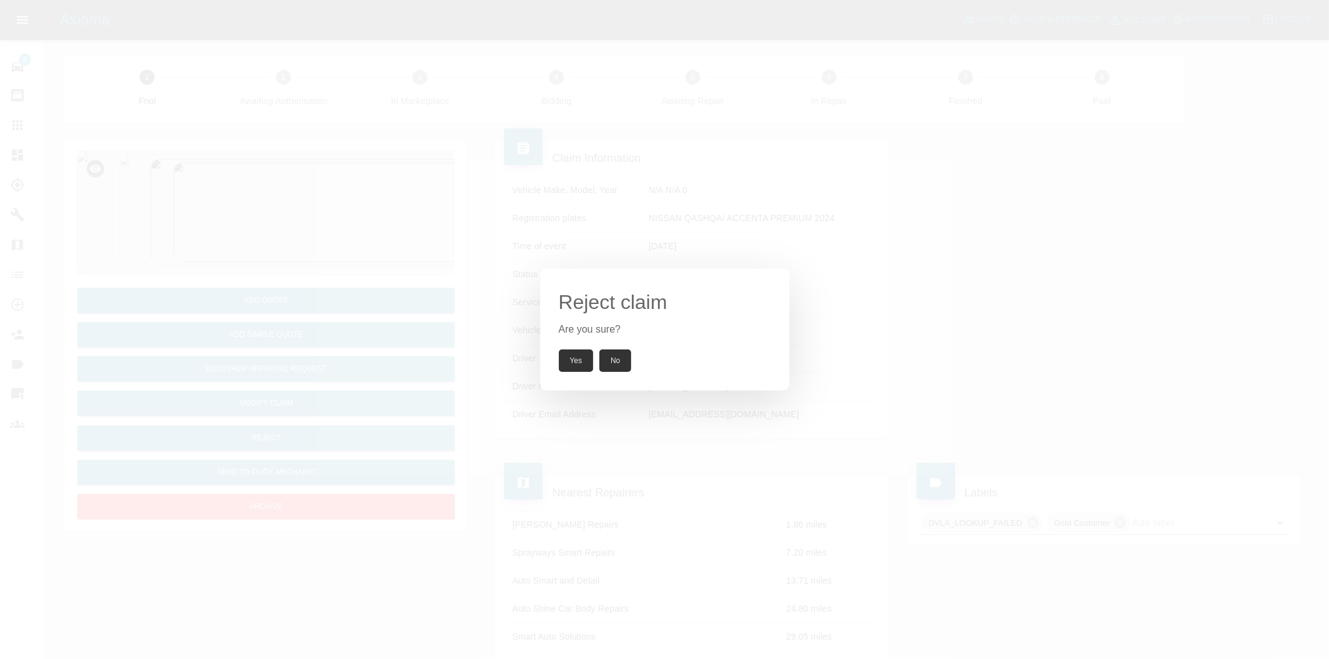
click at [573, 363] on button "Yes" at bounding box center [576, 361] width 35 height 22
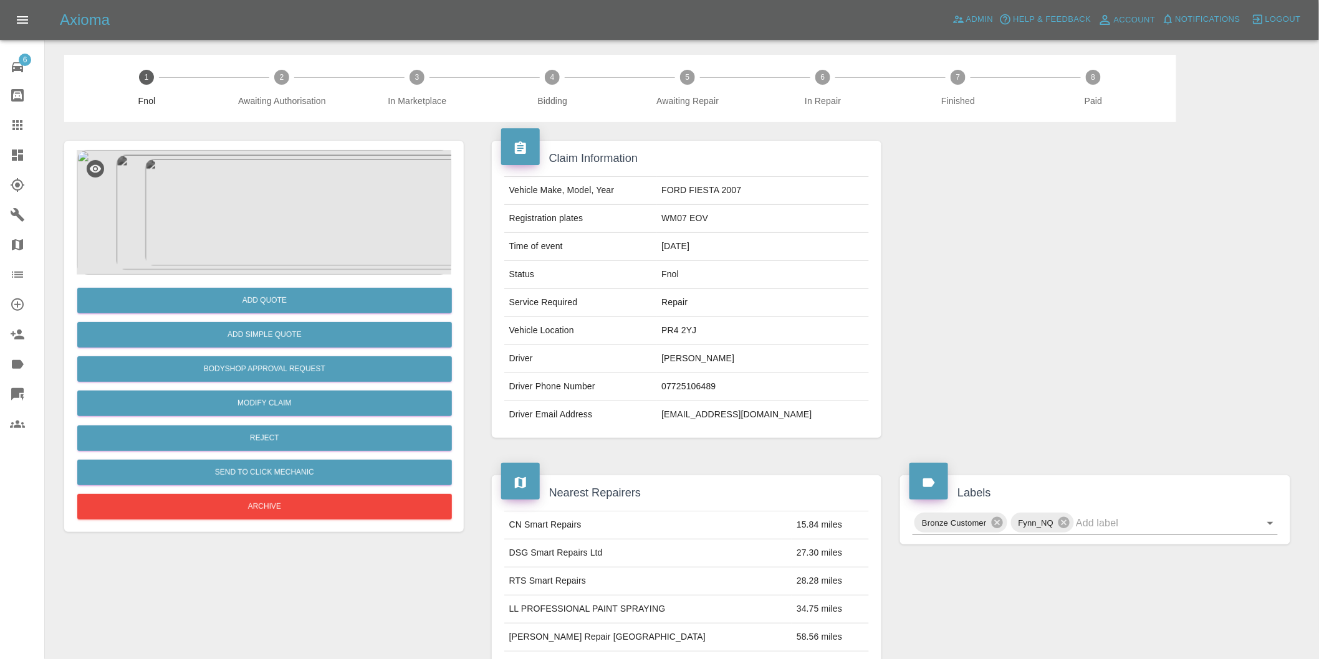
click at [246, 179] on img at bounding box center [264, 212] width 375 height 125
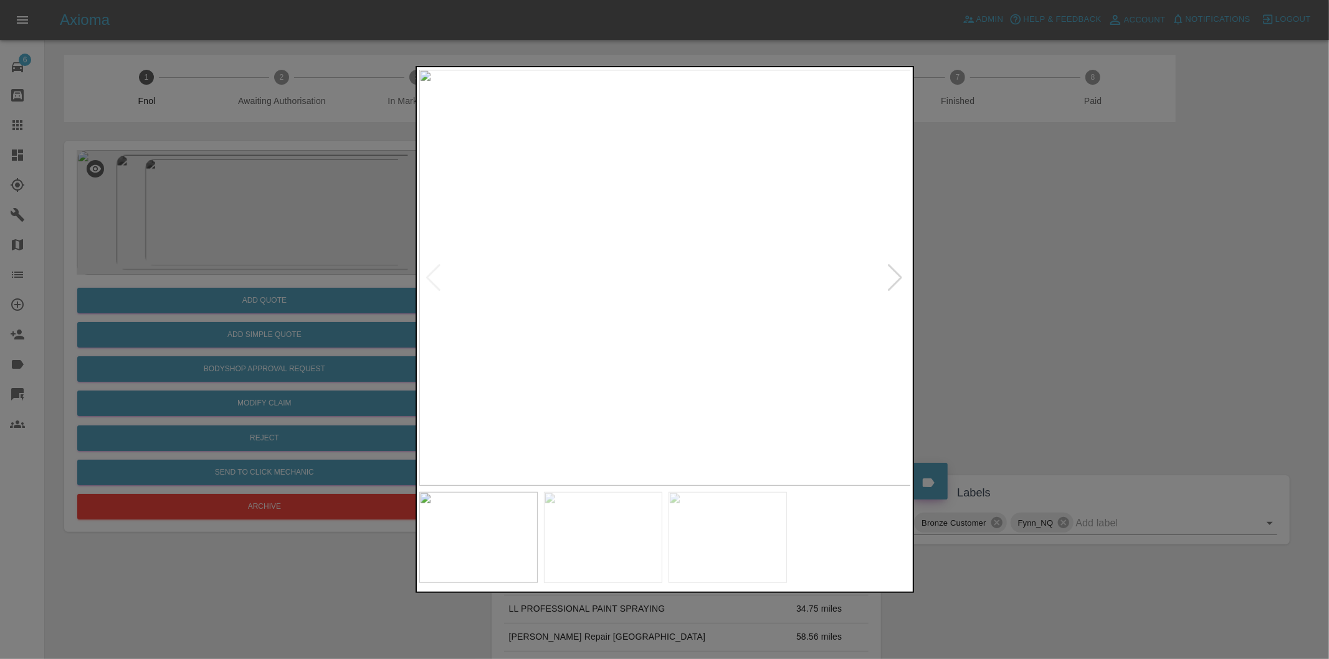
click at [900, 272] on div at bounding box center [896, 277] width 17 height 27
click at [900, 272] on img at bounding box center [665, 278] width 492 height 416
drag, startPoint x: 1045, startPoint y: 271, endPoint x: 915, endPoint y: 85, distance: 226.9
click at [1046, 271] on div at bounding box center [664, 329] width 1329 height 659
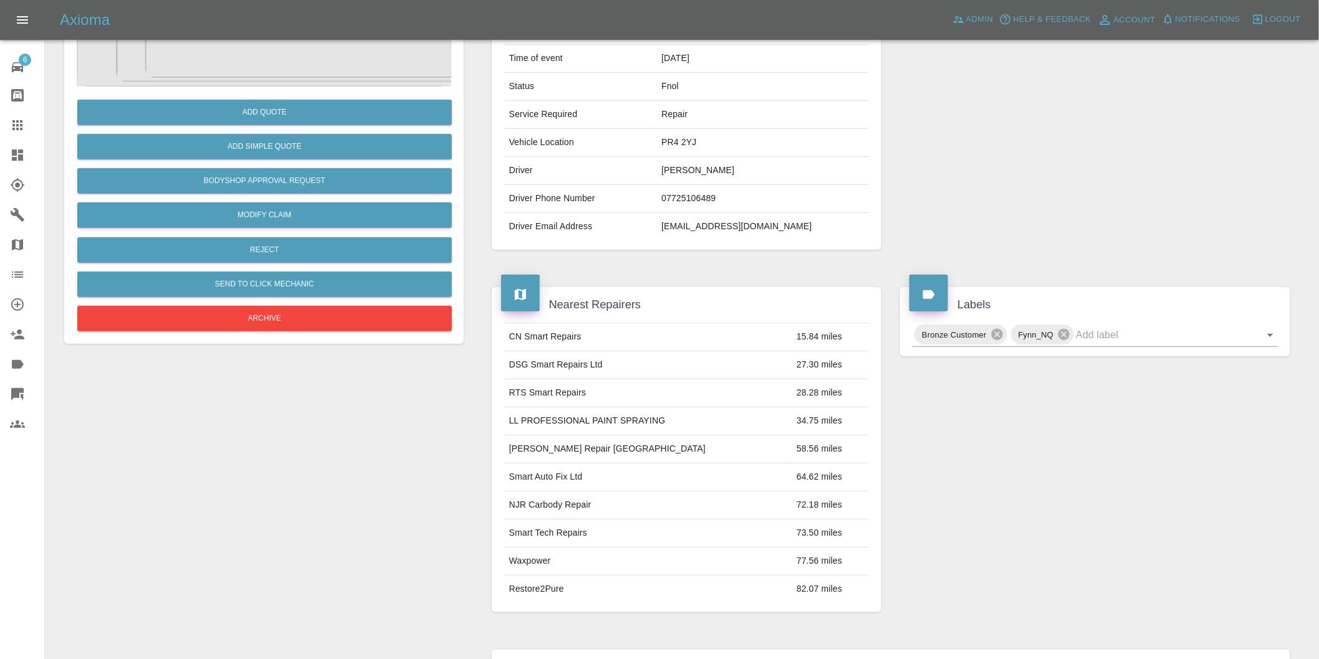
scroll to position [208, 0]
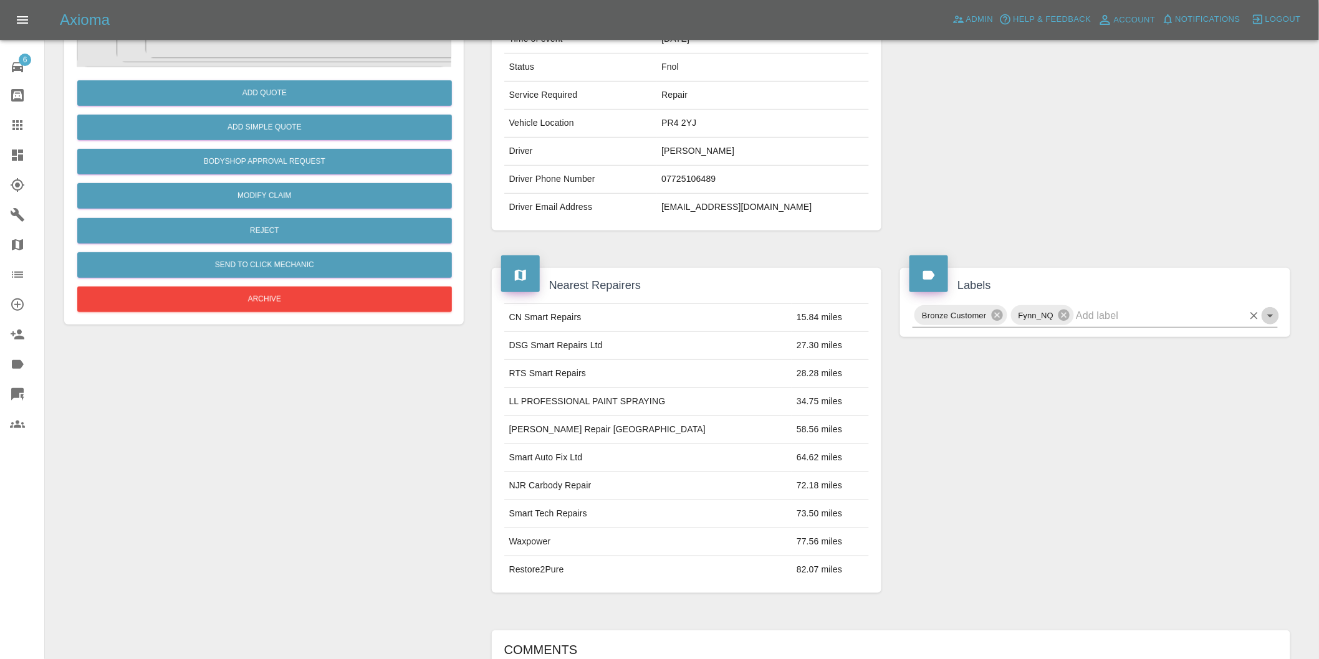
click at [1268, 322] on icon "Open" at bounding box center [1270, 316] width 15 height 15
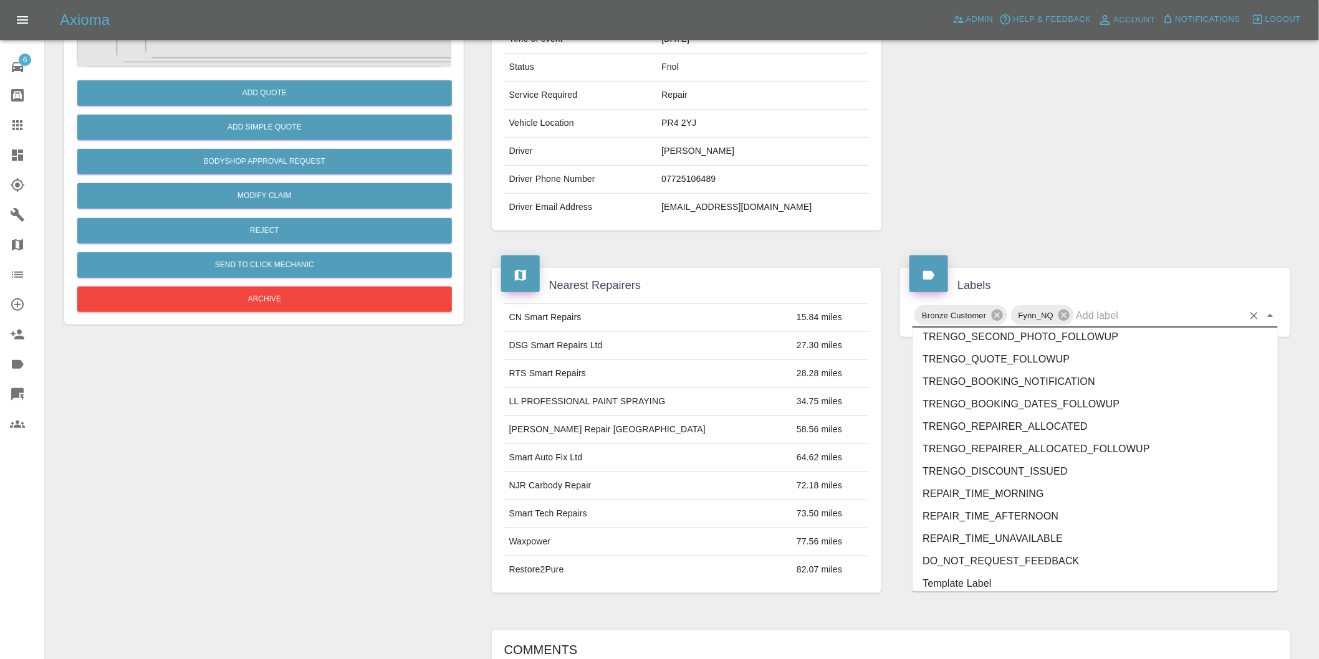
scroll to position [2639, 0]
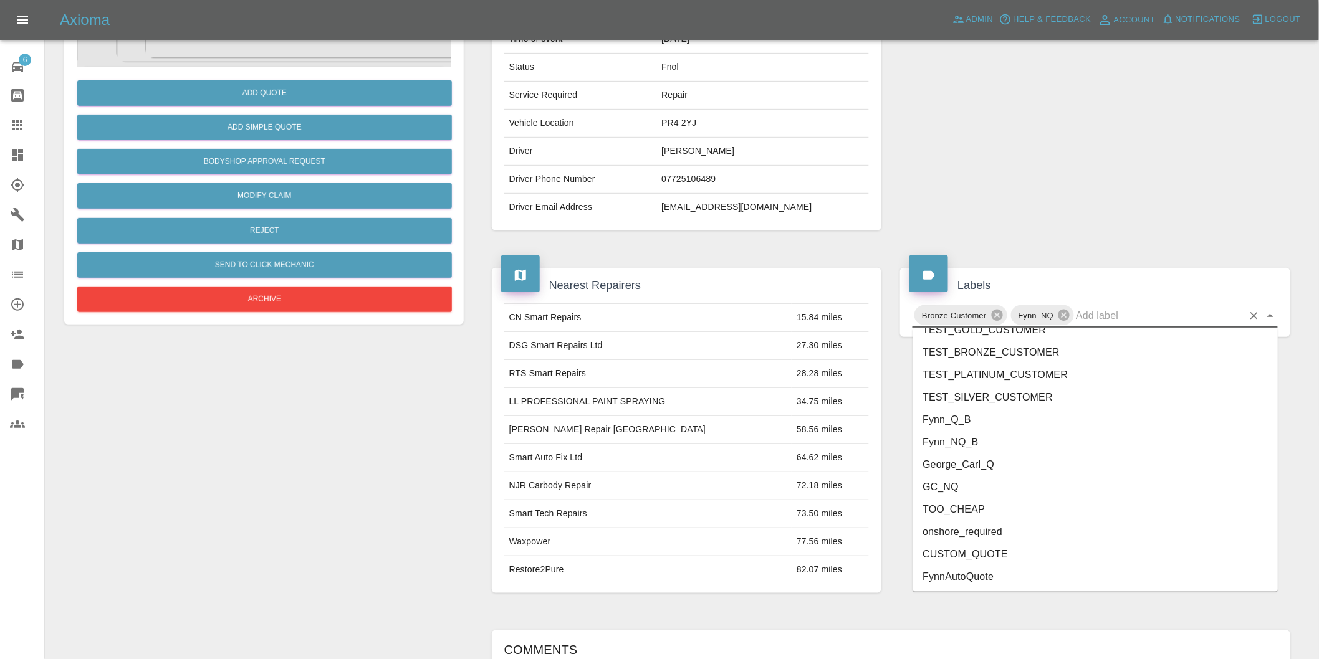
click at [1017, 532] on li "onshore_required" at bounding box center [1094, 532] width 365 height 22
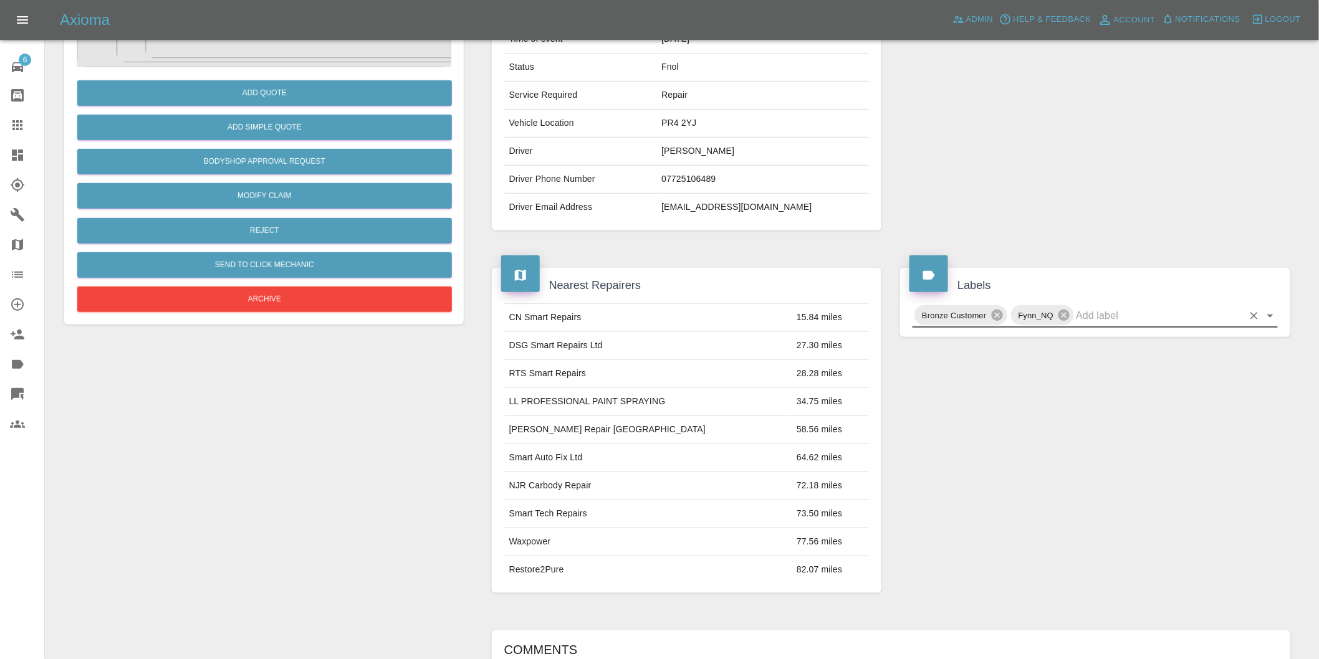
click at [1271, 318] on icon "Open" at bounding box center [1270, 316] width 15 height 15
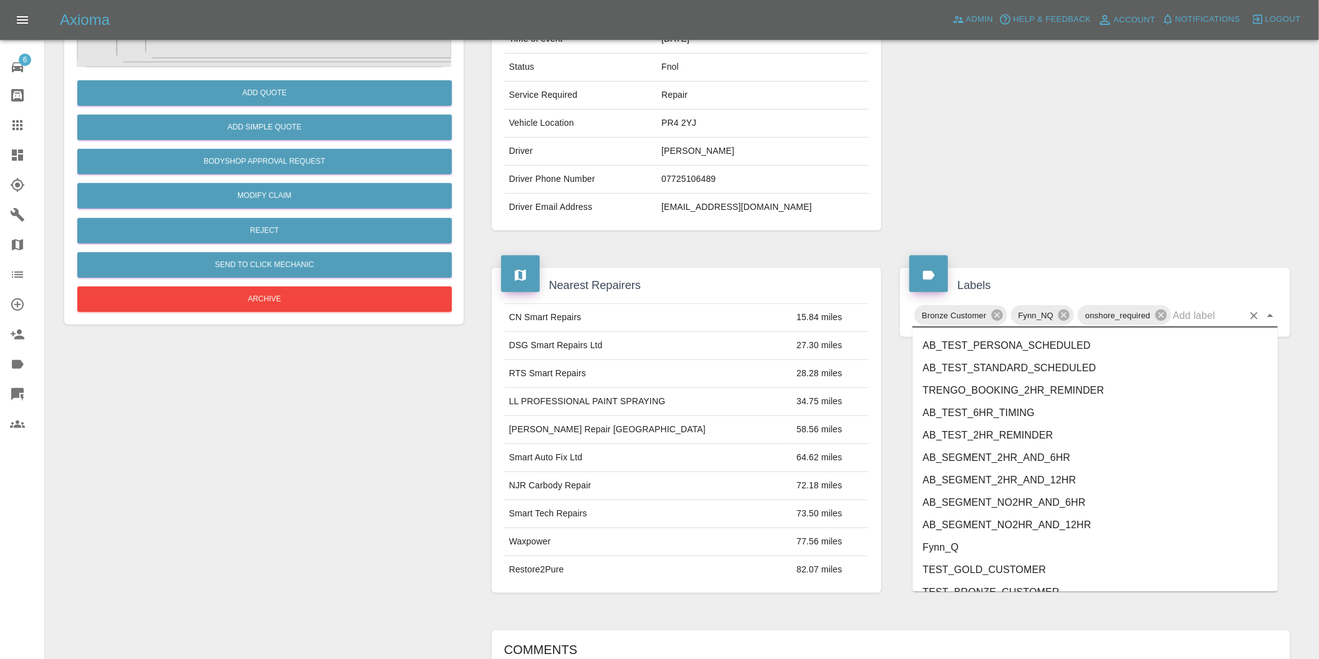
scroll to position [2616, 0]
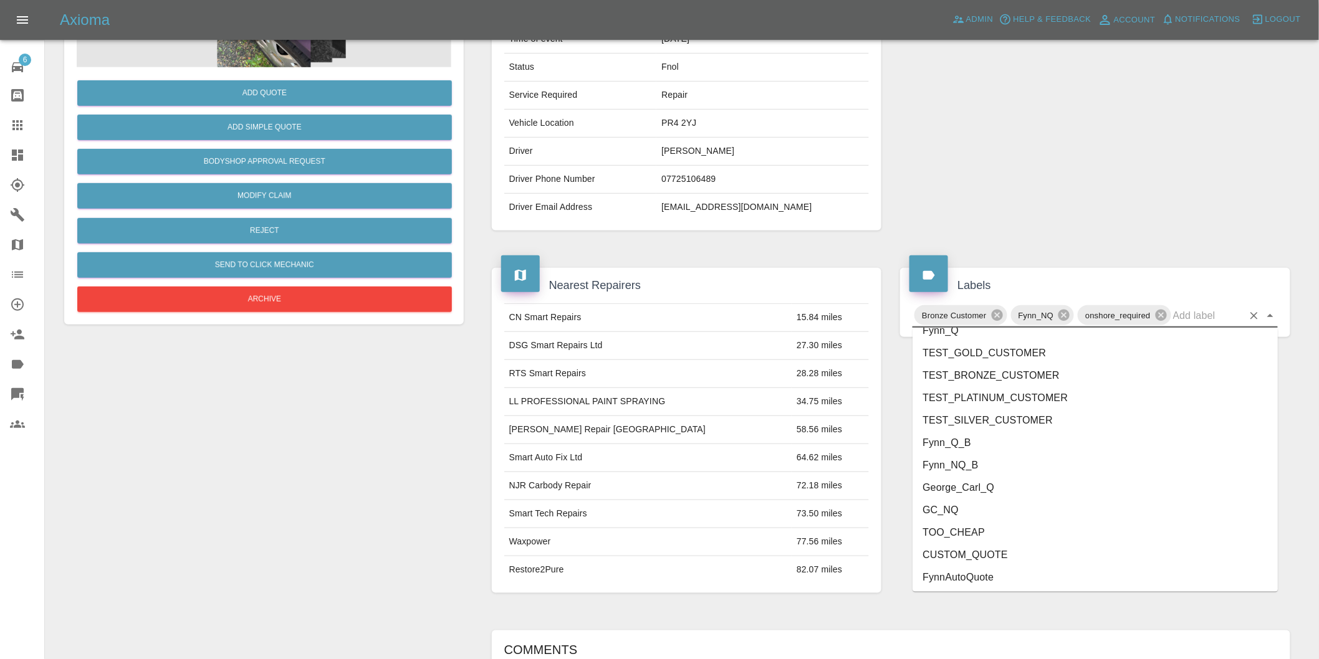
click at [979, 491] on li "George_Carl_Q" at bounding box center [1094, 488] width 365 height 22
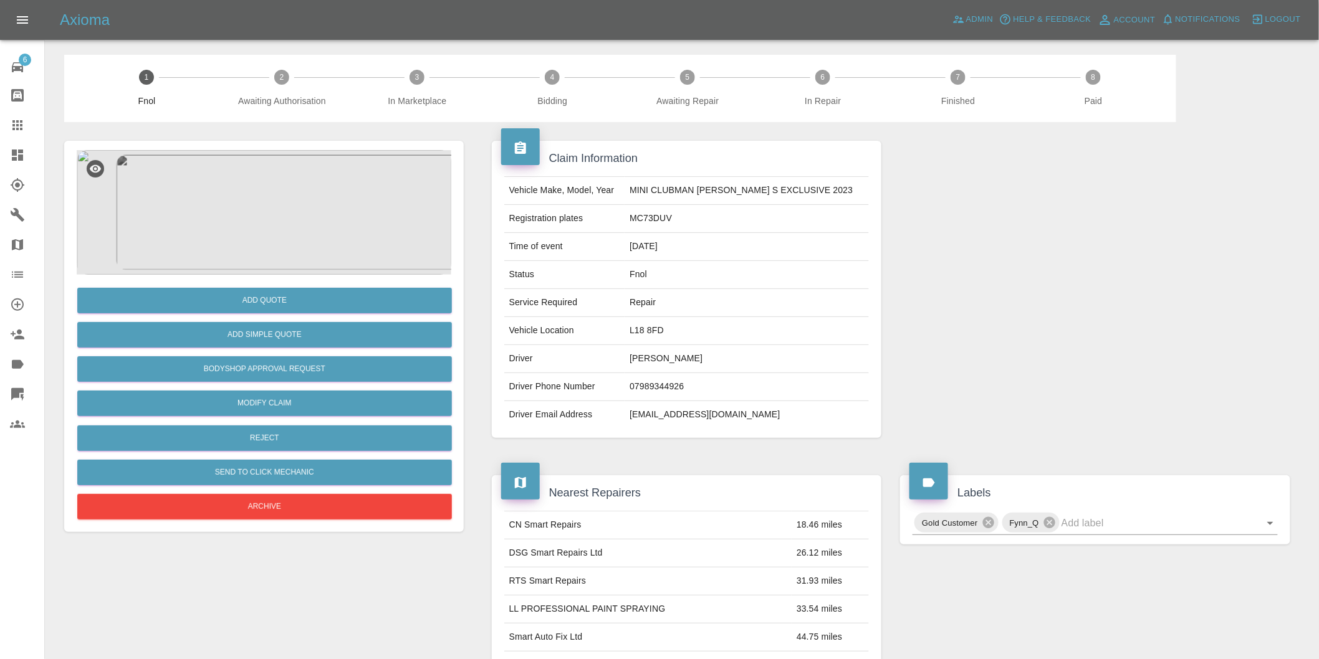
click at [264, 156] on img at bounding box center [264, 212] width 375 height 125
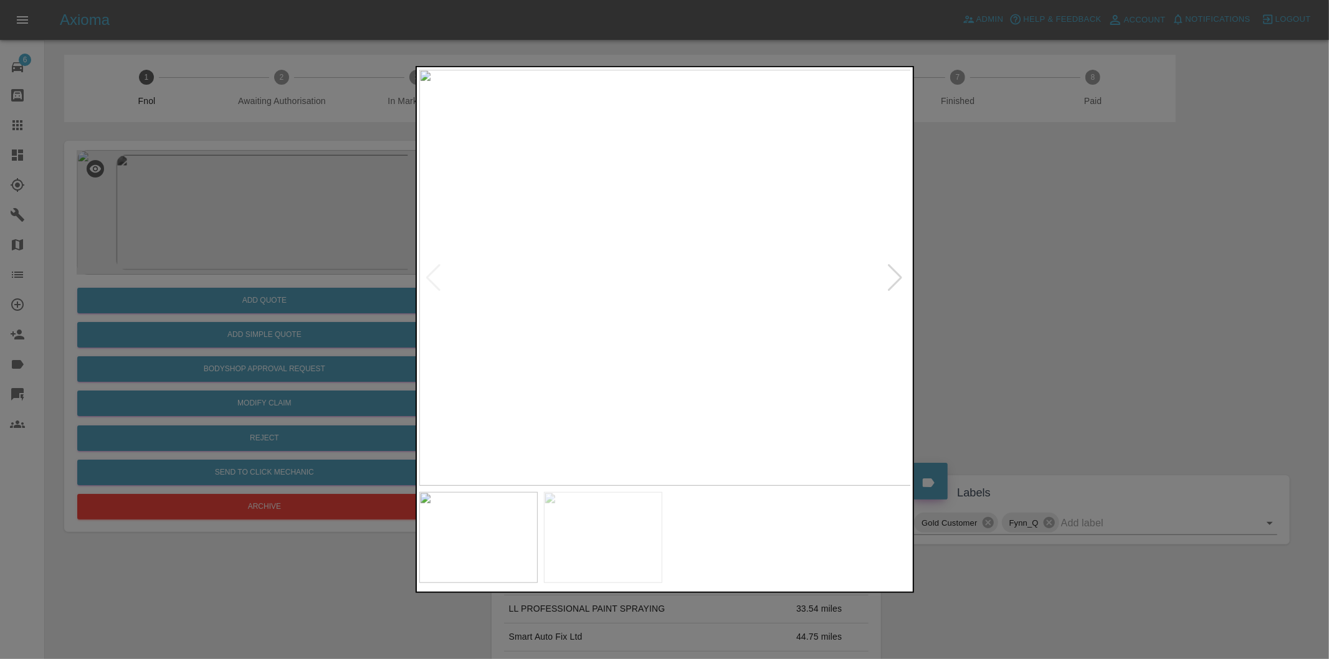
click at [892, 277] on div at bounding box center [896, 277] width 17 height 27
click at [1030, 323] on div at bounding box center [664, 329] width 1329 height 659
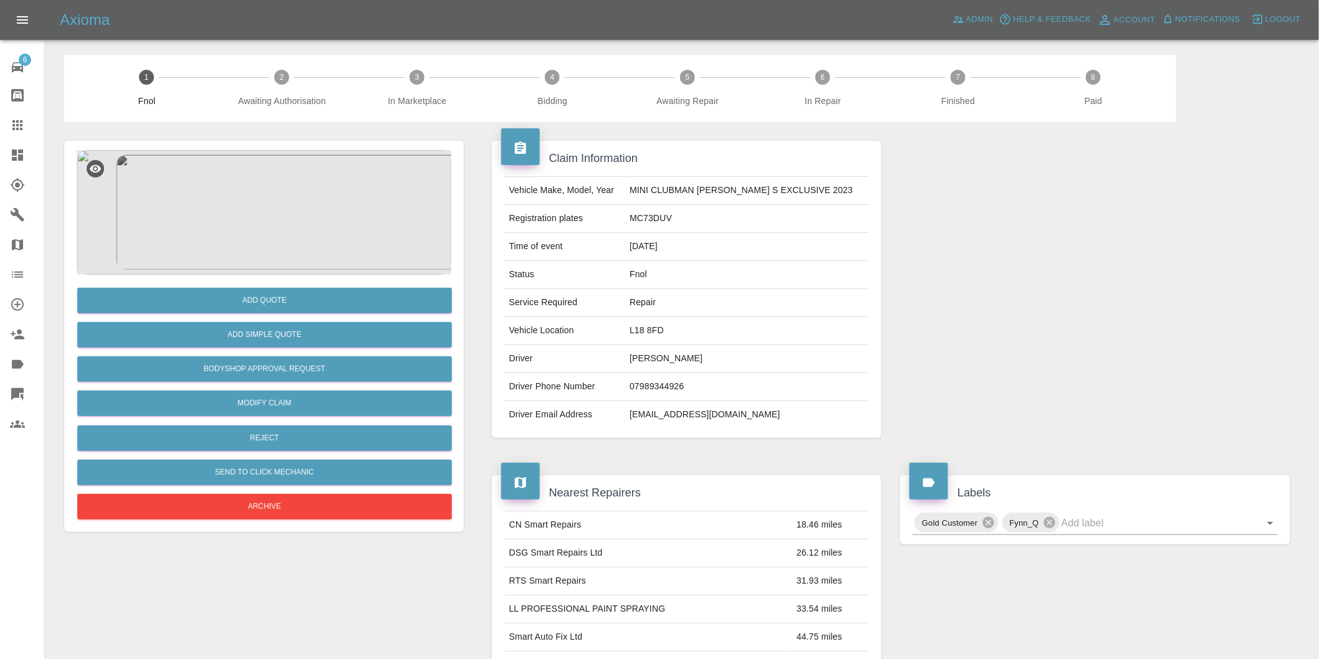
click at [265, 217] on img at bounding box center [264, 212] width 375 height 125
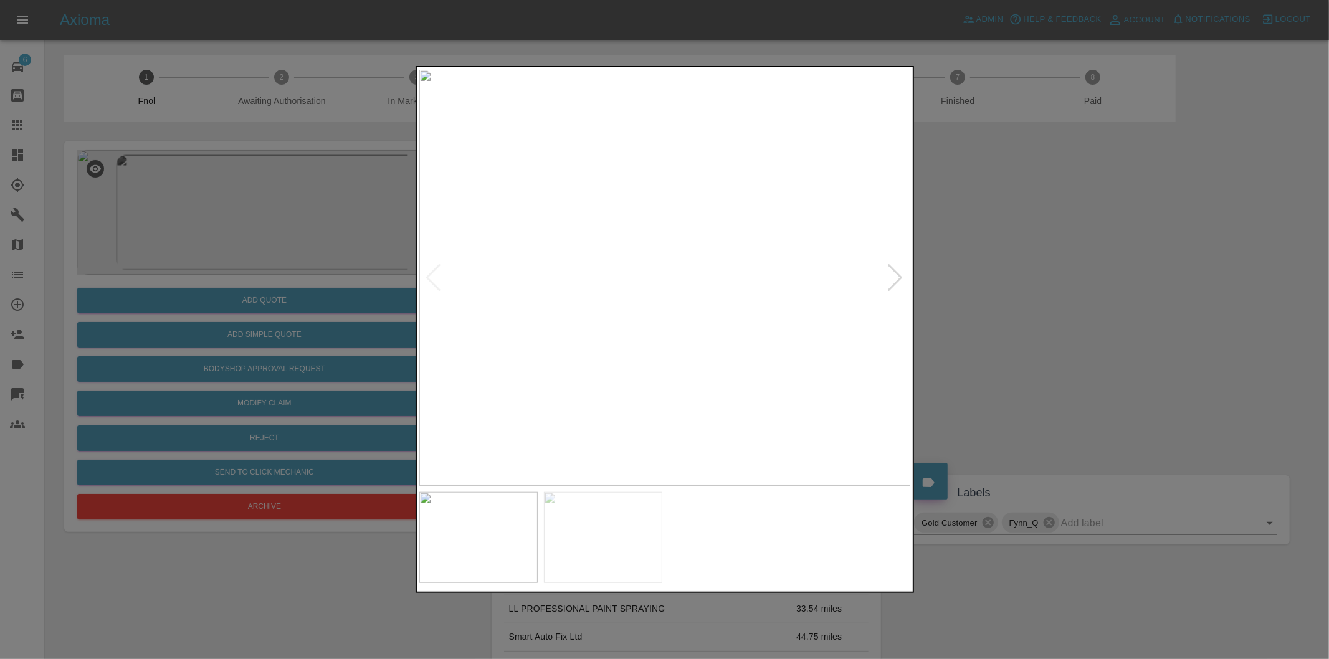
click at [894, 277] on div at bounding box center [896, 277] width 17 height 27
drag, startPoint x: 1077, startPoint y: 309, endPoint x: 934, endPoint y: 300, distance: 143.6
click at [1068, 309] on div at bounding box center [664, 329] width 1329 height 659
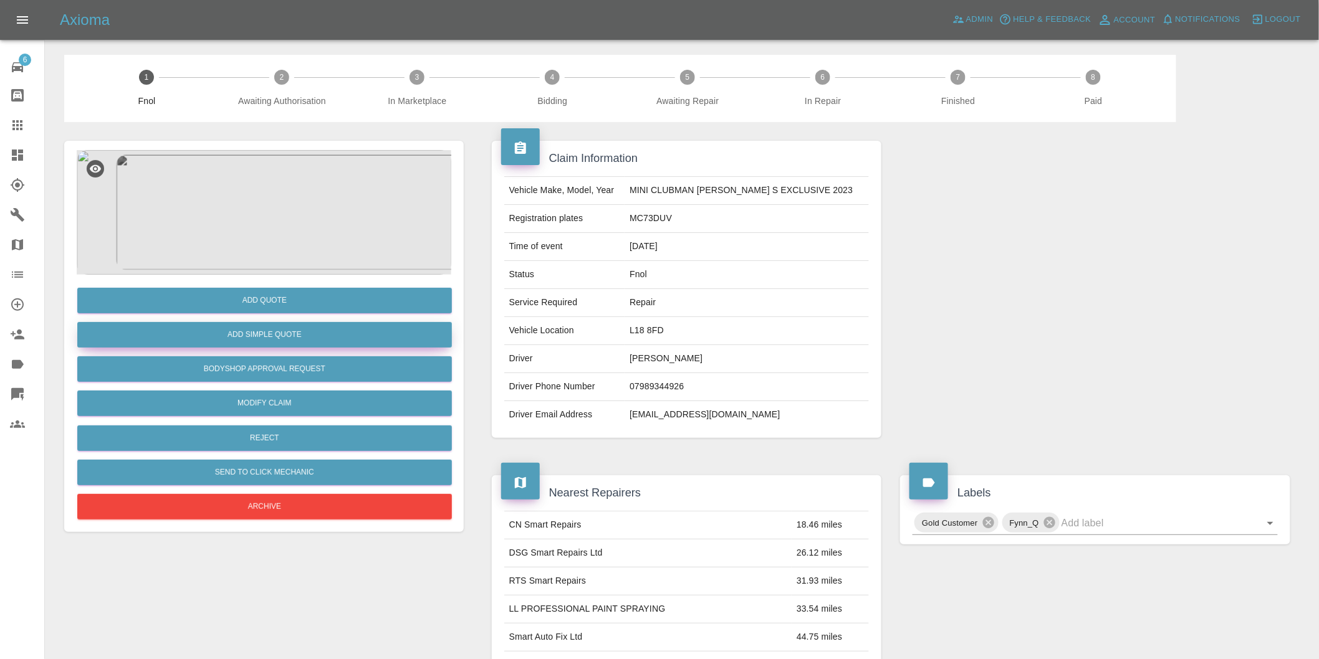
click at [247, 332] on button "Add Simple Quote" at bounding box center [264, 335] width 375 height 26
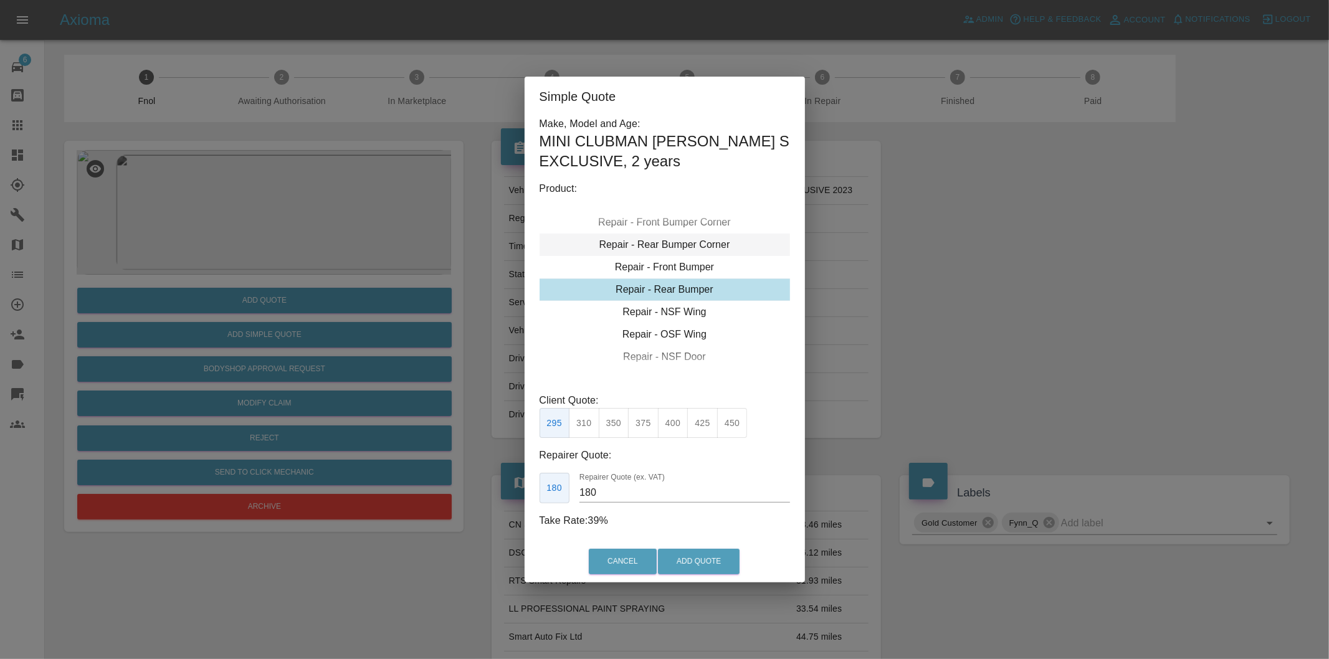
click at [688, 246] on div "Repair - Rear Bumper Corner" at bounding box center [665, 245] width 251 height 22
drag, startPoint x: 641, startPoint y: 428, endPoint x: 712, endPoint y: 532, distance: 125.9
click at [643, 428] on button "240" at bounding box center [643, 423] width 31 height 31
type input "150"
click at [724, 581] on div "Cancel Add Quote" at bounding box center [665, 562] width 280 height 42
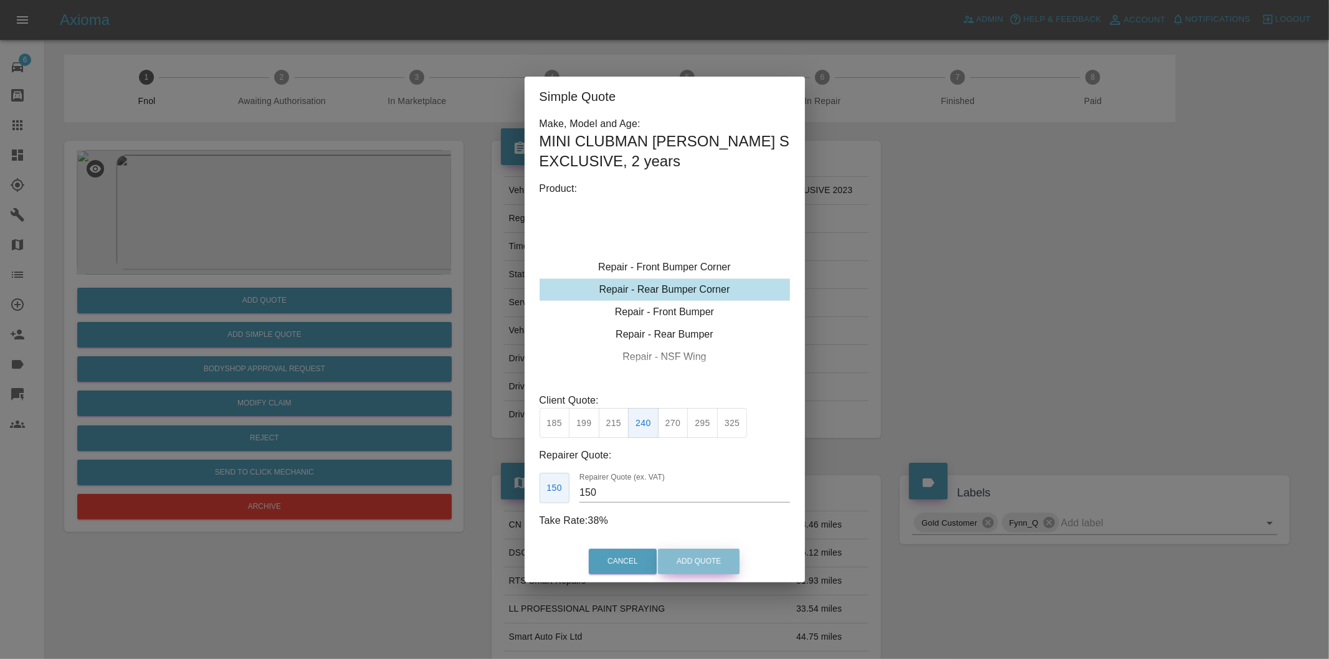
click at [721, 562] on button "Add Quote" at bounding box center [699, 562] width 82 height 26
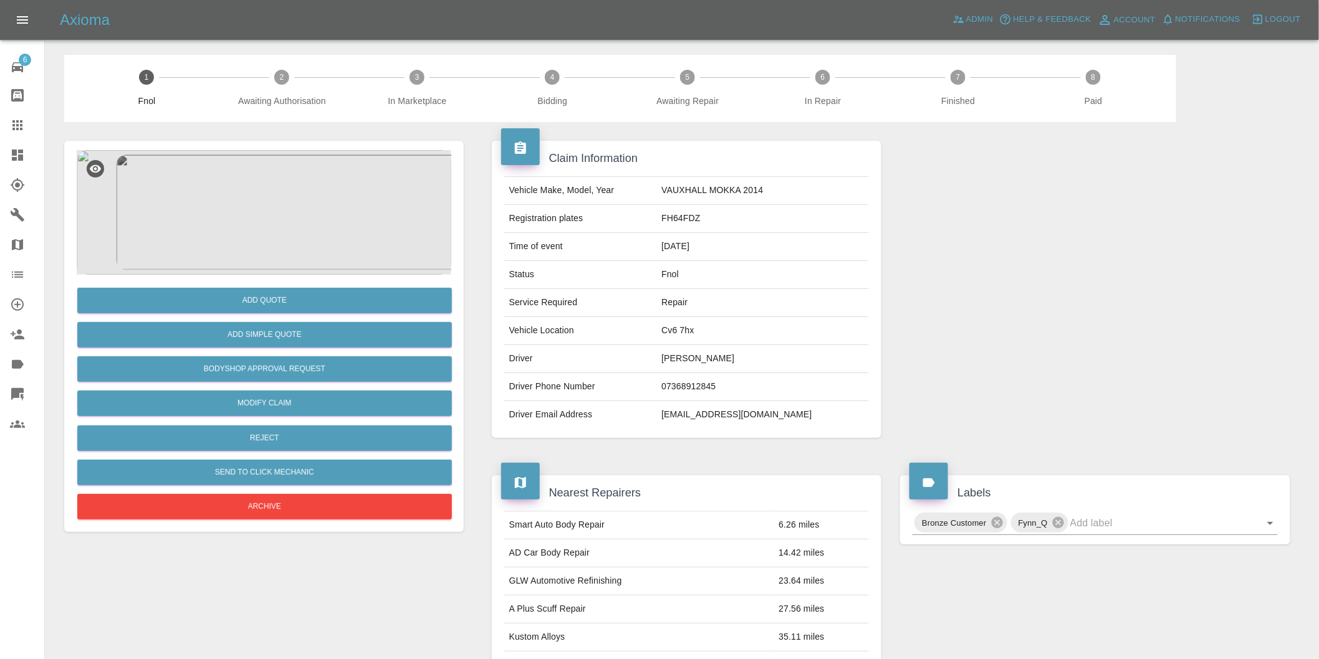
click at [270, 156] on img at bounding box center [264, 212] width 375 height 125
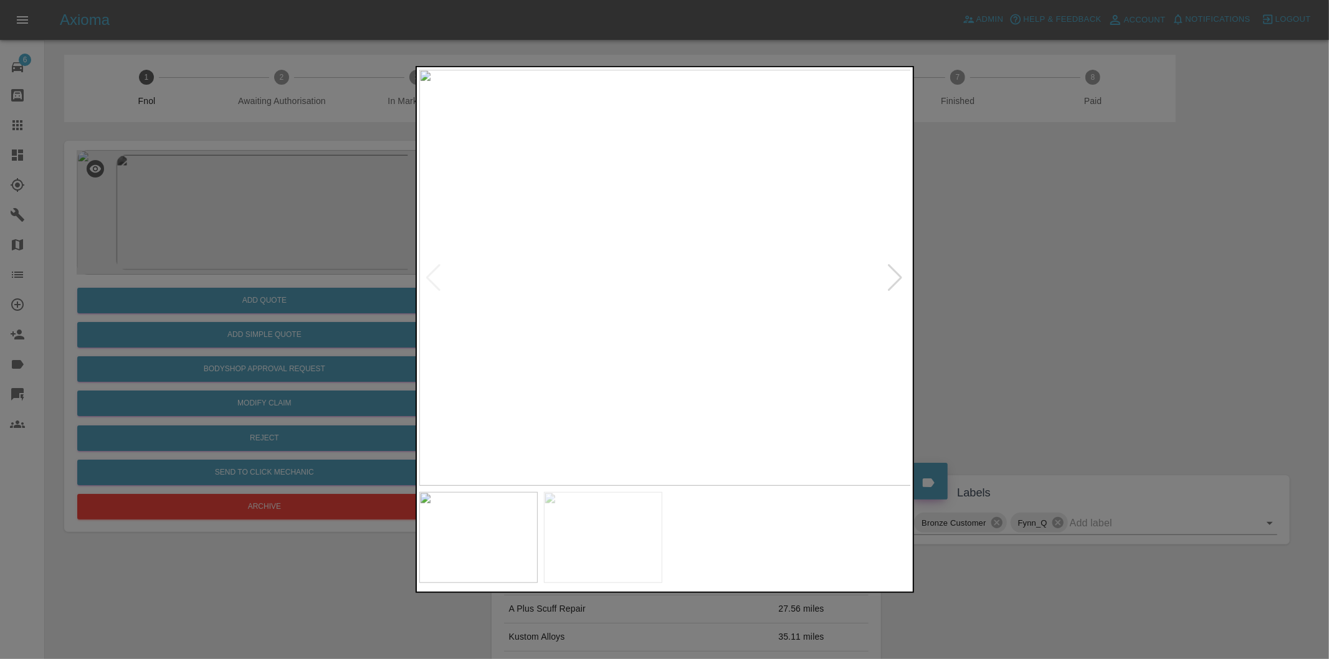
click at [892, 277] on div at bounding box center [896, 277] width 17 height 27
click at [430, 275] on div at bounding box center [434, 277] width 17 height 27
click at [989, 342] on div at bounding box center [664, 329] width 1329 height 659
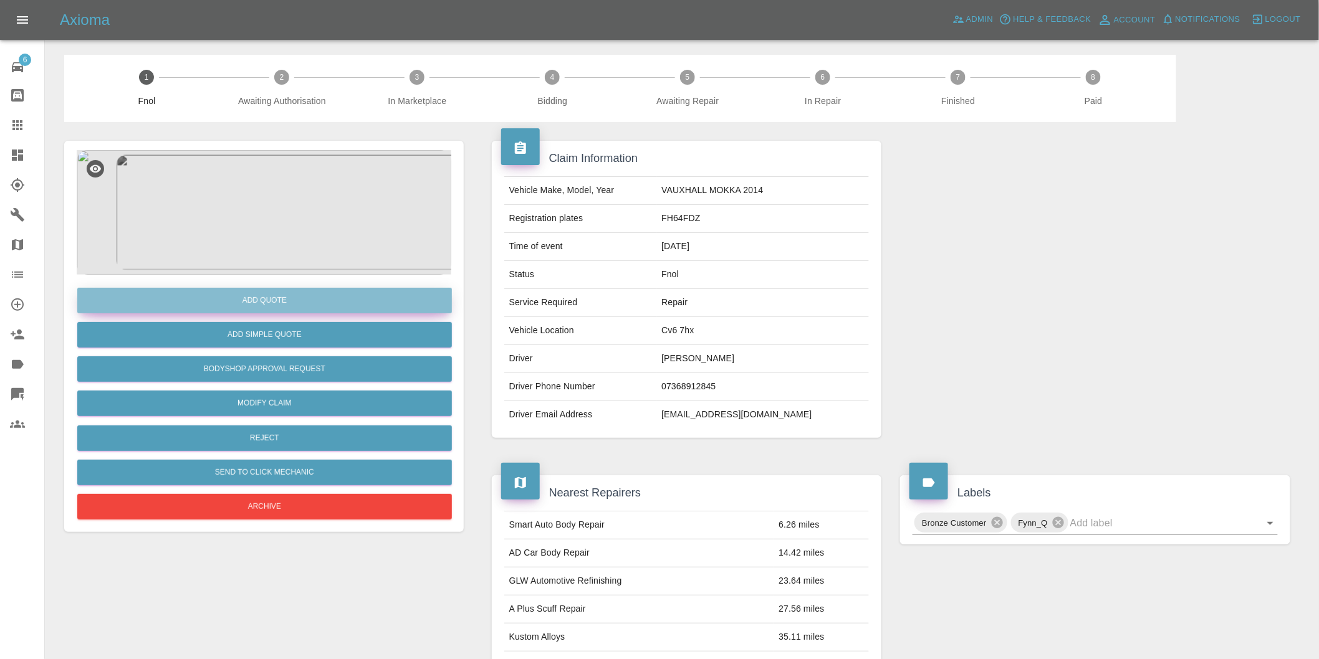
click at [278, 307] on button "Add Quote" at bounding box center [264, 301] width 375 height 26
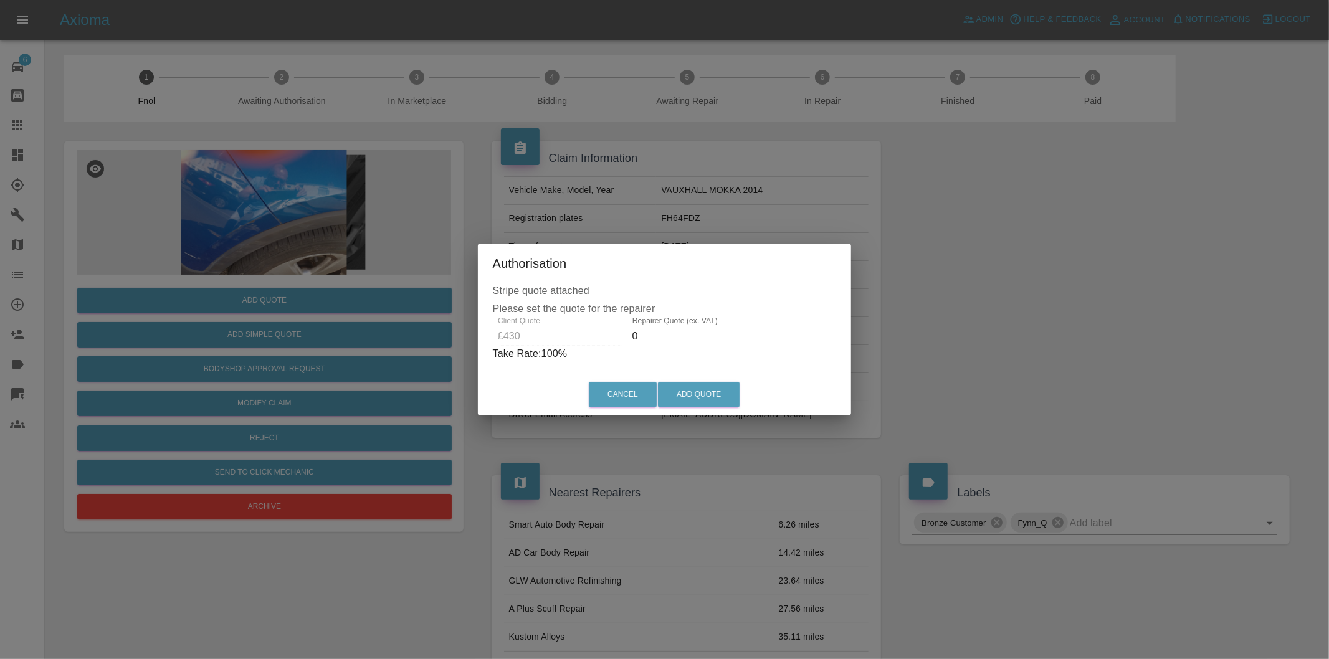
click at [681, 340] on input "0" at bounding box center [695, 337] width 125 height 20
type input "0270"
click at [699, 396] on button "Add Quote" at bounding box center [699, 395] width 82 height 26
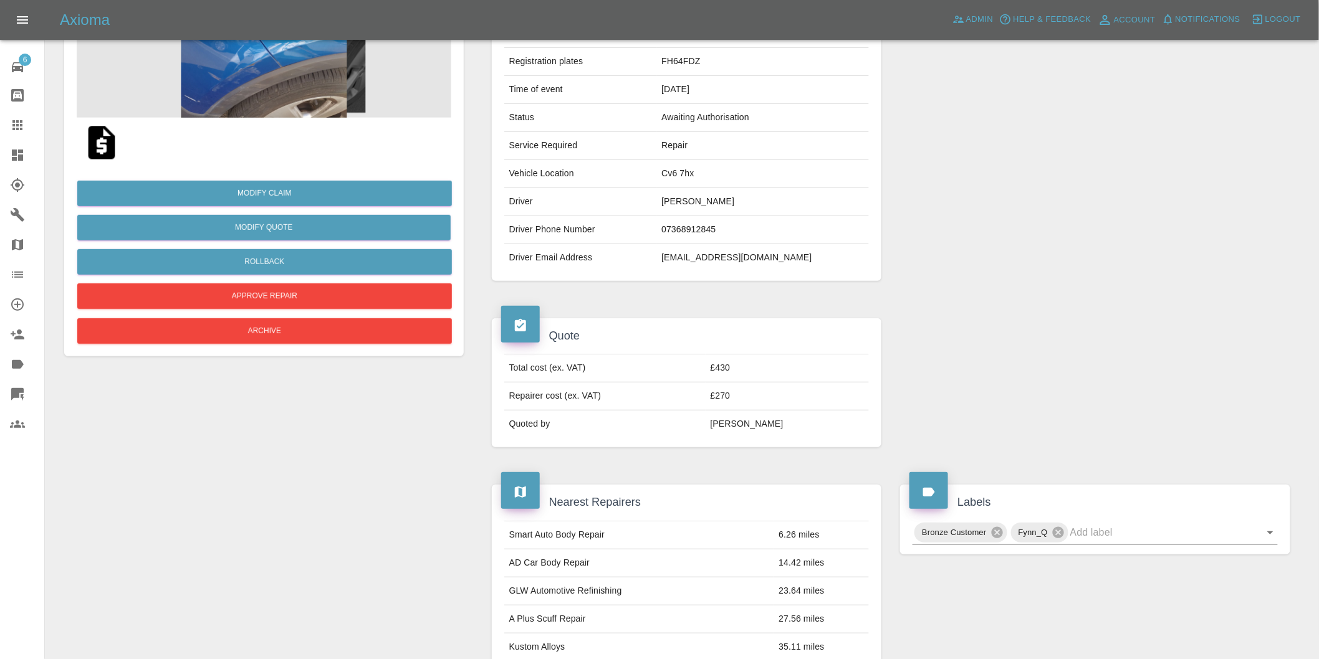
scroll to position [69, 0]
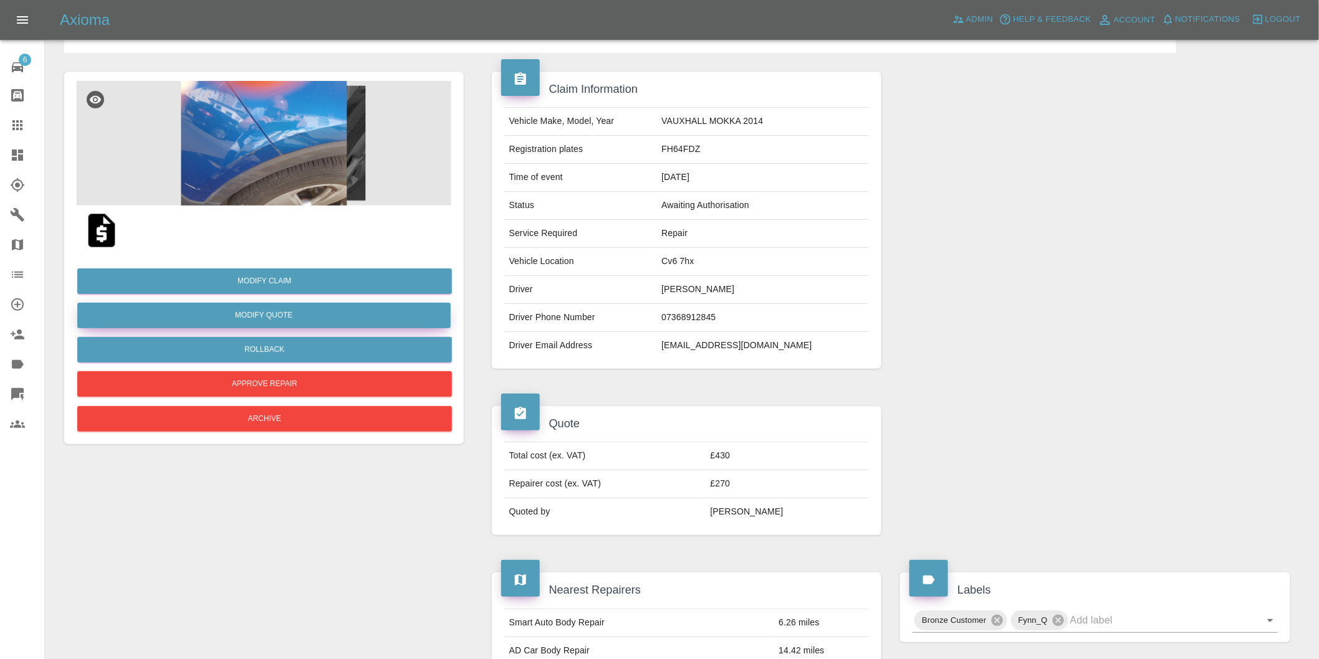
click at [281, 314] on button "Modify Quote" at bounding box center [263, 316] width 373 height 26
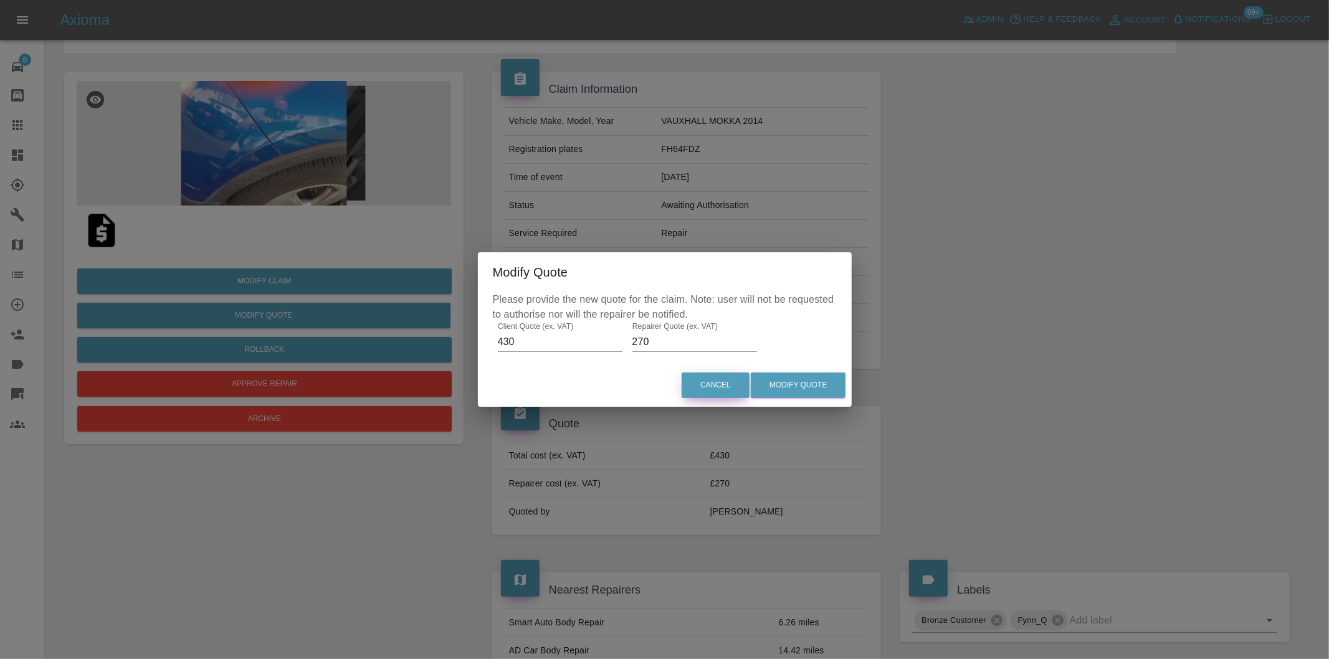
click at [725, 391] on button "Cancel" at bounding box center [716, 386] width 68 height 26
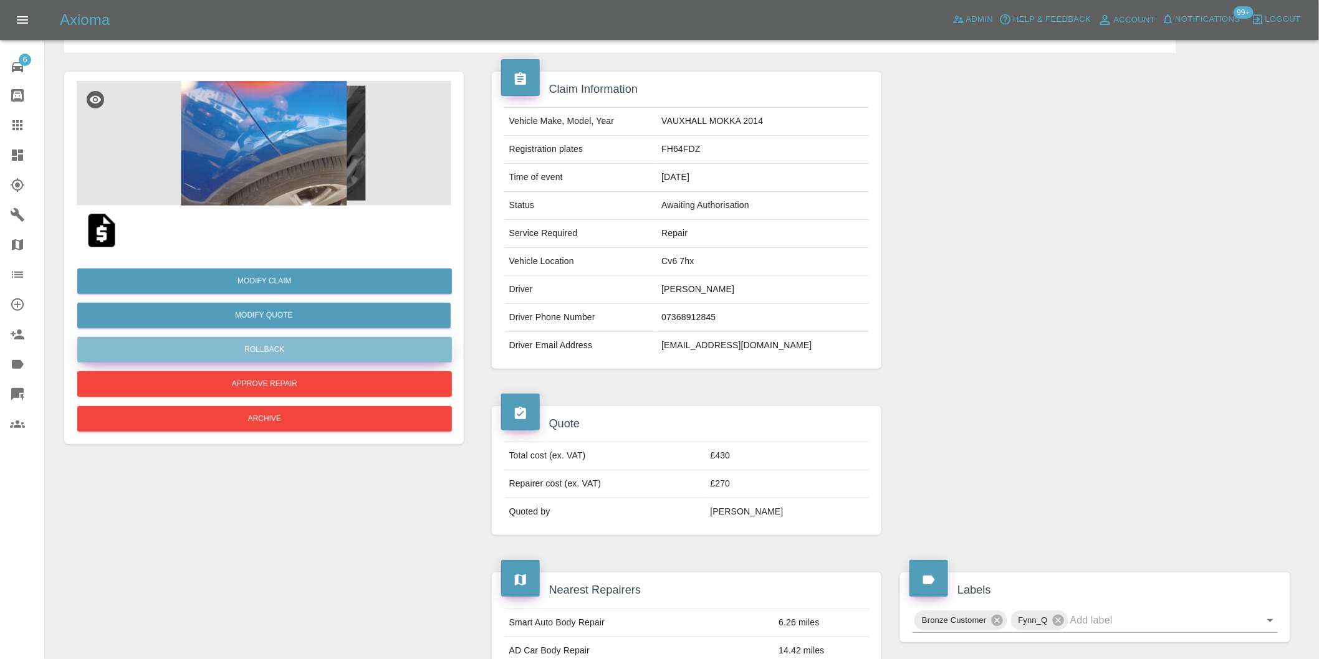
click at [304, 357] on button "Rollback" at bounding box center [264, 350] width 375 height 26
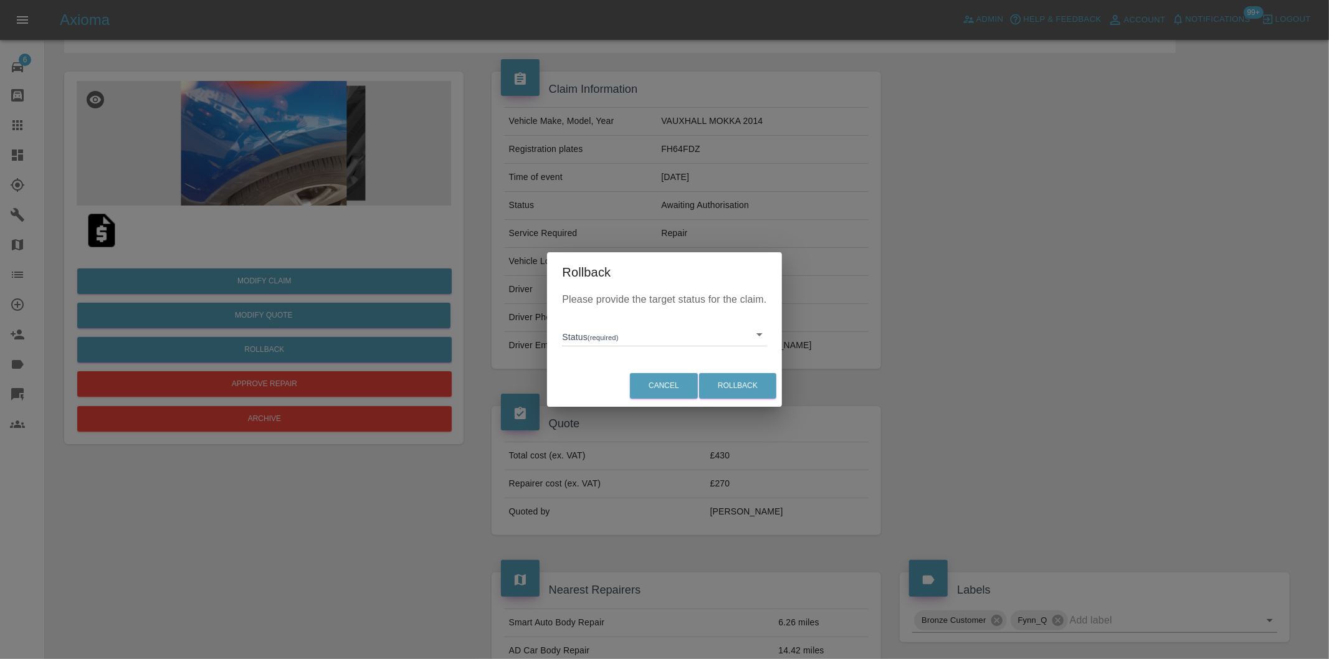
click at [760, 338] on body "Axioma Admin Help & Feedback Account Notifications 99+ Logout 6 Repair home Bod…" at bounding box center [664, 619] width 1329 height 1377
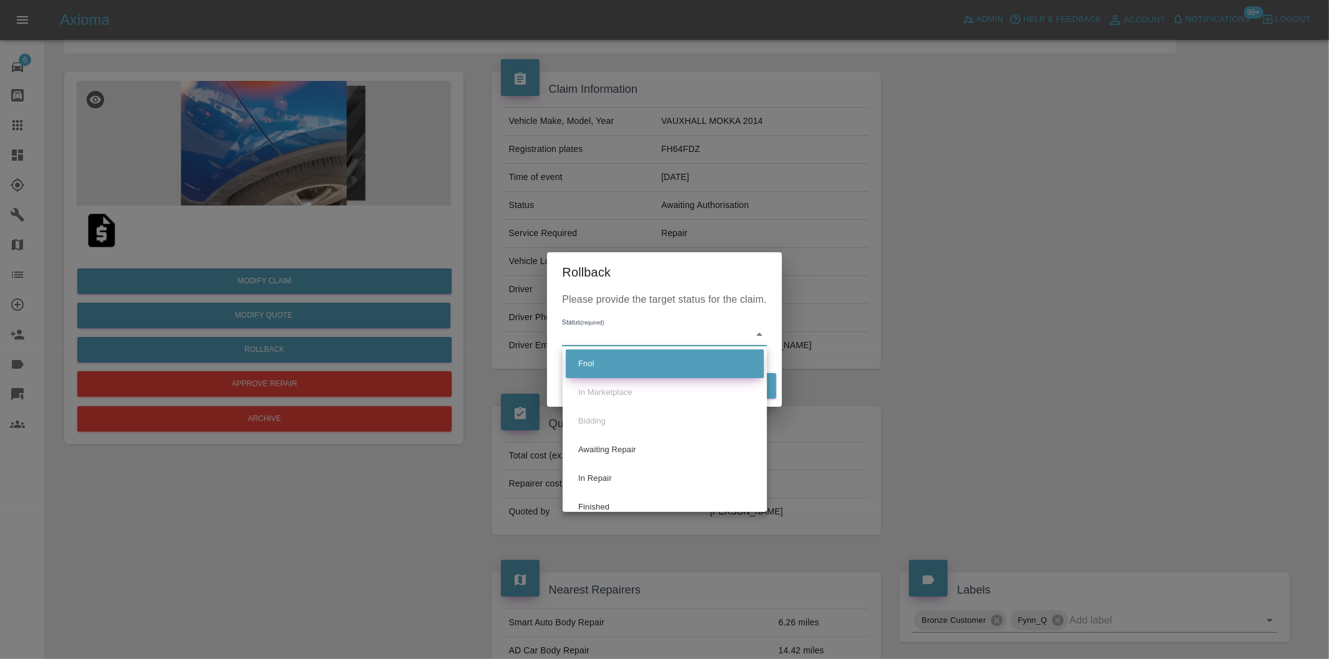
click at [608, 365] on li "Fnol" at bounding box center [665, 364] width 198 height 29
type input "fnol"
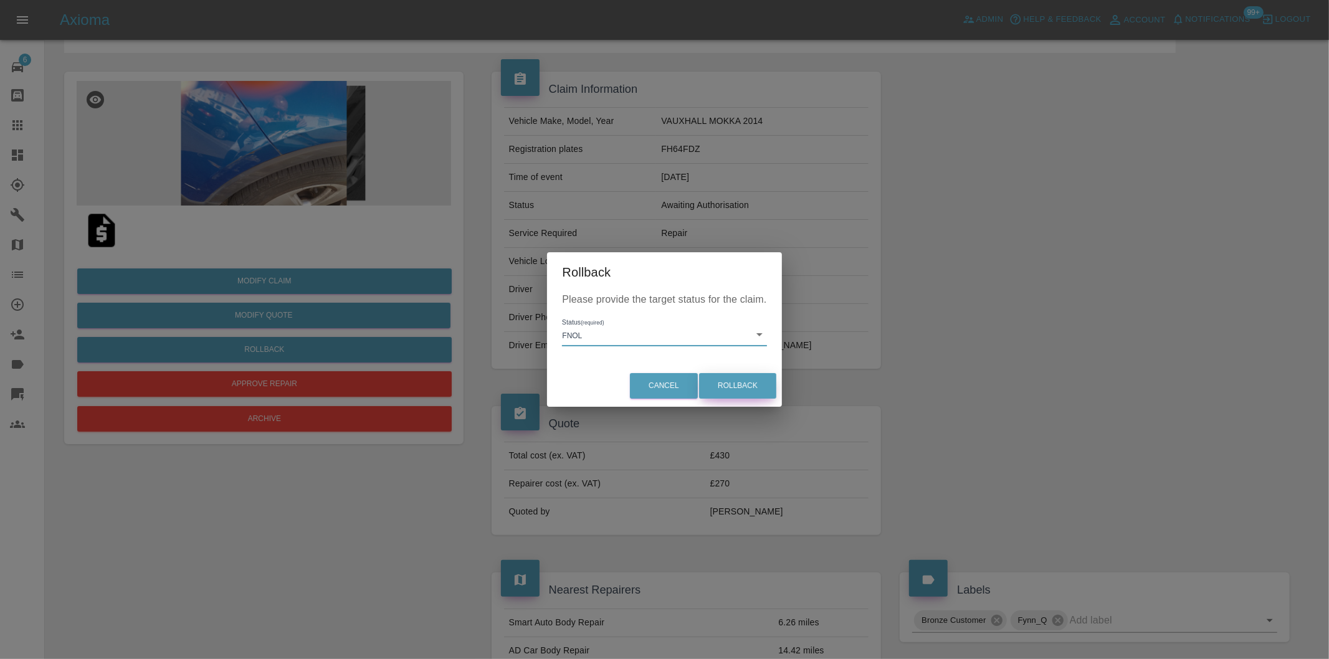
click at [727, 385] on button "Rollback" at bounding box center [737, 386] width 77 height 26
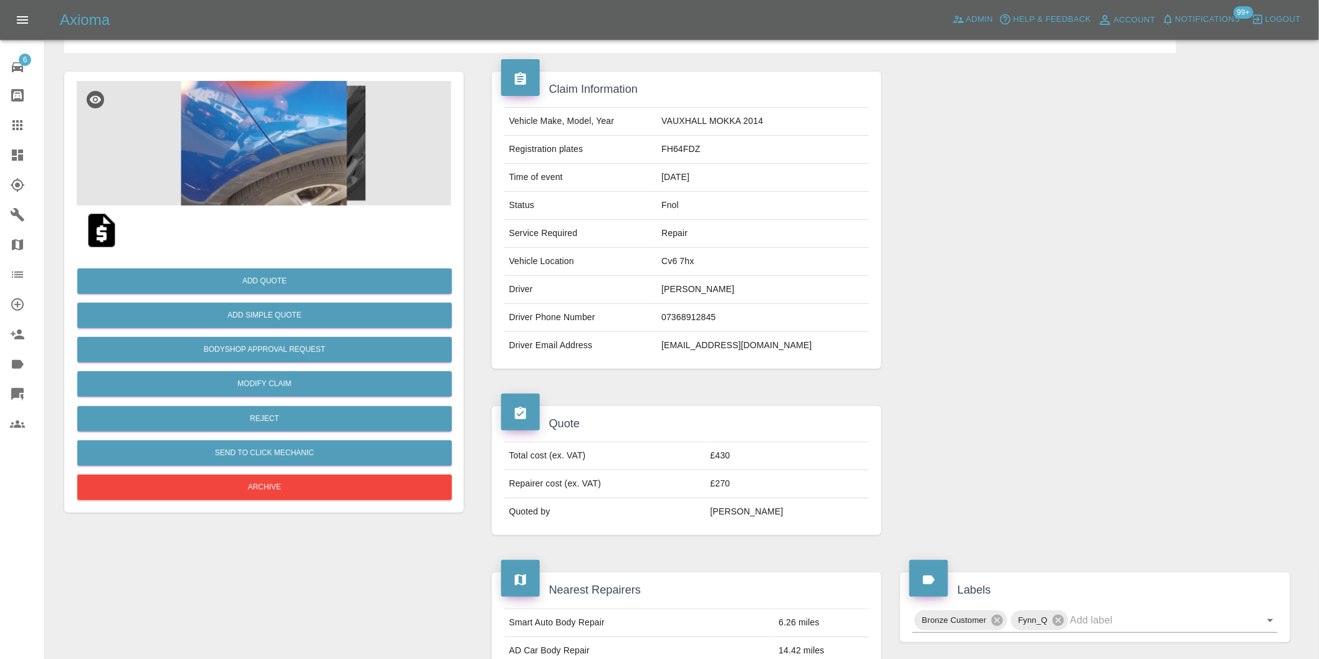
scroll to position [0, 0]
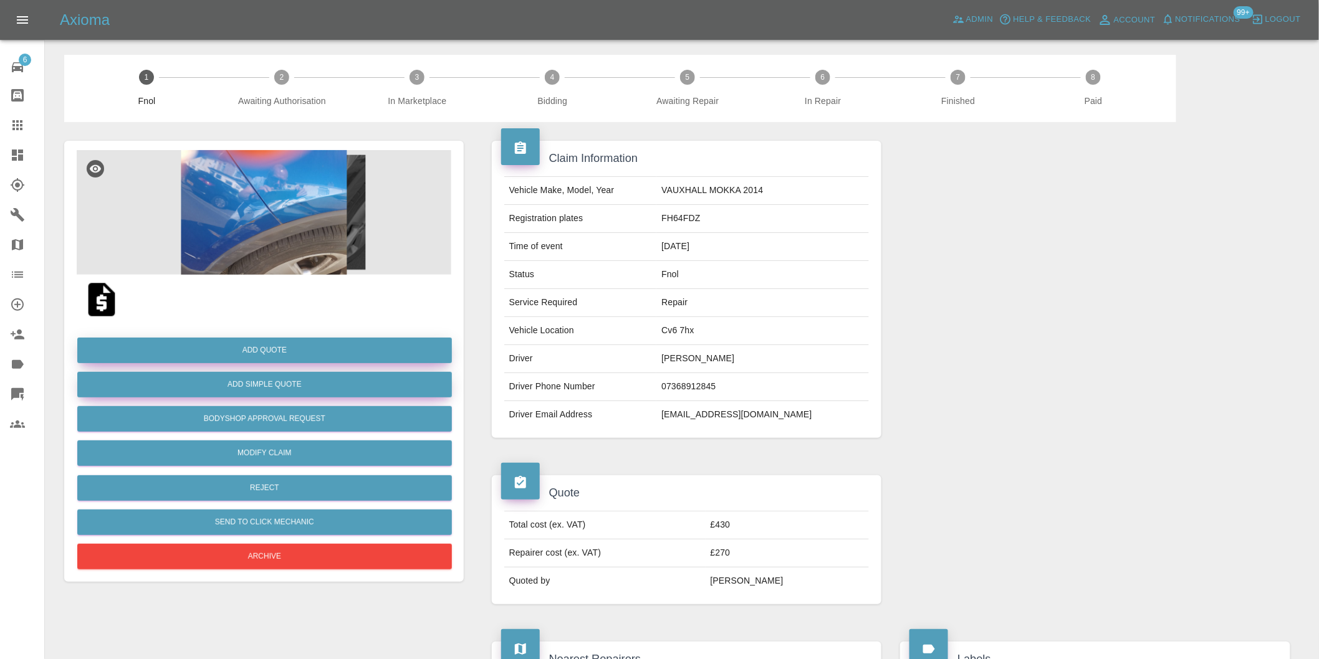
drag, startPoint x: 289, startPoint y: 380, endPoint x: 289, endPoint y: 352, distance: 28.0
click at [289, 353] on div "Add Quote Add Simple Quote Bodyshop Approval Request Modify Claim Reject Send t…" at bounding box center [264, 449] width 375 height 248
click at [289, 352] on button "Add Quote" at bounding box center [264, 351] width 375 height 26
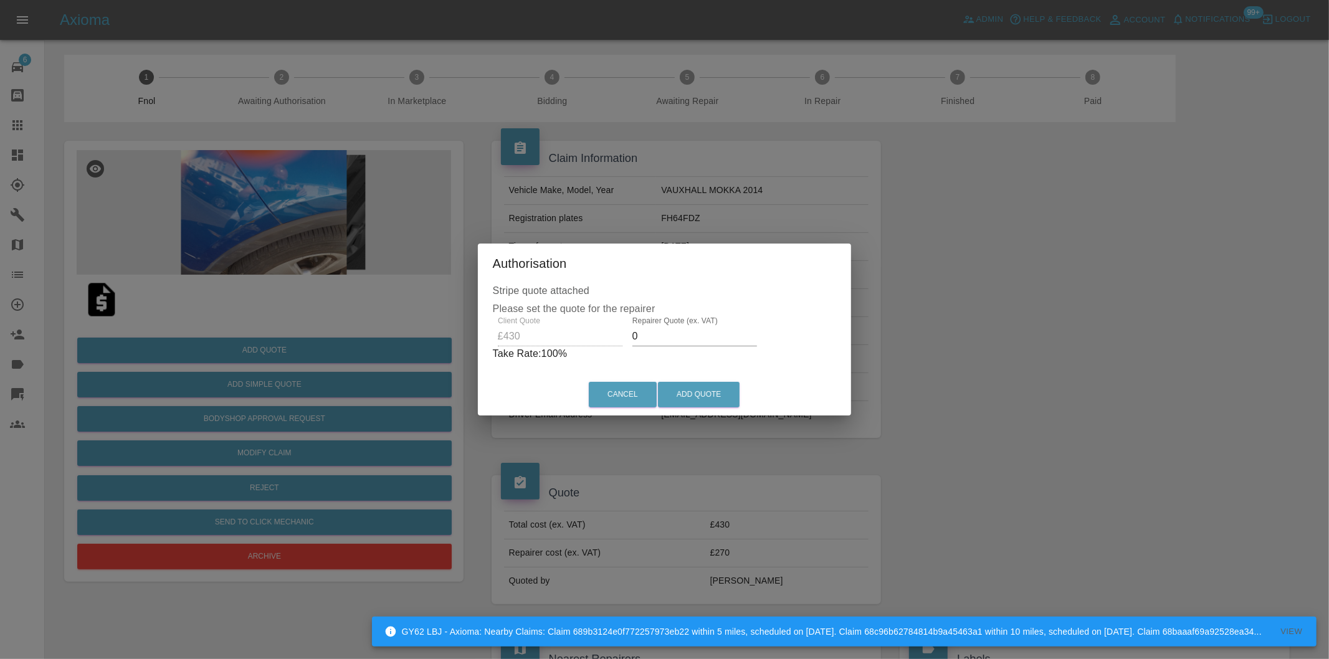
click at [706, 342] on input "0" at bounding box center [695, 337] width 125 height 20
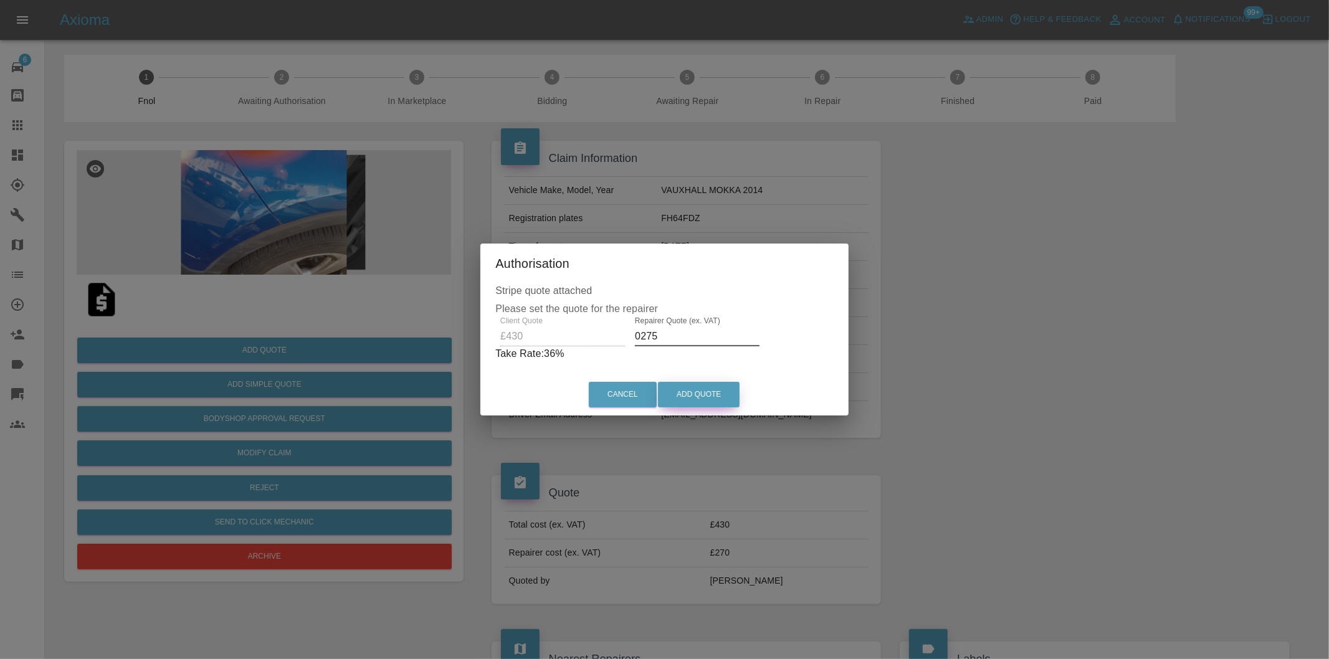
type input "0275"
click at [692, 388] on button "Add Quote" at bounding box center [699, 395] width 82 height 26
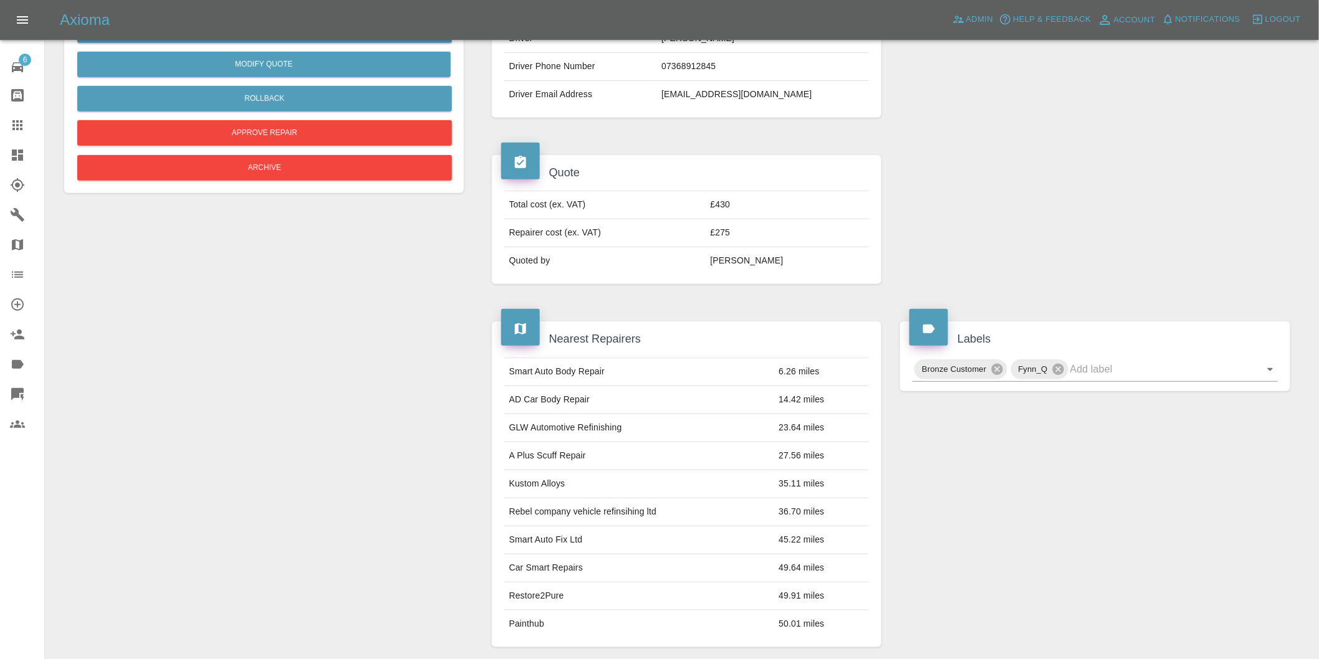
scroll to position [215, 0]
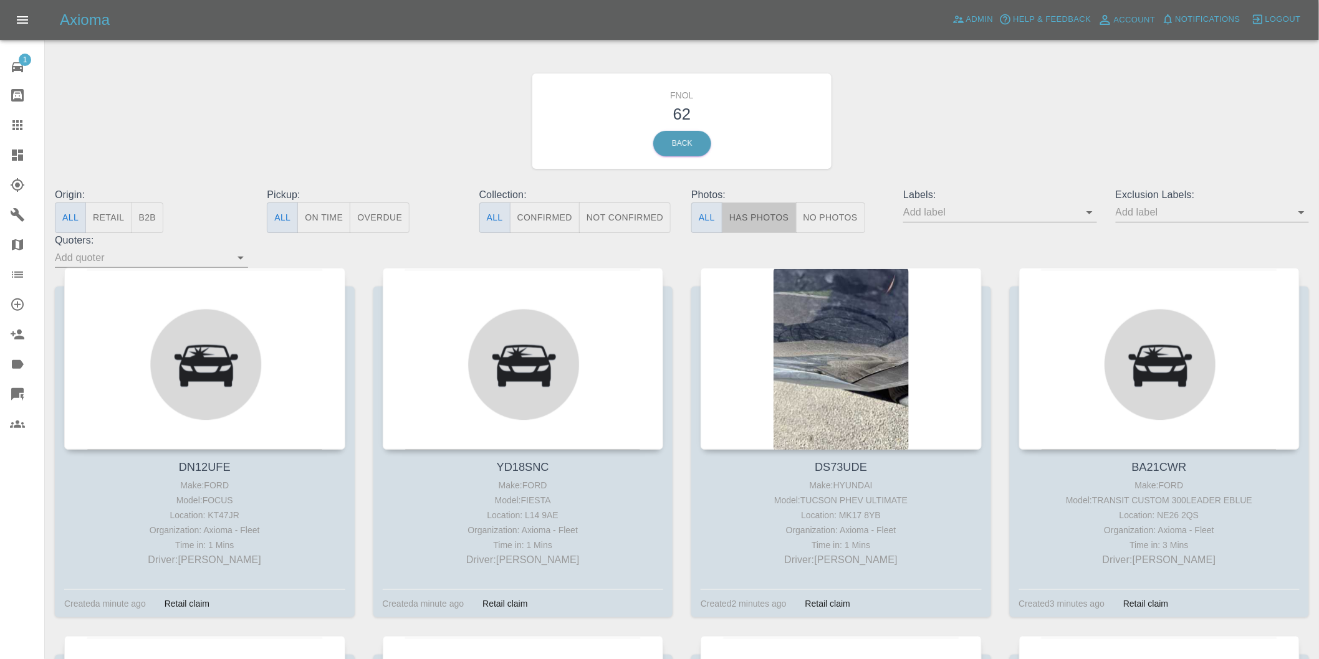
click at [753, 213] on button "Has Photos" at bounding box center [759, 218] width 75 height 31
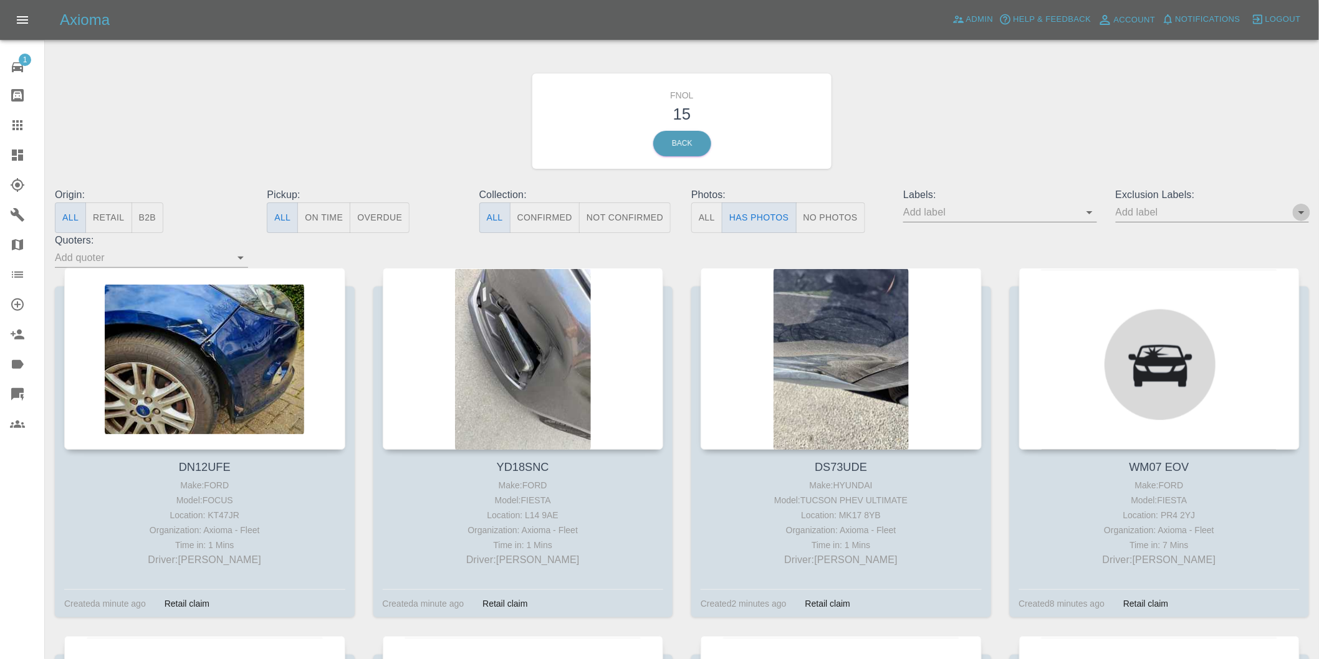
click at [1298, 211] on icon "Open" at bounding box center [1301, 212] width 15 height 15
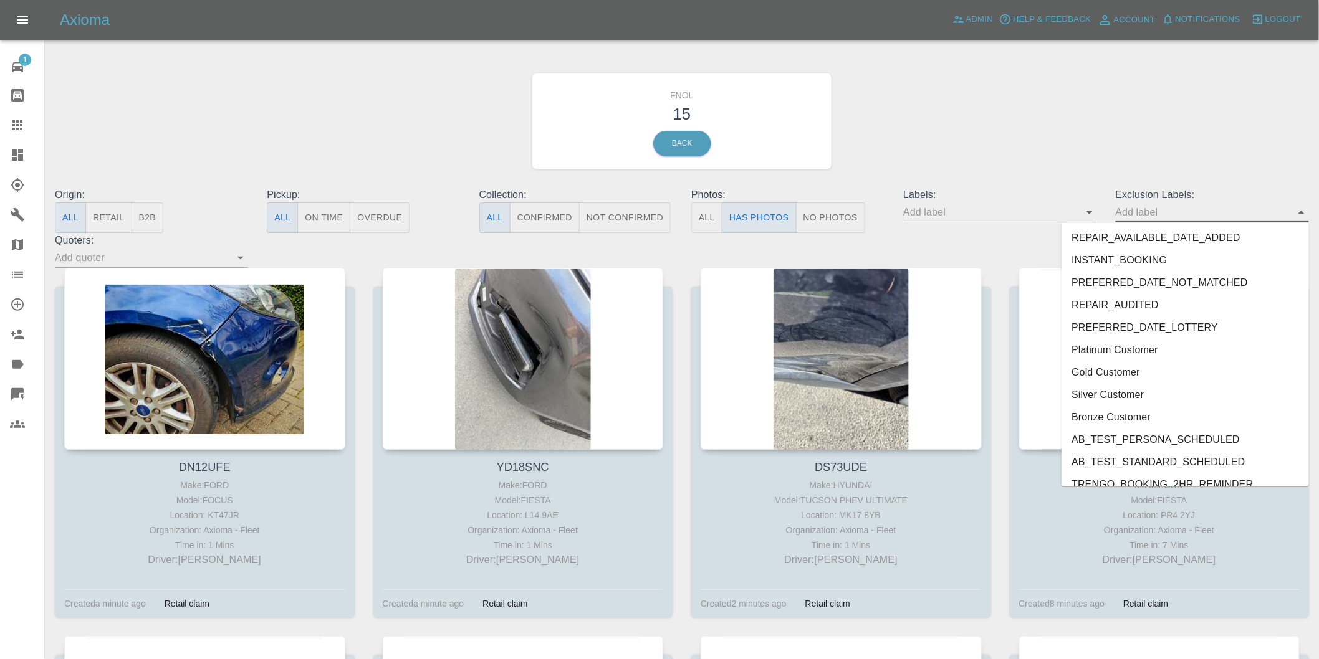
scroll to position [2684, 0]
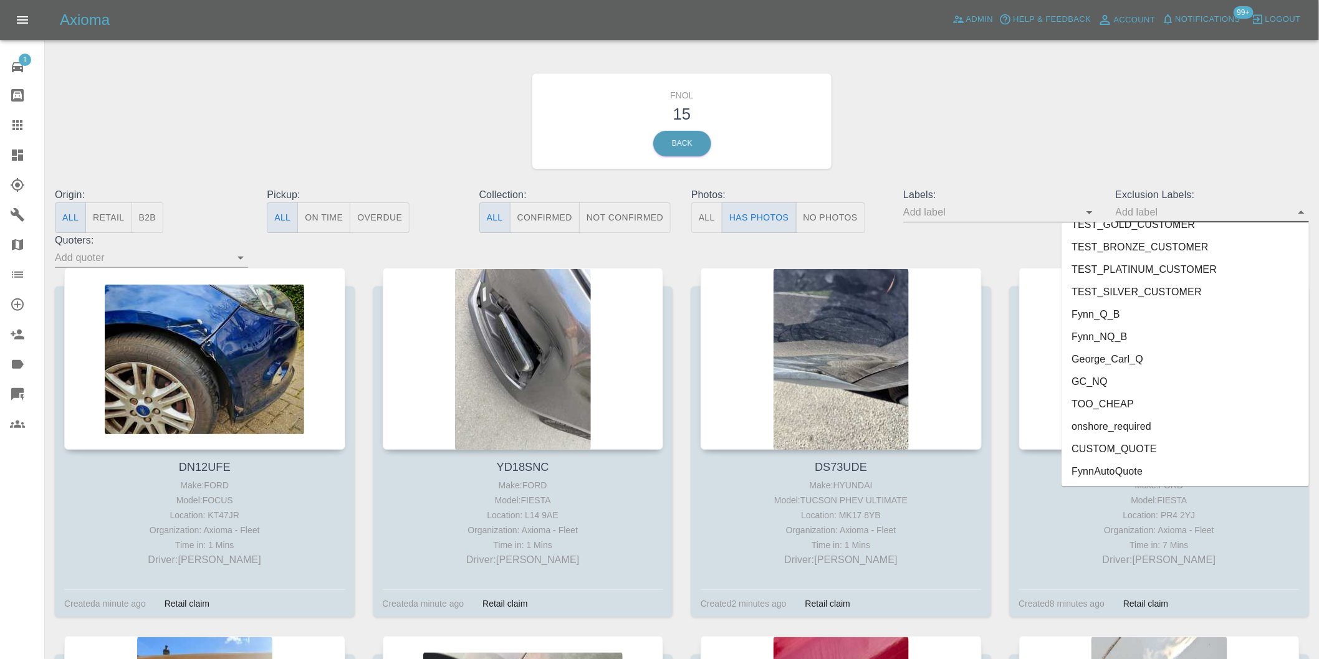
click at [1124, 429] on li "onshore_required" at bounding box center [1184, 427] width 247 height 22
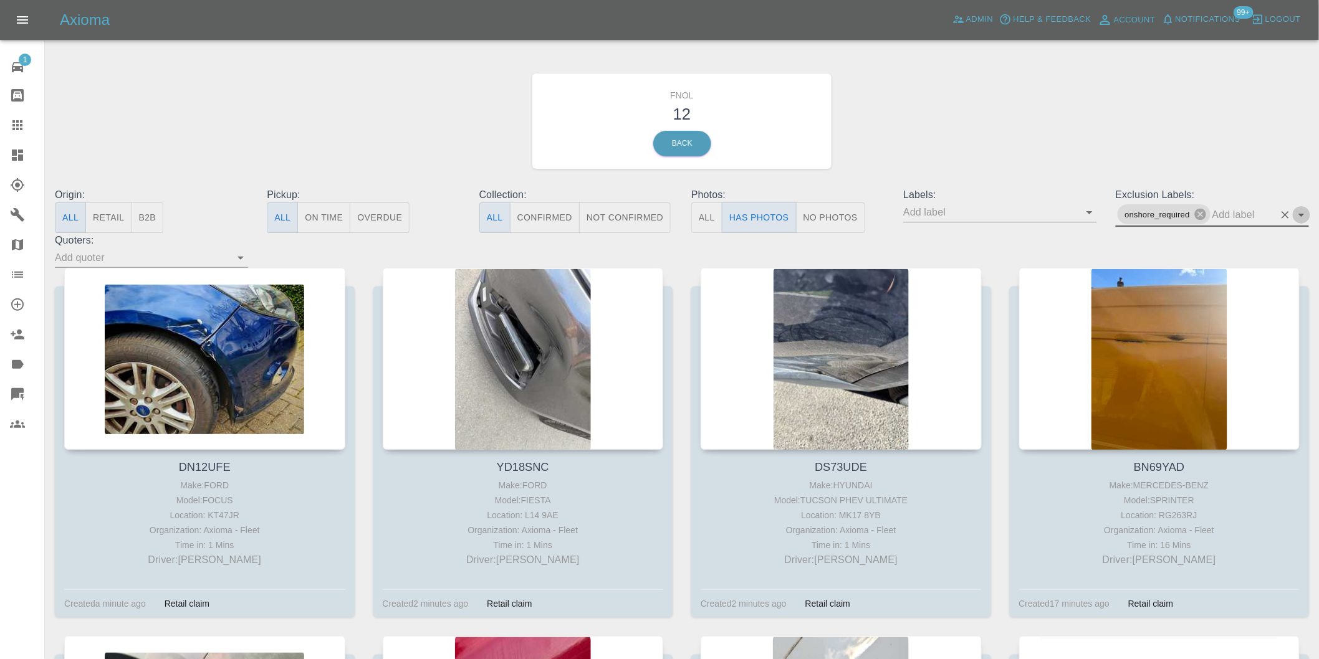
click at [1303, 214] on icon "Open" at bounding box center [1301, 215] width 6 height 3
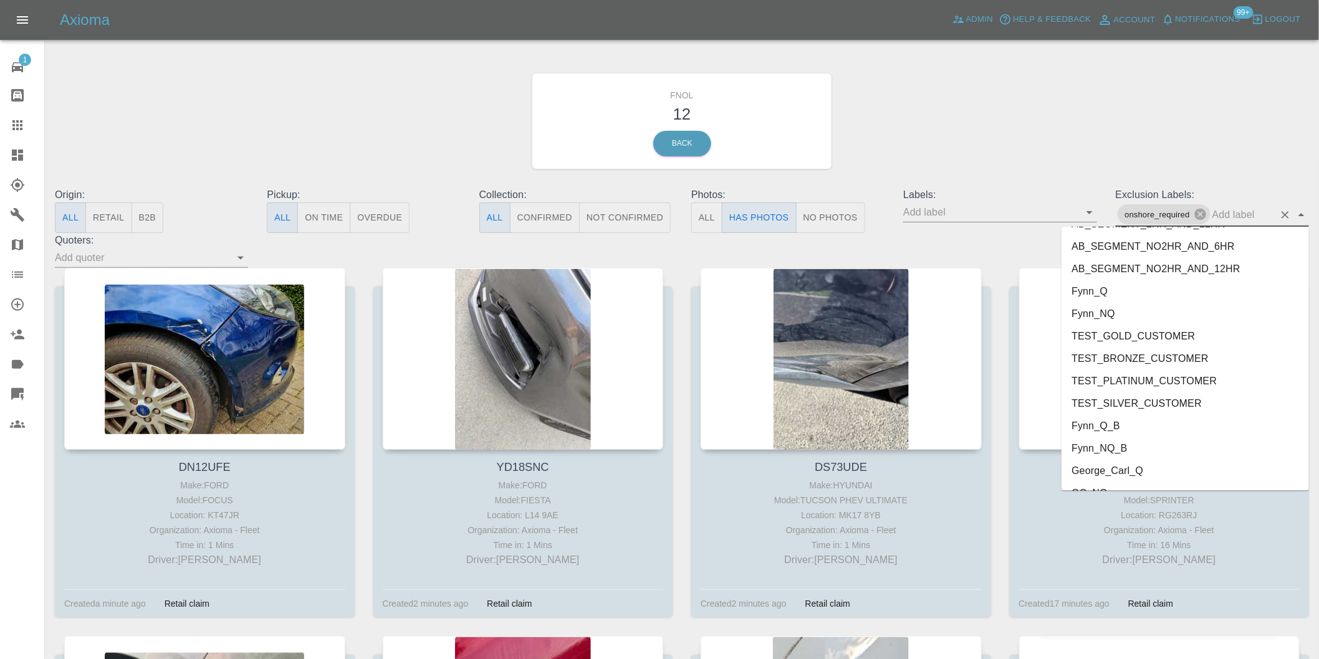
scroll to position [2662, 0]
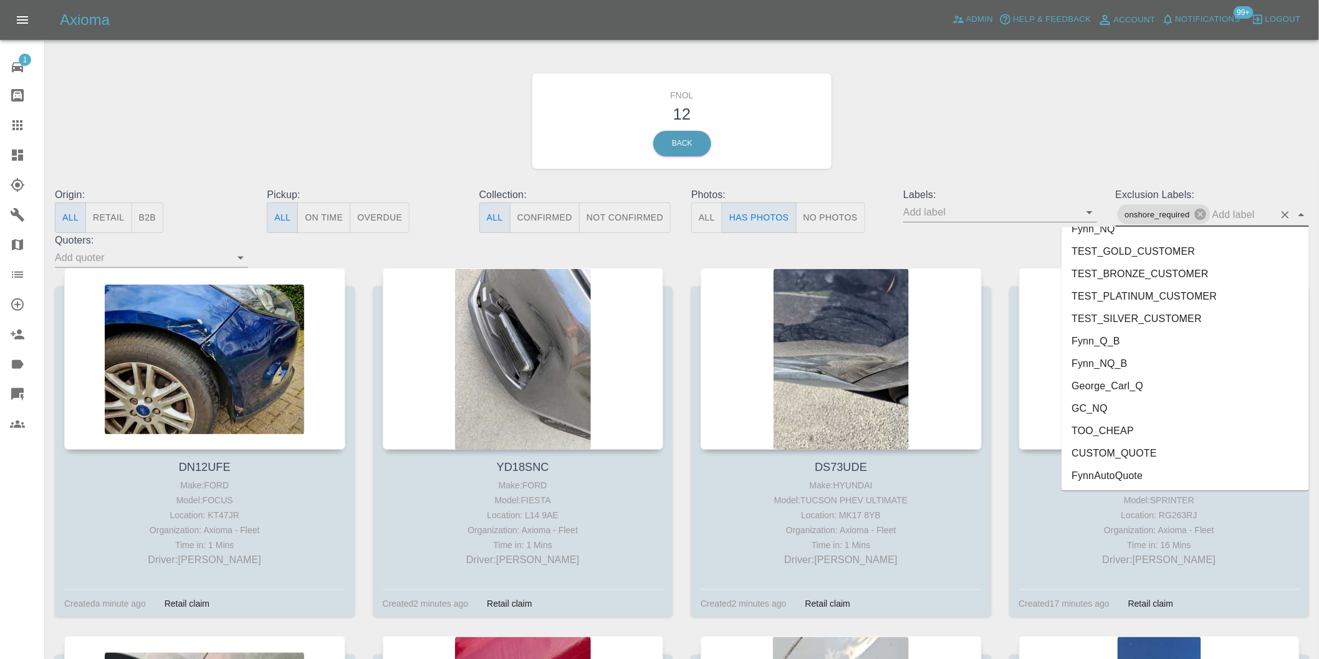
click at [1111, 393] on li "George_Carl_Q" at bounding box center [1184, 386] width 247 height 22
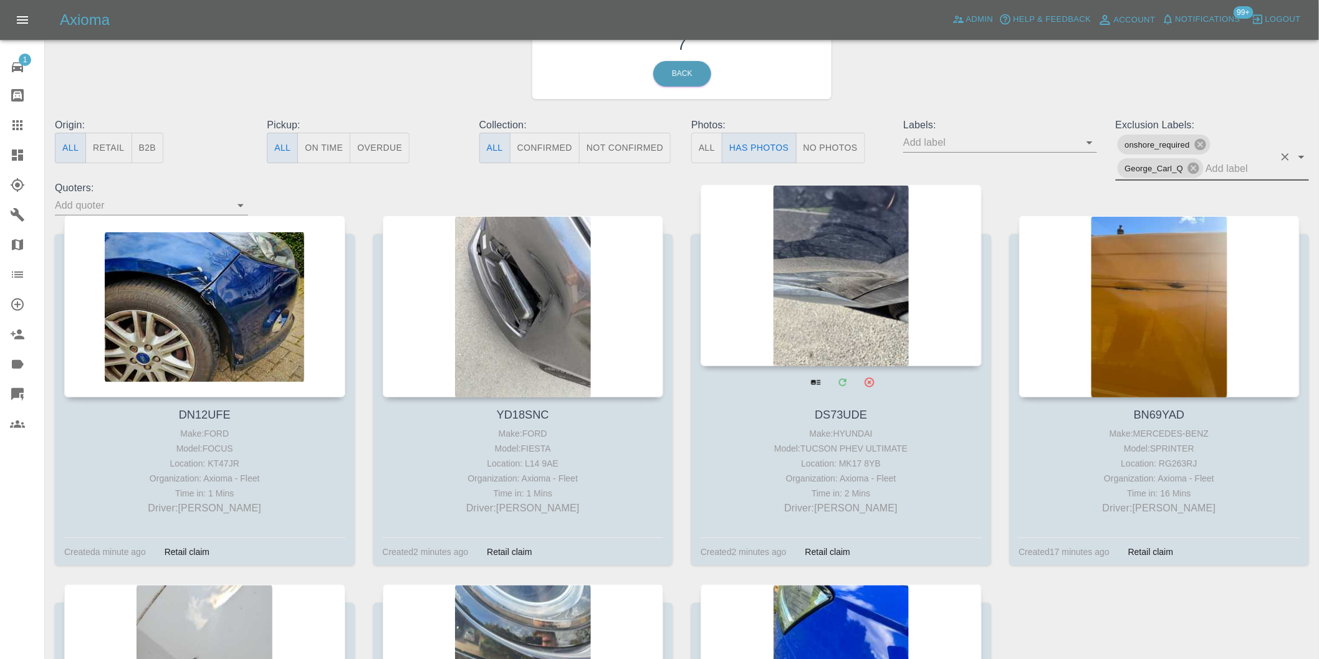
scroll to position [69, 0]
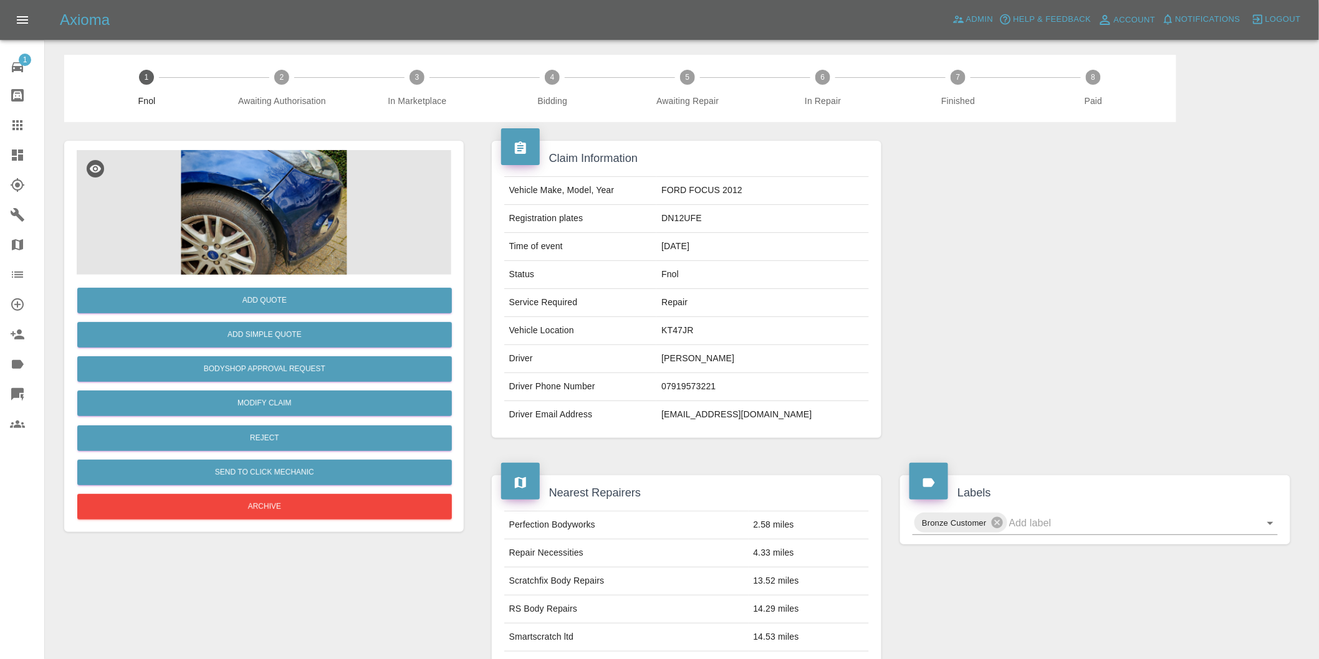
click at [260, 191] on img at bounding box center [264, 212] width 375 height 125
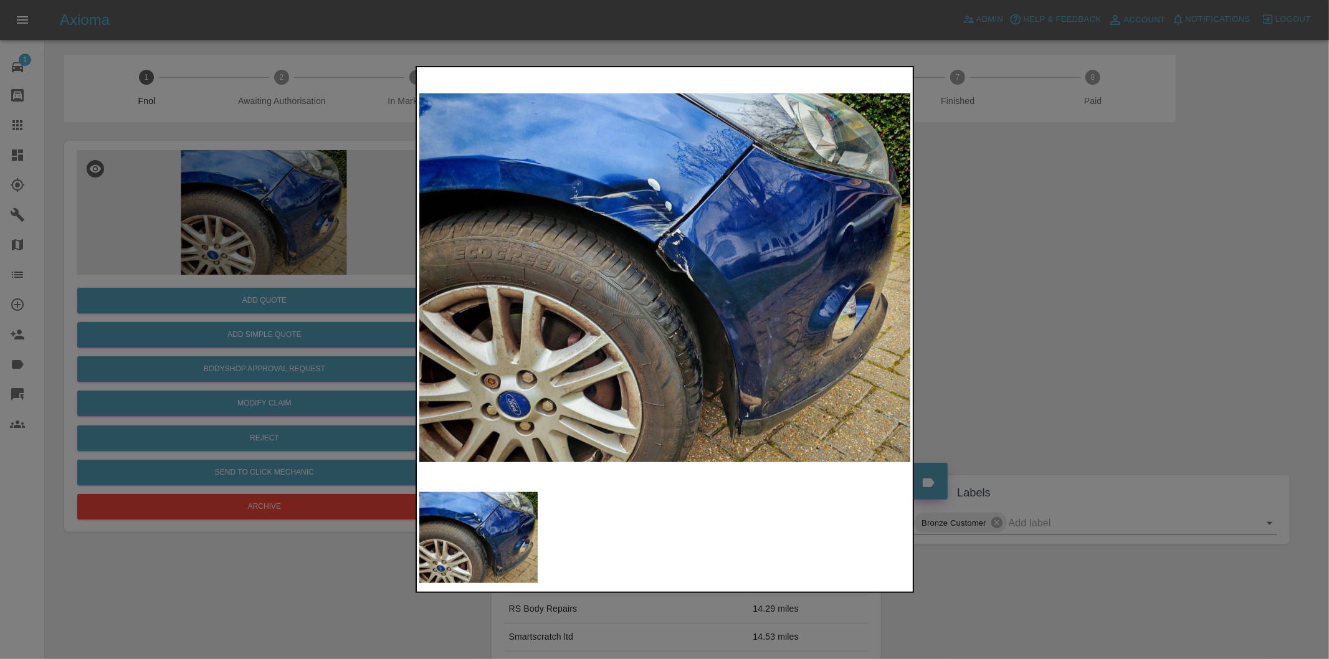
drag, startPoint x: 1072, startPoint y: 320, endPoint x: 1022, endPoint y: 320, distance: 49.9
click at [1070, 320] on div at bounding box center [664, 329] width 1329 height 659
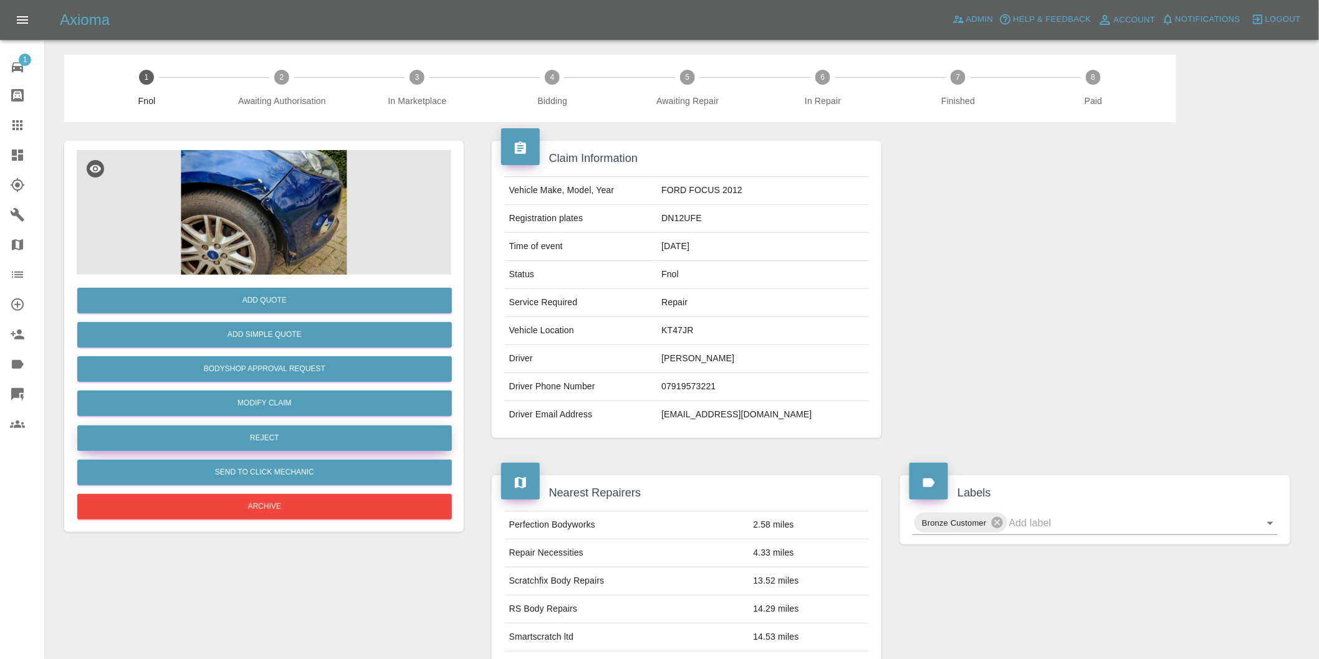
click at [330, 436] on button "Reject" at bounding box center [264, 439] width 375 height 26
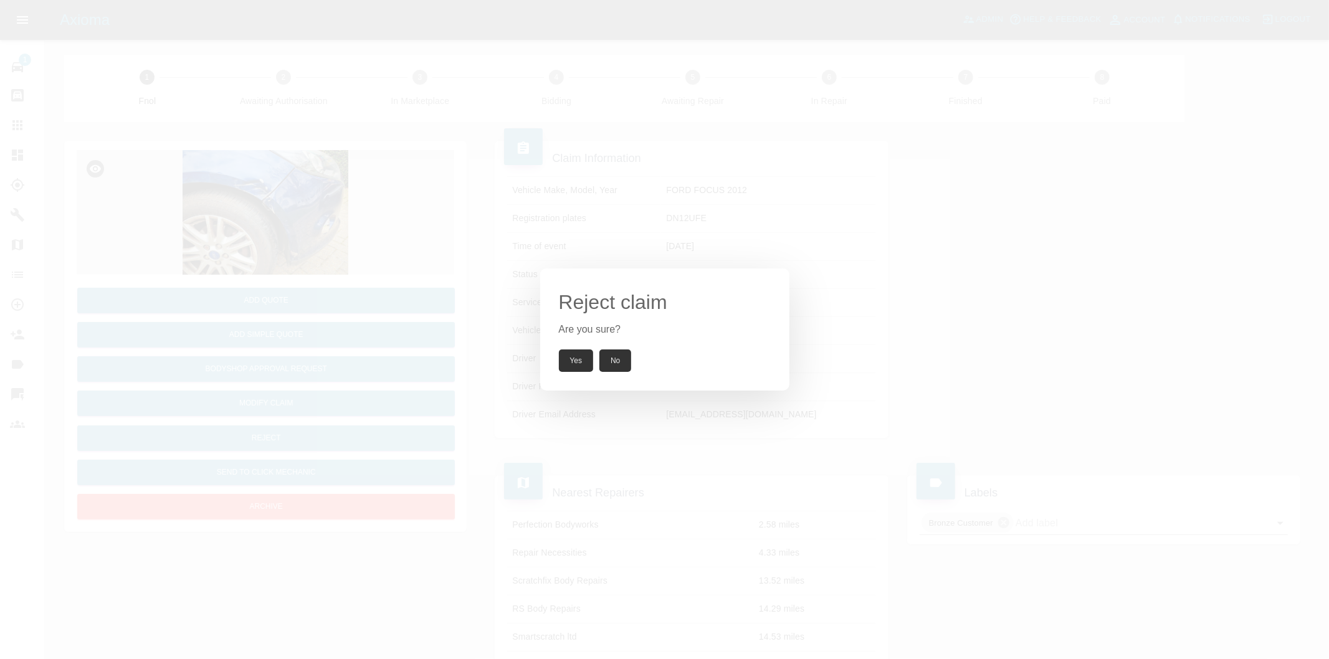
click at [577, 360] on button "Yes" at bounding box center [576, 361] width 35 height 22
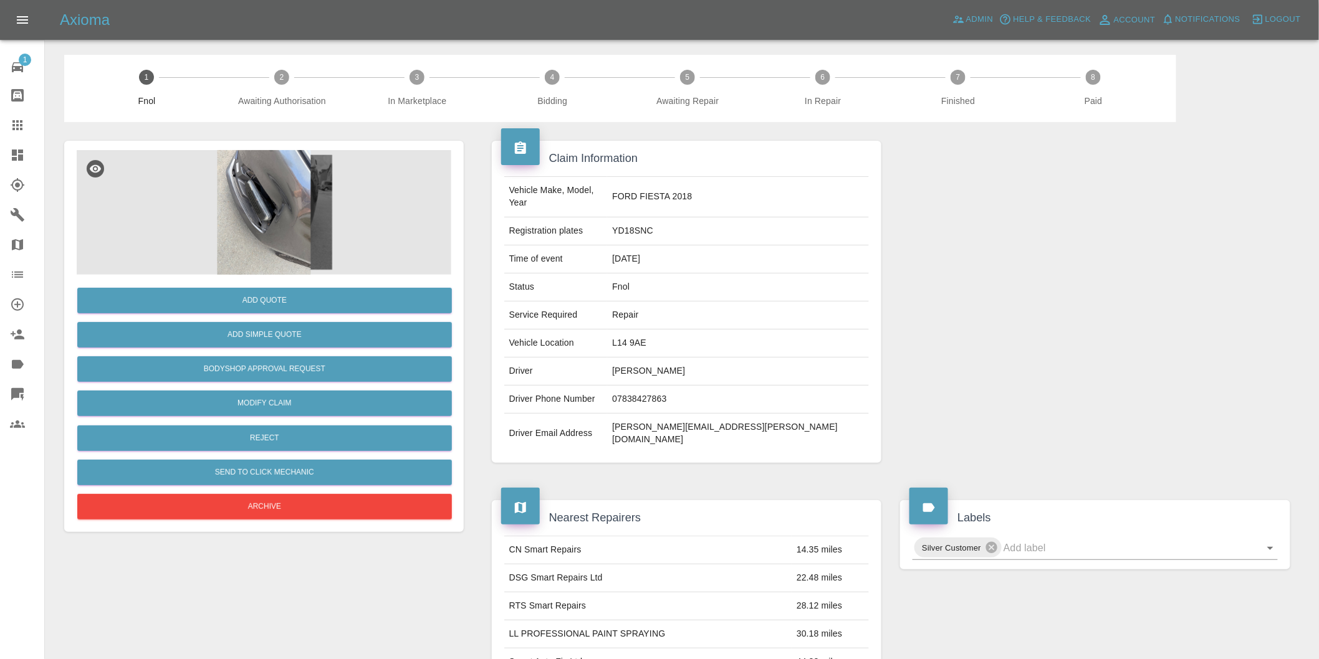
click at [271, 207] on img at bounding box center [264, 212] width 375 height 125
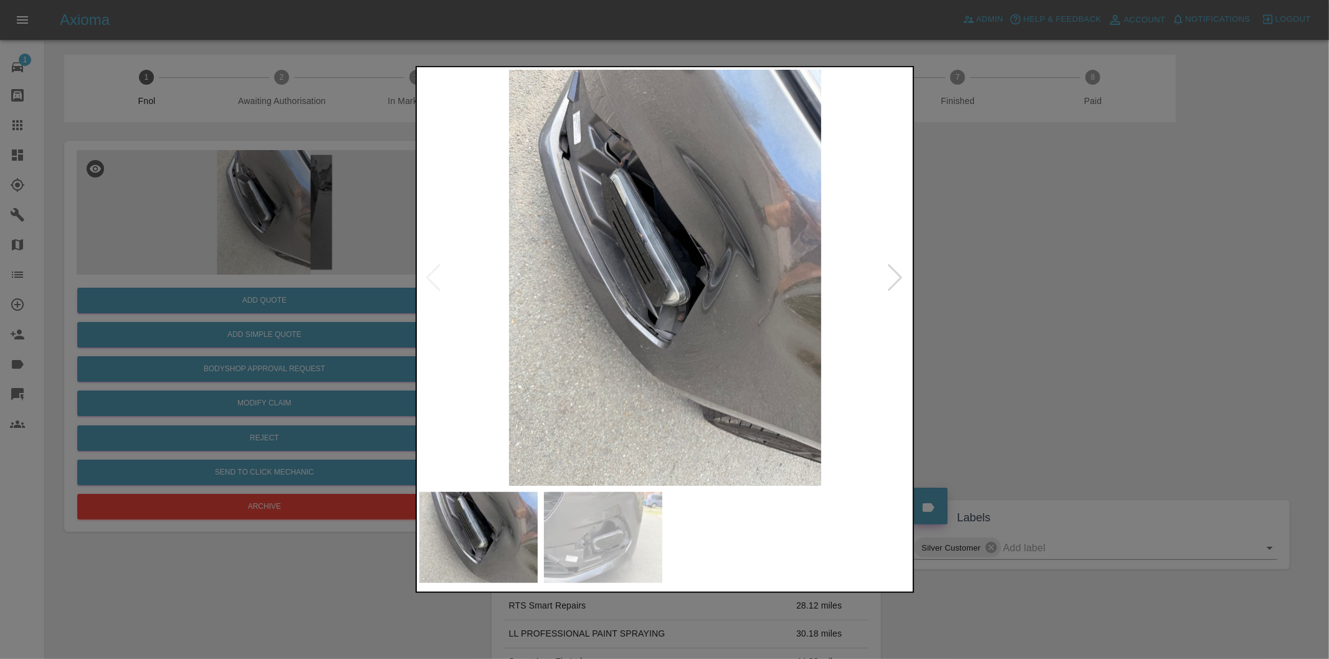
click at [896, 278] on div at bounding box center [896, 277] width 17 height 27
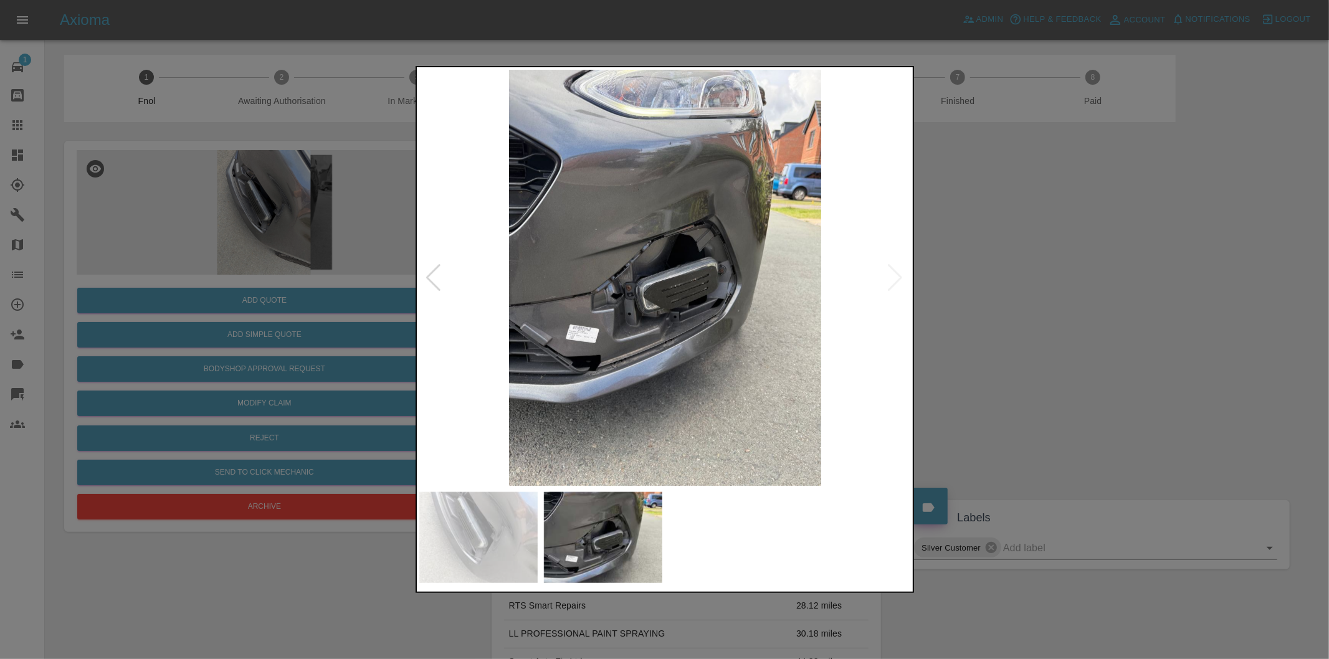
click at [1101, 300] on div at bounding box center [664, 329] width 1329 height 659
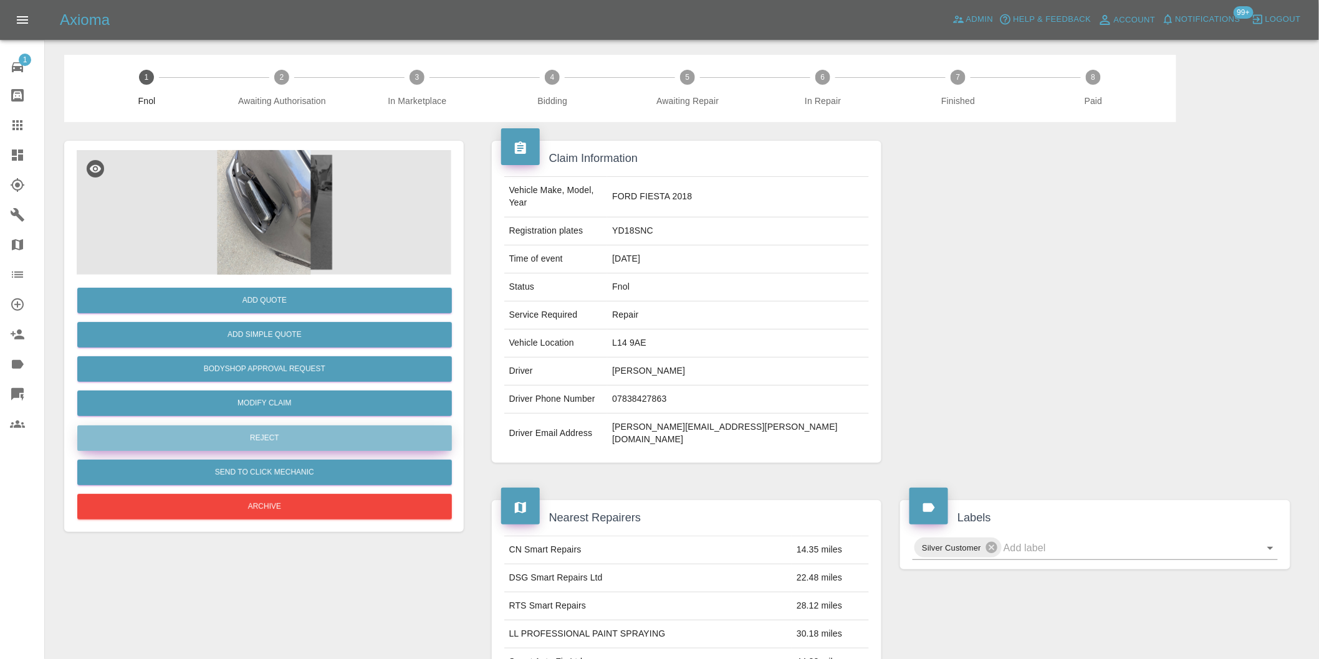
click at [310, 438] on button "Reject" at bounding box center [264, 439] width 375 height 26
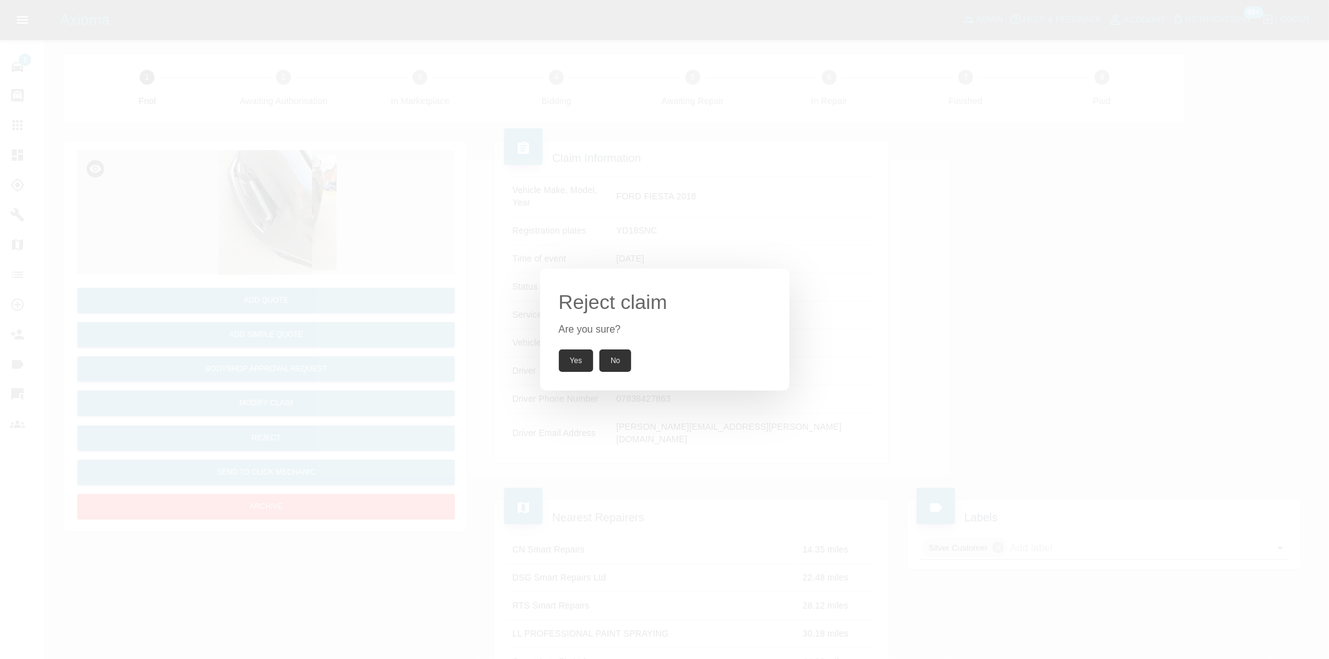
click at [568, 362] on button "Yes" at bounding box center [576, 361] width 35 height 22
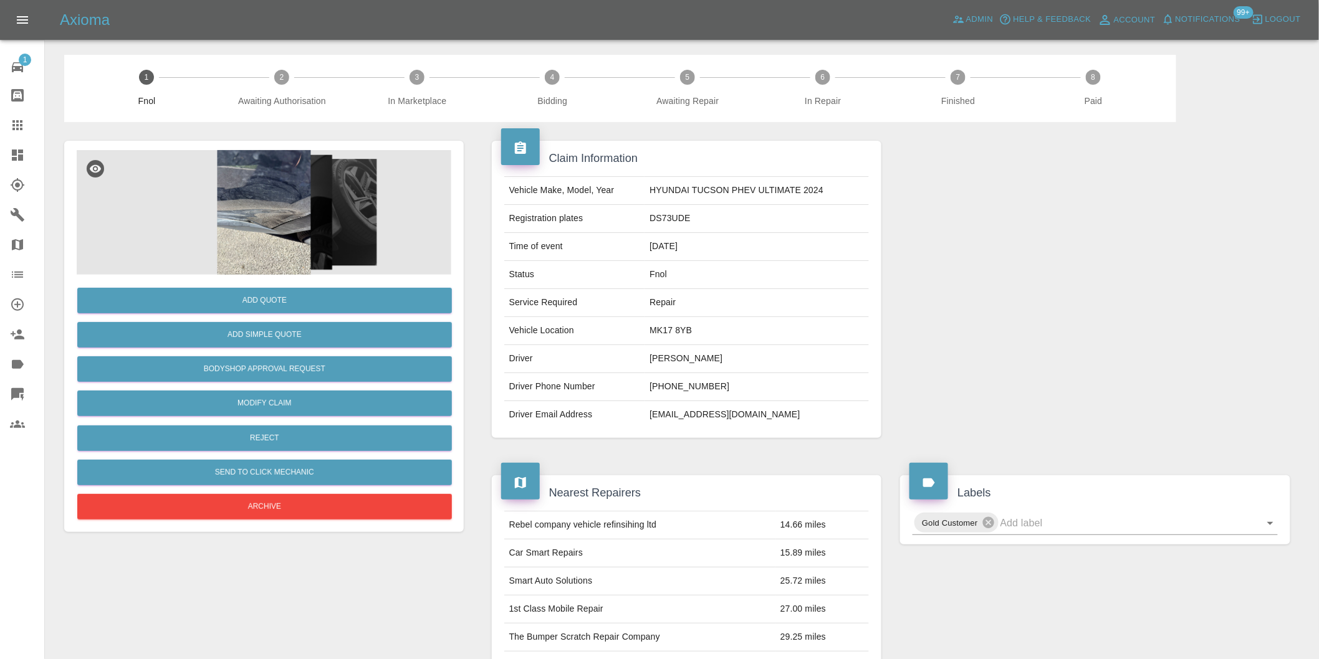
click at [246, 219] on img at bounding box center [264, 212] width 375 height 125
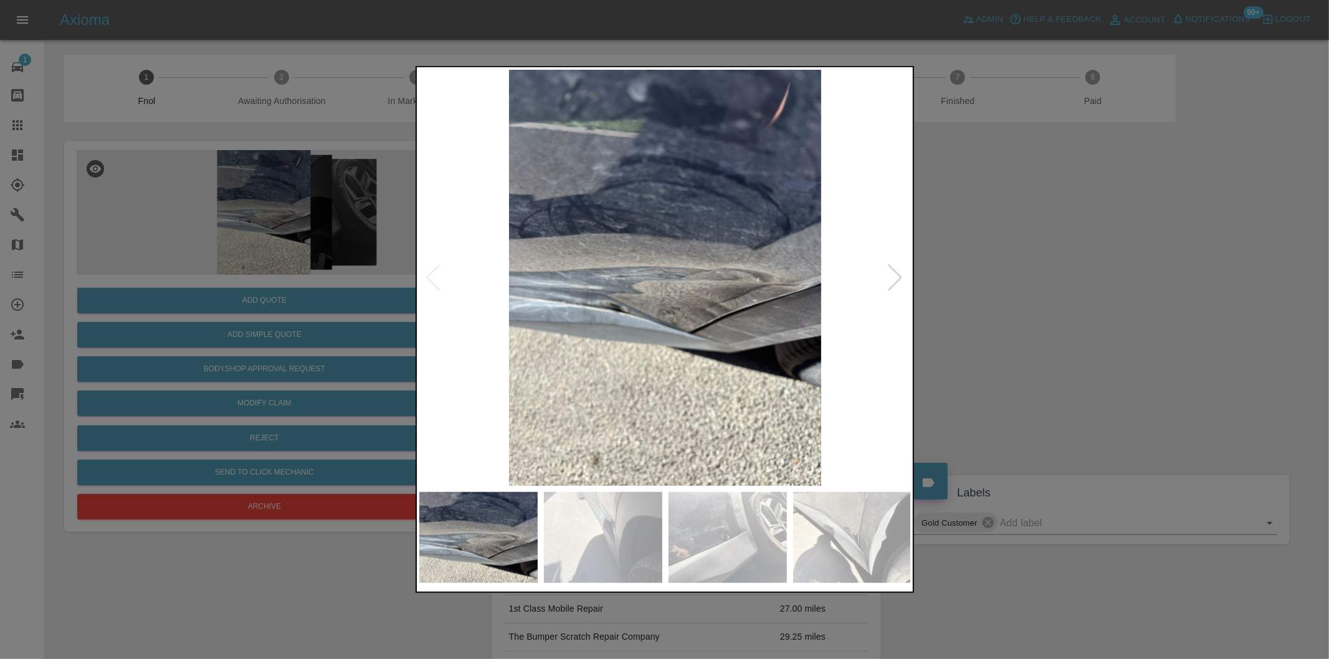
click at [899, 275] on div at bounding box center [896, 277] width 17 height 27
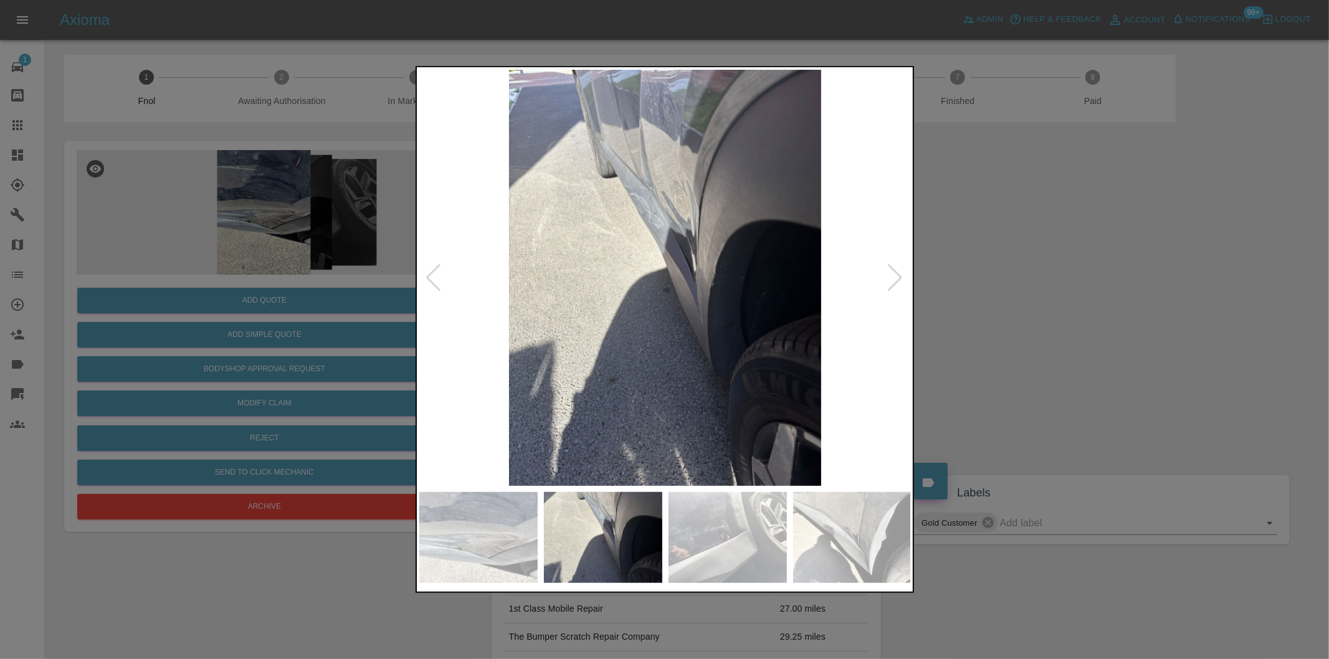
click at [899, 275] on div at bounding box center [896, 277] width 17 height 27
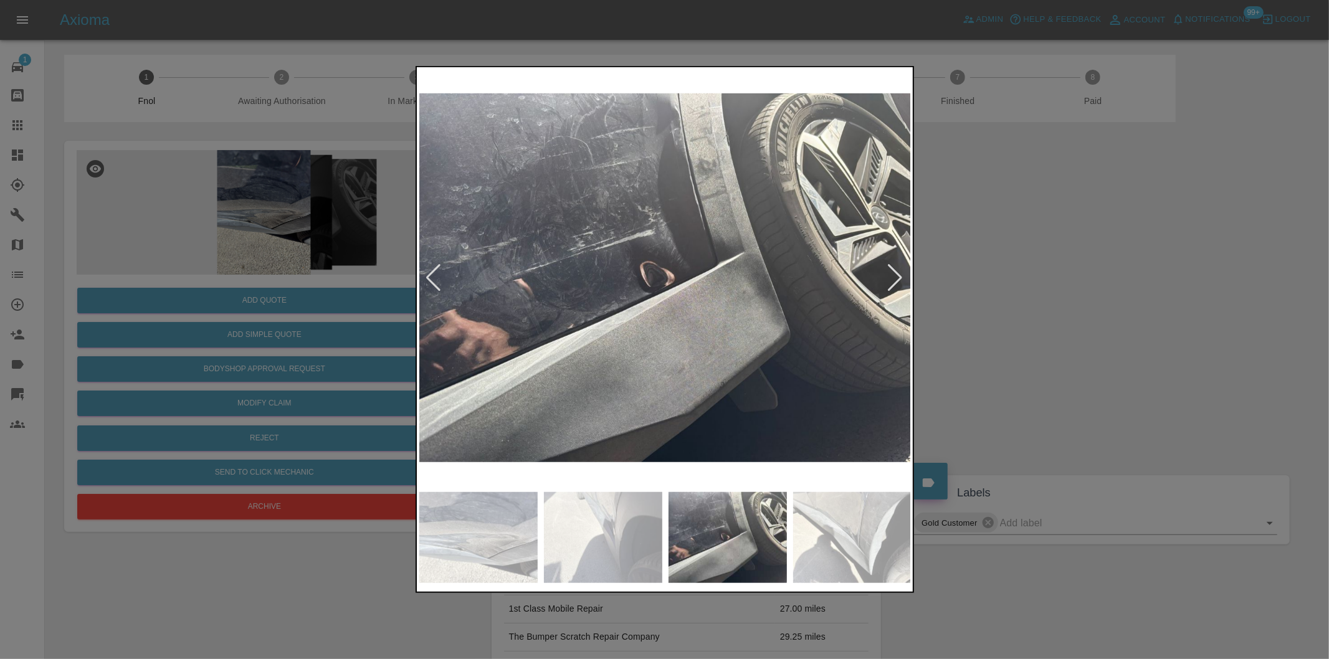
click at [899, 275] on div at bounding box center [896, 277] width 17 height 27
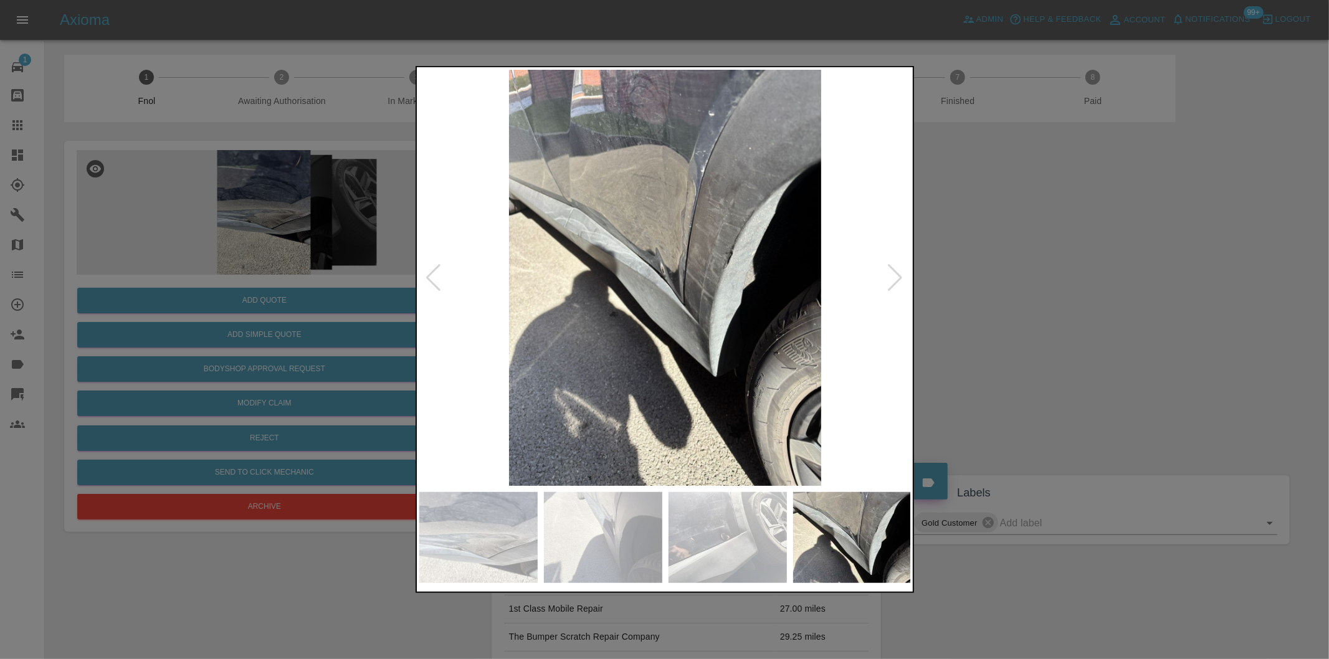
click at [899, 275] on div at bounding box center [896, 277] width 17 height 27
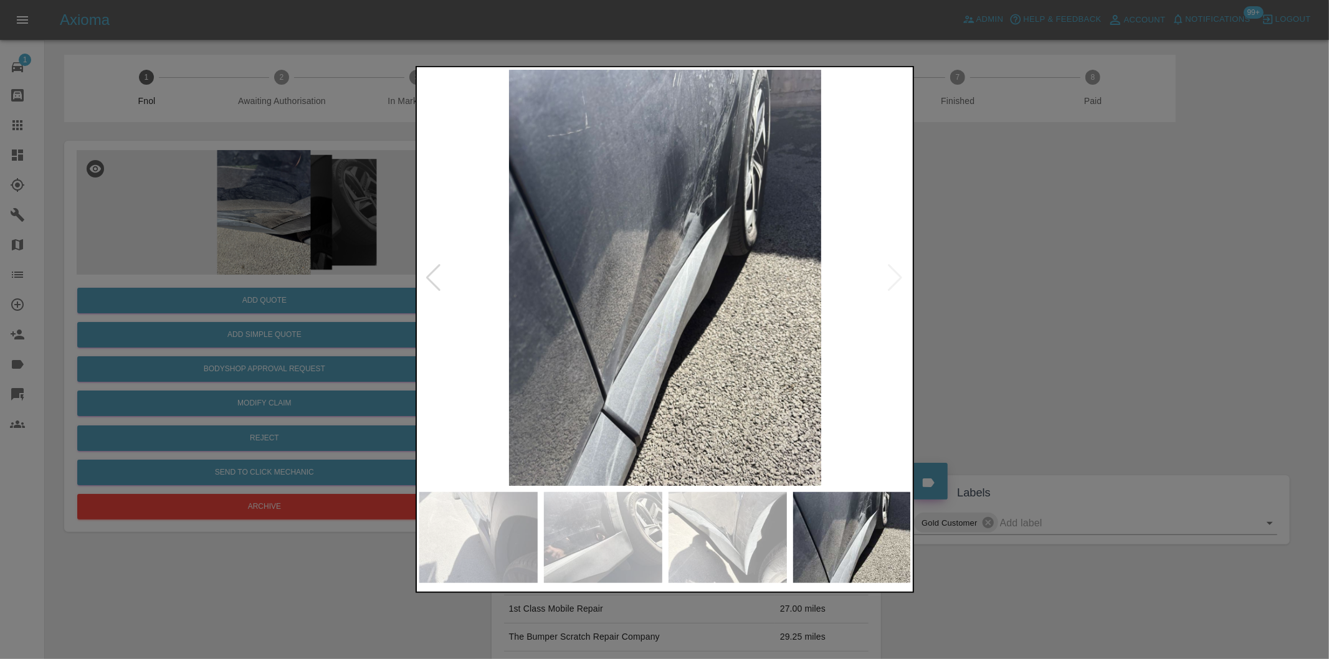
drag, startPoint x: 1069, startPoint y: 271, endPoint x: 1066, endPoint y: 259, distance: 12.8
click at [1070, 271] on div at bounding box center [664, 329] width 1329 height 659
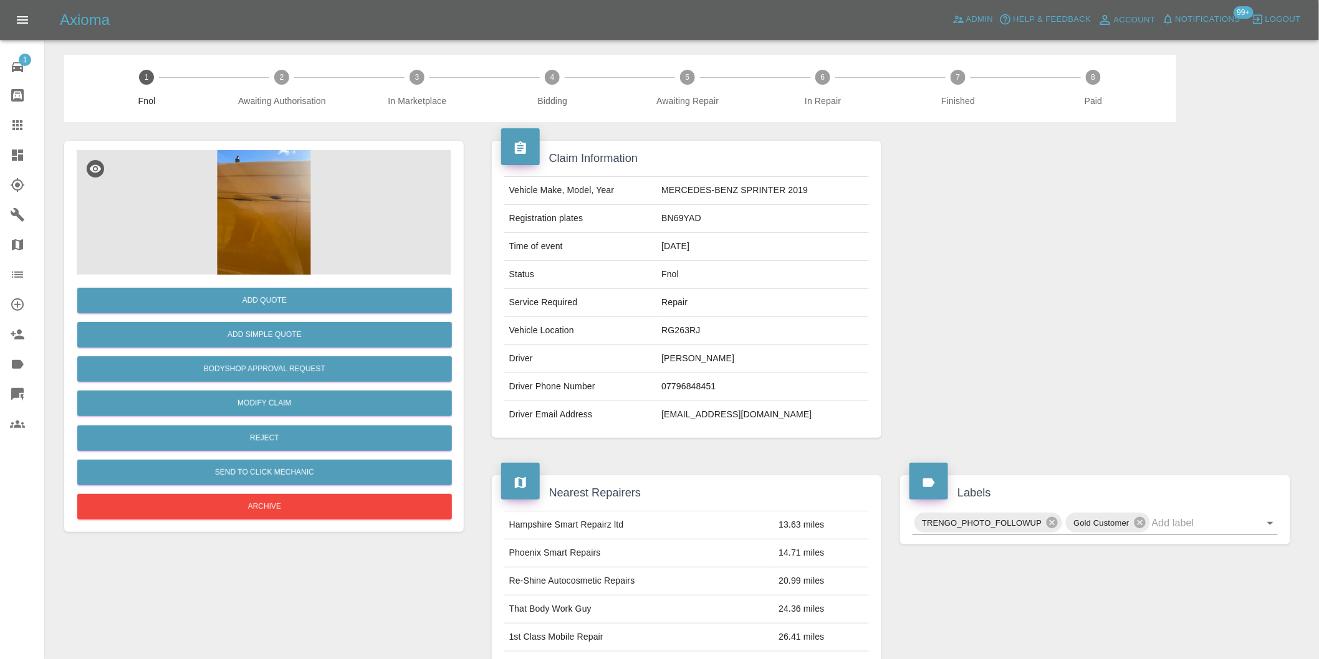
click at [271, 187] on img at bounding box center [264, 212] width 375 height 125
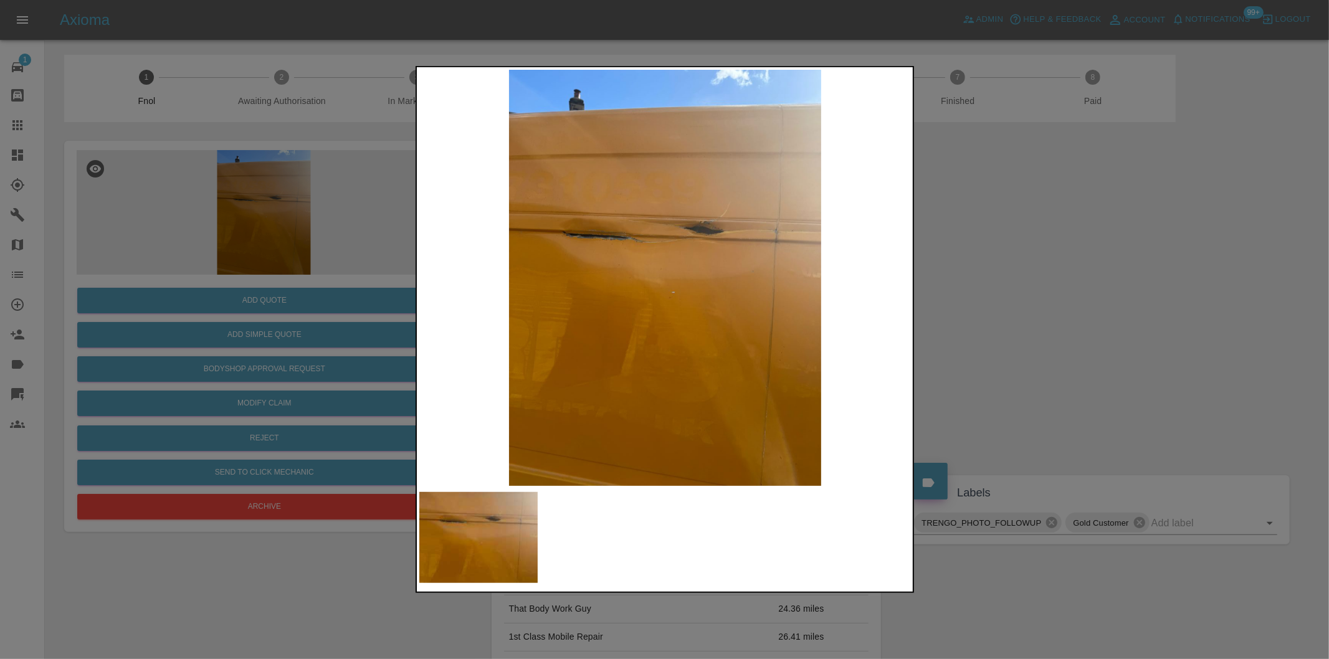
click at [1013, 296] on div at bounding box center [664, 329] width 1329 height 659
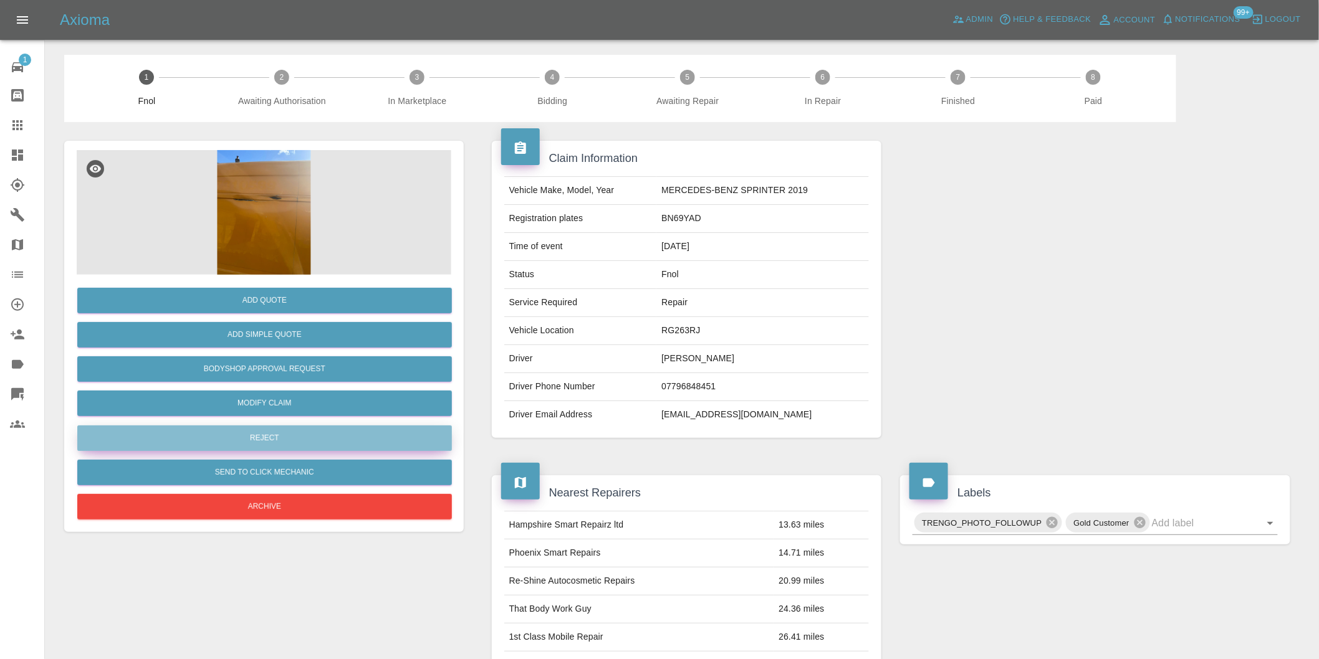
click at [305, 438] on button "Reject" at bounding box center [264, 439] width 375 height 26
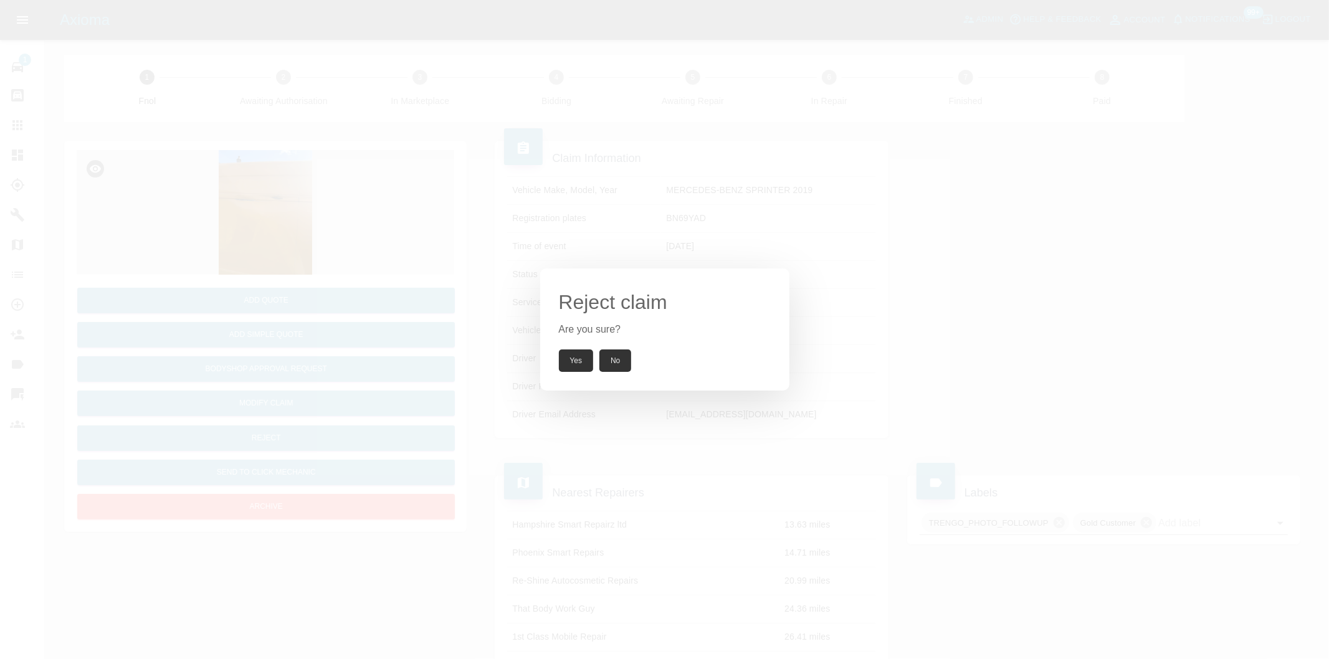
click at [573, 357] on button "Yes" at bounding box center [576, 361] width 35 height 22
